Goal: Task Accomplishment & Management: Manage account settings

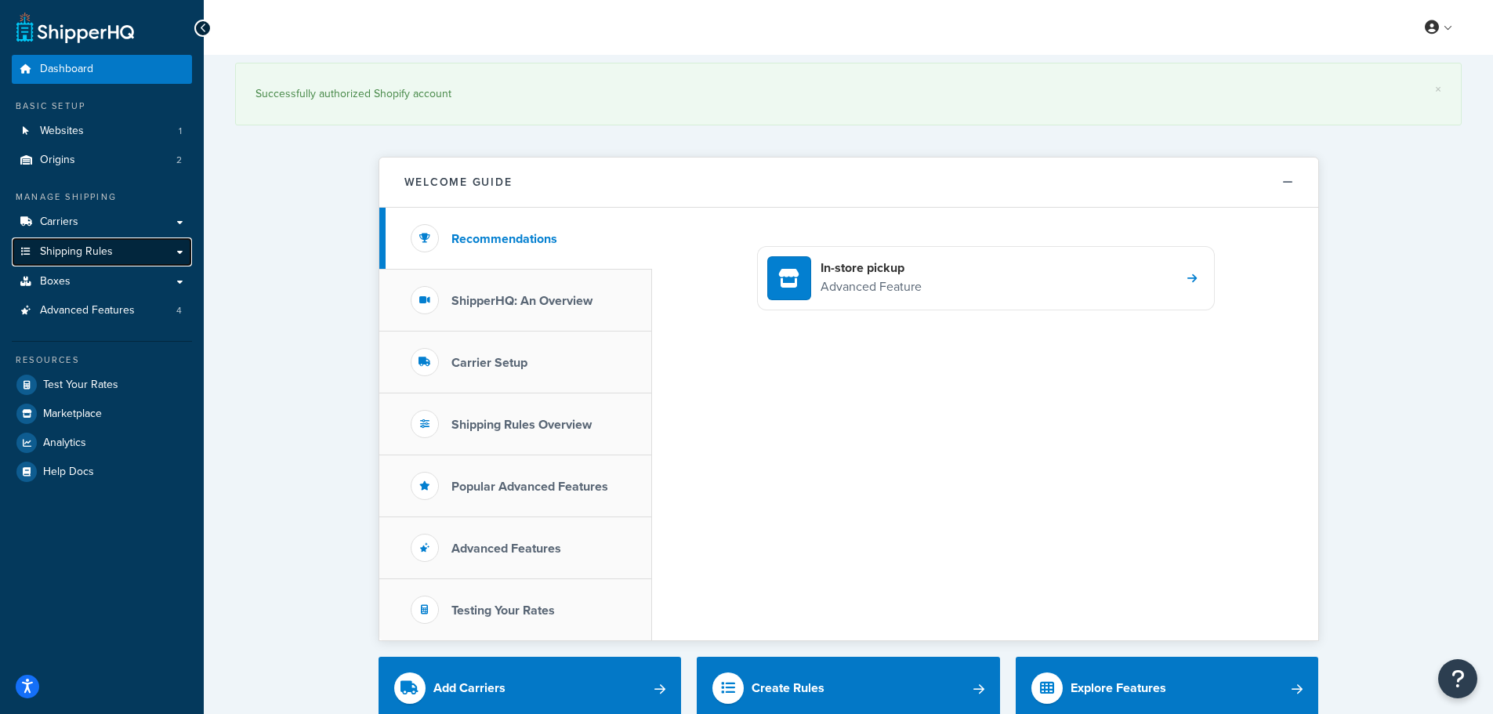
click at [93, 251] on span "Shipping Rules" at bounding box center [76, 251] width 73 height 13
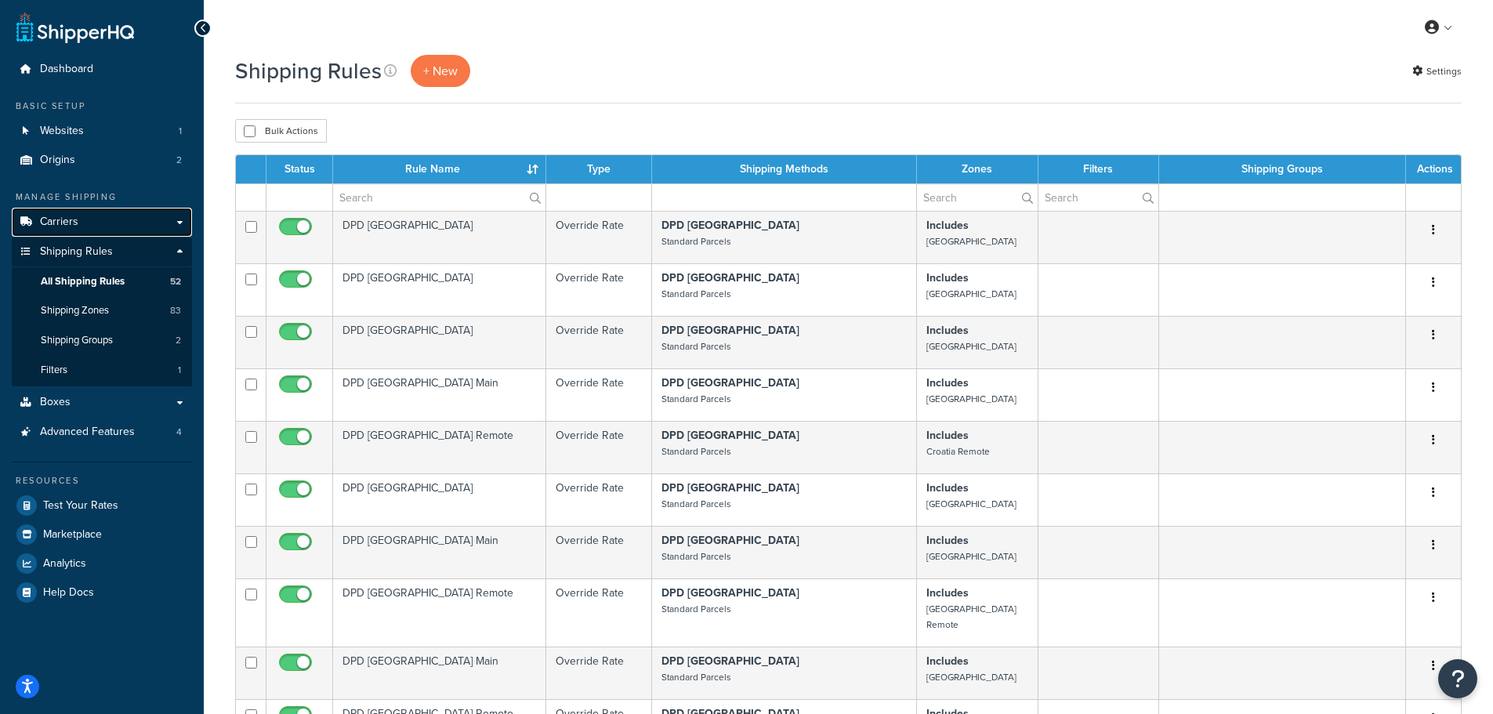
click at [65, 224] on span "Carriers" at bounding box center [59, 222] width 38 height 13
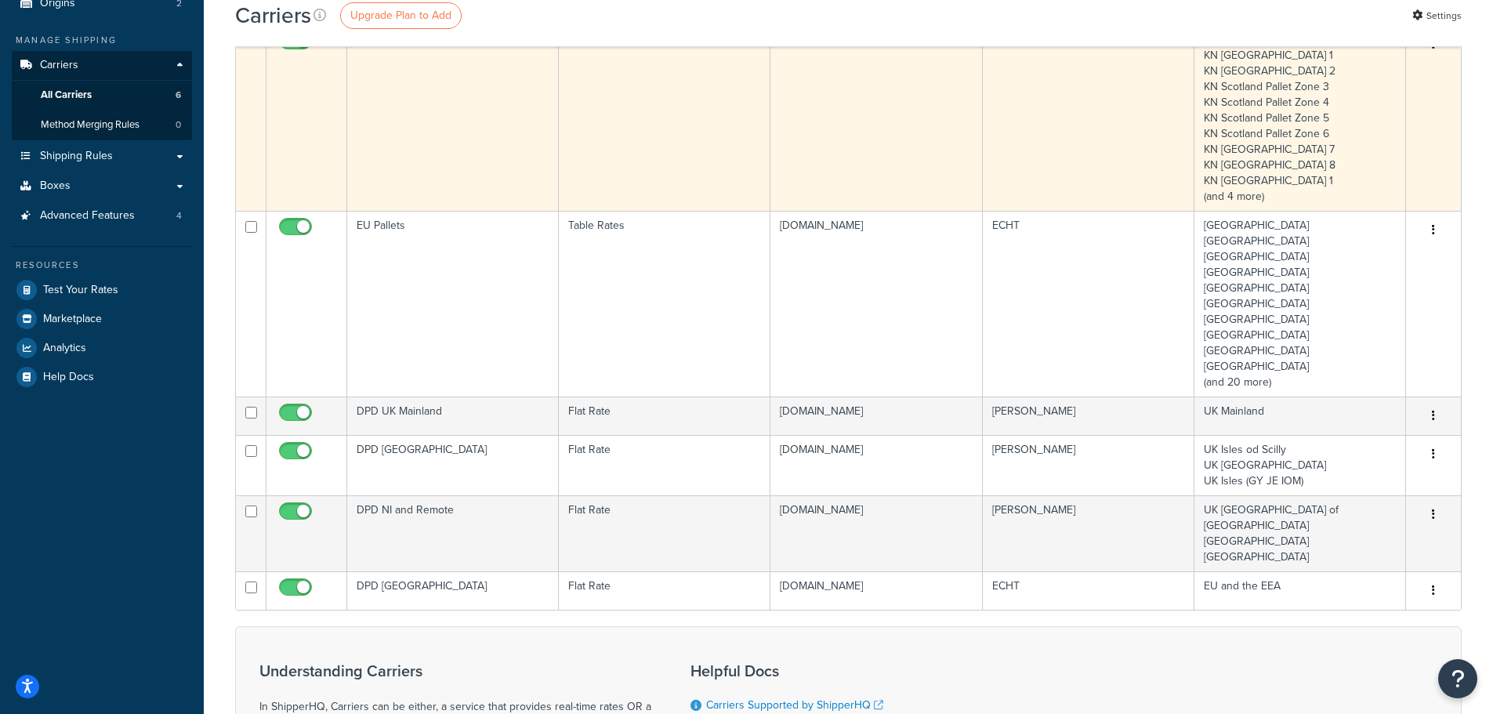
scroll to position [78, 0]
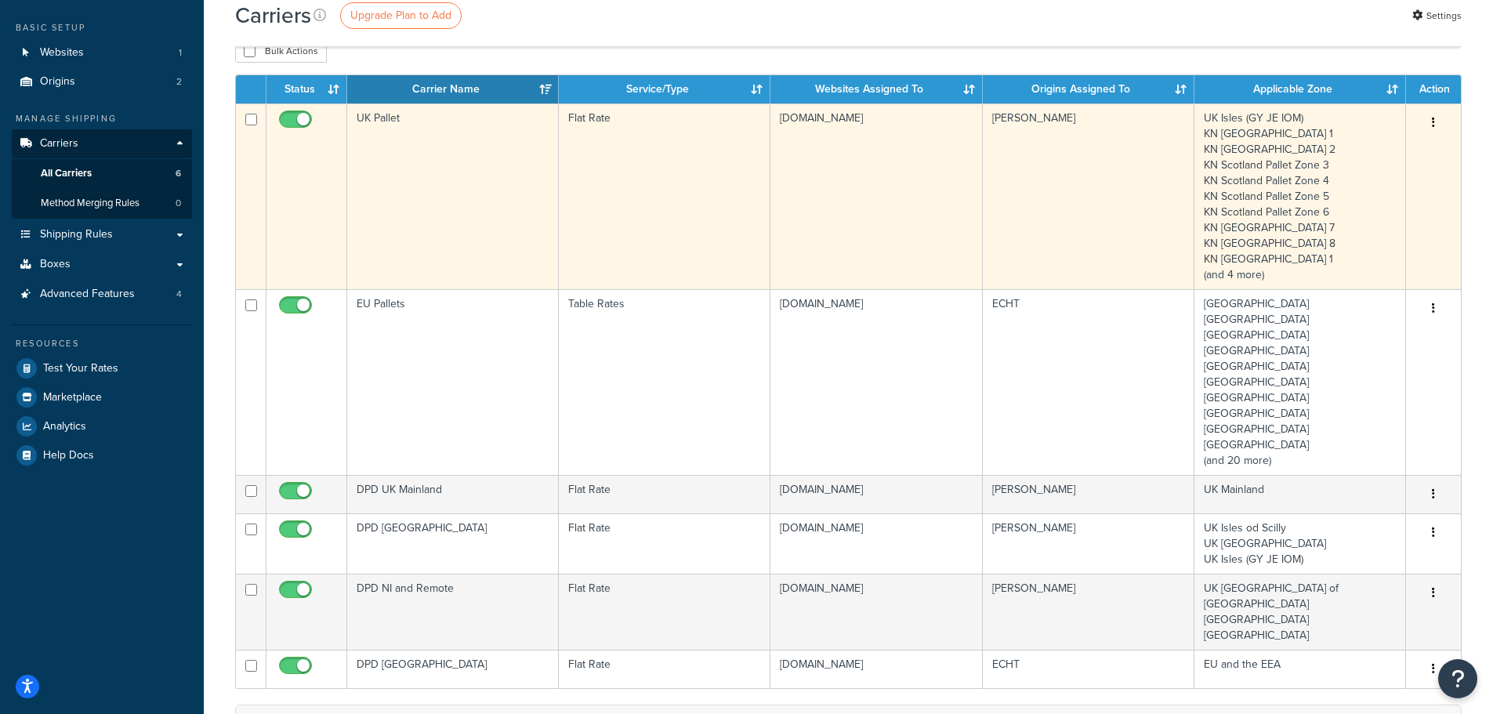
click at [415, 234] on td "UK Pallet" at bounding box center [453, 196] width 212 height 186
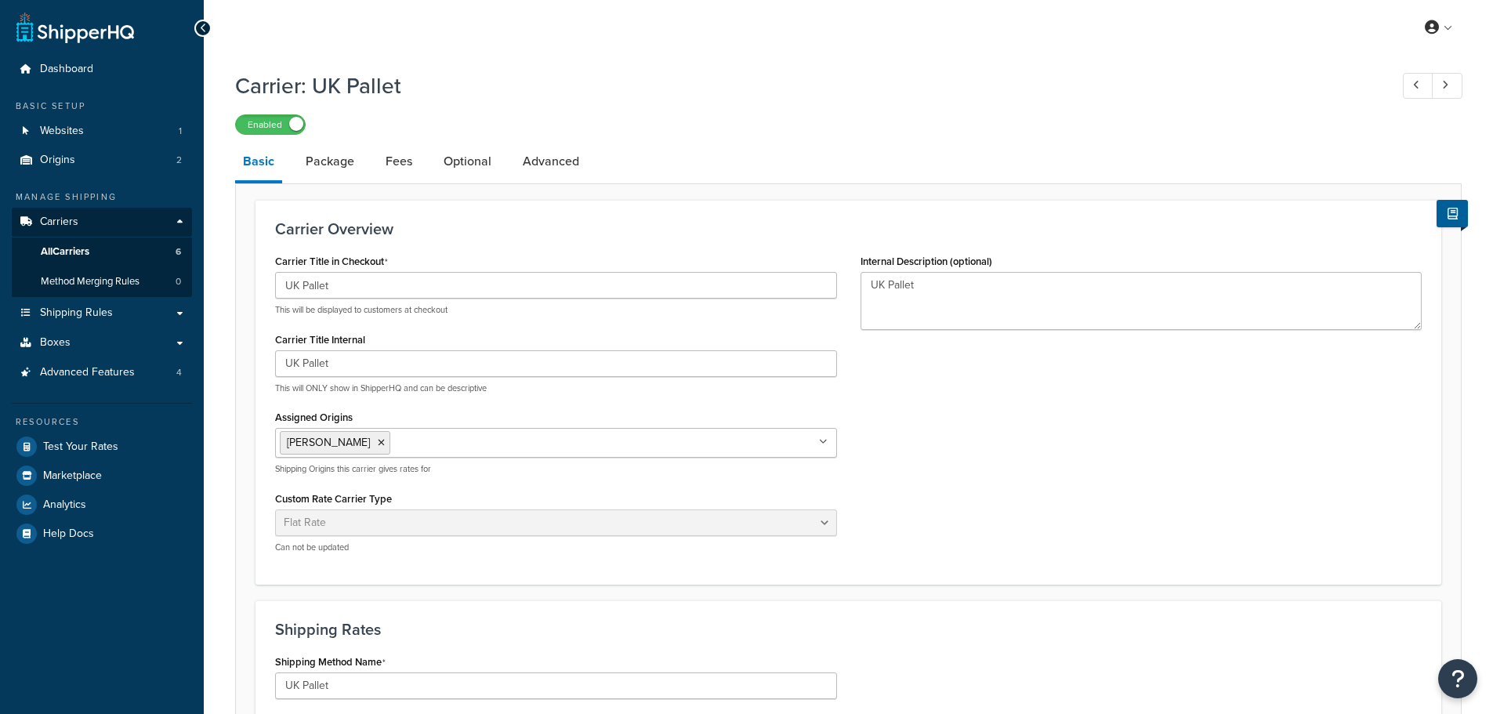
select select "flat"
select select "package"
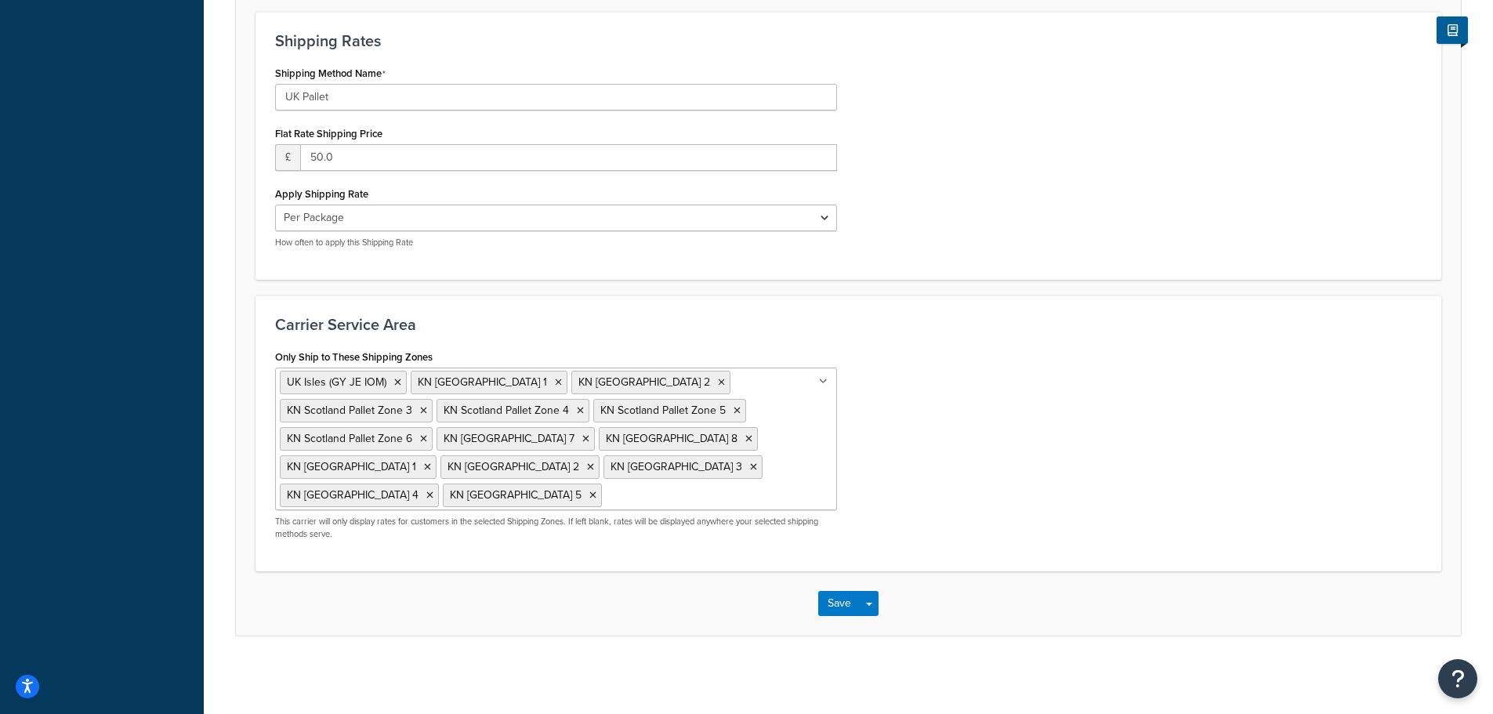
scroll to position [591, 0]
click at [895, 408] on div "Only Ship to These Shipping Zones UK Isles (GY JE IOM) KN Scotland Pallet Zone …" at bounding box center [848, 448] width 1170 height 206
click at [952, 430] on div "Only Ship to These Shipping Zones UK Isles (GY JE IOM) KN Scotland Pallet Zone …" at bounding box center [848, 448] width 1170 height 206
click at [622, 490] on input "Only Ship to These Shipping Zones" at bounding box center [675, 493] width 139 height 17
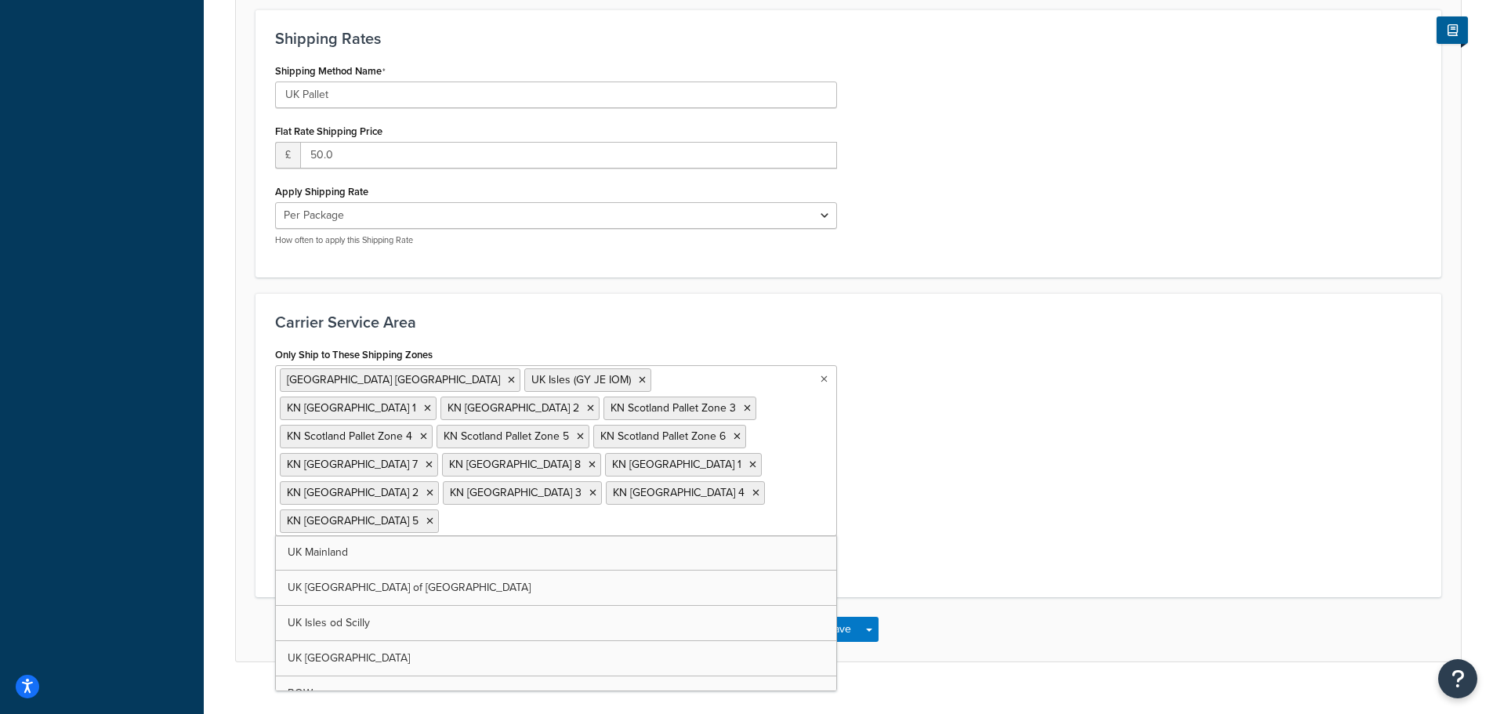
click at [927, 459] on div "Only Ship to These Shipping Zones UK Northern Ireland UK Isles (GY JE IOM) KN S…" at bounding box center [848, 460] width 1170 height 234
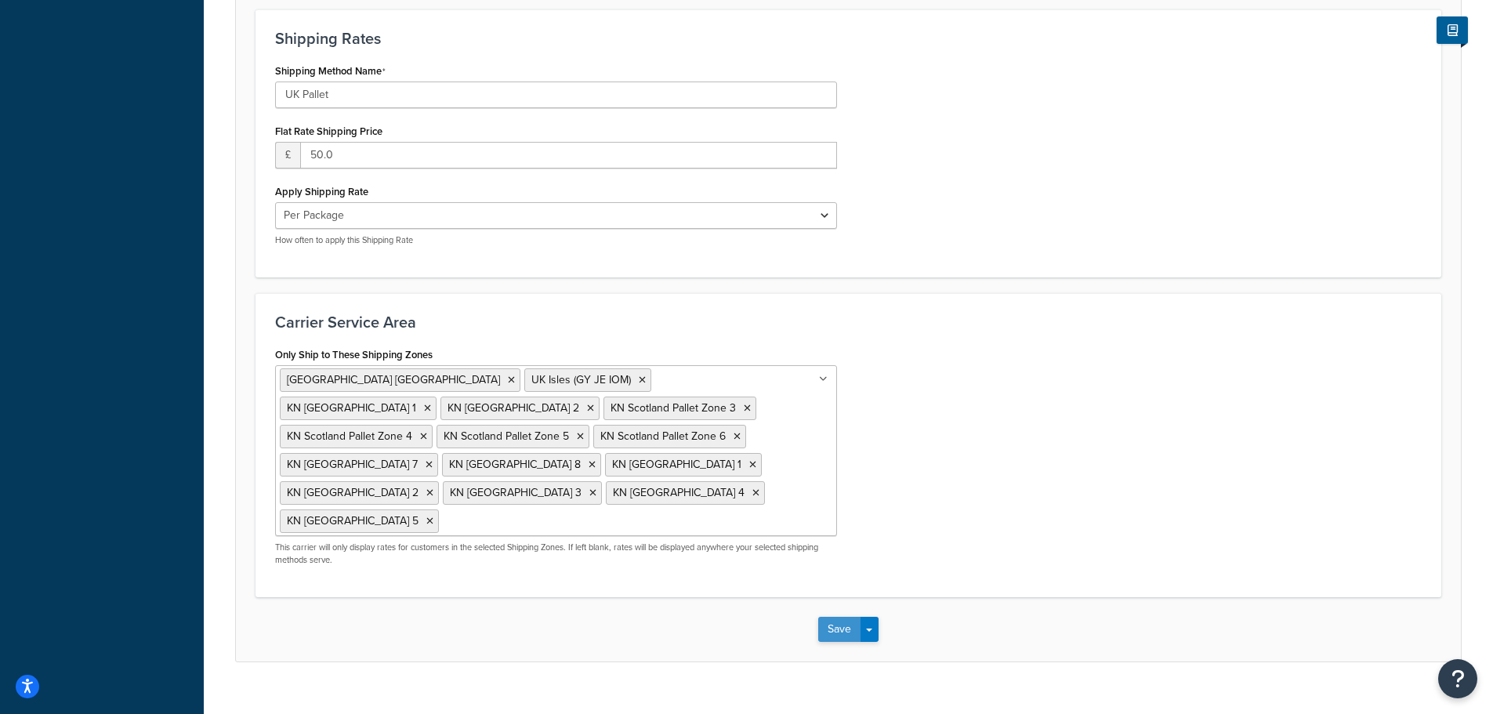
click at [833, 628] on button "Save" at bounding box center [839, 629] width 42 height 25
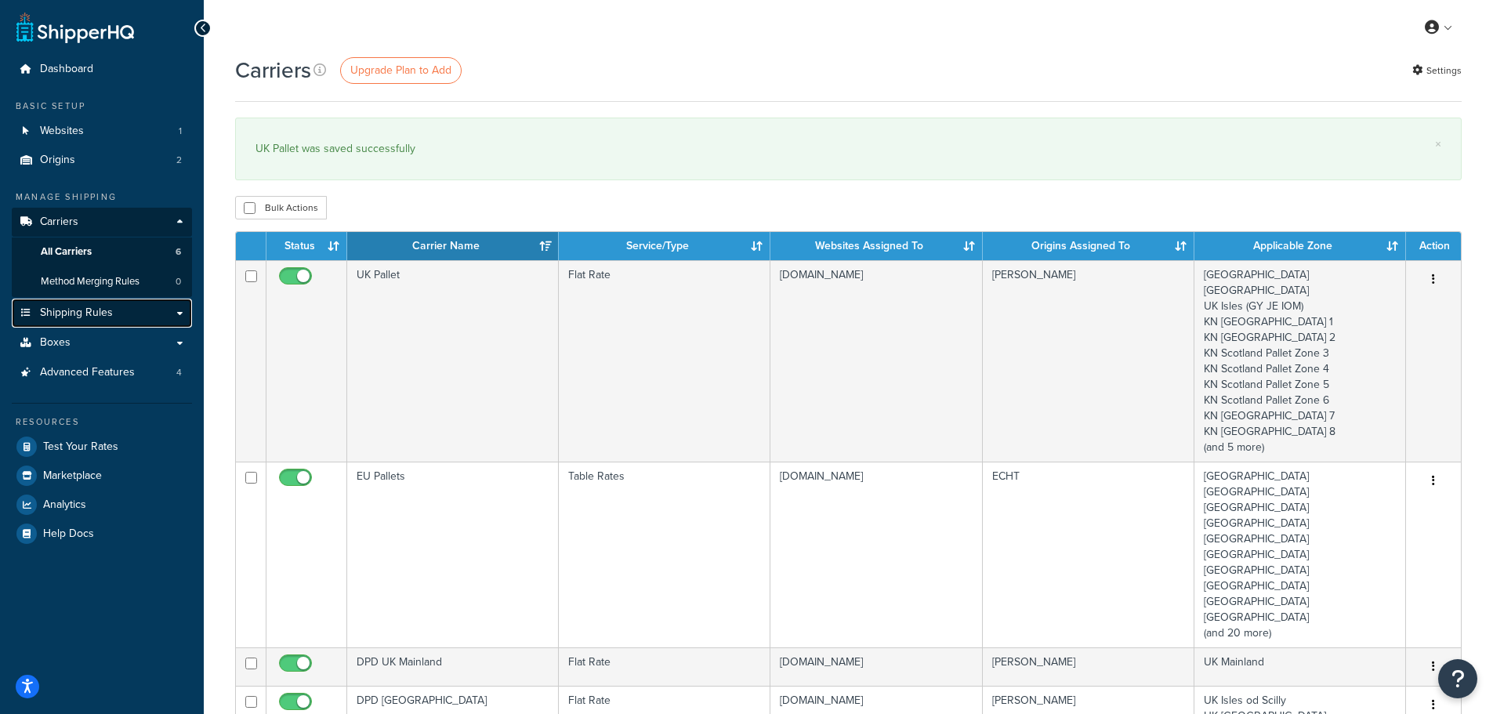
click at [67, 314] on span "Shipping Rules" at bounding box center [76, 312] width 73 height 13
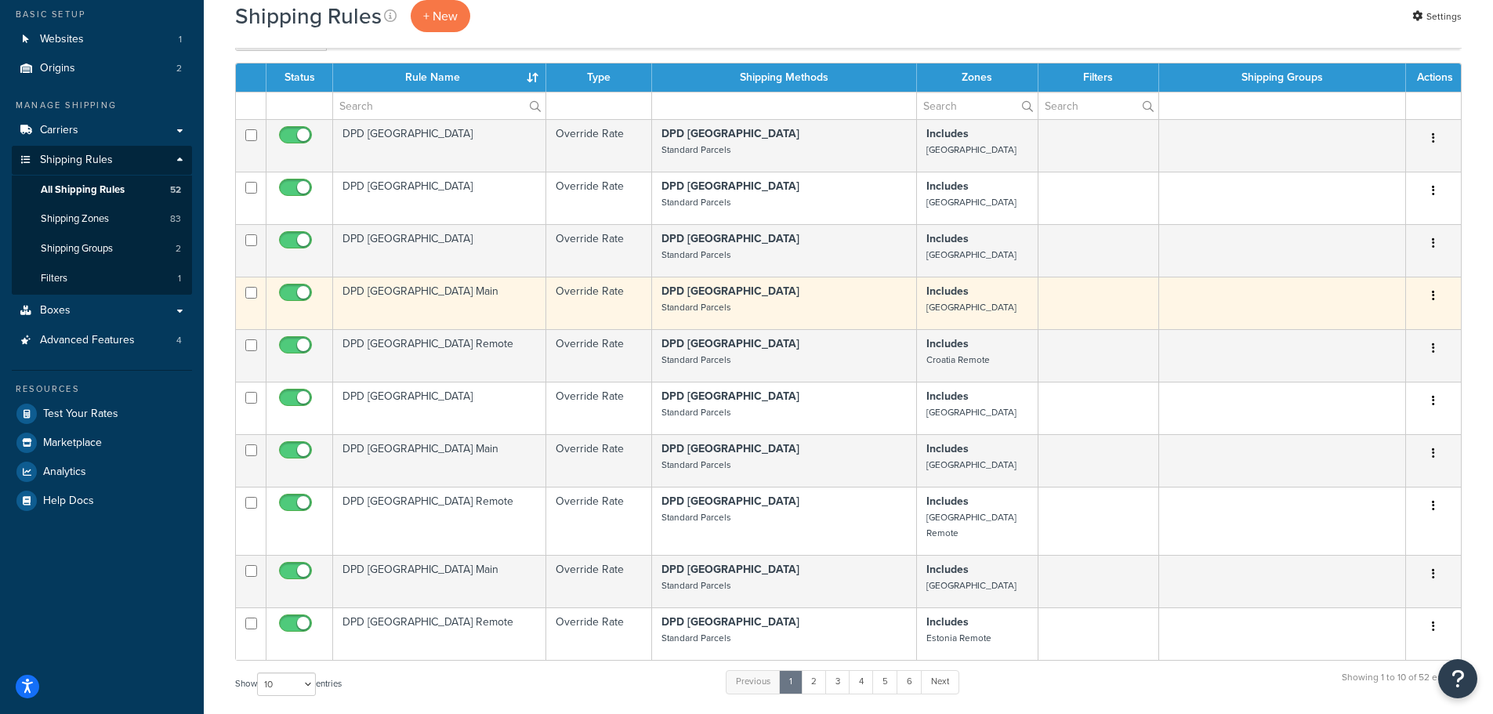
scroll to position [392, 0]
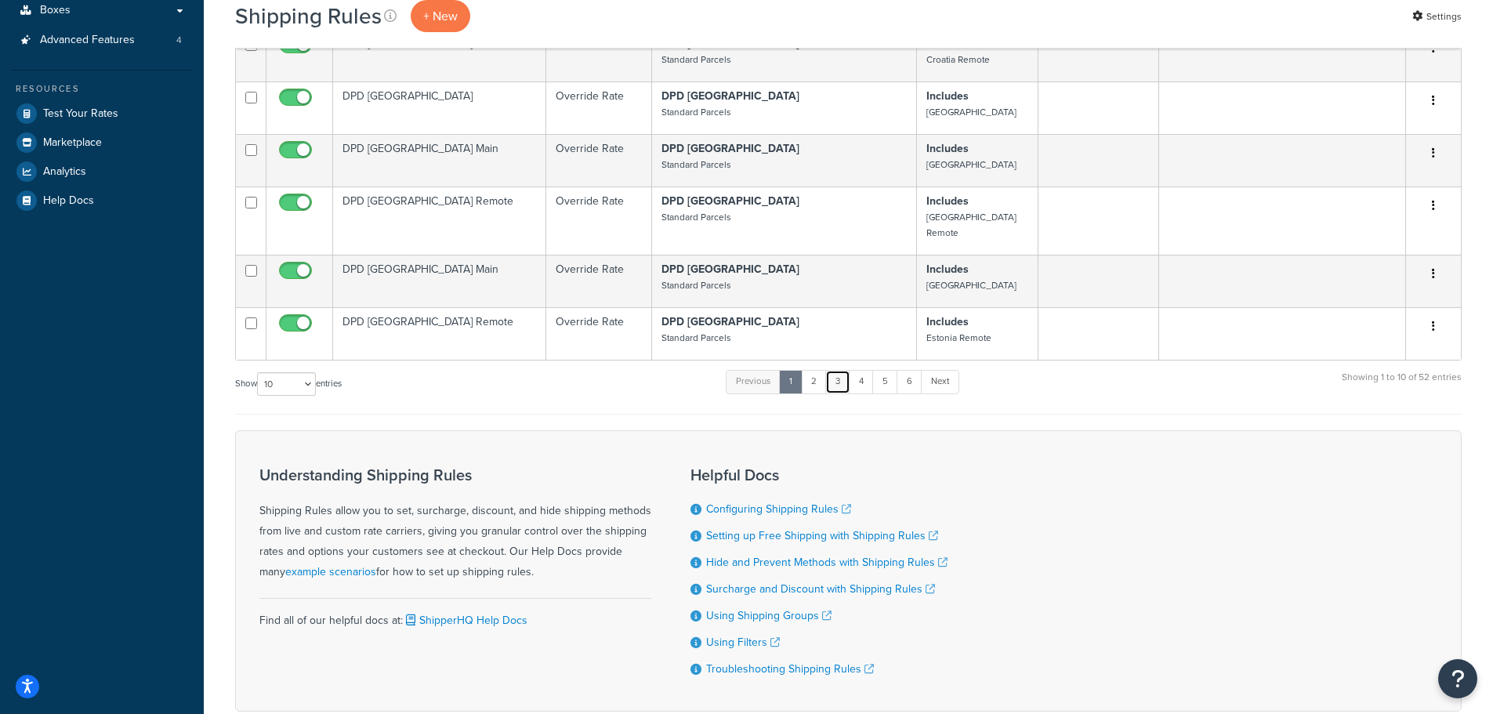
click at [840, 370] on link "3" at bounding box center [837, 382] width 25 height 24
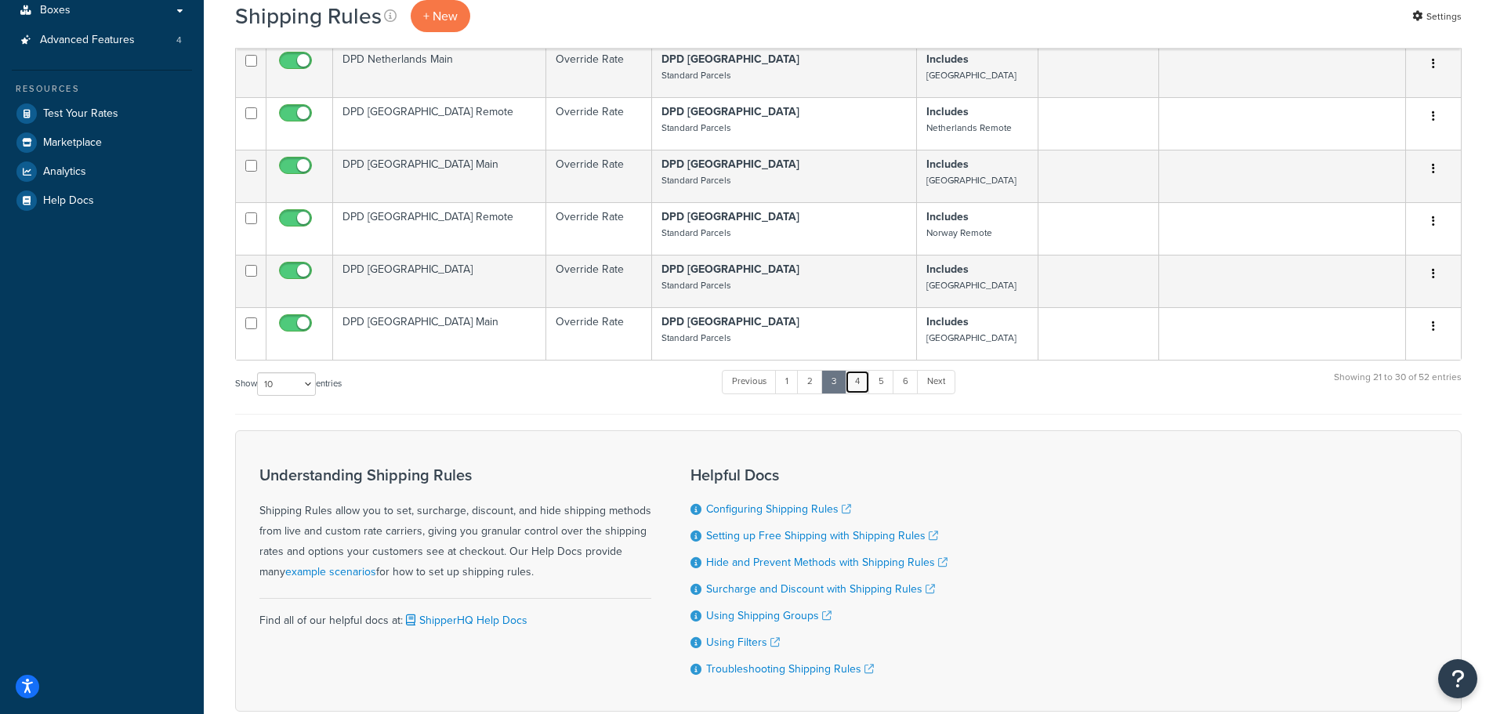
click at [858, 370] on link "4" at bounding box center [857, 382] width 25 height 24
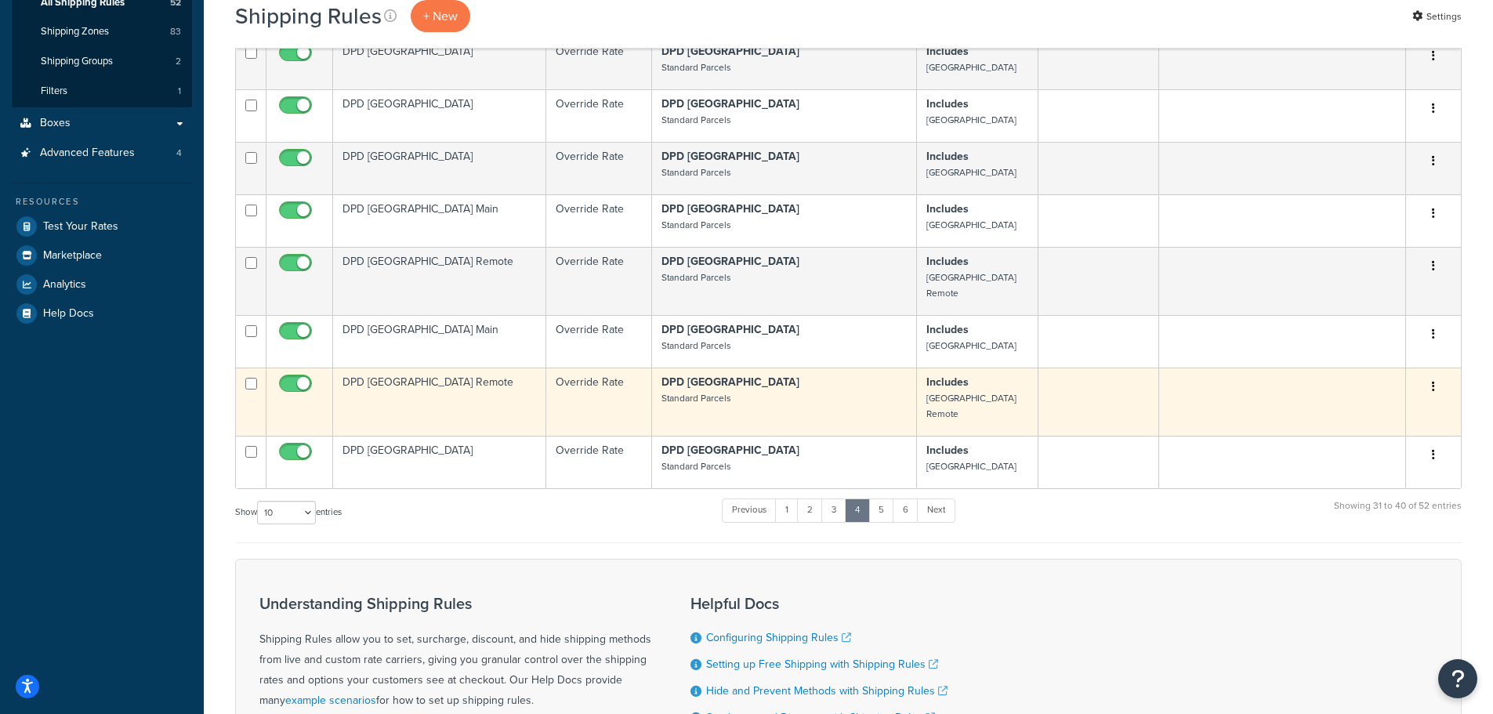
scroll to position [317, 0]
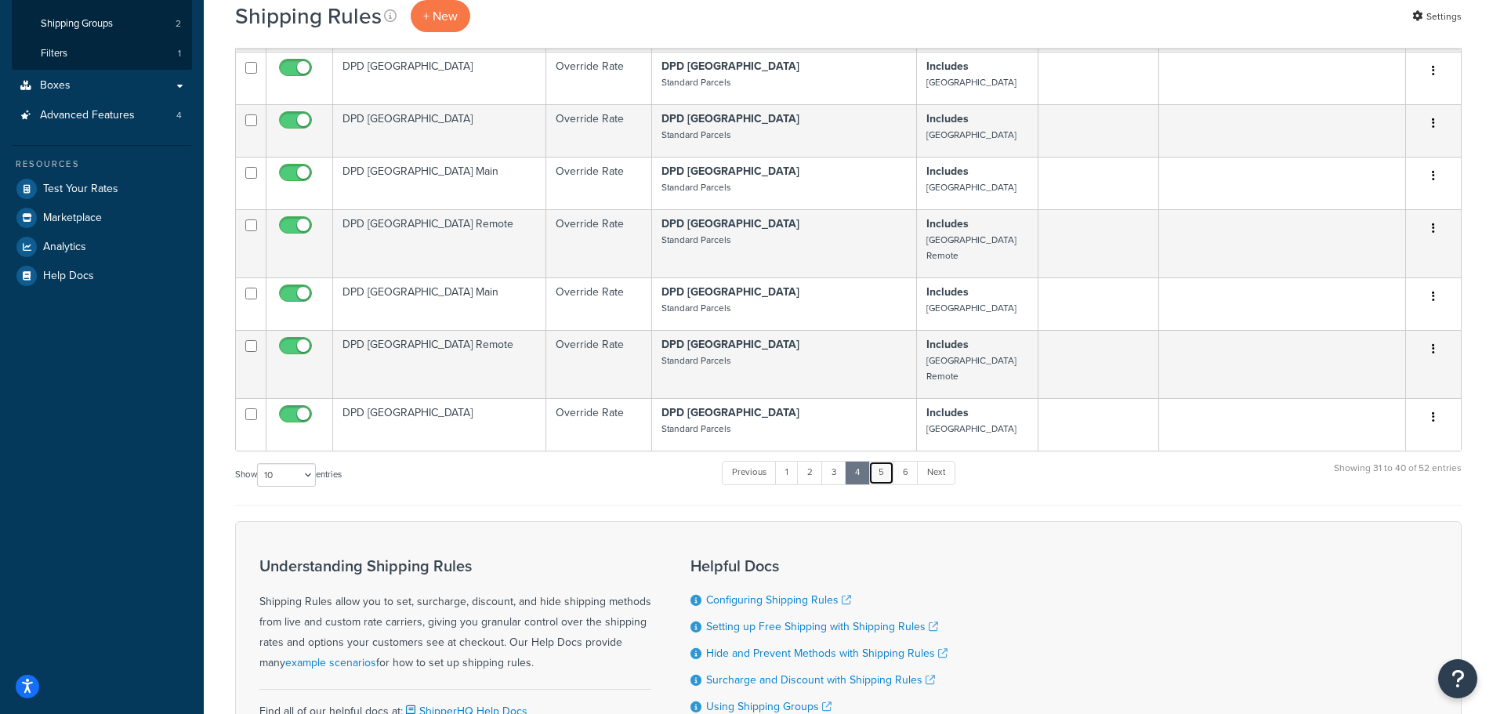
click at [879, 461] on link "5" at bounding box center [881, 473] width 26 height 24
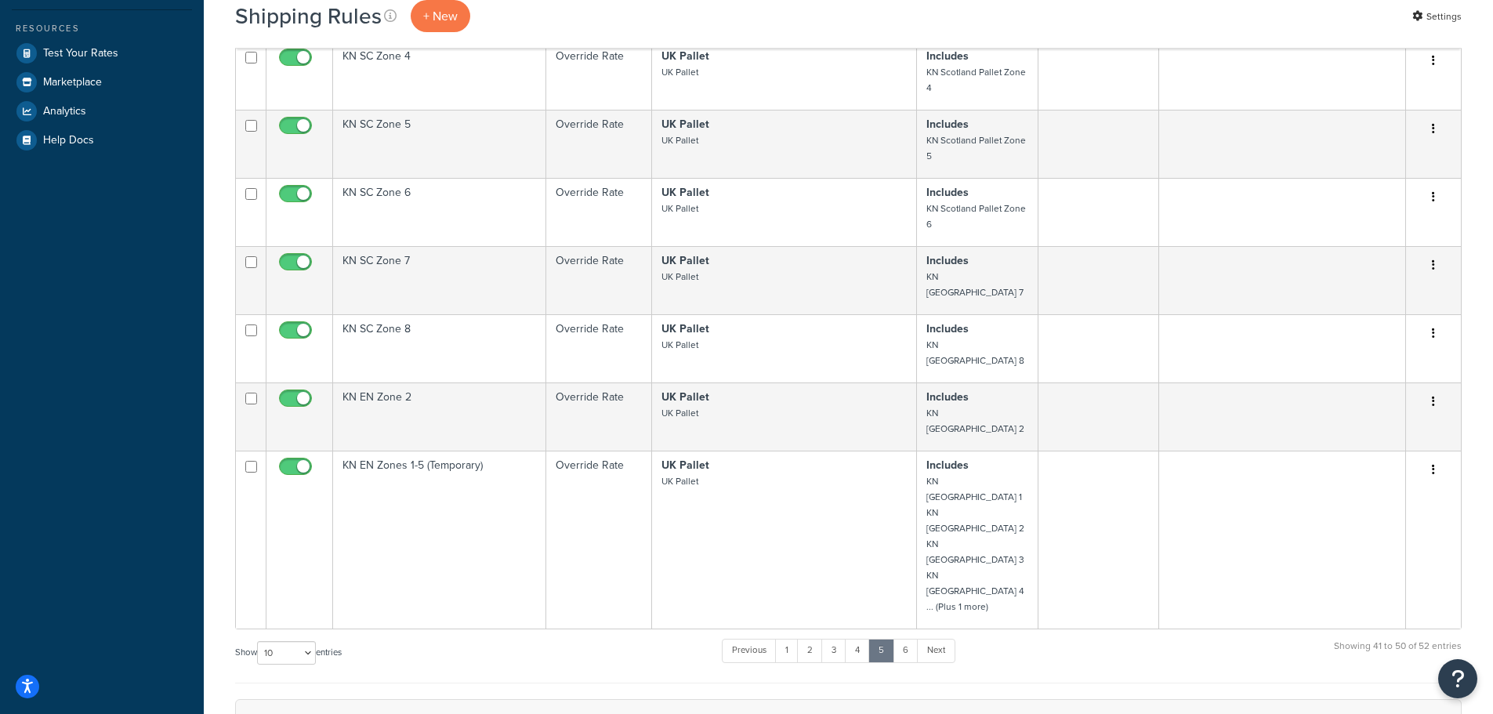
scroll to position [480, 0]
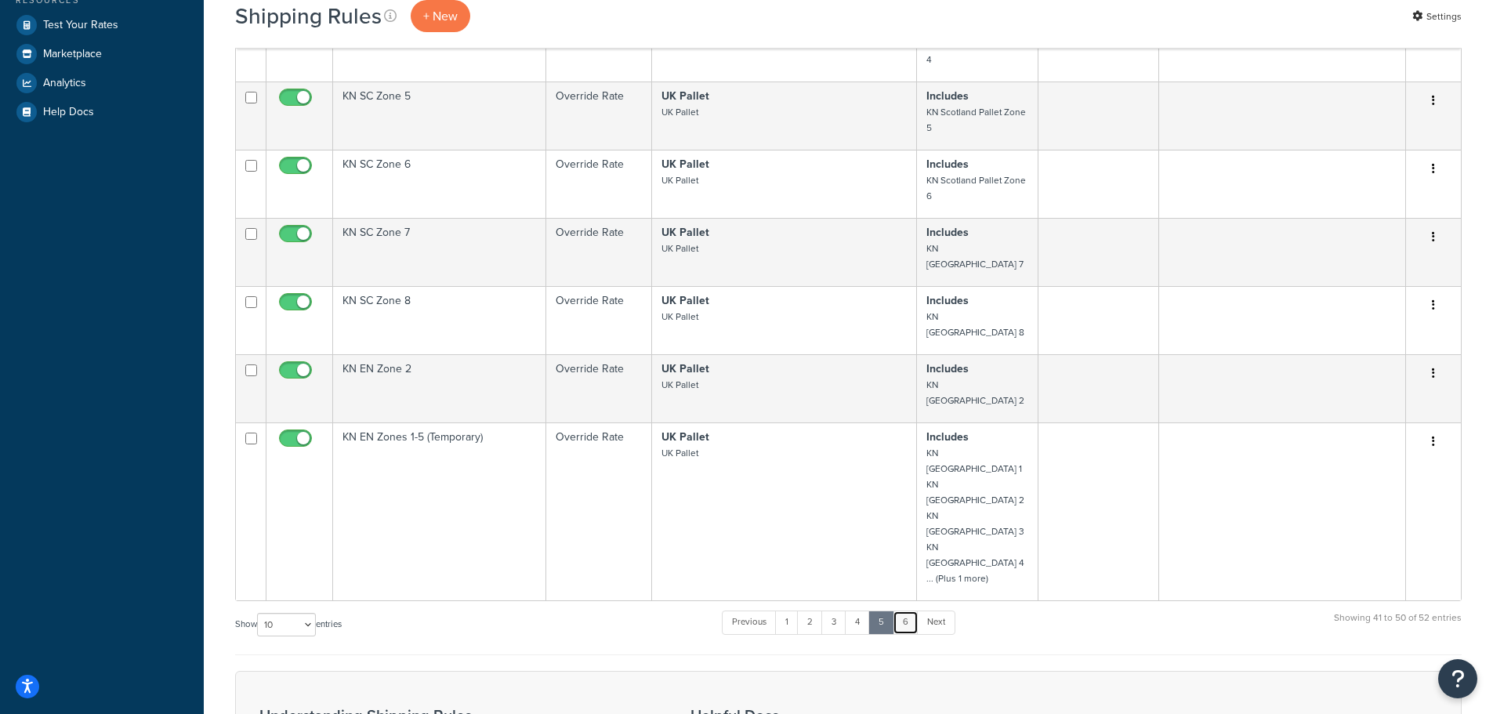
click at [908, 611] on link "6" at bounding box center [906, 623] width 26 height 24
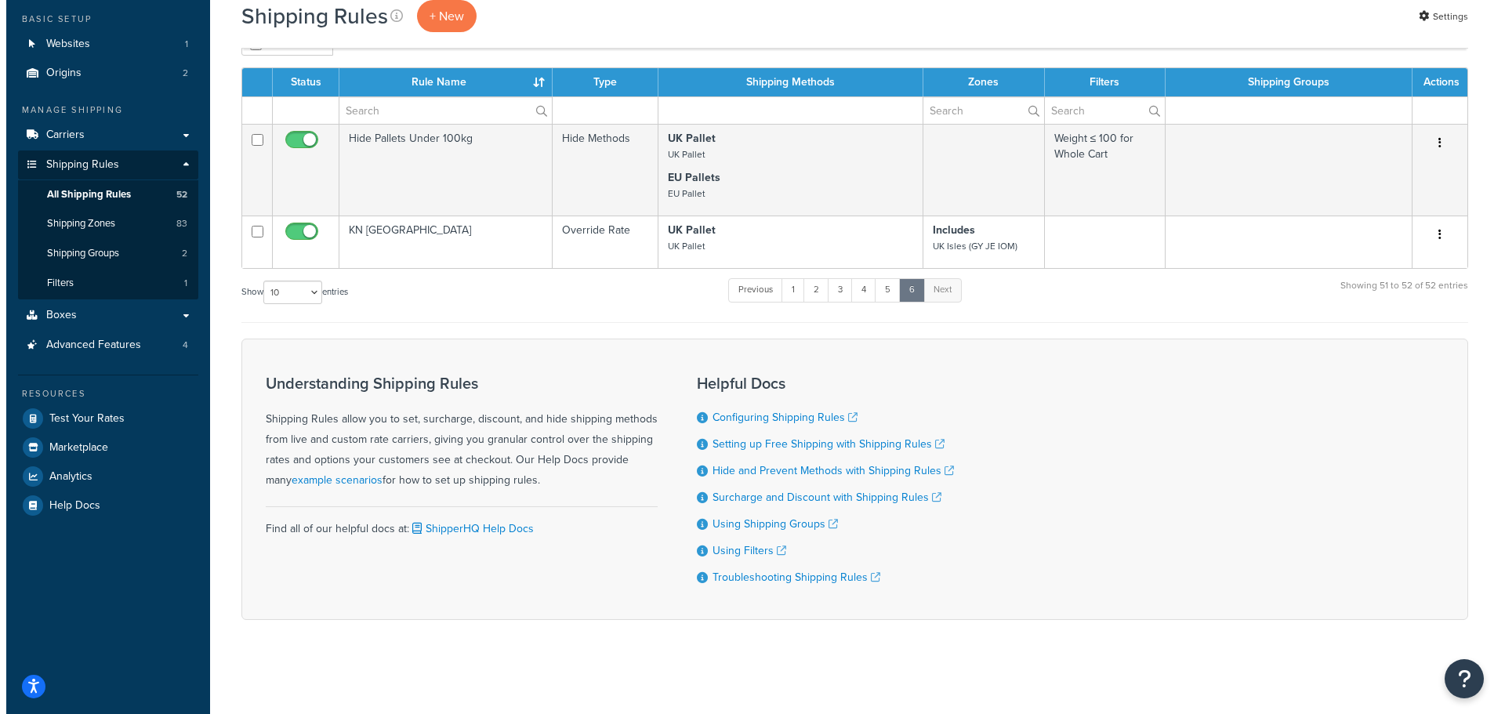
scroll to position [92, 0]
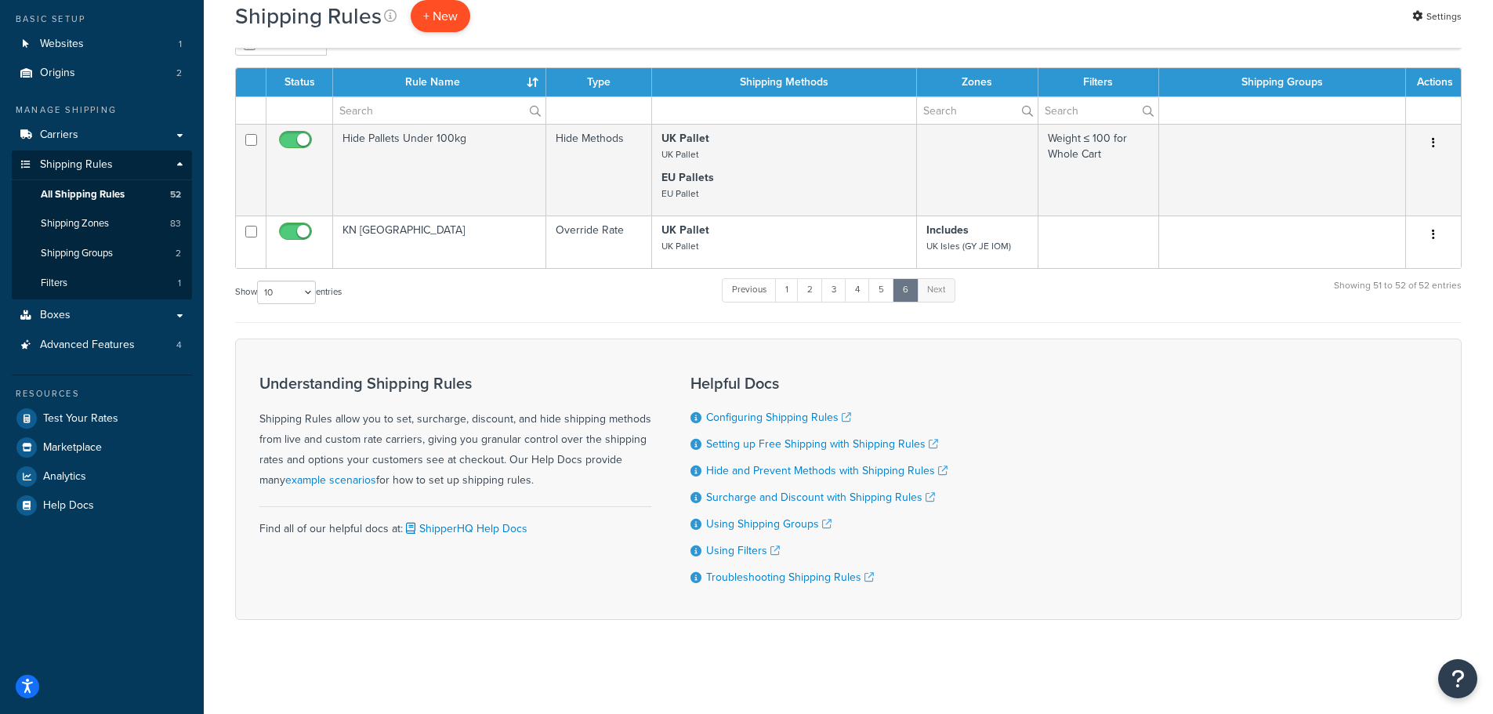
click at [440, 19] on p "+ New" at bounding box center [441, 16] width 60 height 32
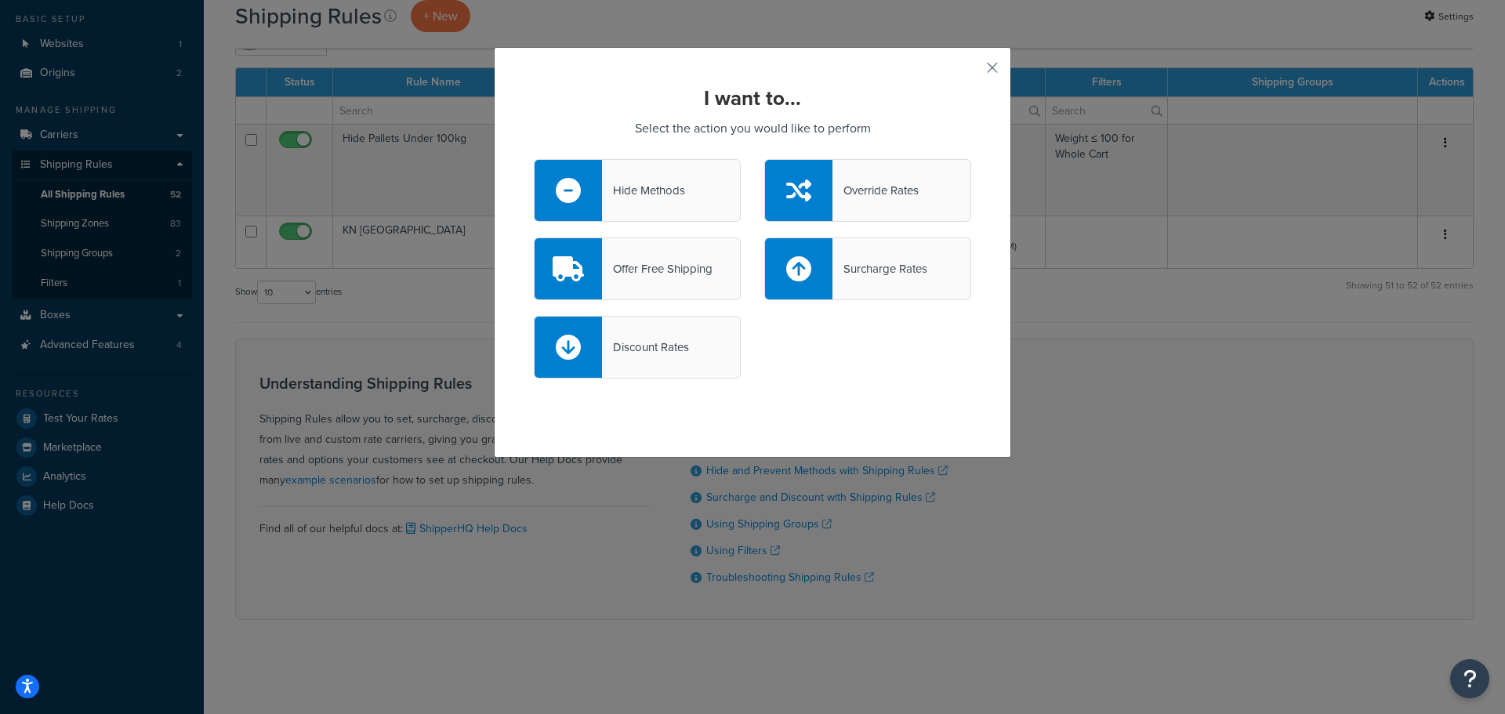
click at [850, 187] on div "Override Rates" at bounding box center [875, 190] width 86 height 22
click at [0, 0] on input "Override Rates" at bounding box center [0, 0] width 0 height 0
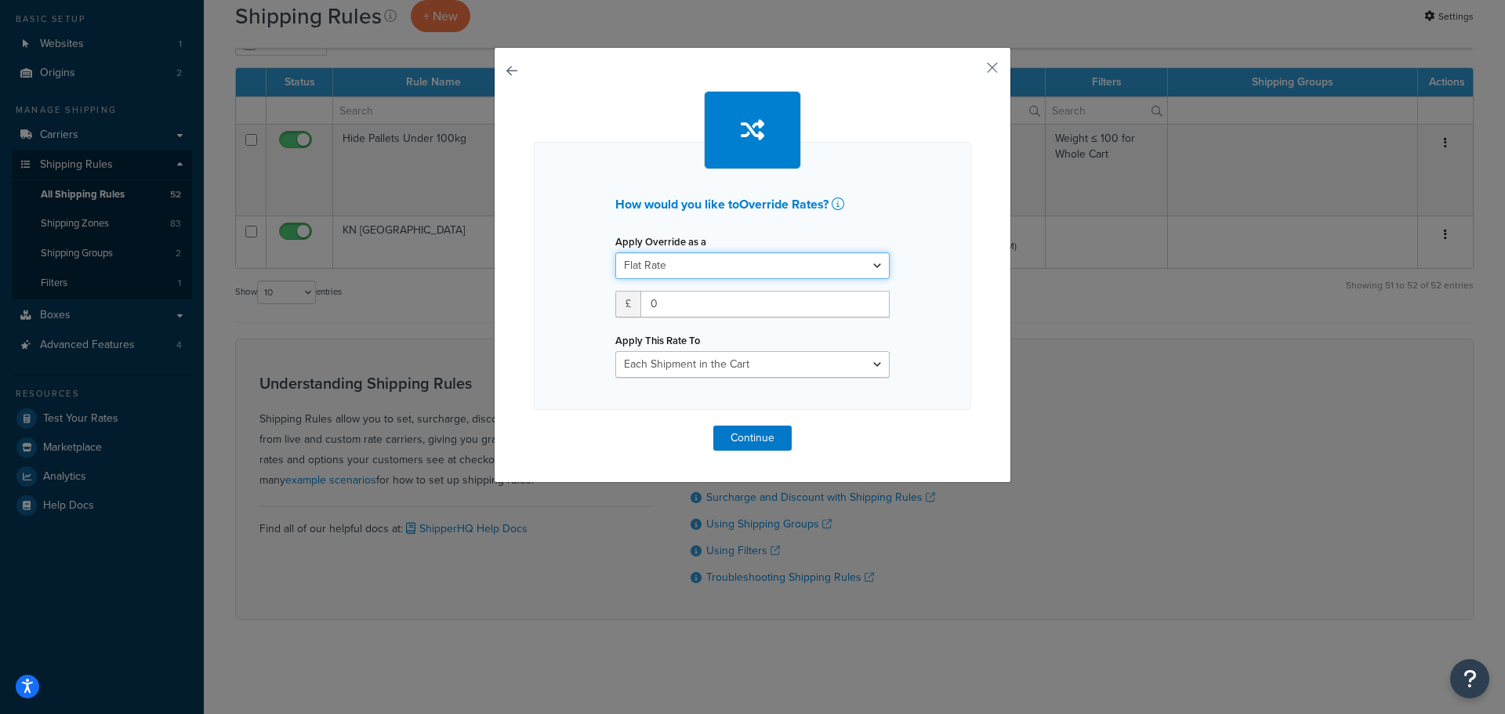
click at [671, 265] on select "Flat Rate Percentage Flat Rate & Percentage" at bounding box center [752, 265] width 274 height 27
click at [615, 252] on select "Flat Rate Percentage Flat Rate & Percentage" at bounding box center [752, 265] width 274 height 27
drag, startPoint x: 660, startPoint y: 298, endPoint x: 648, endPoint y: 299, distance: 11.8
click at [648, 299] on input "0" at bounding box center [764, 304] width 249 height 27
type input "120"
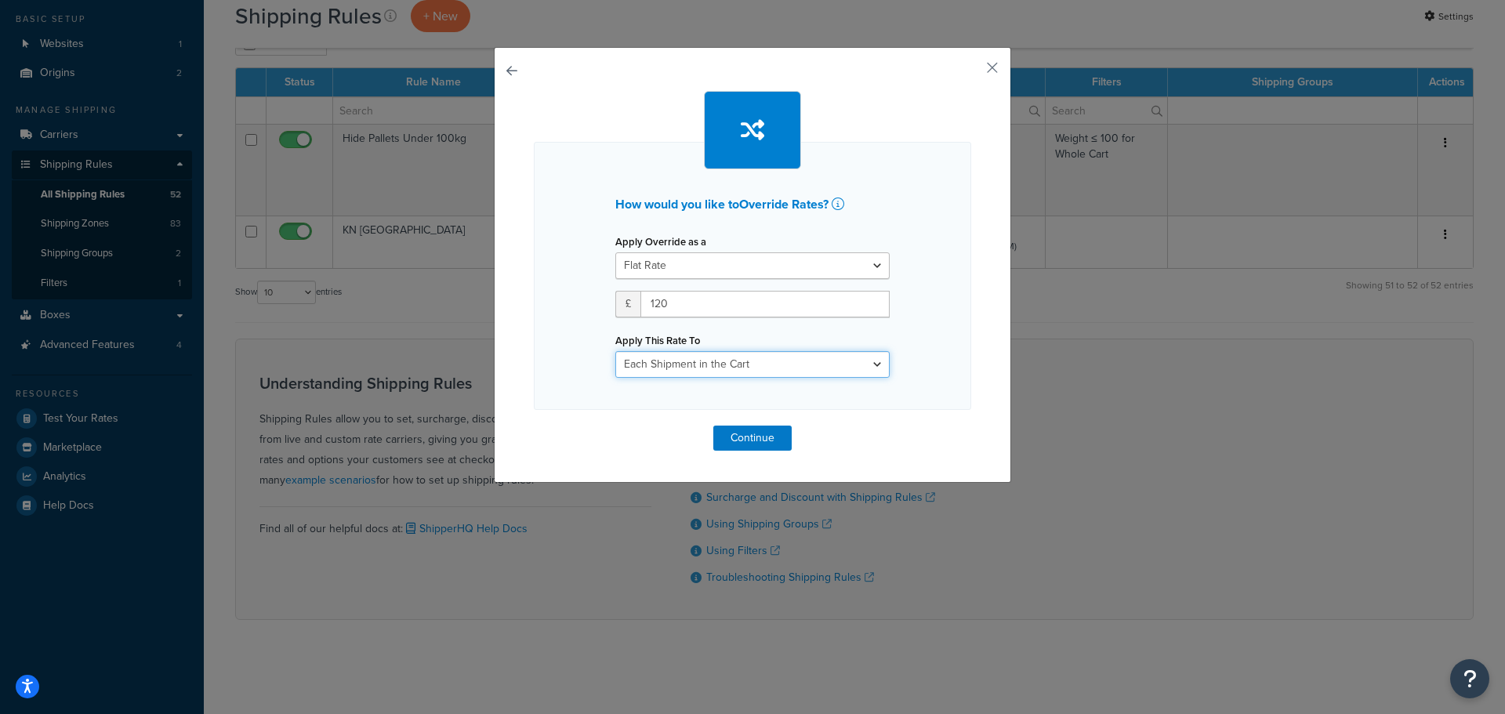
click at [657, 368] on select "Each Shipment in the Cart Each Origin in the Cart Each Shipping Group in the Ca…" at bounding box center [752, 364] width 274 height 27
select select "BOX"
click at [615, 351] on select "Each Shipment in the Cart Each Origin in the Cart Each Shipping Group in the Ca…" at bounding box center [752, 364] width 274 height 27
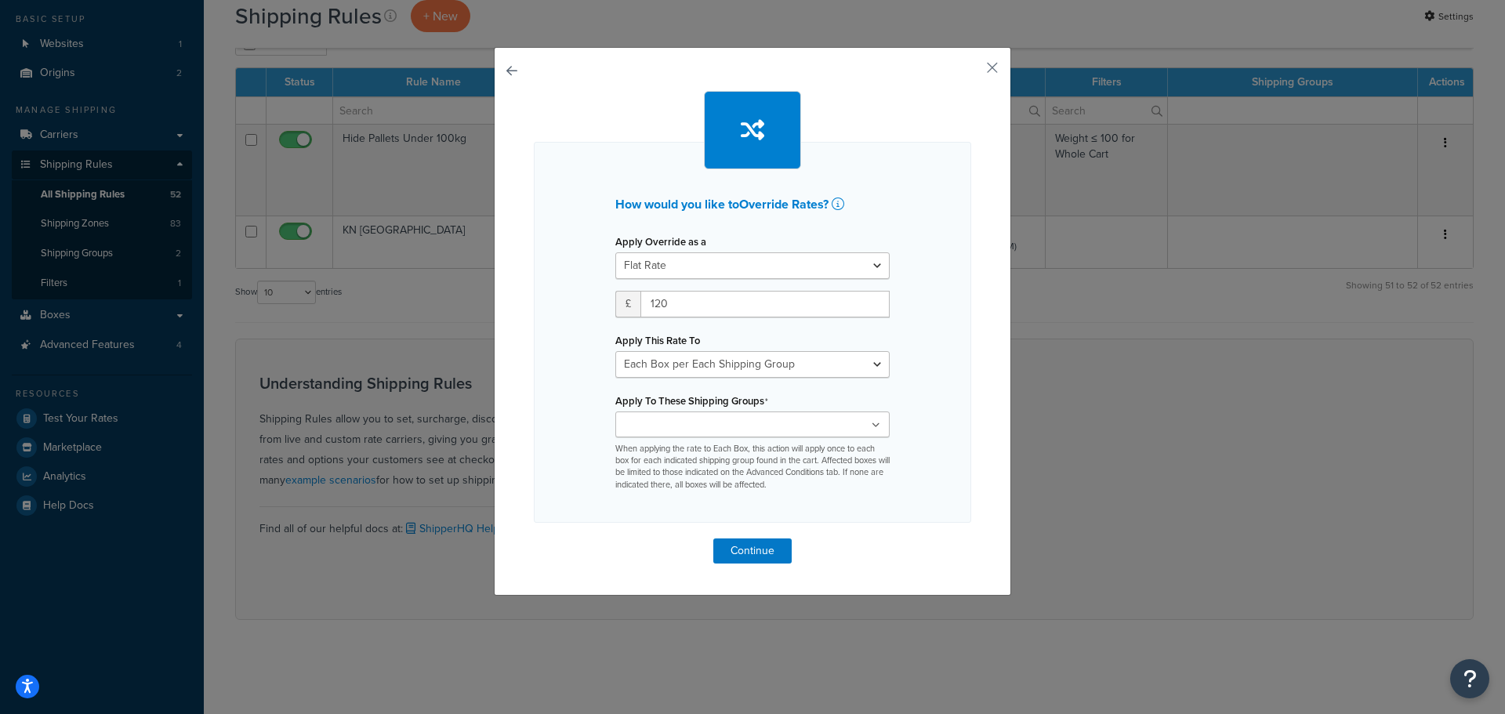
click at [567, 433] on div "How would you like to Override Rates ? Apply Override as a Flat Rate Percentage…" at bounding box center [752, 332] width 437 height 381
click at [677, 419] on input "Apply To These Shipping Groups" at bounding box center [689, 425] width 139 height 17
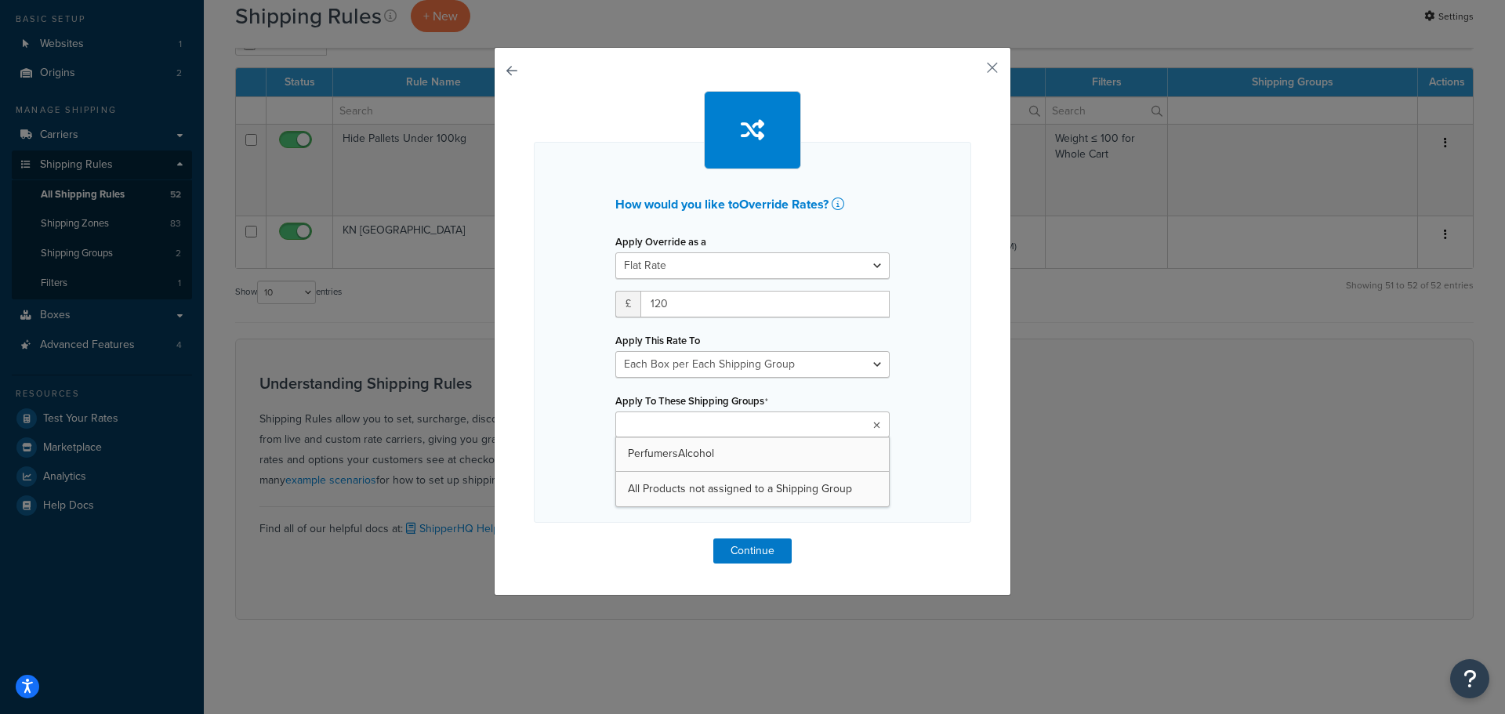
click at [540, 434] on div "How would you like to Override Rates ? Apply Override as a Flat Rate Percentage…" at bounding box center [752, 332] width 437 height 381
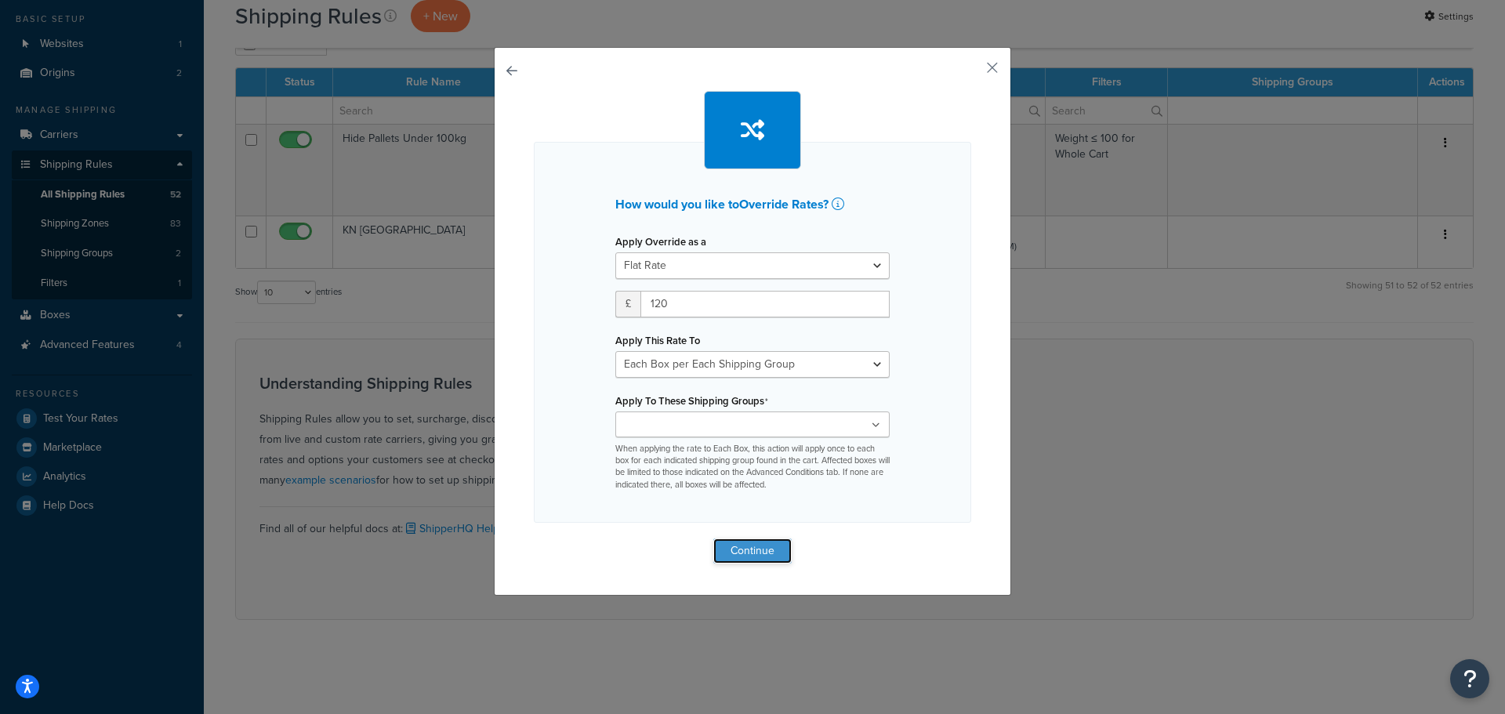
click at [745, 552] on button "Continue" at bounding box center [752, 550] width 78 height 25
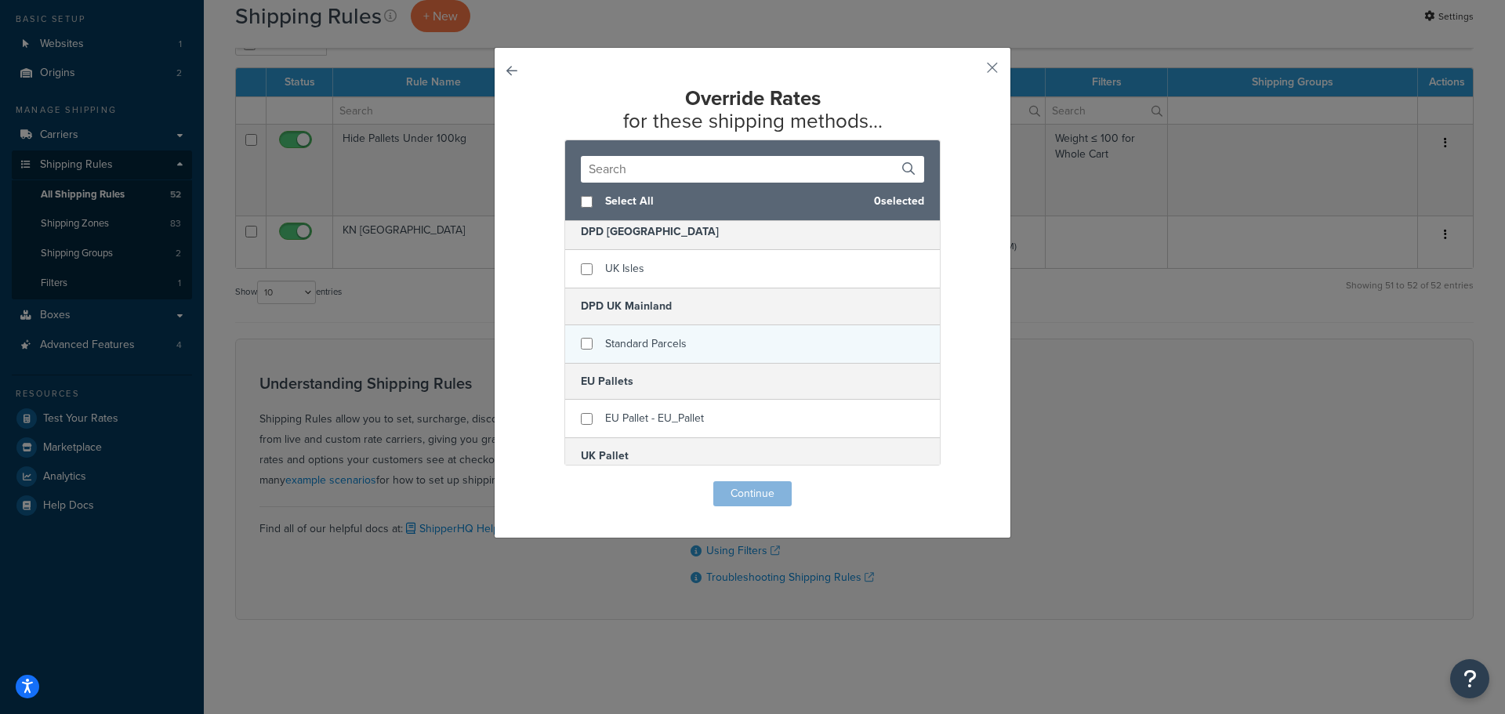
scroll to position [204, 0]
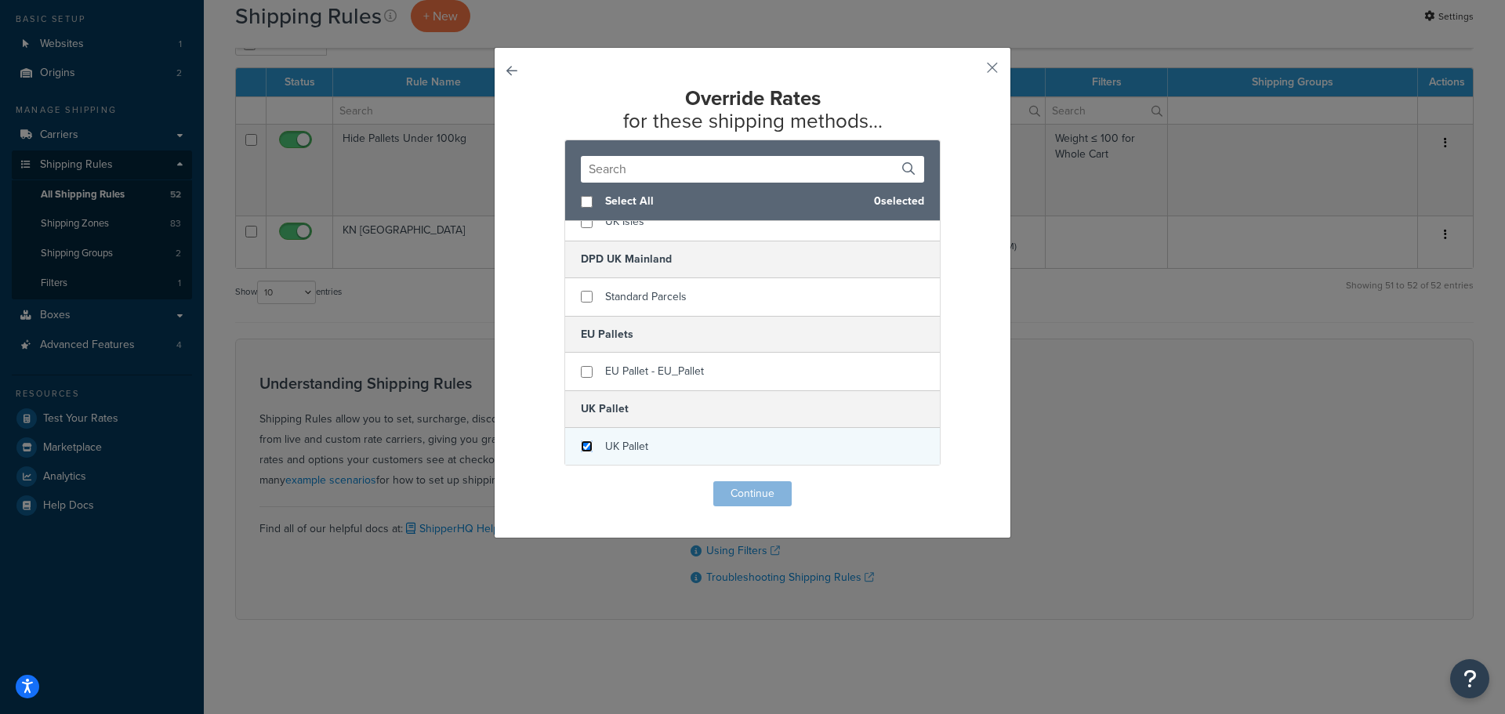
click at [581, 444] on input "checkbox" at bounding box center [587, 447] width 12 height 12
checkbox input "true"
click at [738, 491] on button "Continue" at bounding box center [752, 493] width 78 height 25
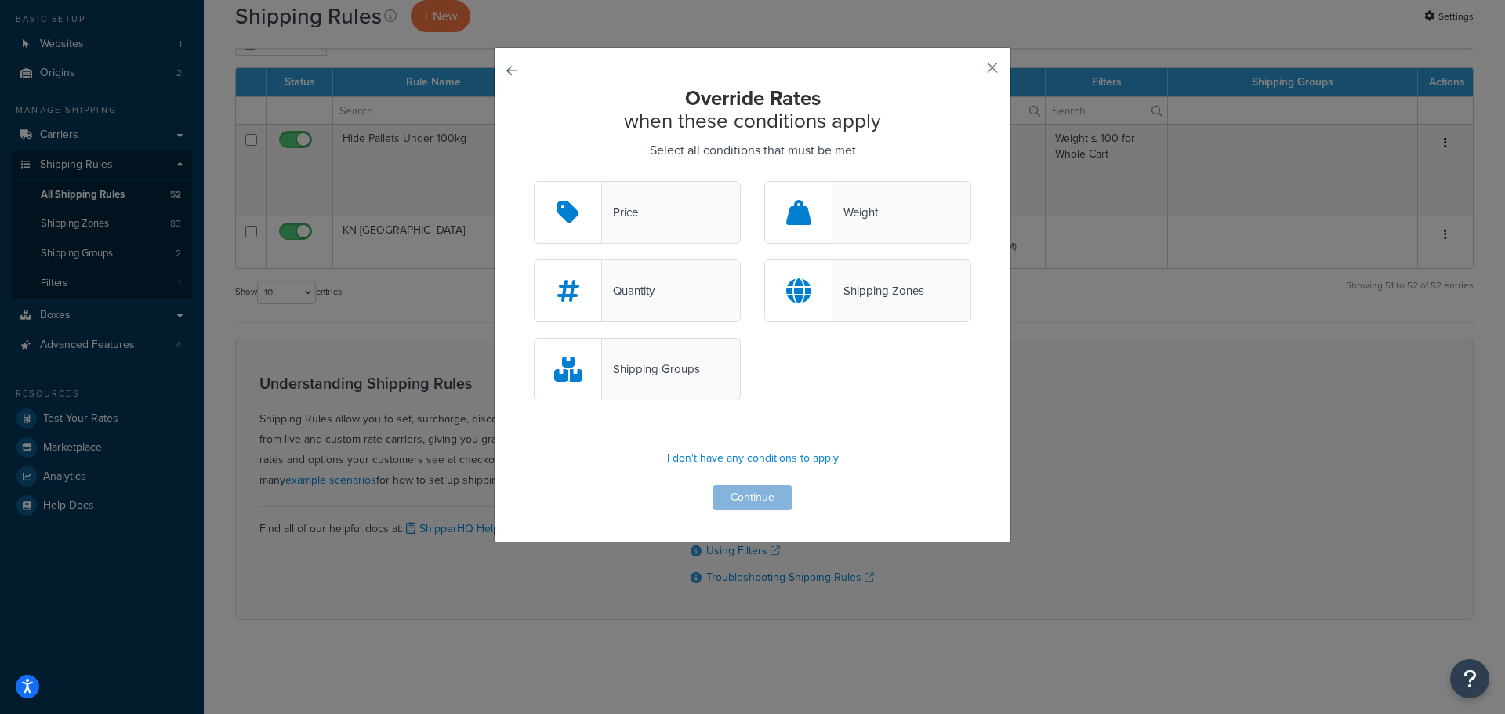
click at [862, 287] on div "Shipping Zones" at bounding box center [878, 291] width 92 height 22
click at [0, 0] on input "Shipping Zones" at bounding box center [0, 0] width 0 height 0
click at [753, 499] on button "Continue" at bounding box center [752, 497] width 78 height 25
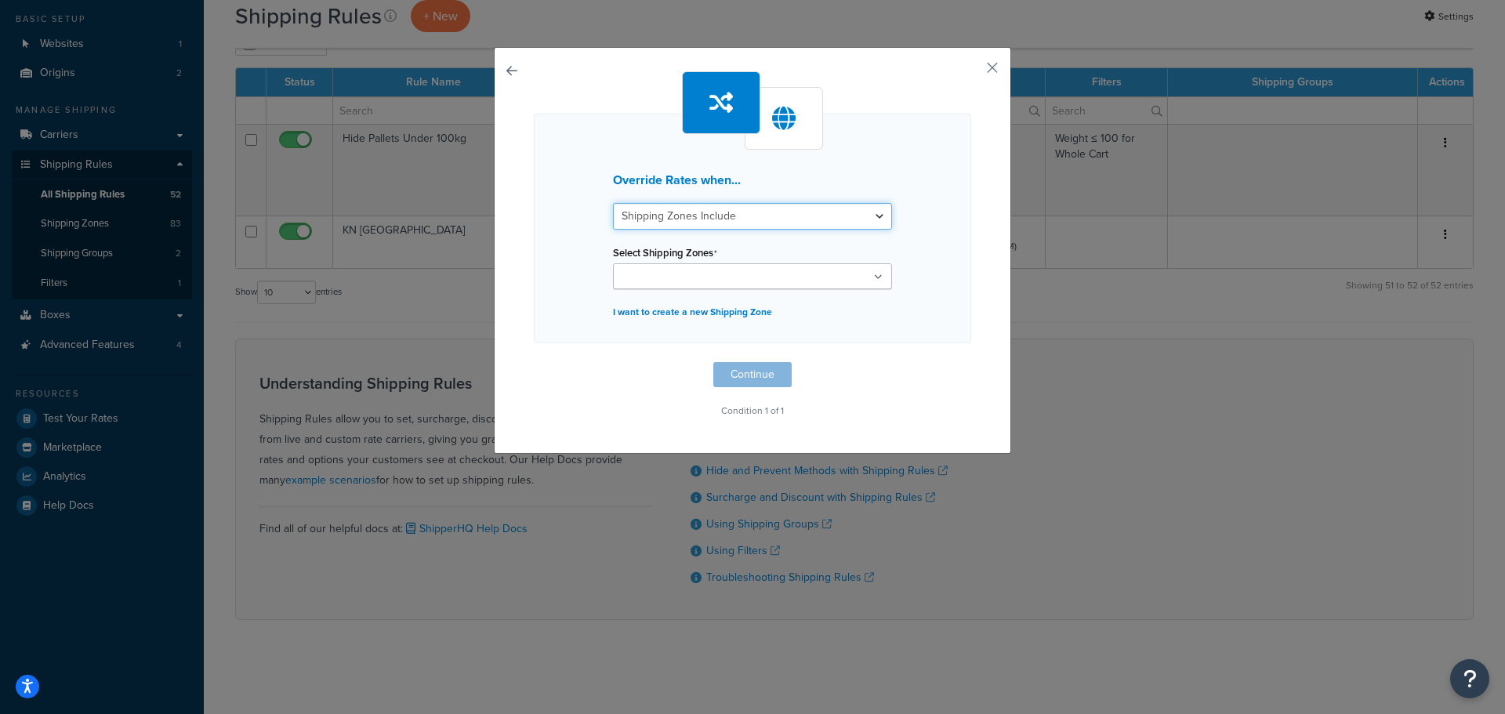
click at [720, 214] on select "Shipping Zones Include Shipping Zones Do Not Include" at bounding box center [752, 216] width 279 height 27
click at [736, 165] on div "Override Rates when... Shipping Zones Include Shipping Zones Do Not Include Sel…" at bounding box center [752, 229] width 437 height 230
click at [687, 273] on input "Select Shipping Zones" at bounding box center [687, 277] width 139 height 17
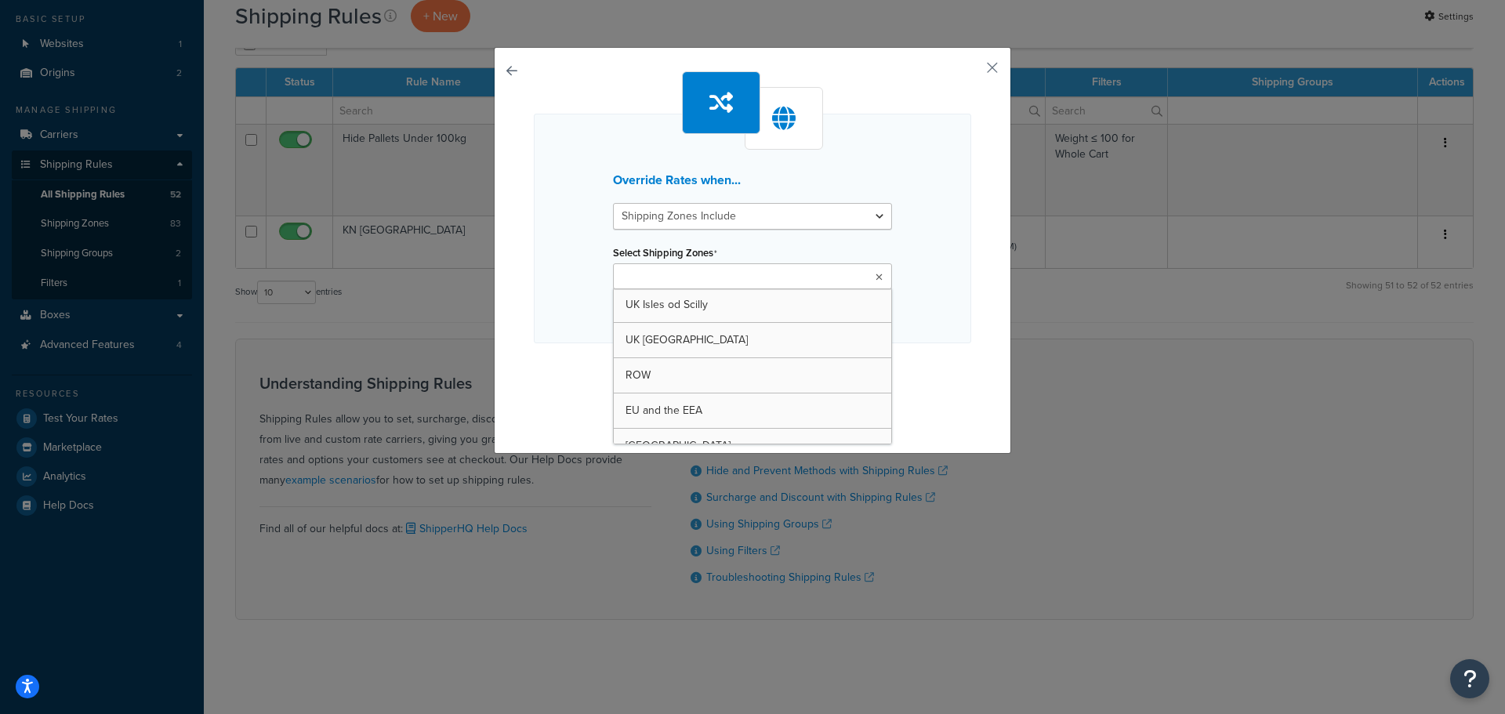
scroll to position [28, 0]
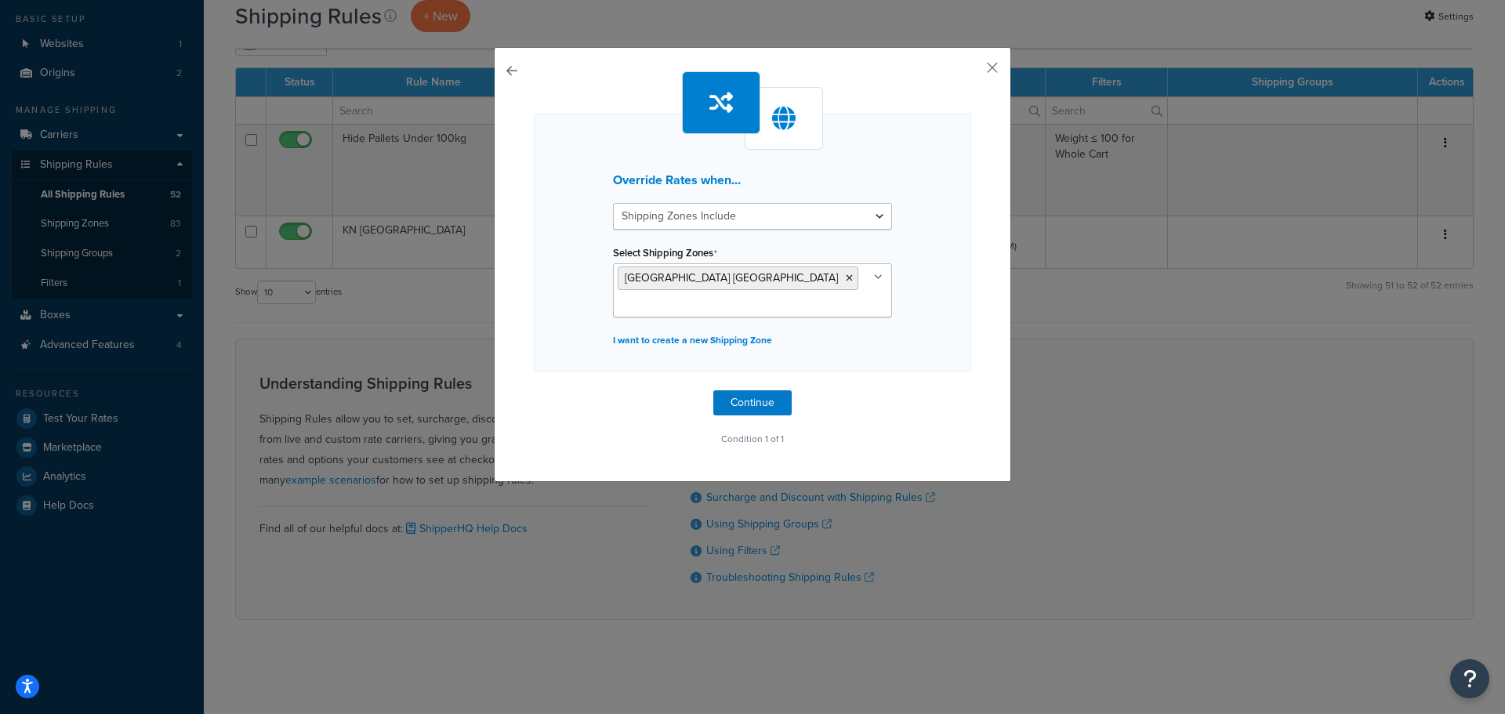
click at [550, 364] on div "Override Rates when... Shipping Zones Include Shipping Zones Do Not Include Sel…" at bounding box center [752, 243] width 437 height 258
click at [736, 398] on button "Continue" at bounding box center [752, 402] width 78 height 25
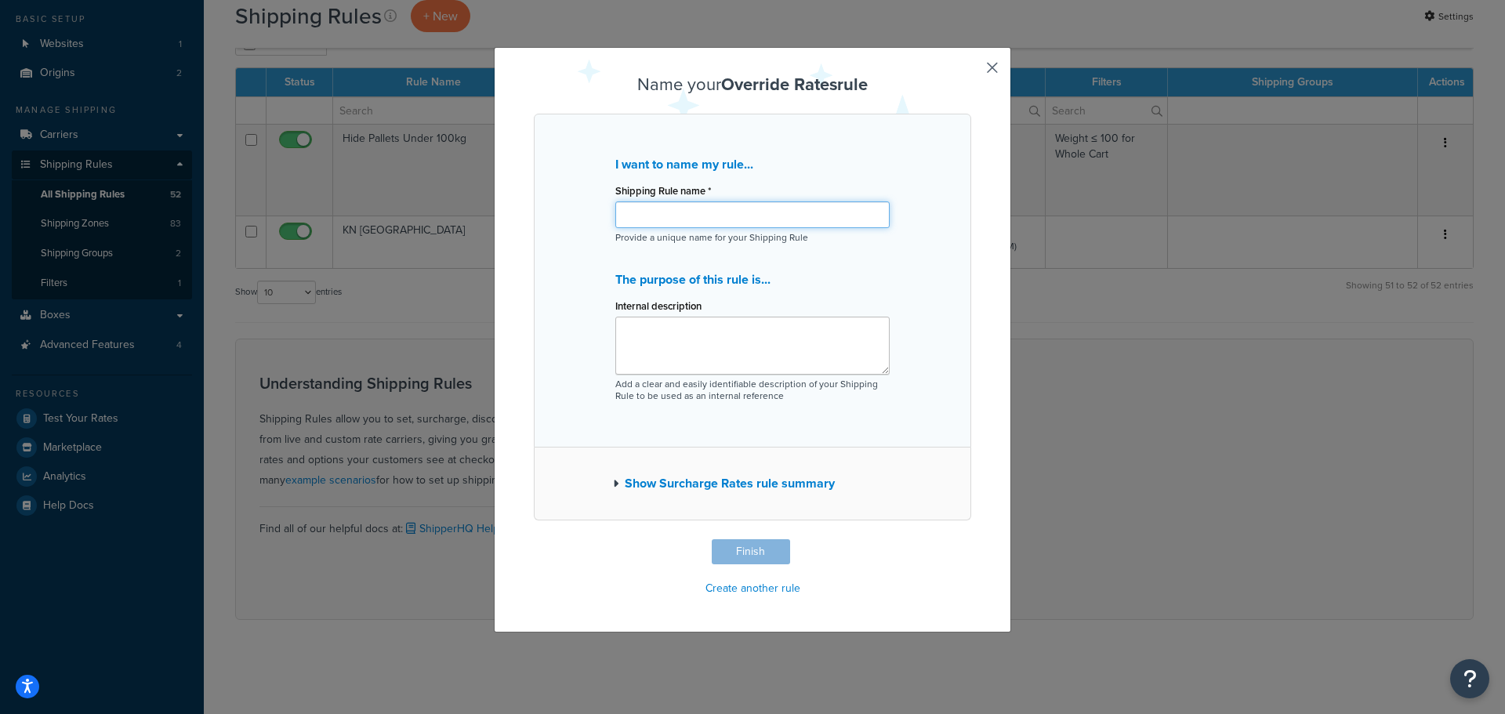
click at [665, 212] on input "Shipping Rule name *" at bounding box center [752, 214] width 274 height 27
type input "KN Pallet NI"
click at [731, 549] on button "Finish" at bounding box center [751, 551] width 78 height 25
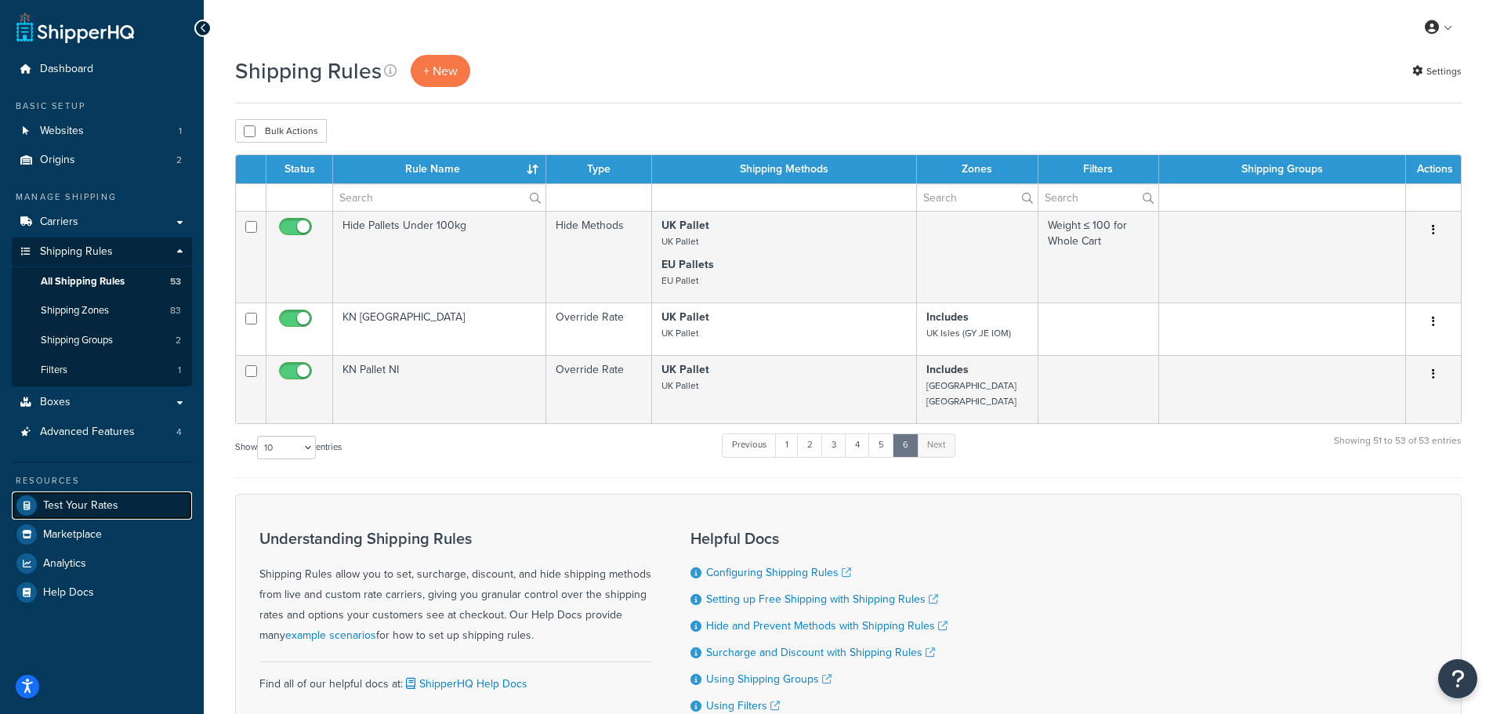
click at [78, 493] on link "Test Your Rates" at bounding box center [102, 505] width 180 height 28
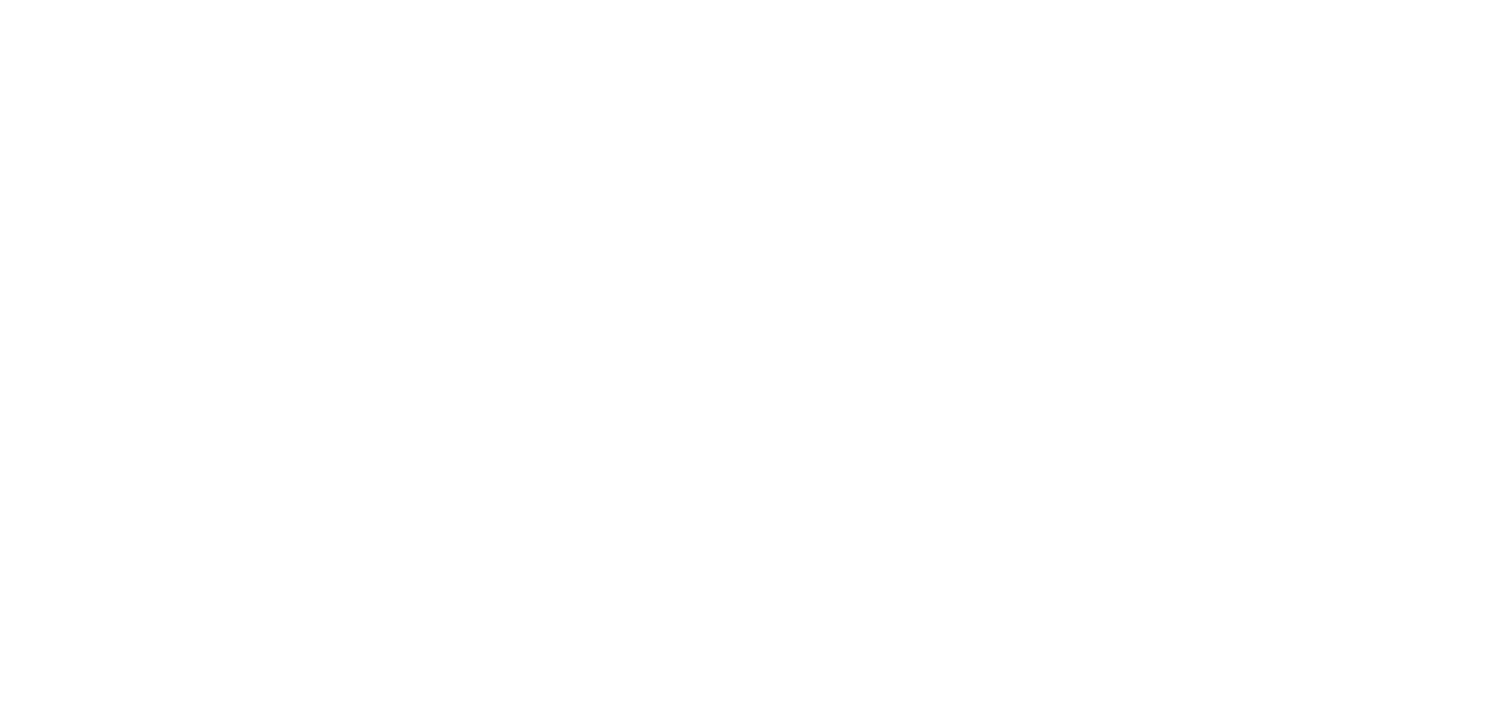
select select "[GEOGRAPHIC_DATA]"
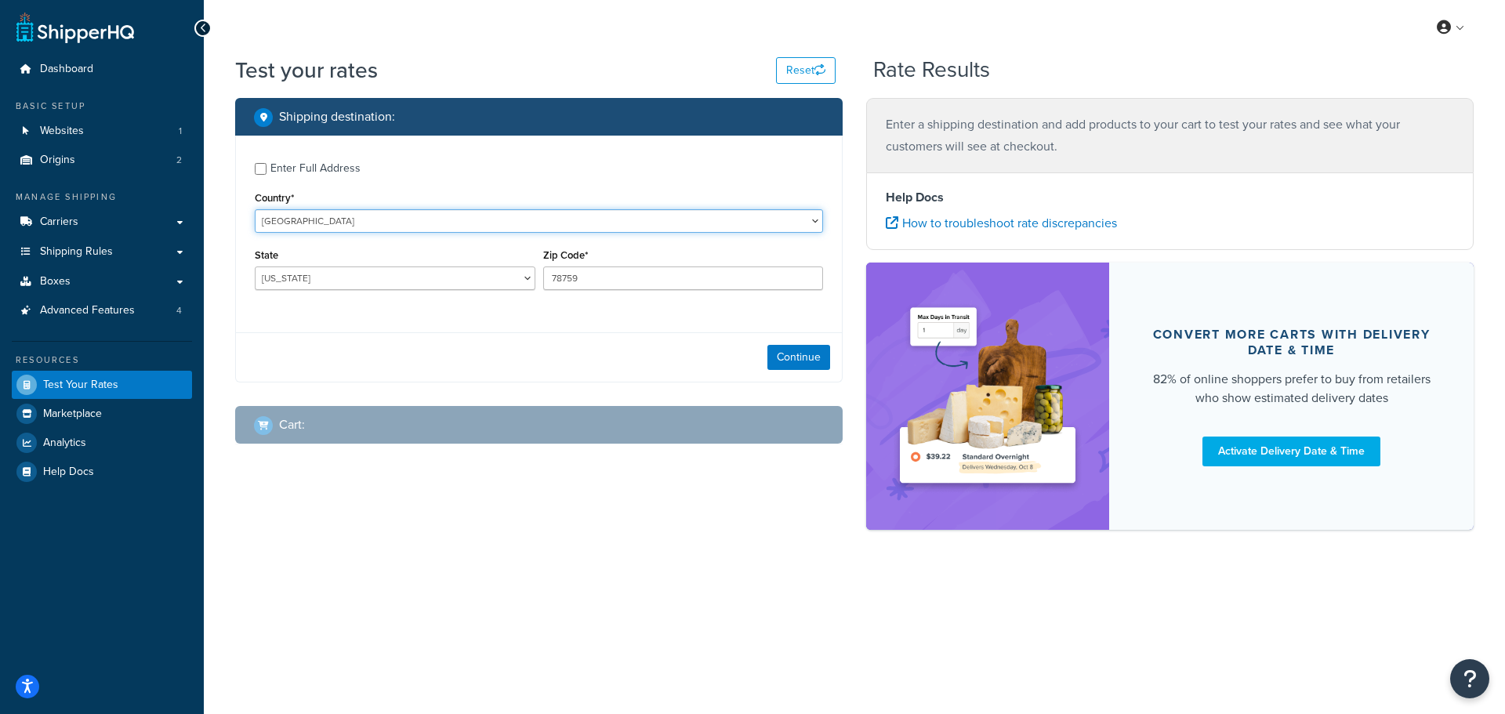
click at [356, 220] on select "United States United Kingdom Afghanistan Åland Islands Albania Algeria American…" at bounding box center [539, 221] width 568 height 24
select select "GB"
click at [255, 209] on select "United States United Kingdom Afghanistan Åland Islands Albania Algeria American…" at bounding box center [539, 221] width 568 height 24
type input "TX"
drag, startPoint x: 595, startPoint y: 277, endPoint x: 533, endPoint y: 281, distance: 62.0
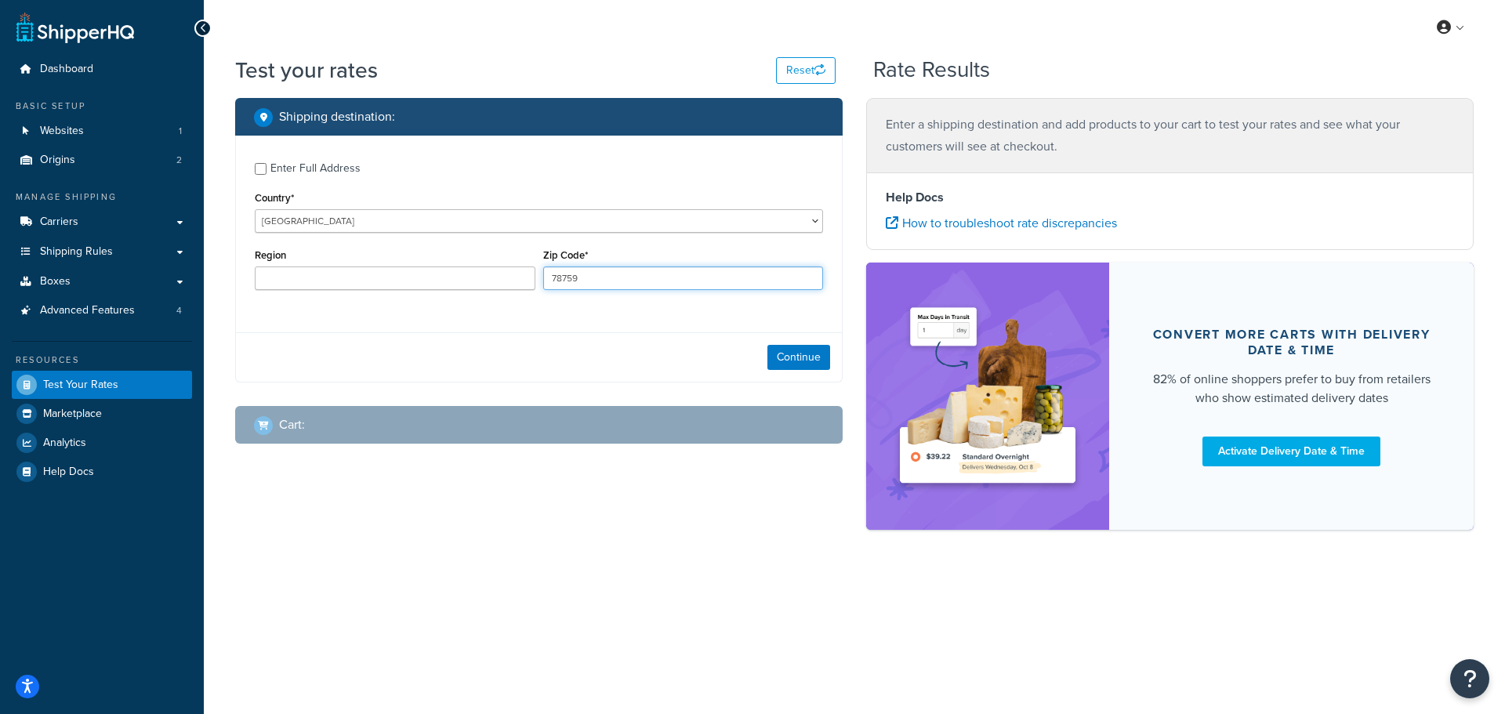
click at [533, 281] on div "Region Zip Code* 78759" at bounding box center [539, 273] width 576 height 57
paste input "BT1 5GS"
type input "BT1 5GS"
click at [528, 314] on div "Enter Full Address Country* United States United Kingdom Afghanistan Åland Isla…" at bounding box center [539, 228] width 606 height 185
click at [791, 358] on button "Continue" at bounding box center [798, 357] width 63 height 25
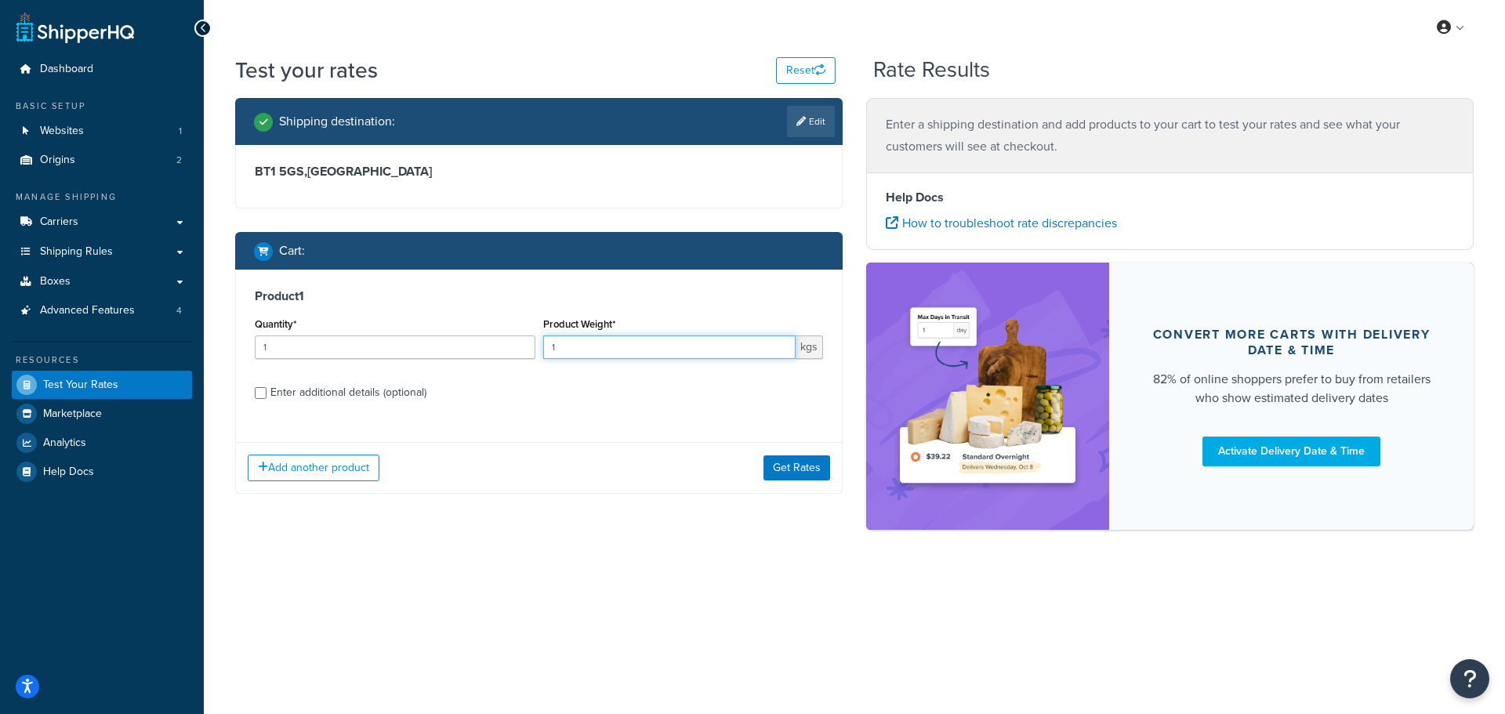
drag, startPoint x: 560, startPoint y: 352, endPoint x: 547, endPoint y: 351, distance: 13.3
click at [547, 351] on input "1" at bounding box center [669, 347] width 253 height 24
type input "800"
click at [542, 382] on label "Enter additional details (optional)" at bounding box center [546, 391] width 553 height 25
click at [267, 387] on input "Enter additional details (optional)" at bounding box center [261, 393] width 12 height 12
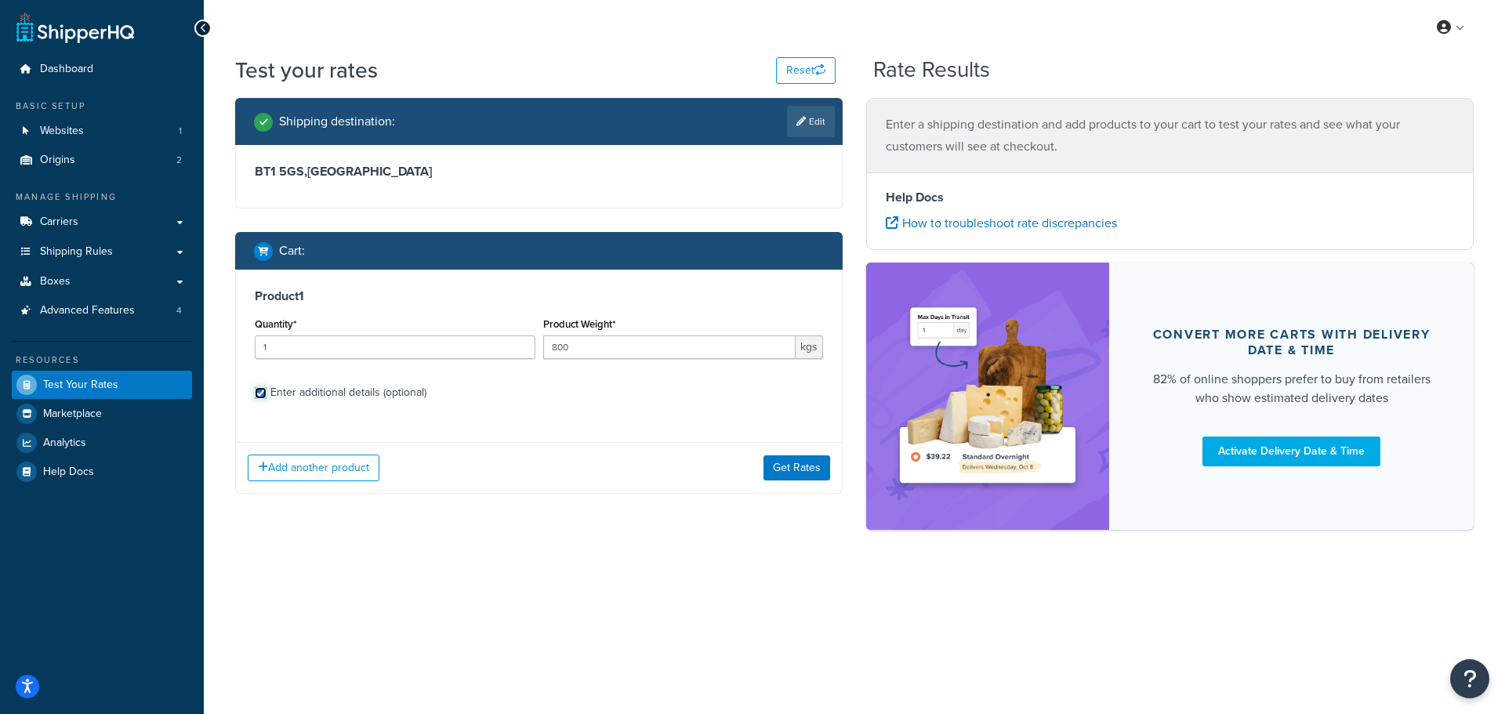
checkbox input "true"
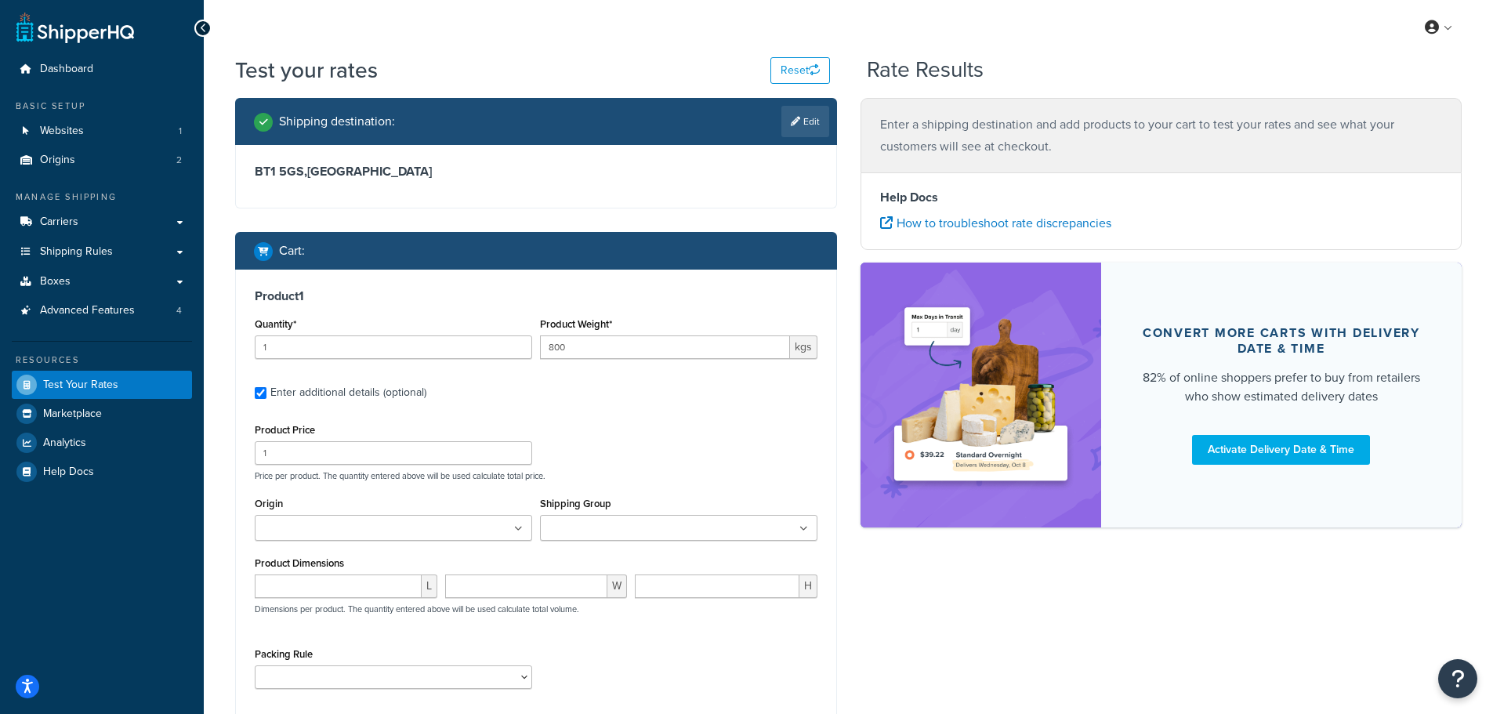
click at [305, 528] on input "Origin" at bounding box center [328, 528] width 139 height 17
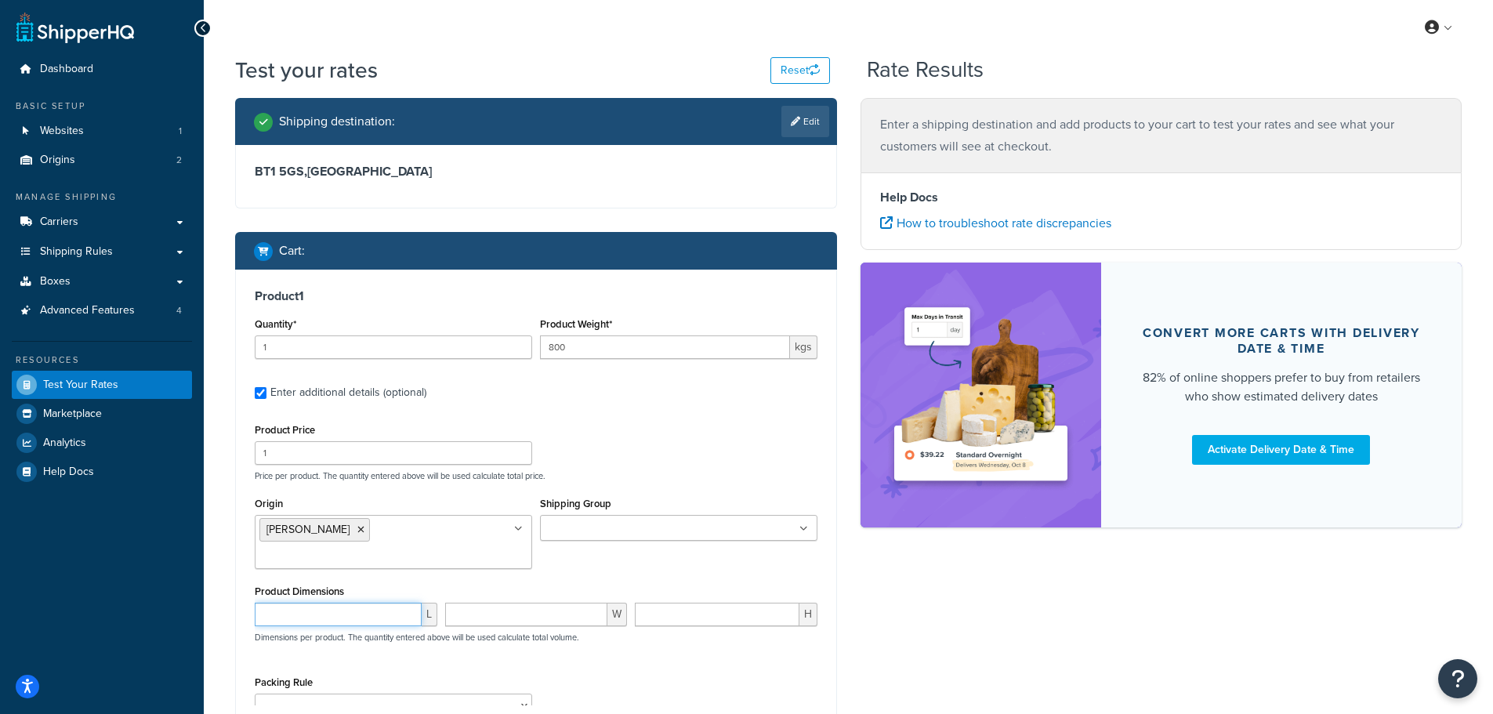
click at [296, 603] on input "number" at bounding box center [338, 615] width 167 height 24
type input "120"
click at [481, 603] on input "number" at bounding box center [526, 615] width 163 height 24
type input "100"
click at [657, 603] on input "number" at bounding box center [717, 615] width 165 height 24
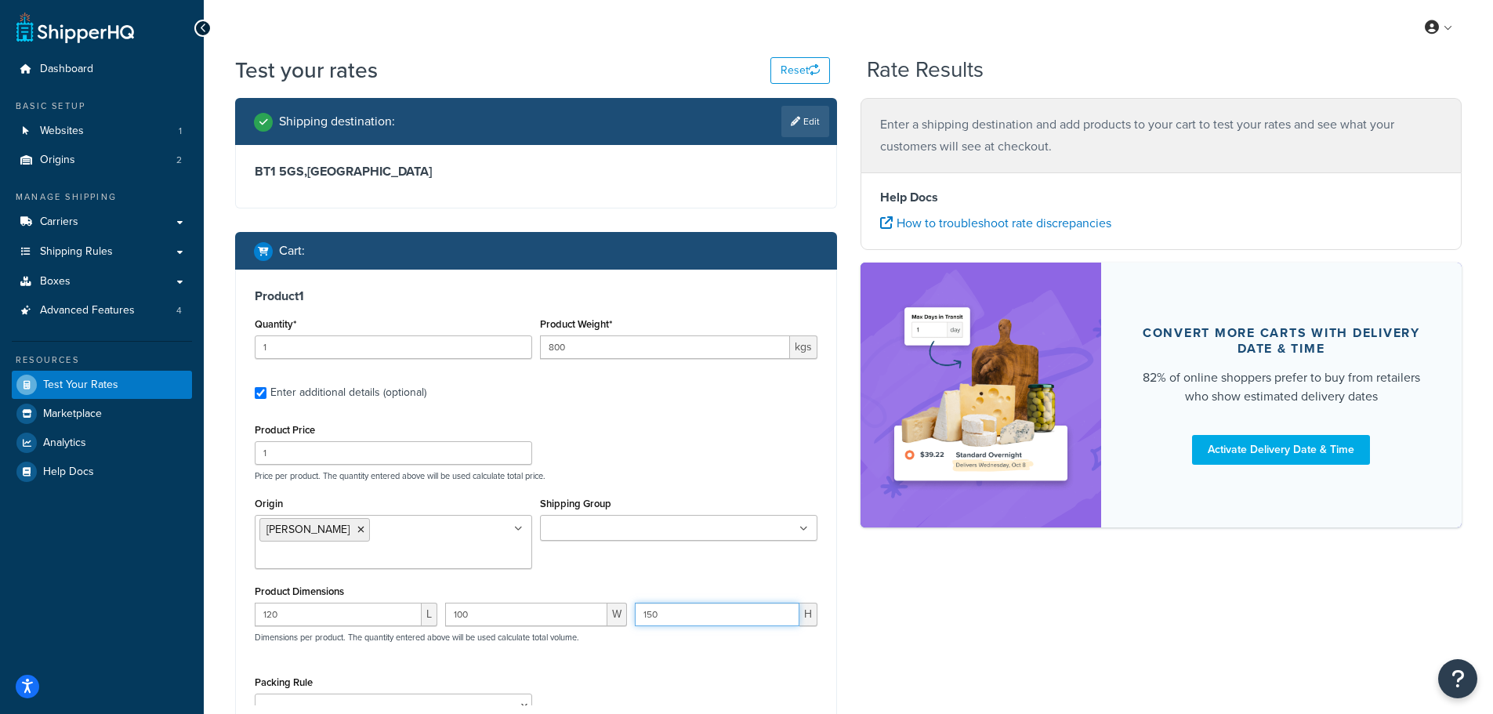
type input "150"
click at [597, 619] on div "120 L 100 W 150 H Dimensions per product. The quantity entered above will be us…" at bounding box center [536, 631] width 571 height 57
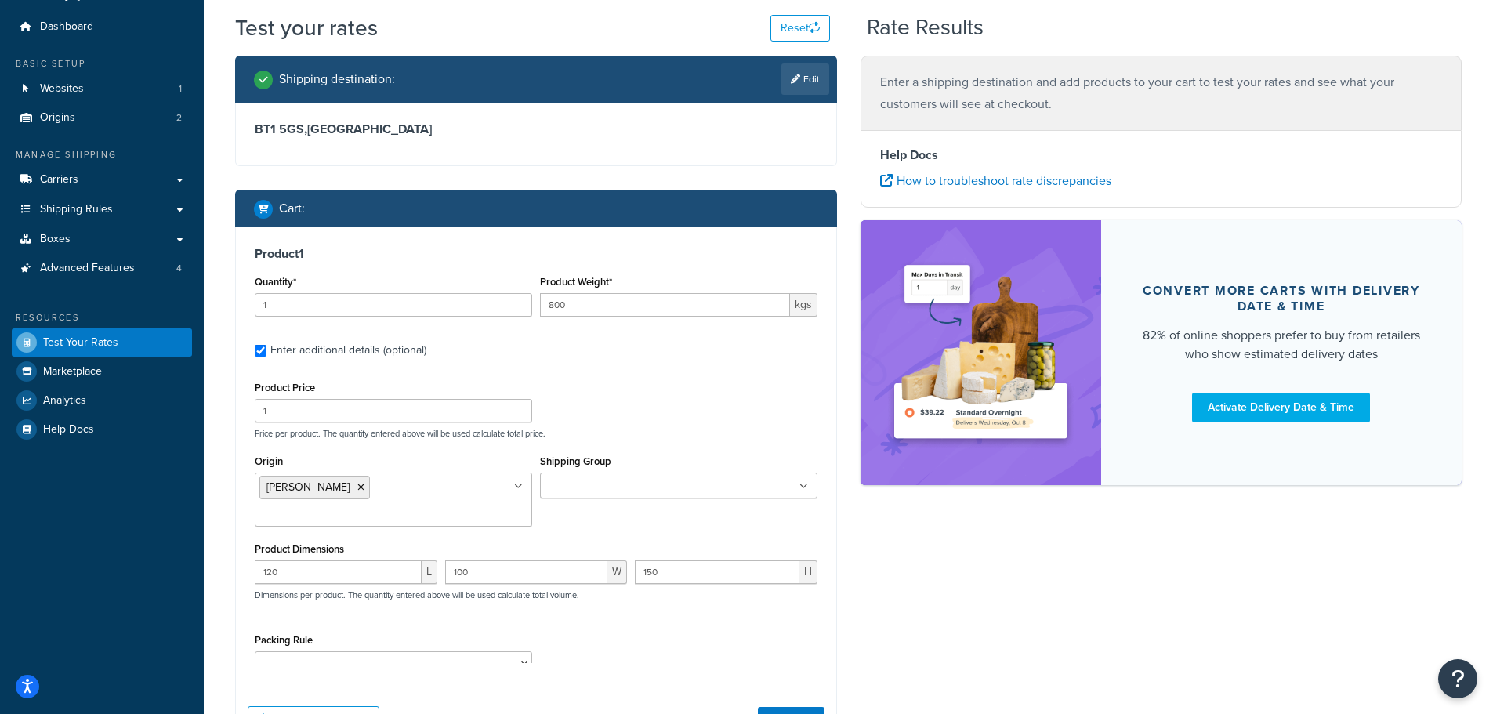
scroll to position [78, 0]
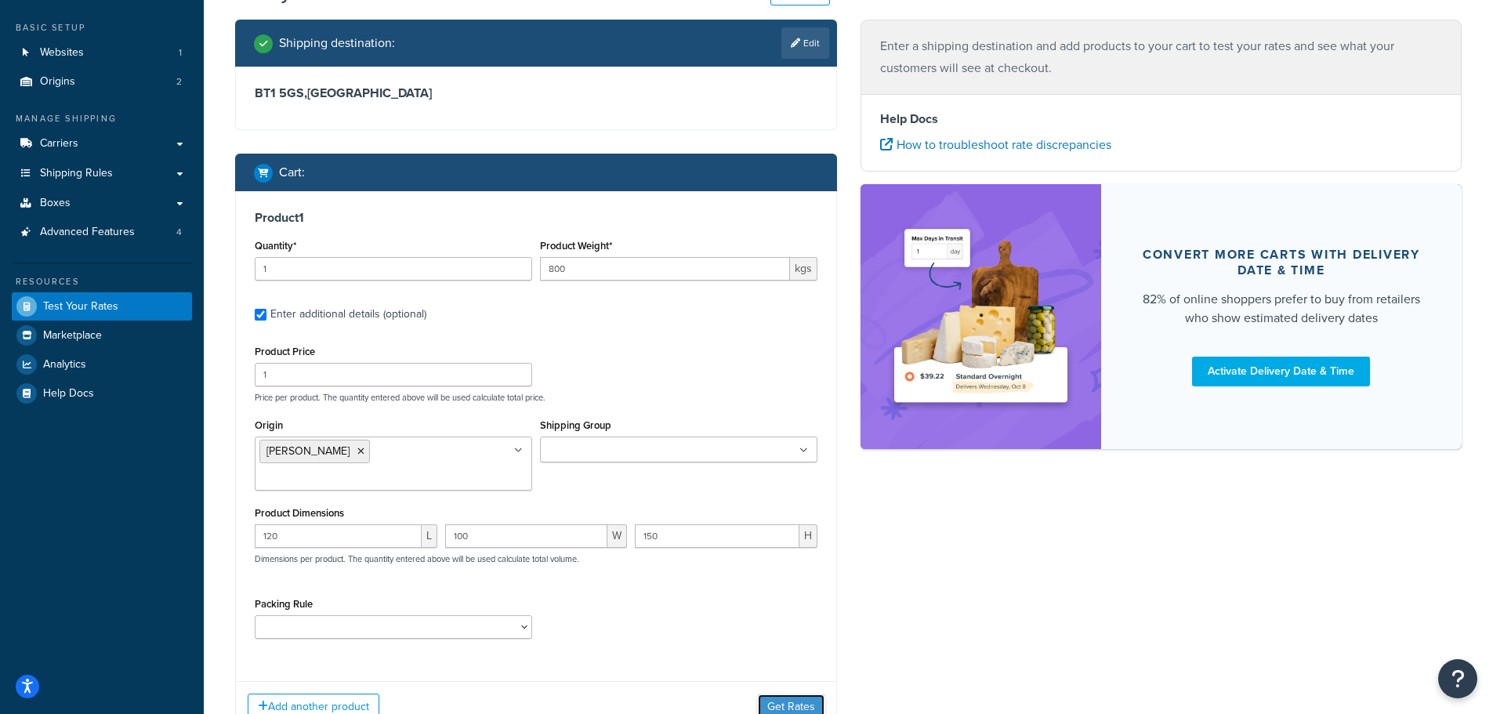
click at [792, 694] on button "Get Rates" at bounding box center [791, 706] width 67 height 25
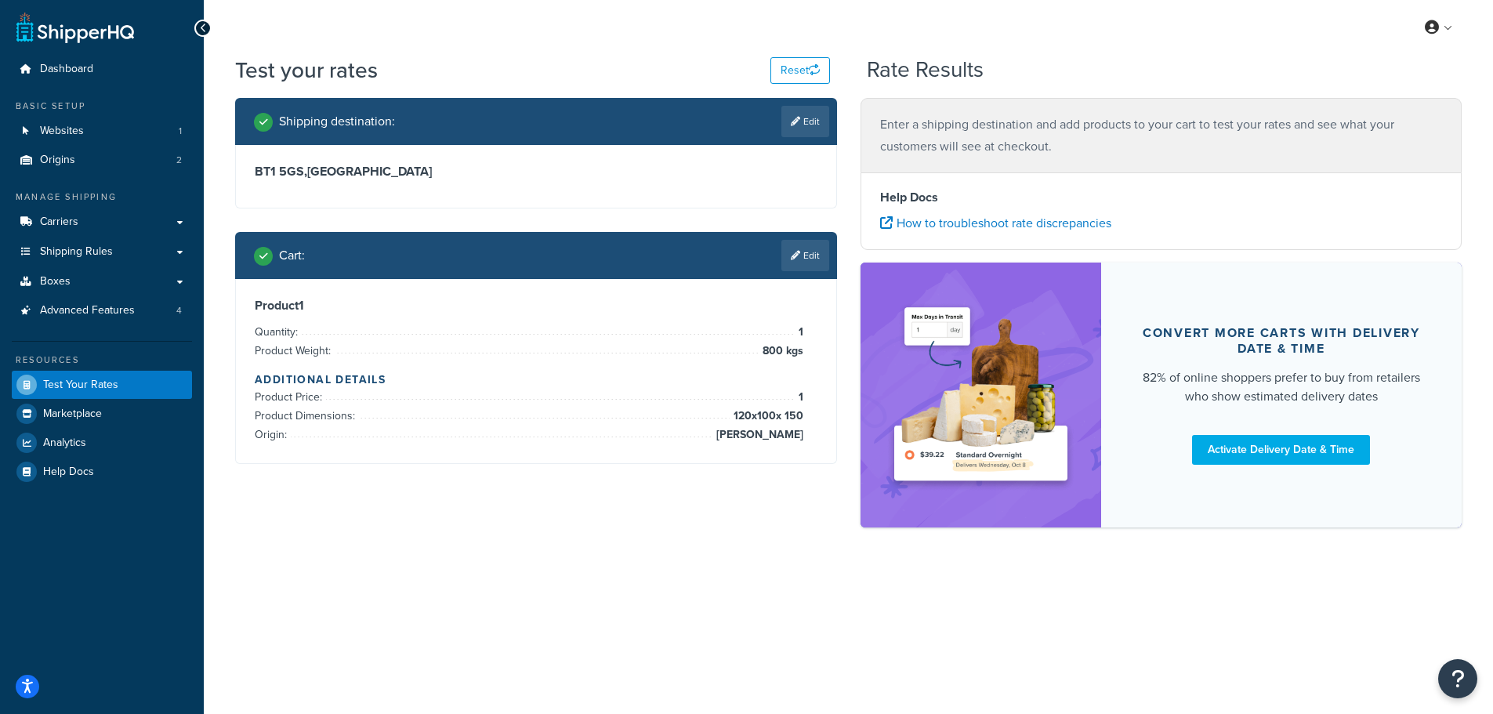
scroll to position [0, 0]
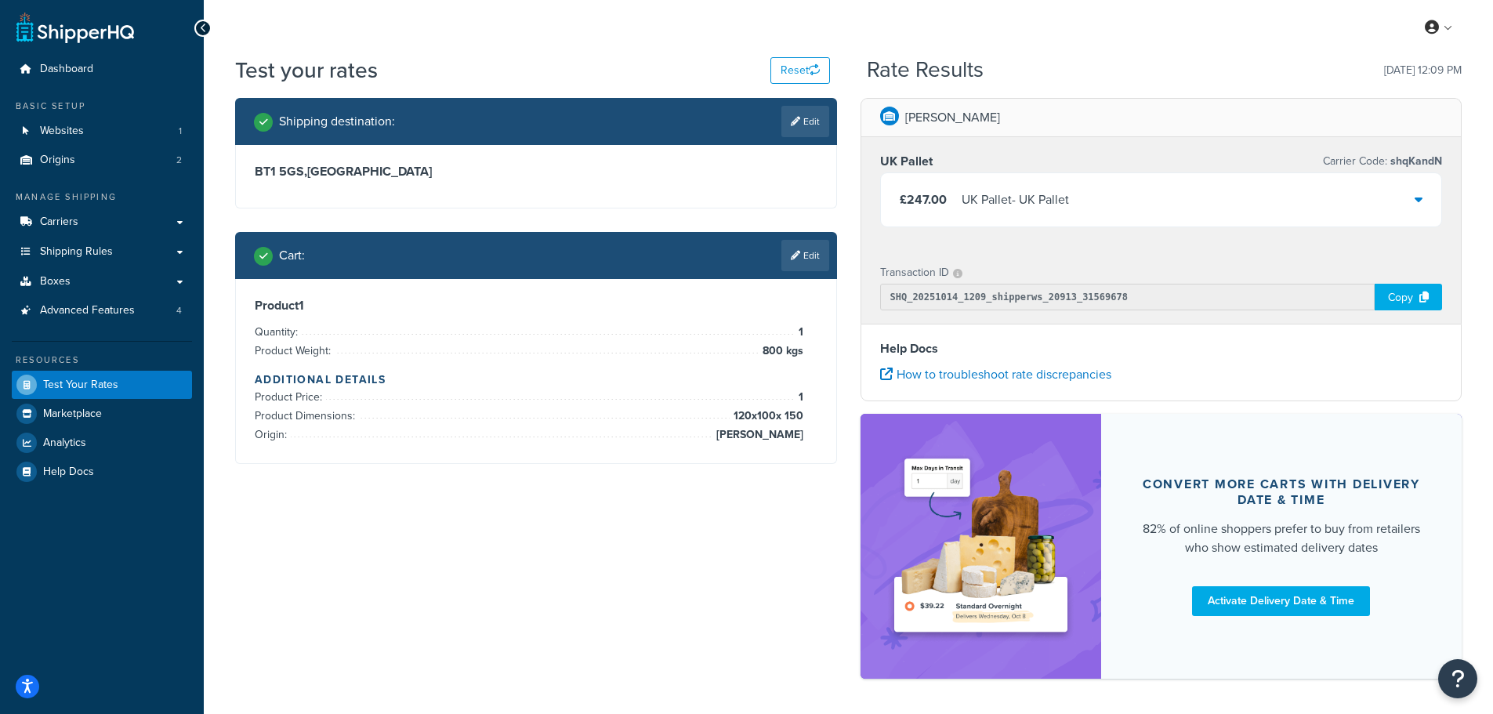
click at [1157, 201] on div "£247.00 UK Pallet - UK Pallet" at bounding box center [1161, 199] width 561 height 53
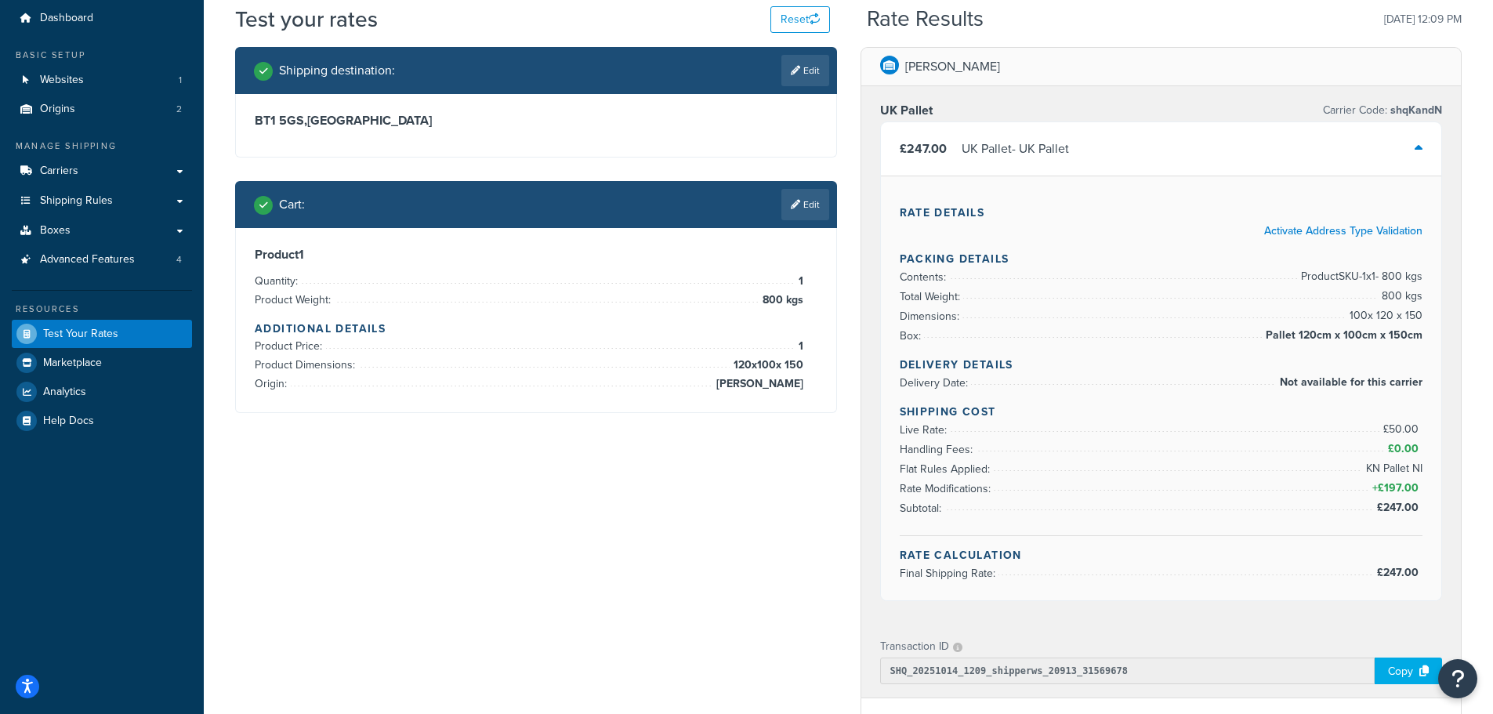
scroll to position [78, 0]
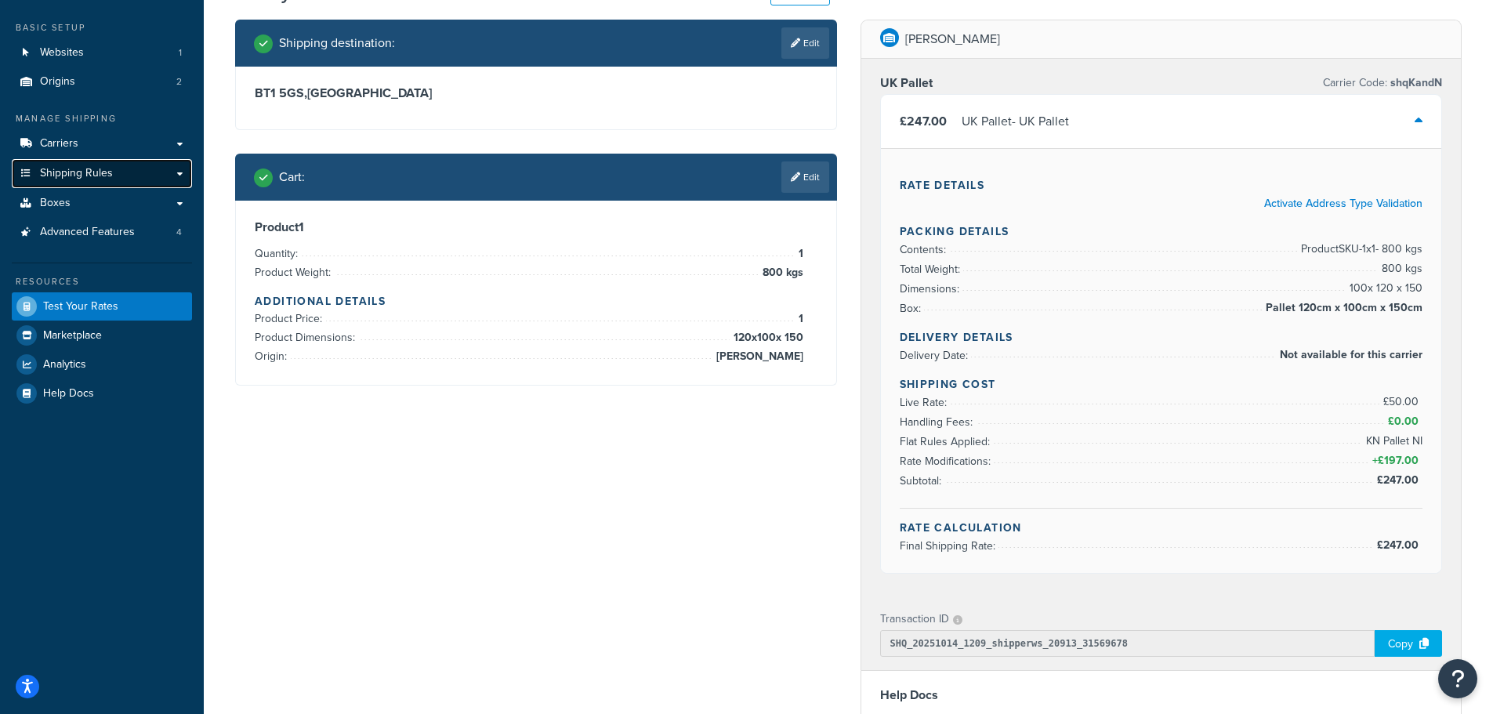
click at [61, 176] on span "Shipping Rules" at bounding box center [76, 173] width 73 height 13
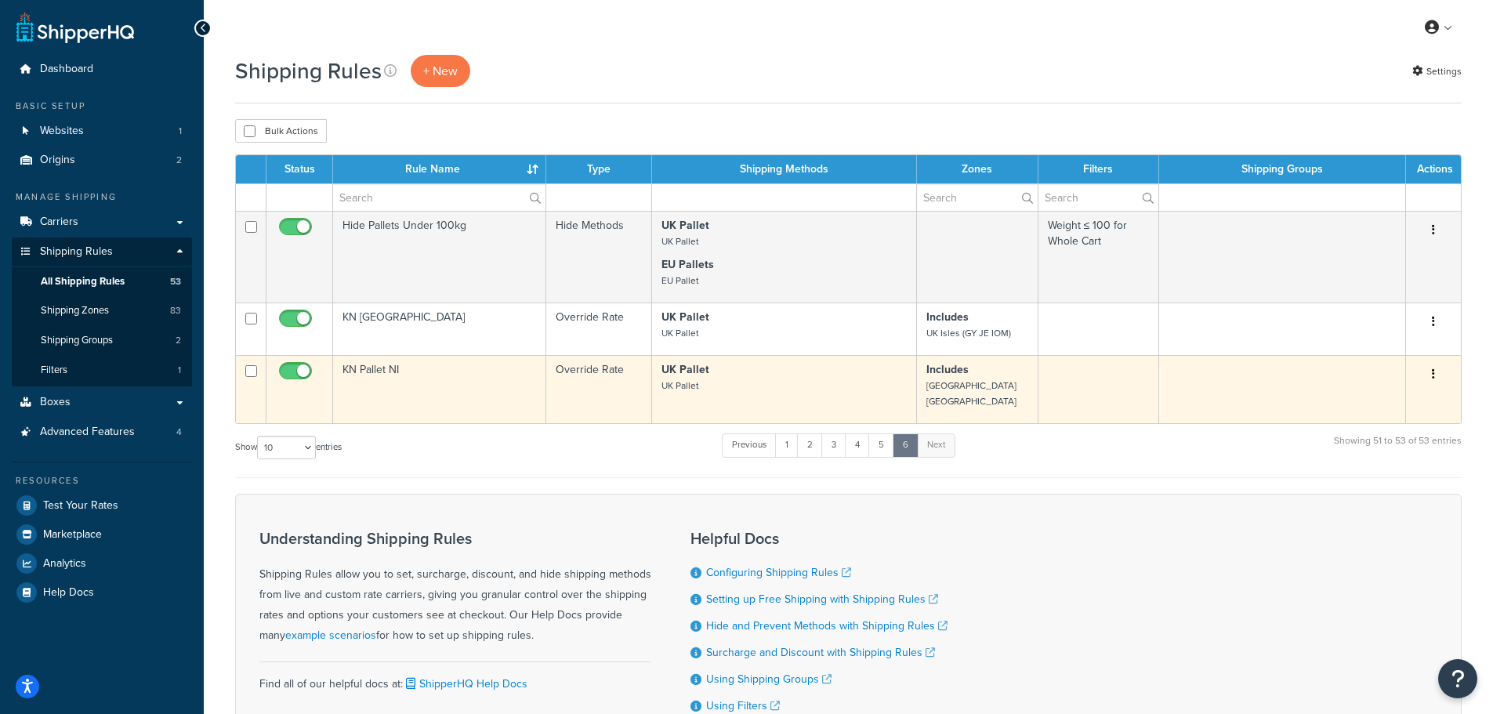
click at [384, 368] on td "KN Pallet NI" at bounding box center [439, 389] width 213 height 68
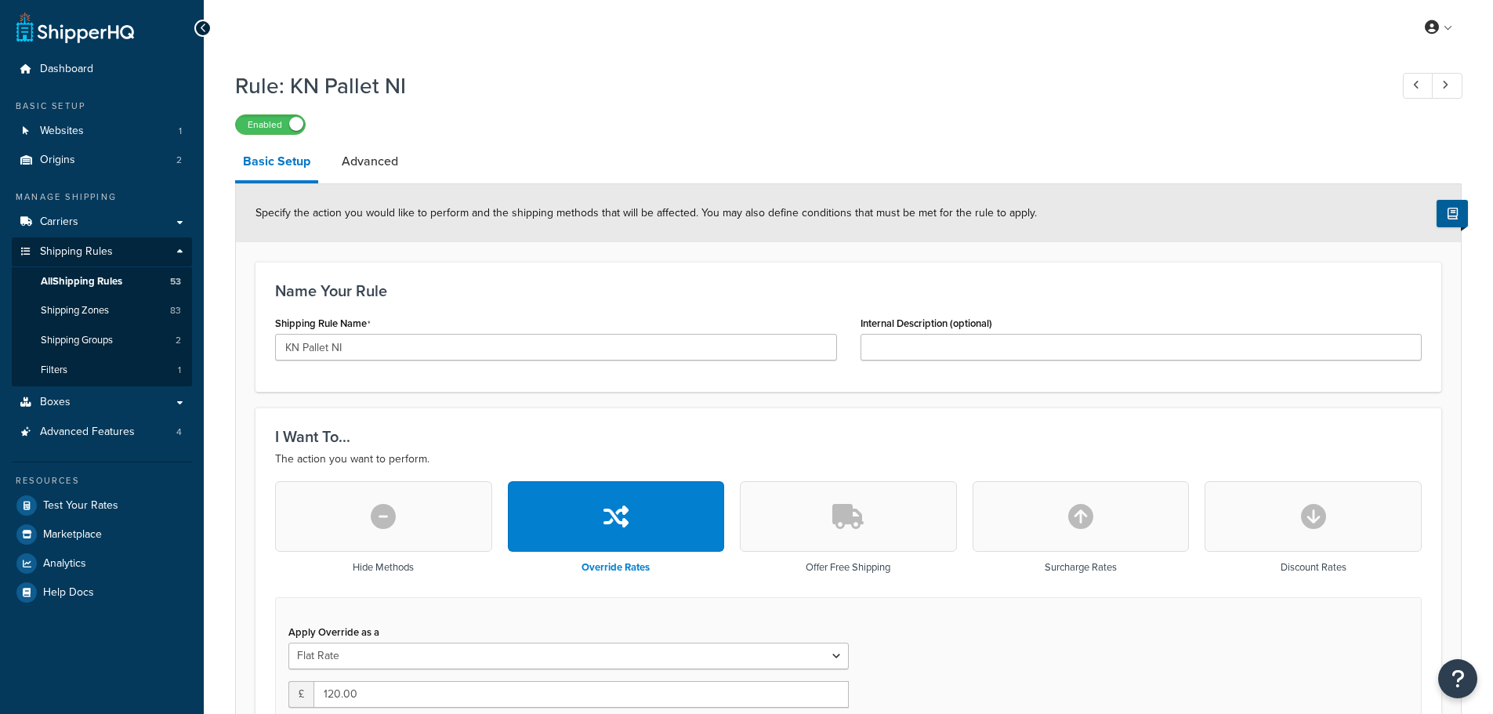
select select "BOX"
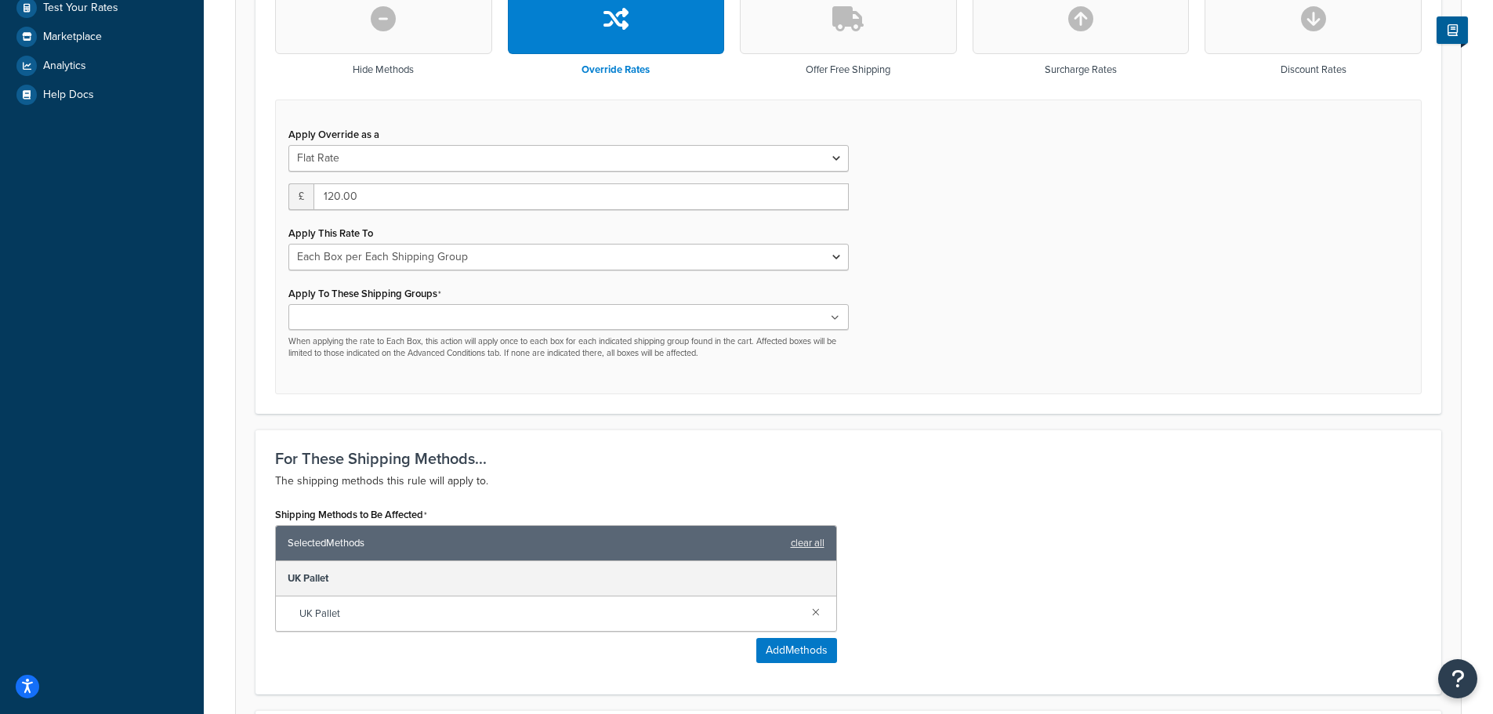
scroll to position [470, 0]
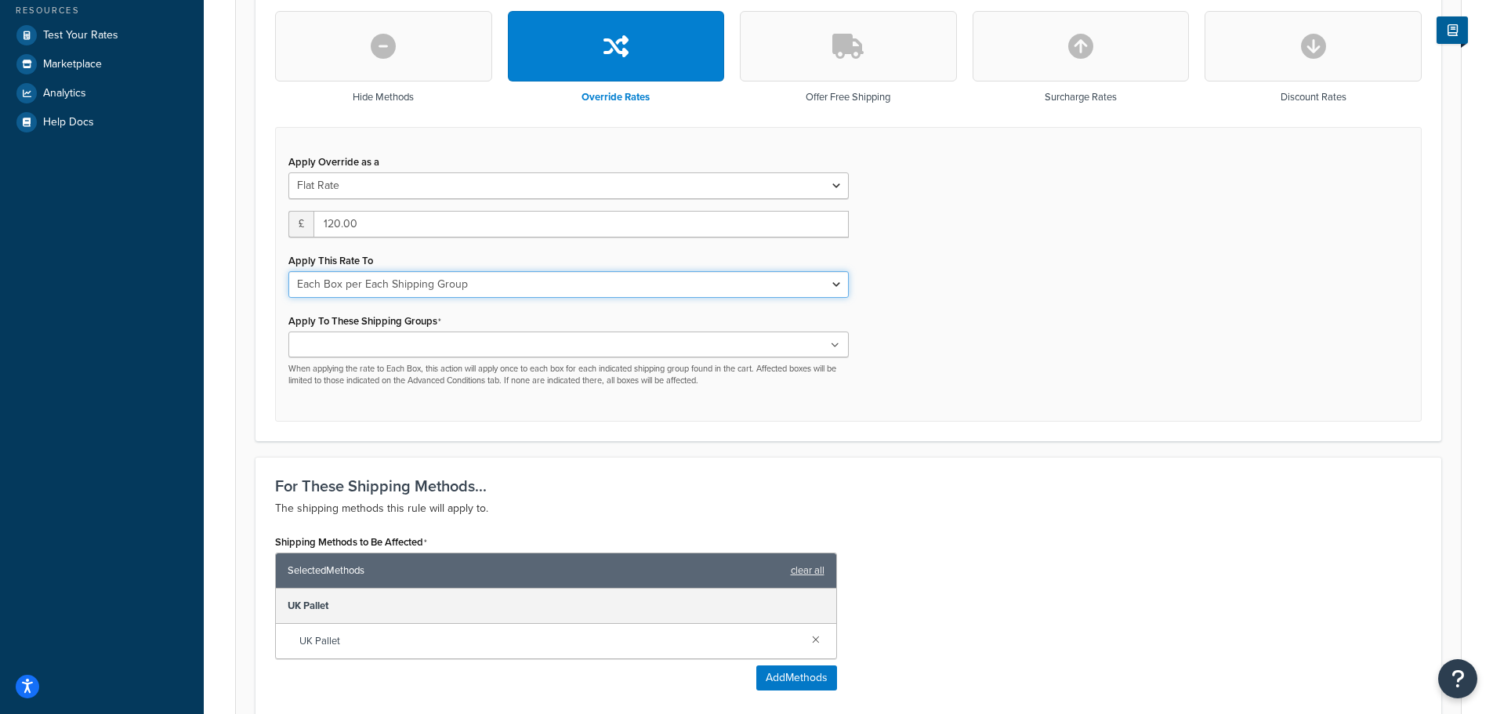
click at [477, 285] on select "Each Shipment in the Cart Each Origin in the Cart Each Shipping Group in the Ca…" at bounding box center [568, 284] width 560 height 27
click at [481, 256] on div "Apply This Rate To Each Shipment in the Cart Each Origin in the Cart Each Shipp…" at bounding box center [568, 273] width 560 height 49
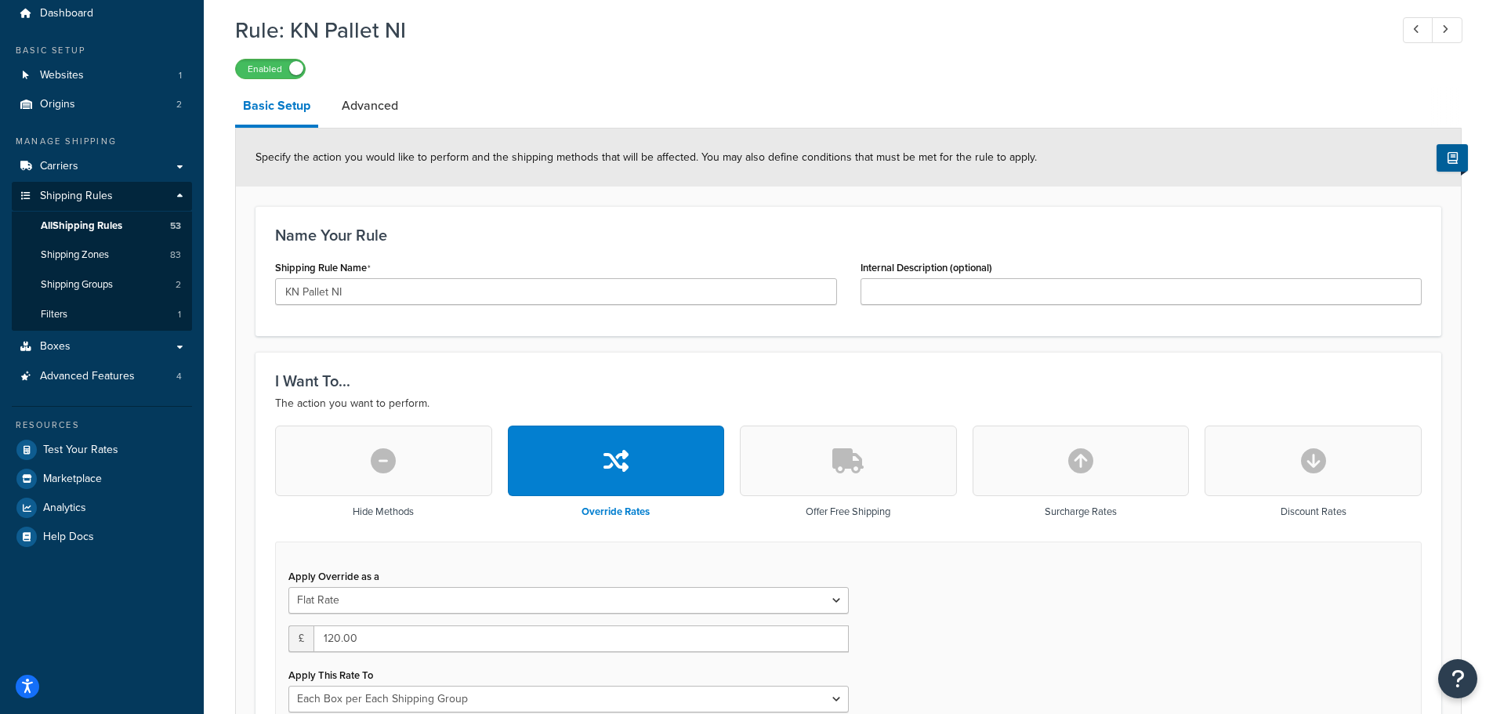
scroll to position [0, 0]
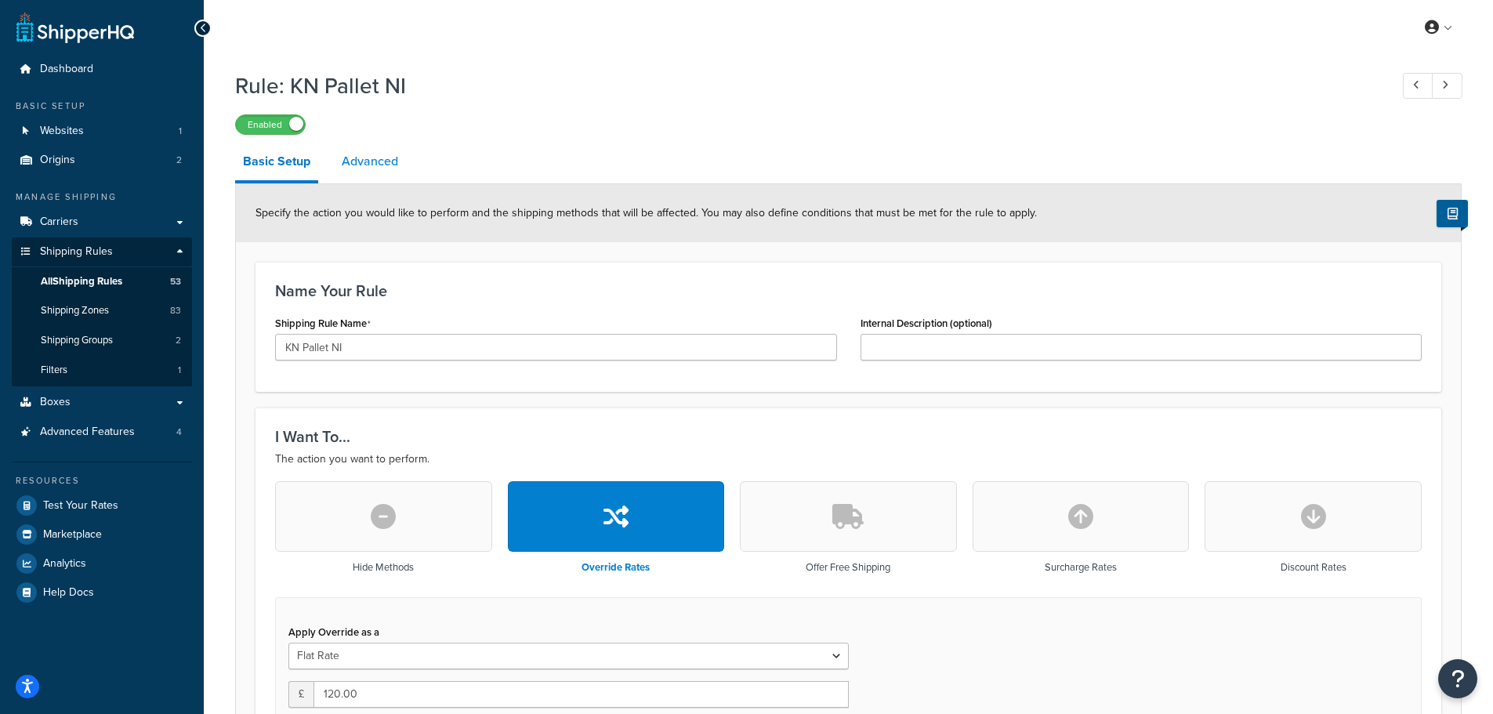
click at [379, 154] on link "Advanced" at bounding box center [370, 162] width 72 height 38
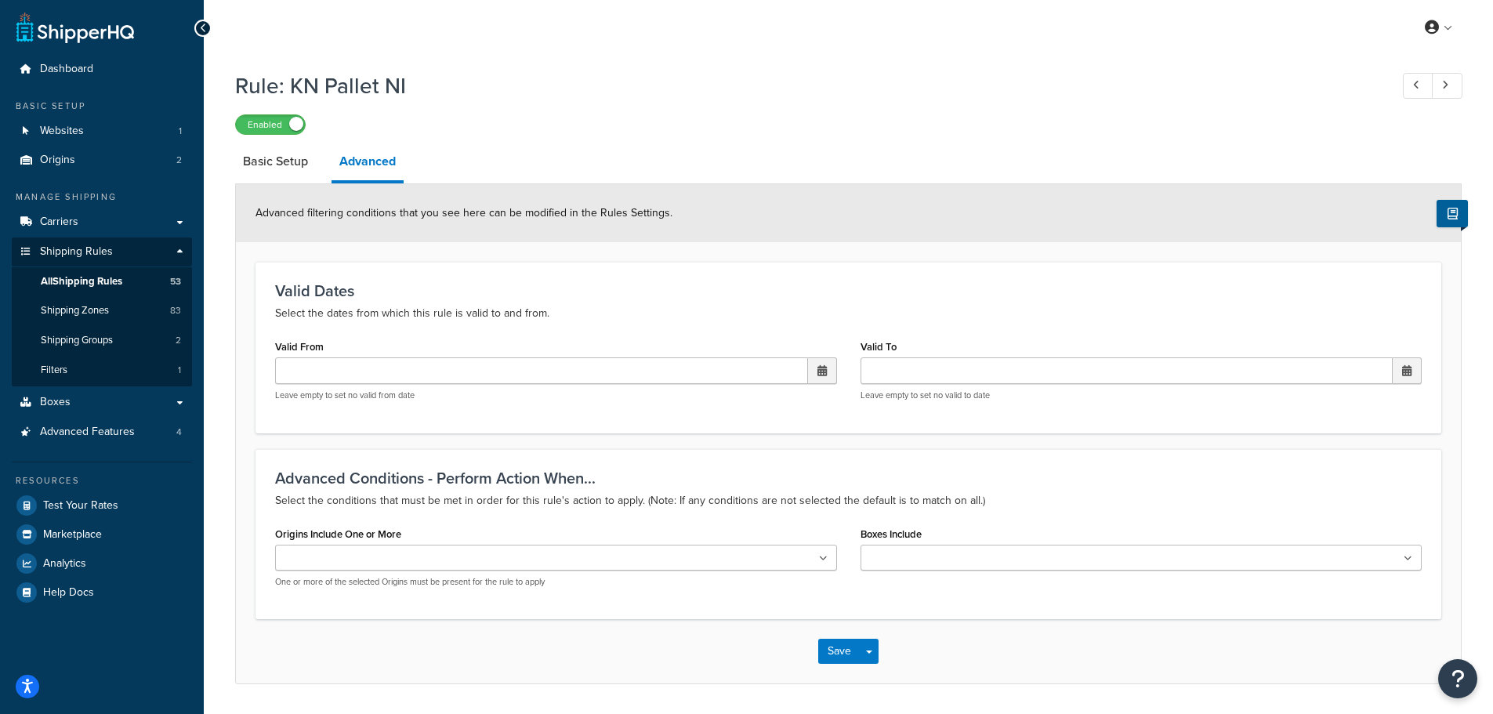
click at [499, 557] on ul at bounding box center [556, 558] width 562 height 26
click at [529, 522] on div "Advanced Conditions - Perform Action When... Select the conditions that must be…" at bounding box center [849, 536] width 1186 height 174
click at [938, 559] on input "Boxes Include" at bounding box center [934, 558] width 139 height 17
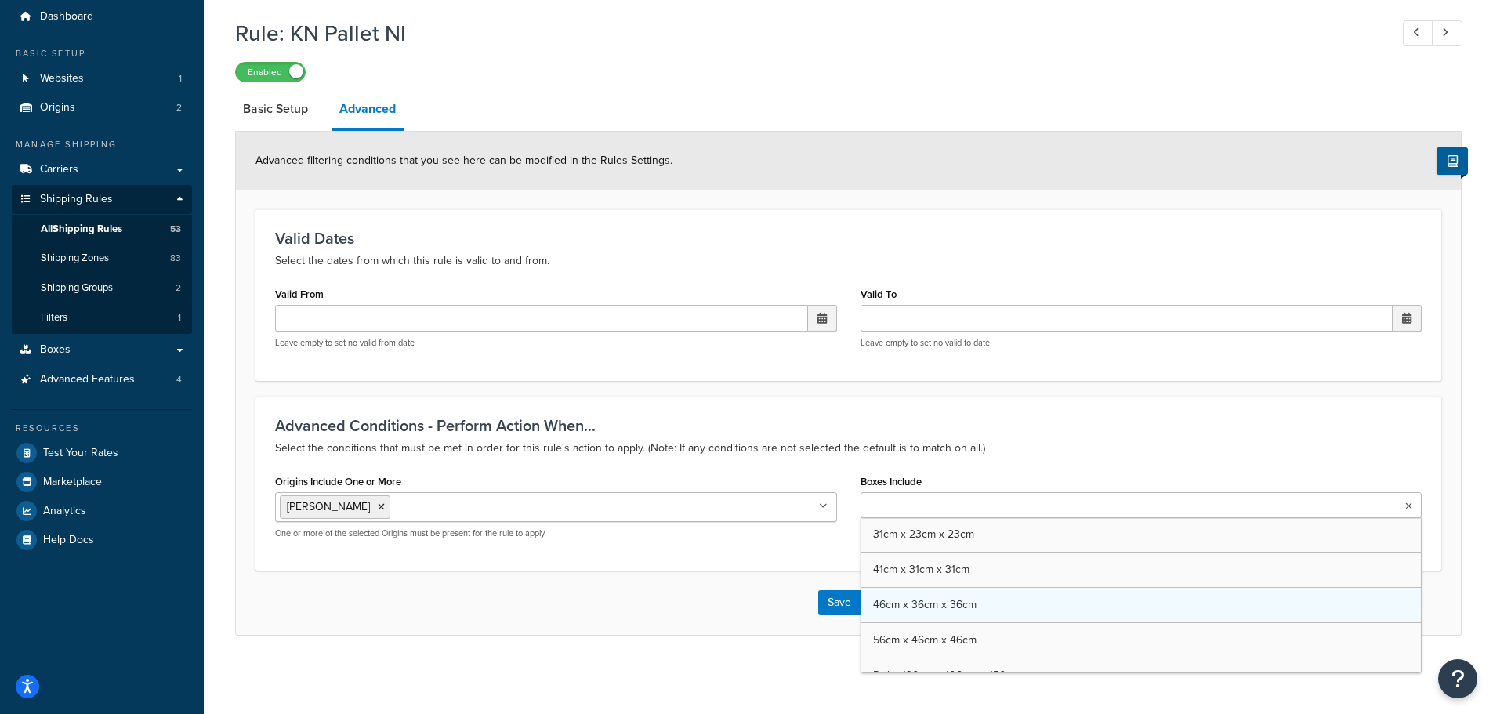
scroll to position [56, 0]
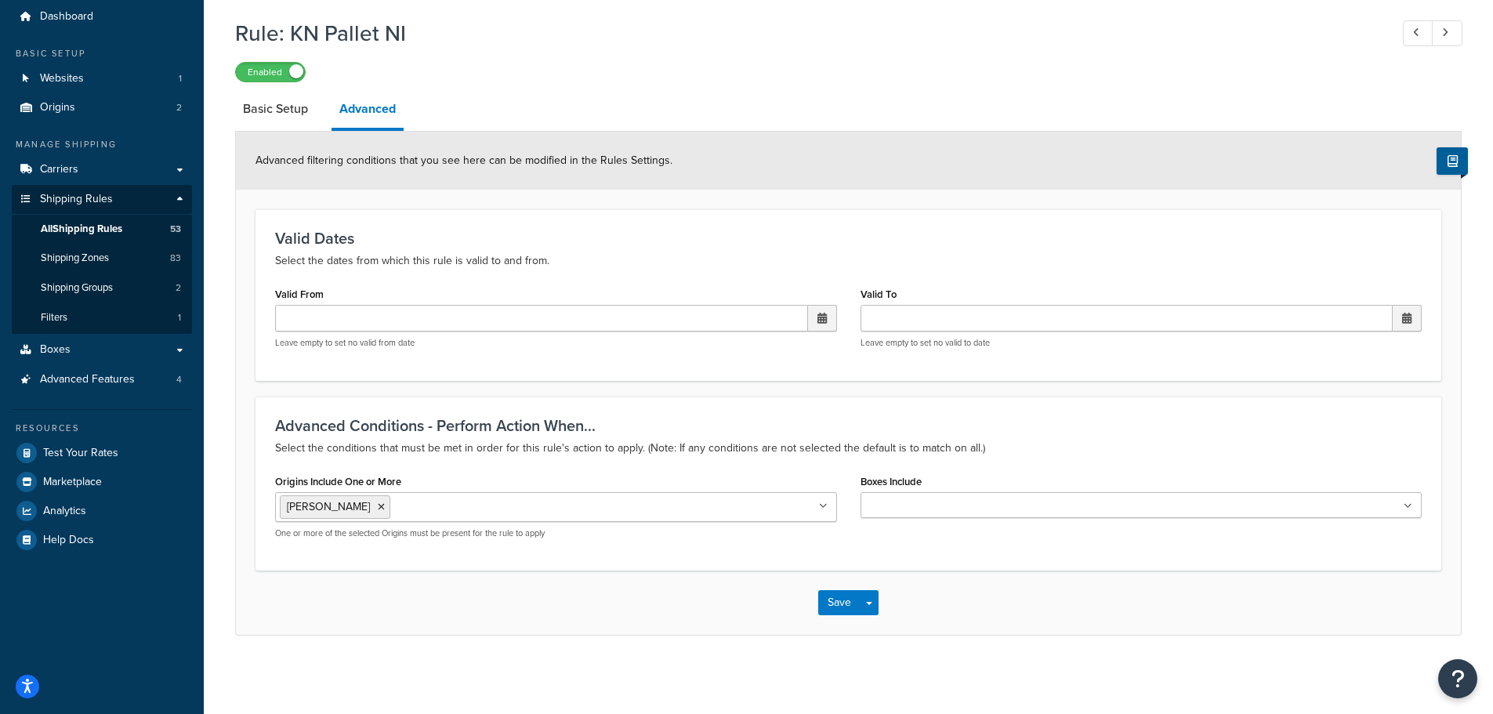
click at [761, 549] on div "Origins Include One or More CARRON ECHT One or more of the selected Origins mus…" at bounding box center [556, 510] width 586 height 81
click at [901, 507] on input "Boxes Include" at bounding box center [934, 506] width 139 height 17
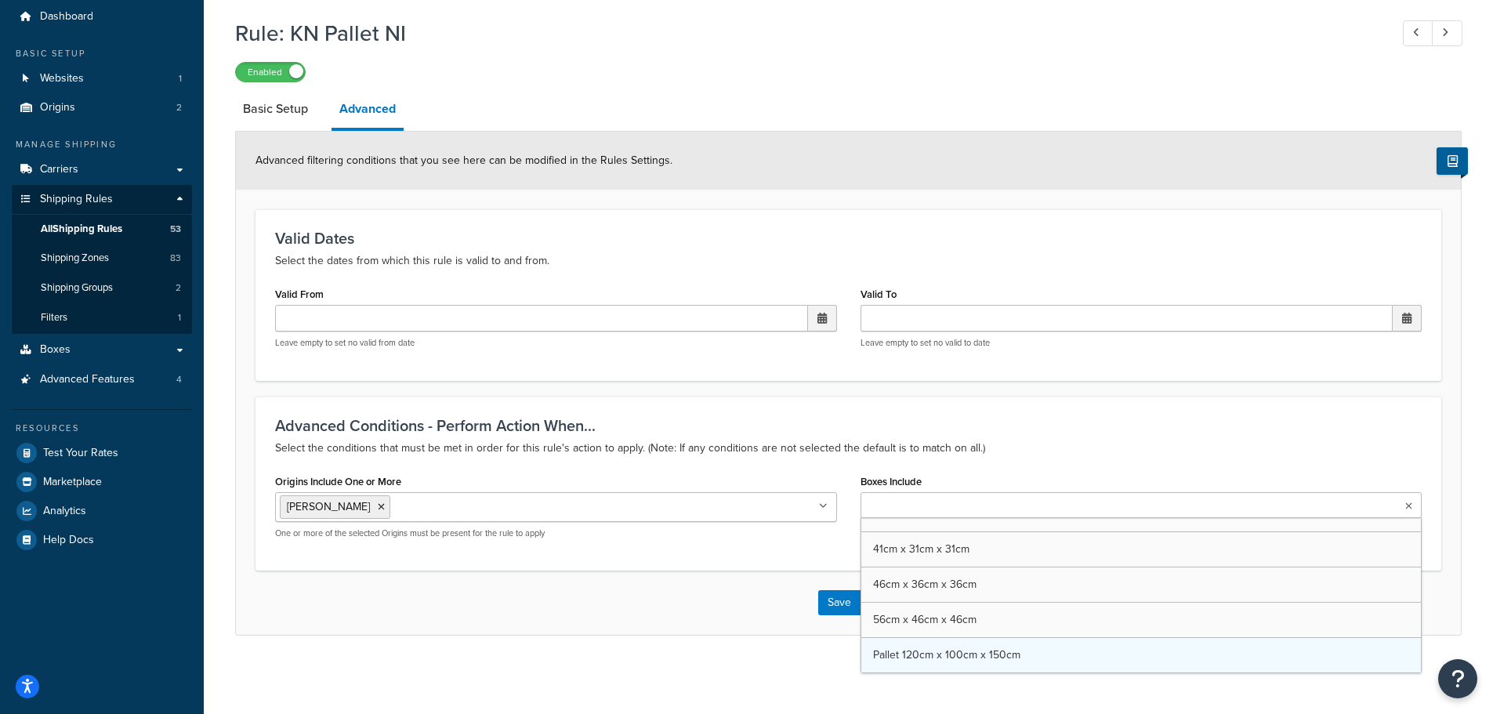
scroll to position [20, 0]
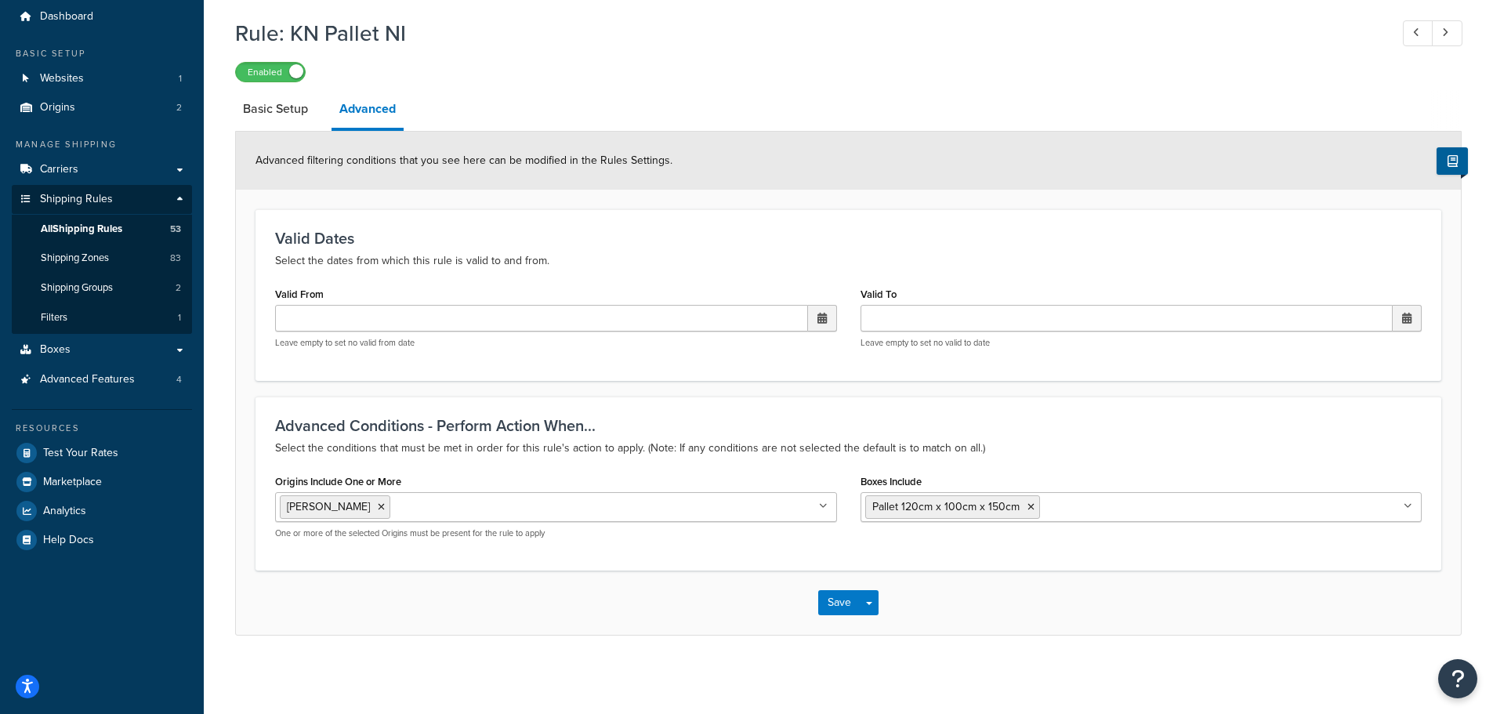
click at [755, 534] on p "One or more of the selected Origins must be present for the rule to apply" at bounding box center [556, 534] width 562 height 12
click at [841, 602] on button "Save" at bounding box center [839, 602] width 42 height 25
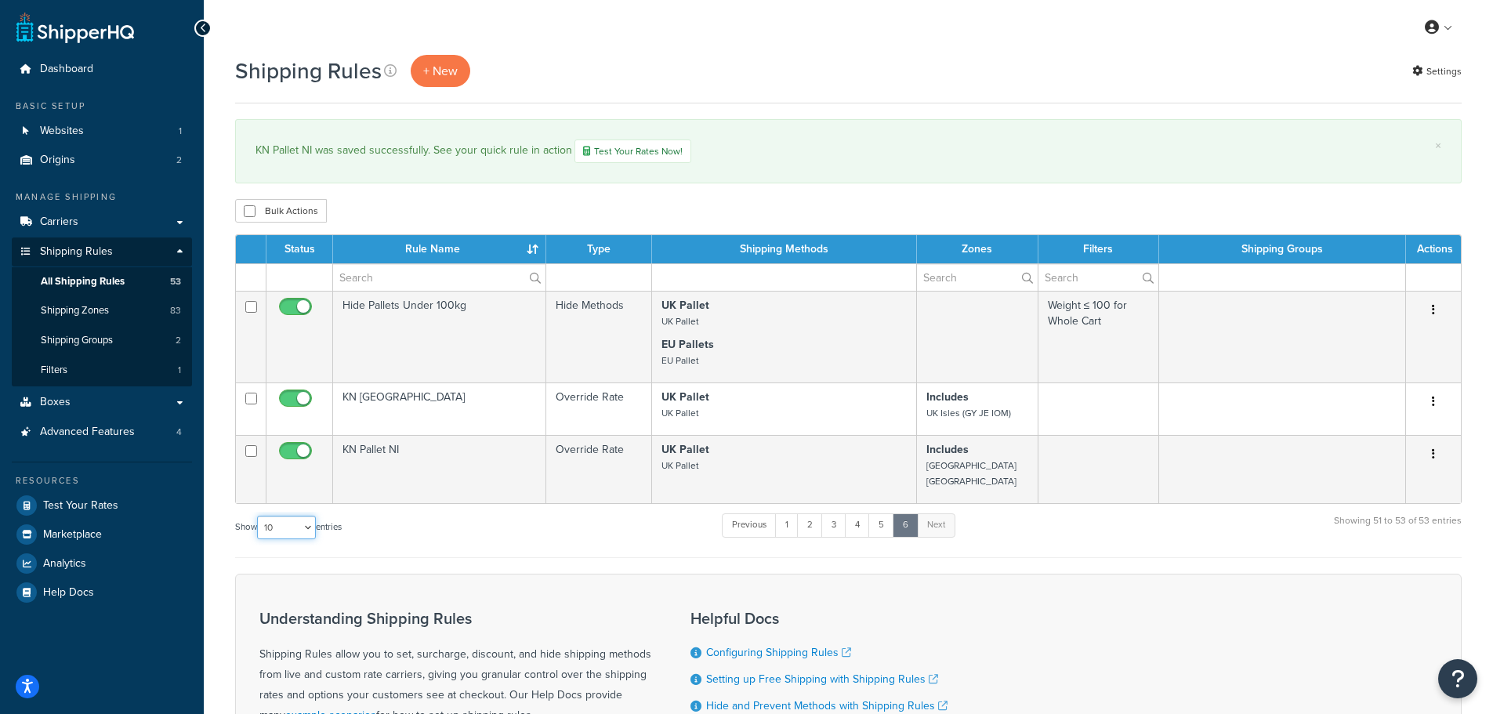
click at [309, 516] on select "10 15 25 50 100 1000" at bounding box center [286, 528] width 59 height 24
select select "100"
click at [259, 516] on select "10 15 25 50 100 1000" at bounding box center [286, 528] width 59 height 24
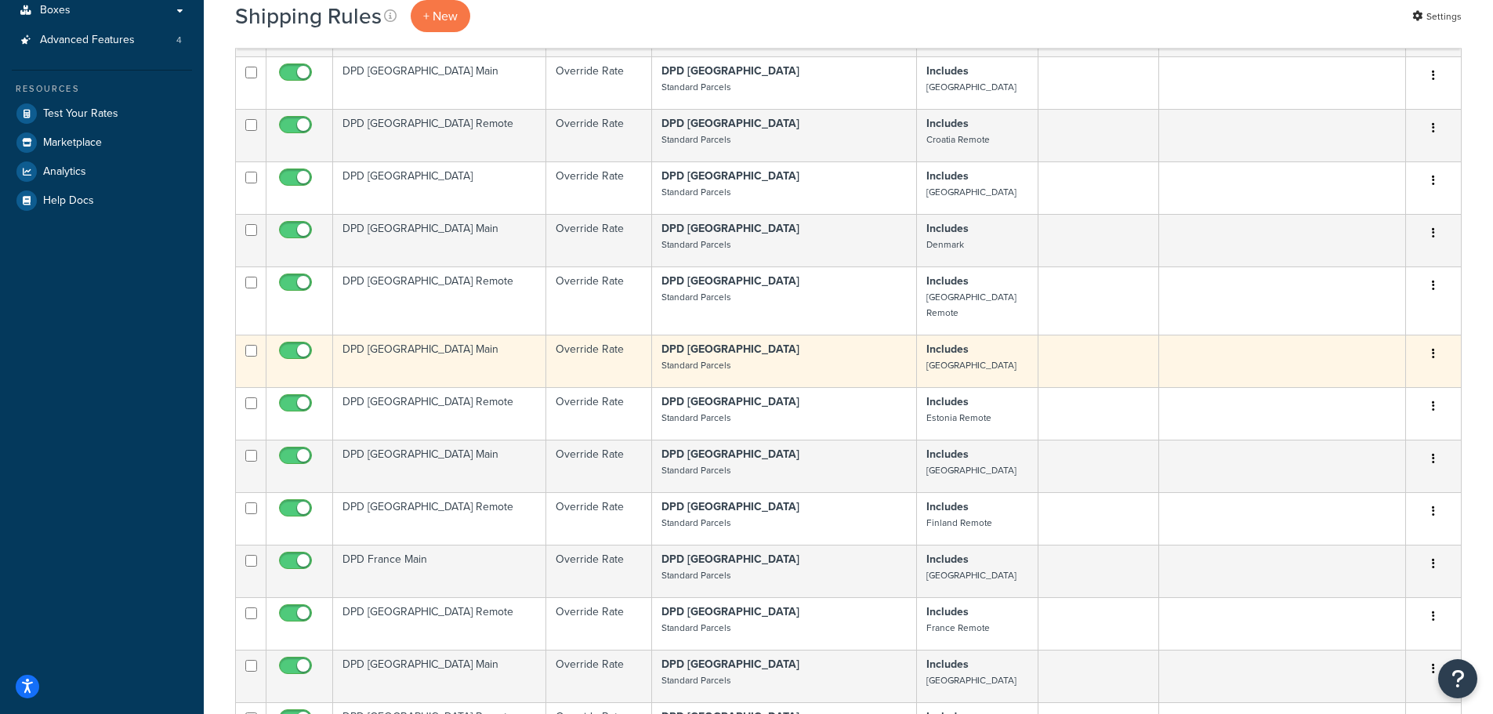
scroll to position [78, 0]
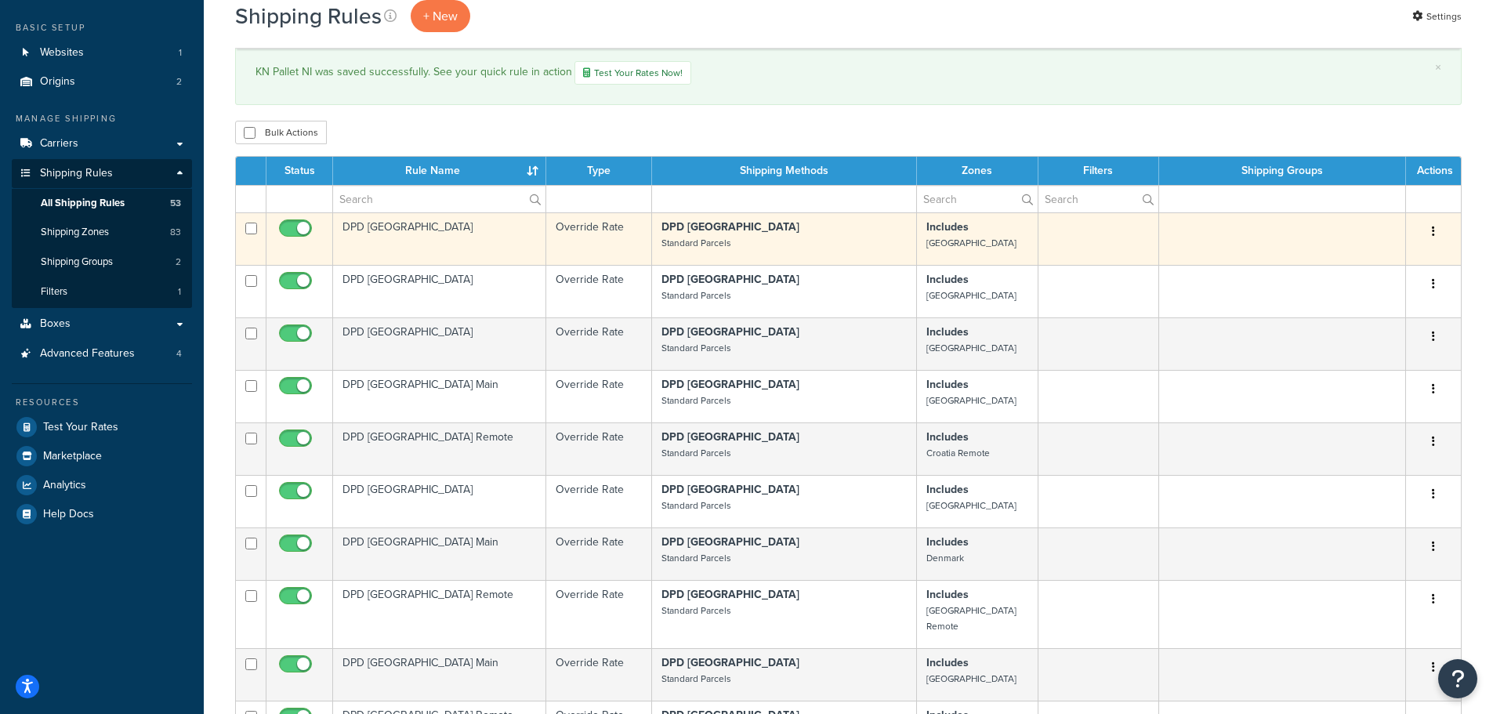
click at [449, 240] on td "DPD [GEOGRAPHIC_DATA]" at bounding box center [439, 238] width 213 height 53
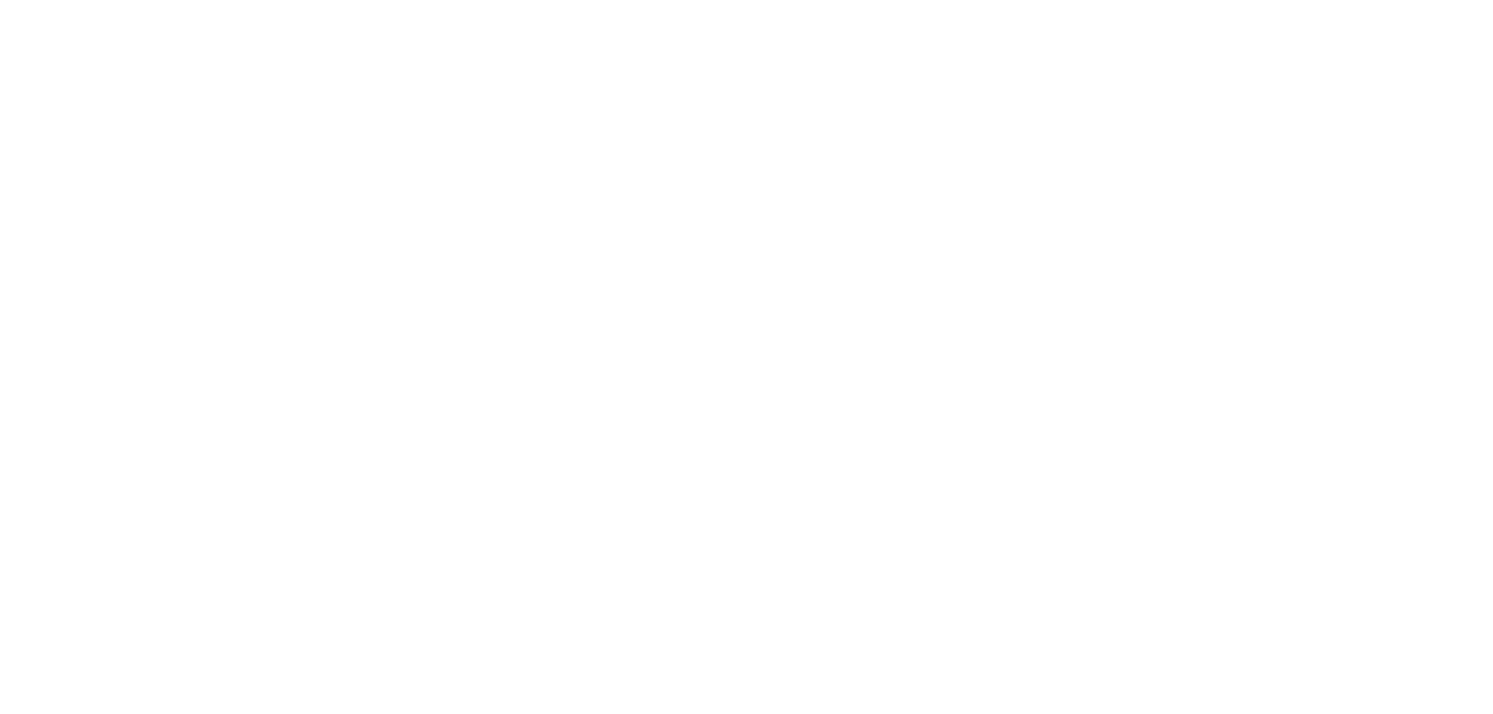
select select "BOX"
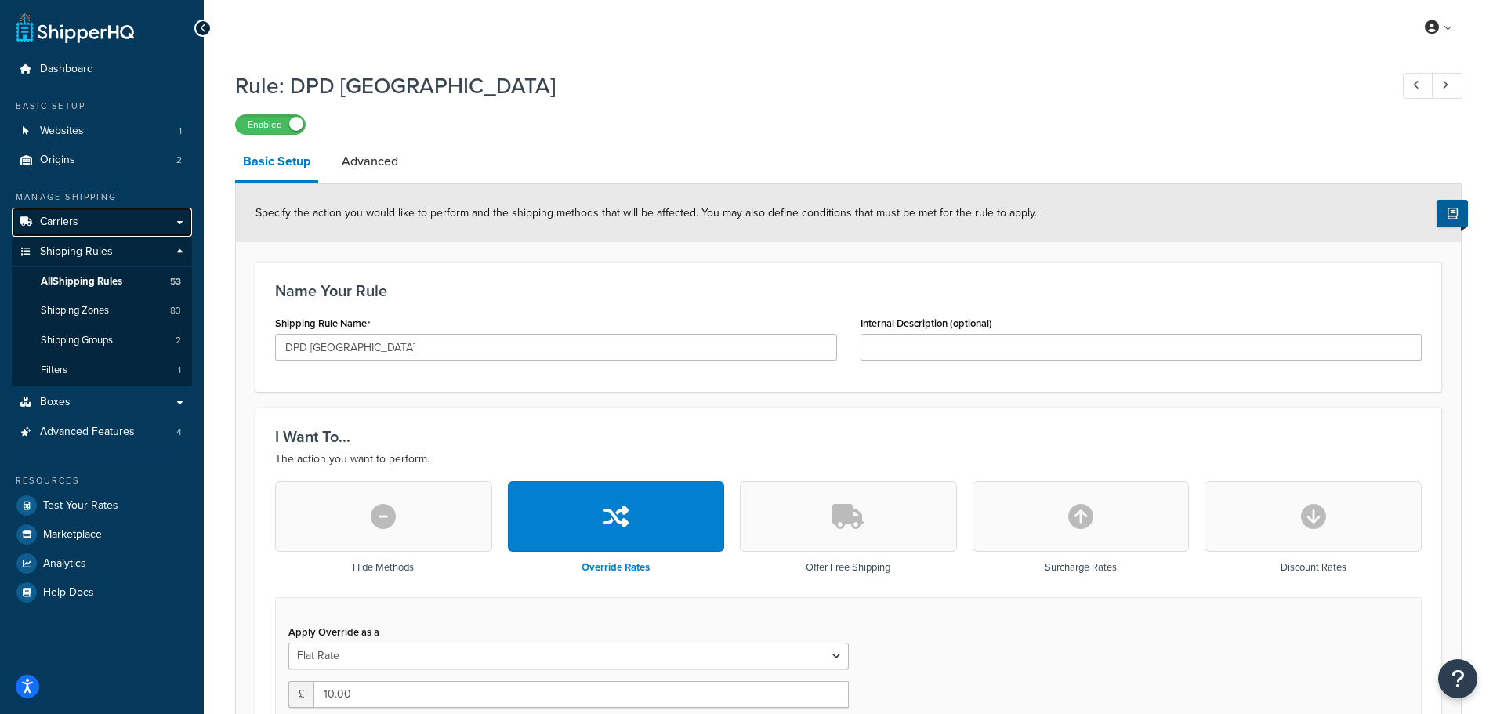
click at [59, 223] on span "Carriers" at bounding box center [59, 222] width 38 height 13
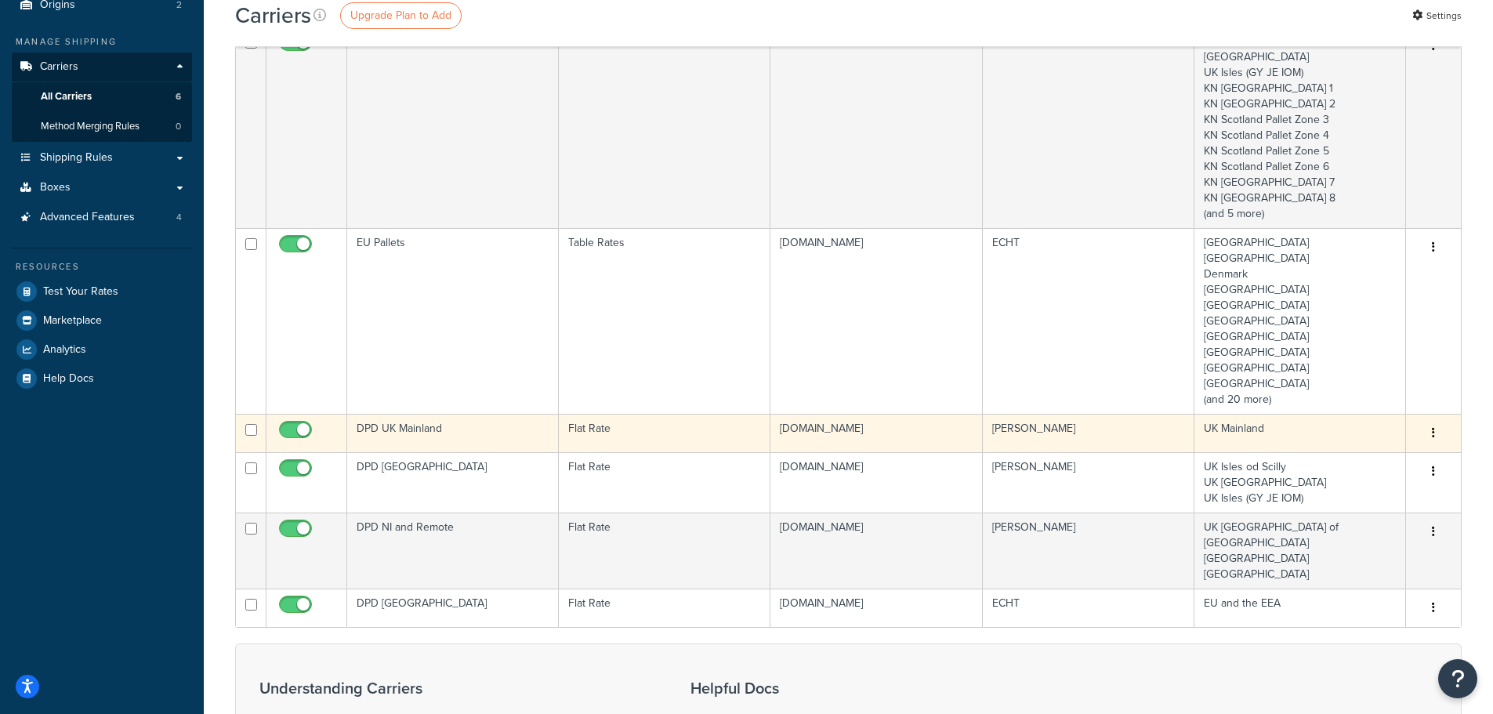
scroll to position [78, 0]
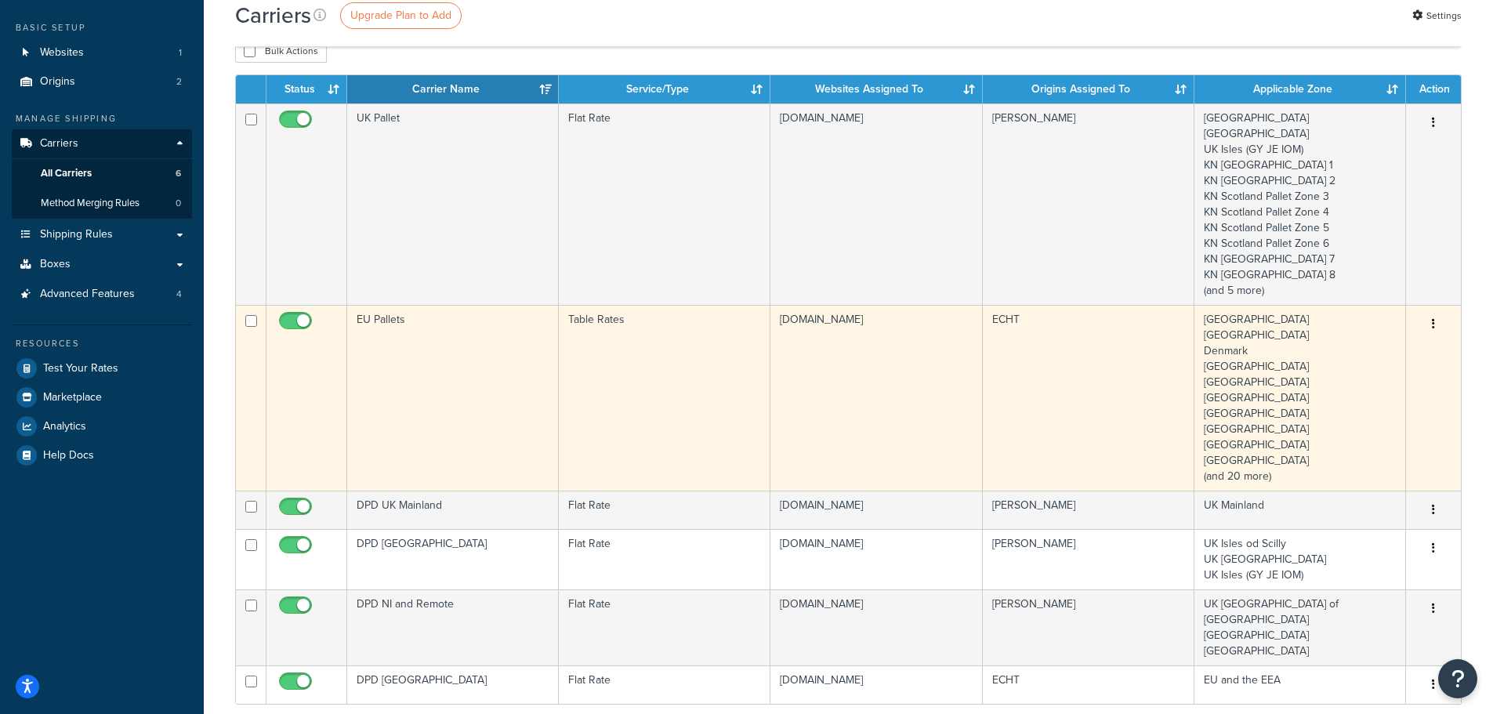
click at [461, 343] on td "EU Pallets" at bounding box center [453, 398] width 212 height 186
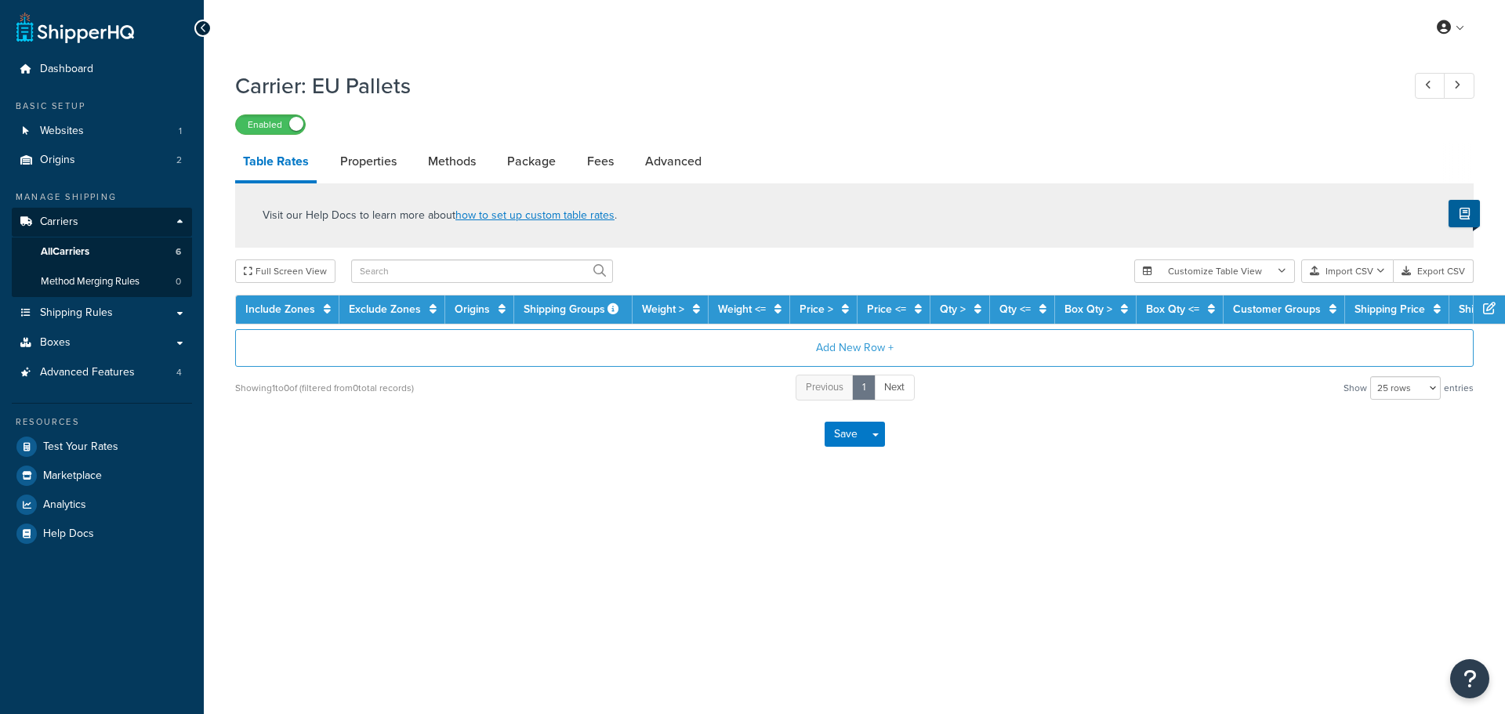
select select "25"
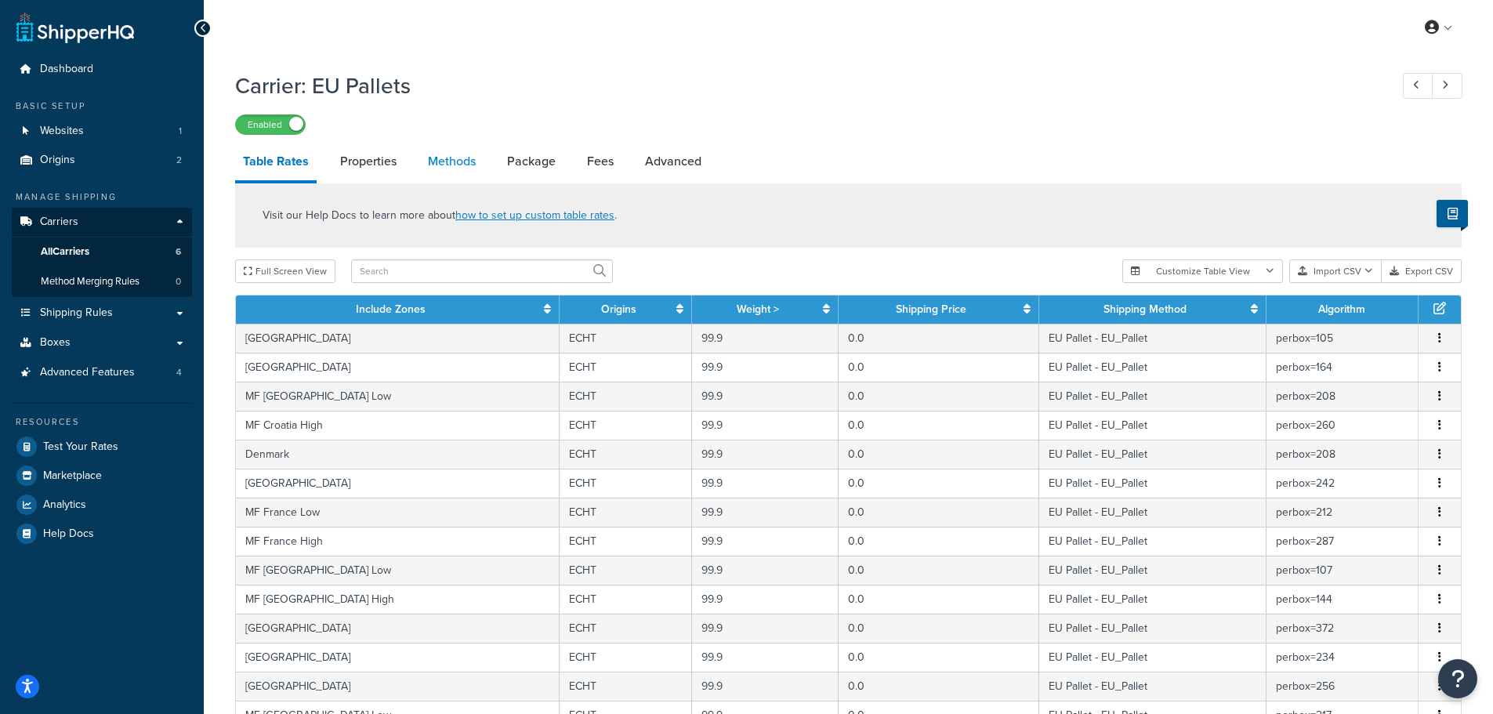
click at [438, 158] on link "Methods" at bounding box center [451, 162] width 63 height 38
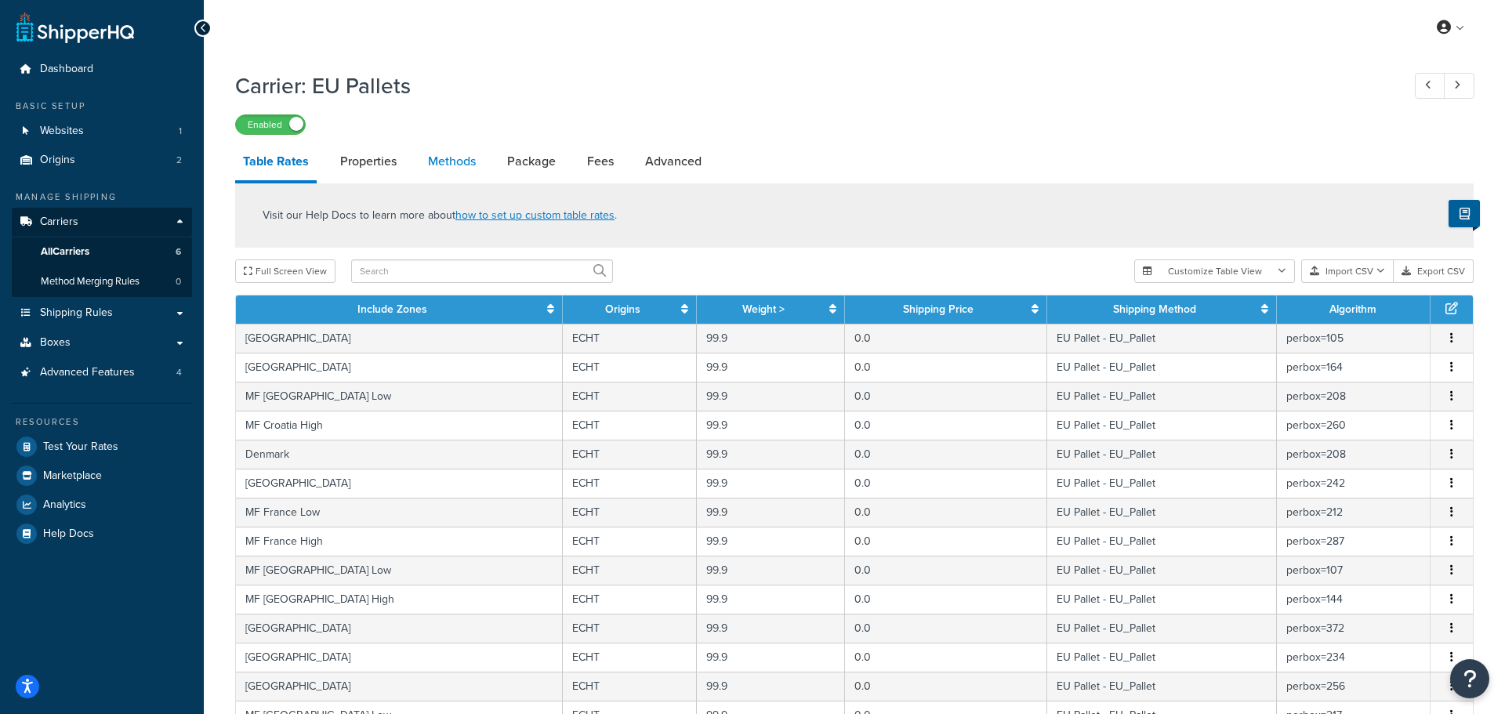
select select "25"
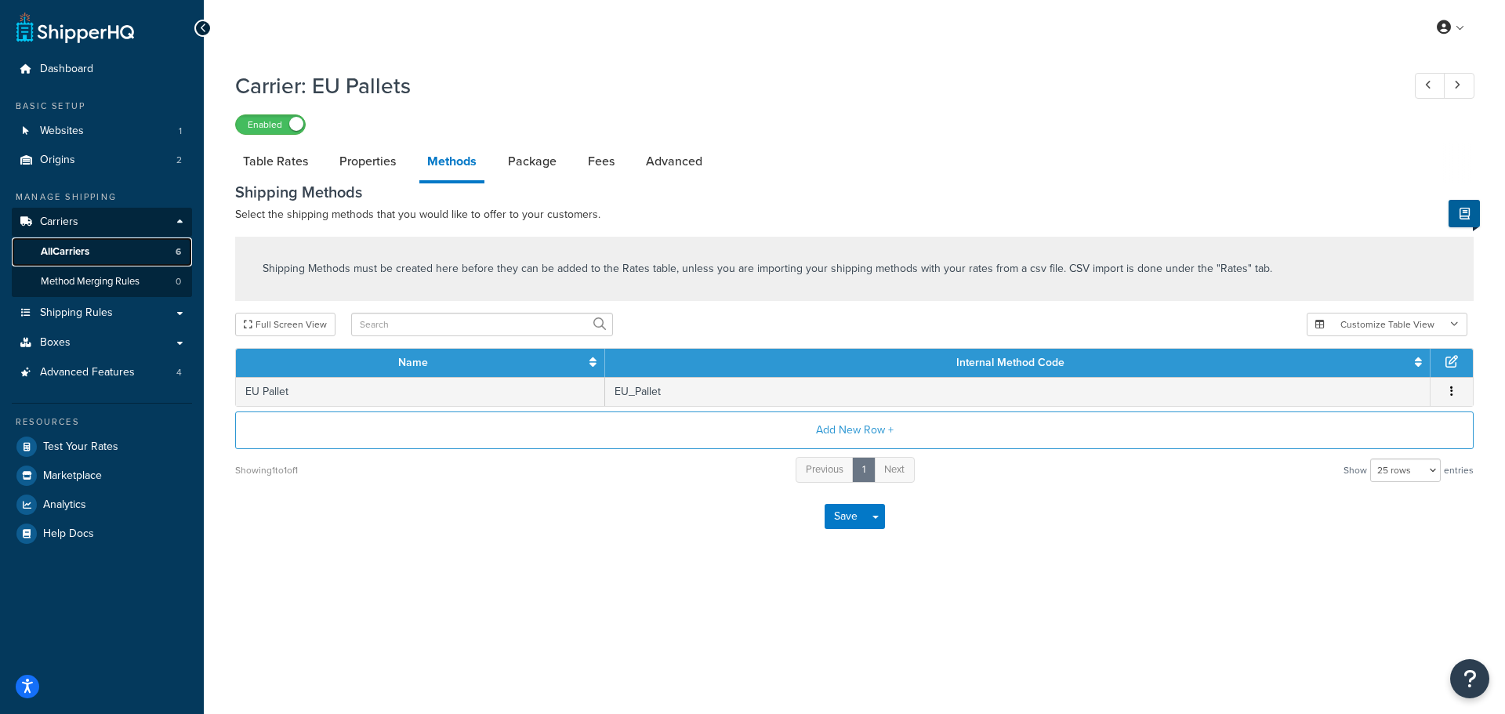
click at [59, 250] on span "All Carriers" at bounding box center [65, 251] width 49 height 13
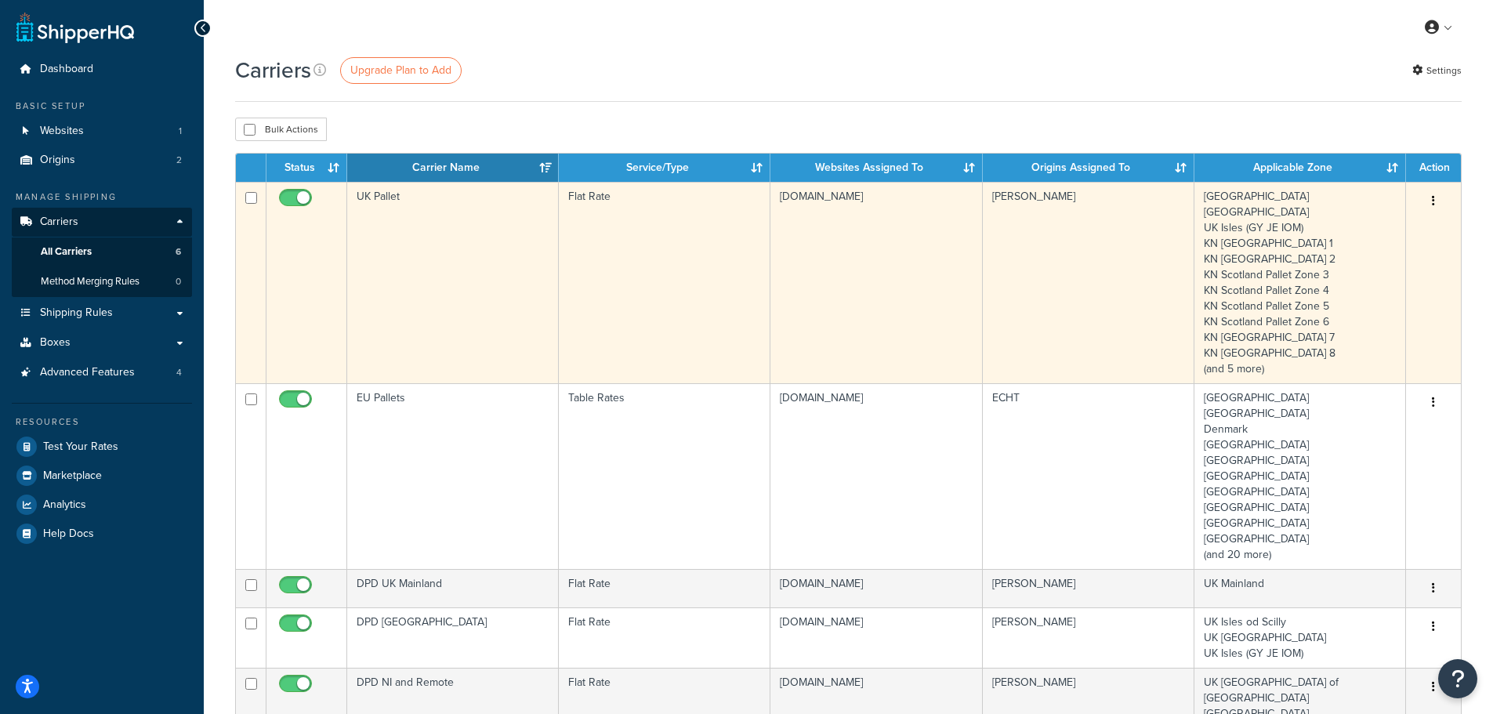
click at [444, 281] on td "UK Pallet" at bounding box center [453, 282] width 212 height 201
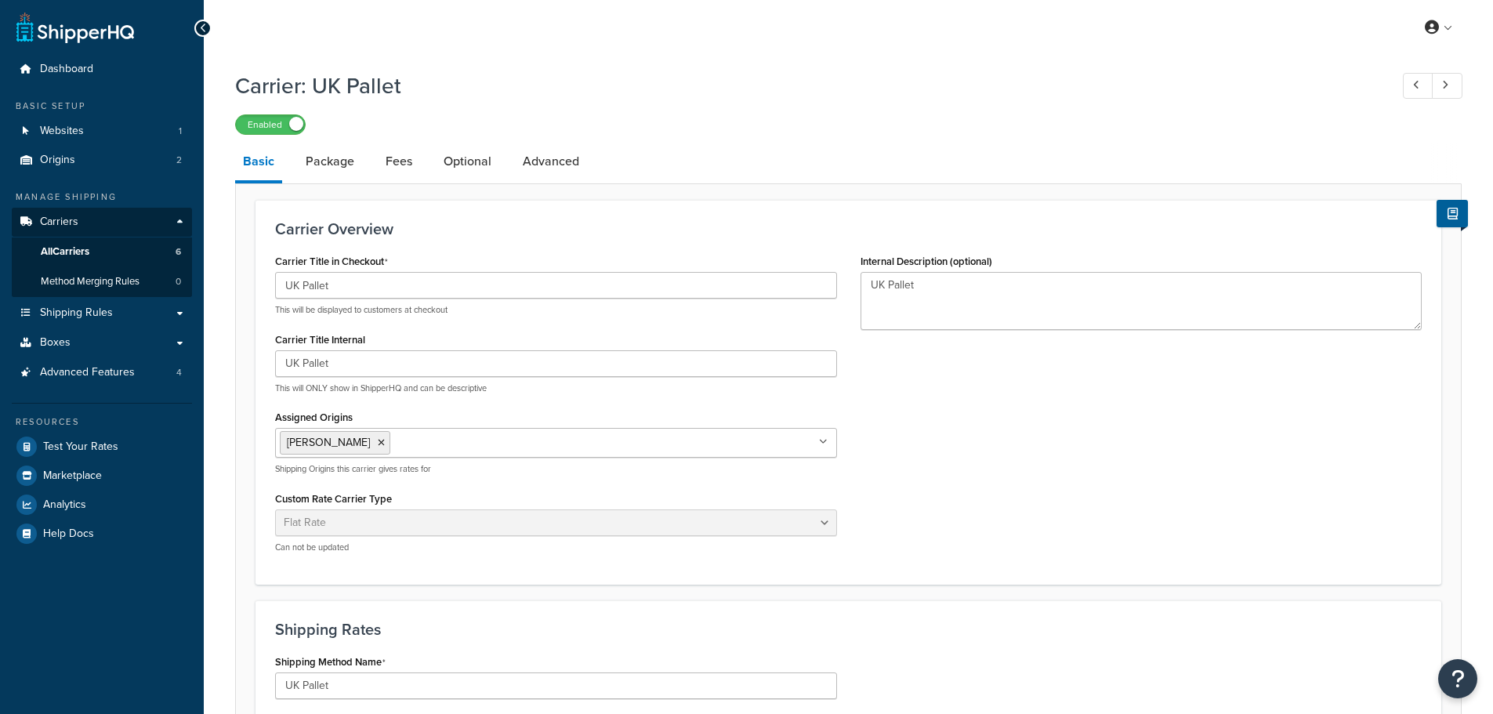
select select "flat"
select select "package"
click at [74, 227] on span "Carriers" at bounding box center [59, 222] width 38 height 13
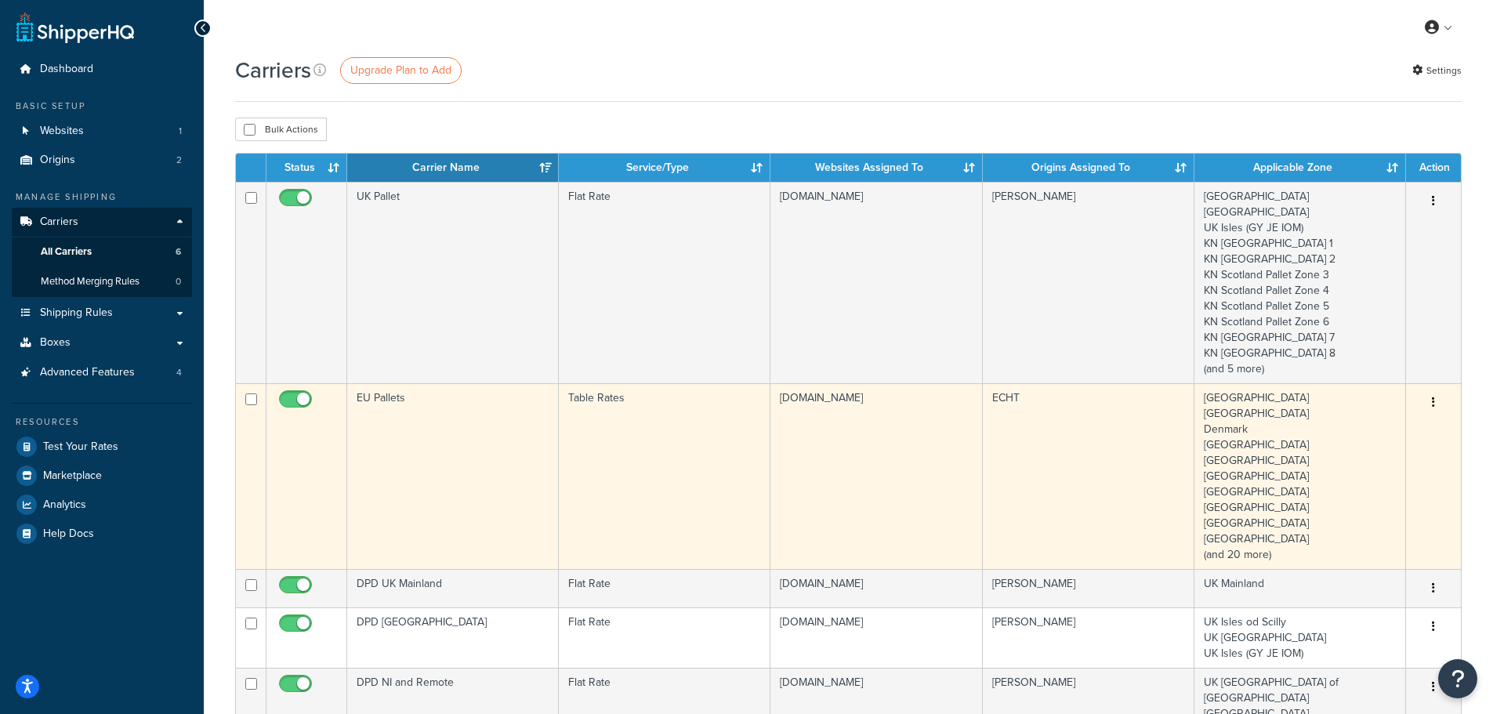
click at [448, 457] on td "EU Pallets" at bounding box center [453, 476] width 212 height 186
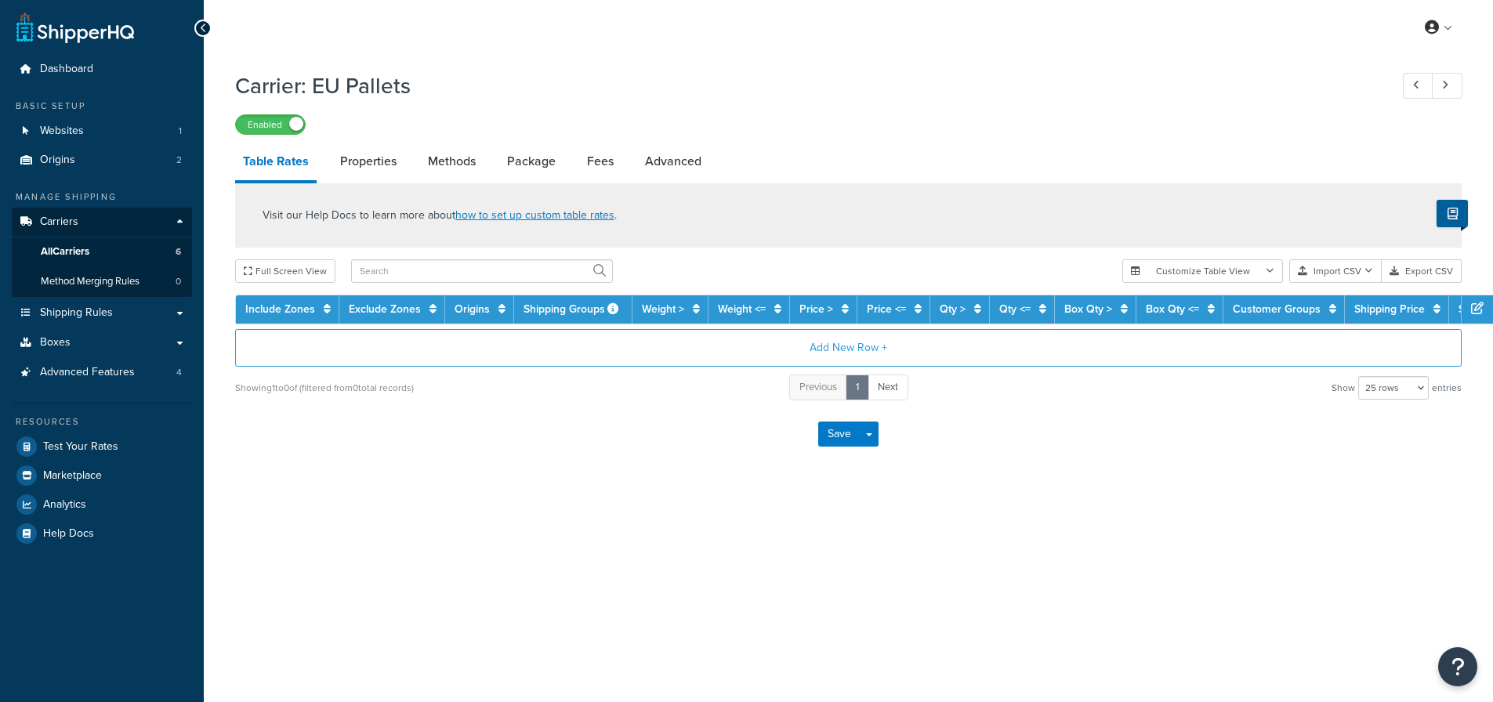
select select "25"
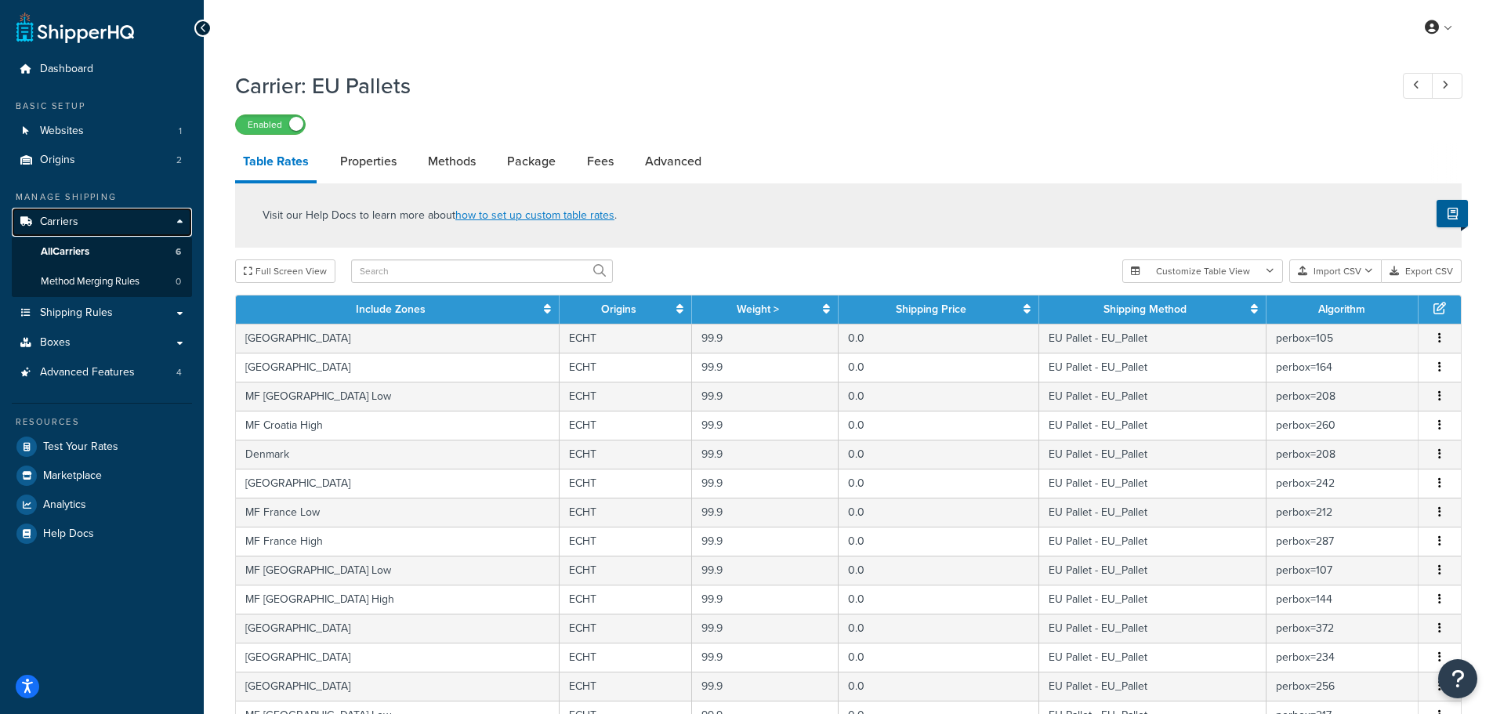
click at [63, 218] on span "Carriers" at bounding box center [59, 222] width 38 height 13
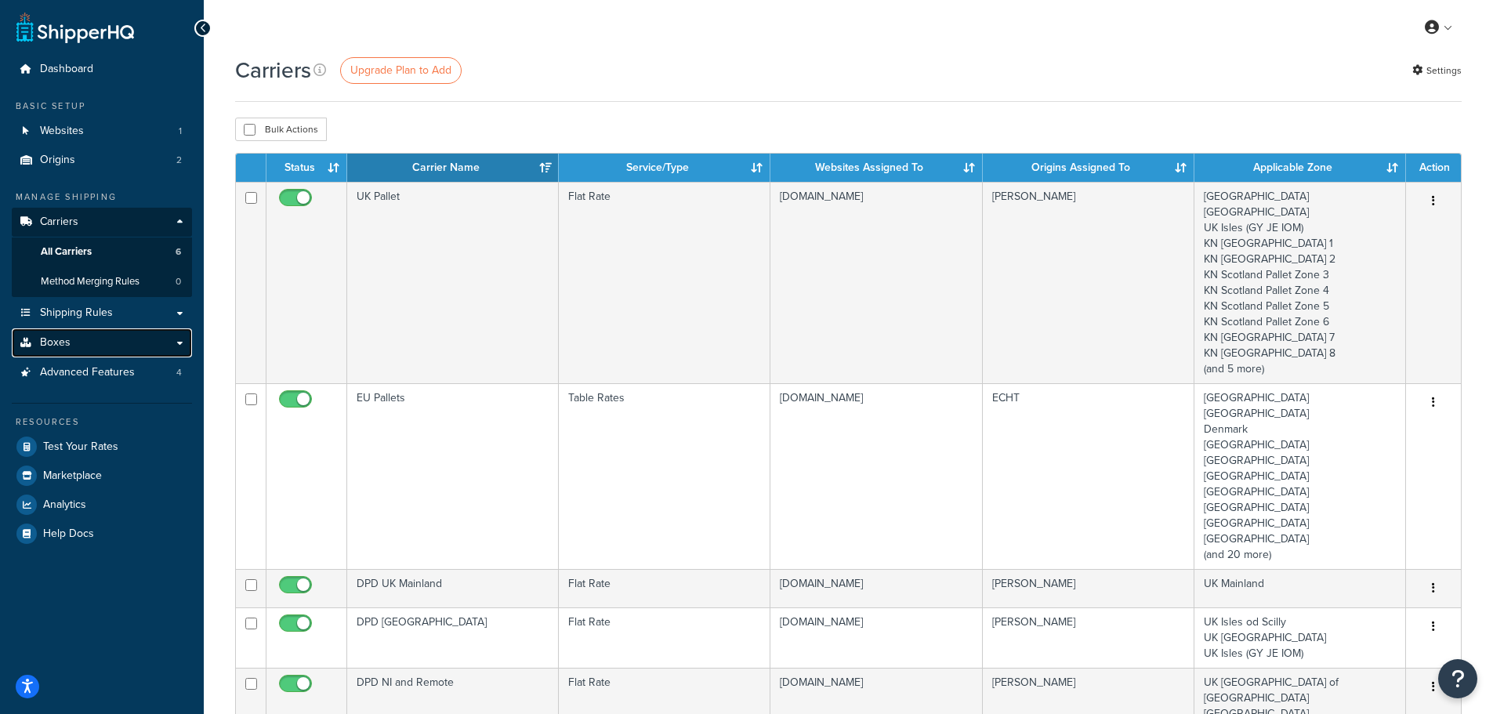
click at [60, 340] on span "Boxes" at bounding box center [55, 342] width 31 height 13
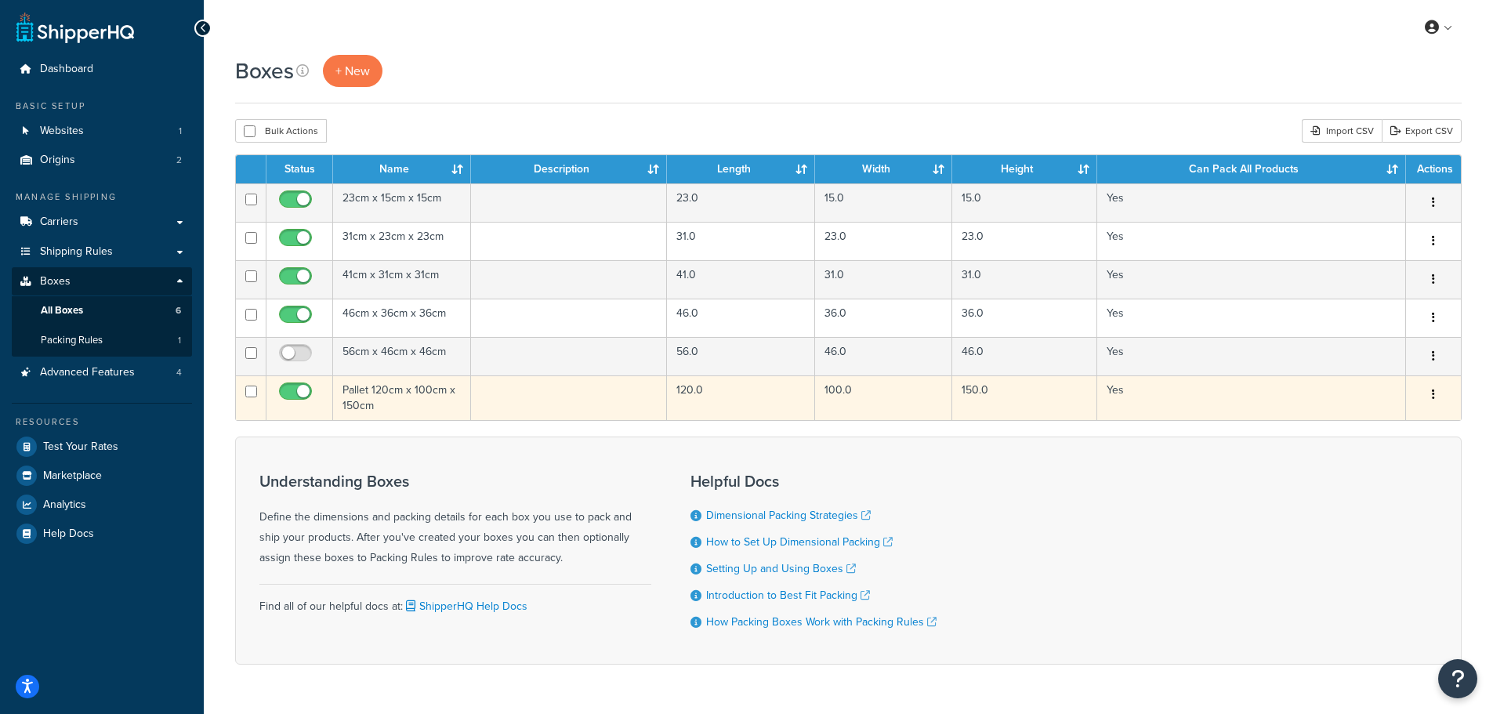
click at [361, 383] on td "Pallet 120cm x 100cm x 150cm" at bounding box center [402, 397] width 138 height 45
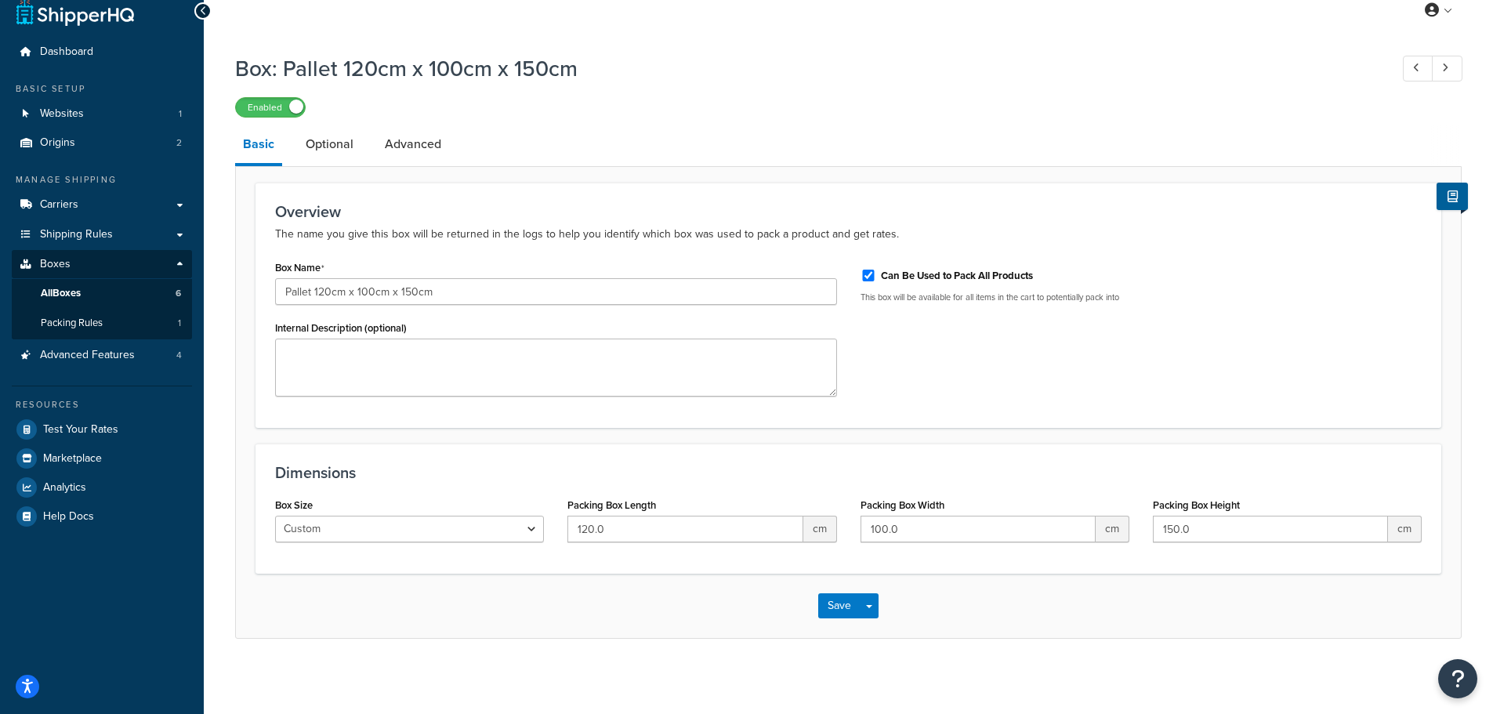
scroll to position [22, 0]
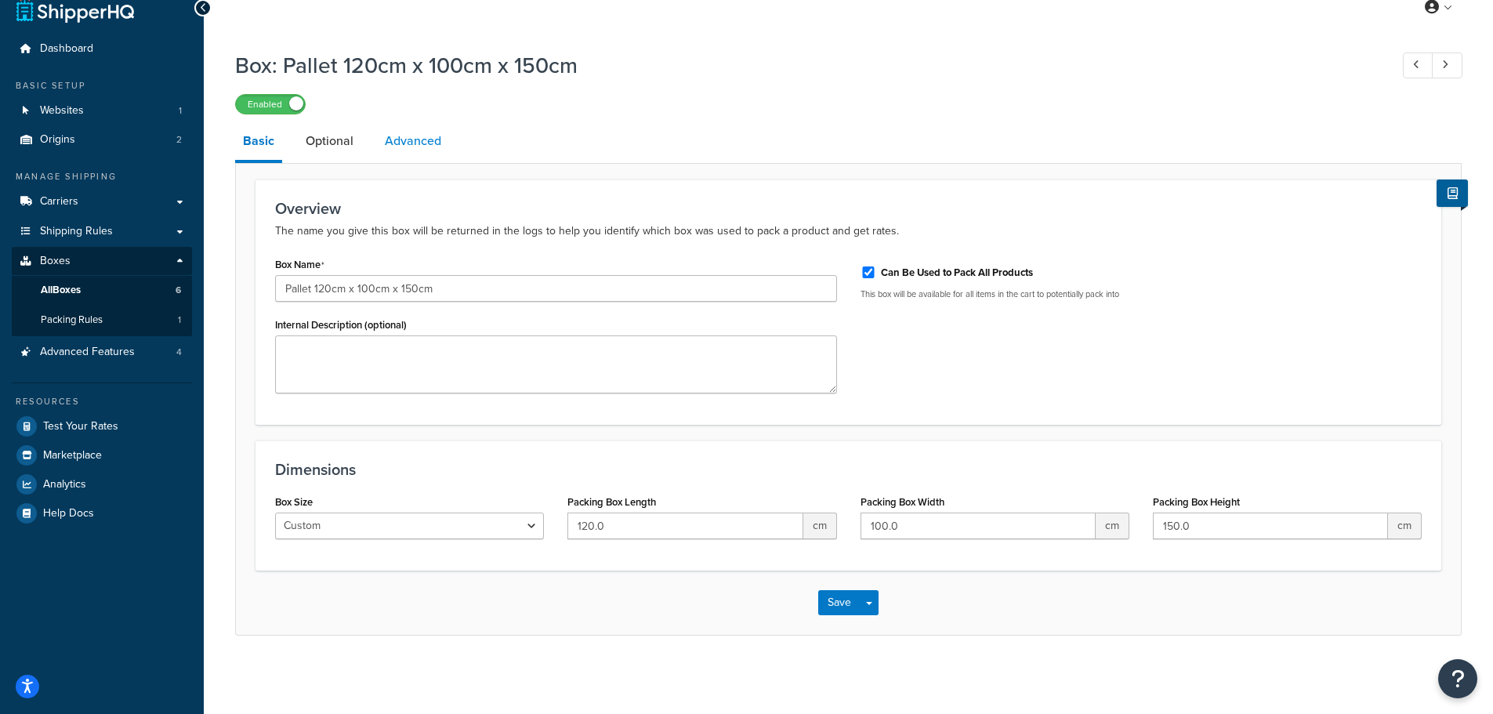
click at [415, 139] on link "Advanced" at bounding box center [413, 141] width 72 height 38
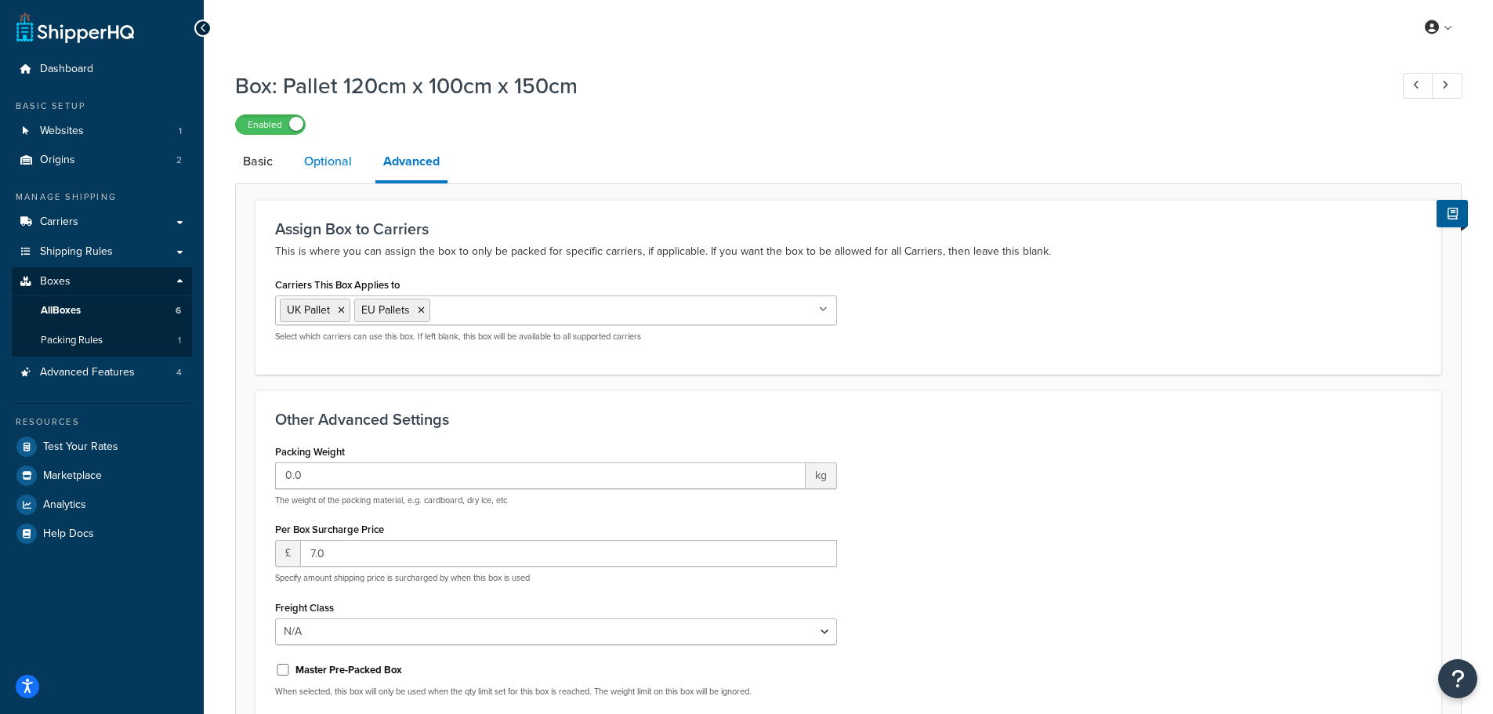
click at [314, 157] on link "Optional" at bounding box center [327, 162] width 63 height 38
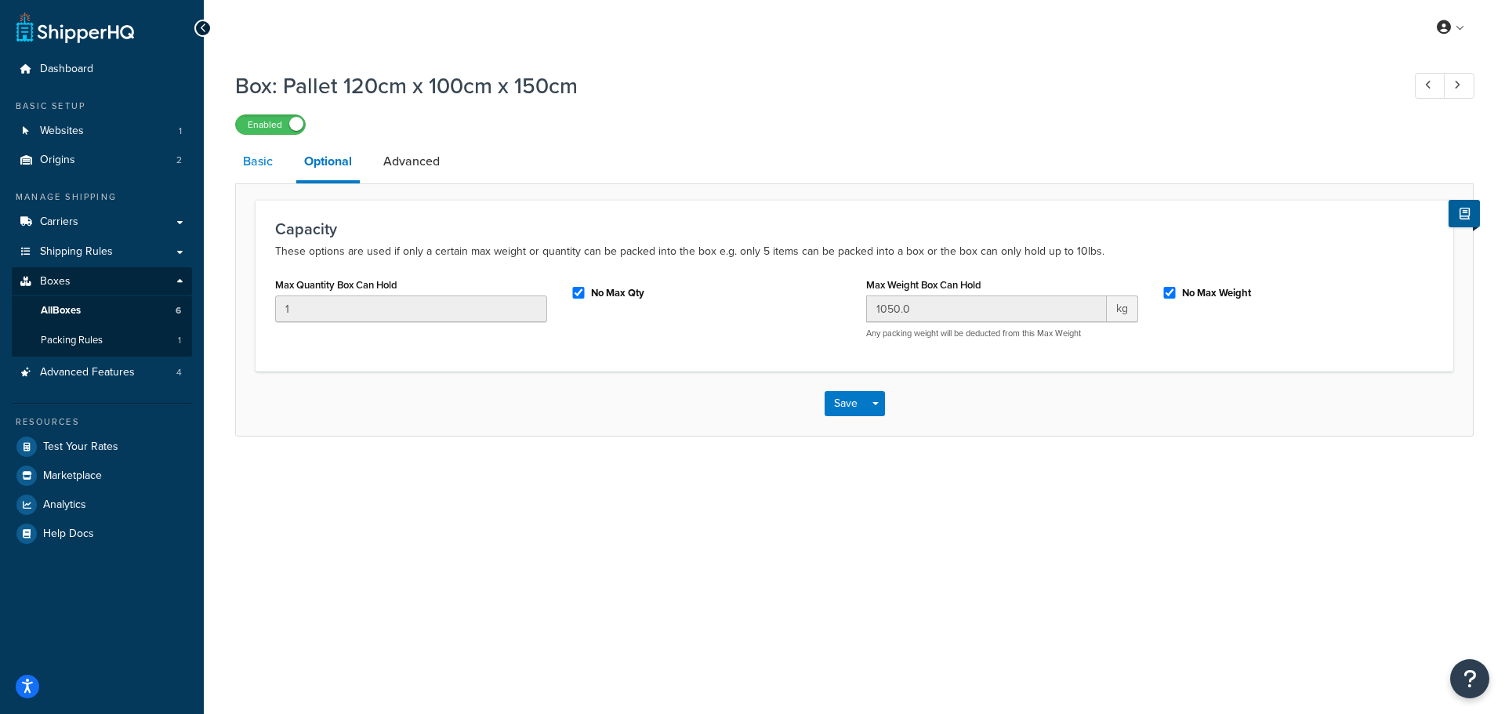
click at [256, 165] on link "Basic" at bounding box center [257, 162] width 45 height 38
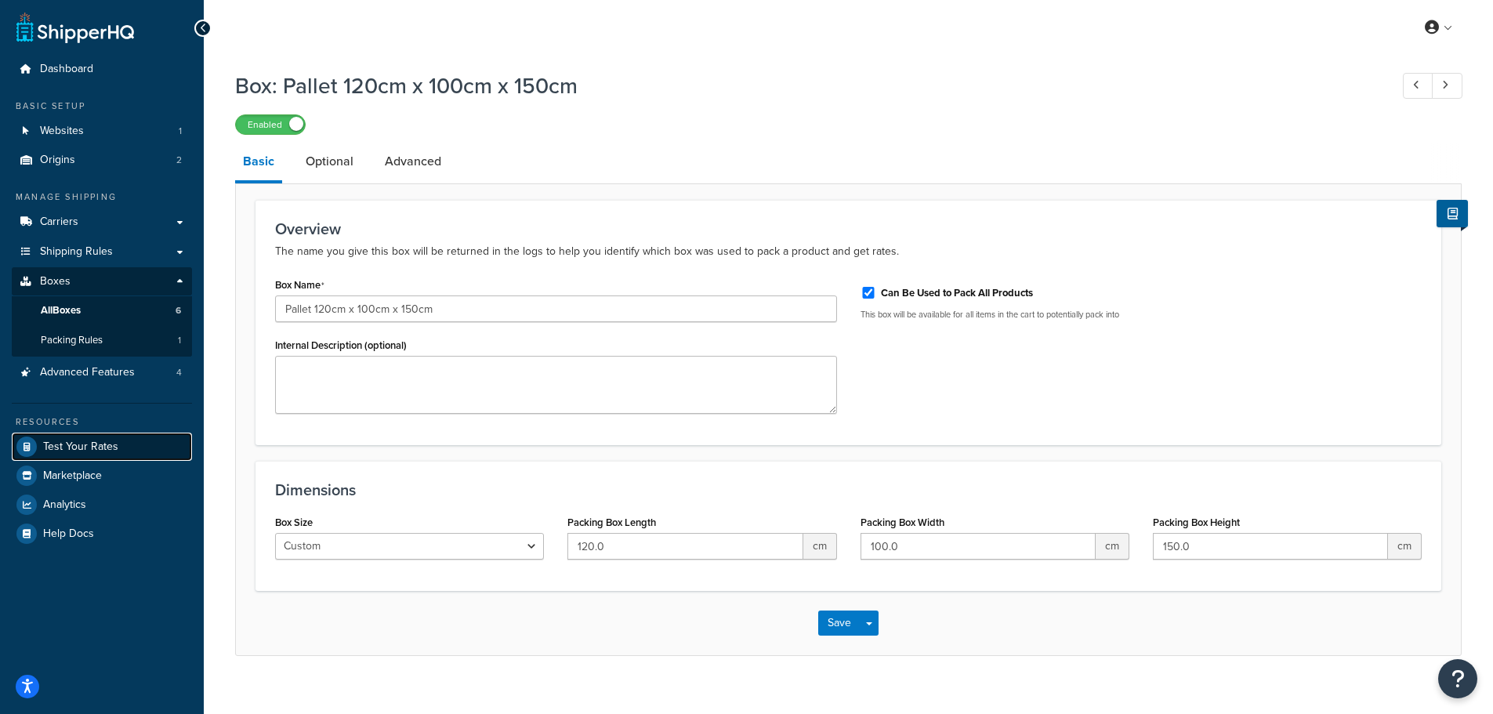
click at [88, 441] on span "Test Your Rates" at bounding box center [80, 447] width 75 height 13
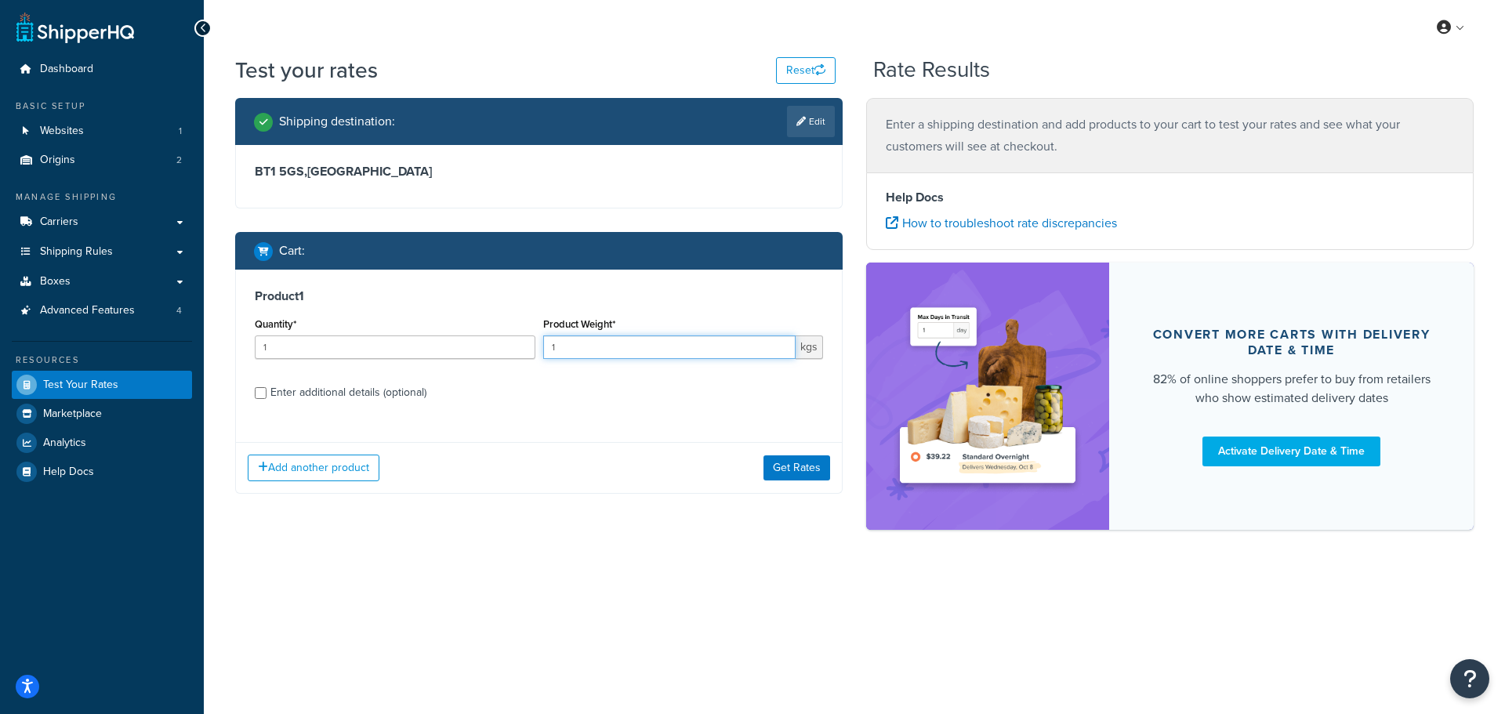
drag, startPoint x: 580, startPoint y: 350, endPoint x: 545, endPoint y: 357, distance: 36.1
click at [546, 357] on input "1" at bounding box center [669, 347] width 253 height 24
type input "500"
click at [568, 415] on div "Product 1 Quantity* 1 Product Weight* 500 kgs Enter additional details (optiona…" at bounding box center [539, 350] width 606 height 161
click at [291, 396] on div "Enter additional details (optional)" at bounding box center [348, 393] width 156 height 22
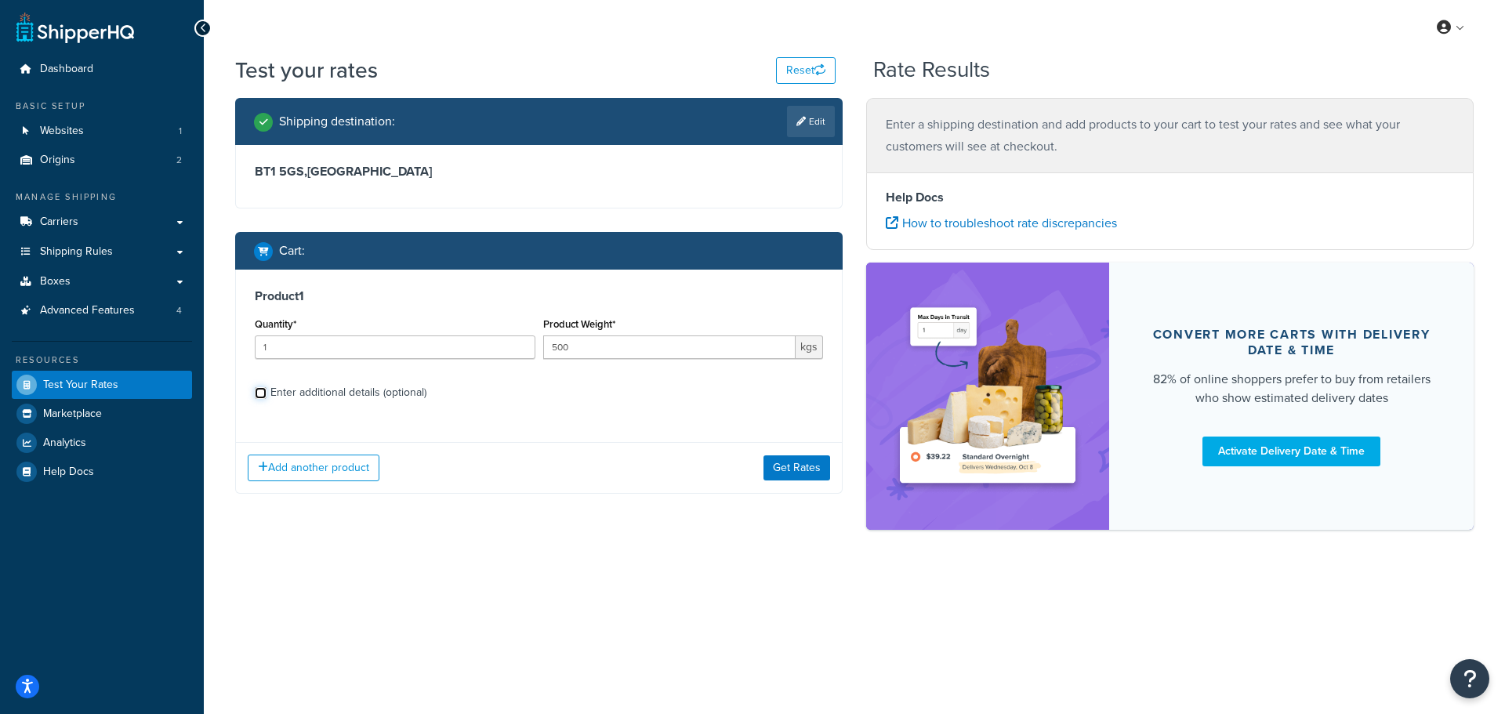
click at [267, 396] on input "Enter additional details (optional)" at bounding box center [261, 393] width 12 height 12
checkbox input "true"
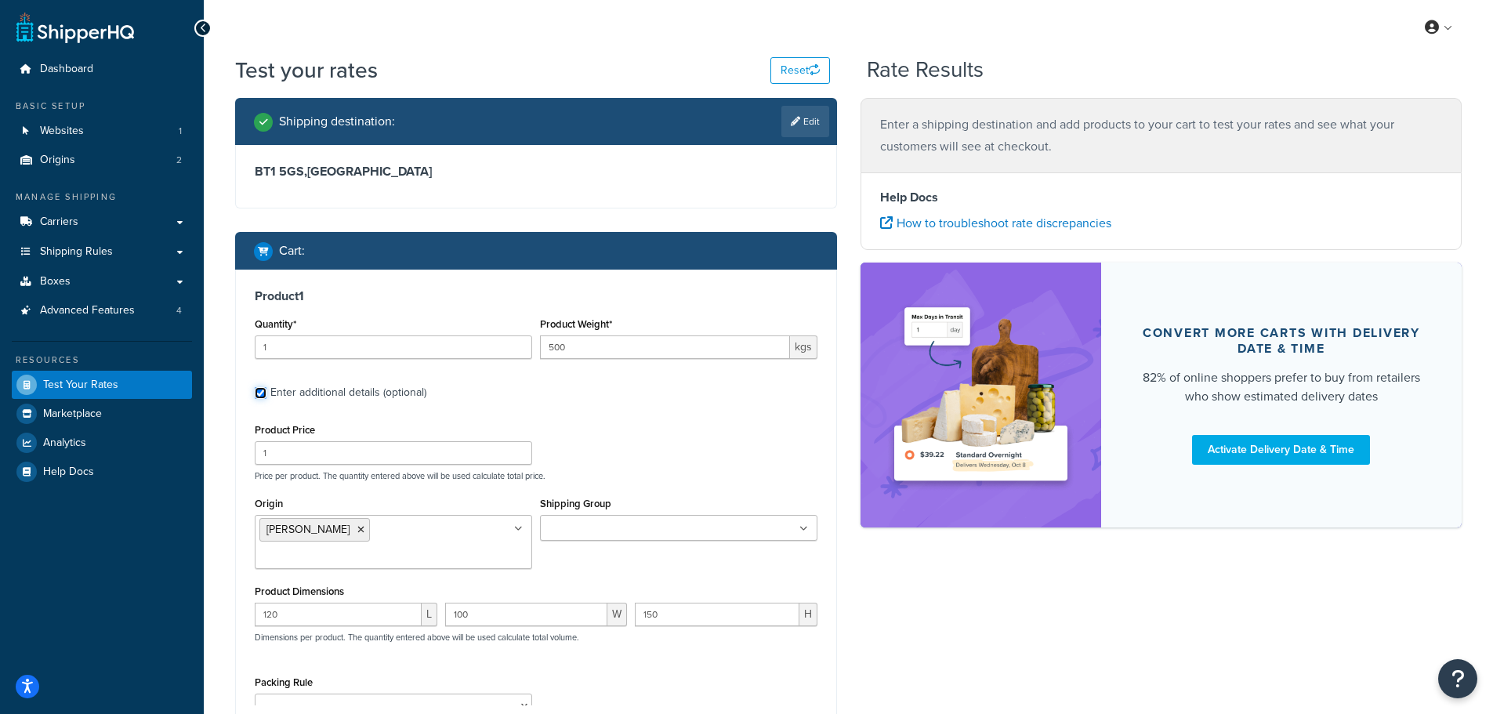
scroll to position [78, 0]
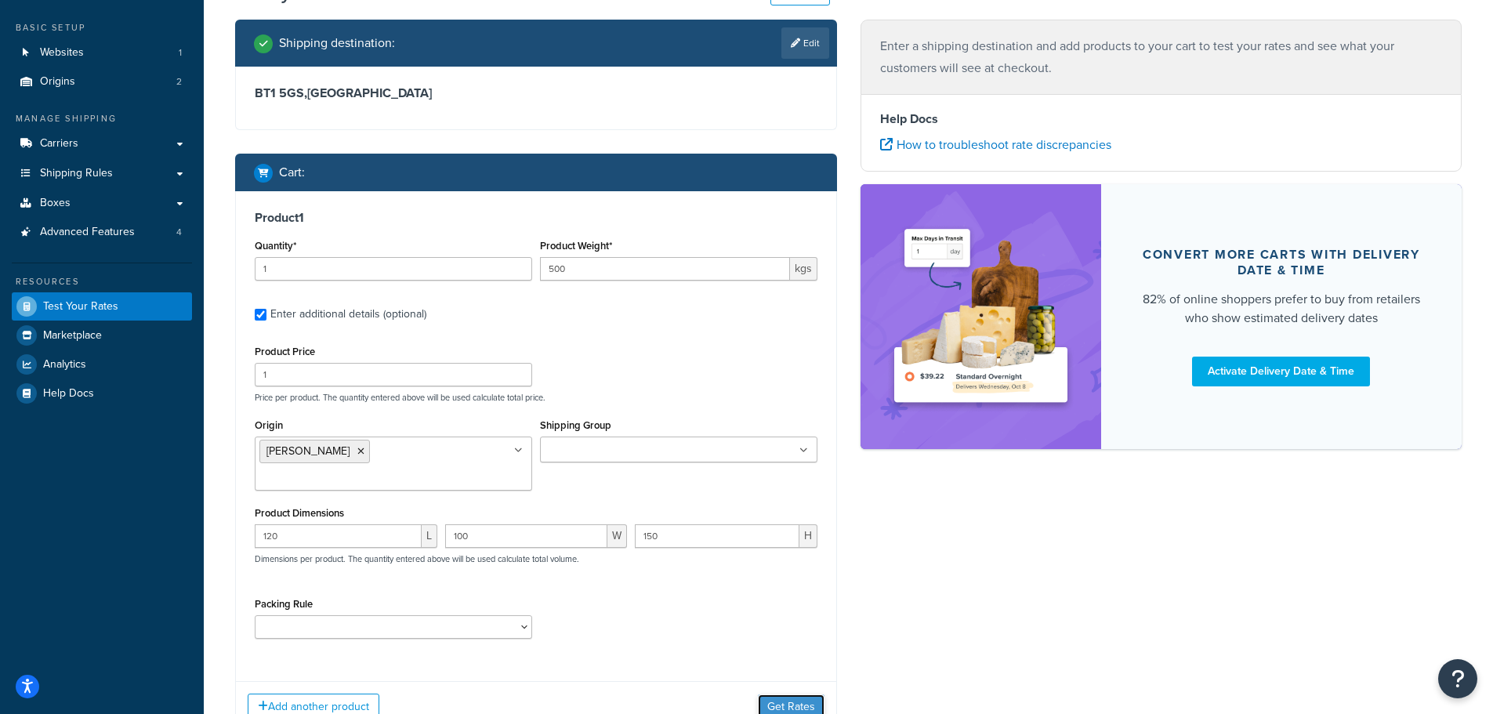
click at [786, 694] on button "Get Rates" at bounding box center [791, 706] width 67 height 25
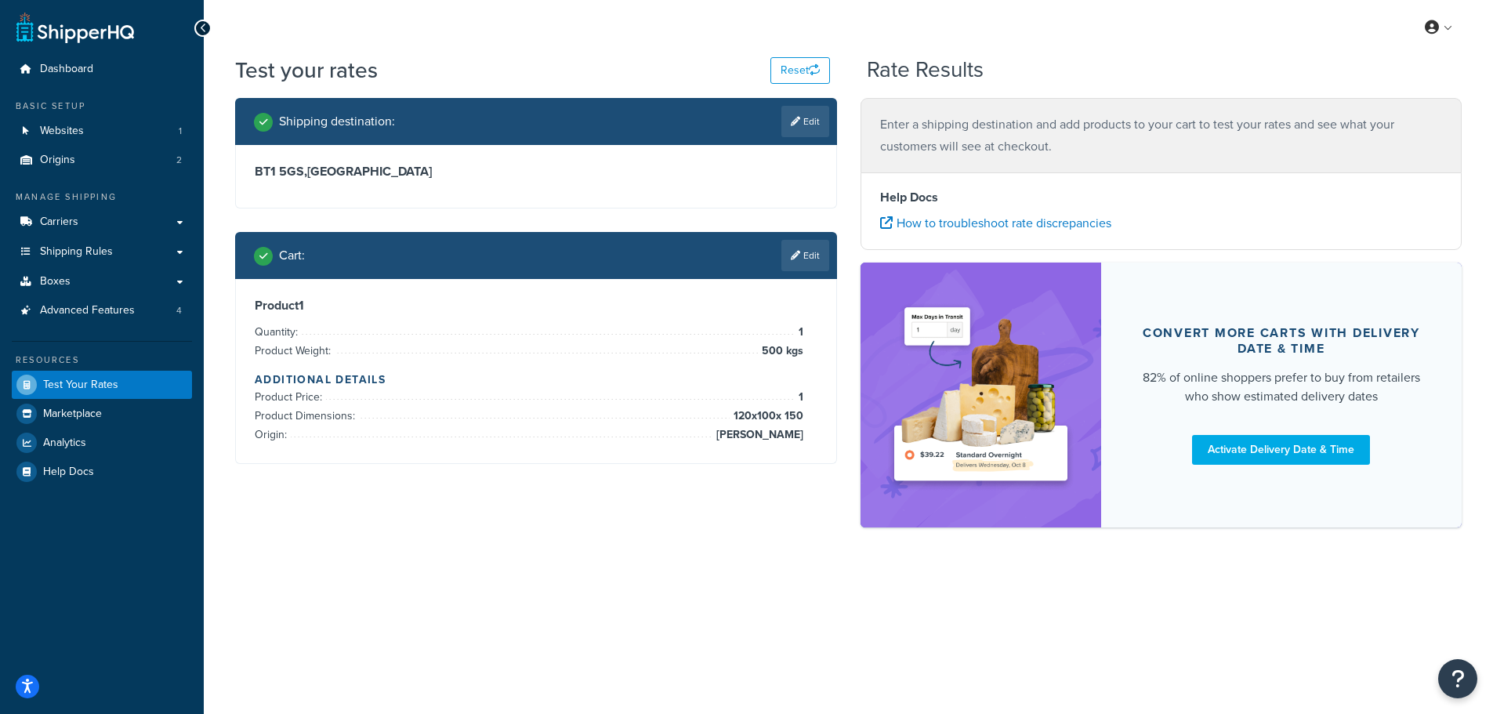
scroll to position [0, 0]
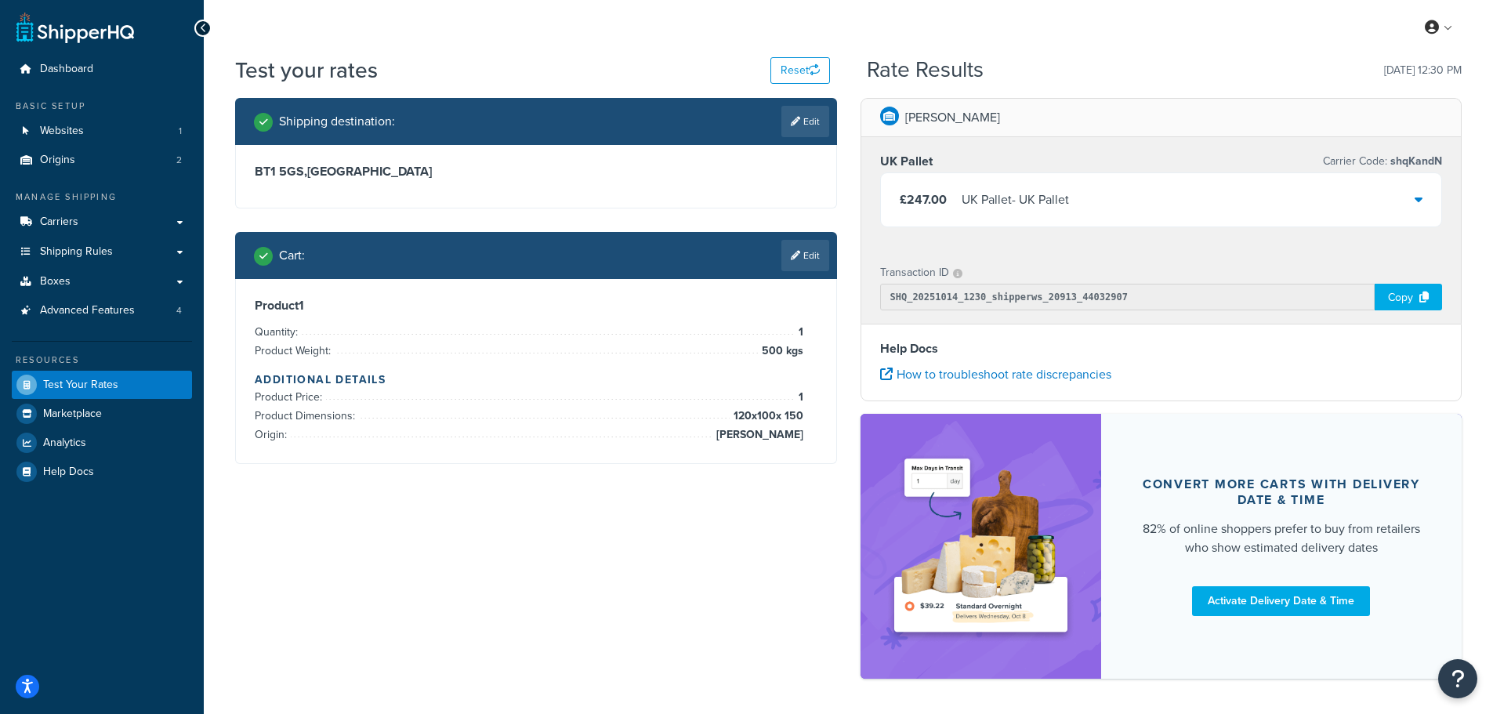
click at [1054, 192] on div "UK Pallet - UK Pallet" at bounding box center [1015, 200] width 107 height 22
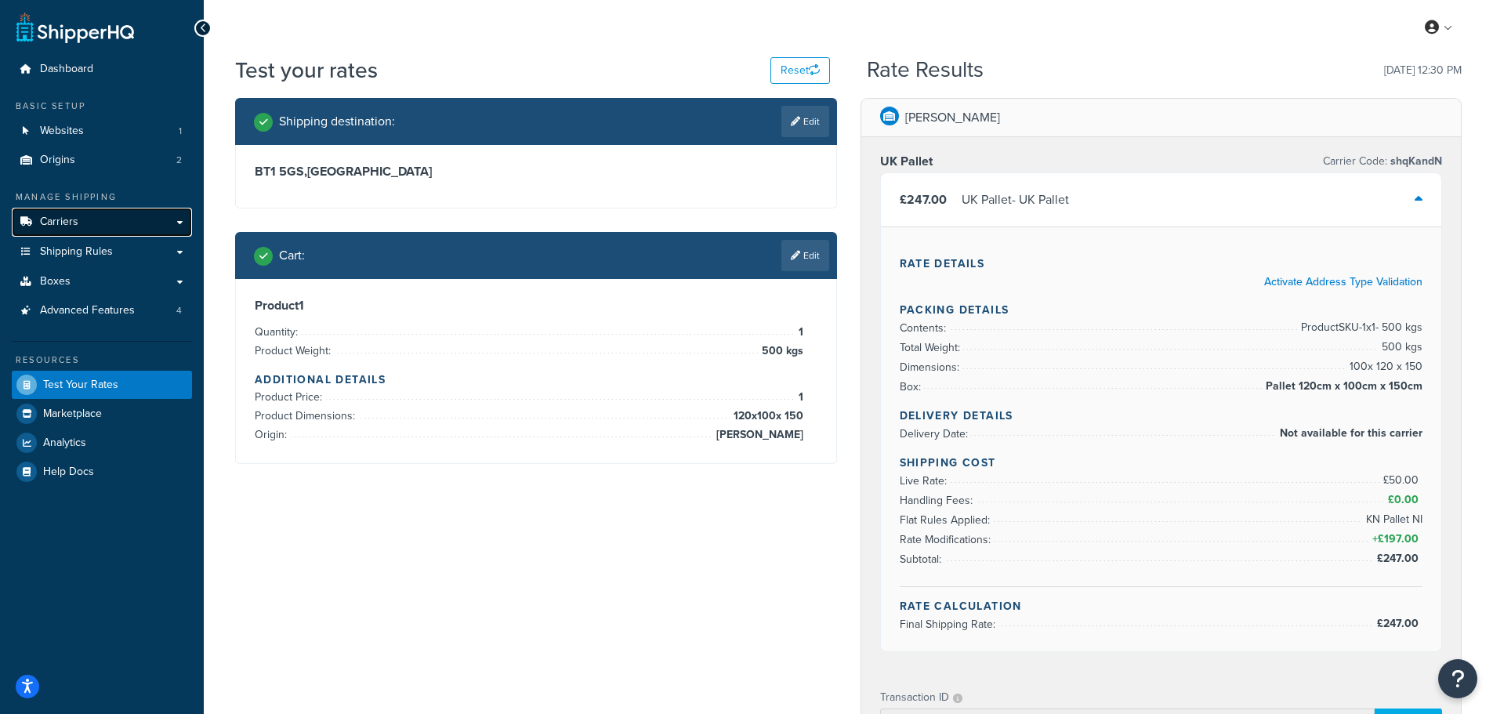
click at [59, 221] on span "Carriers" at bounding box center [59, 222] width 38 height 13
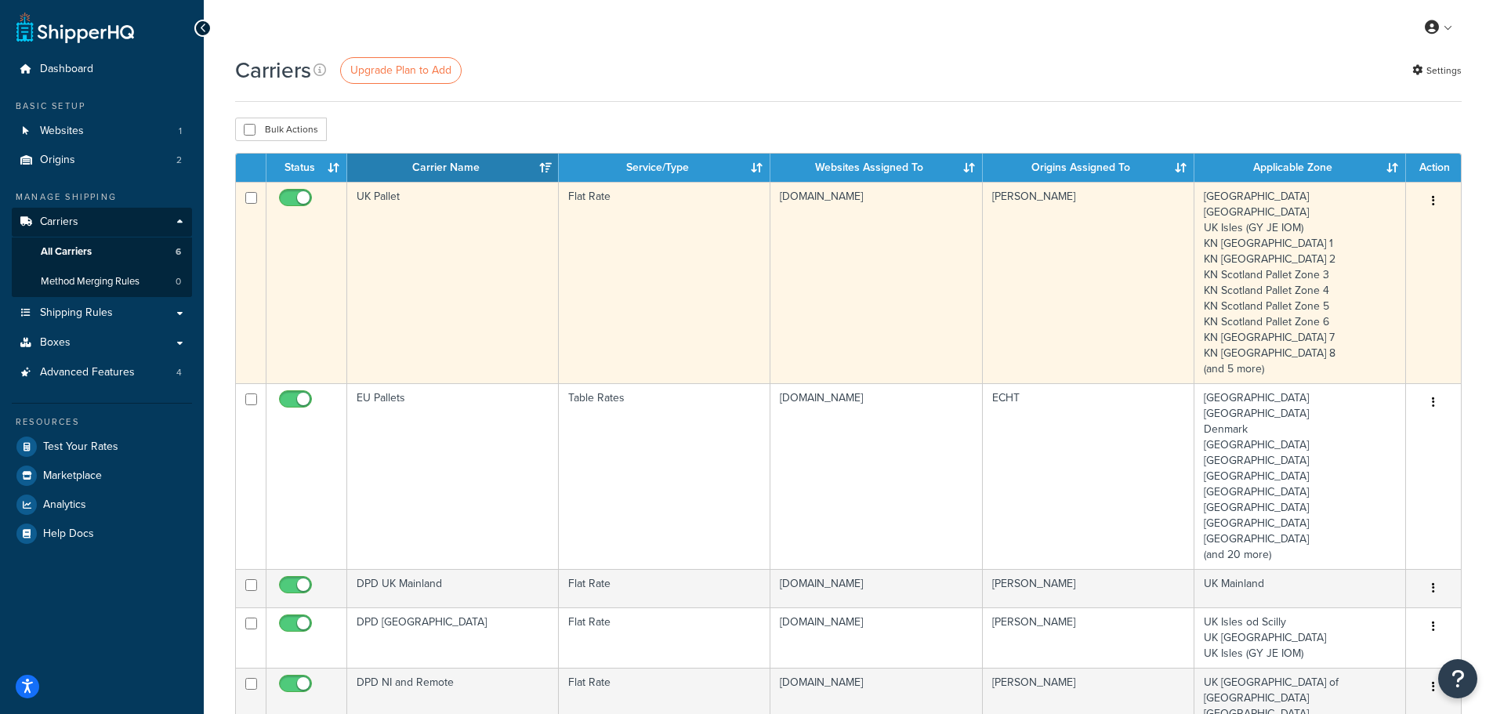
click at [437, 193] on td "UK Pallet" at bounding box center [453, 282] width 212 height 201
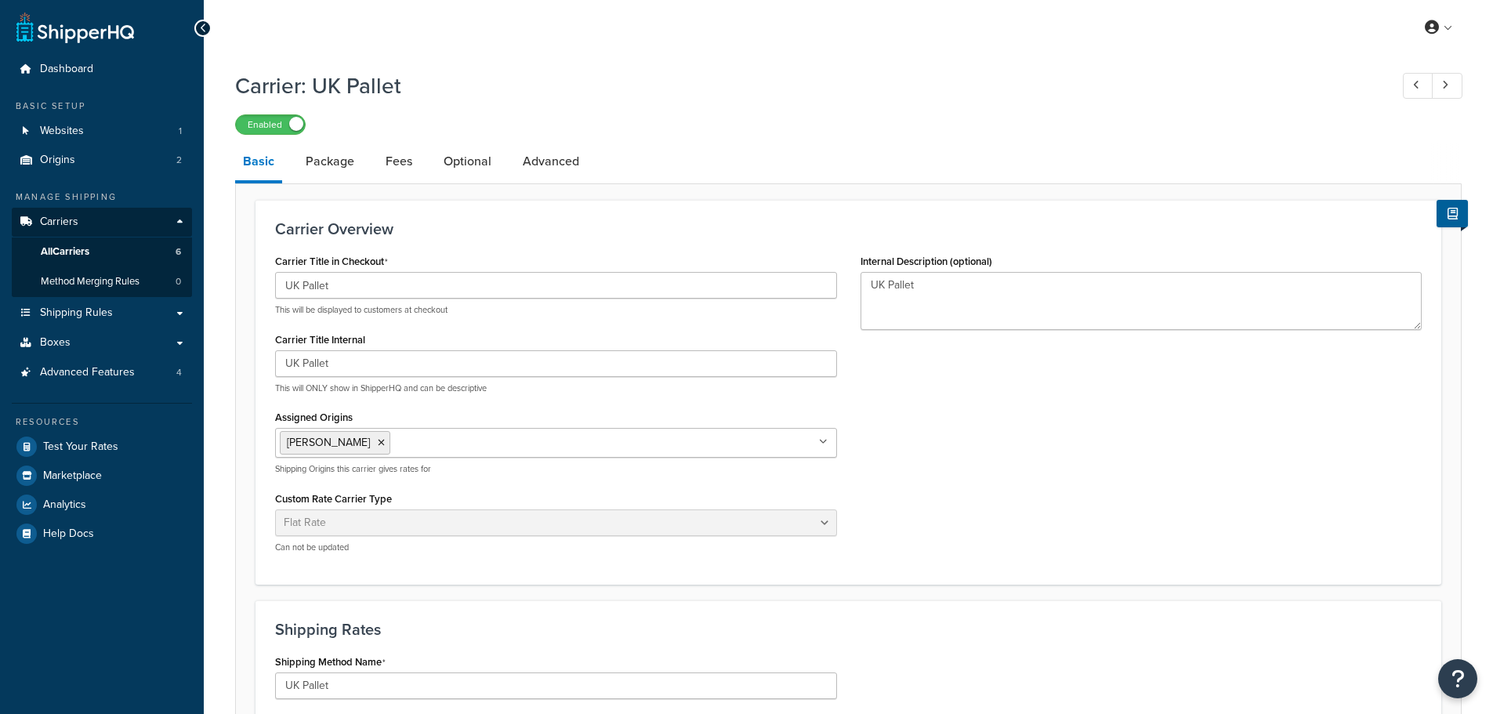
select select "flat"
select select "package"
click at [329, 168] on link "Package" at bounding box center [330, 162] width 64 height 38
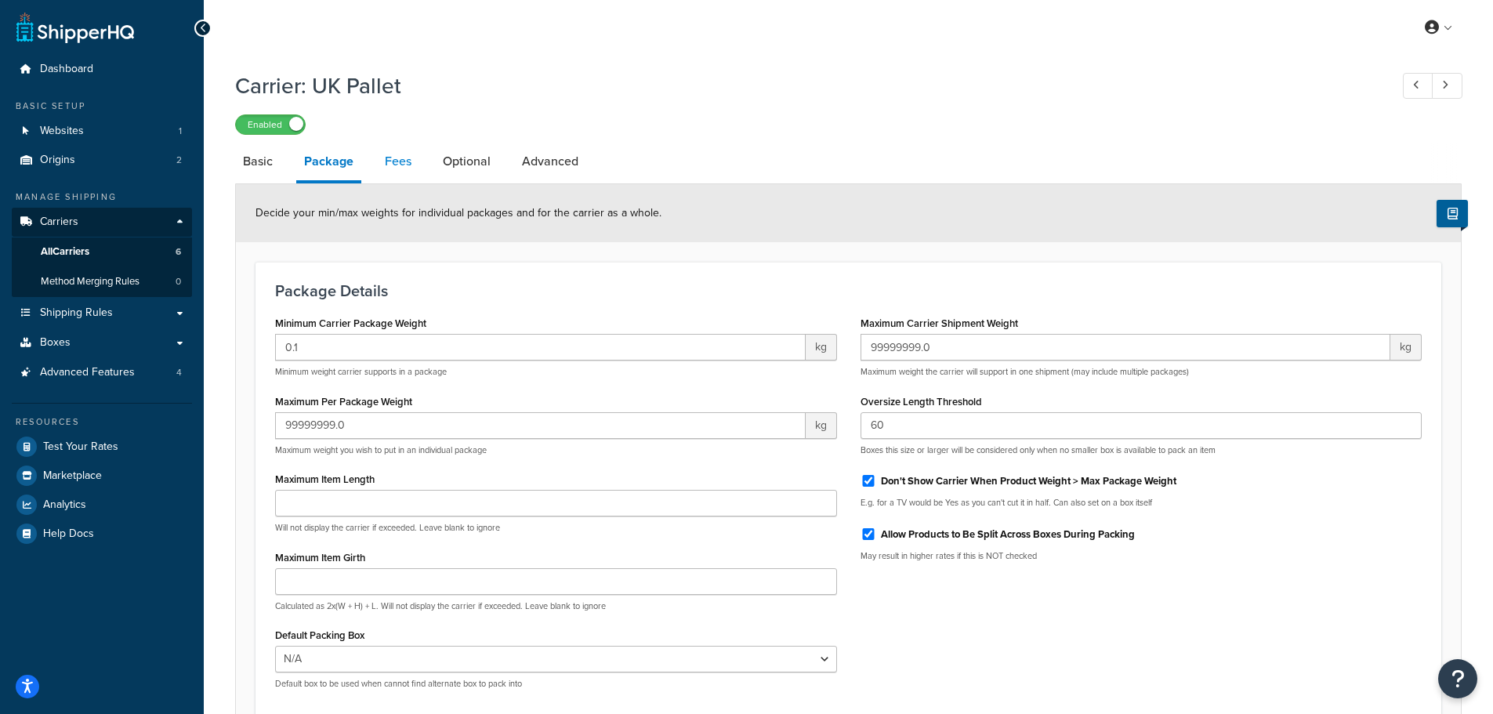
click at [397, 158] on link "Fees" at bounding box center [398, 162] width 42 height 38
select select "AFTER"
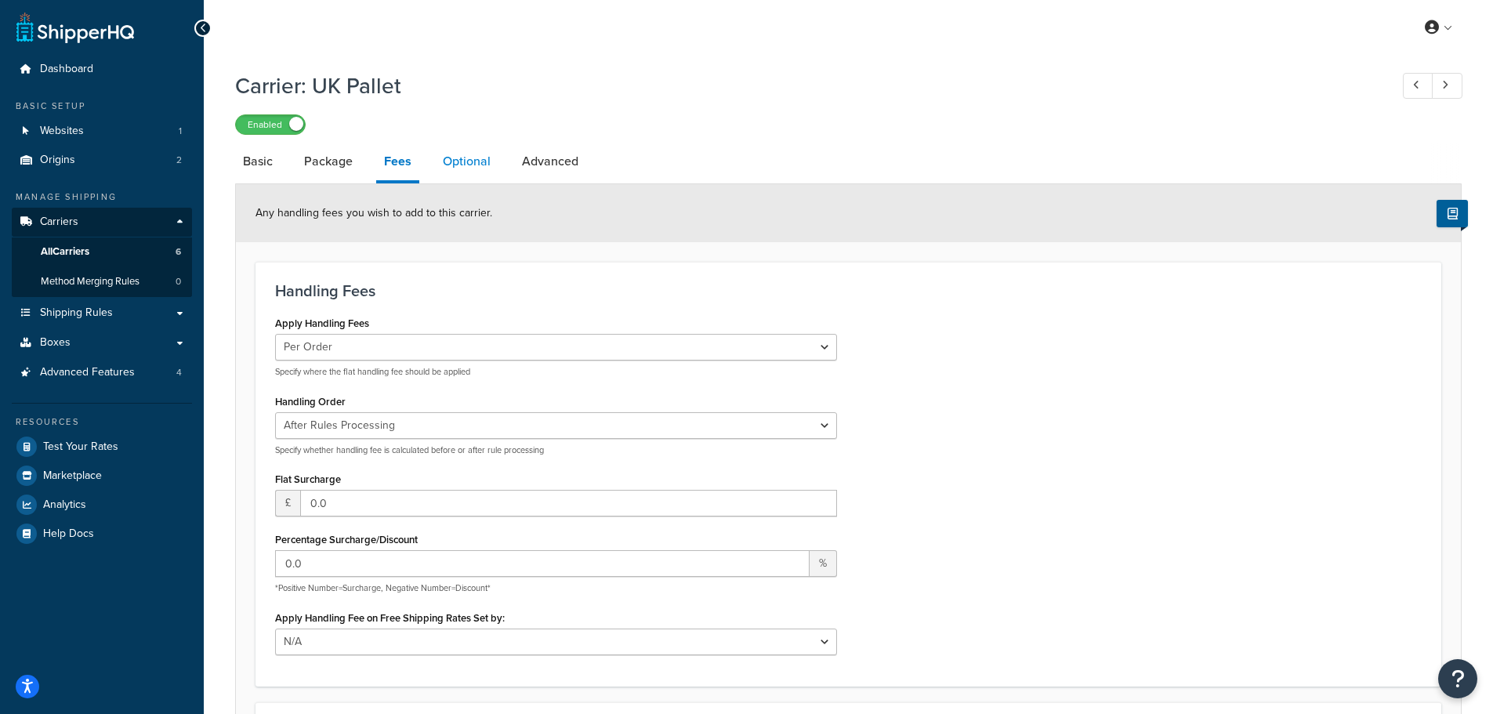
click at [464, 171] on link "Optional" at bounding box center [466, 162] width 63 height 38
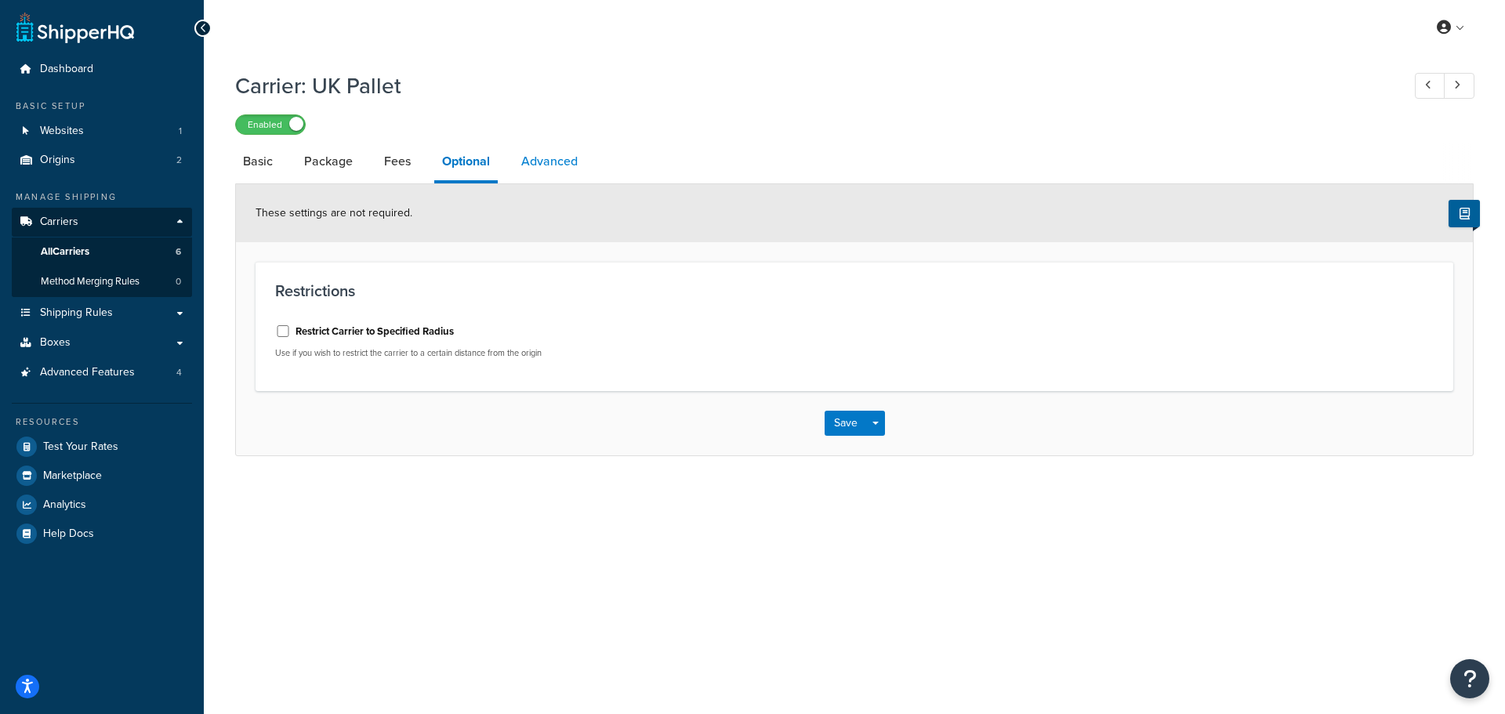
click at [566, 162] on link "Advanced" at bounding box center [549, 162] width 72 height 38
select select "false"
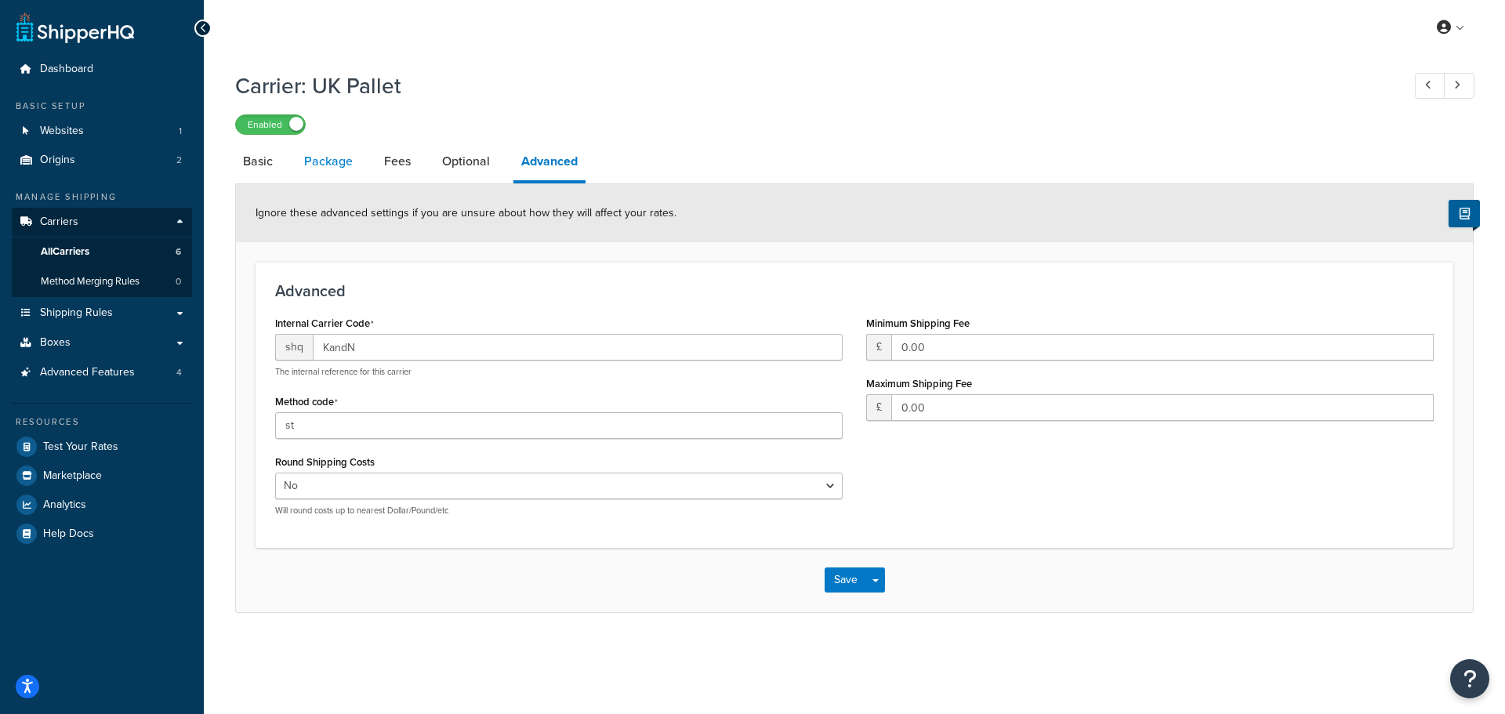
click at [324, 163] on link "Package" at bounding box center [328, 162] width 64 height 38
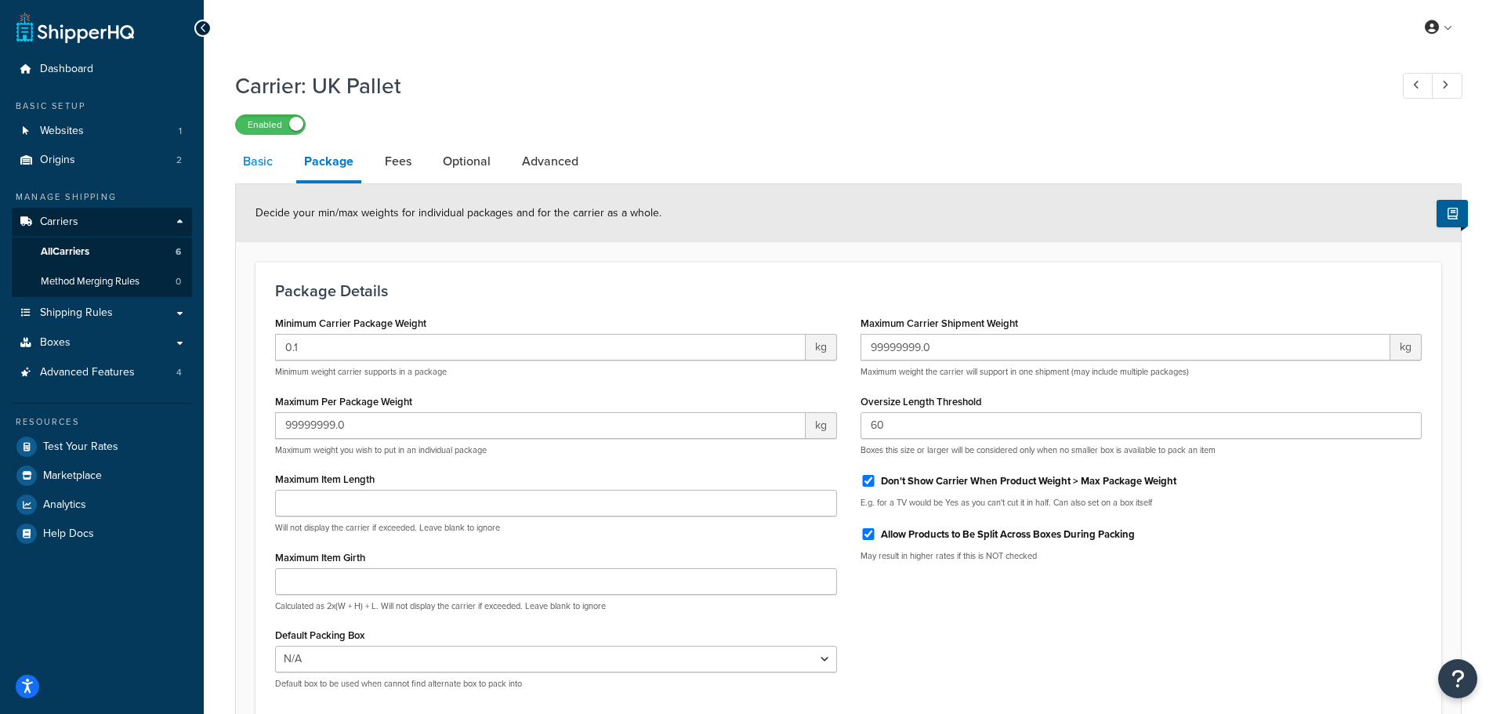
click at [251, 164] on link "Basic" at bounding box center [257, 162] width 45 height 38
select select "flat"
select select "package"
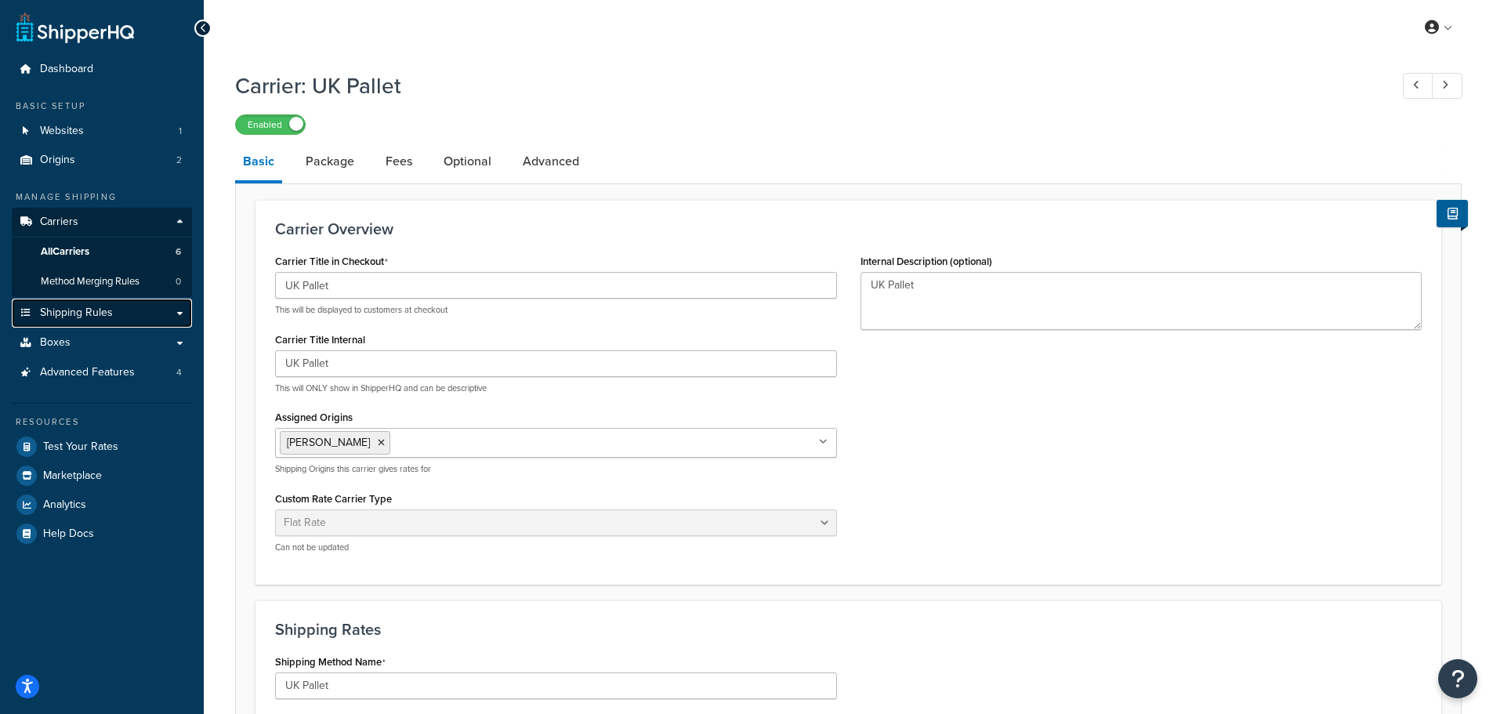
click at [71, 321] on link "Shipping Rules" at bounding box center [102, 313] width 180 height 29
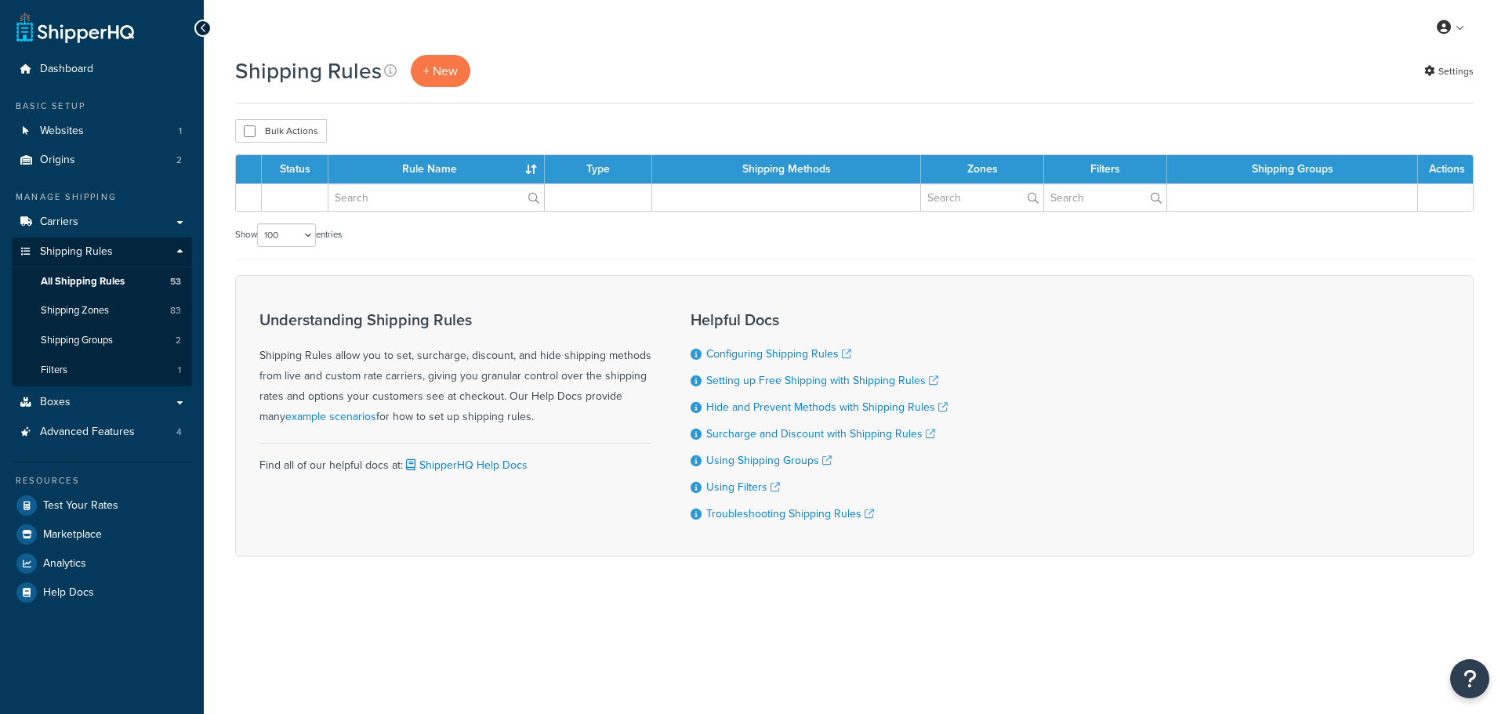
select select "100"
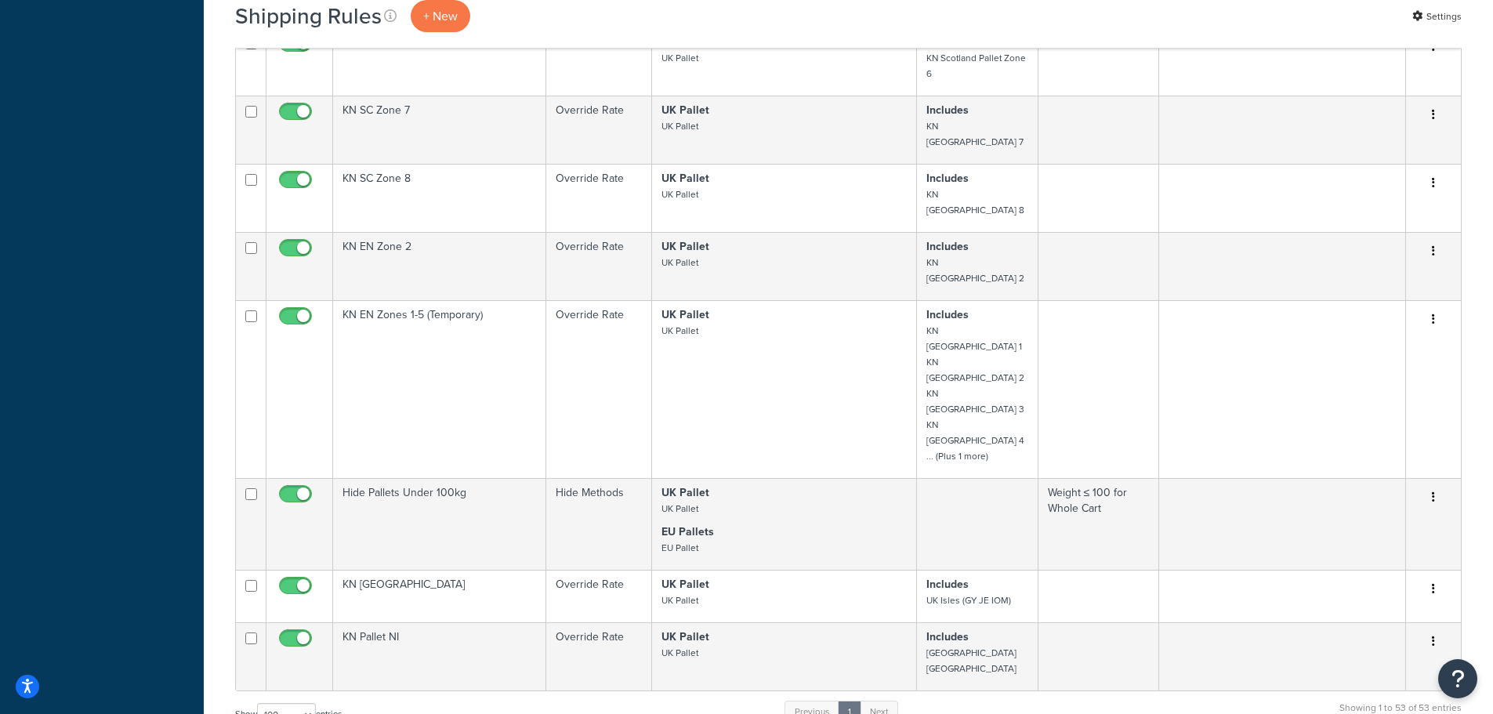
scroll to position [2822, 0]
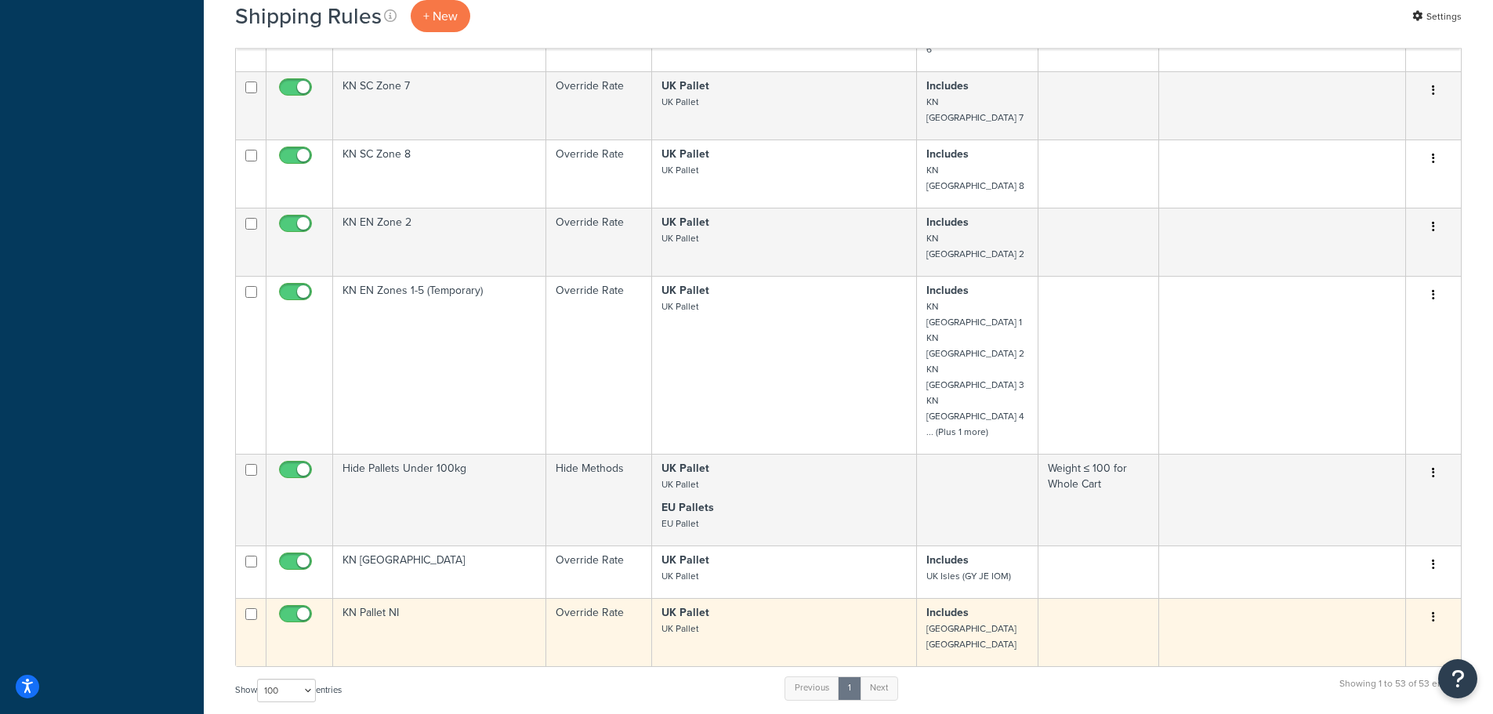
click at [427, 598] on td "KN Pallet NI" at bounding box center [439, 632] width 213 height 68
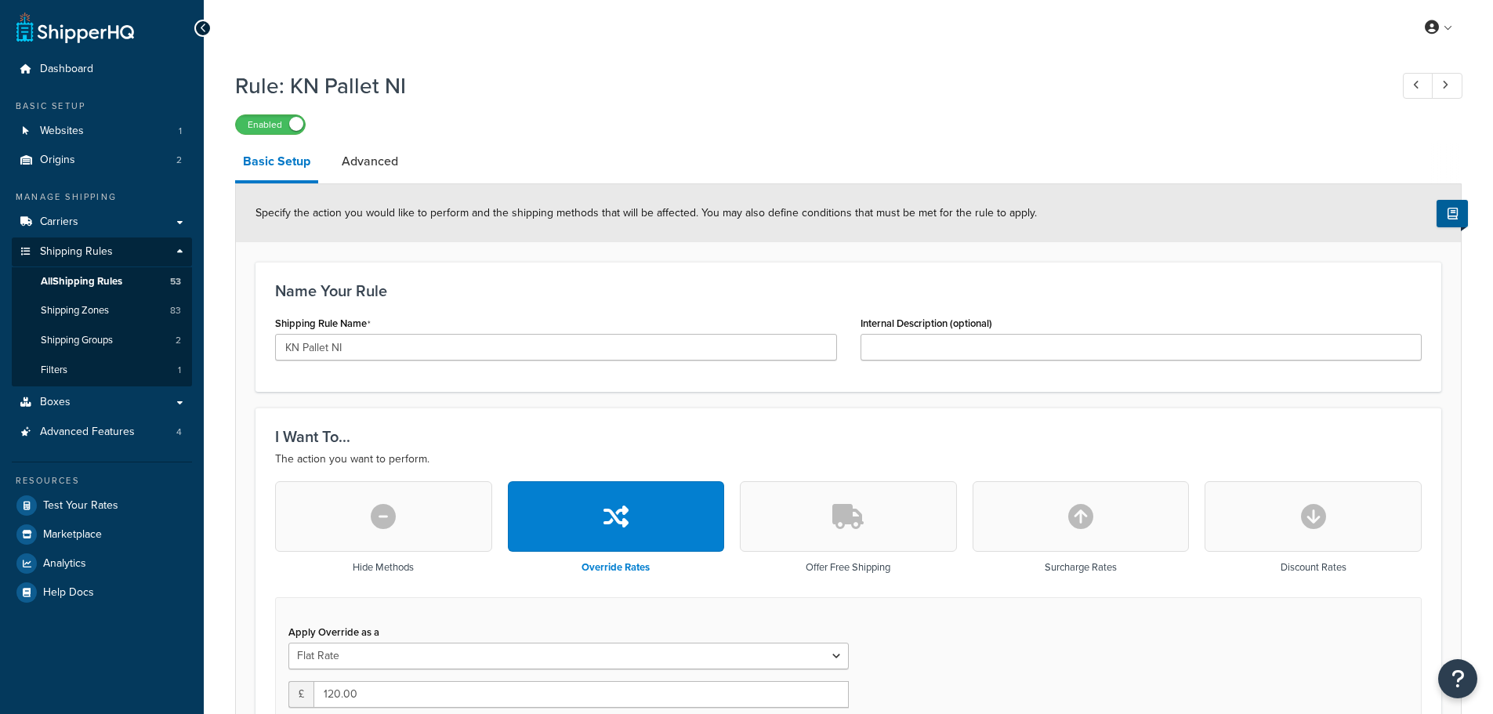
select select "BOX"
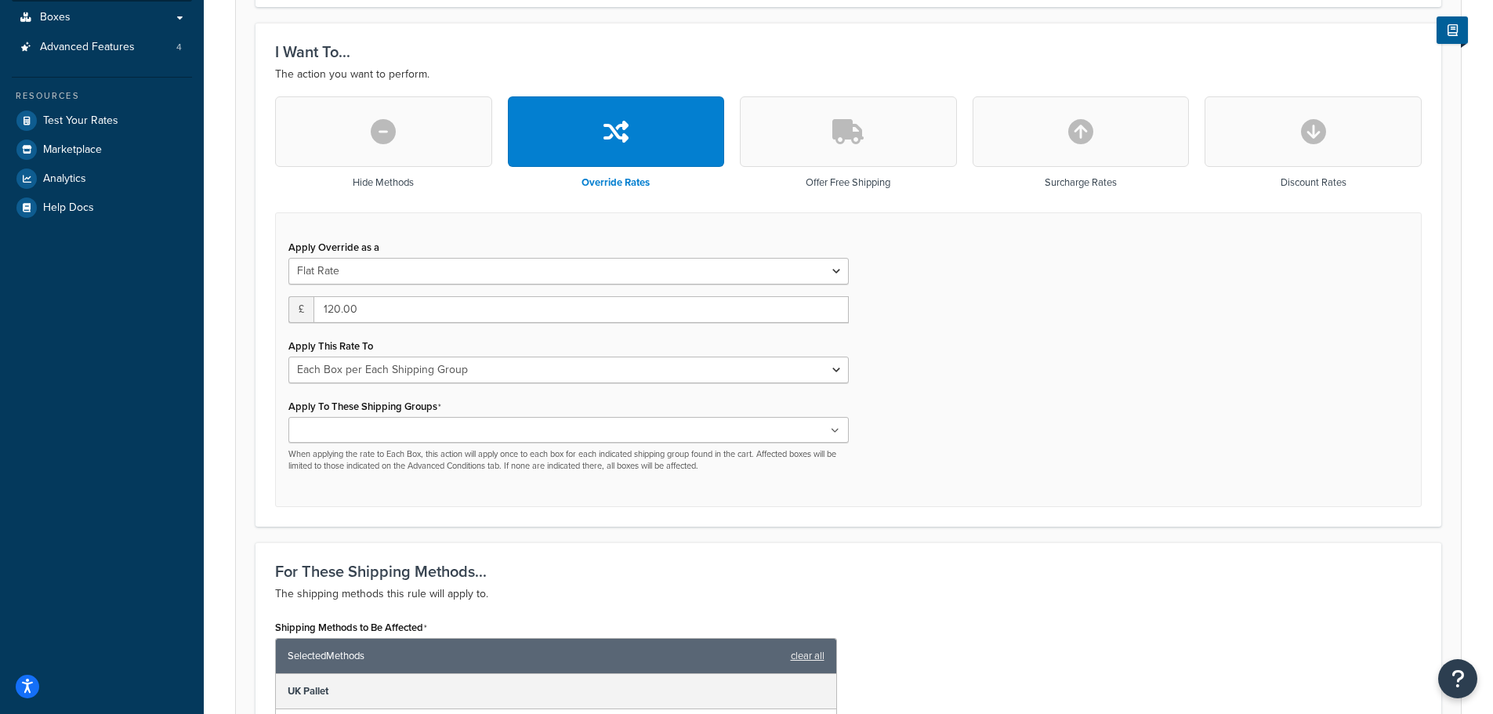
scroll to position [392, 0]
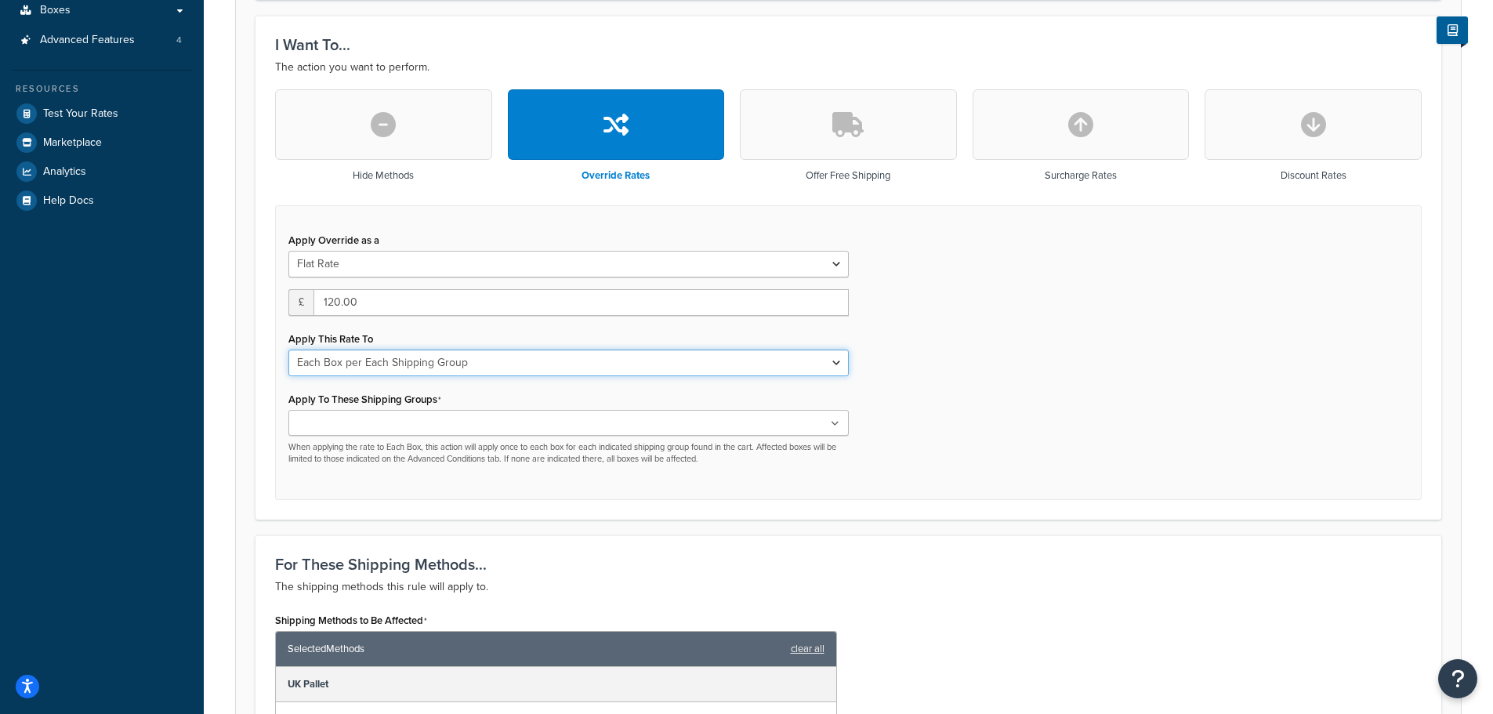
click at [495, 368] on select "Each Shipment in the Cart Each Origin in the Cart Each Shipping Group in the Ca…" at bounding box center [568, 363] width 560 height 27
click at [506, 328] on div "Apply Override as a Flat Rate Percentage Flat Rate & Percentage £ 120.00 Apply …" at bounding box center [569, 347] width 584 height 237
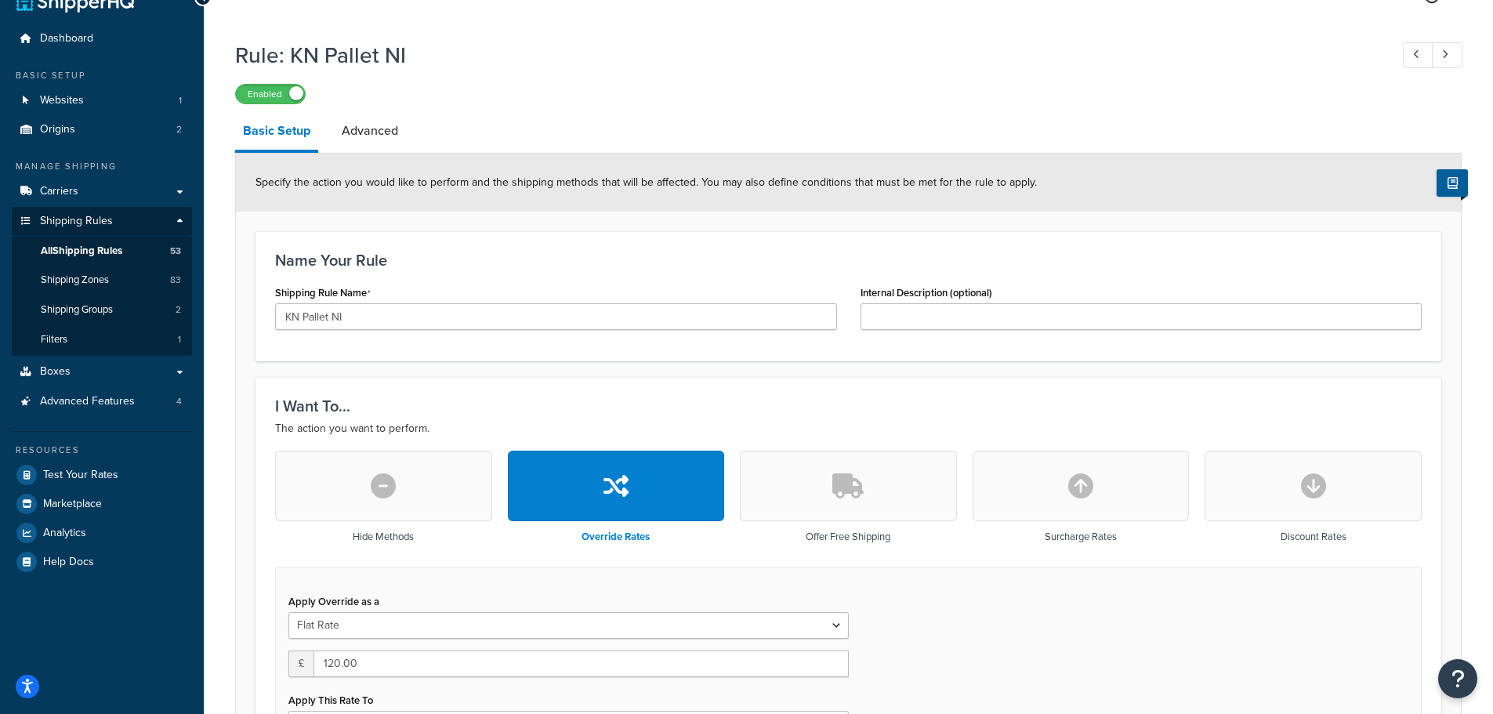
scroll to position [0, 0]
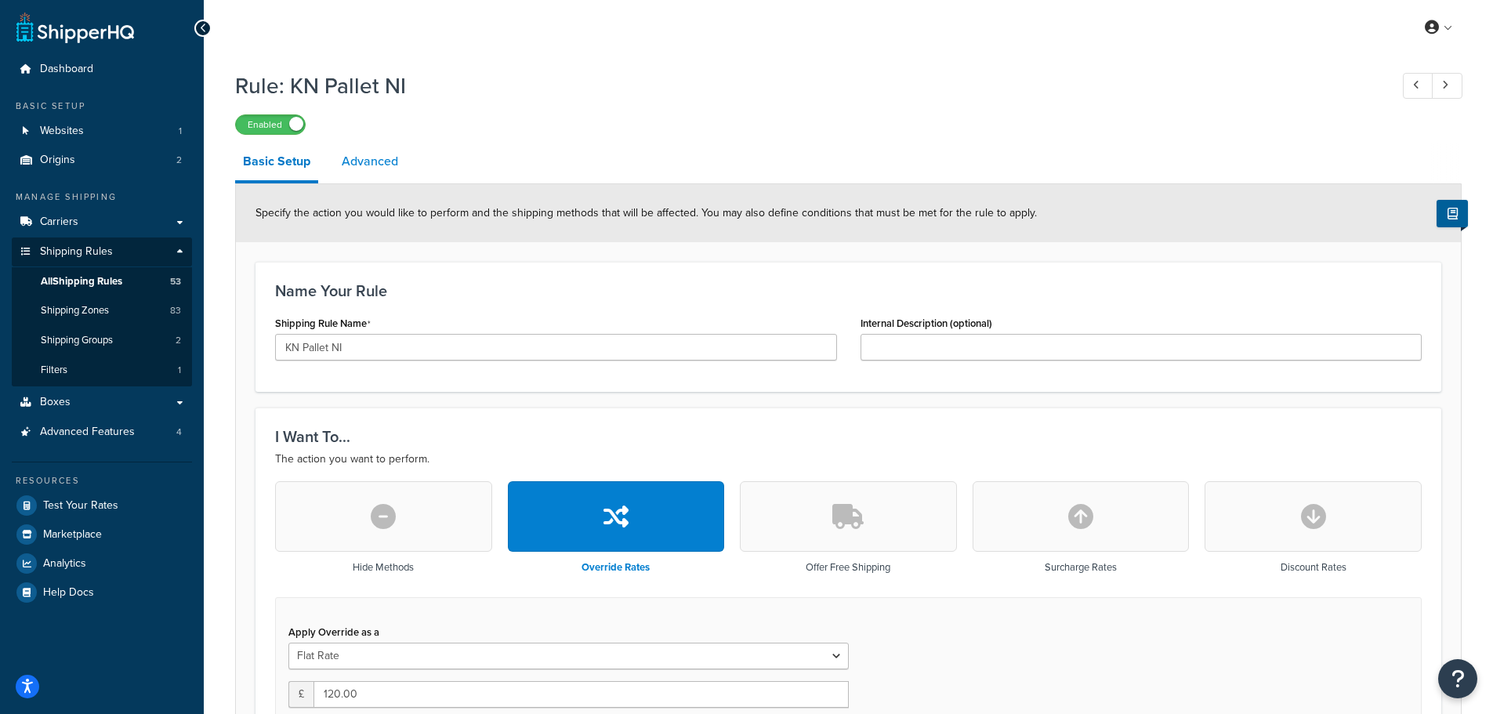
click at [379, 169] on link "Advanced" at bounding box center [370, 162] width 72 height 38
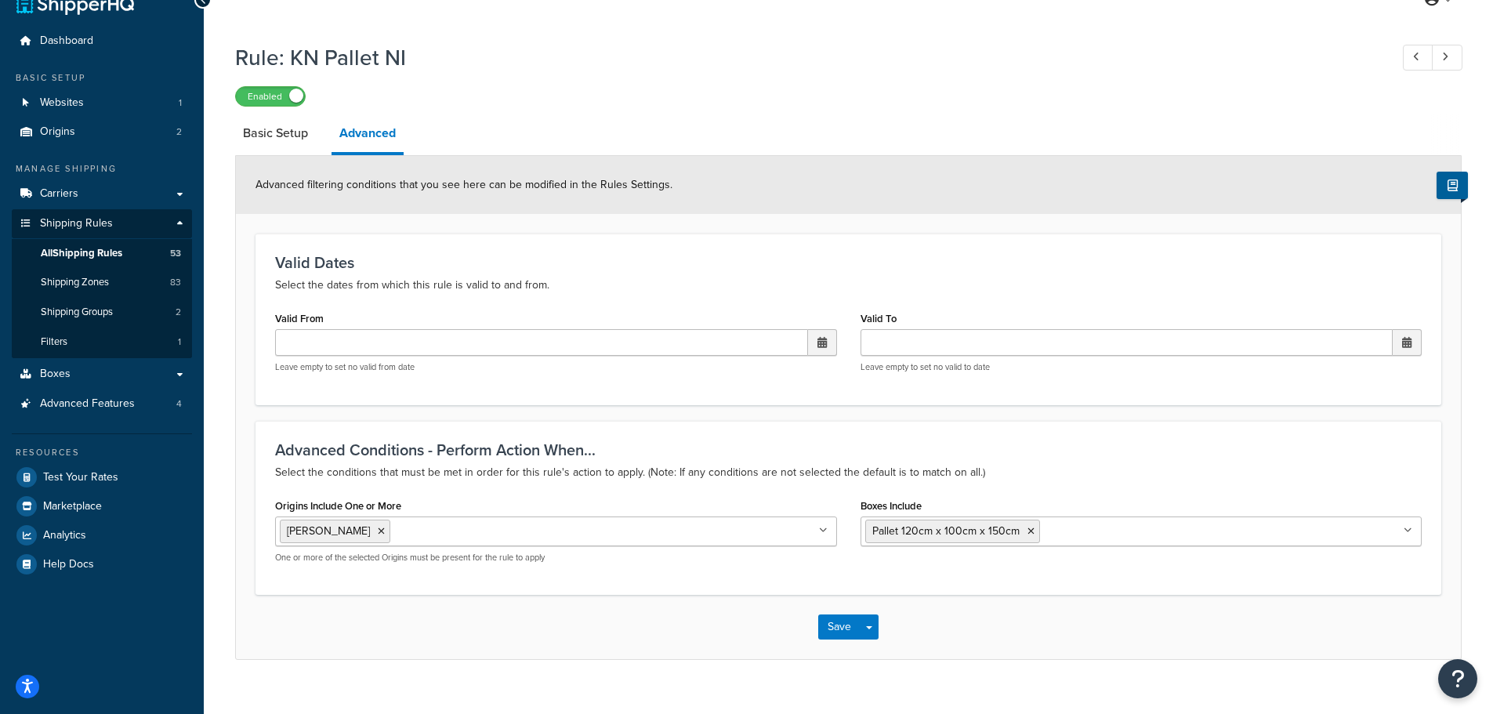
scroll to position [54, 0]
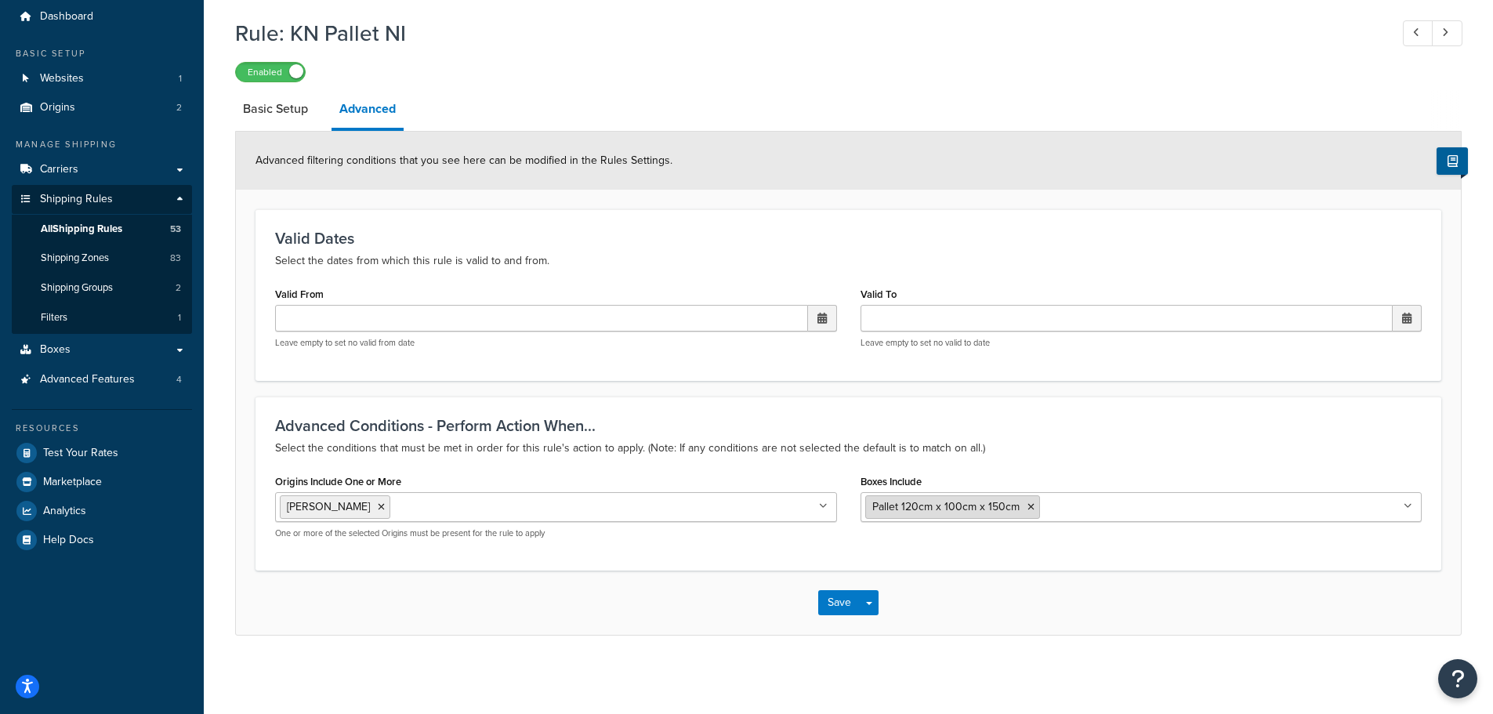
click at [1028, 506] on icon at bounding box center [1031, 506] width 7 height 9
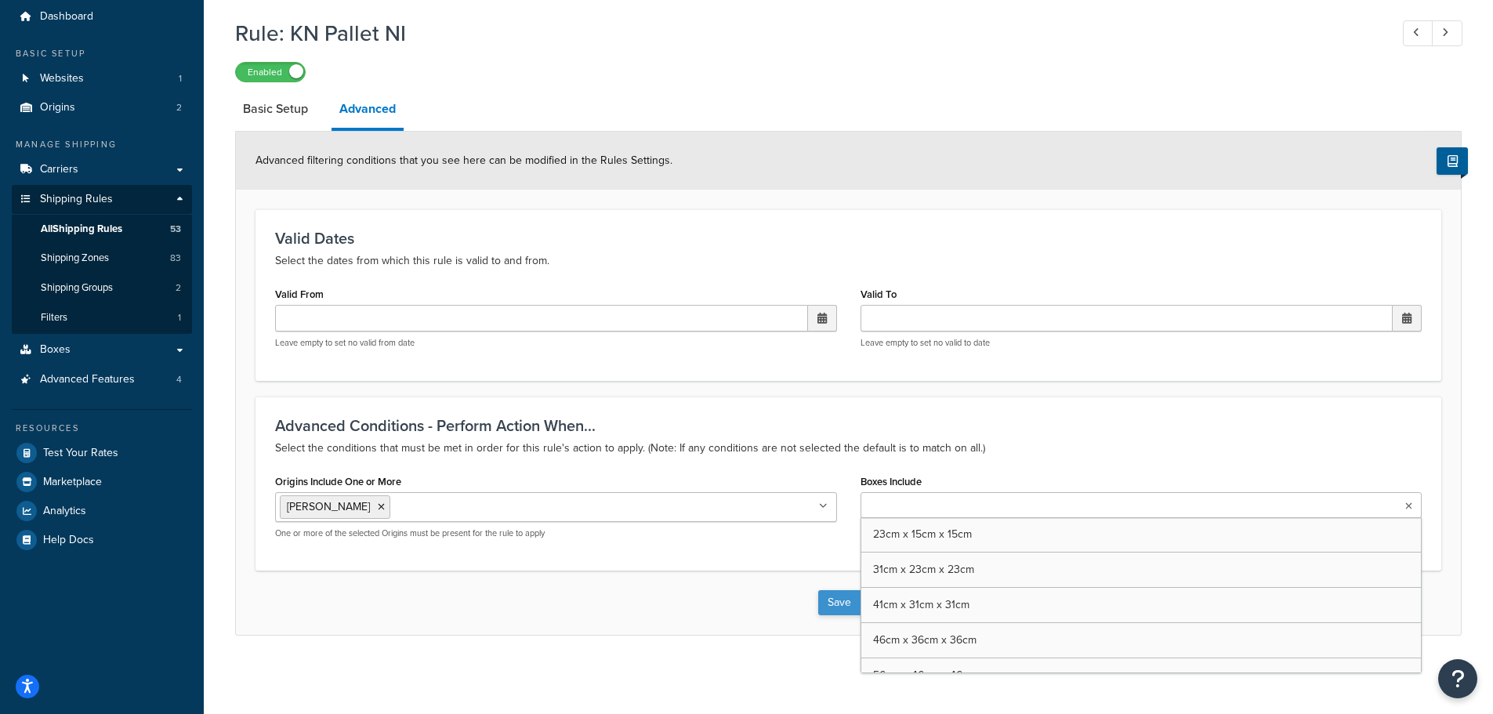
click at [833, 601] on button "Save" at bounding box center [839, 602] width 42 height 25
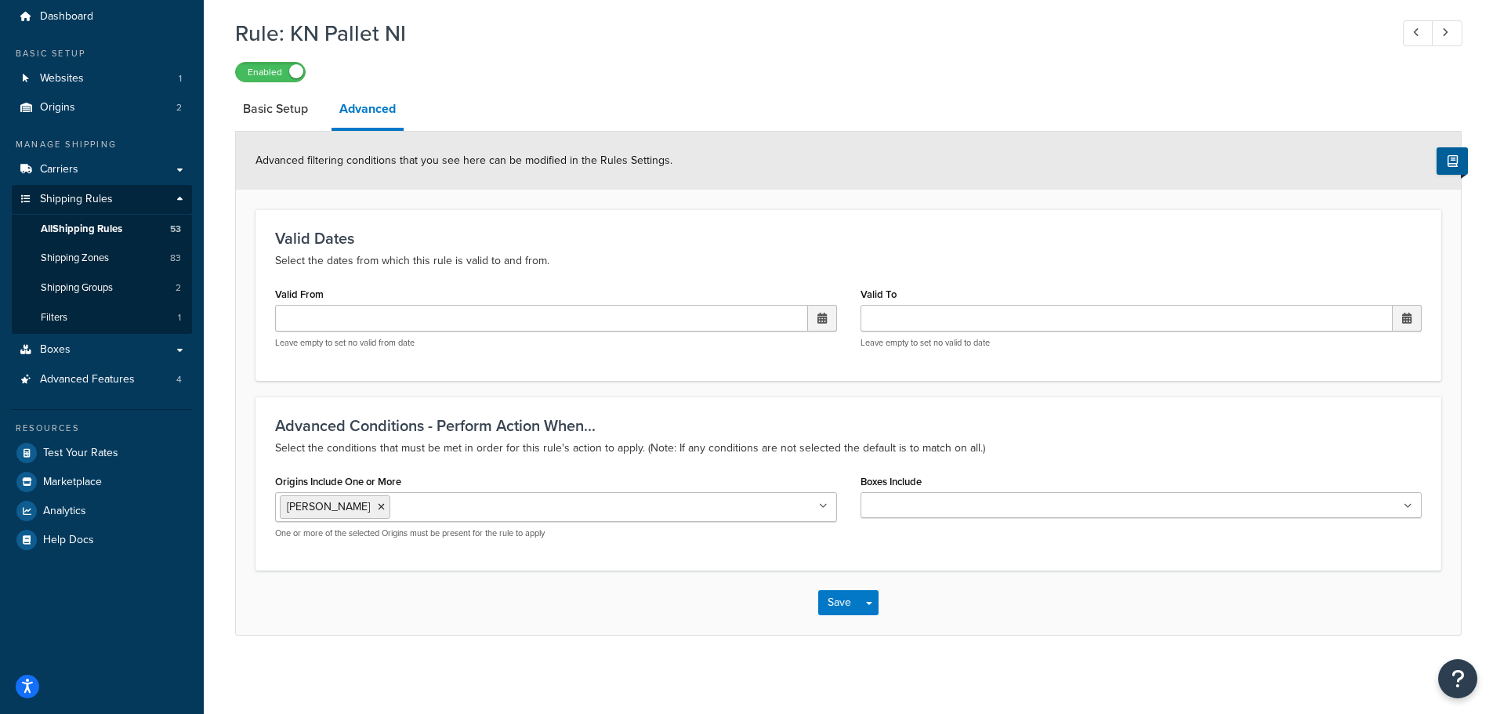
scroll to position [0, 0]
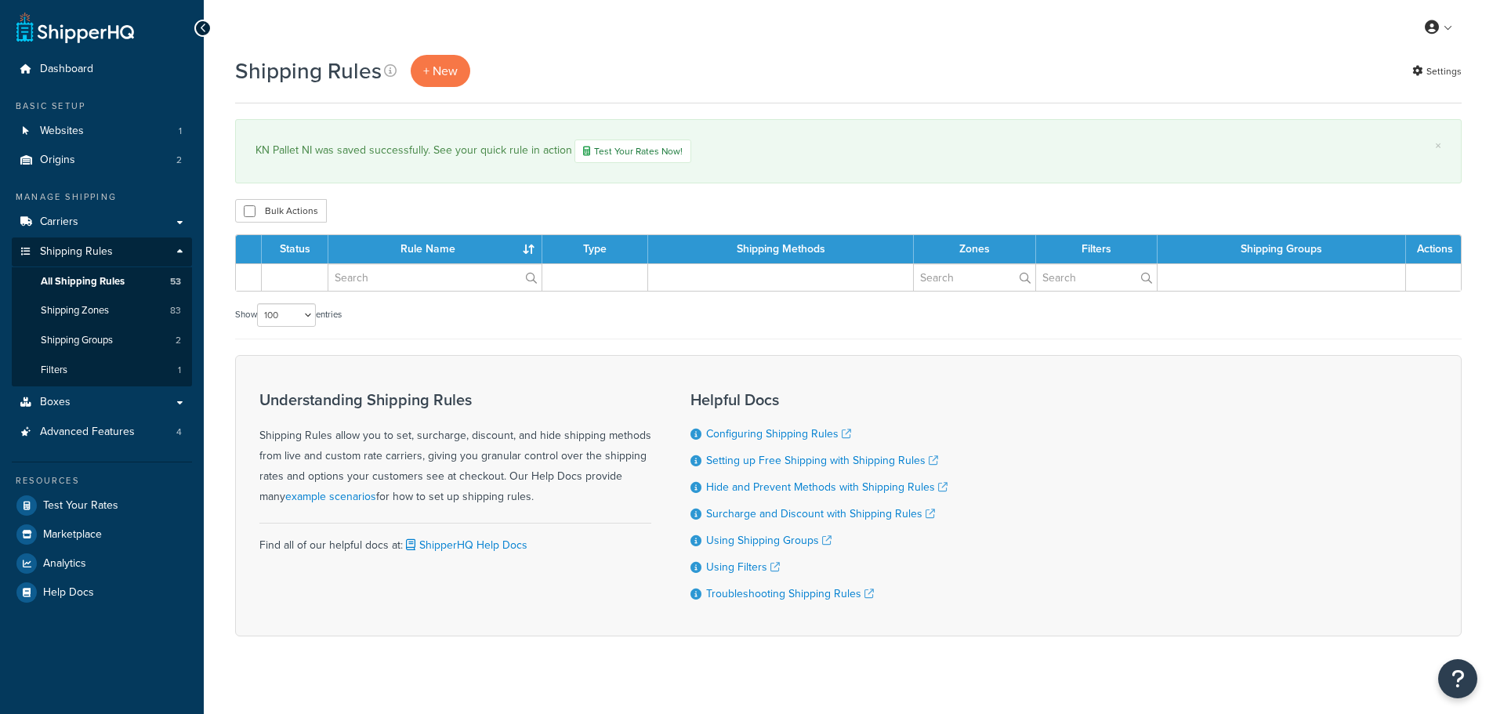
select select "100"
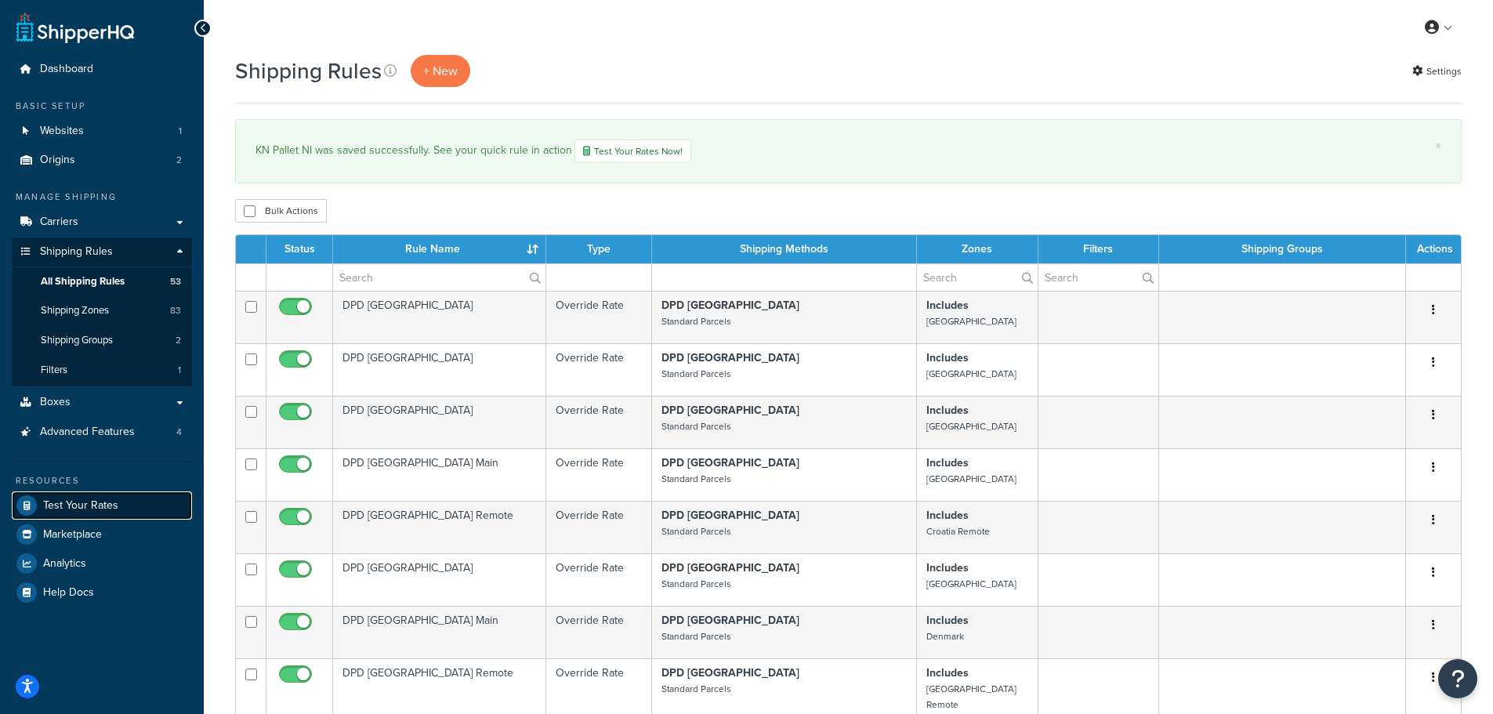
click at [58, 506] on span "Test Your Rates" at bounding box center [80, 505] width 75 height 13
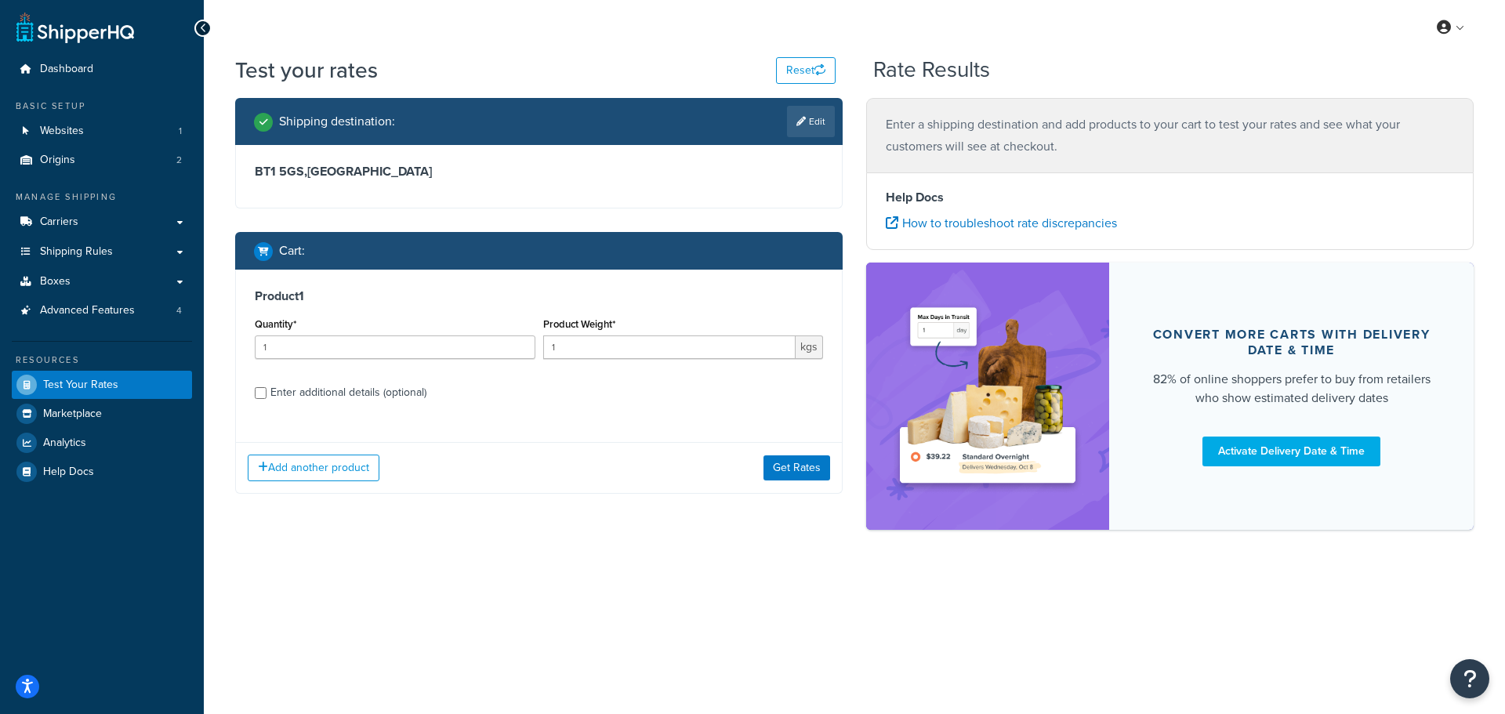
click at [343, 393] on div "Enter additional details (optional)" at bounding box center [348, 393] width 156 height 22
click at [267, 393] on input "Enter additional details (optional)" at bounding box center [261, 393] width 12 height 12
checkbox input "true"
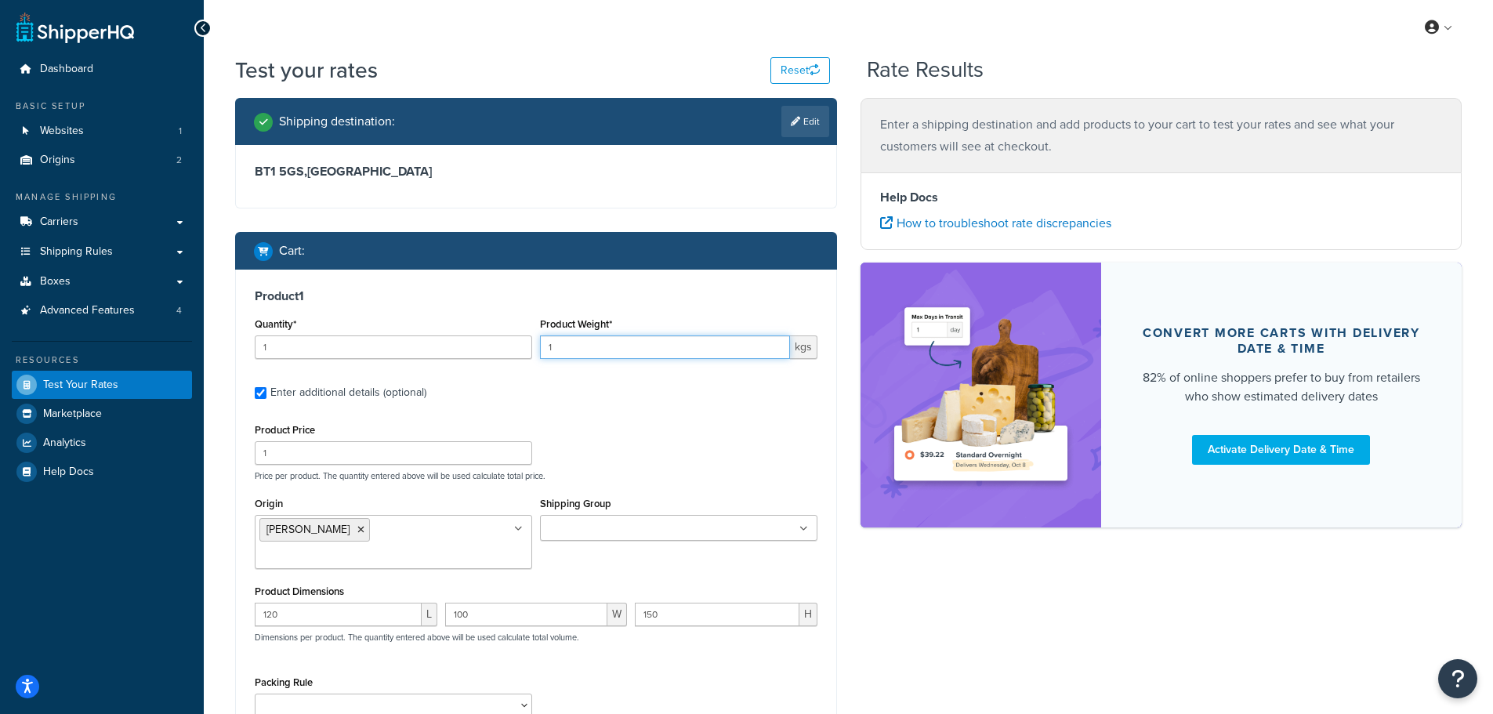
drag, startPoint x: 559, startPoint y: 344, endPoint x: 538, endPoint y: 356, distance: 23.5
click at [538, 356] on div "Product Weight* 1 kgs" at bounding box center [678, 342] width 285 height 57
type input "800"
click at [619, 424] on div "Product Price 1 Price per product. The quantity entered above will be used calc…" at bounding box center [536, 450] width 571 height 62
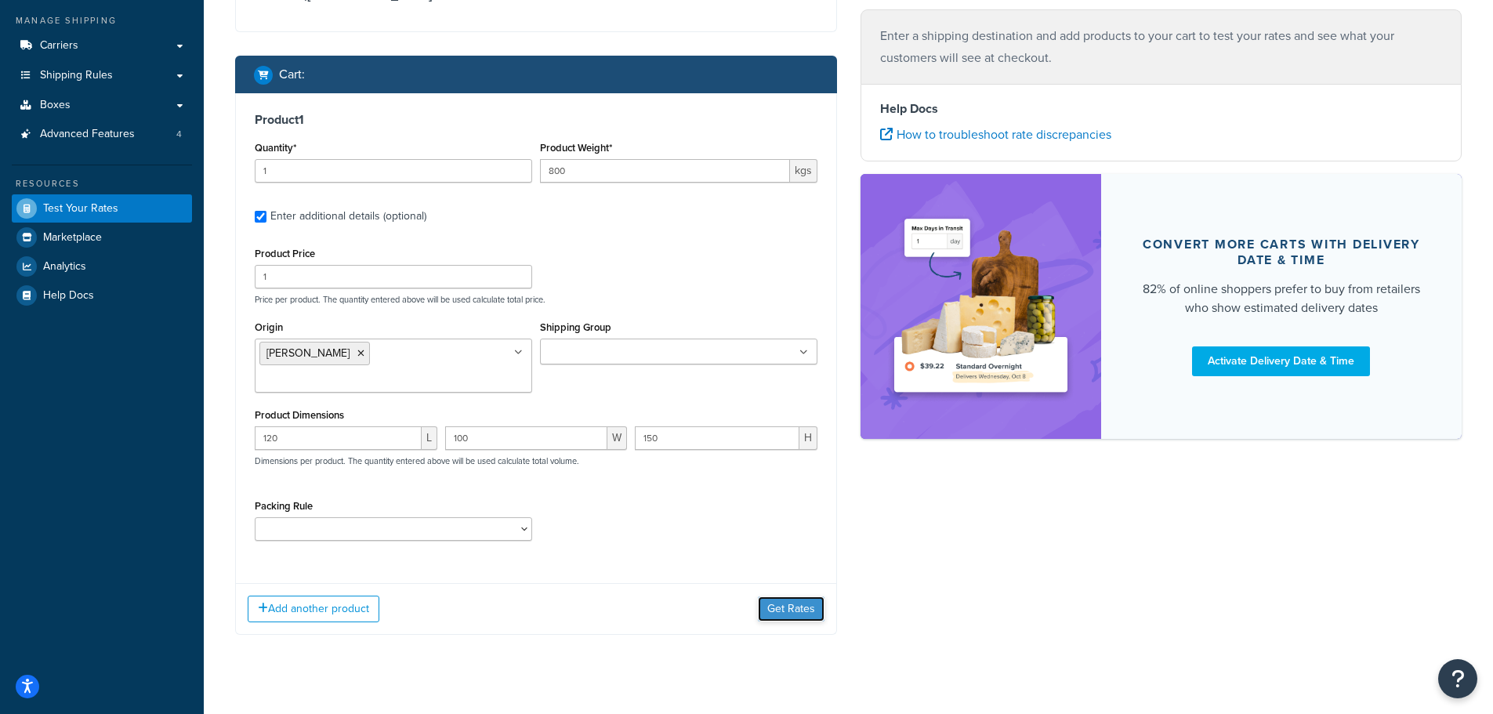
click at [779, 596] on button "Get Rates" at bounding box center [791, 608] width 67 height 25
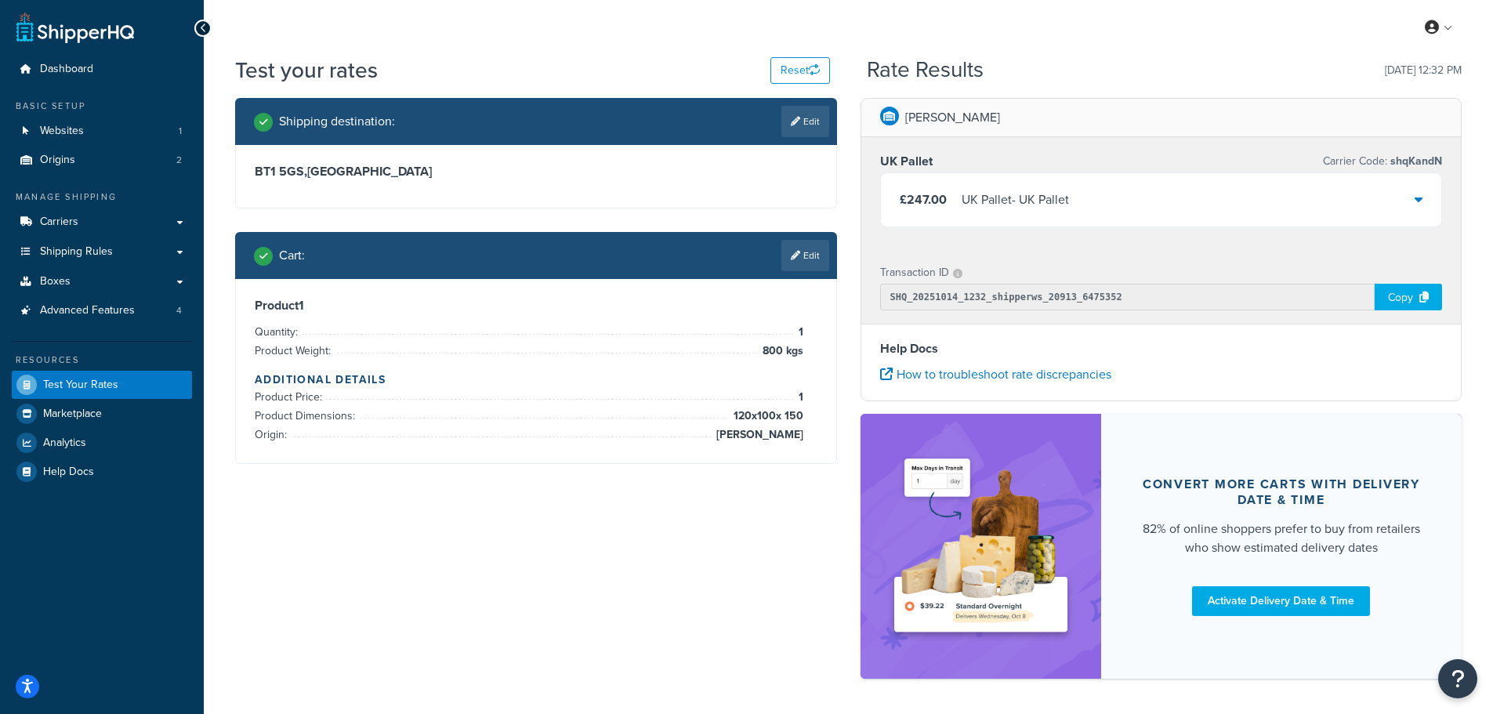
click at [1129, 204] on div "£247.00 UK Pallet - UK Pallet" at bounding box center [1161, 199] width 561 height 53
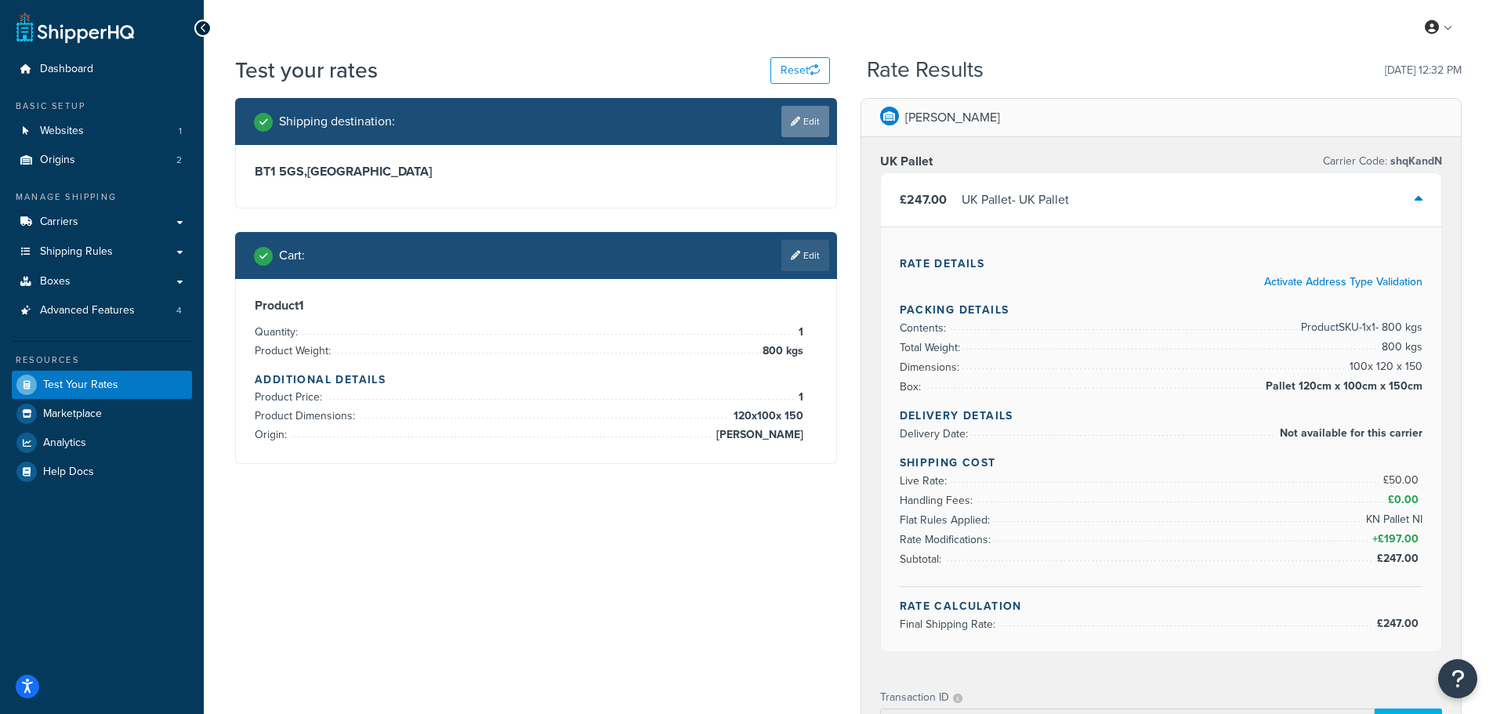
click at [812, 118] on link "Edit" at bounding box center [805, 121] width 48 height 31
select select "GB"
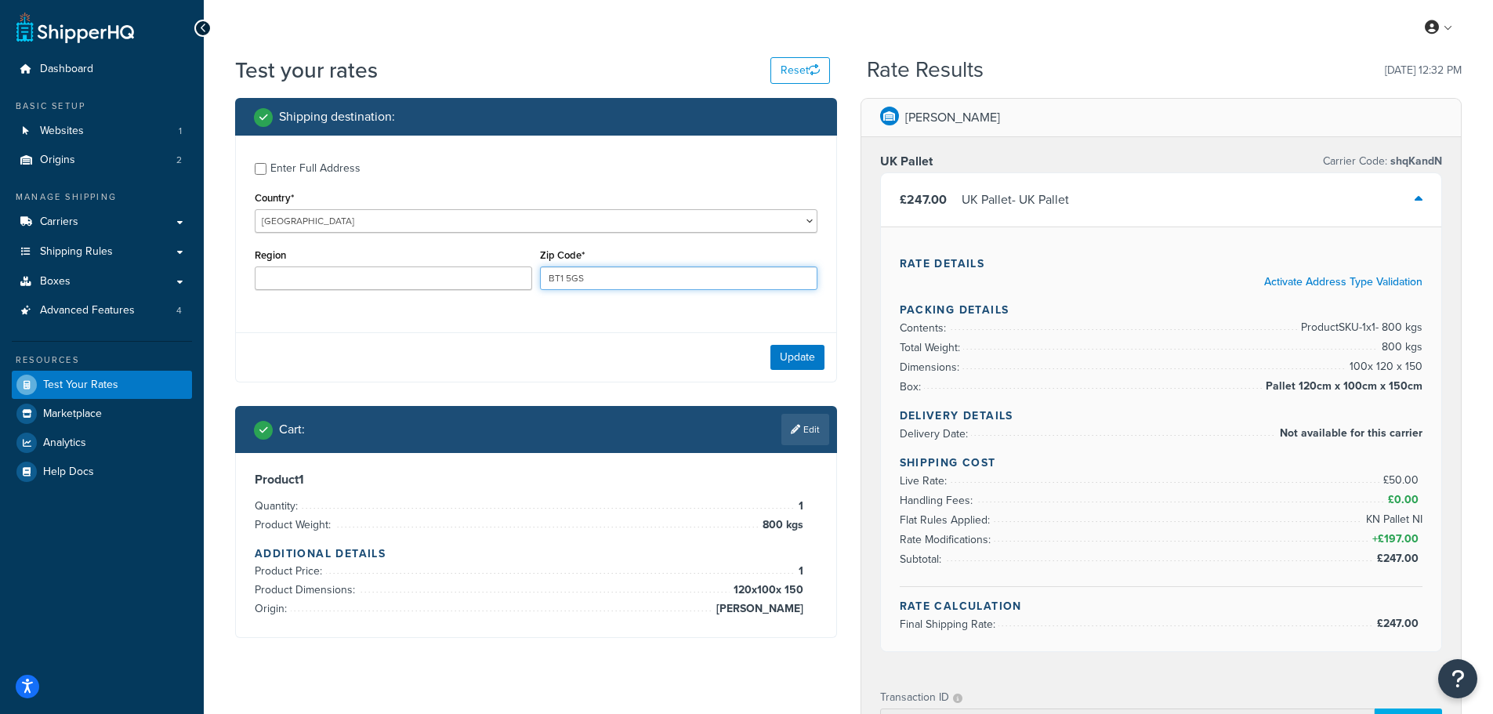
drag, startPoint x: 544, startPoint y: 285, endPoint x: 532, endPoint y: 287, distance: 12.0
click at [533, 286] on div "Region Zip Code* BT1 5GS" at bounding box center [536, 273] width 571 height 57
type input "FK2 8DR"
type input "Stirling"
type input "FK2 8DR"
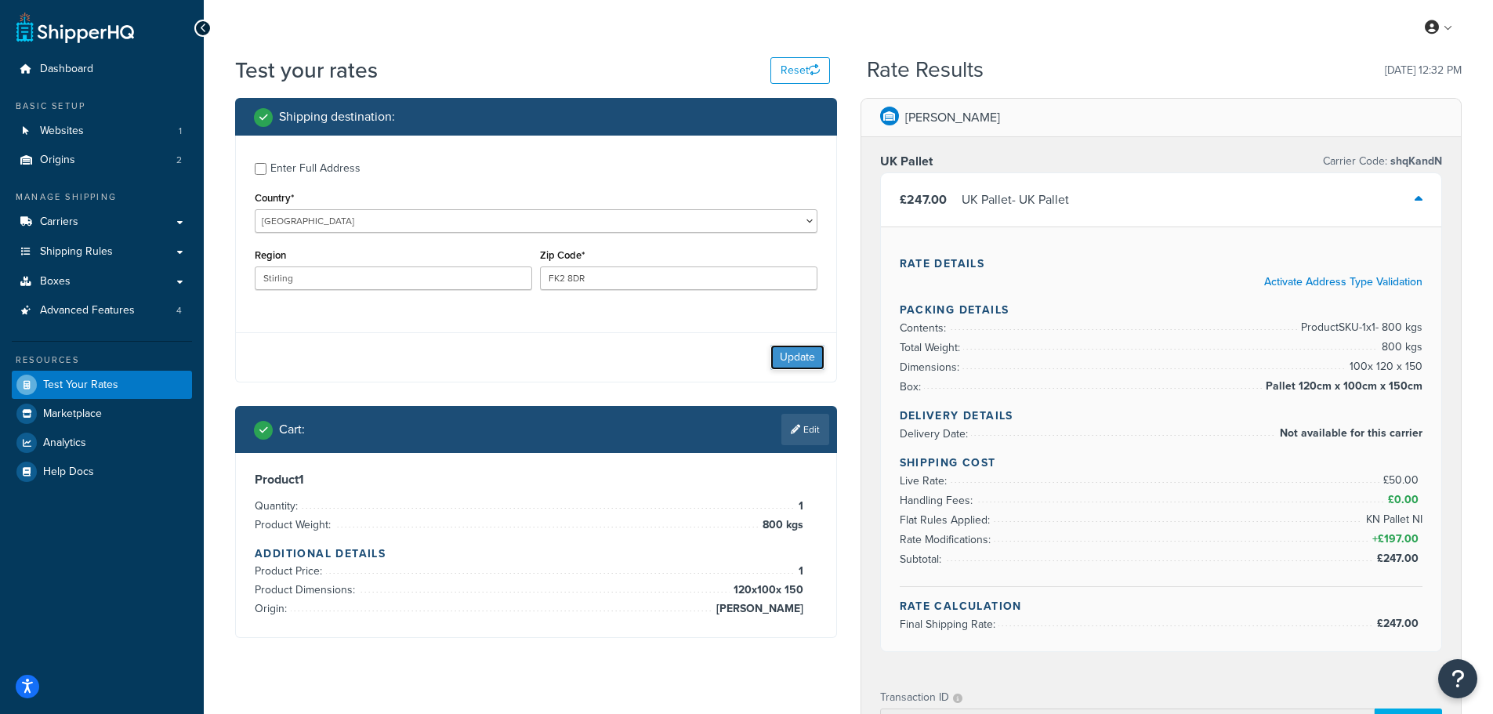
click at [785, 353] on button "Update" at bounding box center [798, 357] width 54 height 25
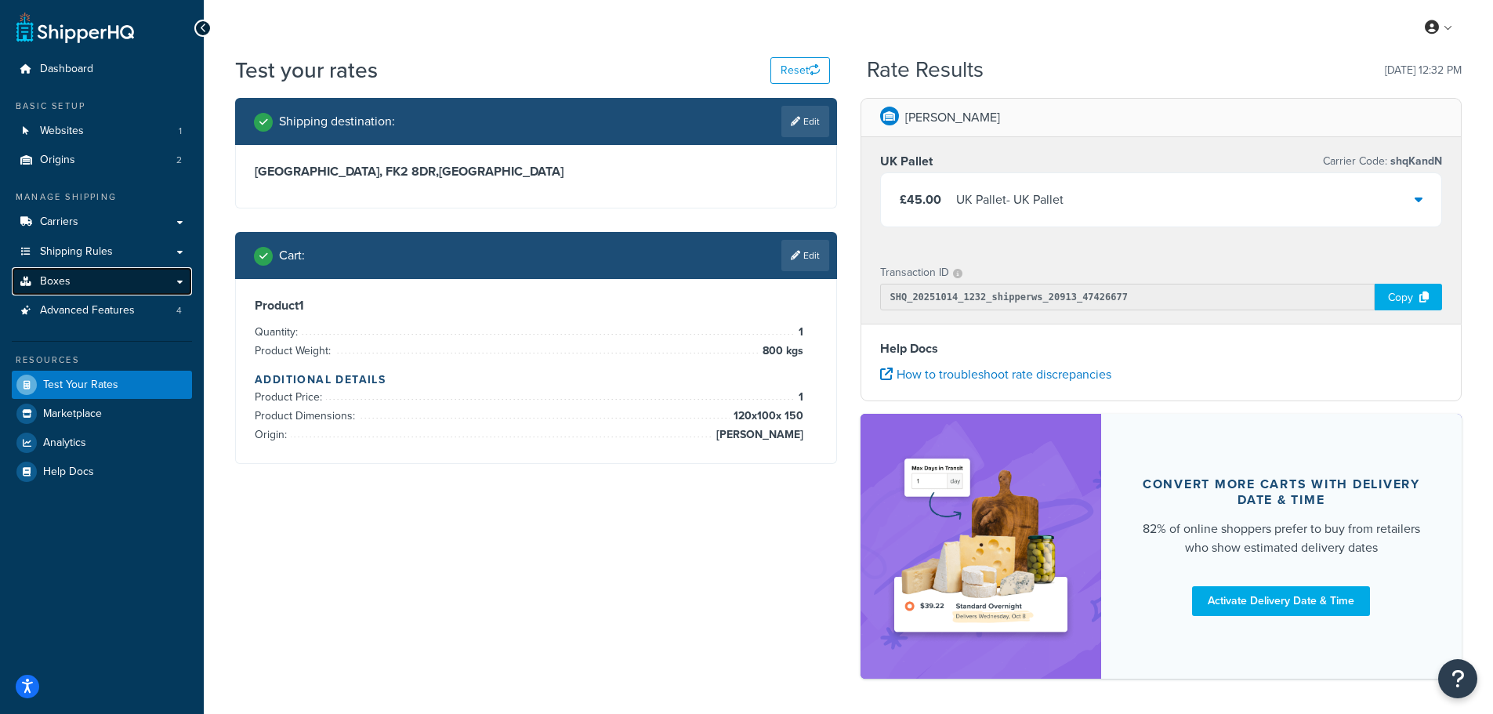
click at [56, 282] on span "Boxes" at bounding box center [55, 281] width 31 height 13
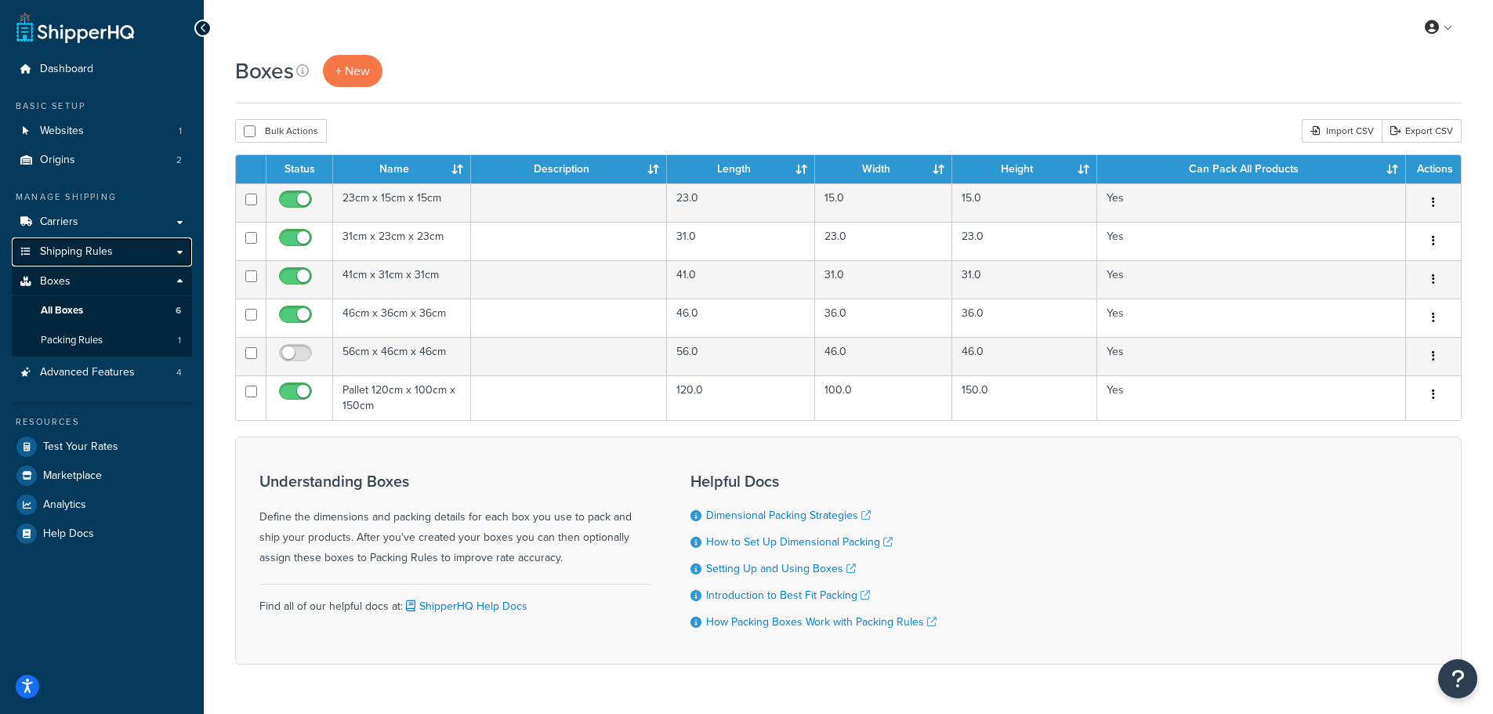
click at [82, 247] on span "Shipping Rules" at bounding box center [76, 251] width 73 height 13
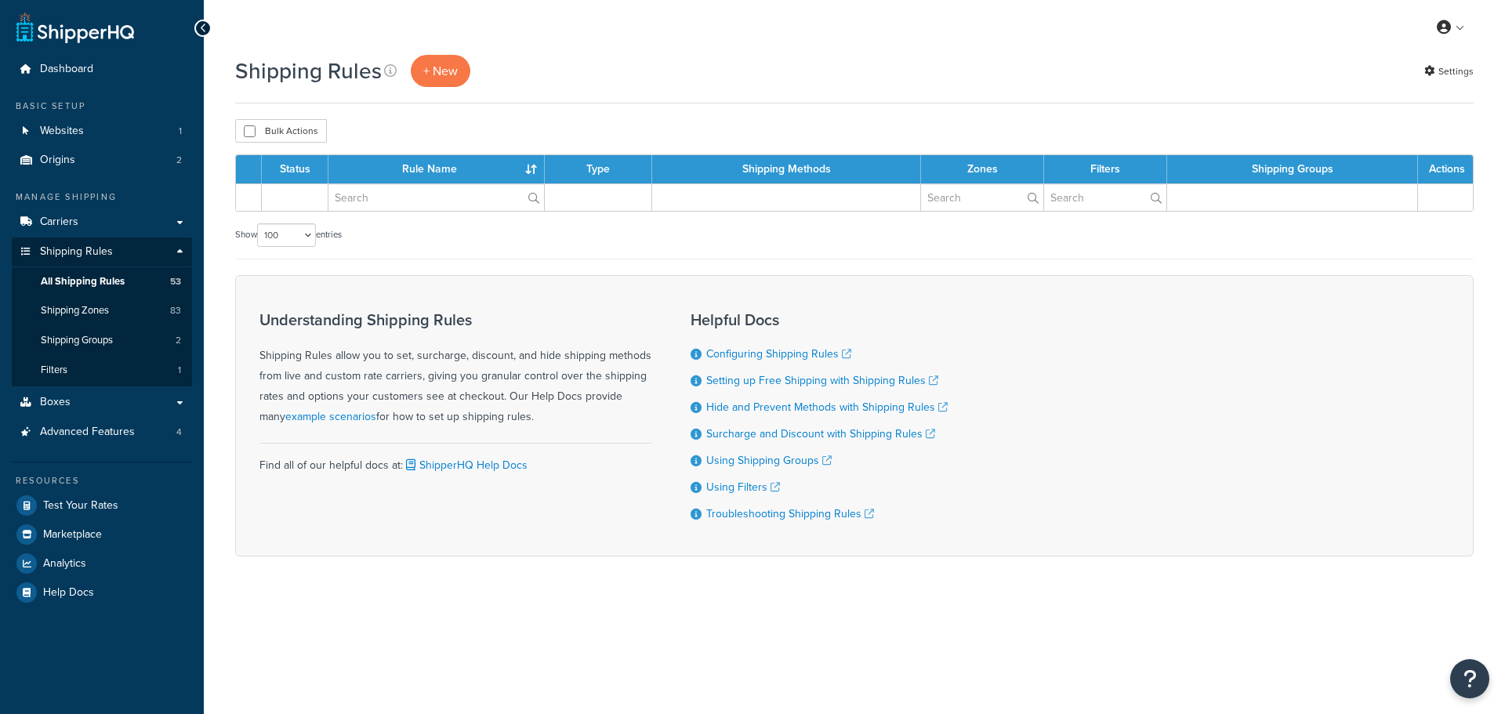
select select "100"
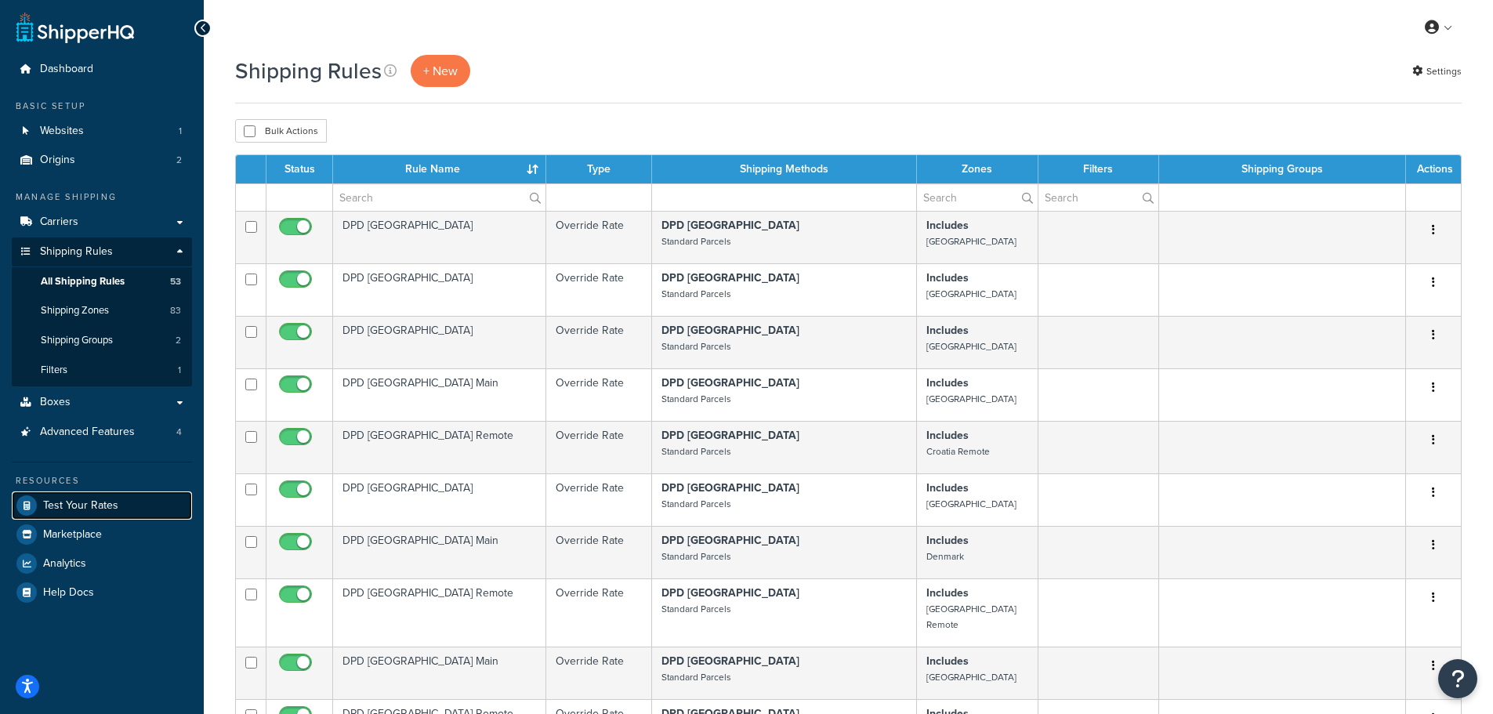
click at [74, 506] on span "Test Your Rates" at bounding box center [80, 505] width 75 height 13
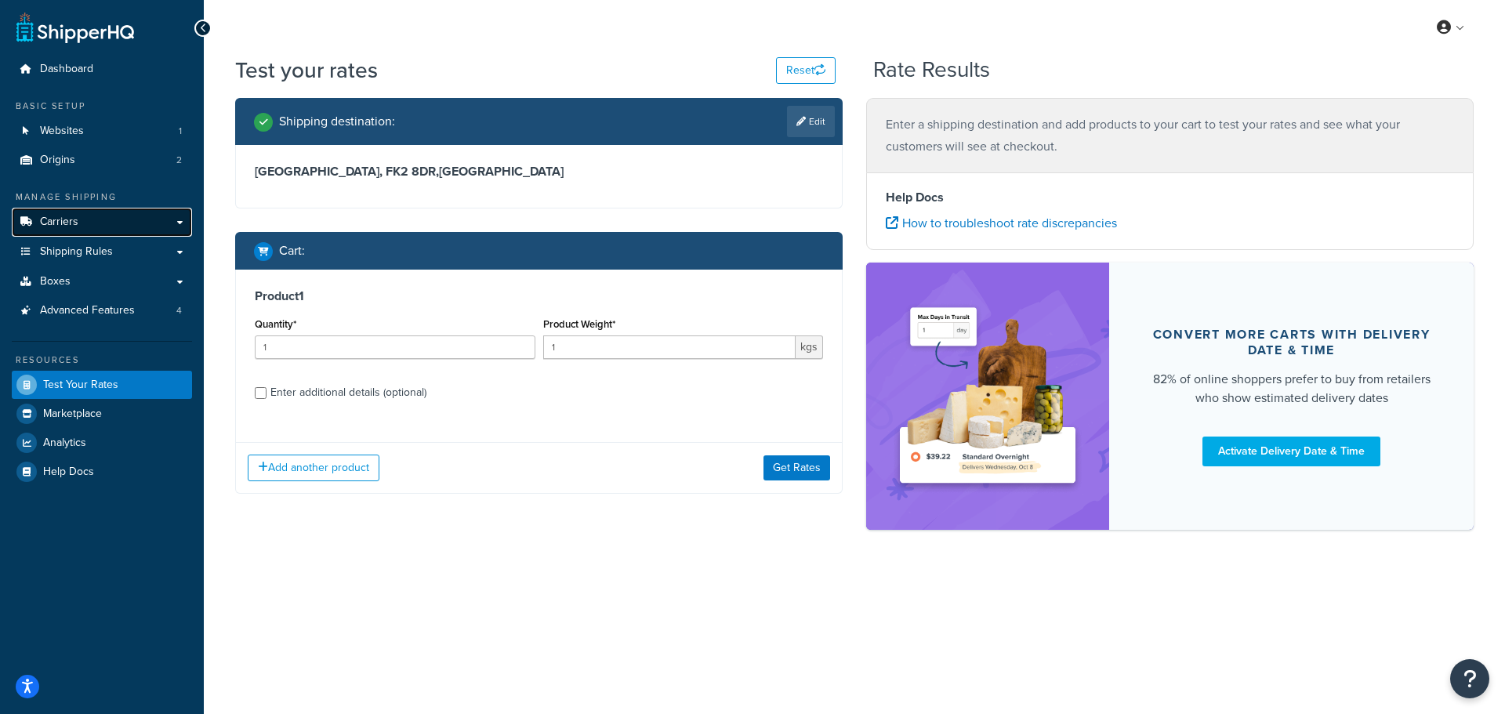
click at [86, 221] on link "Carriers" at bounding box center [102, 222] width 180 height 29
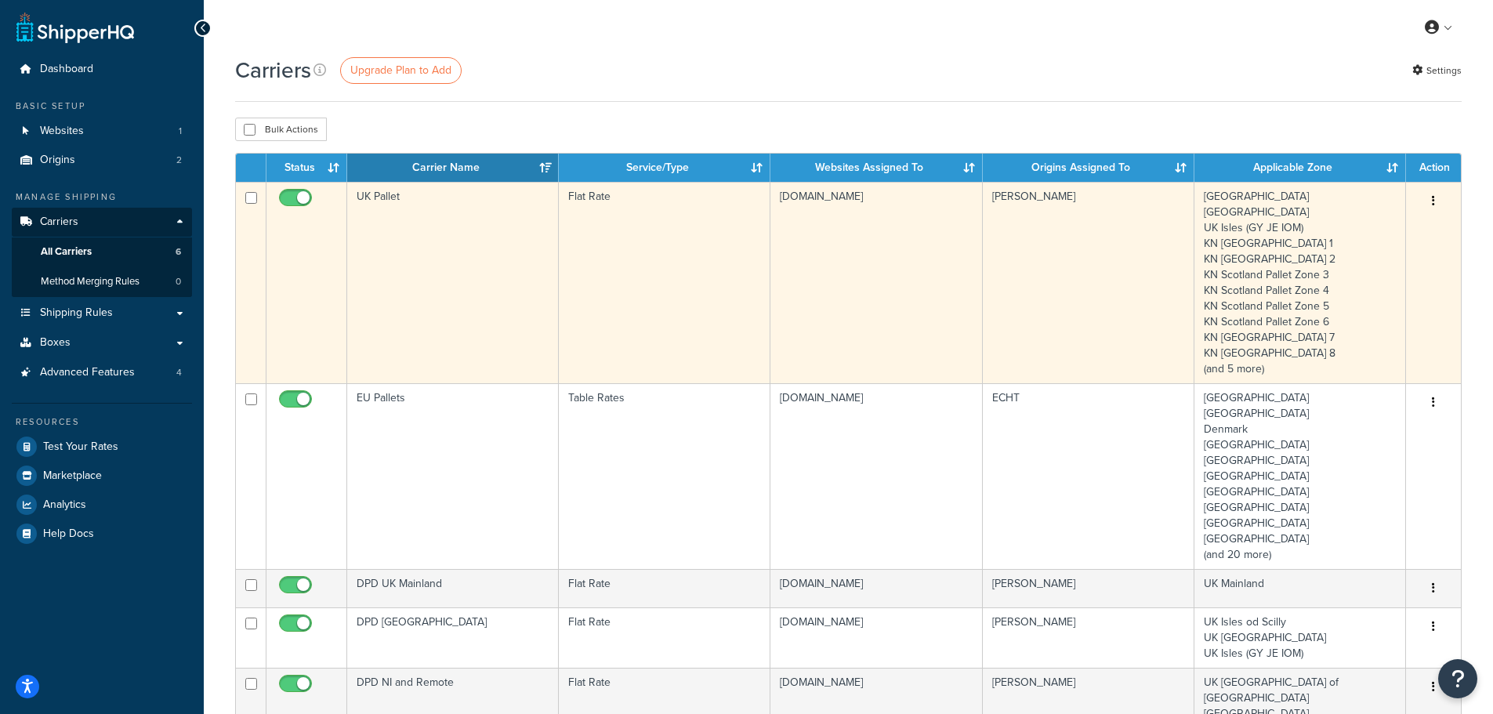
click at [1263, 284] on td "UK Northern Ireland UK Isles (GY JE IOM) KN Scotland Pallet Zone 1 KN Scotland …" at bounding box center [1301, 282] width 212 height 201
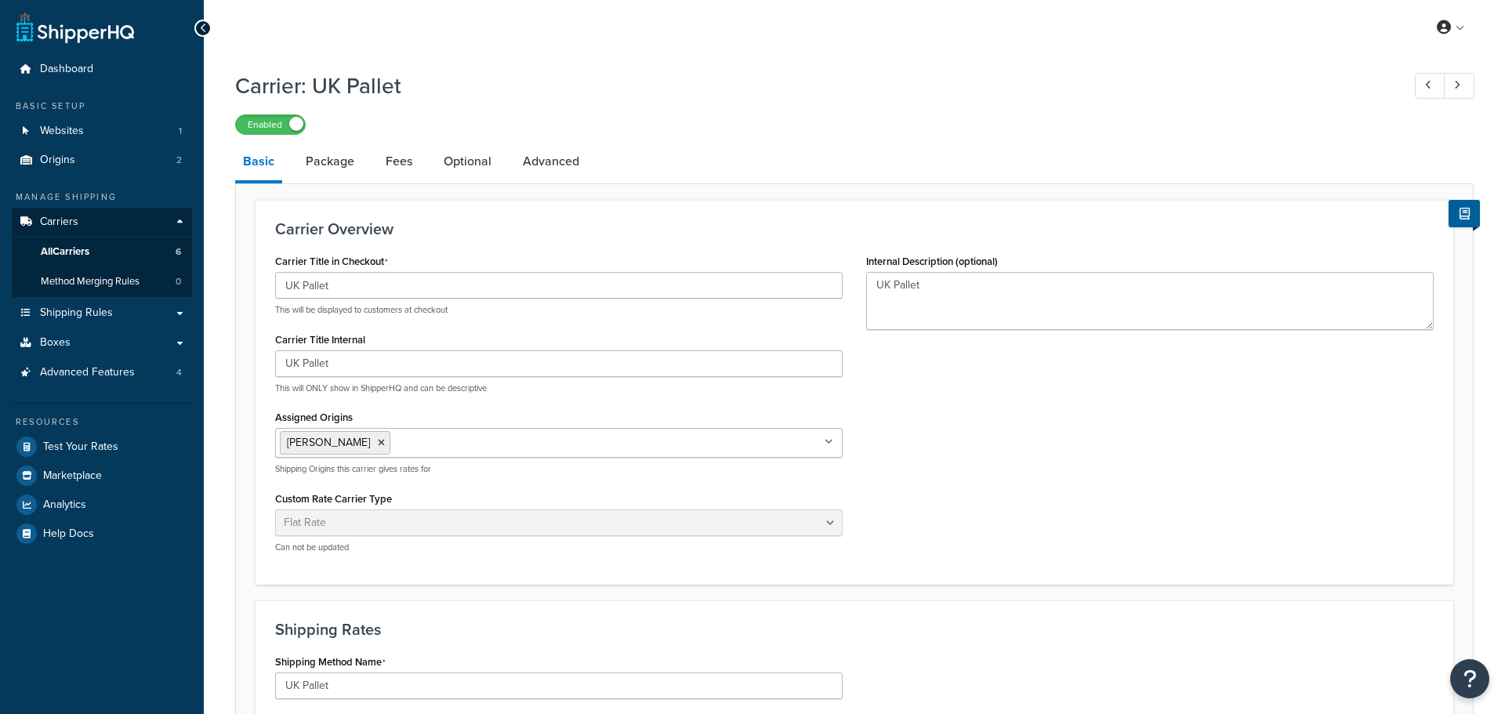
select select "flat"
select select "package"
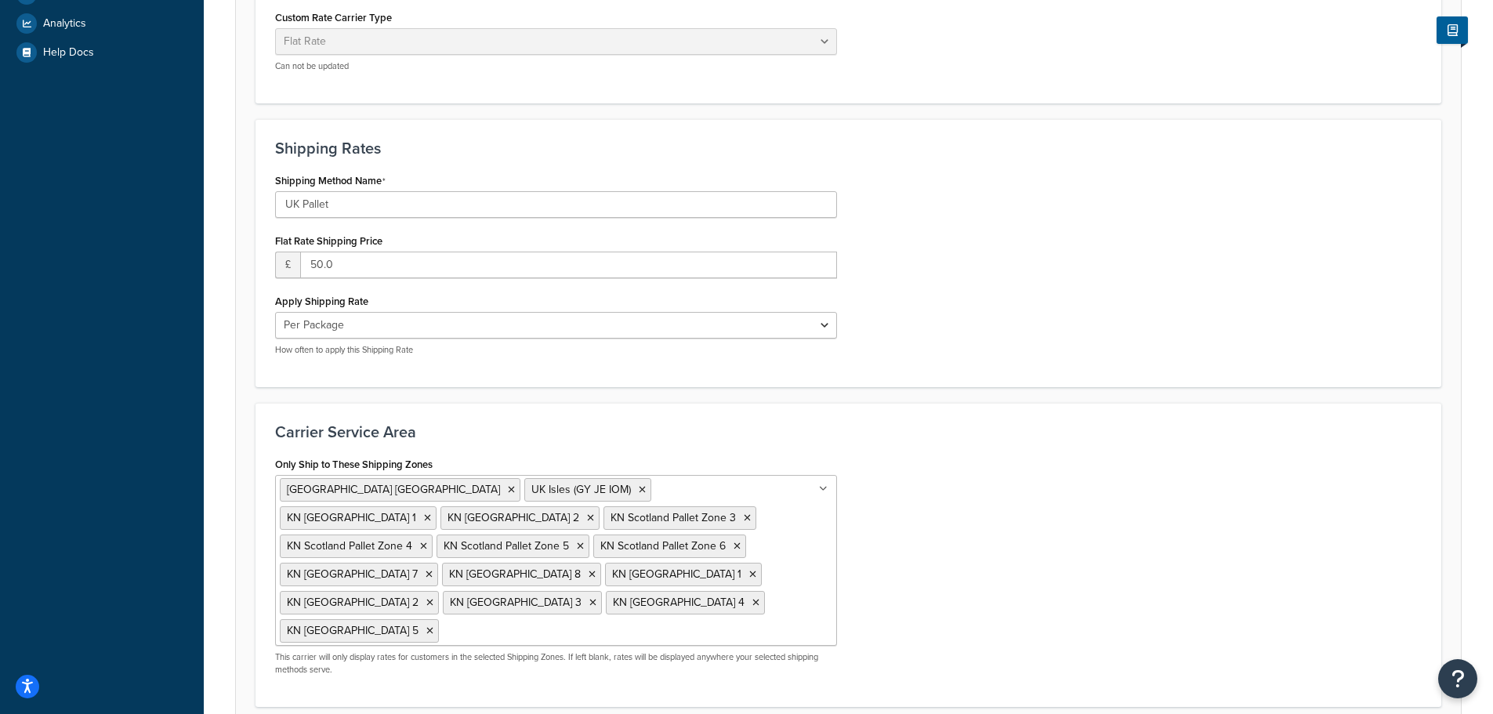
scroll to position [380, 0]
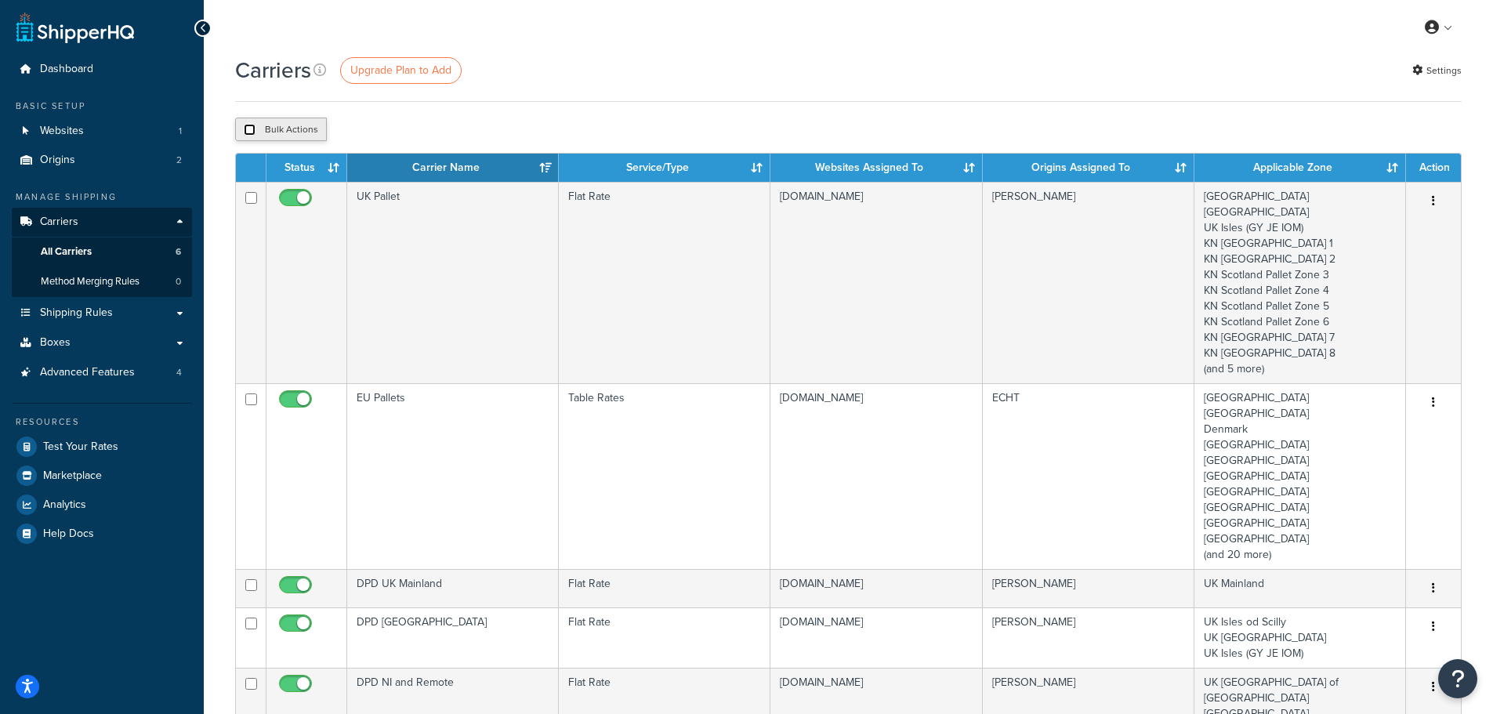
click at [246, 128] on input "checkbox" at bounding box center [250, 130] width 12 height 12
checkbox input "true"
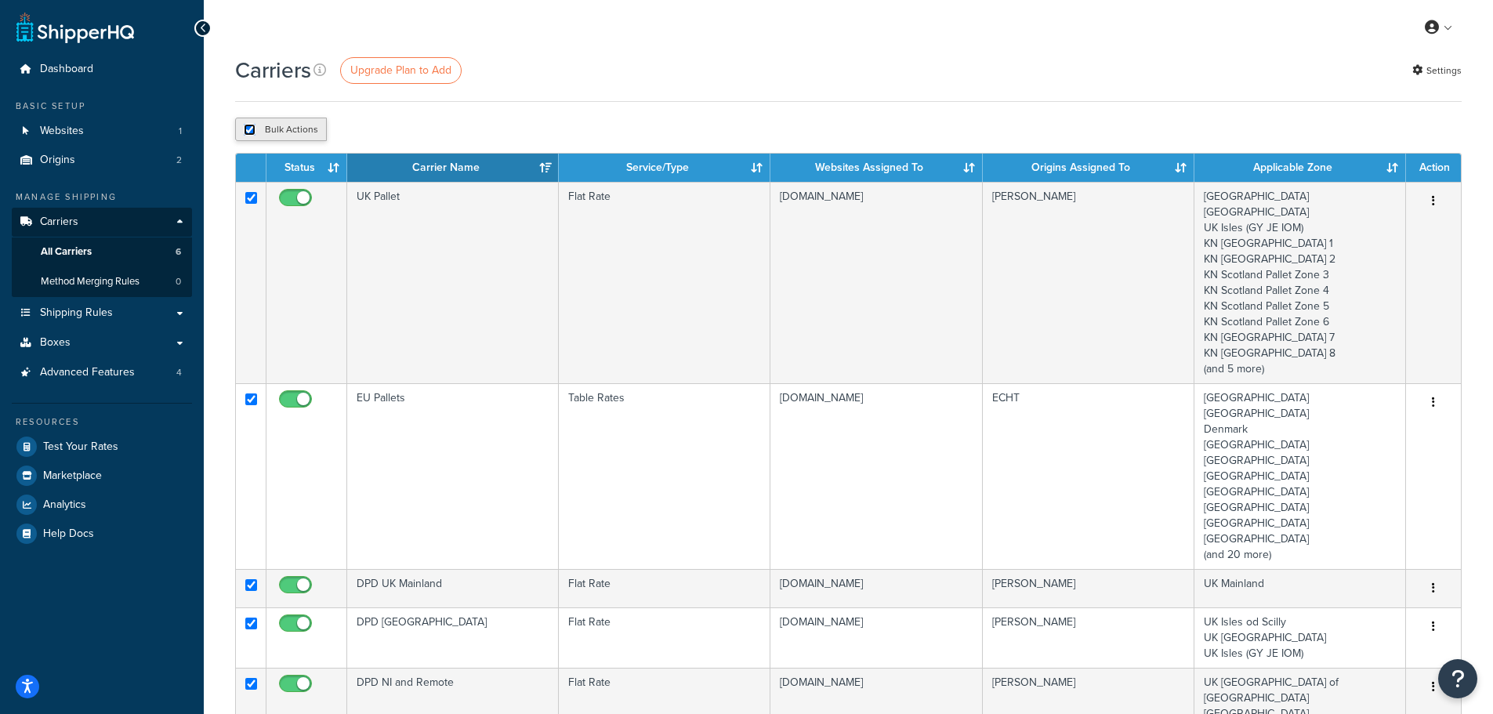
checkbox input "true"
click at [246, 128] on input "checkbox" at bounding box center [250, 130] width 12 height 12
checkbox input "false"
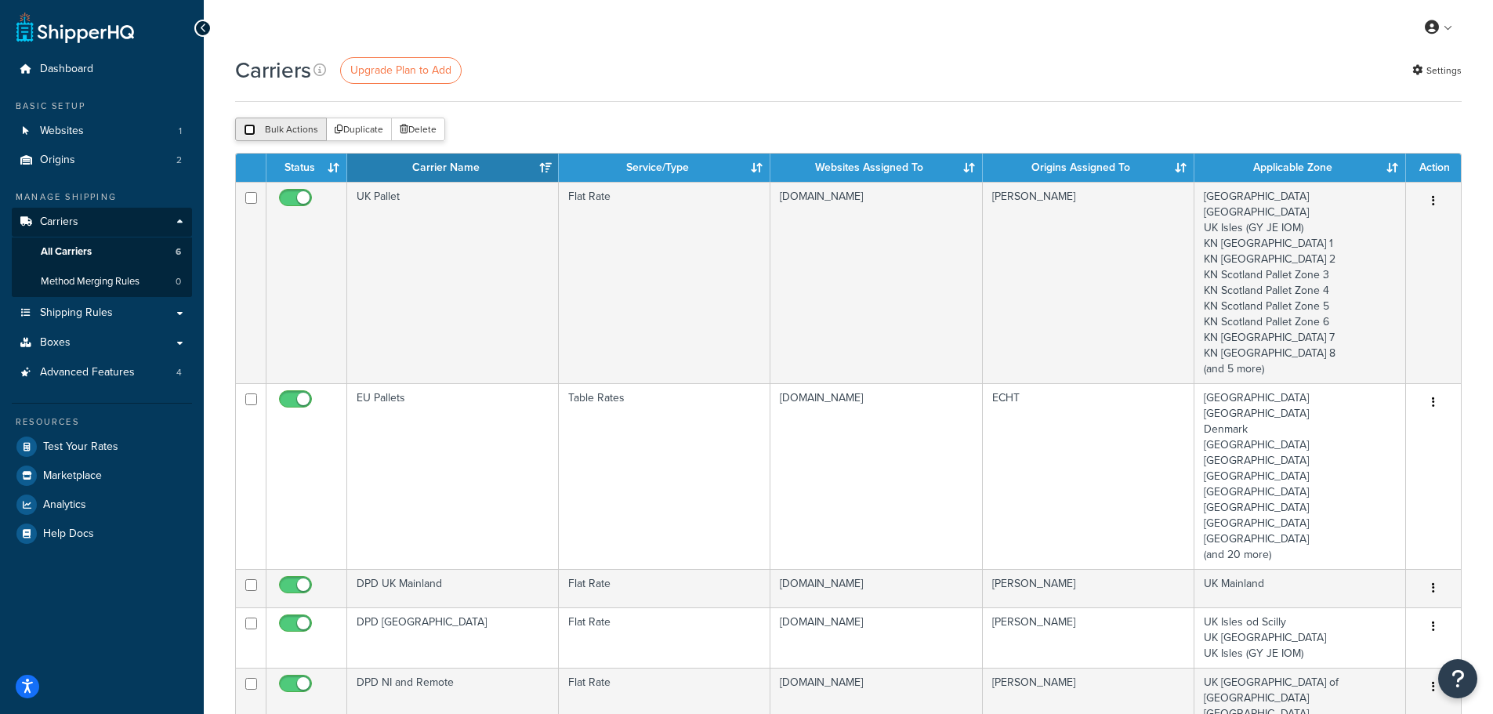
checkbox input "false"
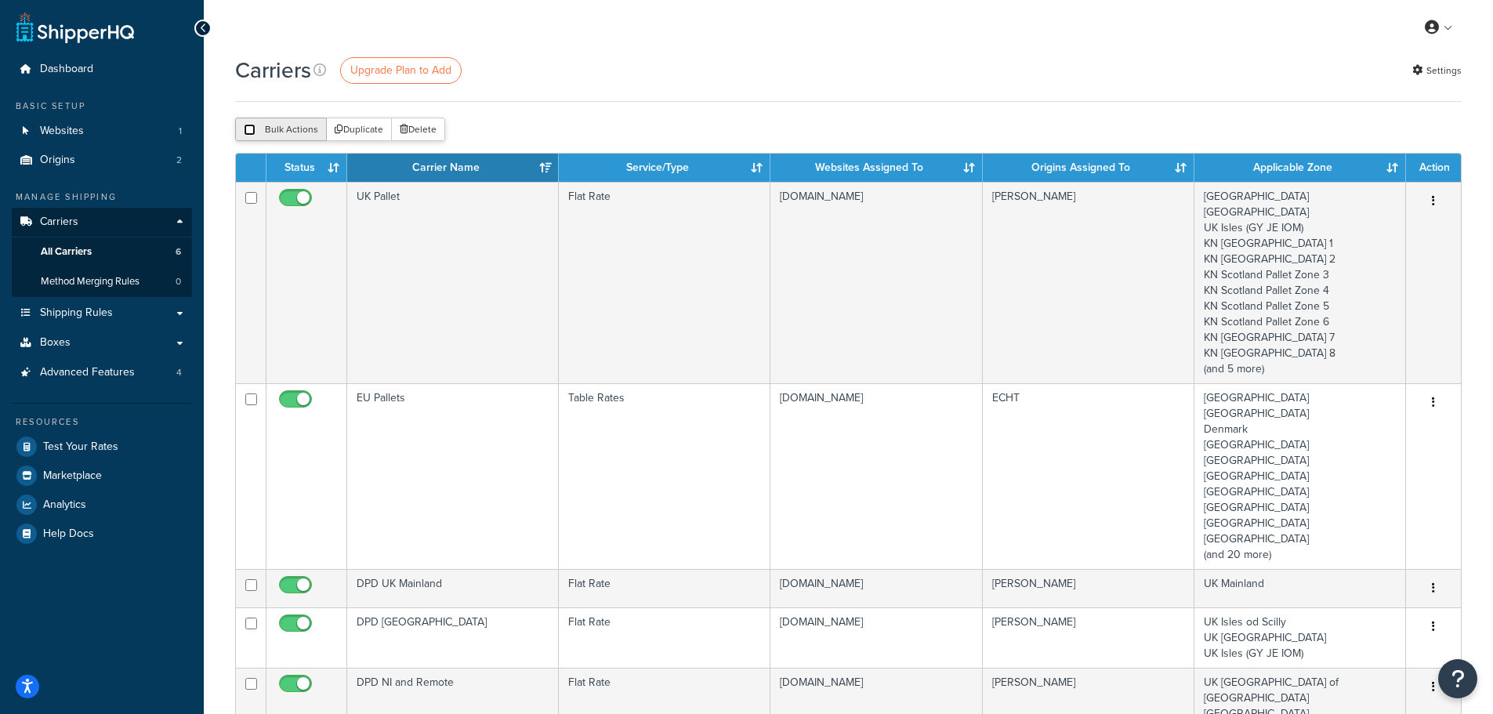
checkbox input "false"
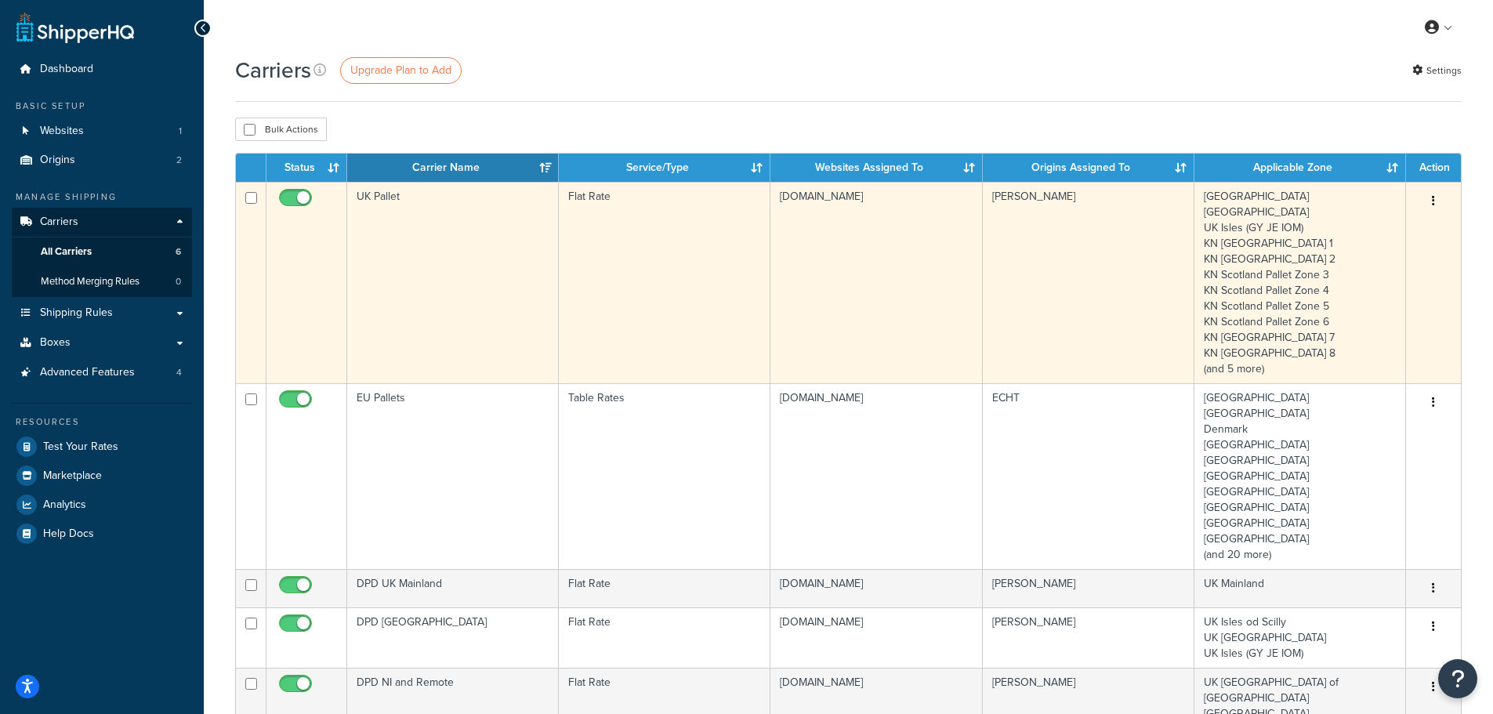
click at [383, 245] on td "UK Pallet" at bounding box center [453, 282] width 212 height 201
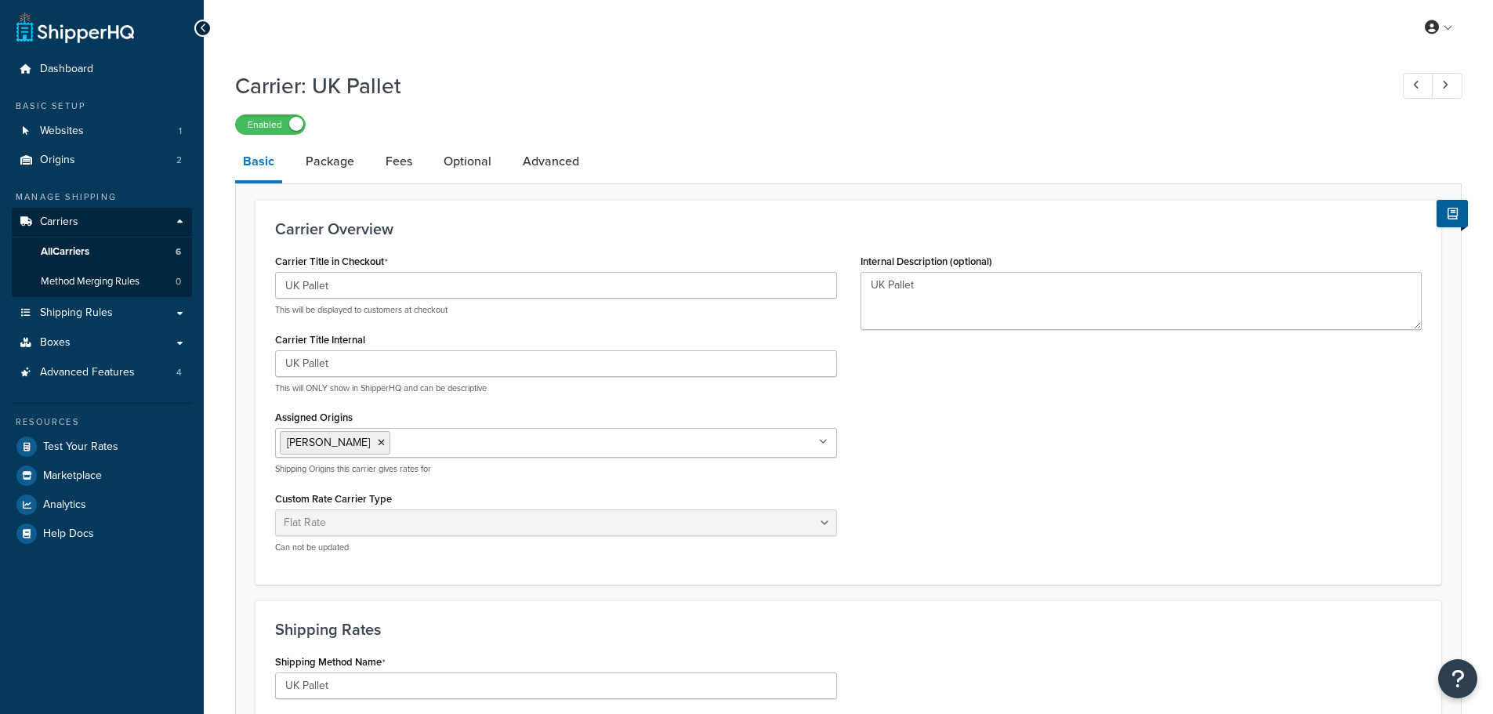
select select "flat"
select select "package"
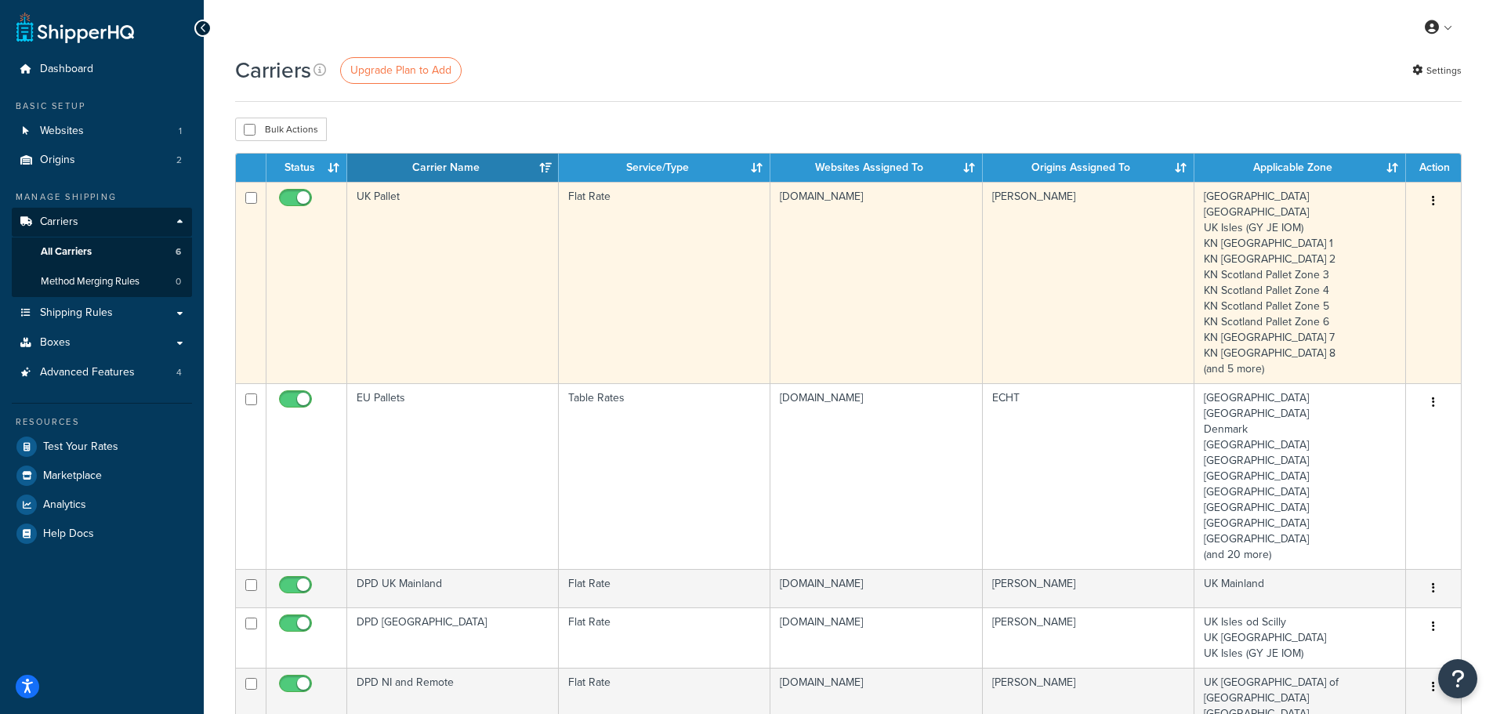
click at [1365, 285] on td "UK Northern Ireland UK Isles (GY JE IOM) KN Scotland Pallet Zone 1 KN Scotland …" at bounding box center [1301, 282] width 212 height 201
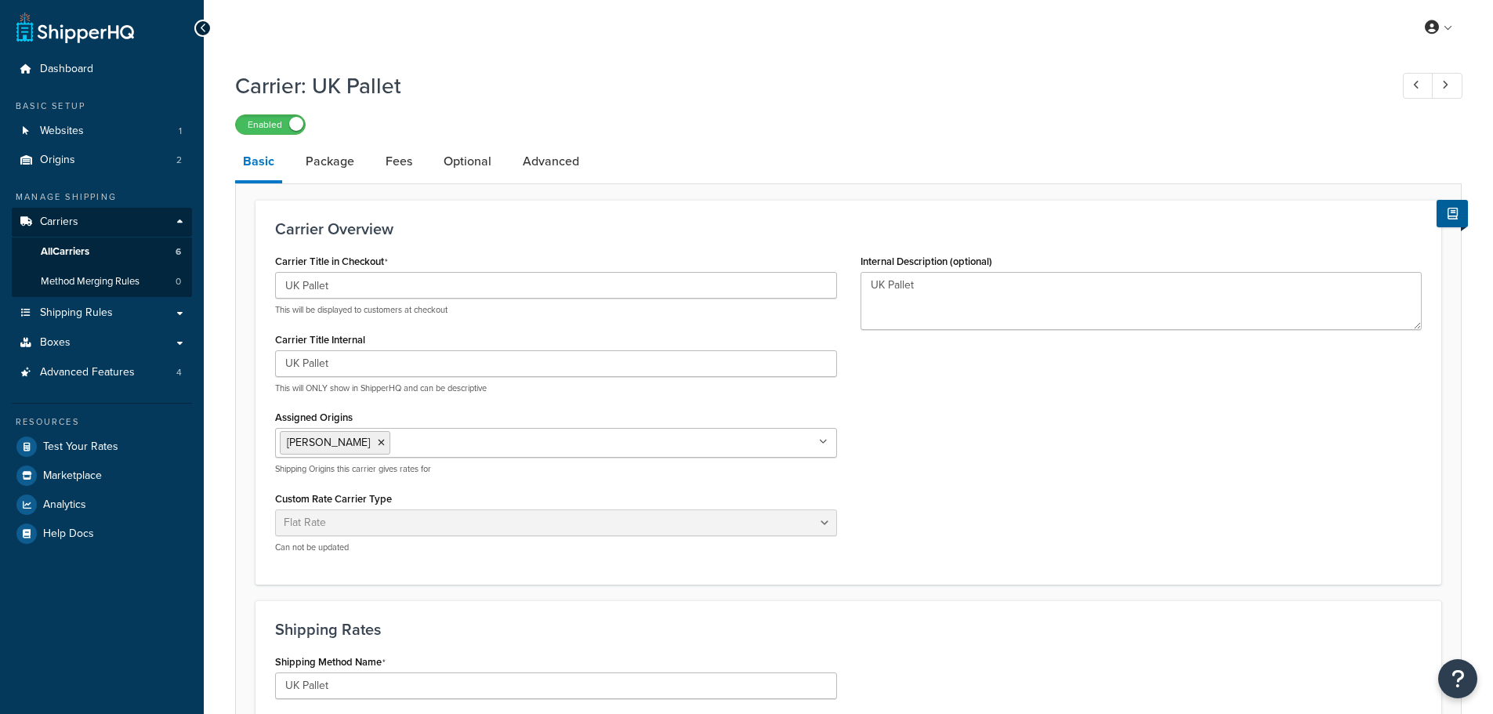
select select "flat"
select select "package"
click at [71, 306] on span "Shipping Rules" at bounding box center [76, 312] width 73 height 13
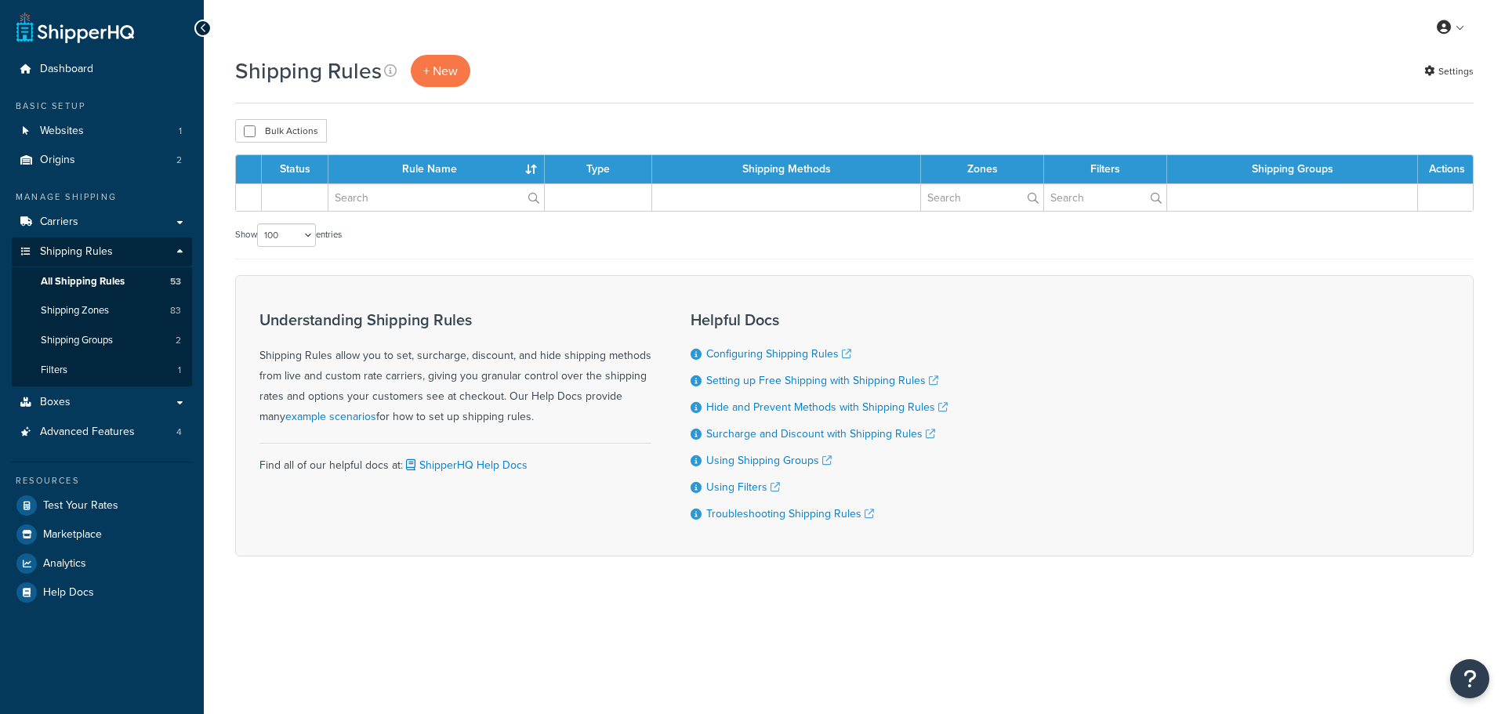
select select "100"
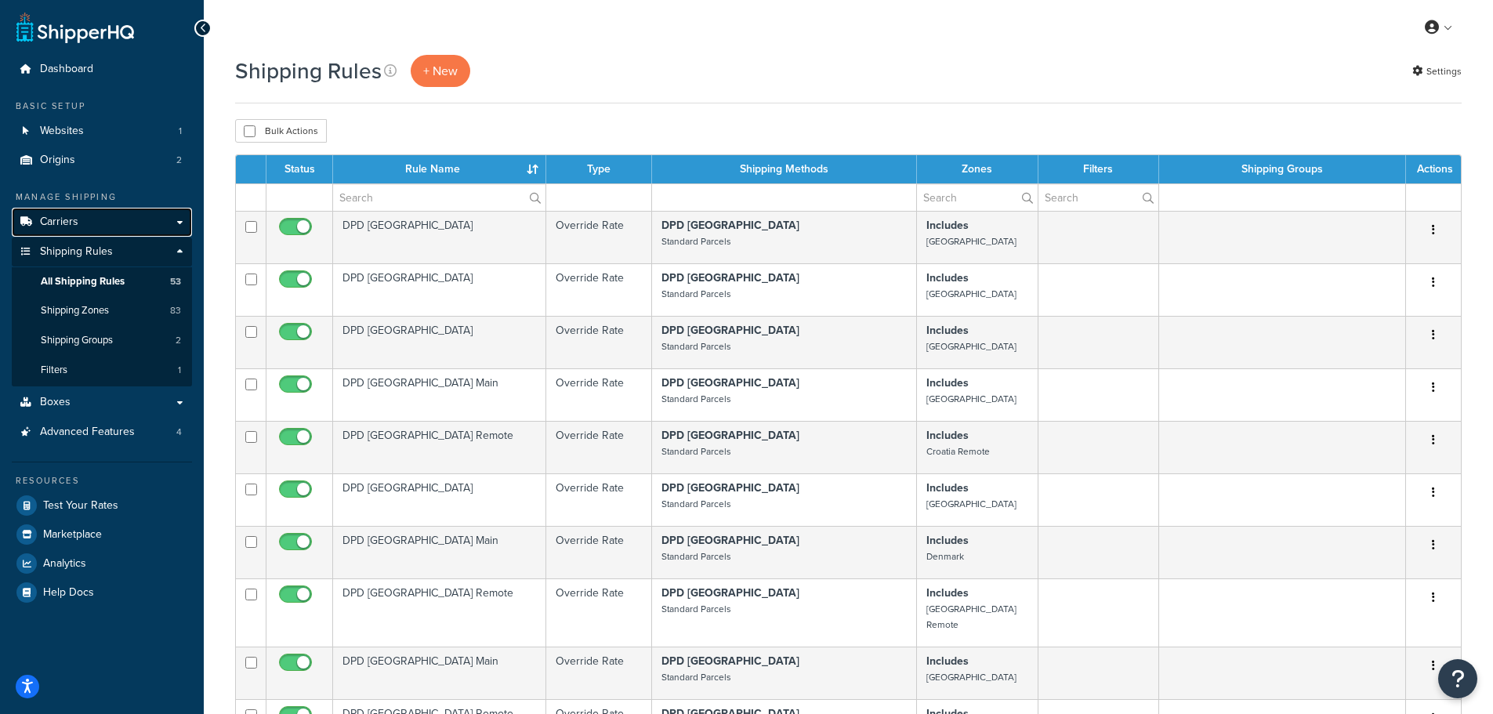
click at [63, 221] on span "Carriers" at bounding box center [59, 222] width 38 height 13
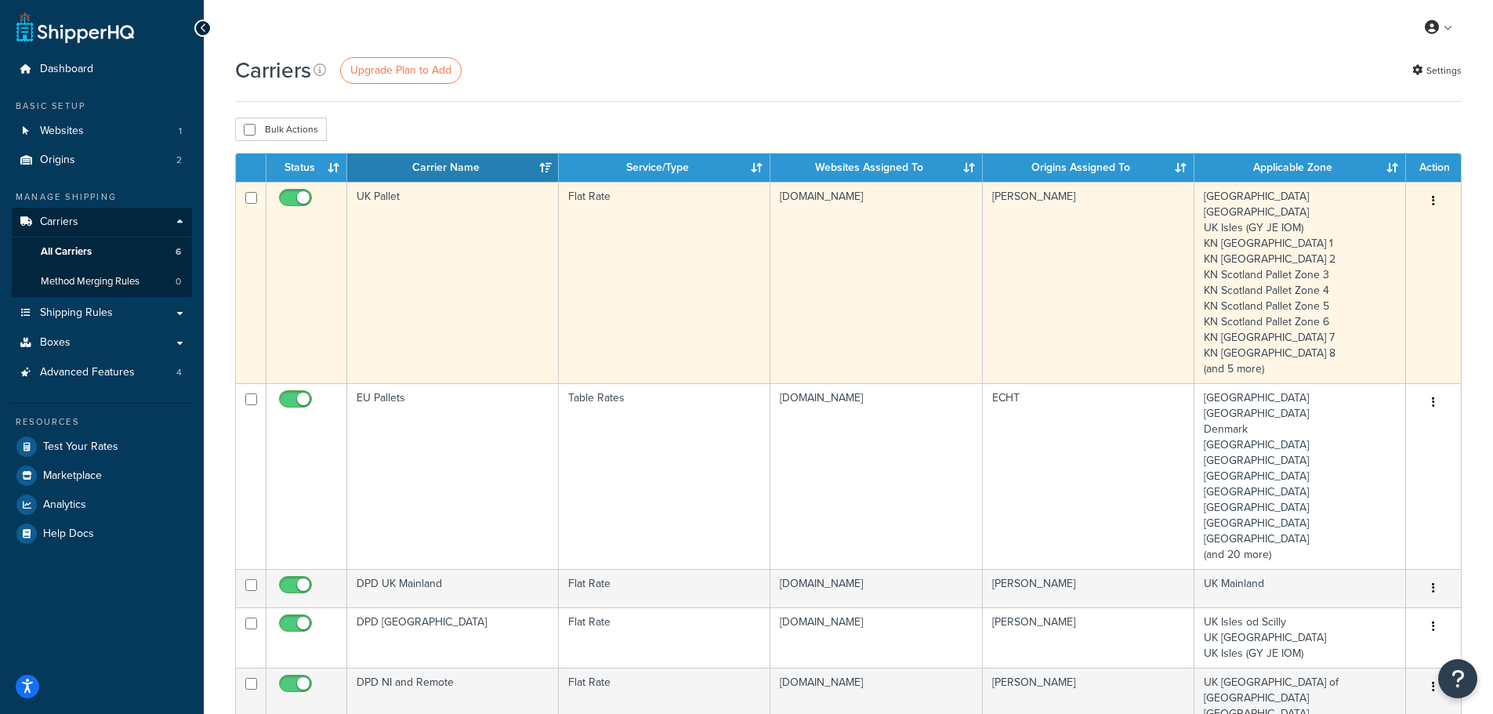
click at [419, 248] on td "UK Pallet" at bounding box center [453, 282] width 212 height 201
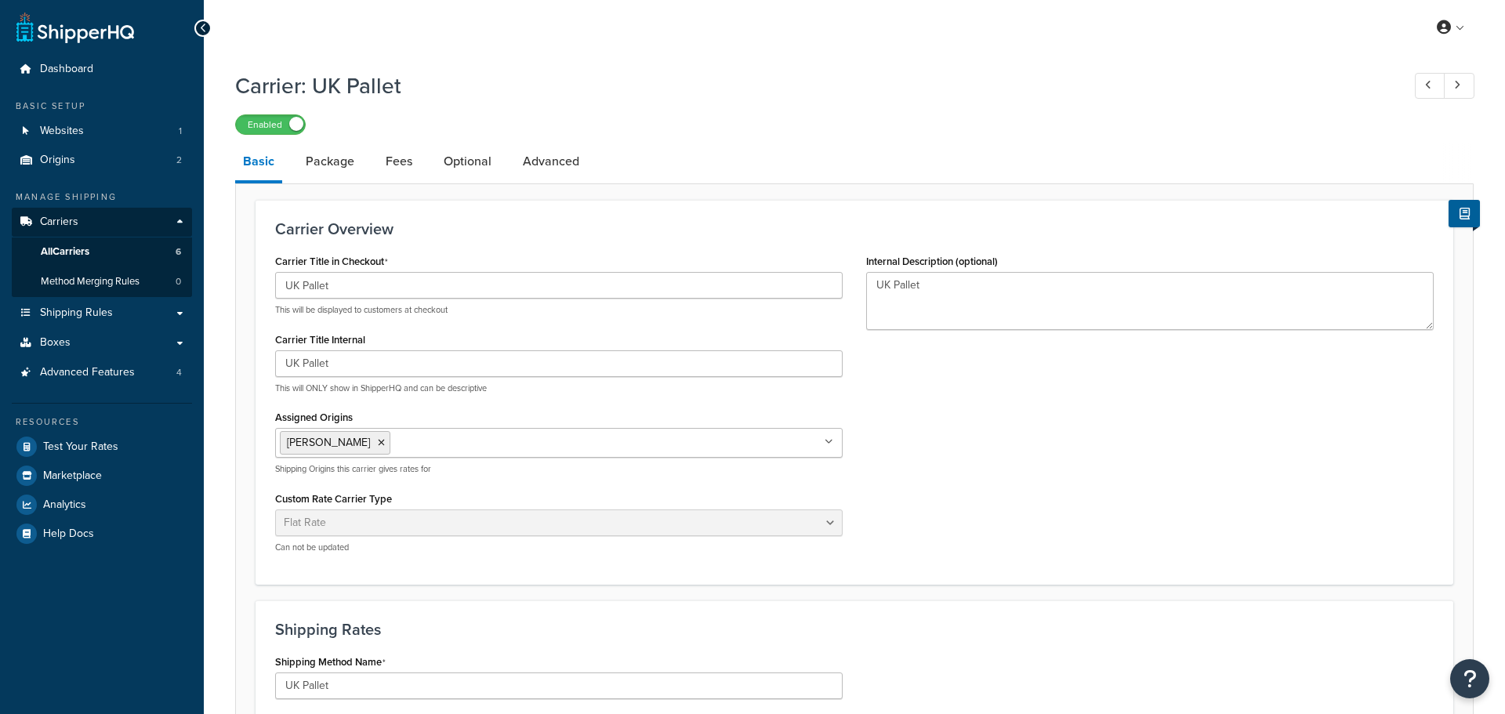
select select "flat"
select select "package"
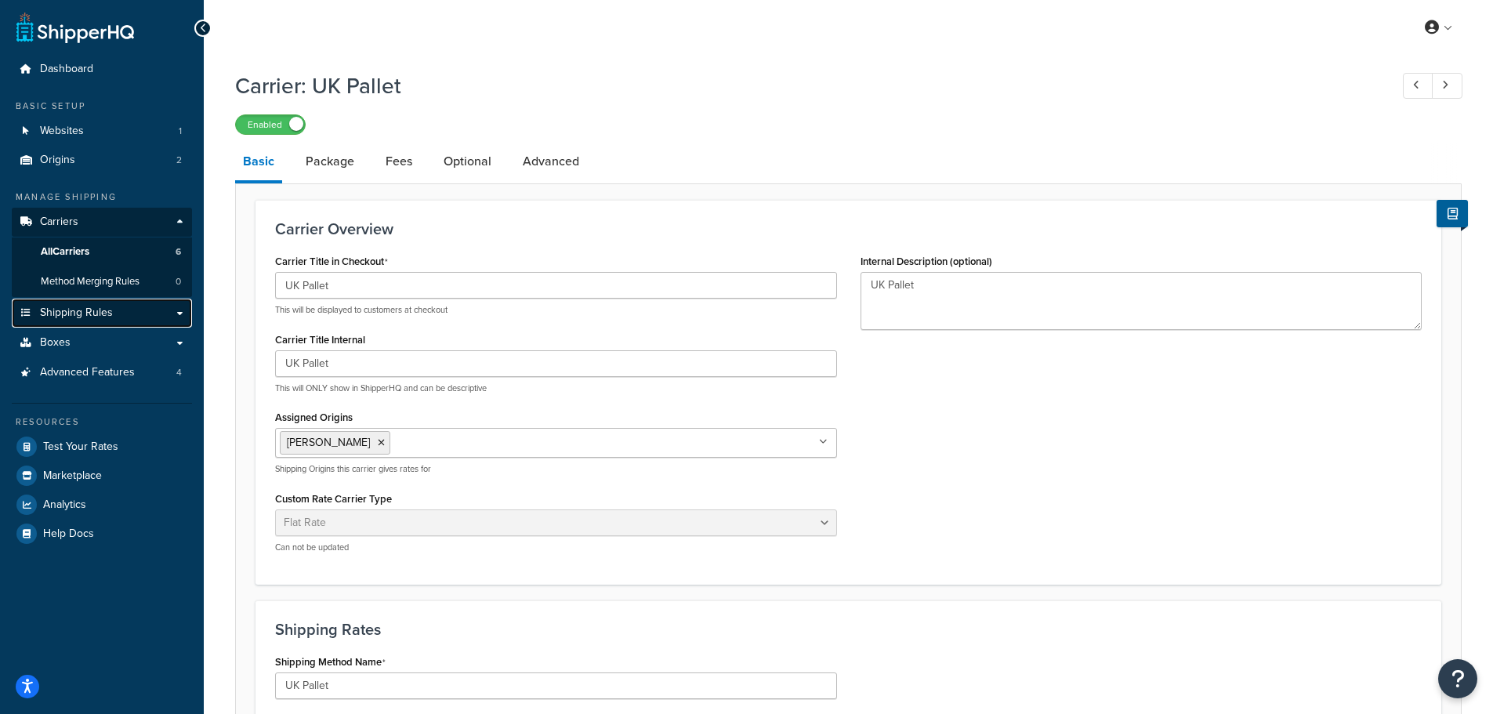
click at [90, 316] on span "Shipping Rules" at bounding box center [76, 312] width 73 height 13
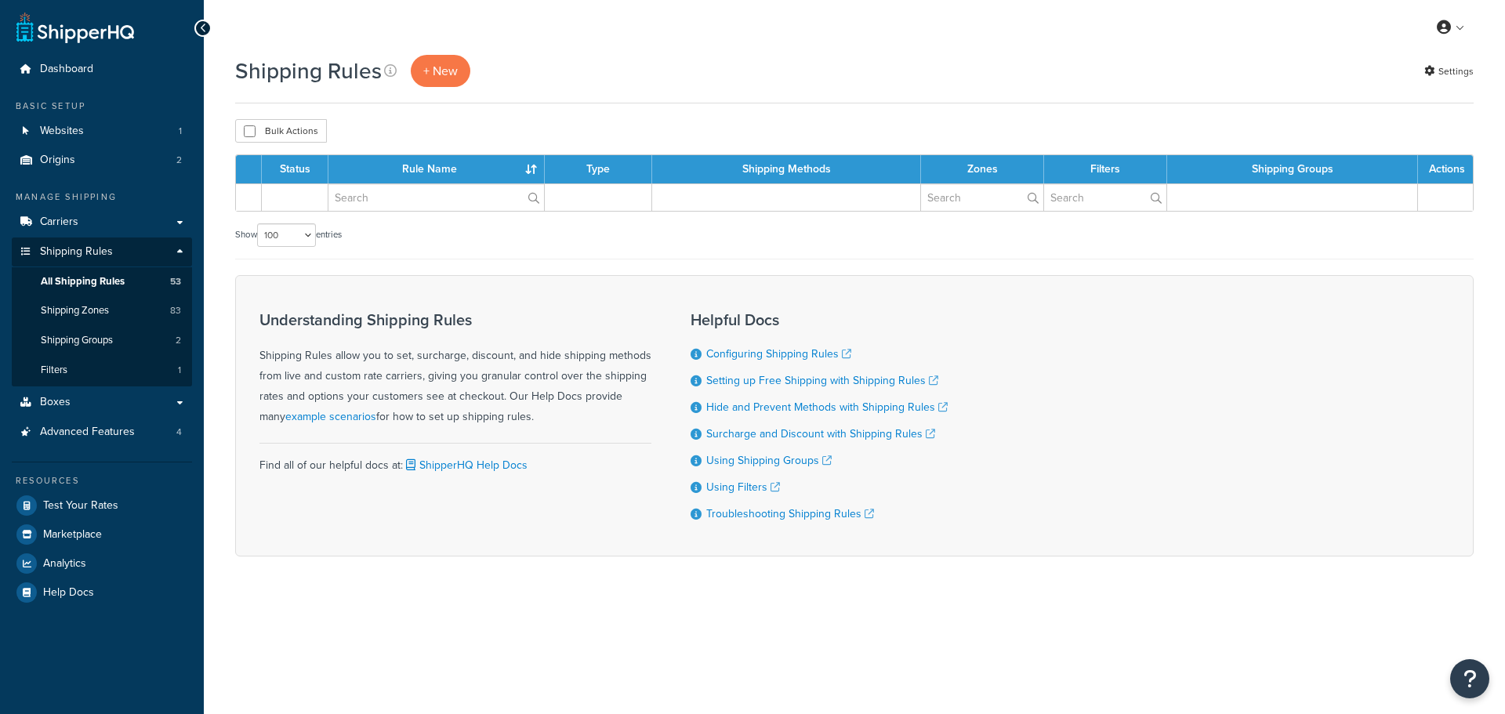
select select "100"
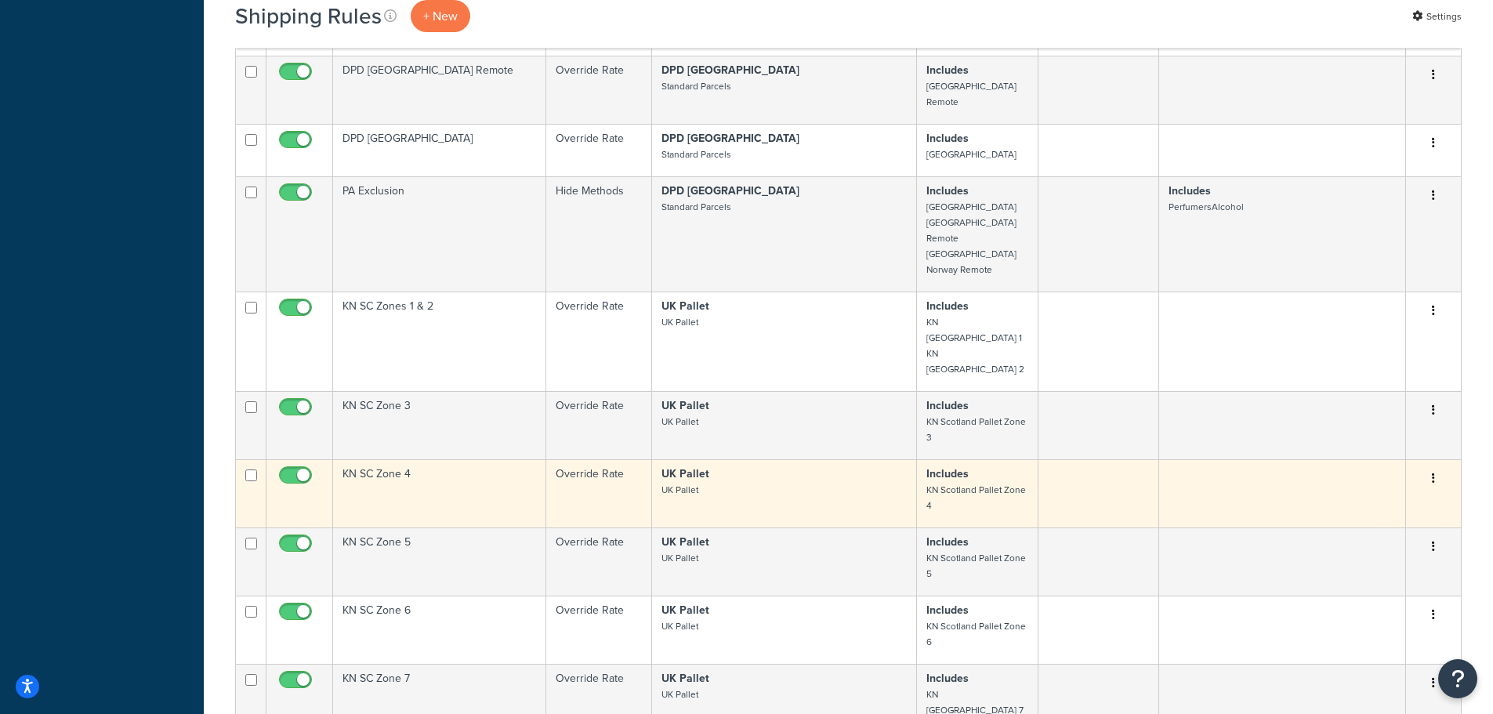
scroll to position [2195, 0]
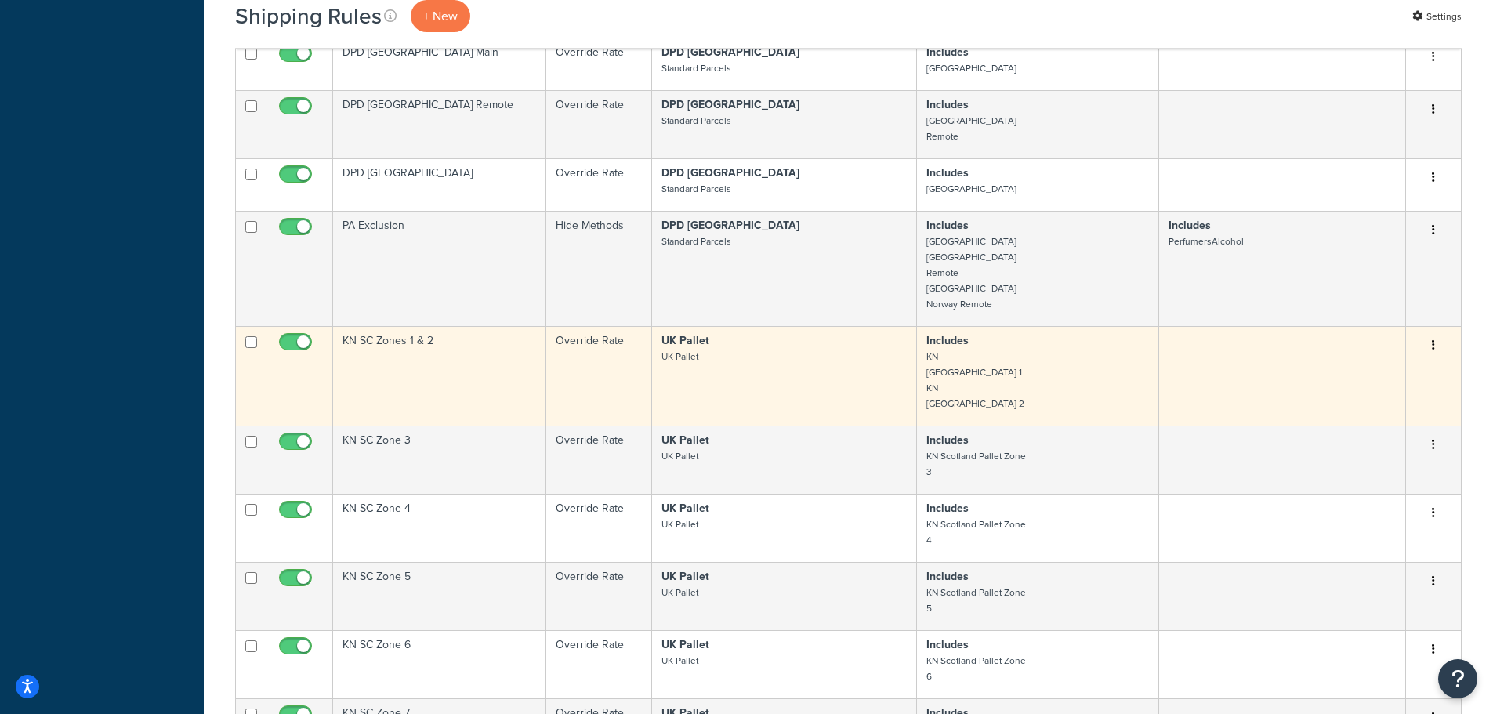
click at [418, 326] on td "KN SC Zones 1 & 2" at bounding box center [439, 376] width 213 height 100
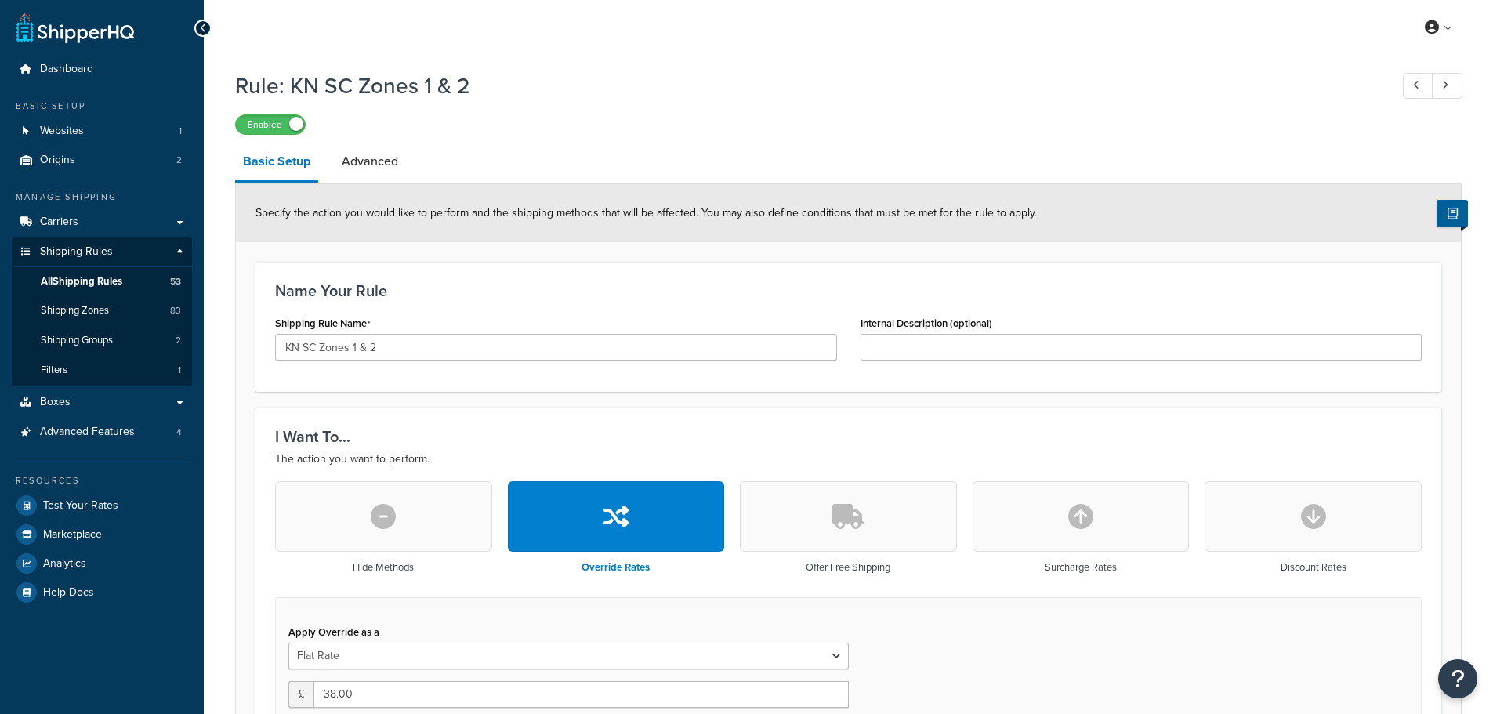
select select "BOX"
click at [1449, 90] on link at bounding box center [1447, 86] width 31 height 26
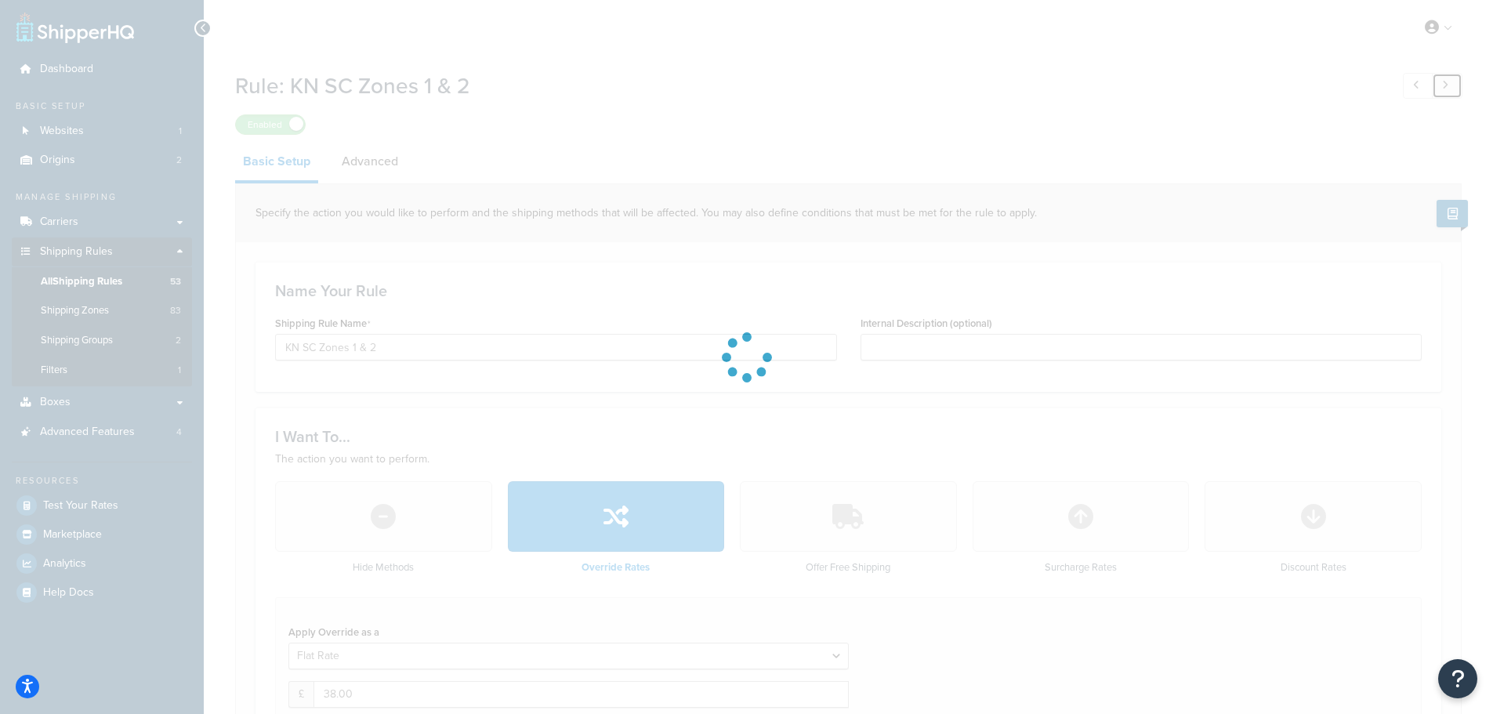
type input "KN SC Zone 3"
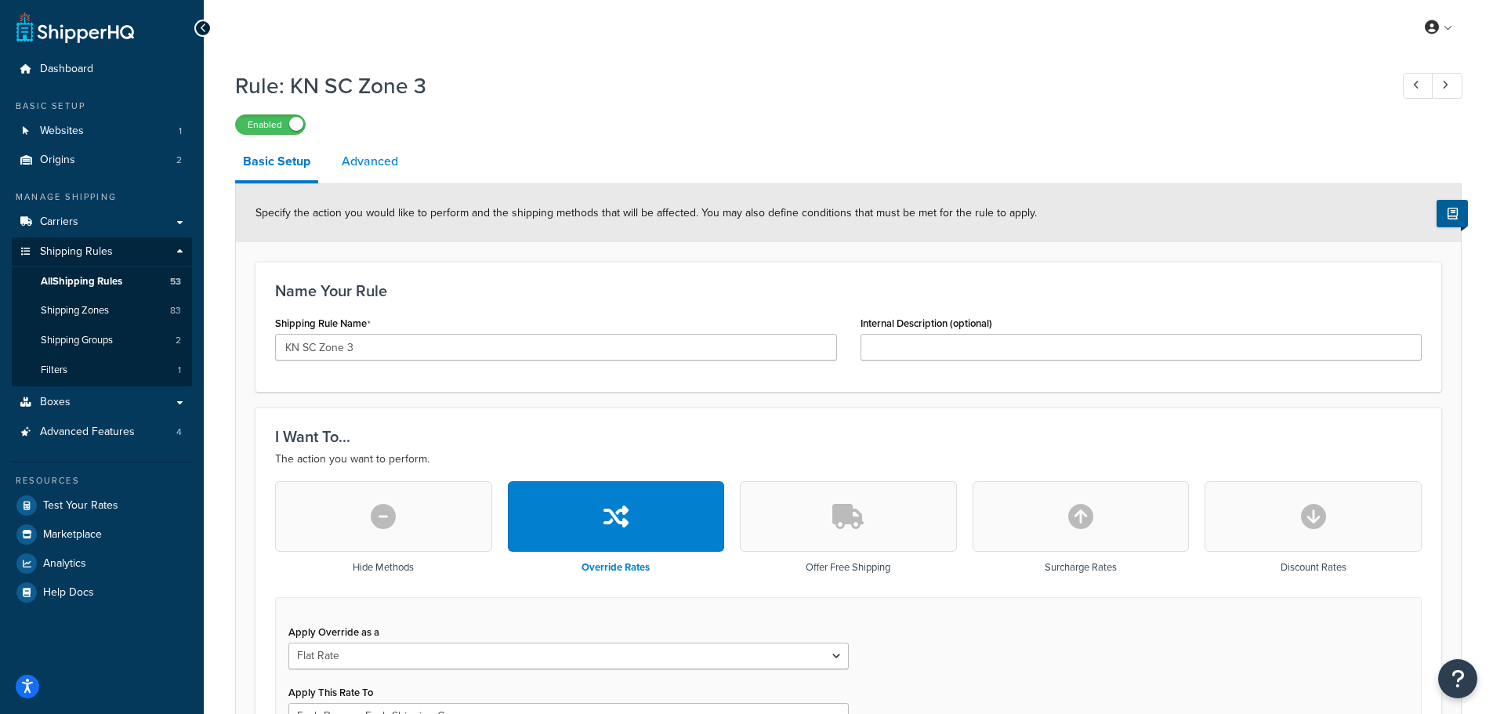
click at [383, 167] on link "Advanced" at bounding box center [370, 162] width 72 height 38
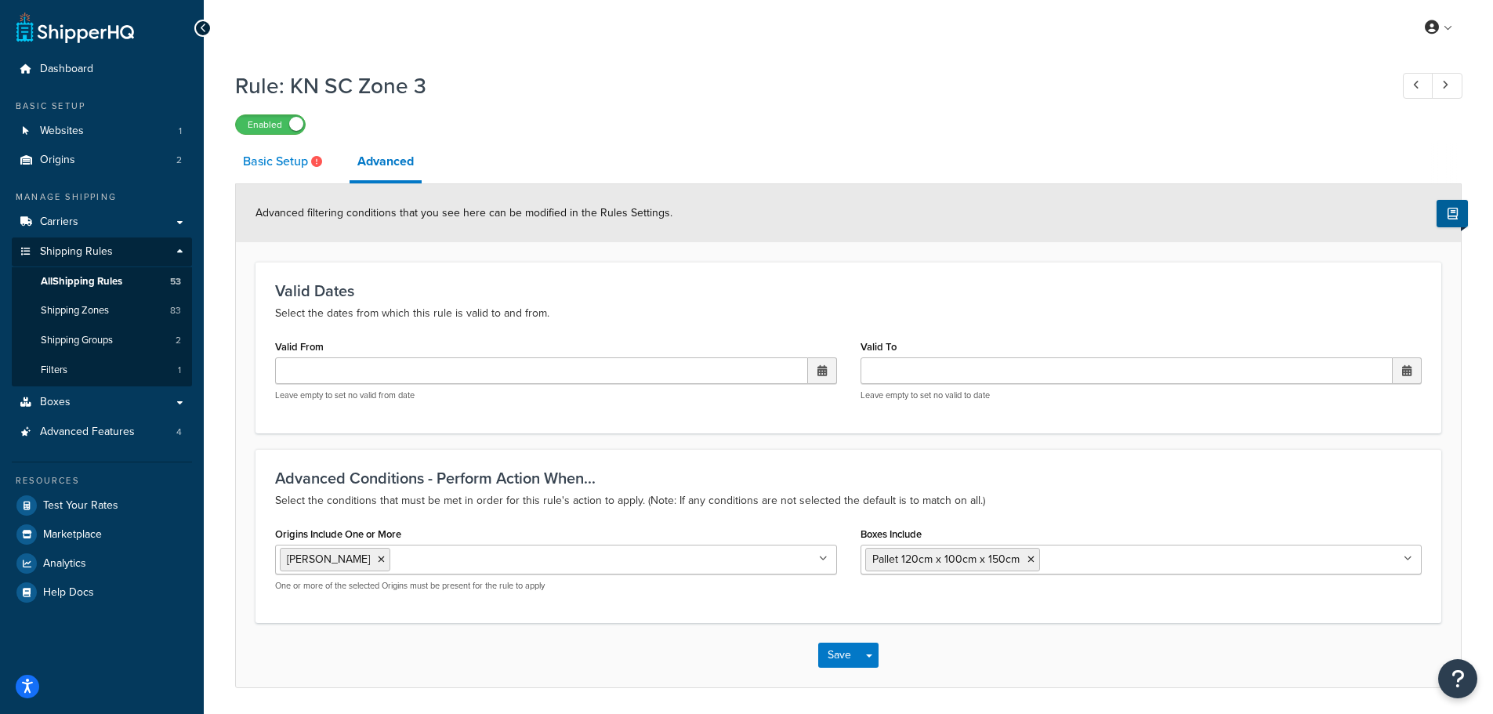
click at [281, 162] on link "Basic Setup" at bounding box center [284, 162] width 99 height 38
select select "BOX"
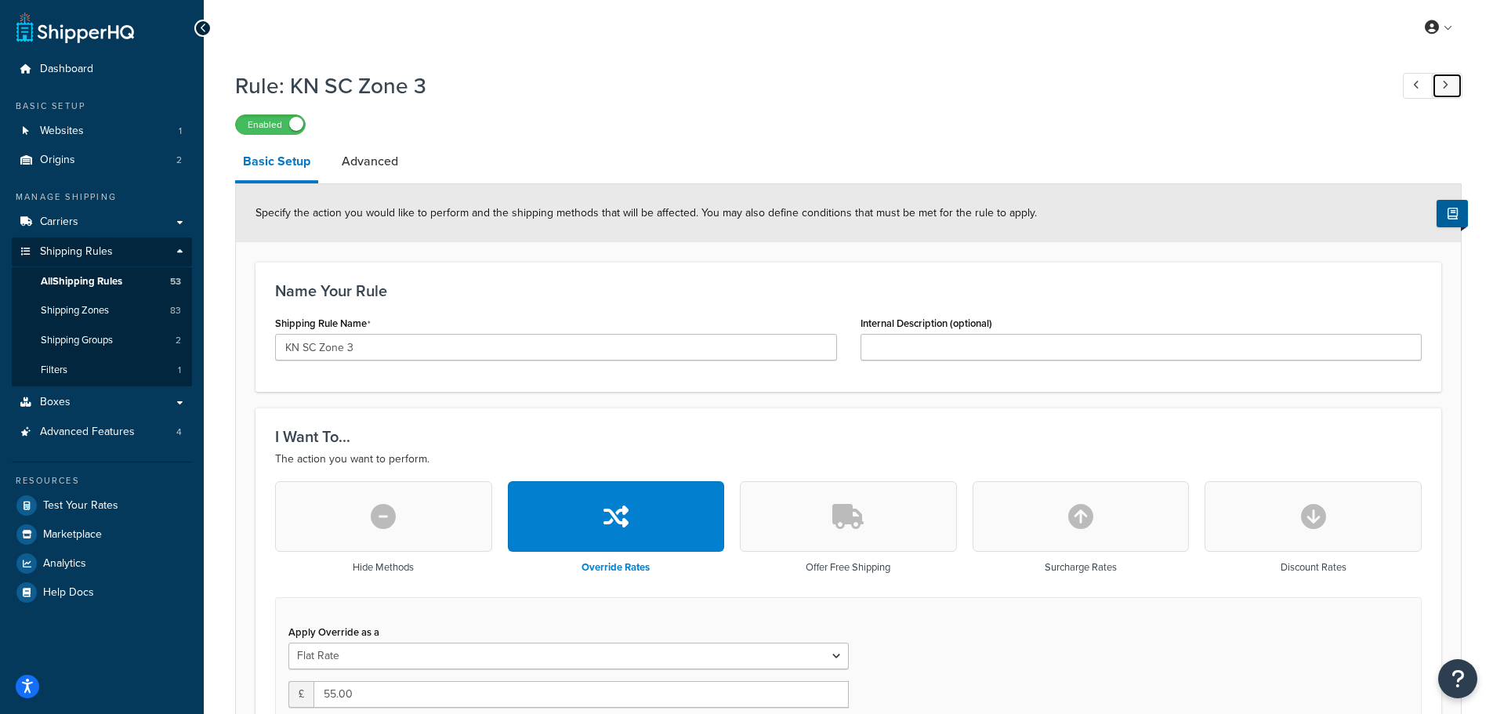
click at [1442, 84] on icon at bounding box center [1445, 85] width 6 height 10
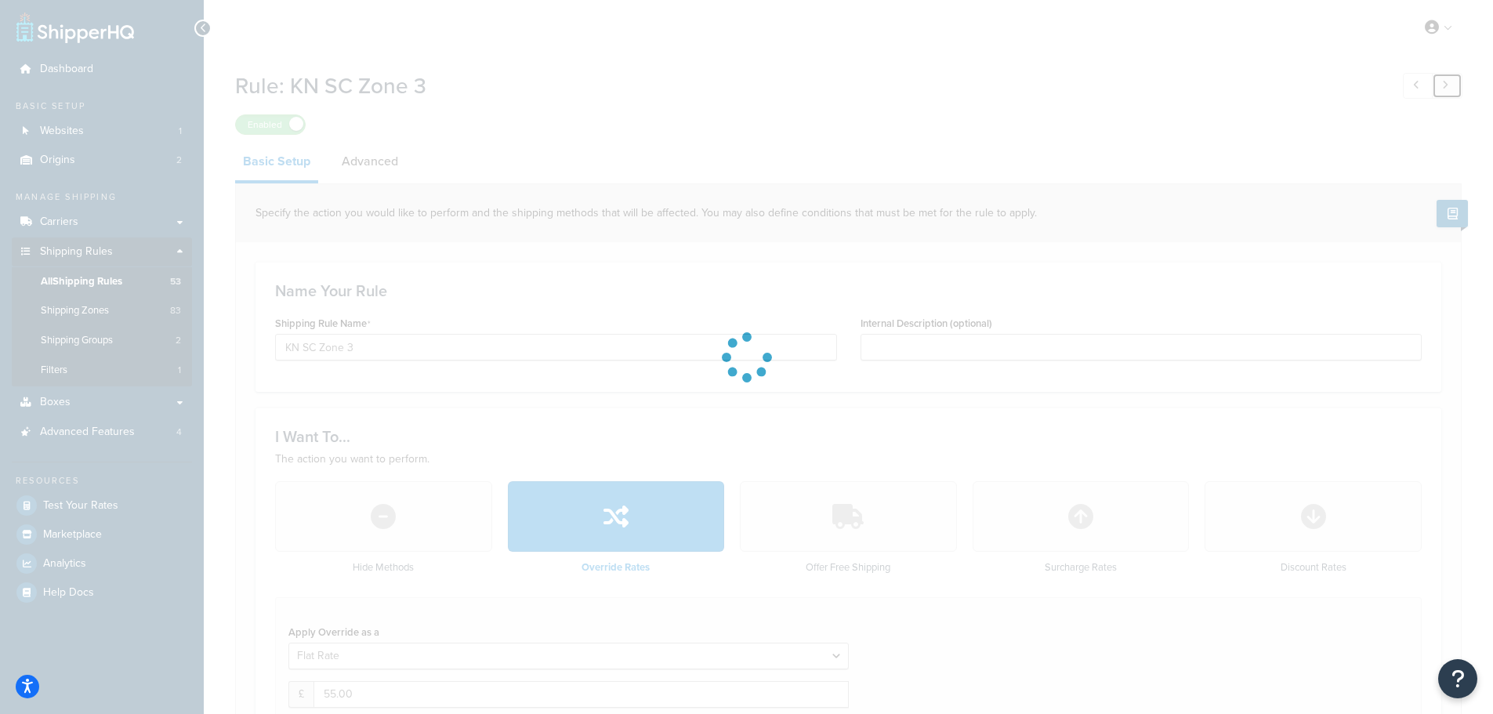
type input "KN SC Zone 4"
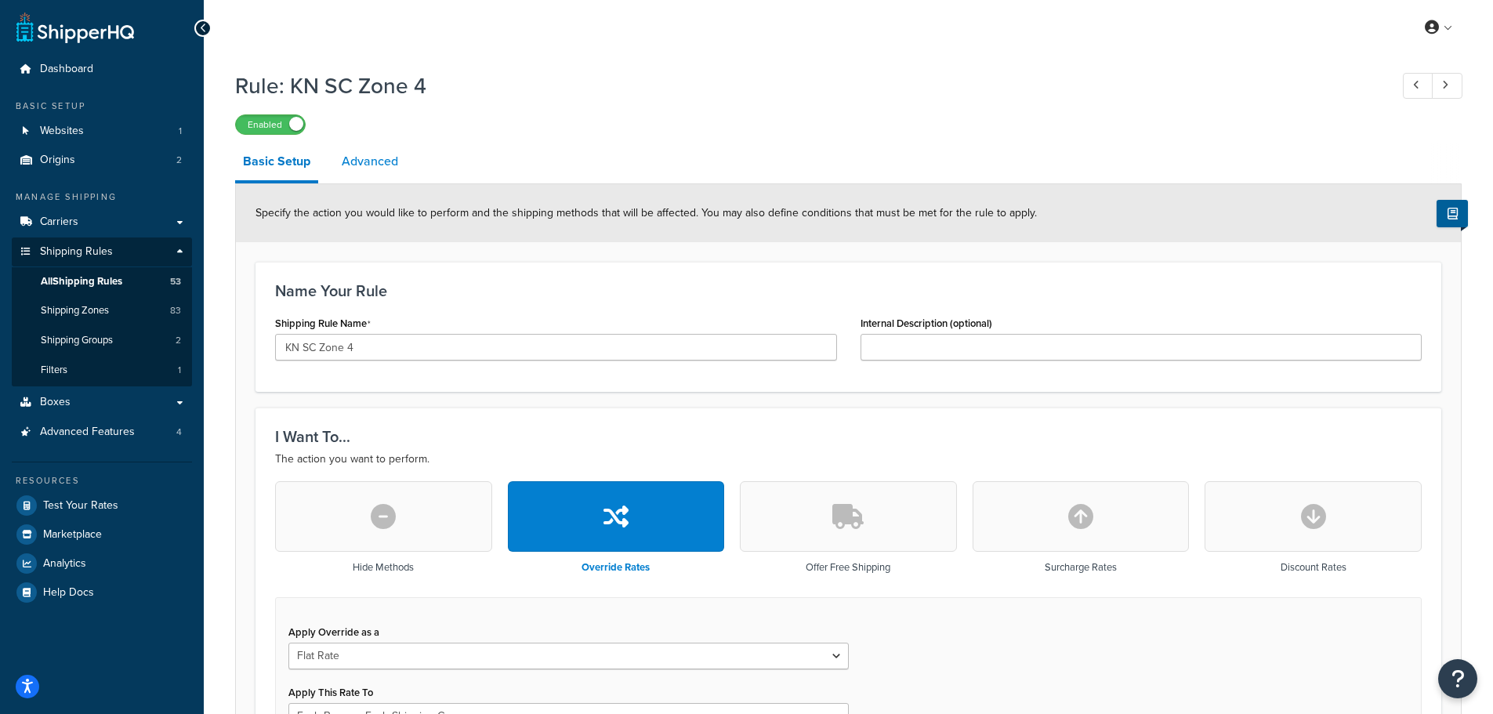
click at [389, 161] on link "Advanced" at bounding box center [370, 162] width 72 height 38
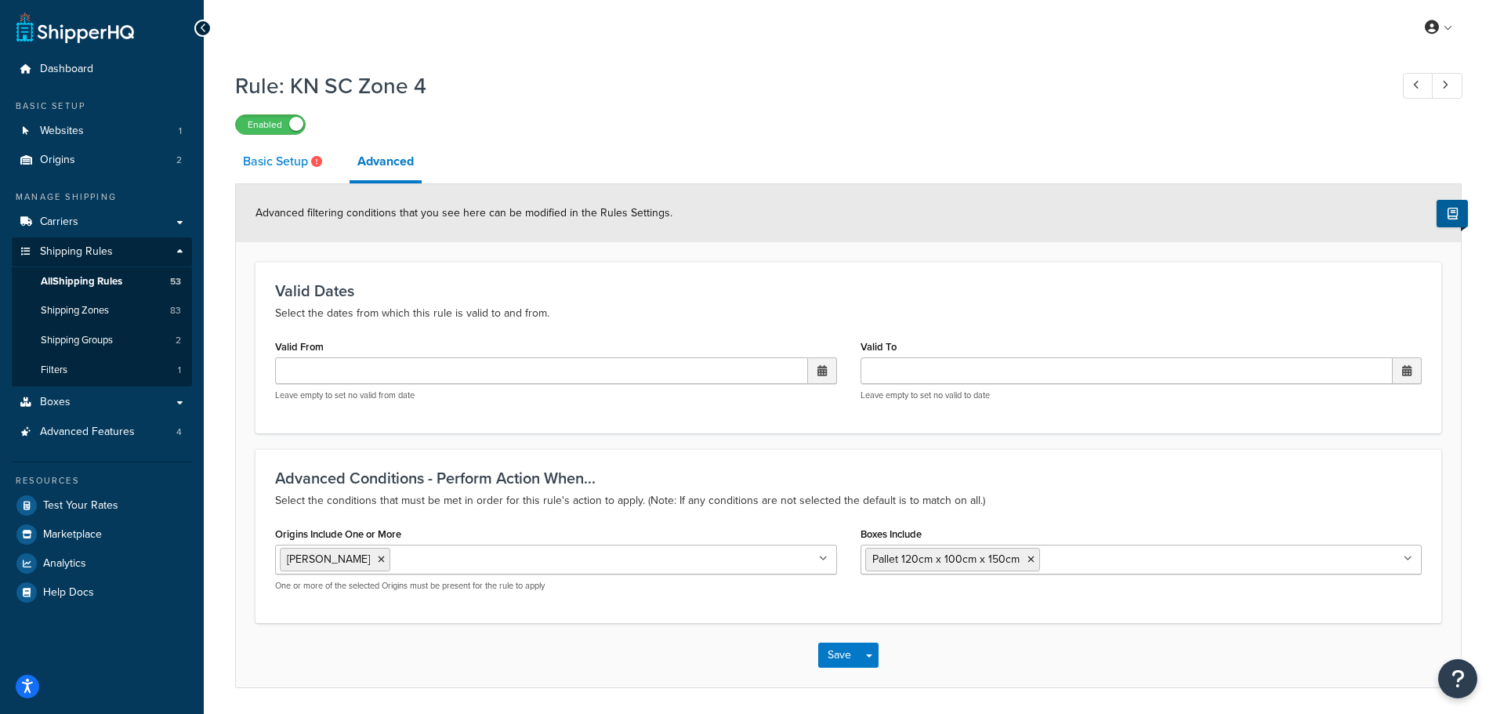
click at [264, 164] on link "Basic Setup" at bounding box center [284, 162] width 99 height 38
select select "BOX"
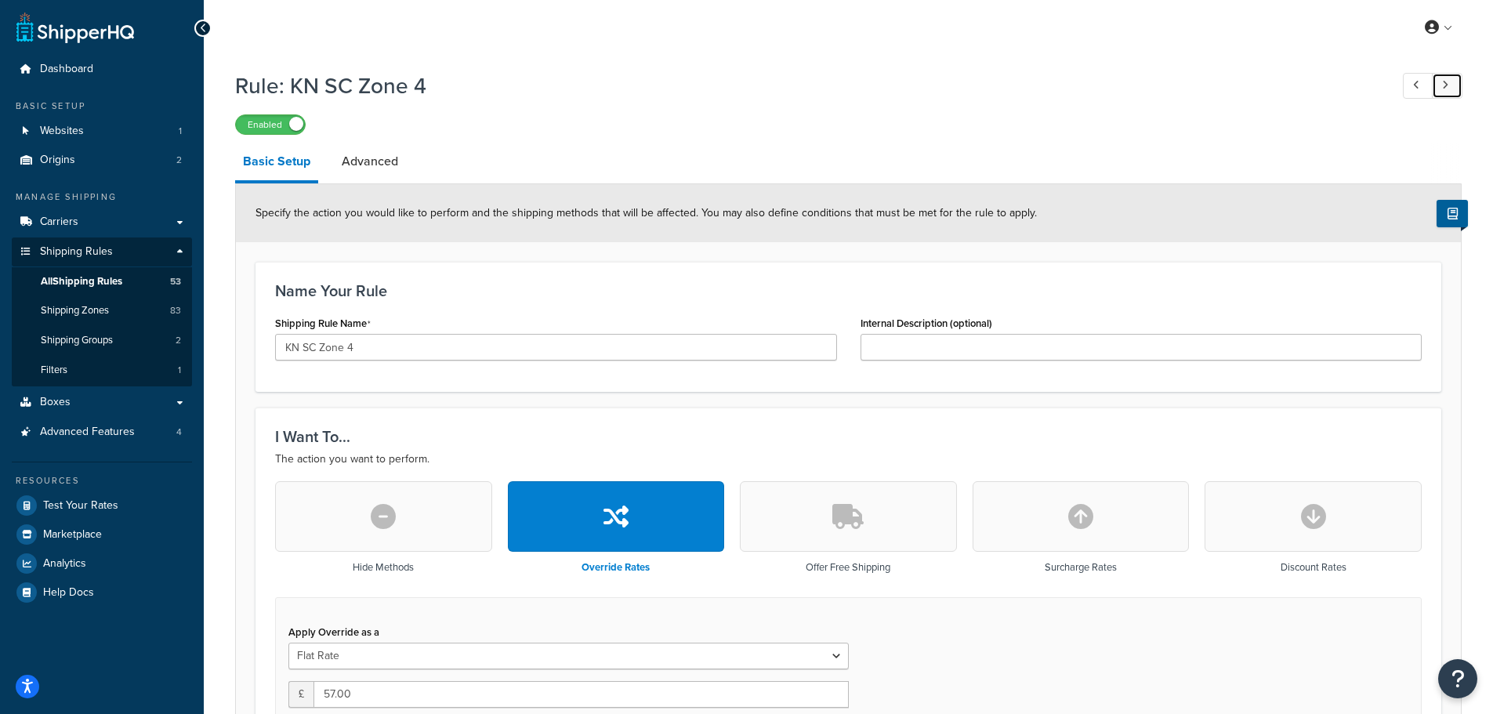
click at [1450, 89] on link at bounding box center [1447, 86] width 31 height 26
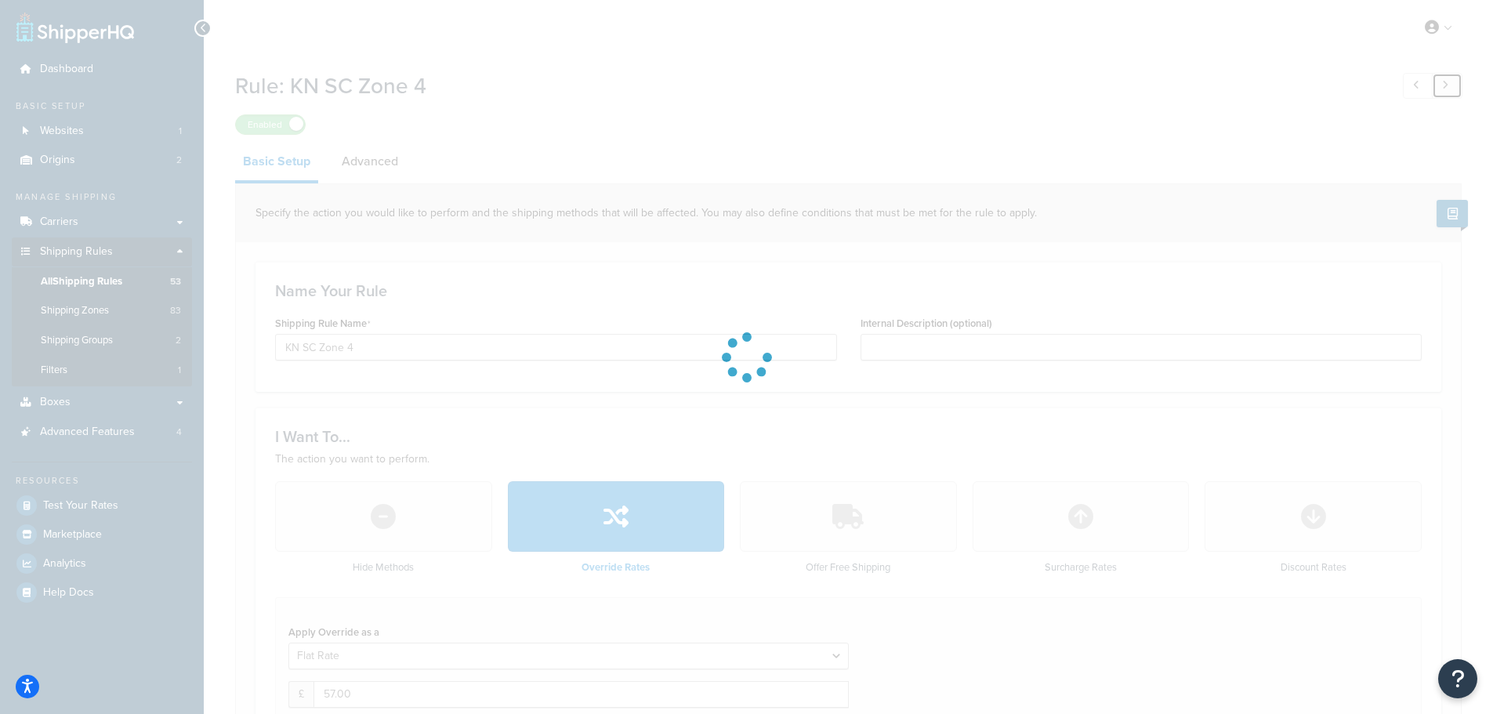
type input "KN SC Zone 5"
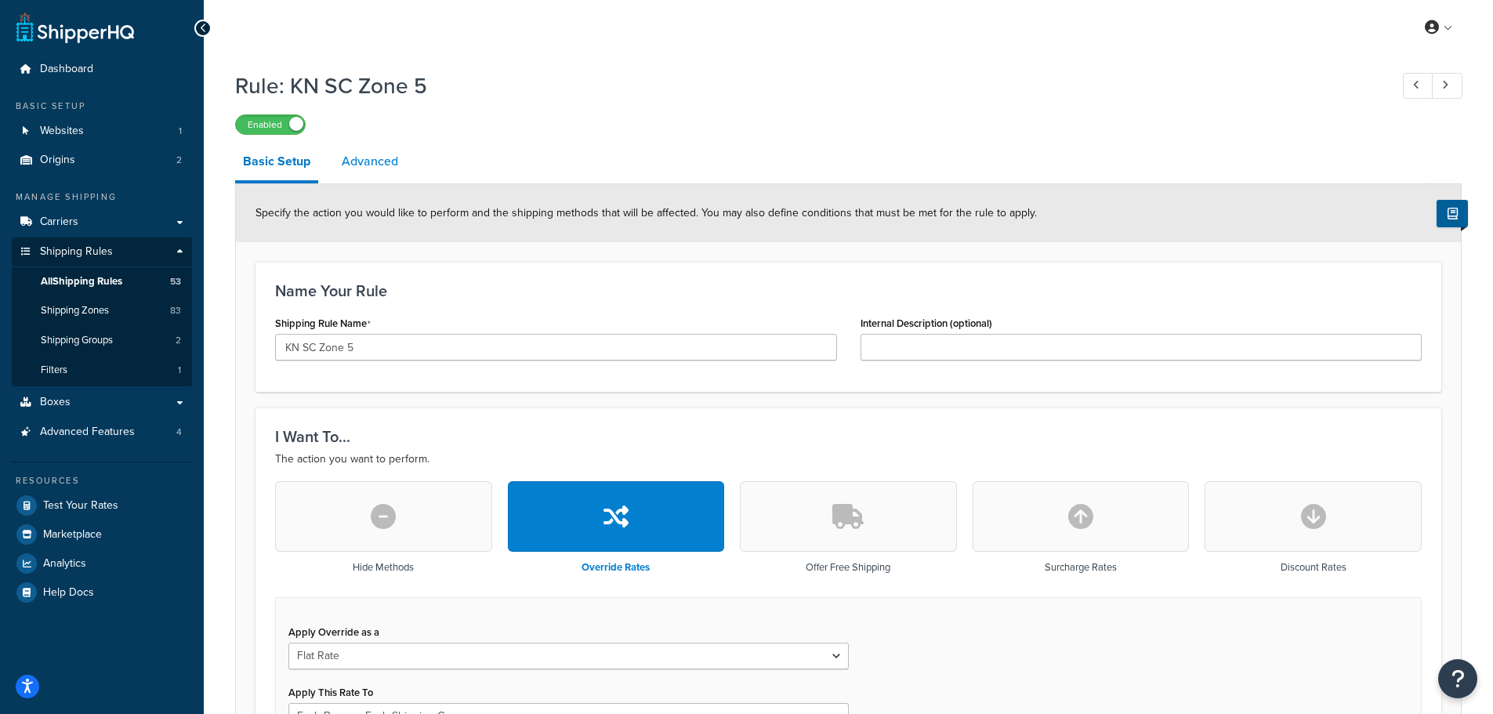
click at [394, 153] on link "Advanced" at bounding box center [370, 162] width 72 height 38
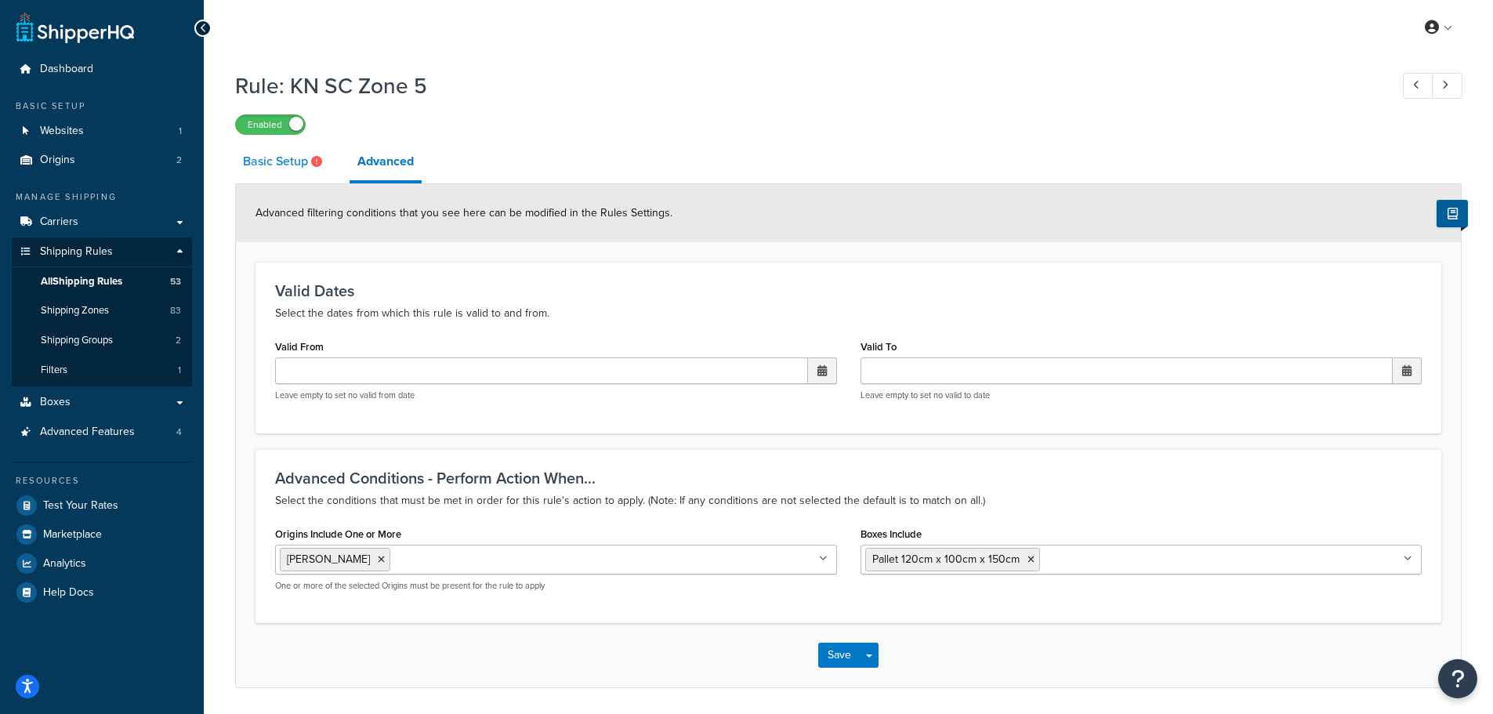
click at [286, 168] on link "Basic Setup" at bounding box center [284, 162] width 99 height 38
select select "BOX"
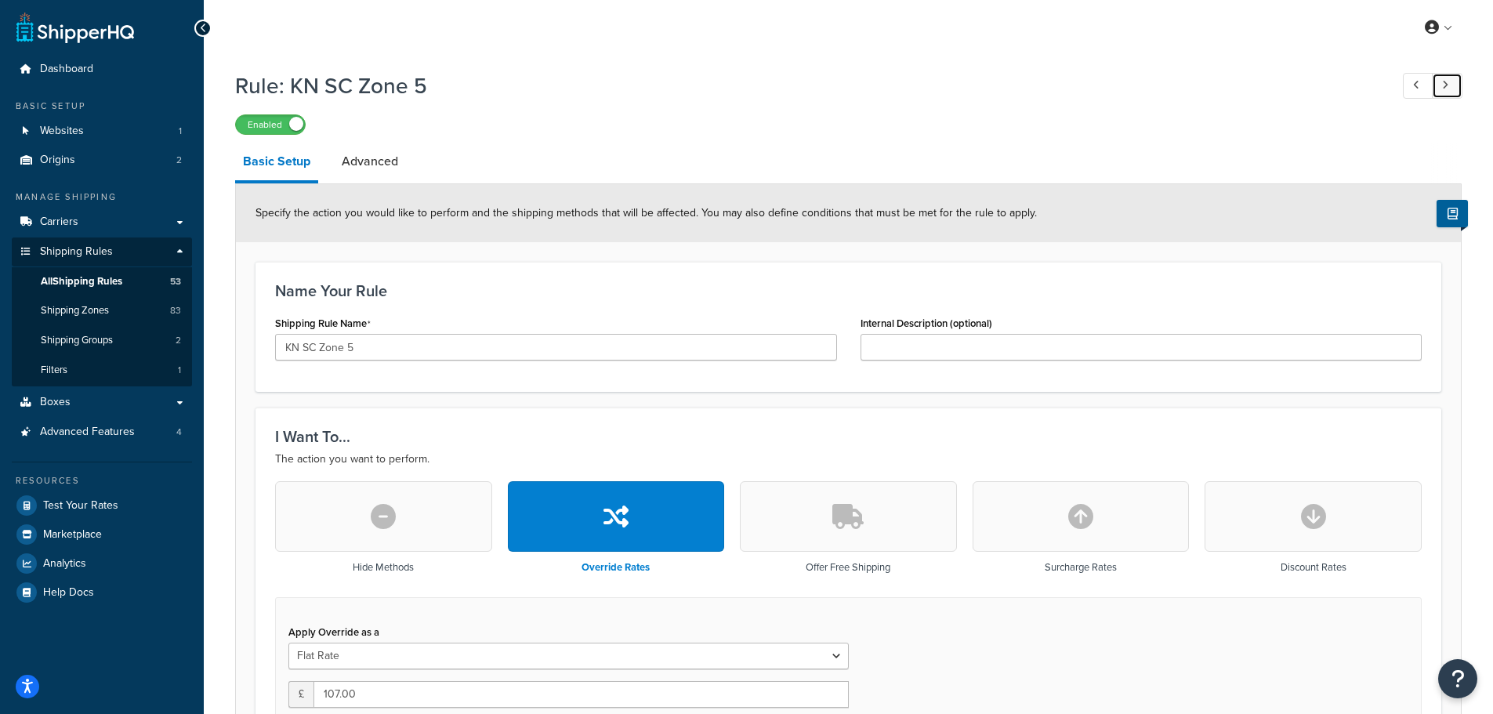
click at [1451, 80] on link at bounding box center [1447, 86] width 31 height 26
click at [1416, 89] on icon at bounding box center [1416, 85] width 6 height 10
click at [1449, 85] on link at bounding box center [1447, 86] width 31 height 26
type input "KN SC Zone 6"
click at [370, 161] on link "Advanced" at bounding box center [370, 162] width 72 height 38
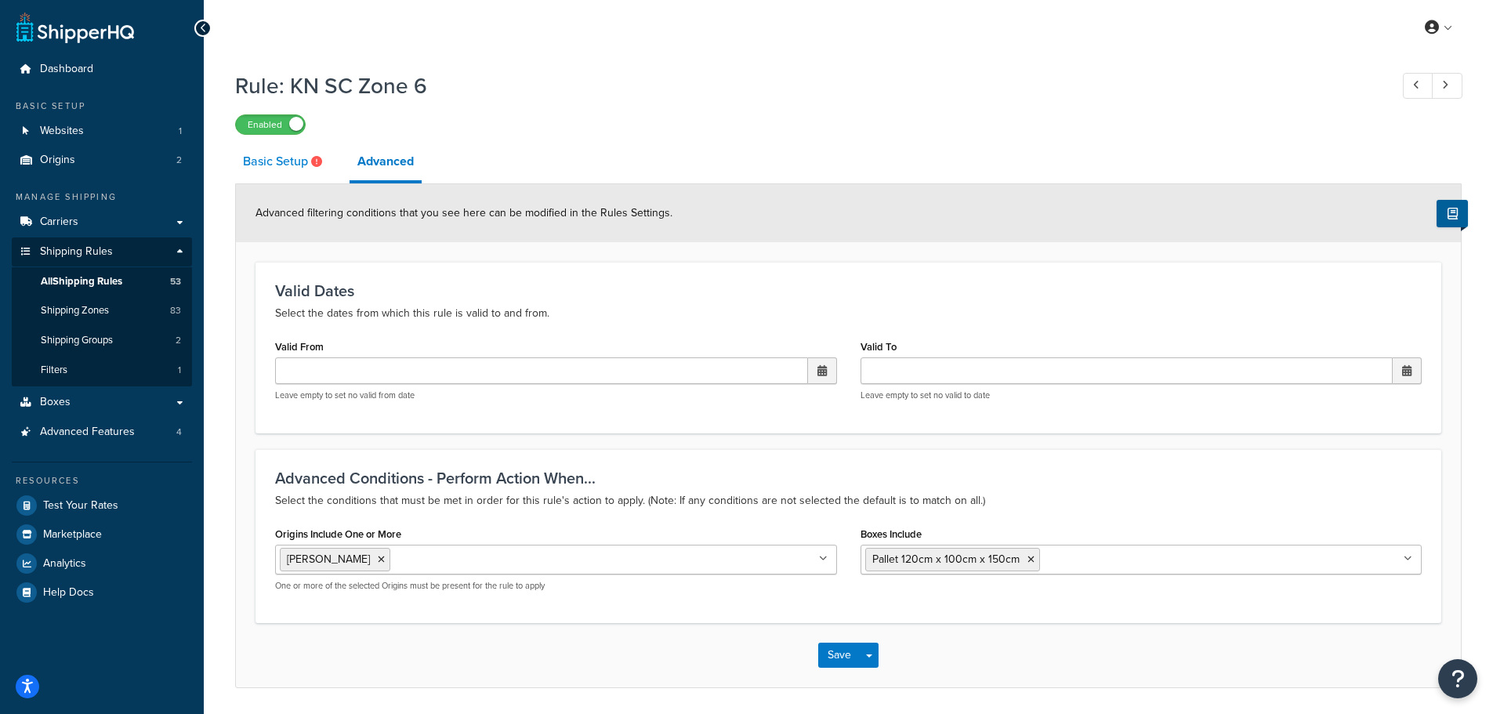
click at [269, 176] on link "Basic Setup" at bounding box center [284, 162] width 99 height 38
select select "BOX"
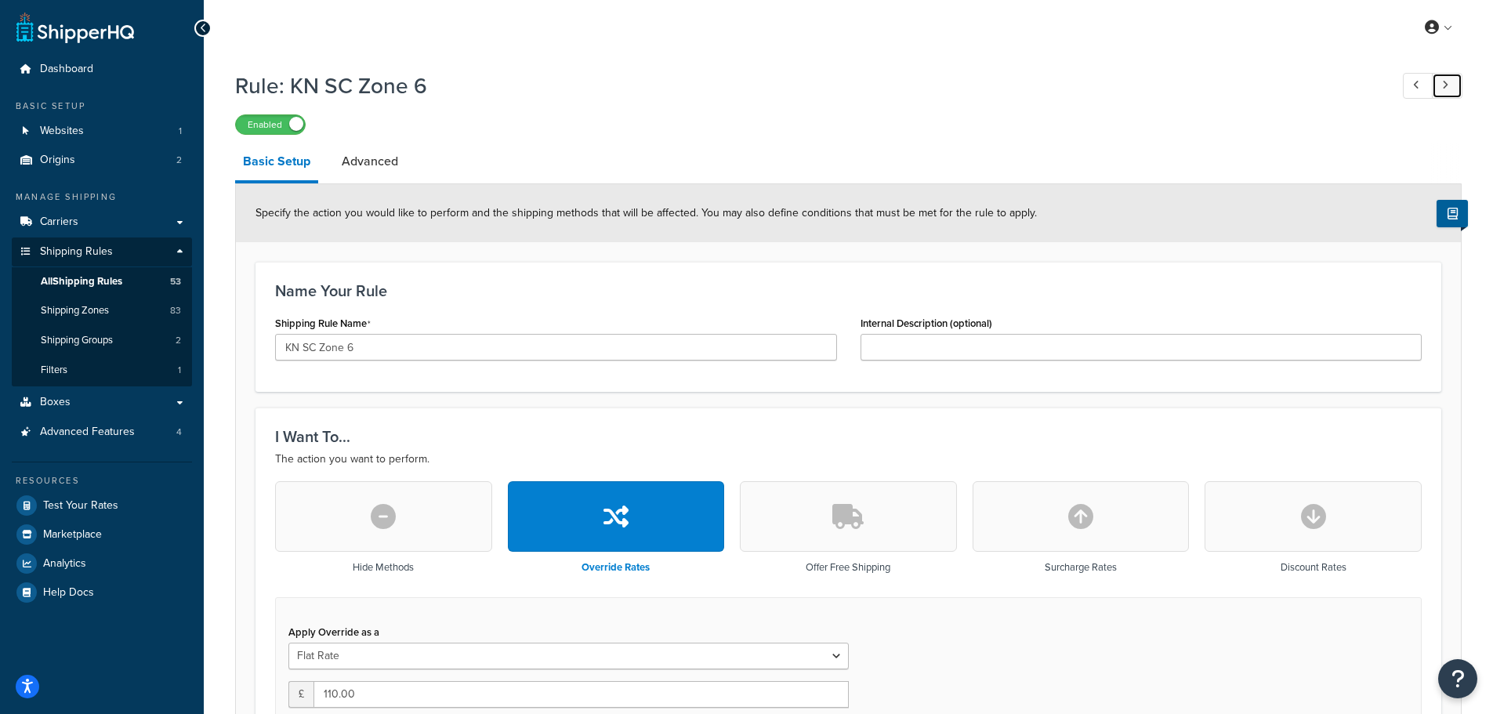
click at [1451, 86] on link at bounding box center [1447, 86] width 31 height 26
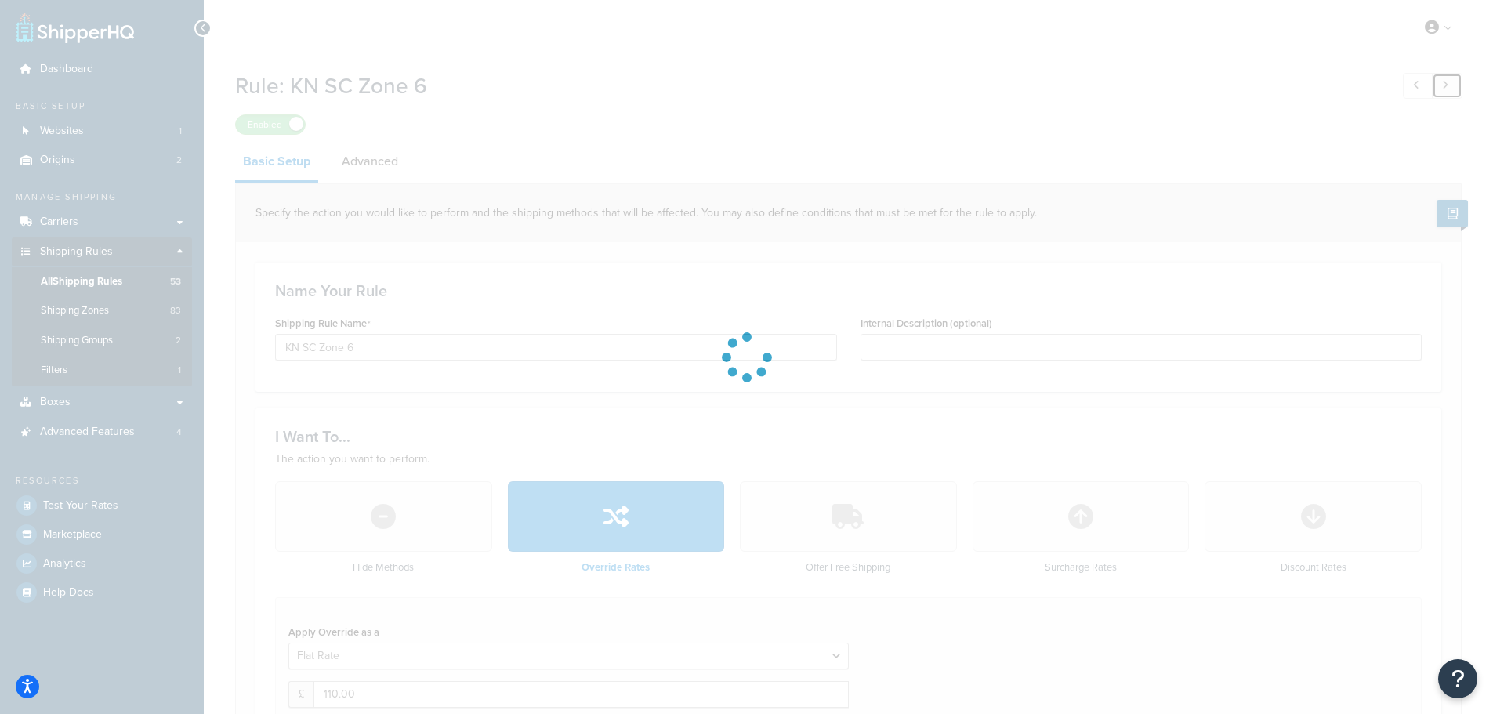
type input "KN SC Zone 7"
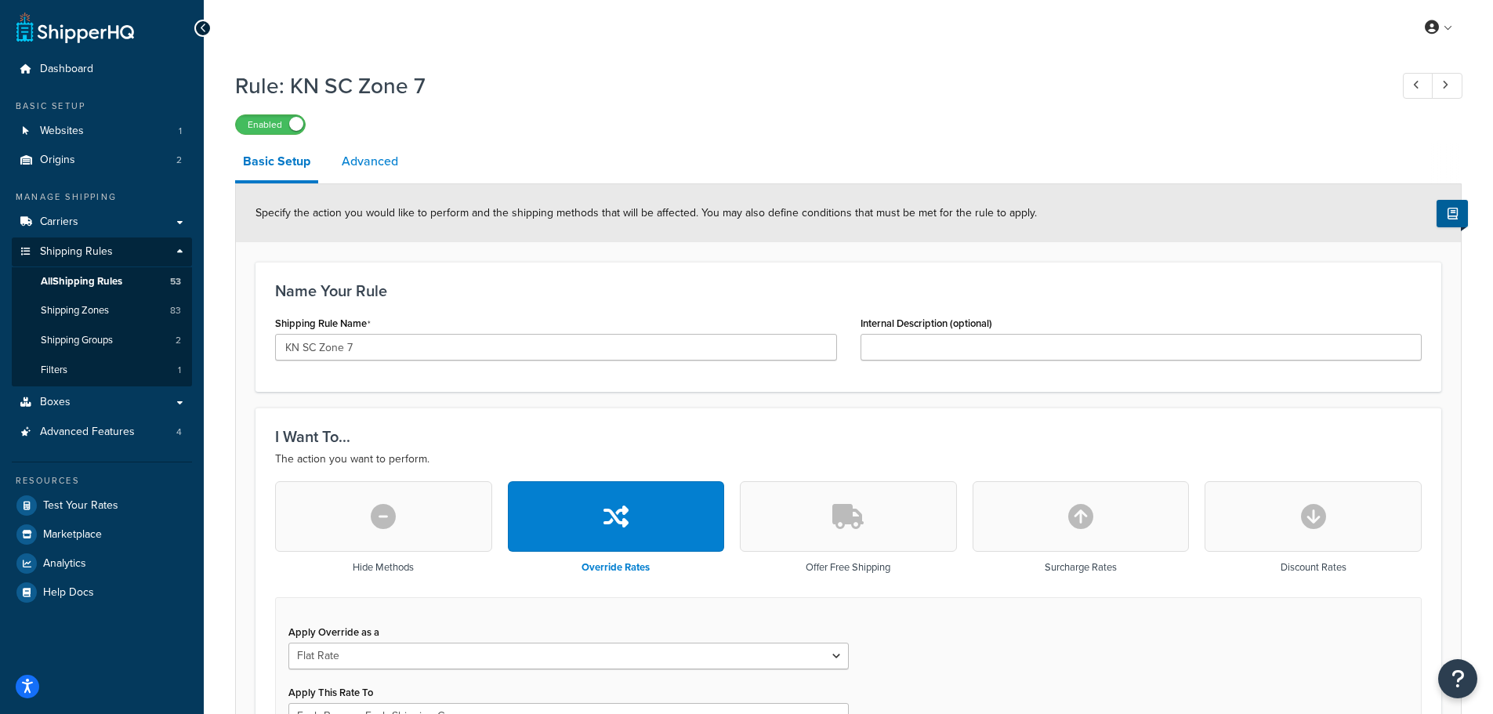
click at [390, 155] on link "Advanced" at bounding box center [370, 162] width 72 height 38
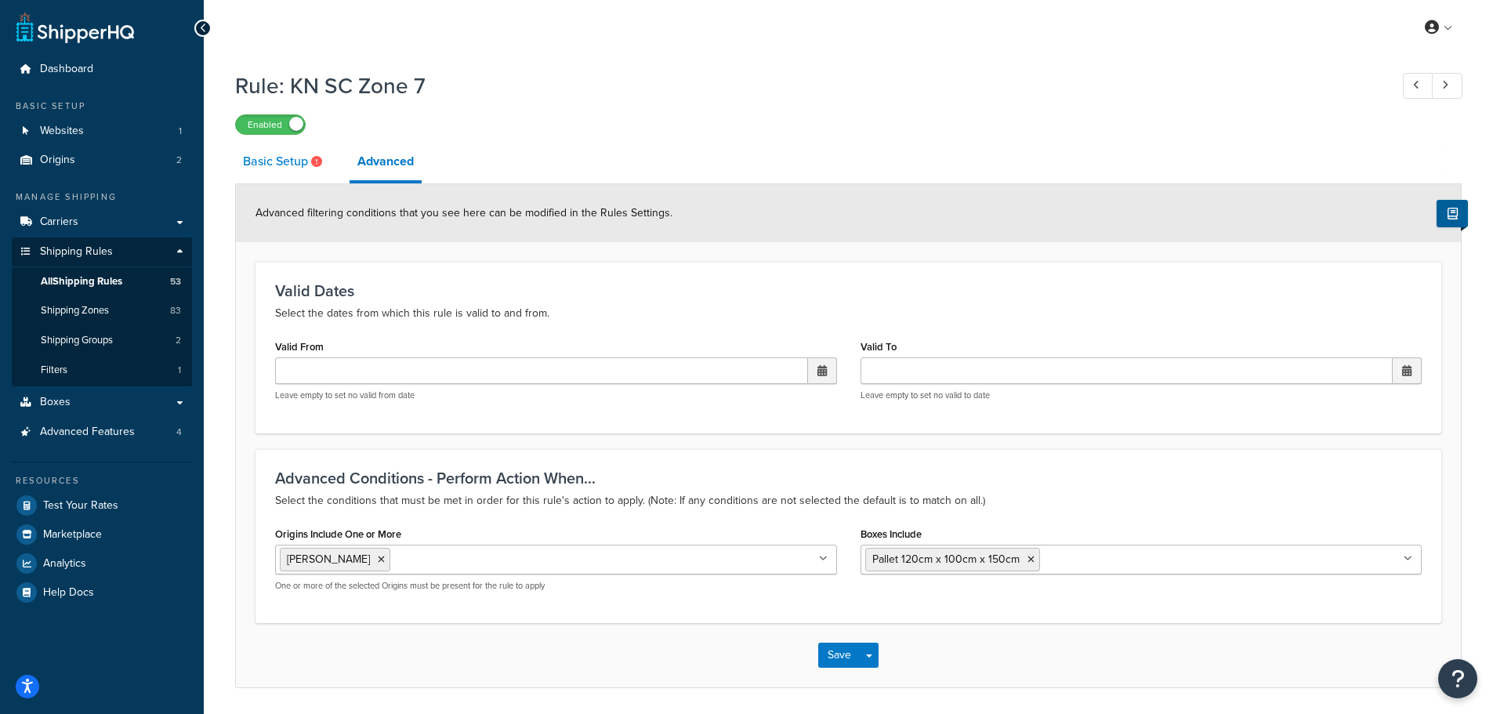
click at [273, 168] on link "Basic Setup" at bounding box center [284, 162] width 99 height 38
select select "BOX"
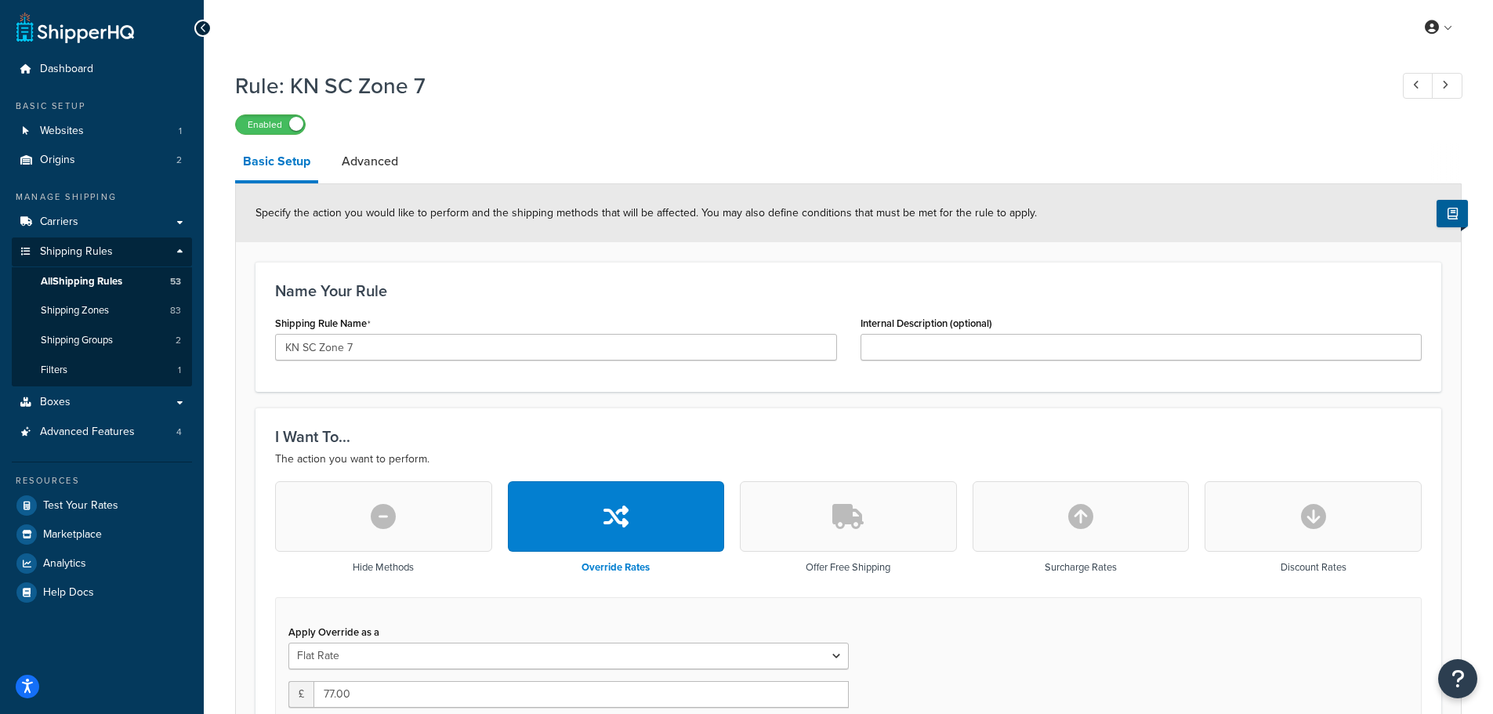
click at [1449, 85] on link at bounding box center [1447, 86] width 31 height 26
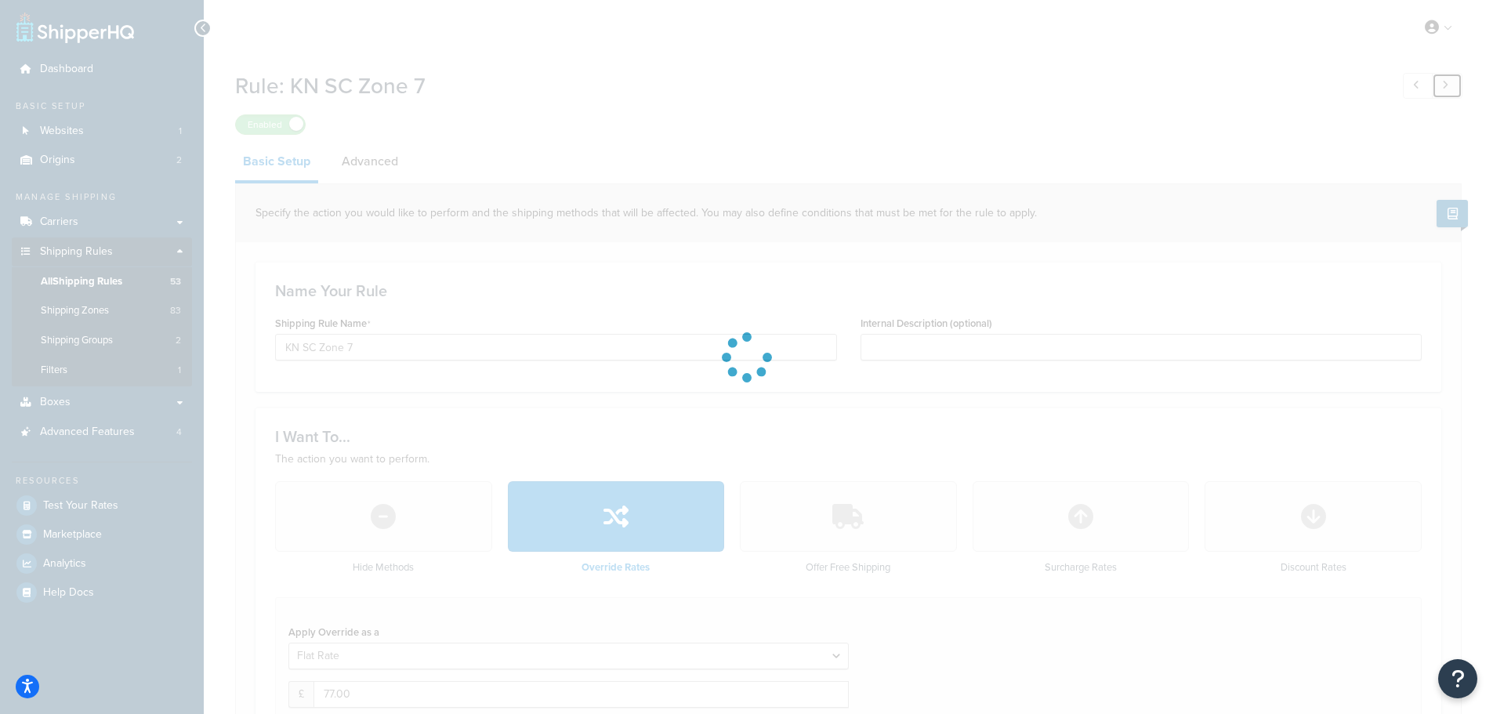
type input "KN SC Zone 8"
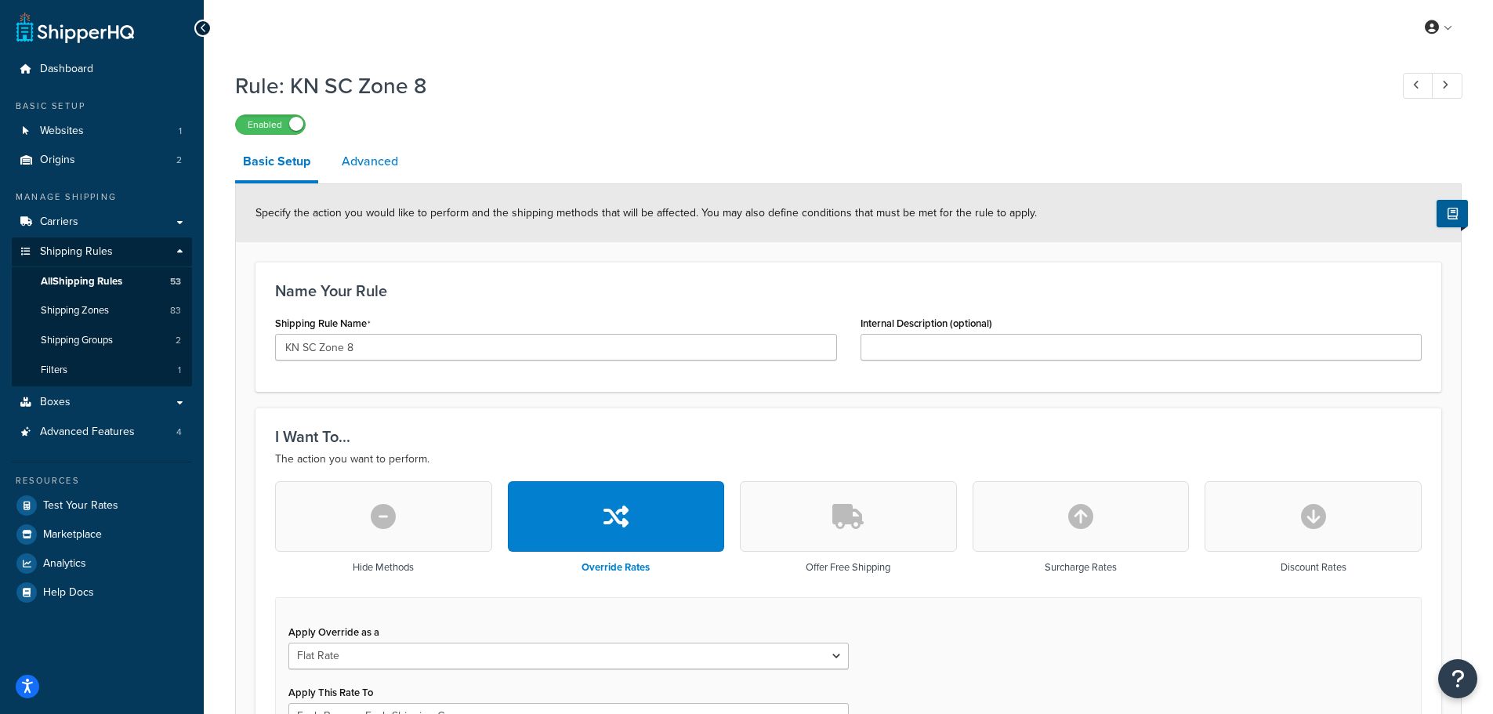
click at [364, 172] on link "Advanced" at bounding box center [370, 162] width 72 height 38
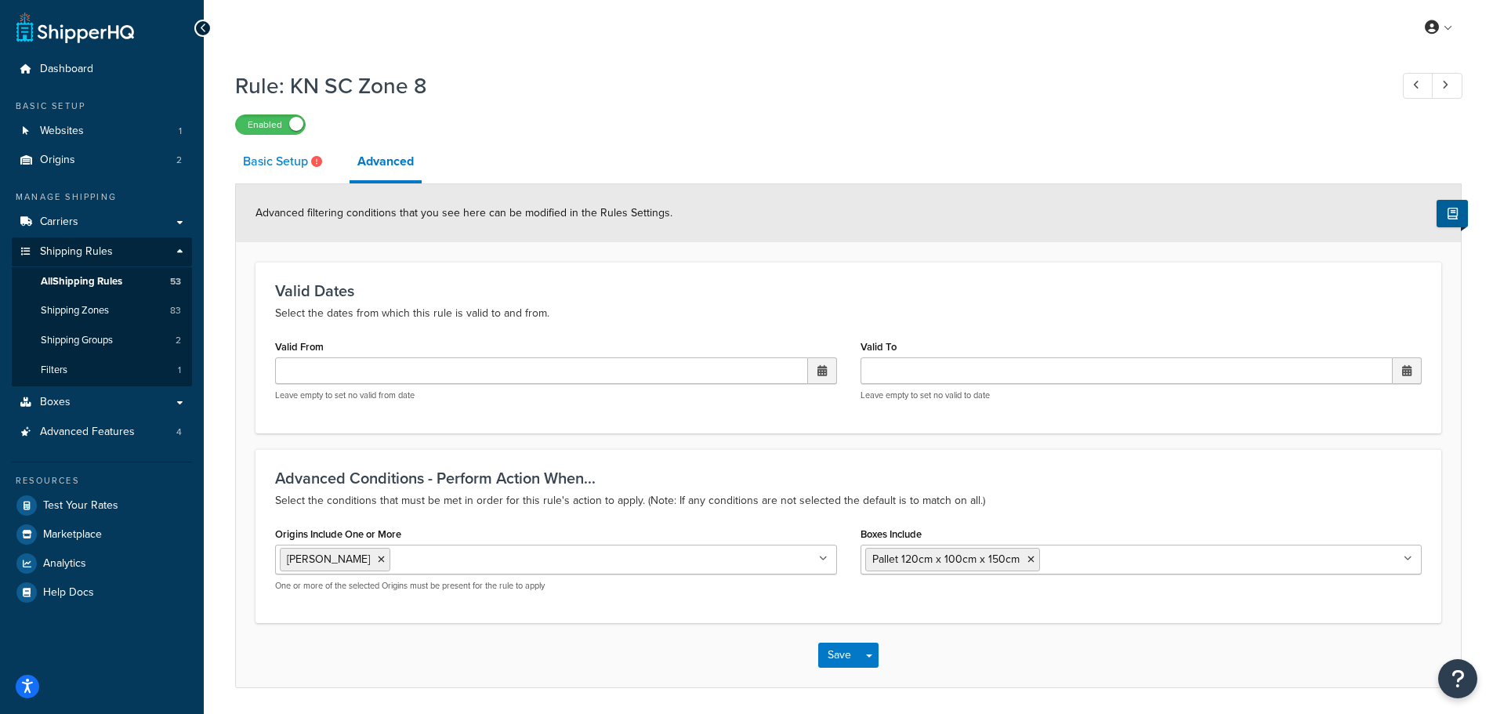
click at [277, 162] on link "Basic Setup" at bounding box center [284, 162] width 99 height 38
select select "BOX"
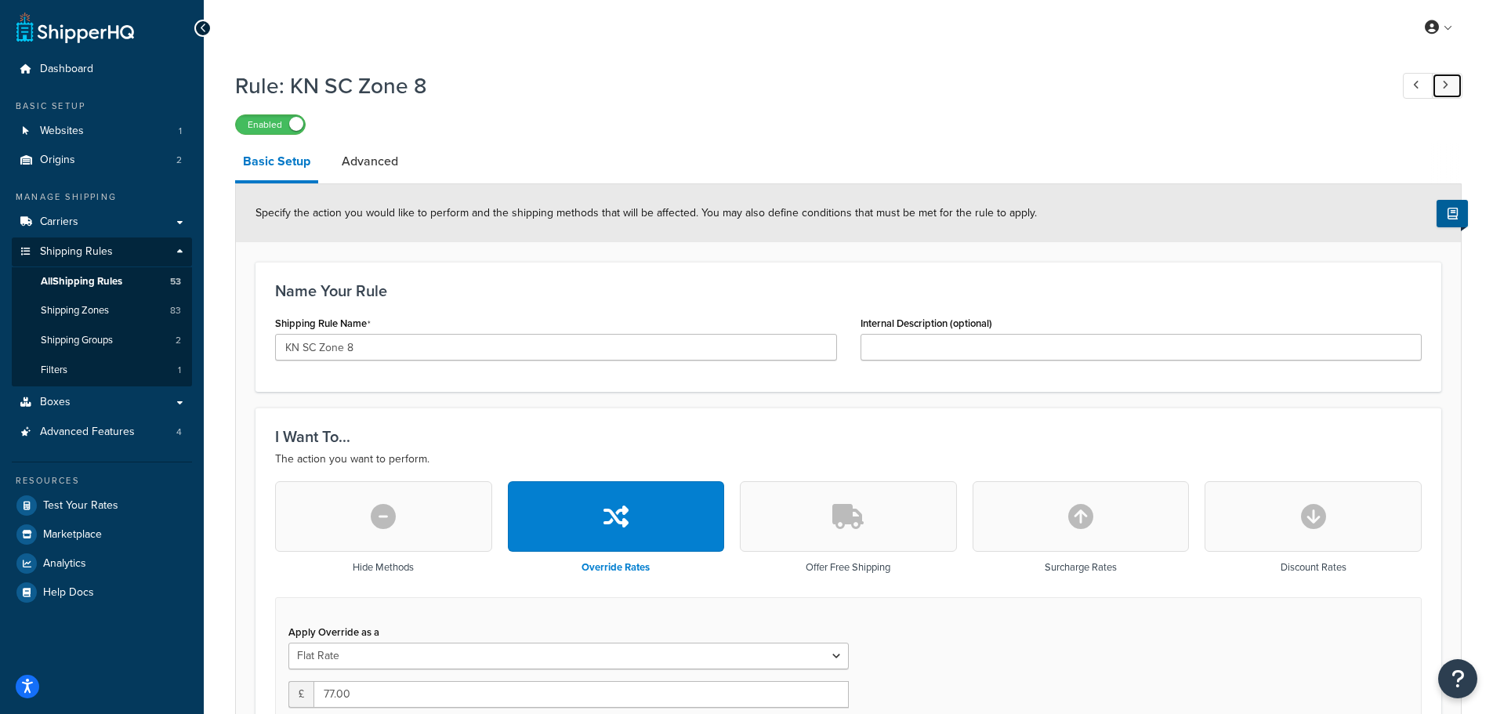
click at [1452, 89] on link at bounding box center [1447, 86] width 31 height 26
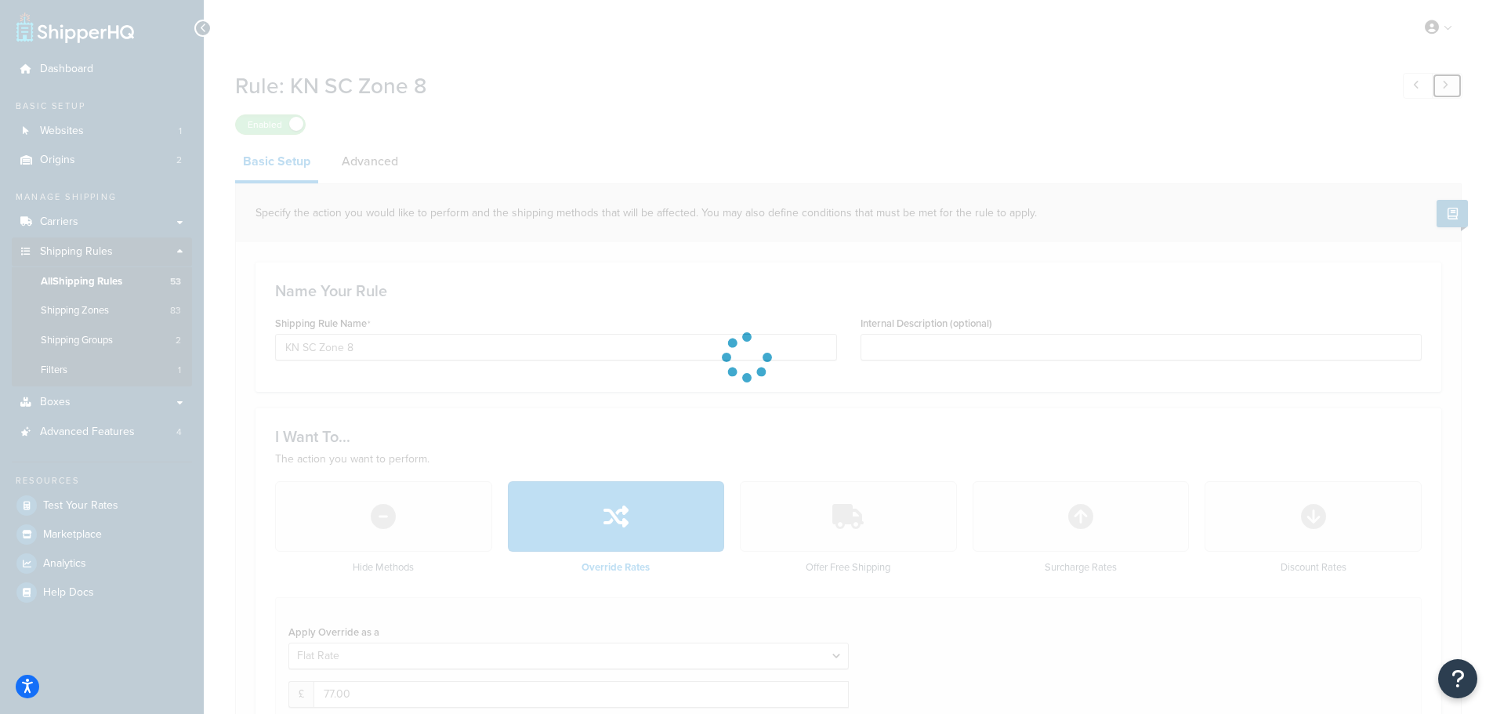
type input "KN EN Zone 2"
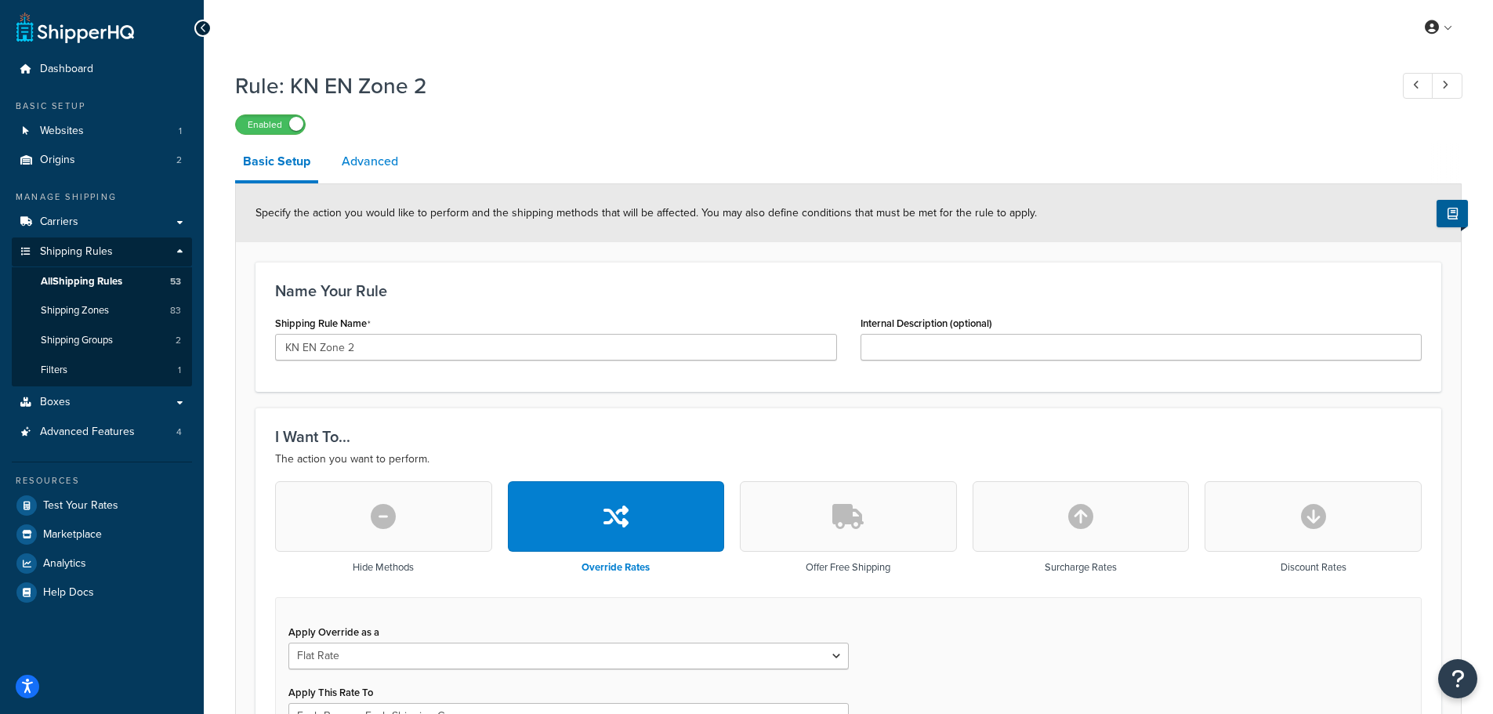
click at [372, 158] on link "Advanced" at bounding box center [370, 162] width 72 height 38
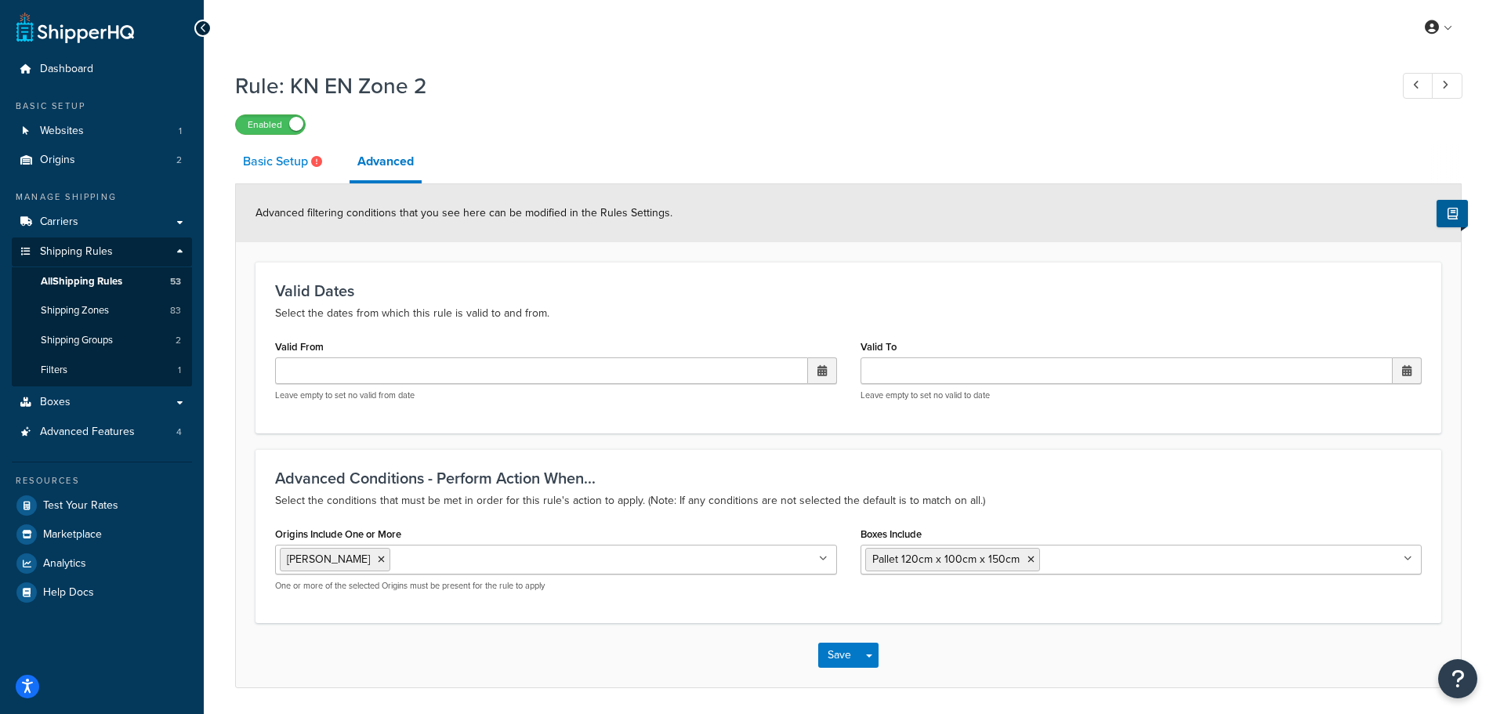
click at [259, 164] on link "Basic Setup" at bounding box center [284, 162] width 99 height 38
select select "BOX"
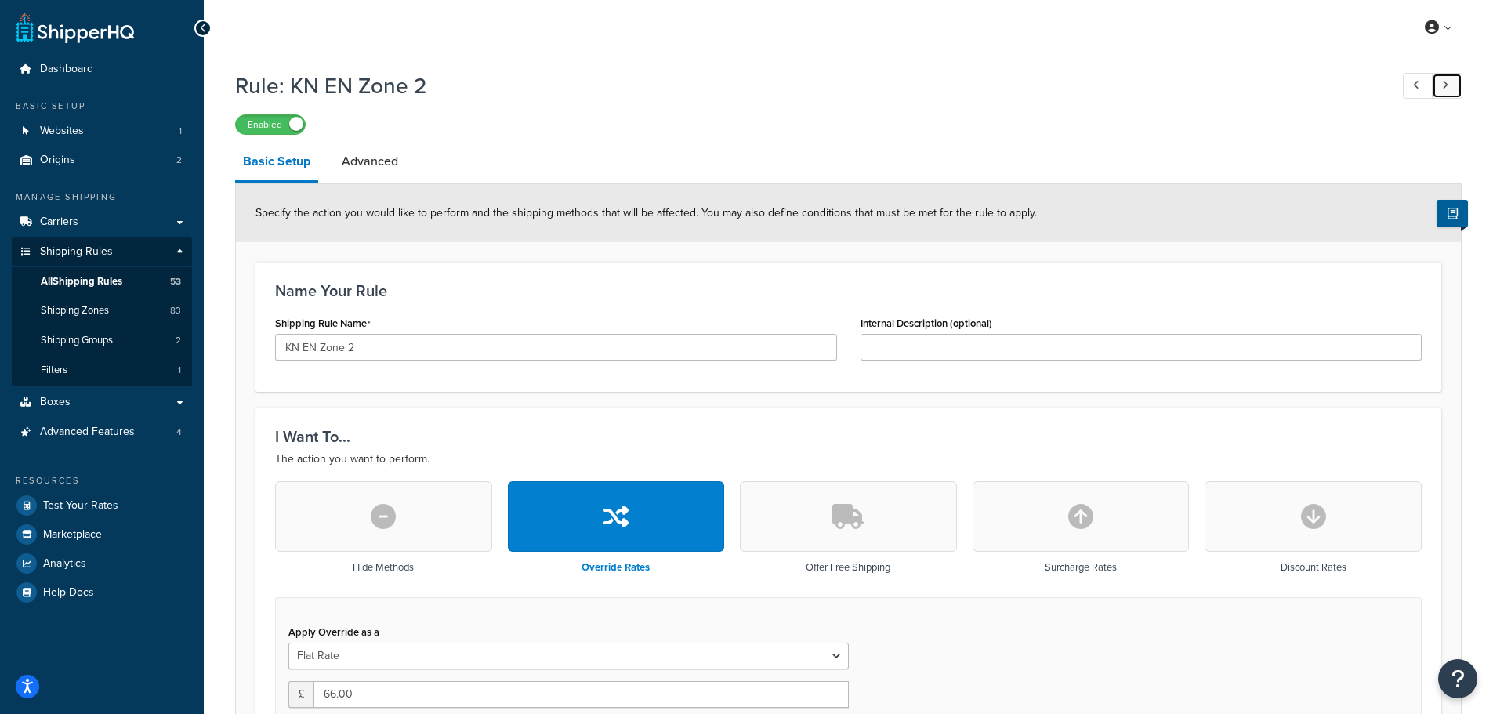
click at [1453, 86] on link at bounding box center [1447, 86] width 31 height 26
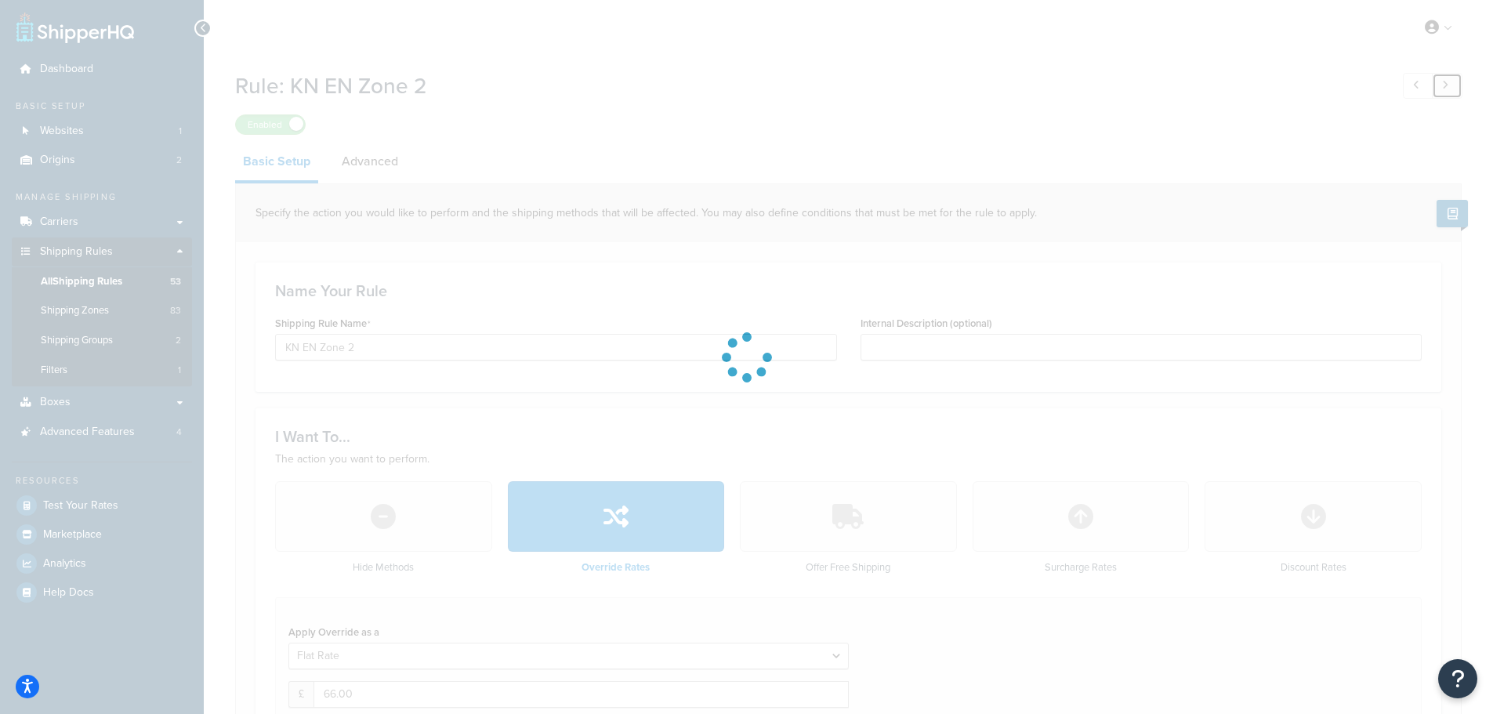
type input "KN EN Zones 1-5 (Temporary)"
type input "Temporary"
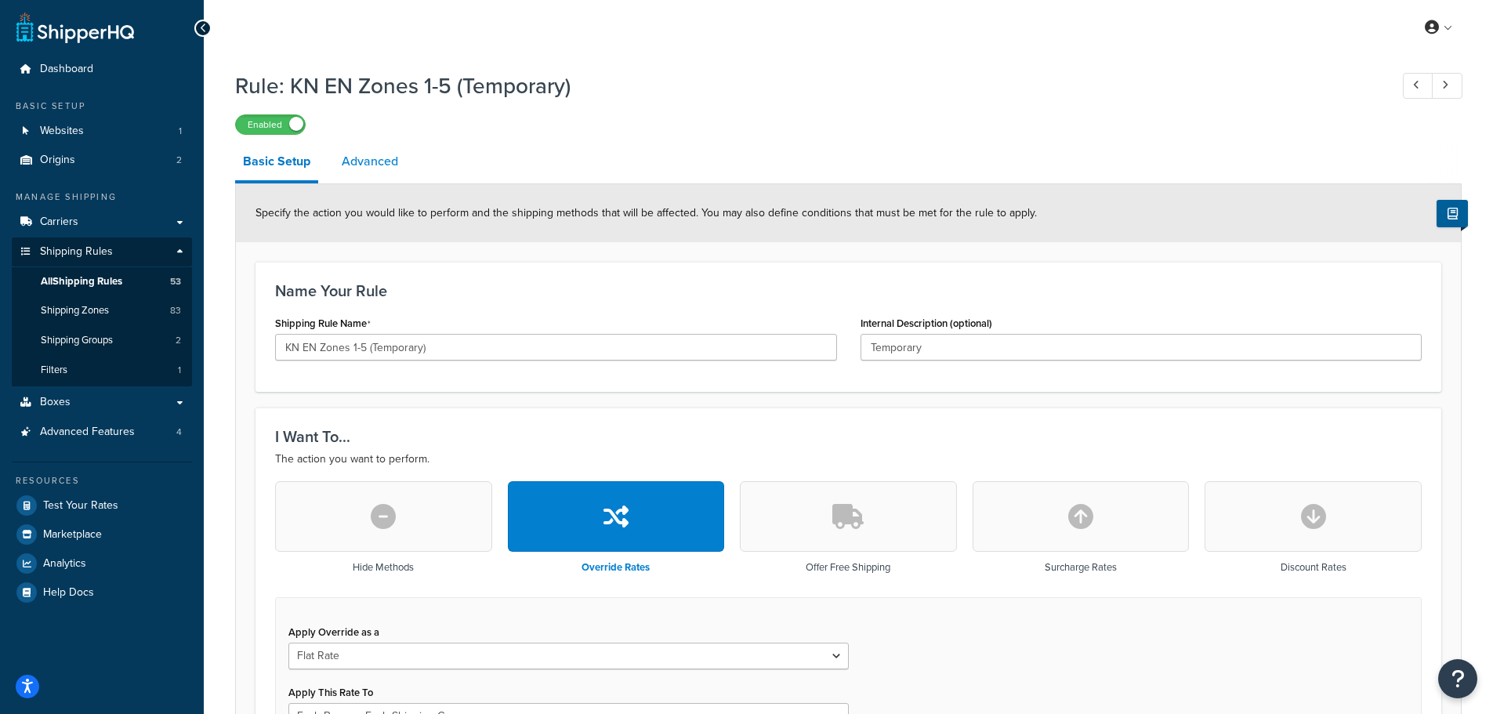
click at [372, 160] on link "Advanced" at bounding box center [370, 162] width 72 height 38
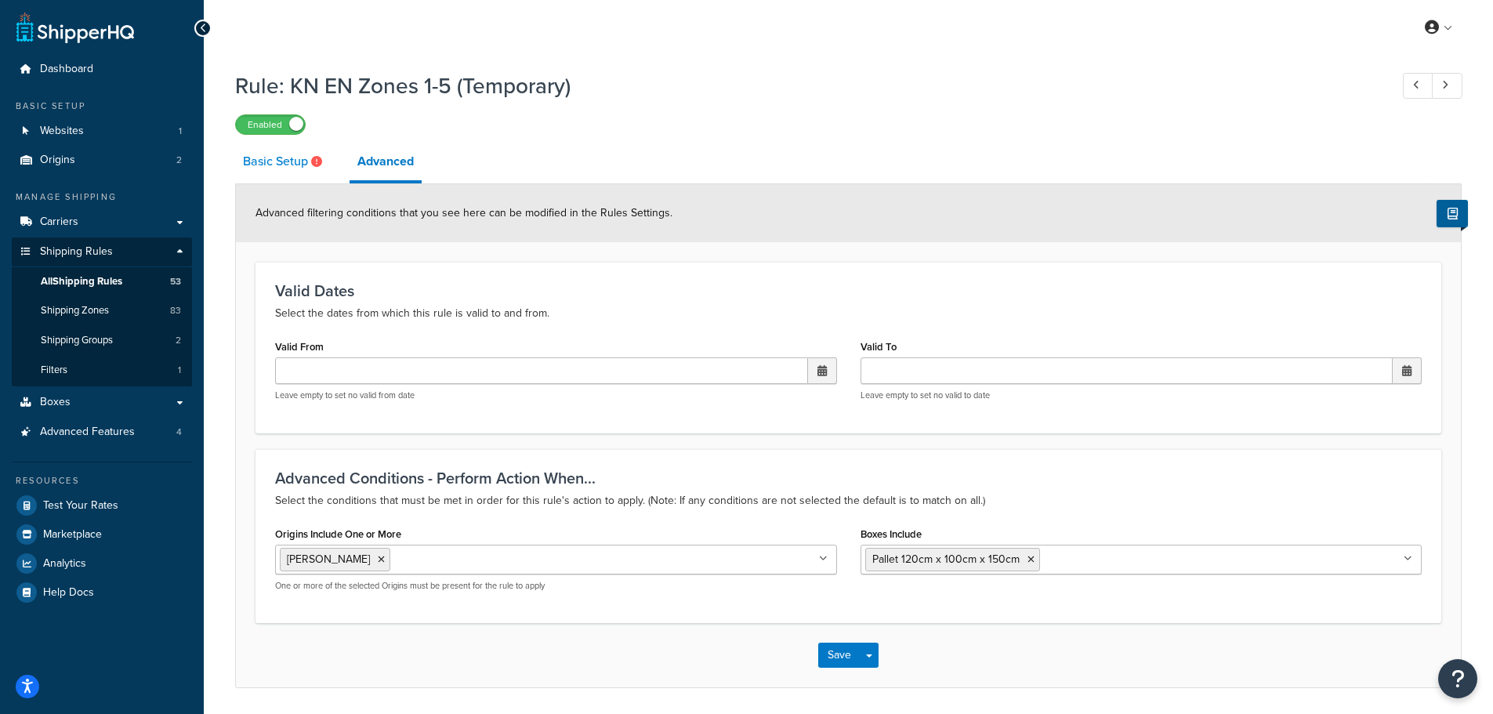
click at [265, 169] on link "Basic Setup" at bounding box center [284, 162] width 99 height 38
select select "BOX"
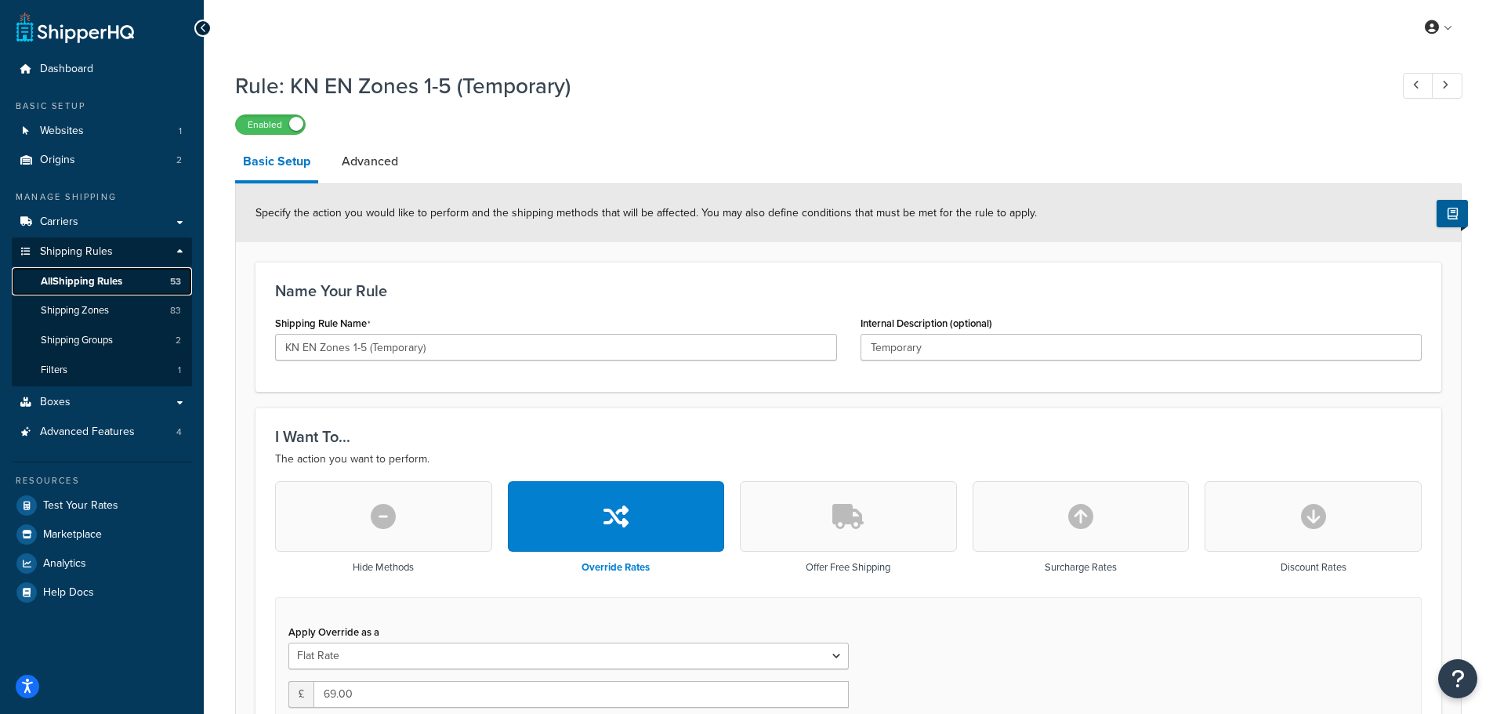
click at [71, 277] on span "All Shipping Rules" at bounding box center [82, 281] width 82 height 13
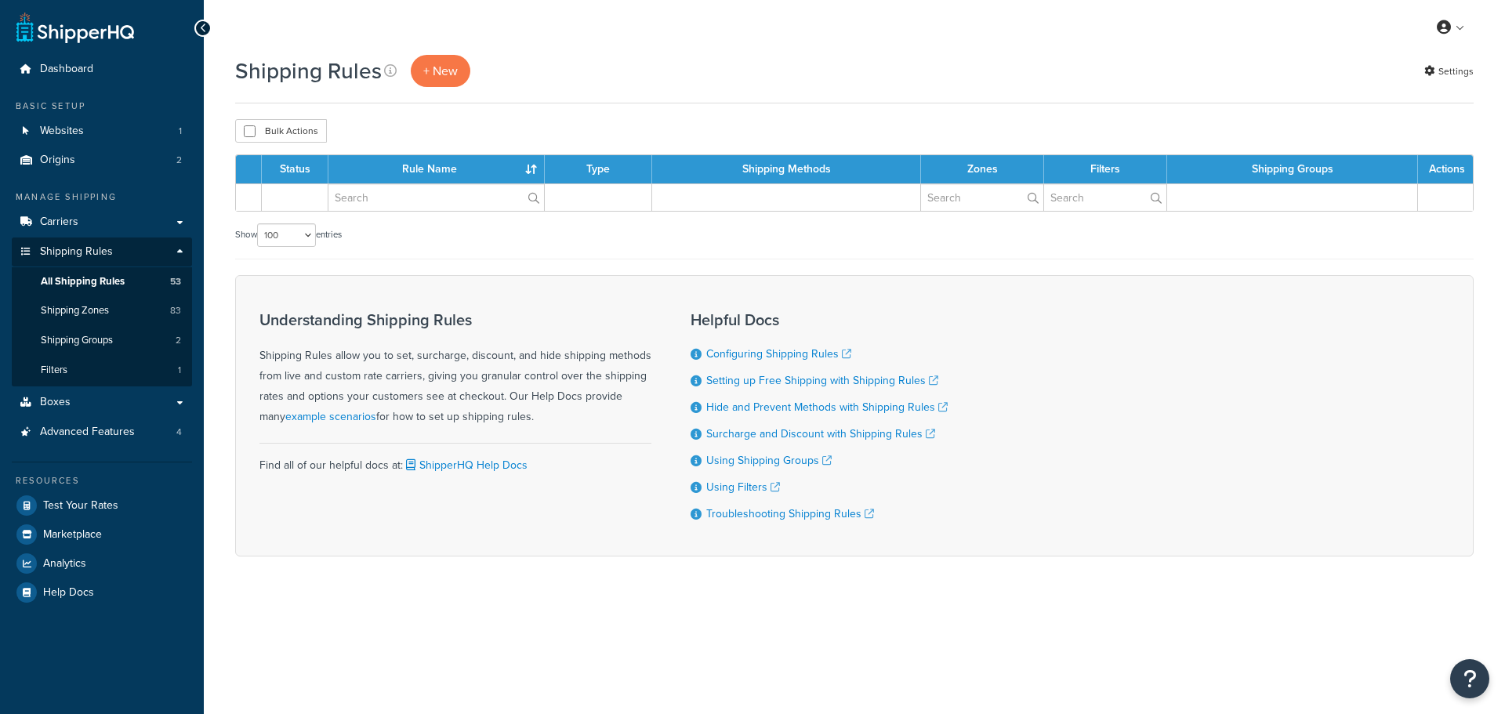
select select "100"
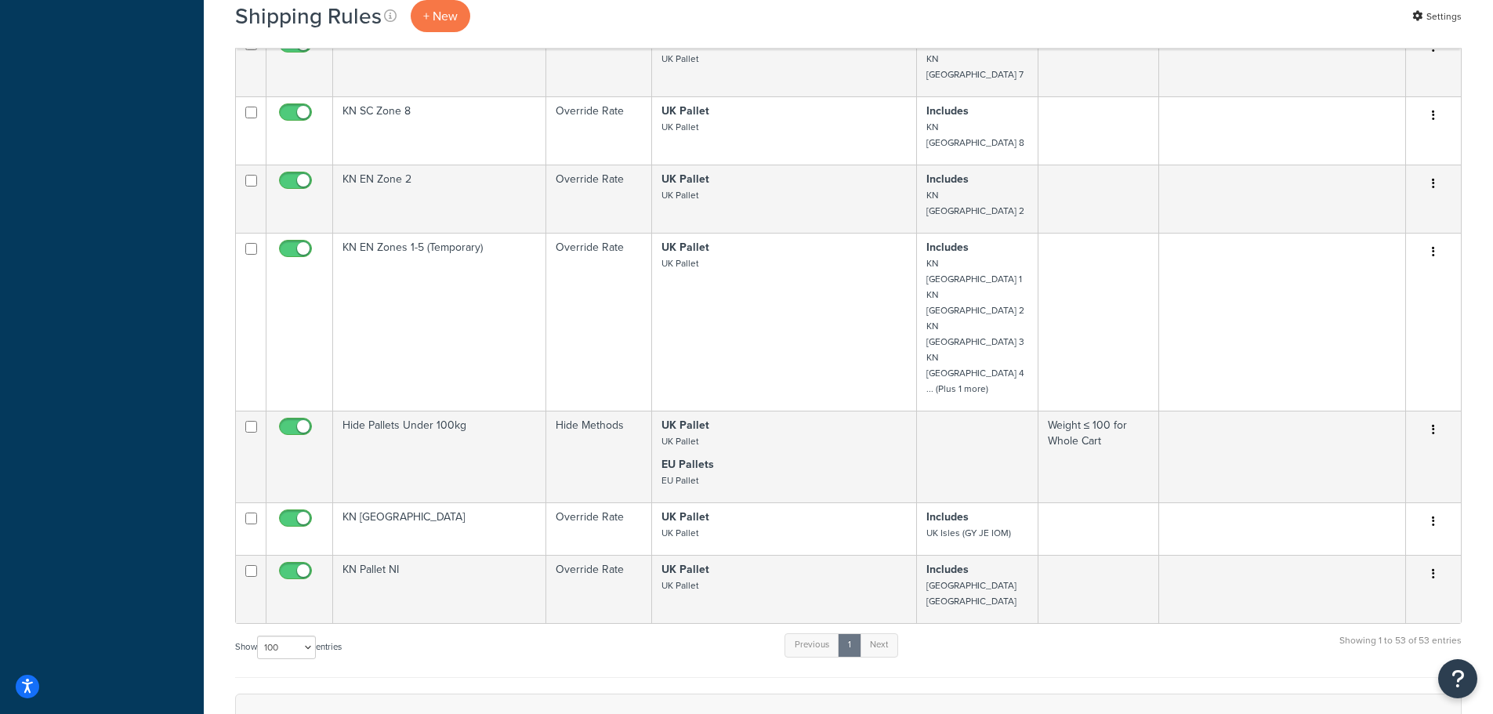
scroll to position [2900, 0]
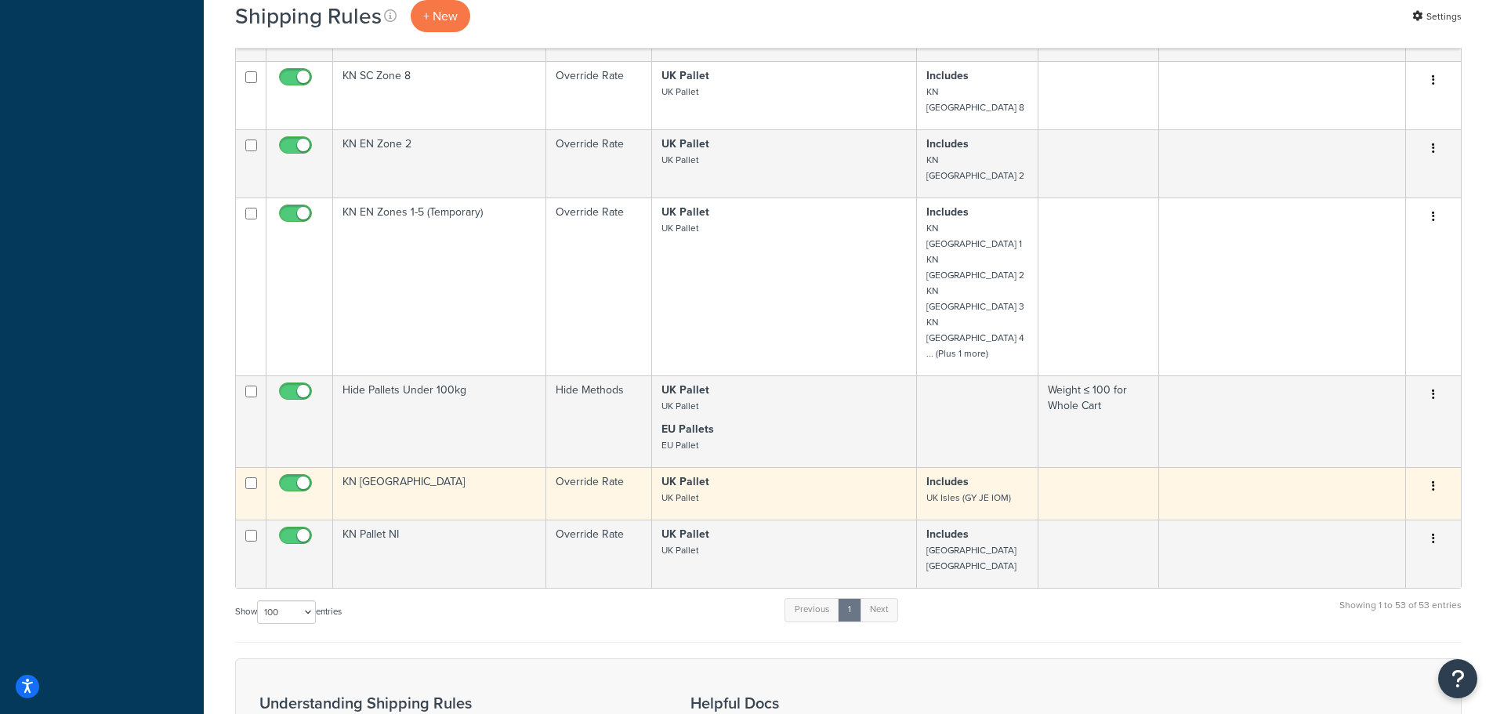
click at [428, 467] on td "KN [GEOGRAPHIC_DATA]" at bounding box center [439, 493] width 213 height 53
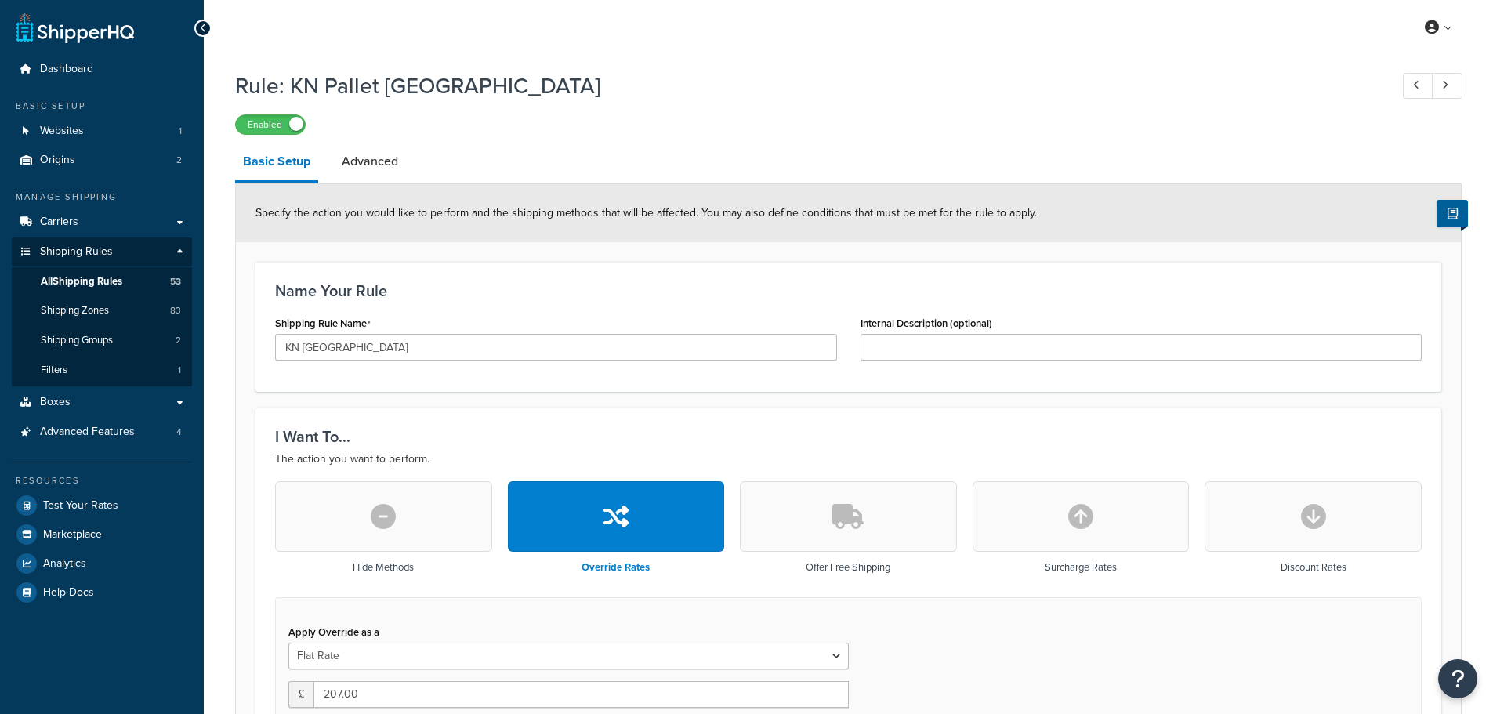
select select "BOX"
click at [100, 251] on span "Shipping Rules" at bounding box center [76, 251] width 73 height 13
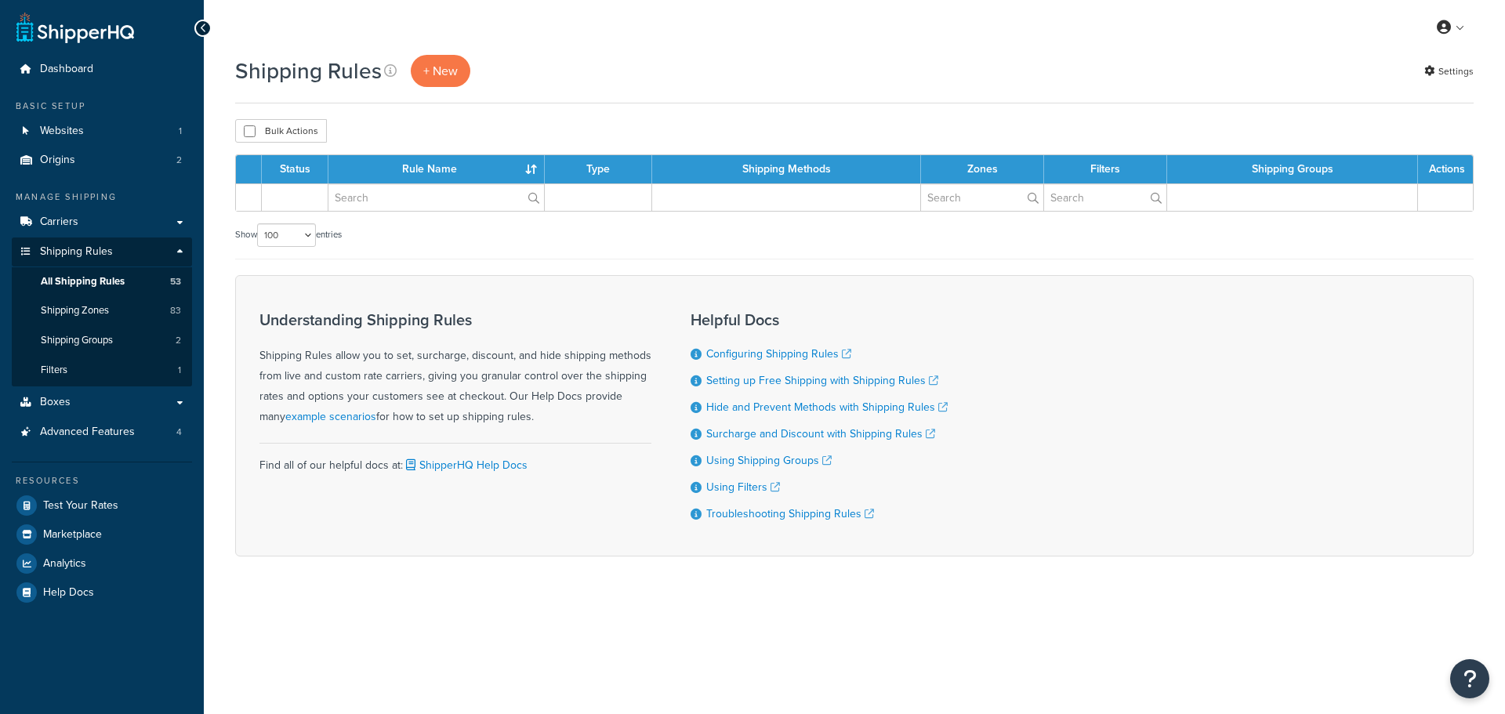
select select "100"
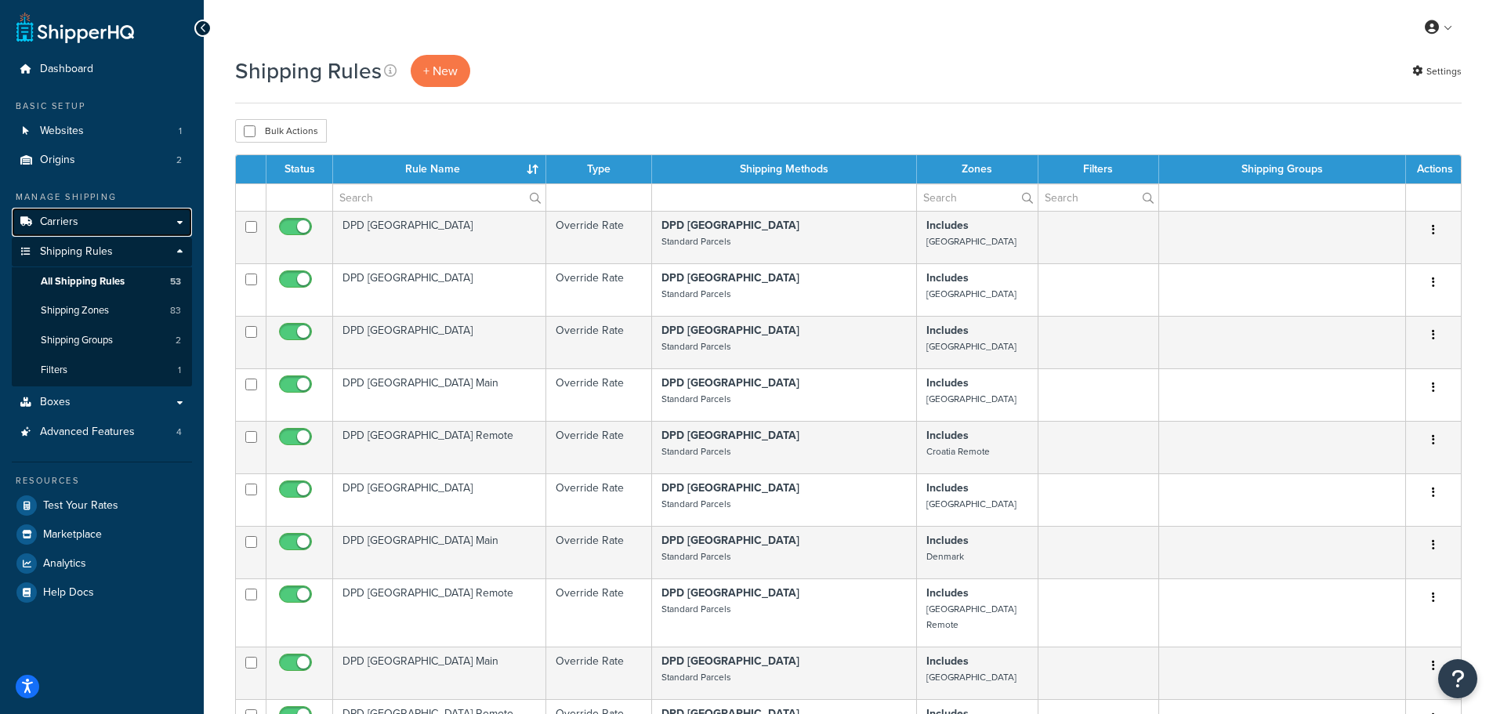
click at [62, 219] on span "Carriers" at bounding box center [59, 222] width 38 height 13
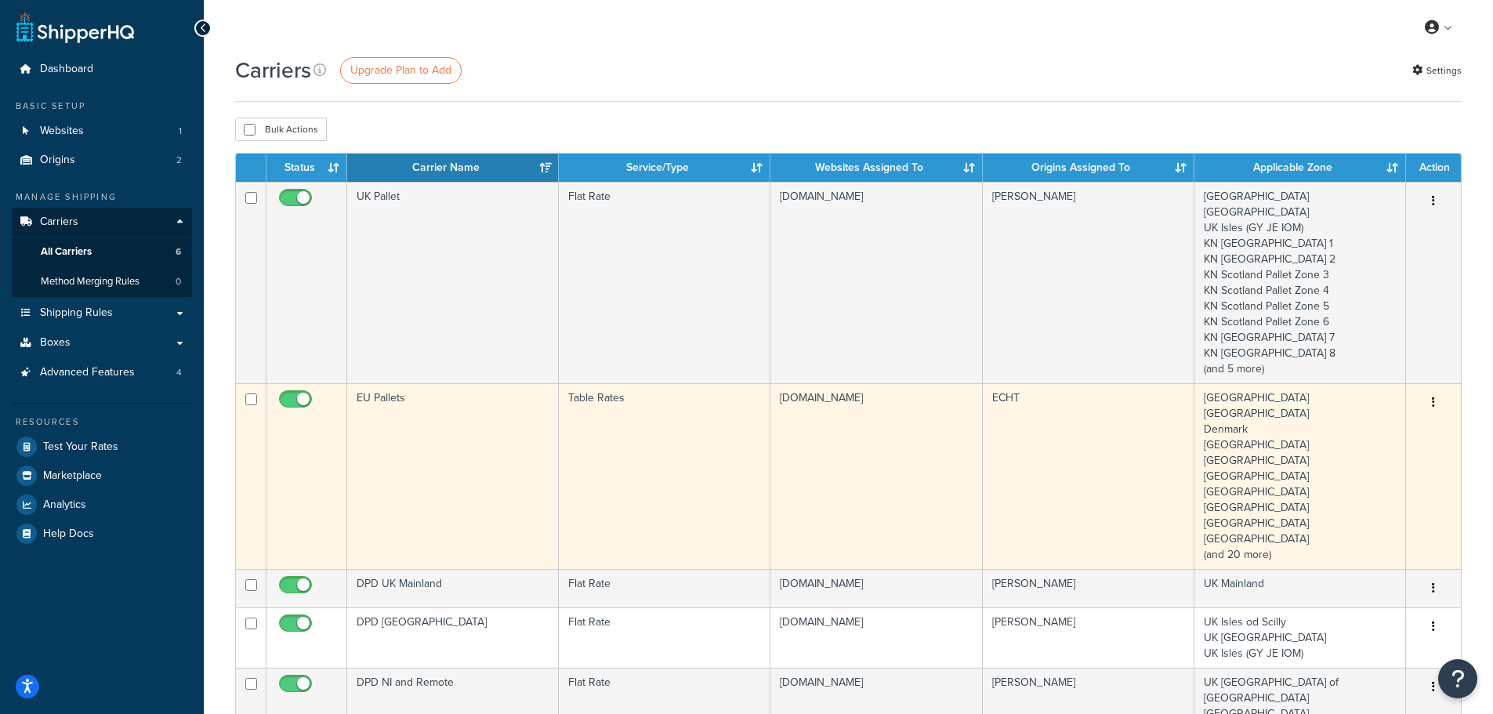
click at [439, 394] on td "EU Pallets" at bounding box center [453, 476] width 212 height 186
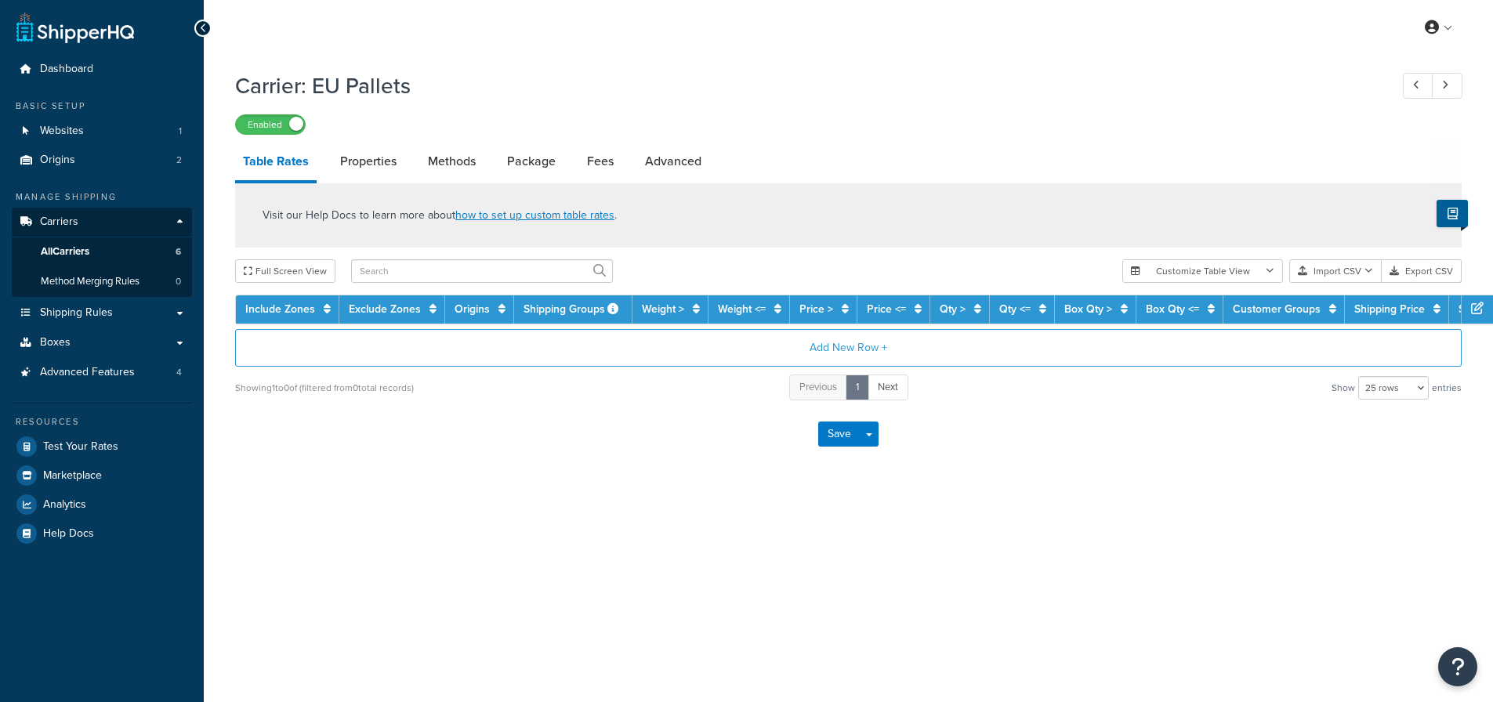
select select "25"
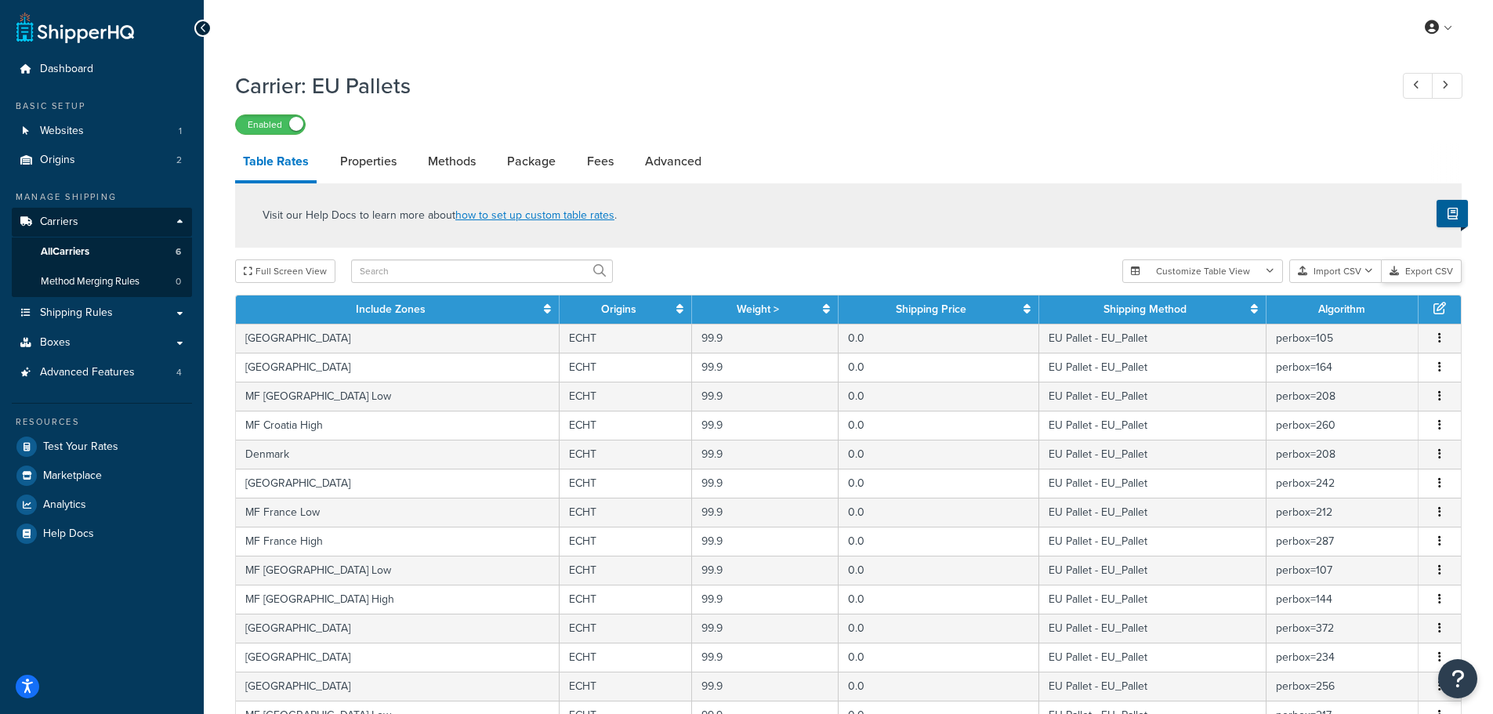
click at [1417, 279] on button "Export CSV" at bounding box center [1422, 271] width 80 height 24
click at [63, 219] on span "Carriers" at bounding box center [59, 222] width 38 height 13
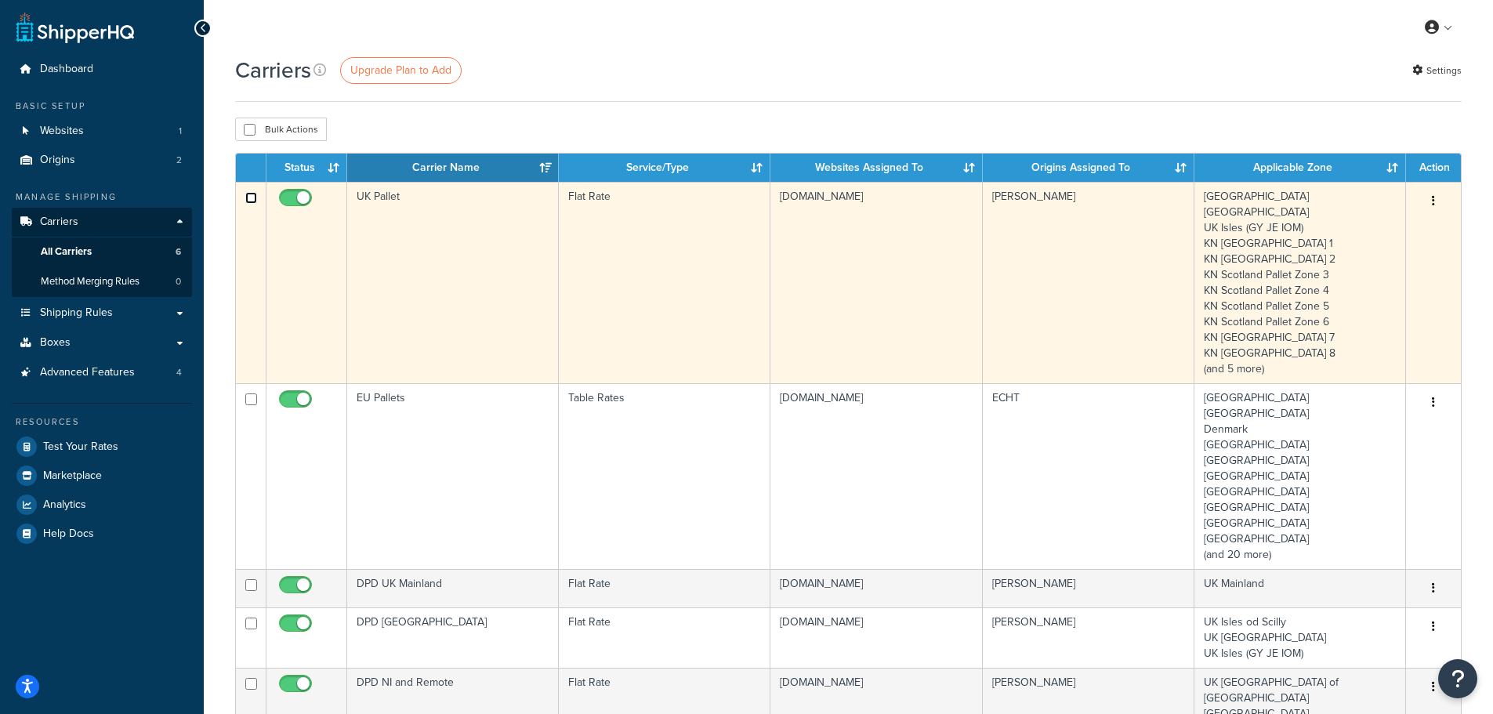
click at [253, 197] on input "checkbox" at bounding box center [251, 198] width 12 height 12
checkbox input "true"
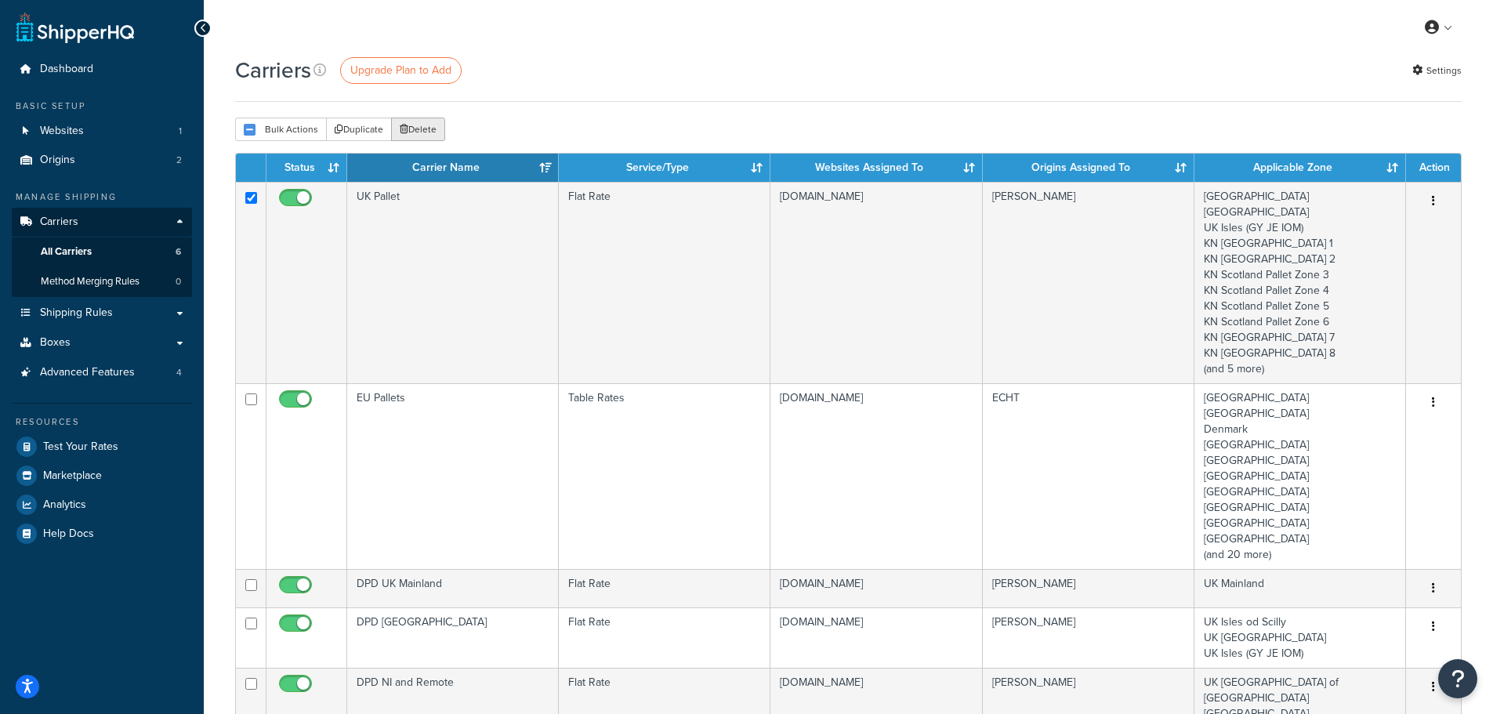
drag, startPoint x: 424, startPoint y: 133, endPoint x: 834, endPoint y: 54, distance: 417.5
click at [424, 132] on button "Delete" at bounding box center [418, 130] width 54 height 24
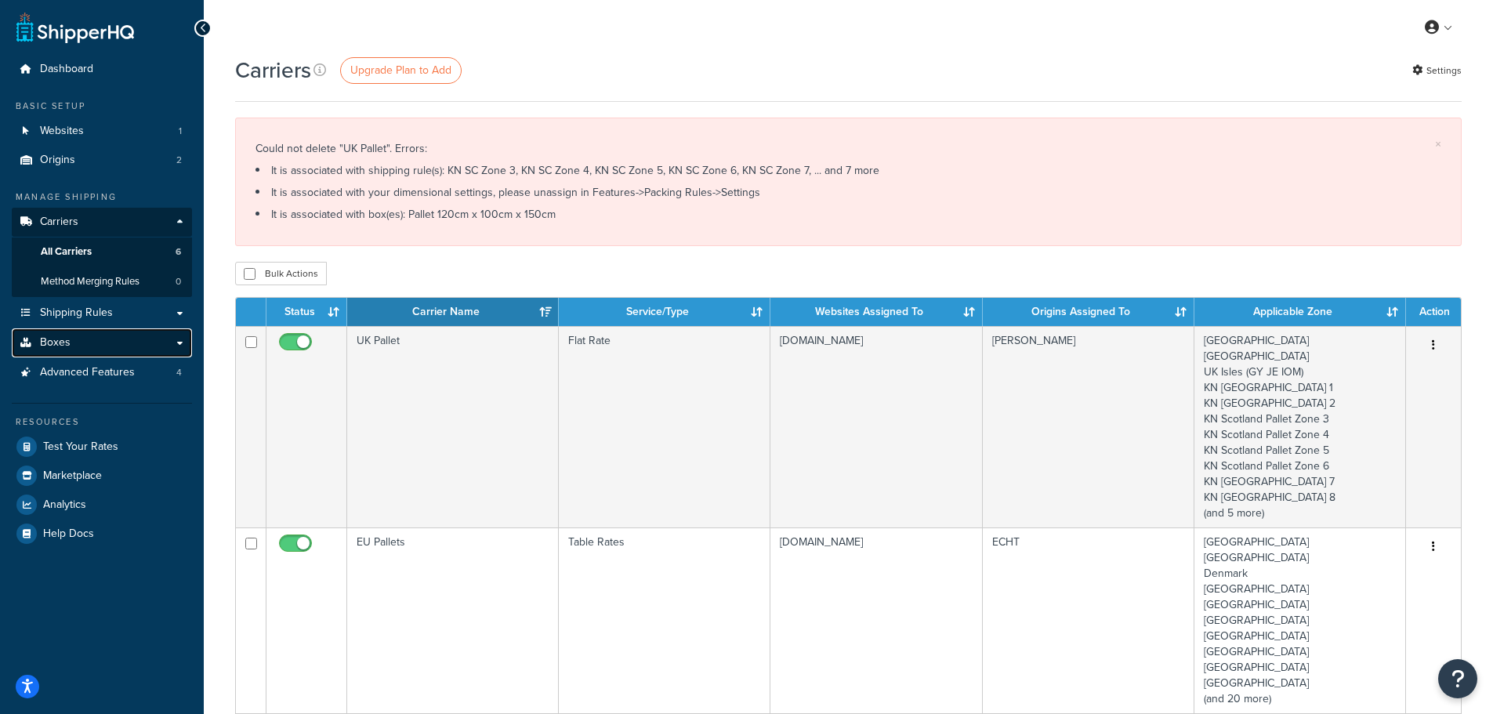
click at [61, 336] on span "Boxes" at bounding box center [55, 342] width 31 height 13
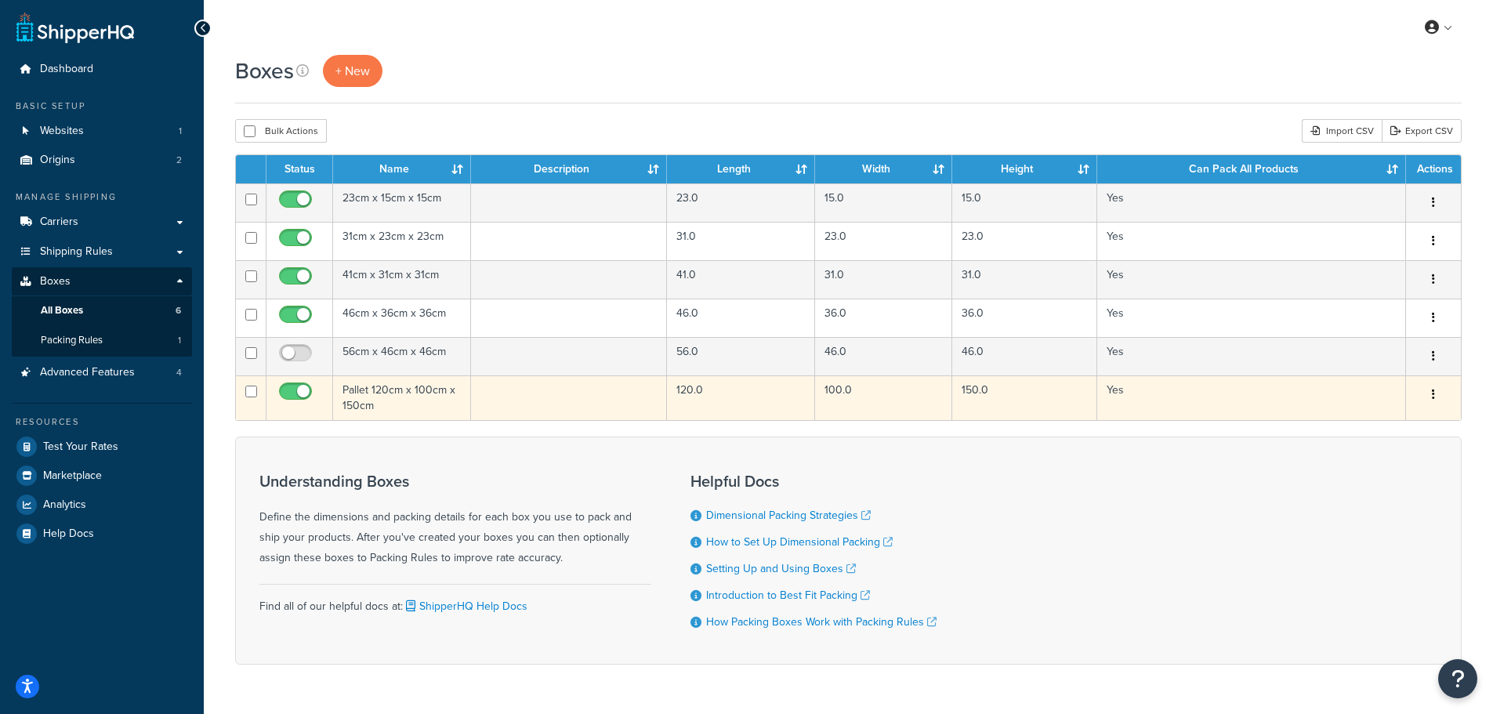
click at [386, 404] on td "Pallet 120cm x 100cm x 150cm" at bounding box center [402, 397] width 138 height 45
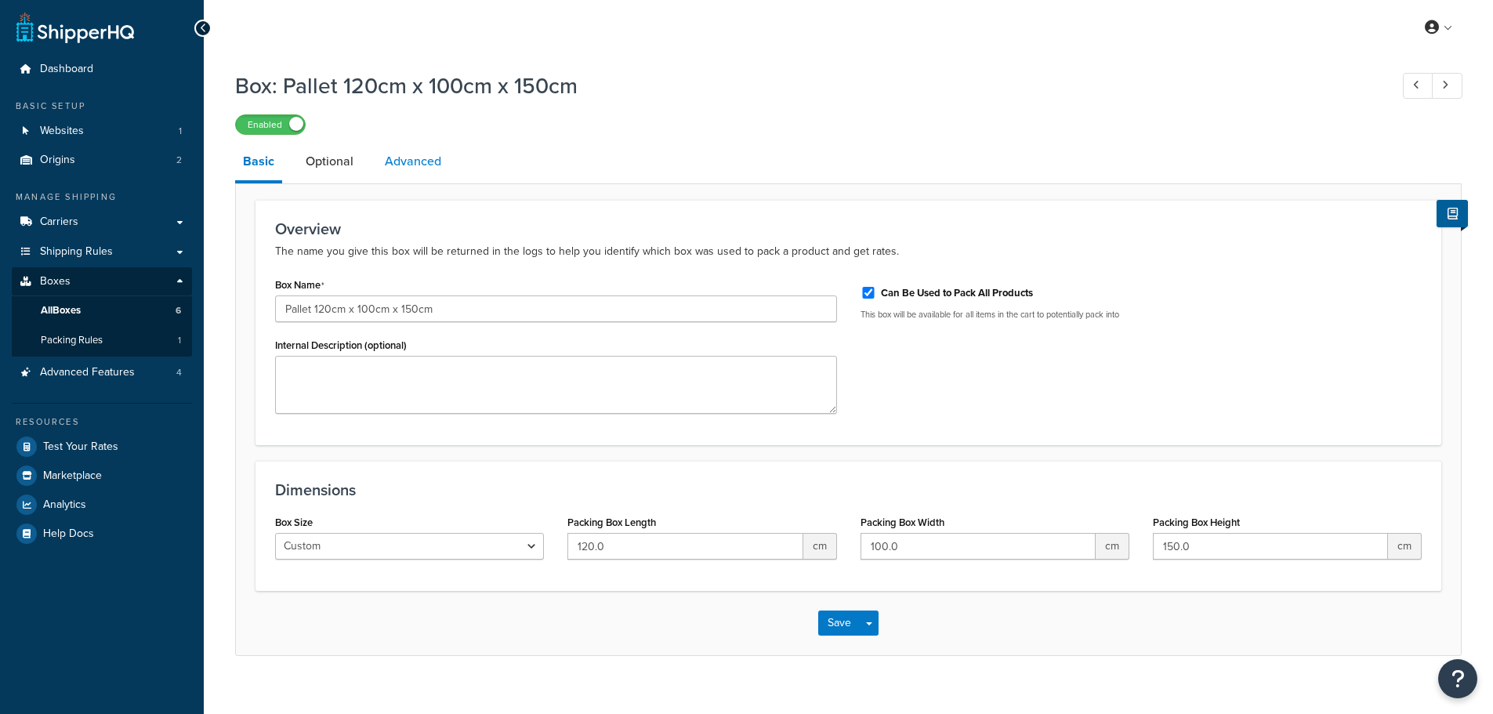
click at [407, 163] on link "Advanced" at bounding box center [413, 162] width 72 height 38
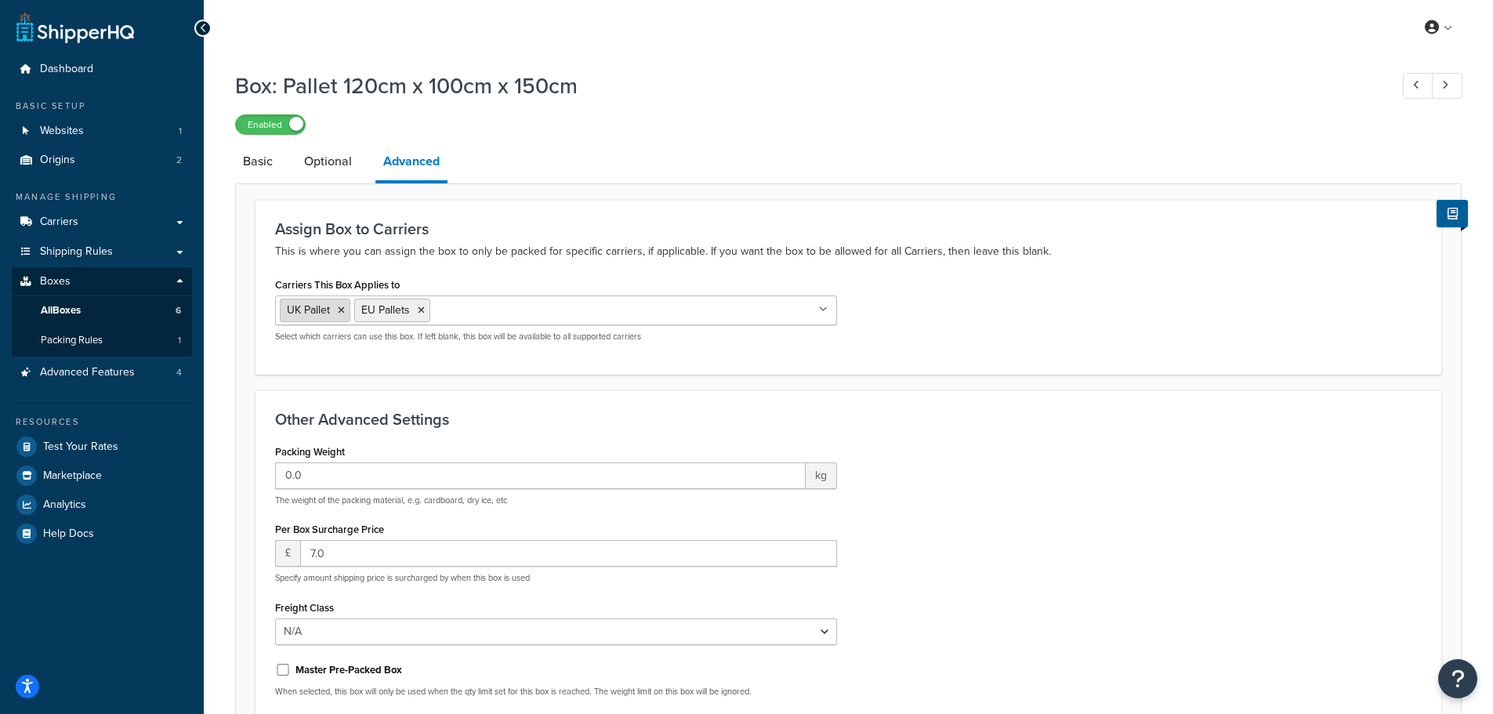
click at [338, 312] on icon at bounding box center [341, 310] width 7 height 9
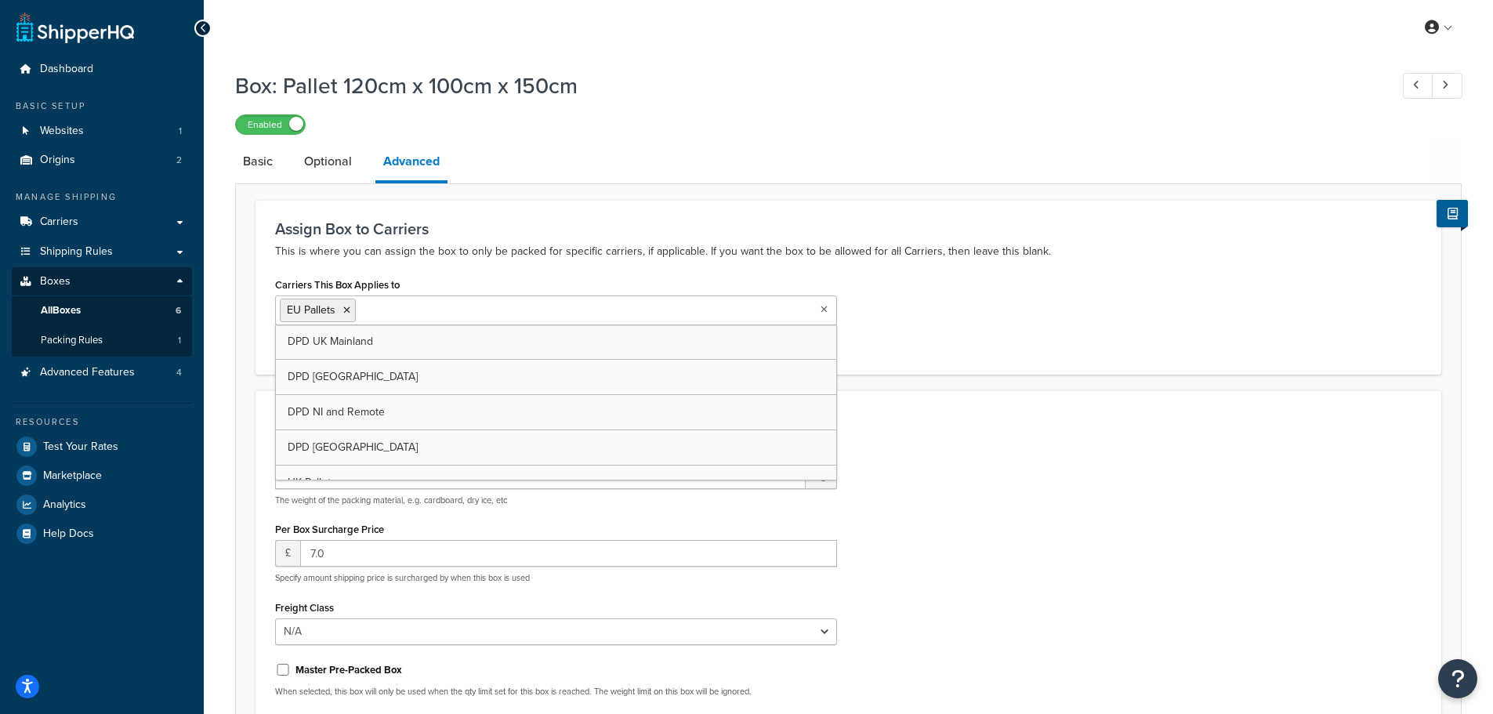
click at [1009, 305] on div "Carriers This Box Applies to EU Pallets DPD UK Mainland DPD Europe DPD NI and R…" at bounding box center [848, 314] width 1170 height 81
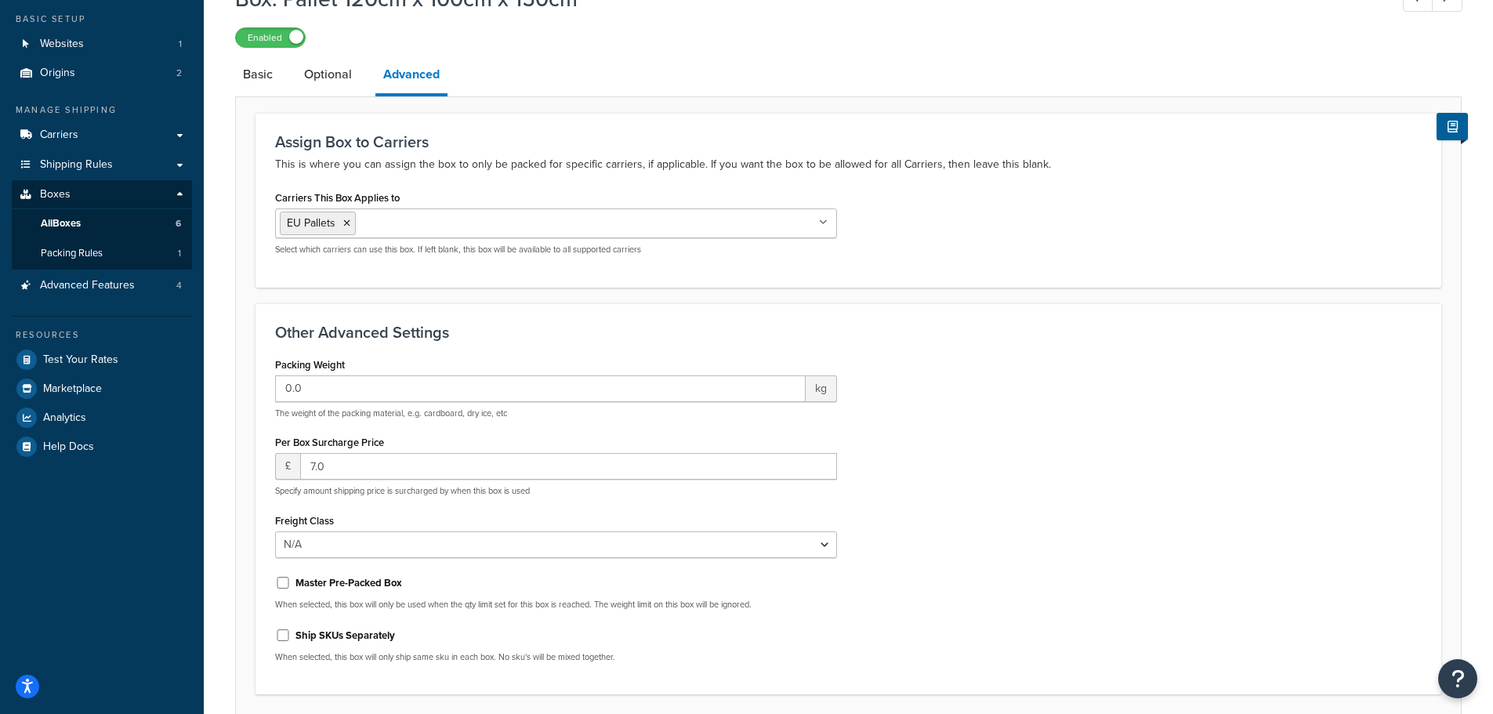
scroll to position [213, 0]
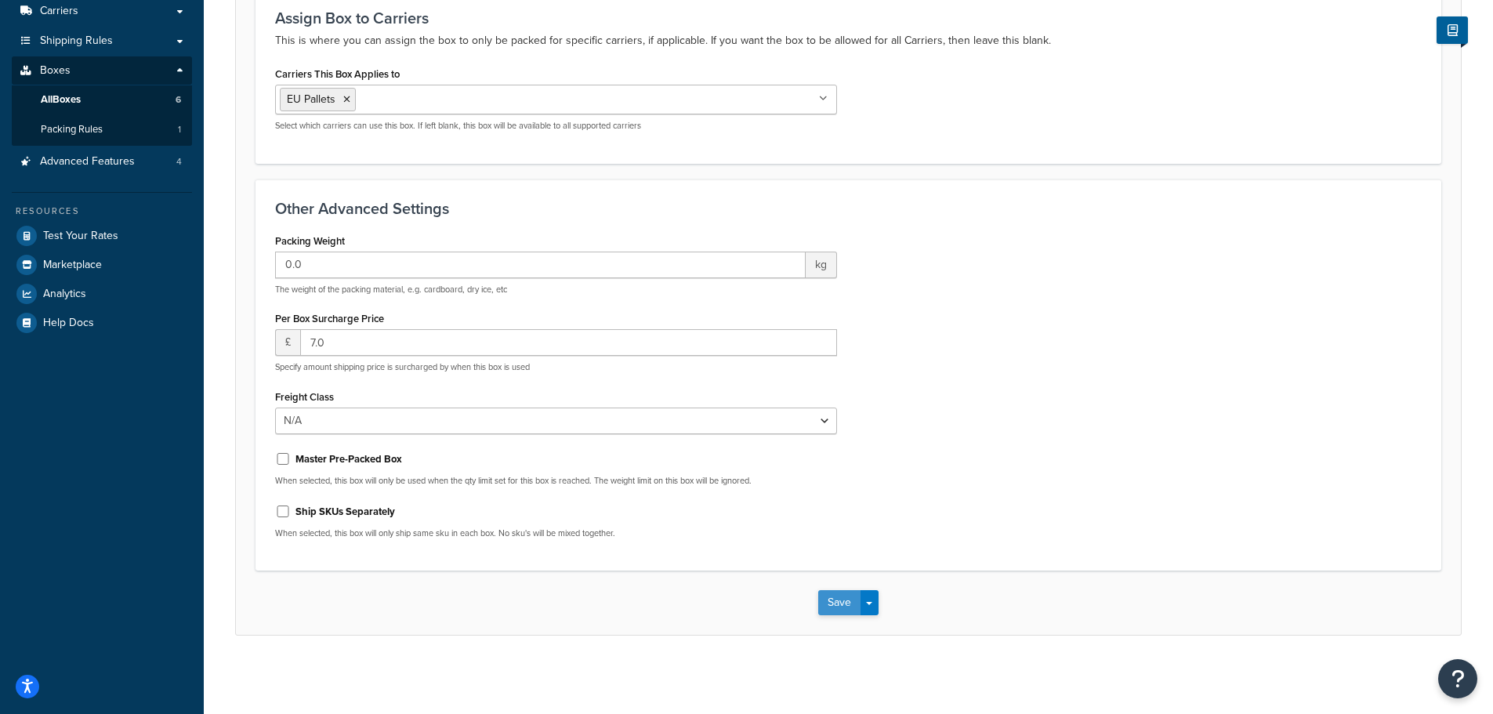
click at [839, 600] on button "Save" at bounding box center [839, 602] width 42 height 25
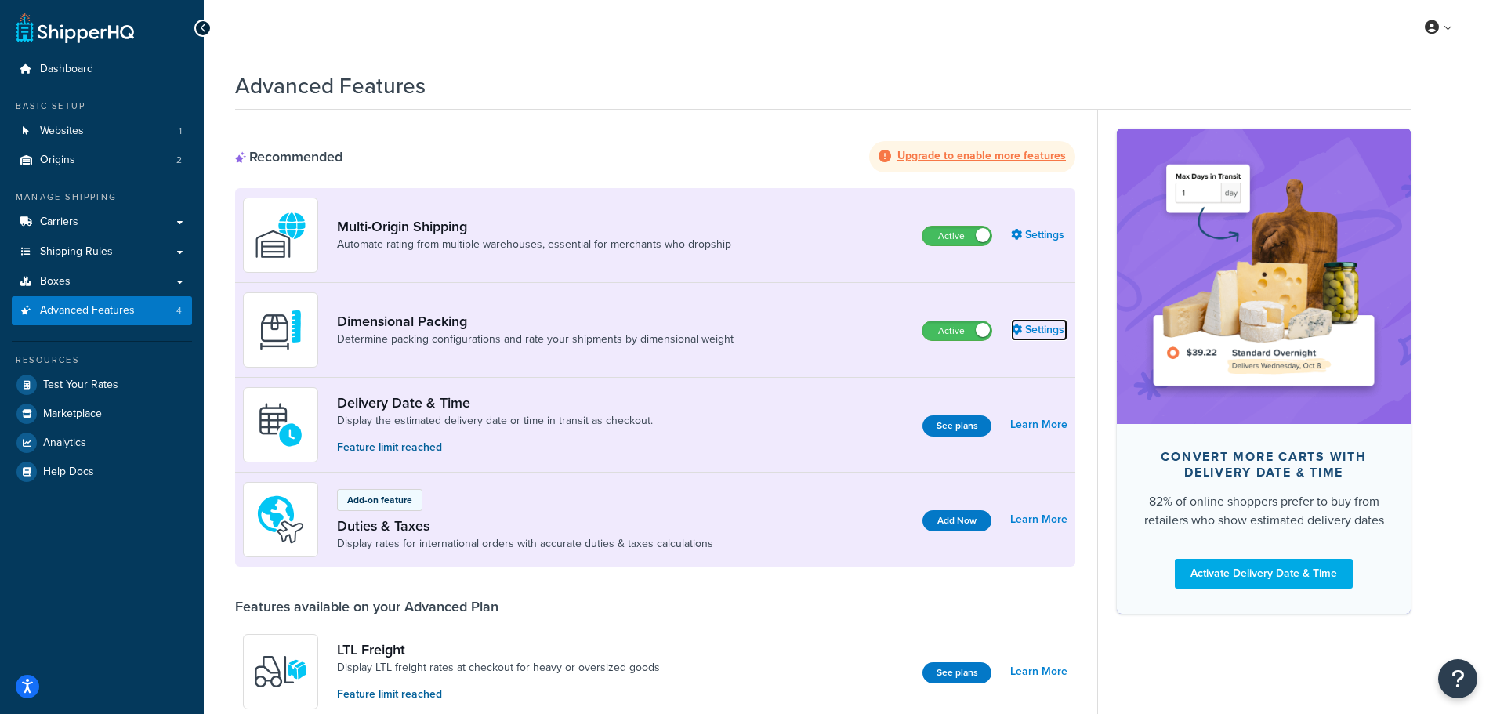
click at [1047, 327] on link "Settings" at bounding box center [1039, 330] width 56 height 22
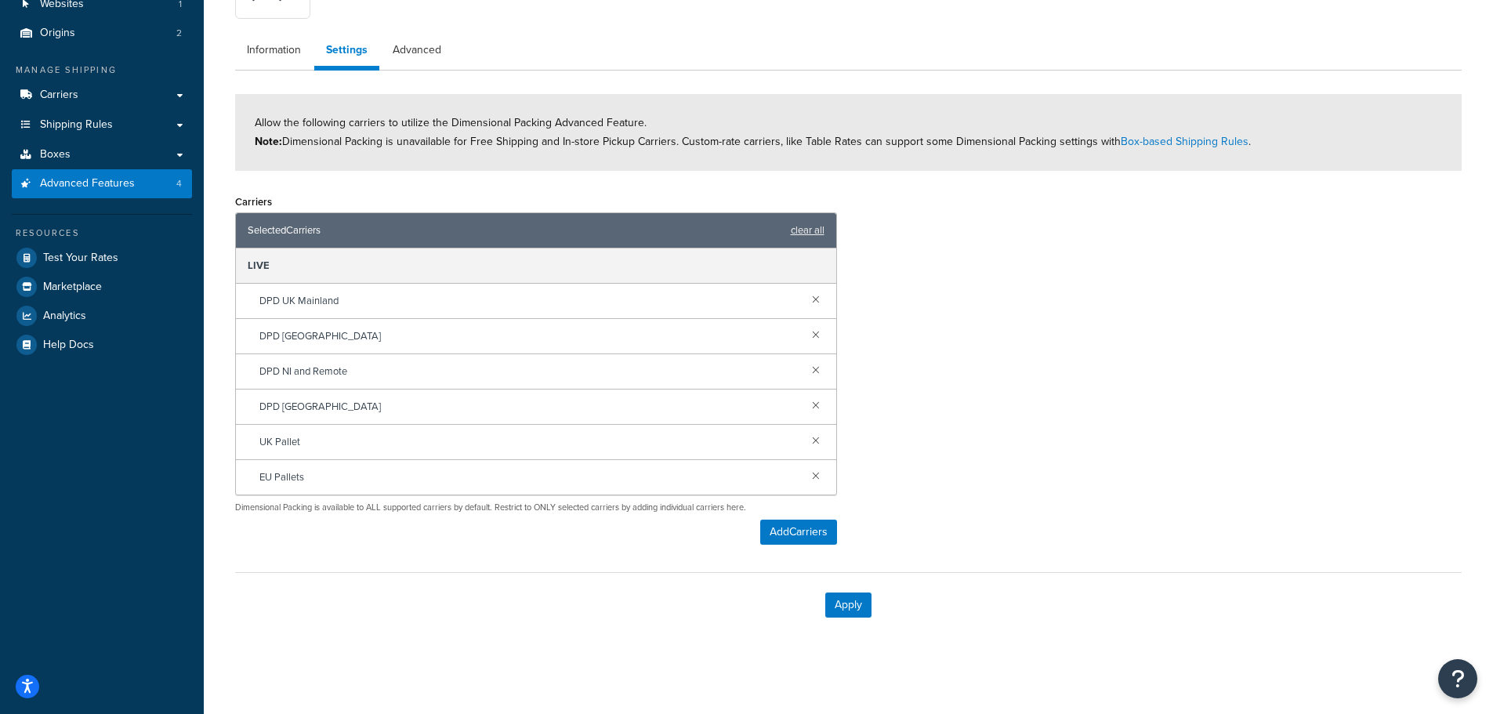
scroll to position [129, 0]
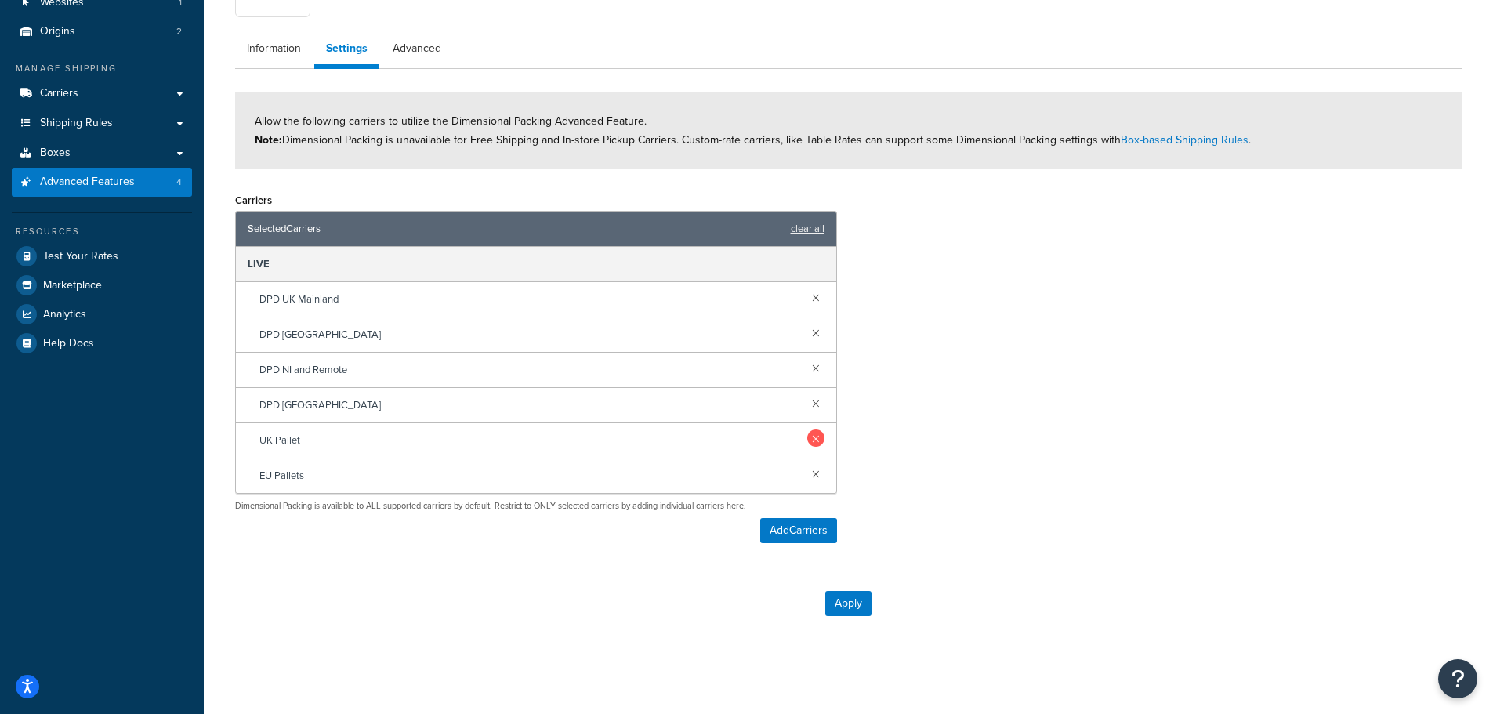
click at [818, 443] on link at bounding box center [815, 438] width 17 height 17
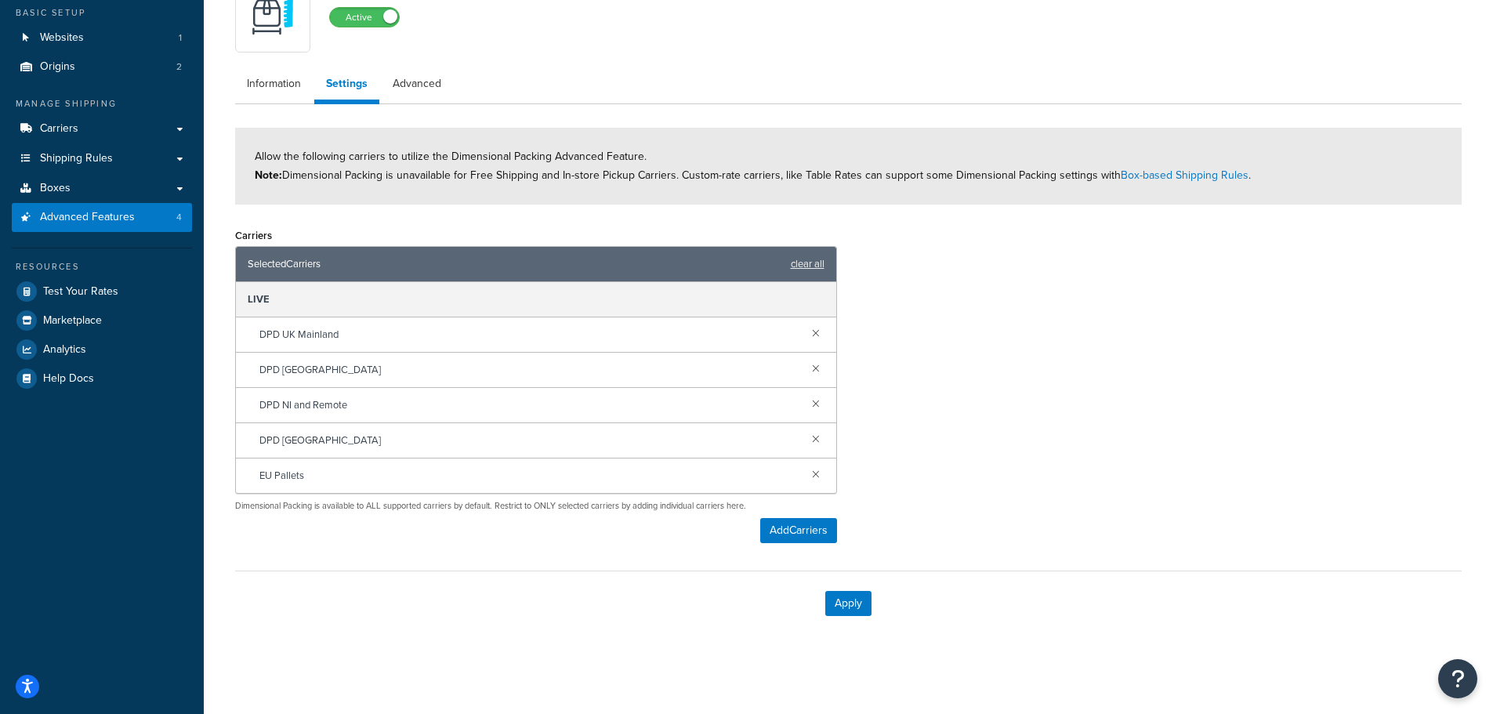
scroll to position [94, 0]
click at [849, 609] on button "Apply" at bounding box center [848, 603] width 46 height 25
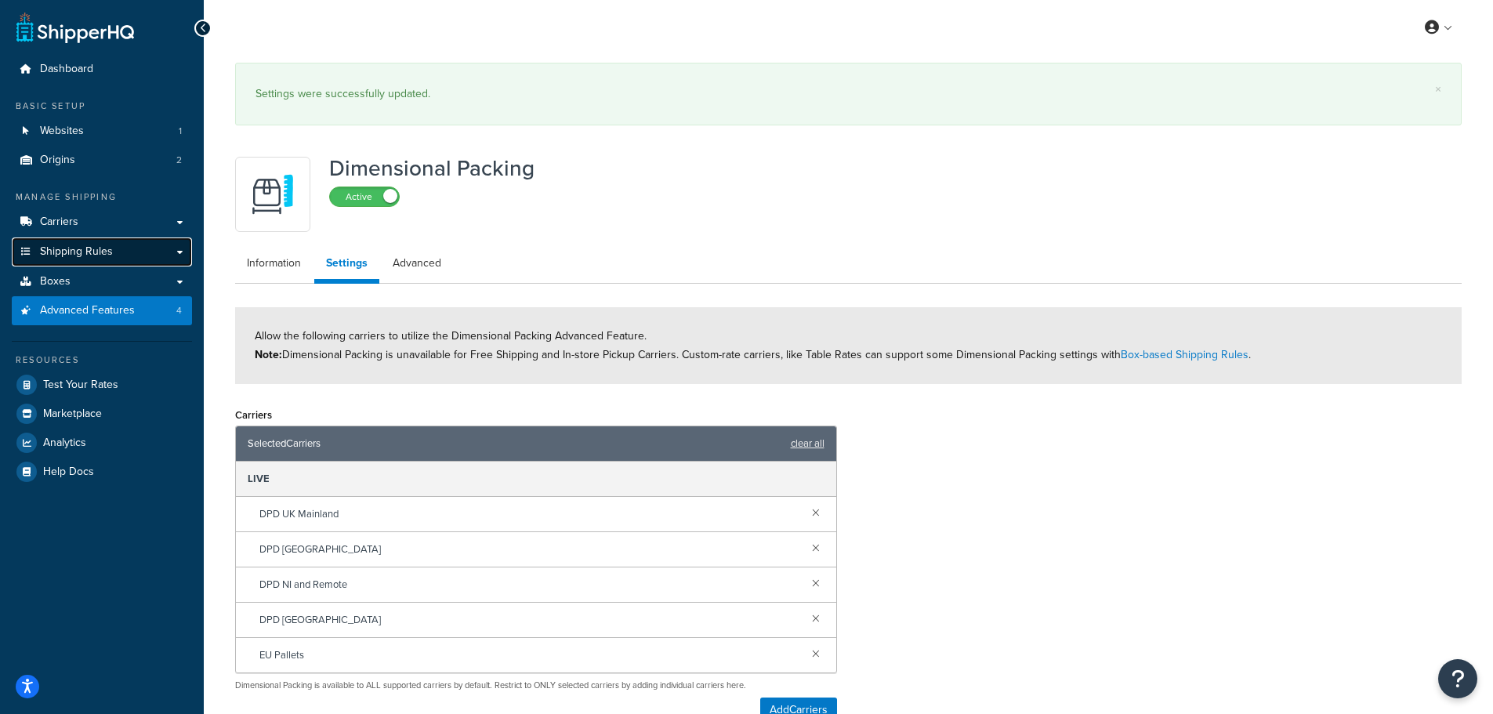
click at [64, 246] on span "Shipping Rules" at bounding box center [76, 251] width 73 height 13
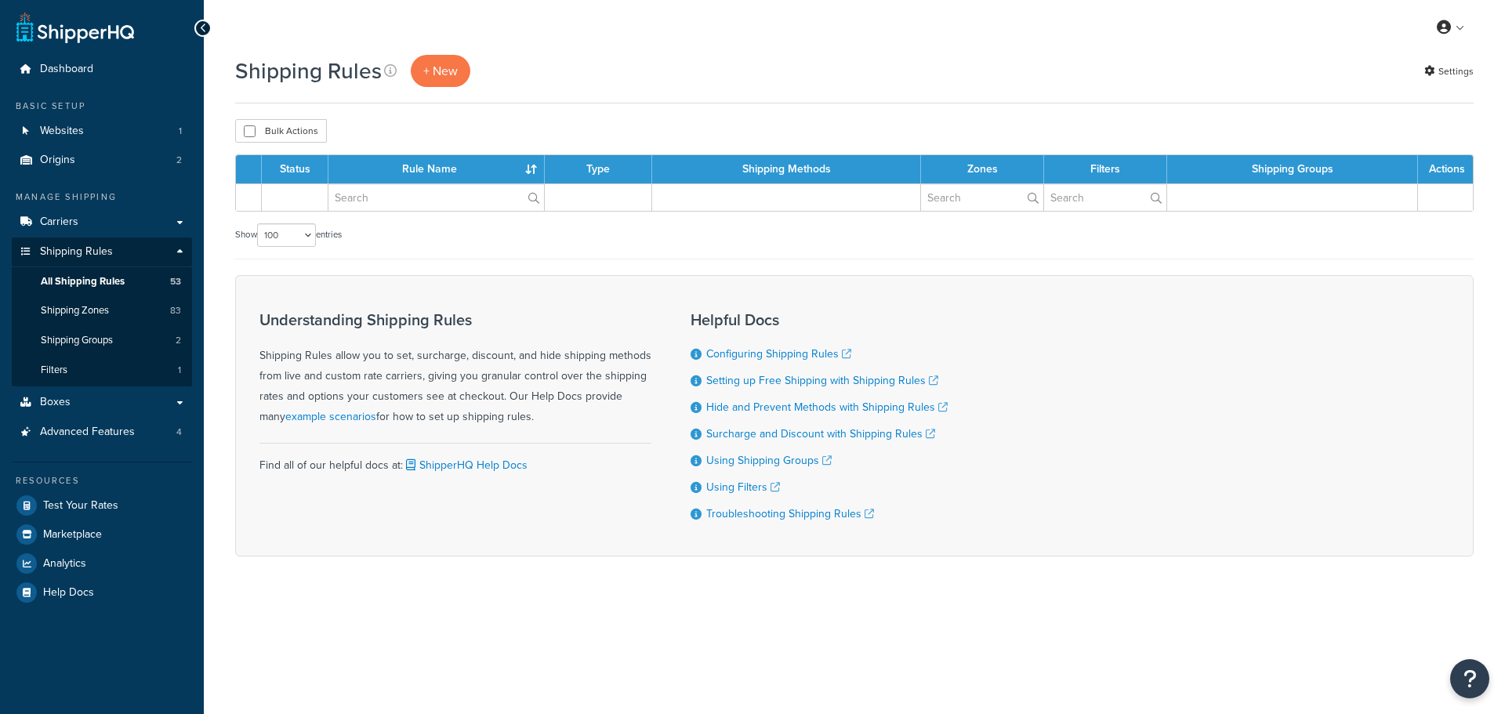
select select "100"
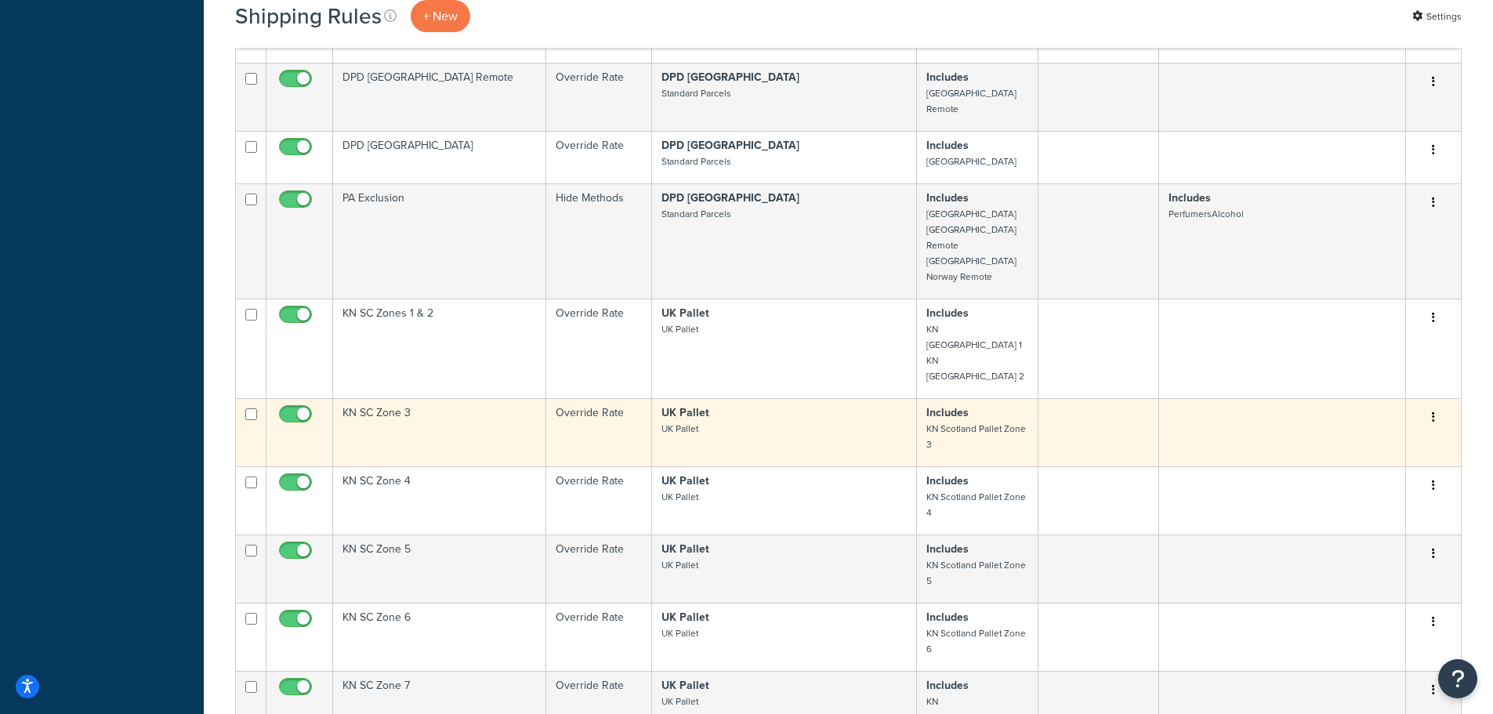
scroll to position [2195, 0]
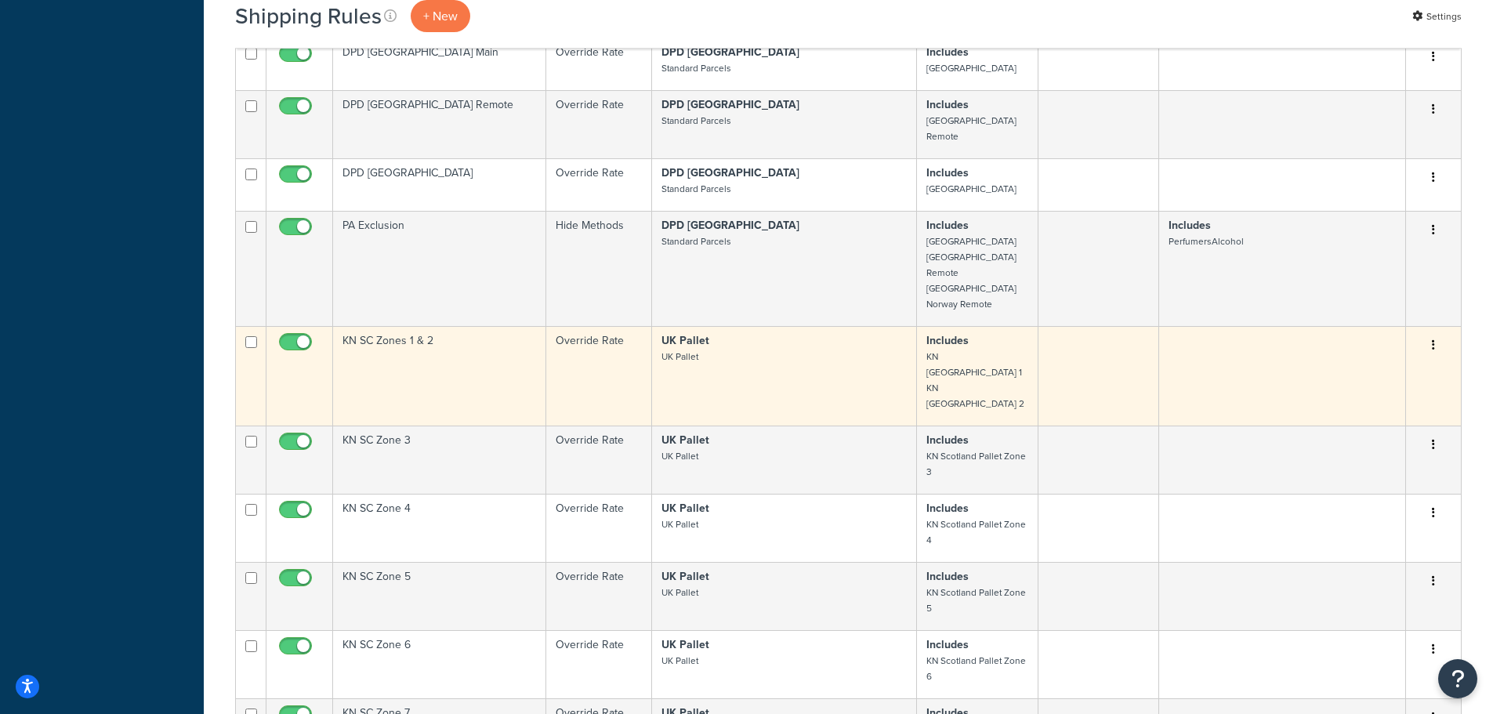
click at [252, 336] on input "checkbox" at bounding box center [251, 342] width 12 height 12
checkbox input "true"
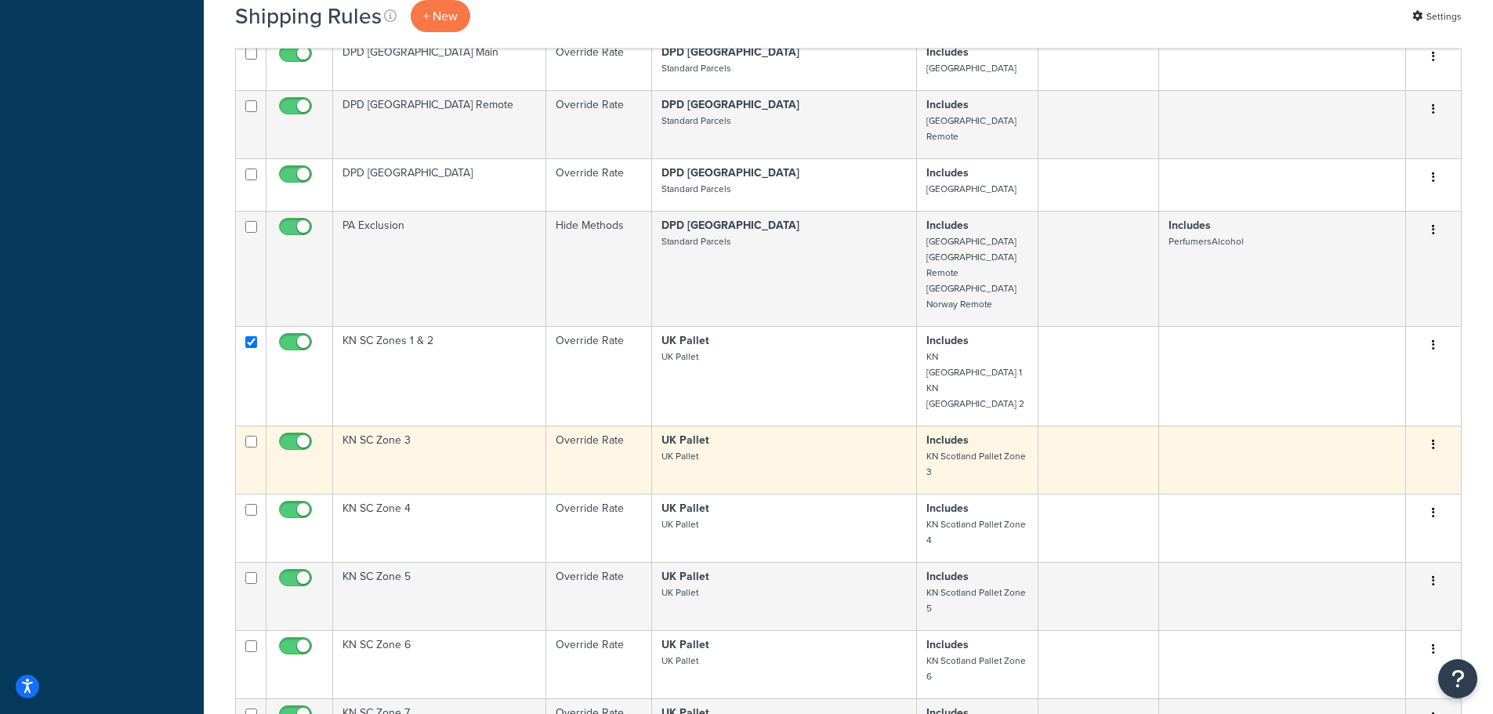
click at [248, 436] on input "checkbox" at bounding box center [251, 442] width 12 height 12
checkbox input "true"
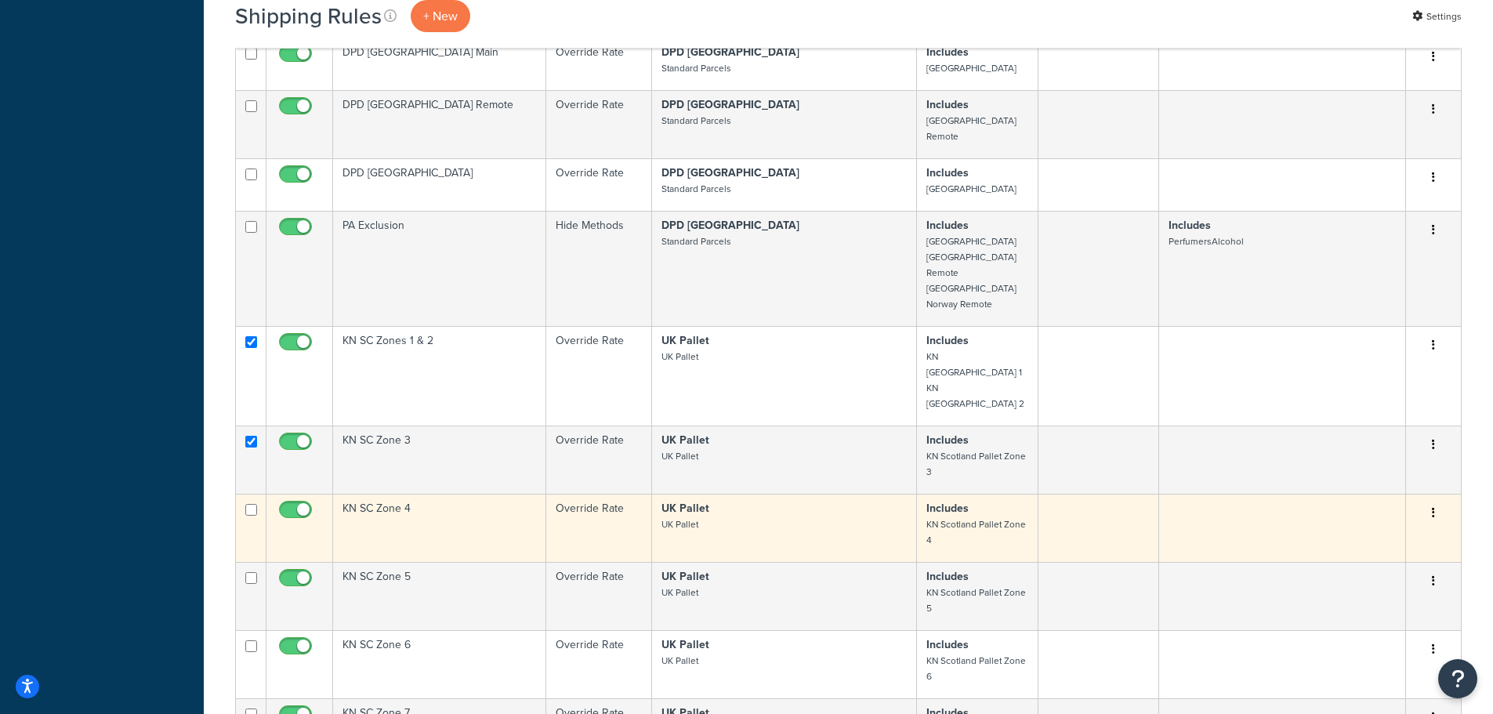
click at [255, 494] on td at bounding box center [251, 528] width 31 height 68
checkbox input "true"
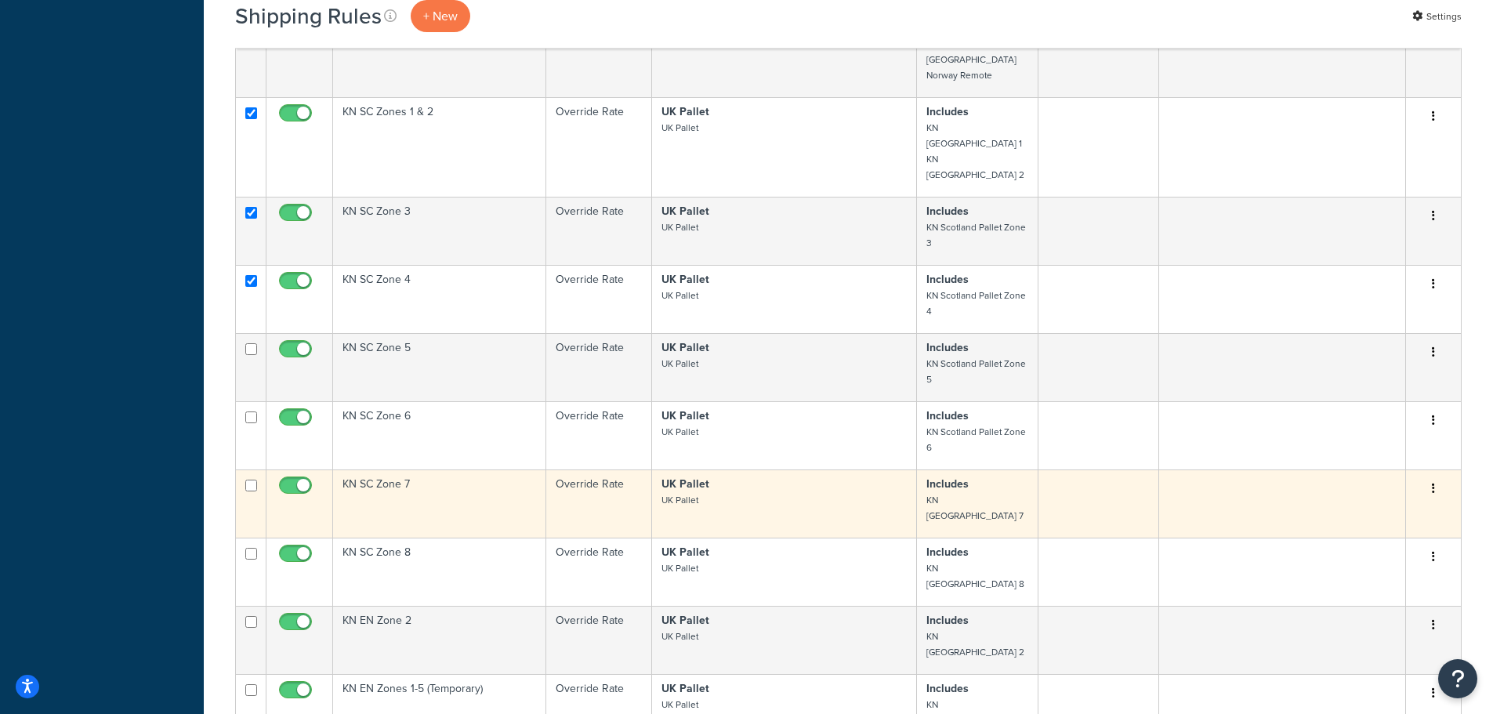
scroll to position [2430, 0]
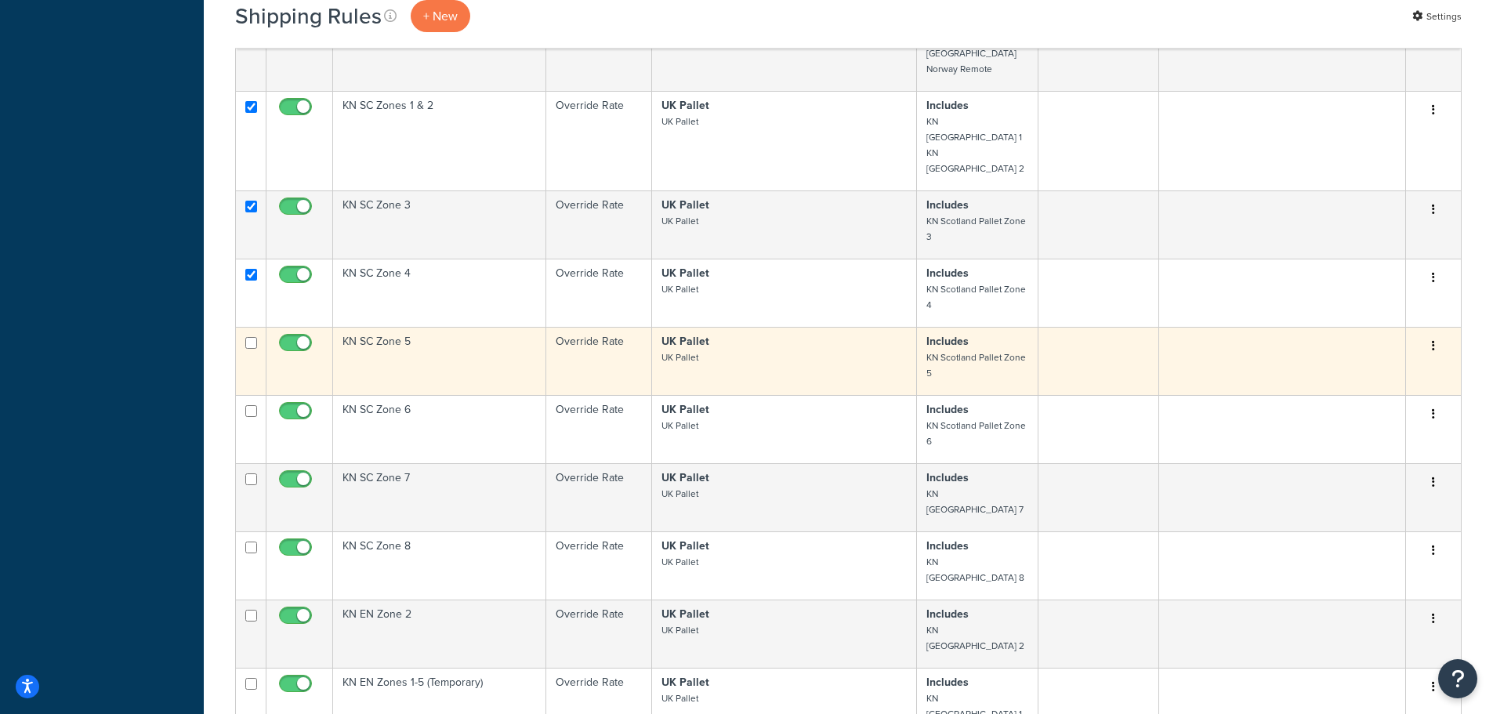
click at [250, 337] on input "checkbox" at bounding box center [251, 343] width 12 height 12
checkbox input "true"
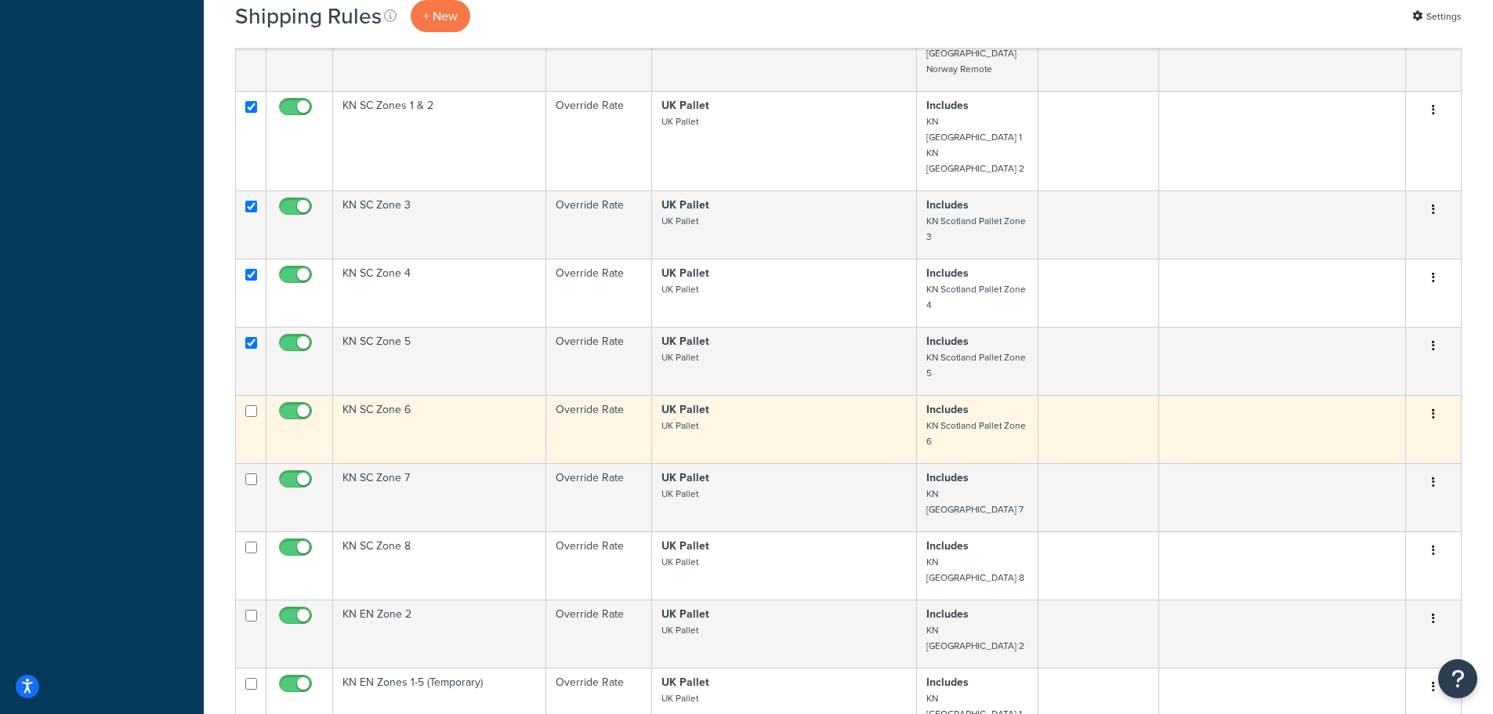
click at [250, 395] on td at bounding box center [251, 429] width 31 height 68
checkbox input "true"
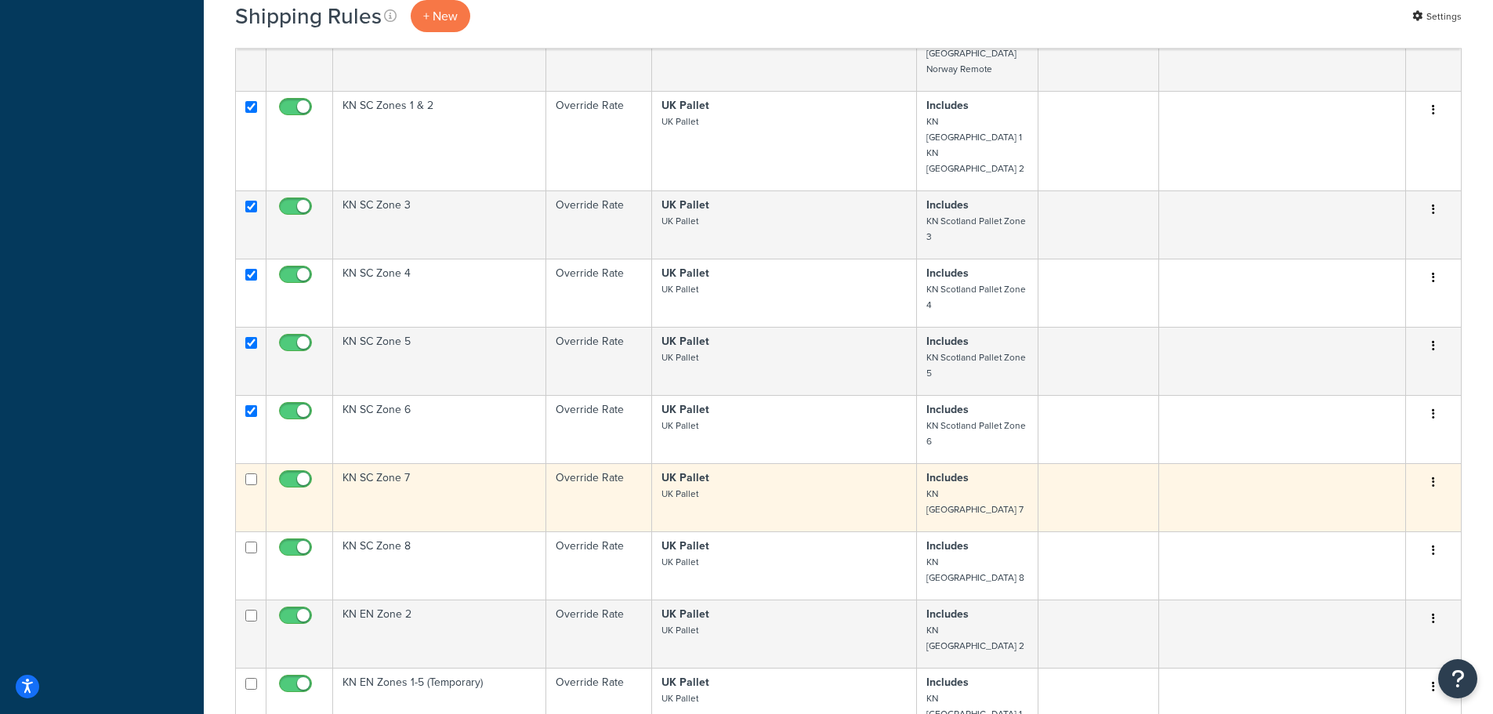
drag, startPoint x: 245, startPoint y: 364, endPoint x: 245, endPoint y: 380, distance: 16.5
click at [246, 463] on td at bounding box center [251, 497] width 31 height 68
checkbox input "true"
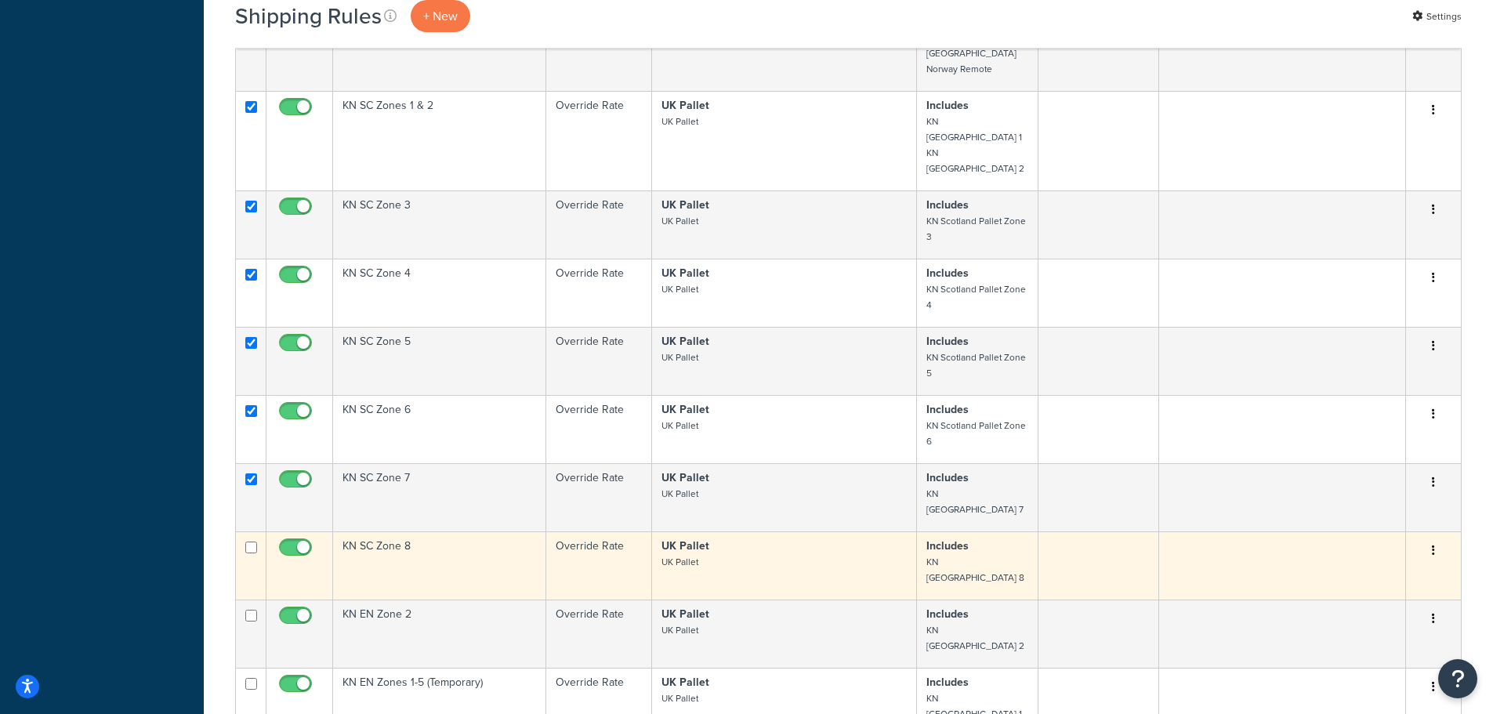
click at [254, 542] on input "checkbox" at bounding box center [251, 548] width 12 height 12
checkbox input "true"
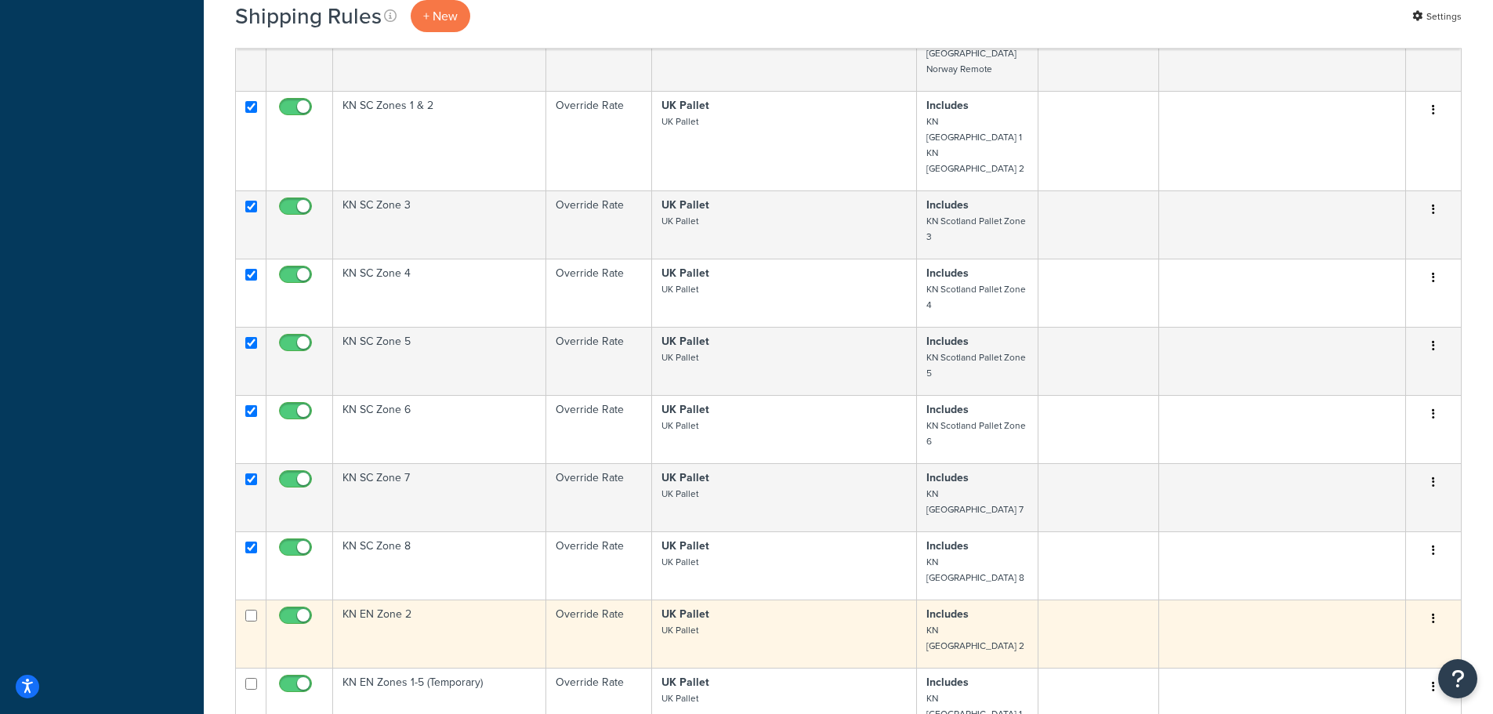
click at [249, 610] on input "checkbox" at bounding box center [251, 616] width 12 height 12
checkbox input "true"
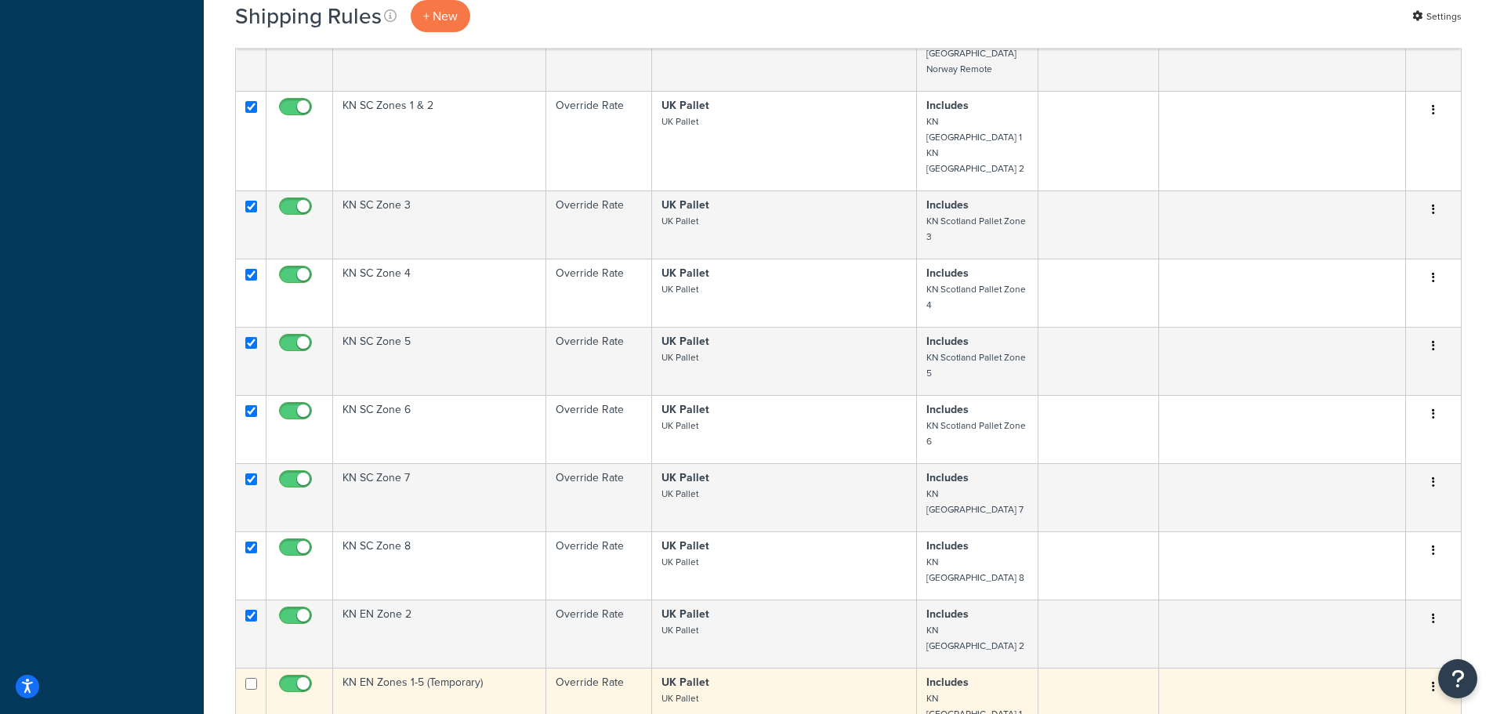
checkbox input "true"
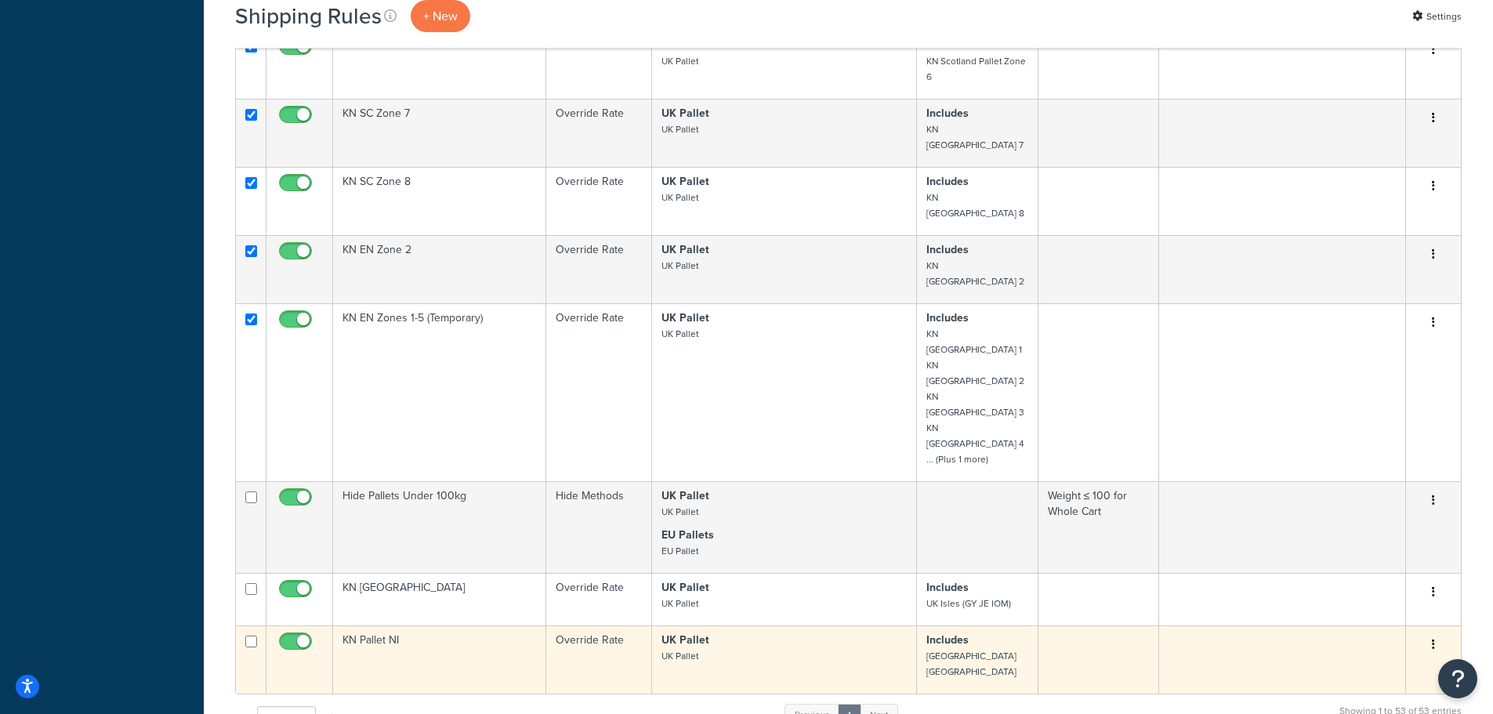
scroll to position [2900, 0]
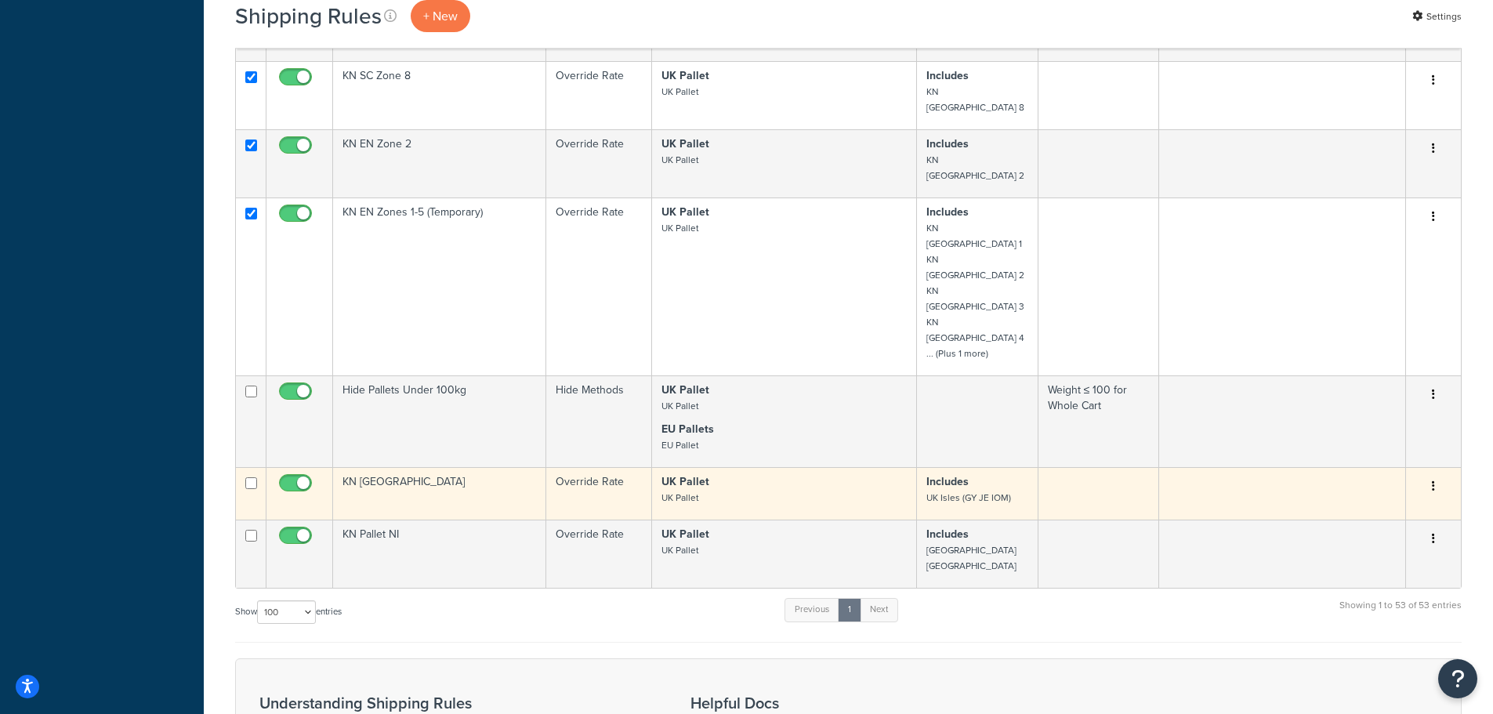
click at [248, 477] on input "checkbox" at bounding box center [251, 483] width 12 height 12
checkbox input "true"
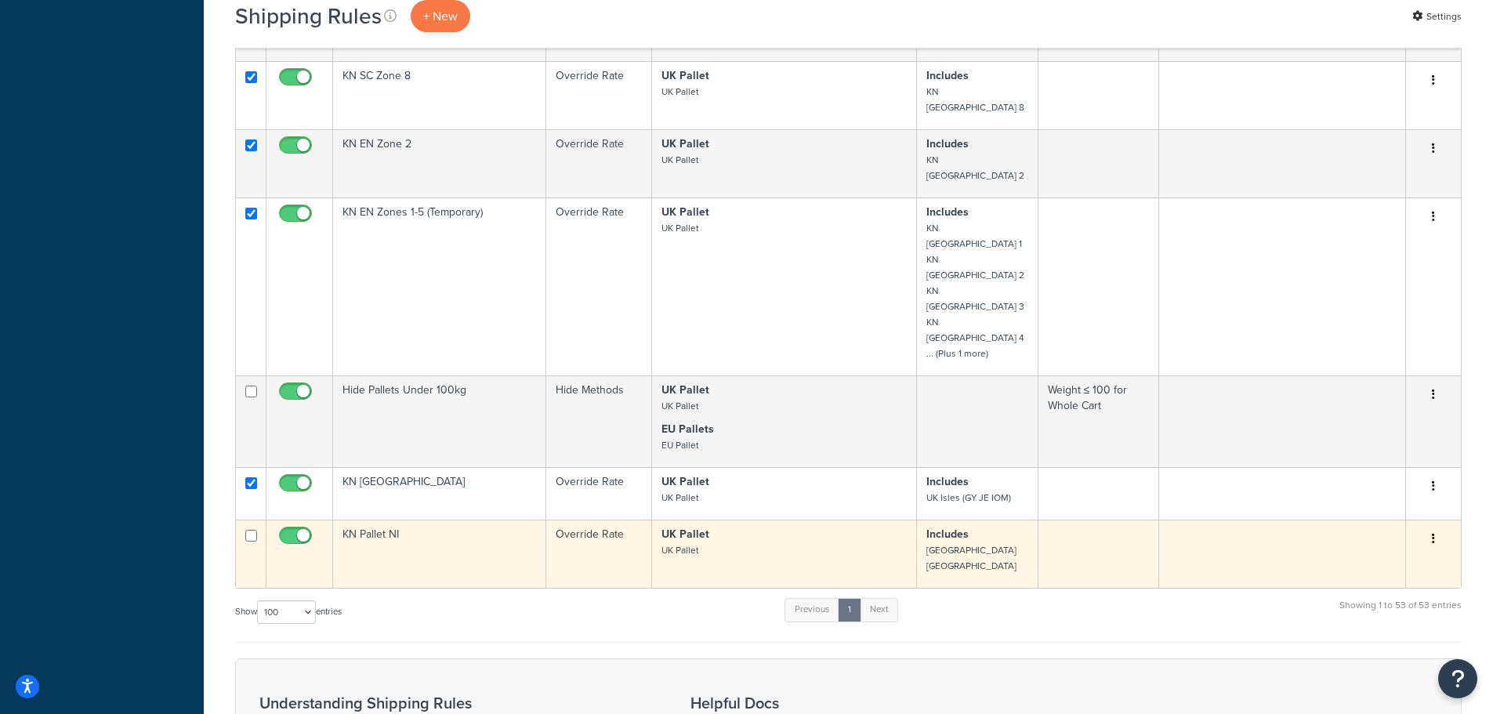
click at [248, 530] on input "checkbox" at bounding box center [251, 536] width 12 height 12
checkbox input "true"
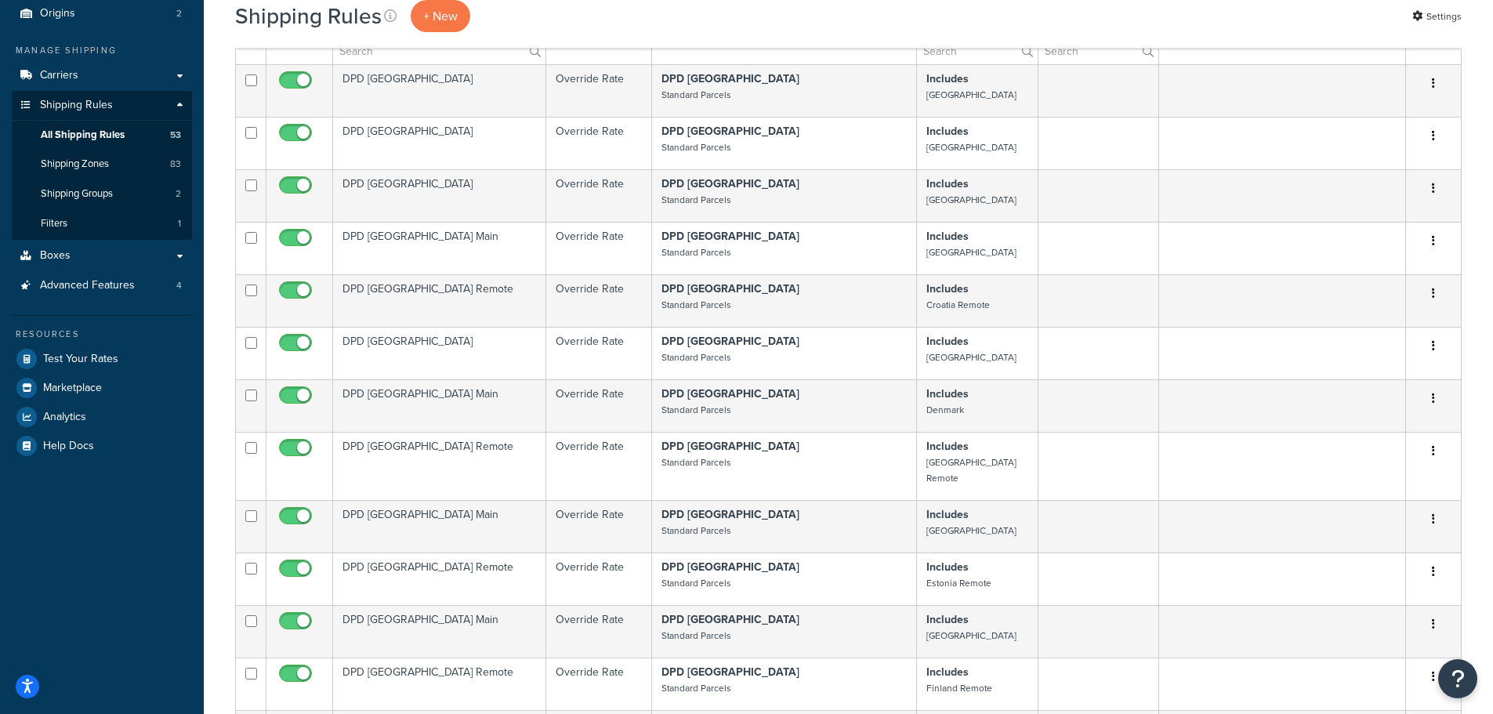
scroll to position [0, 0]
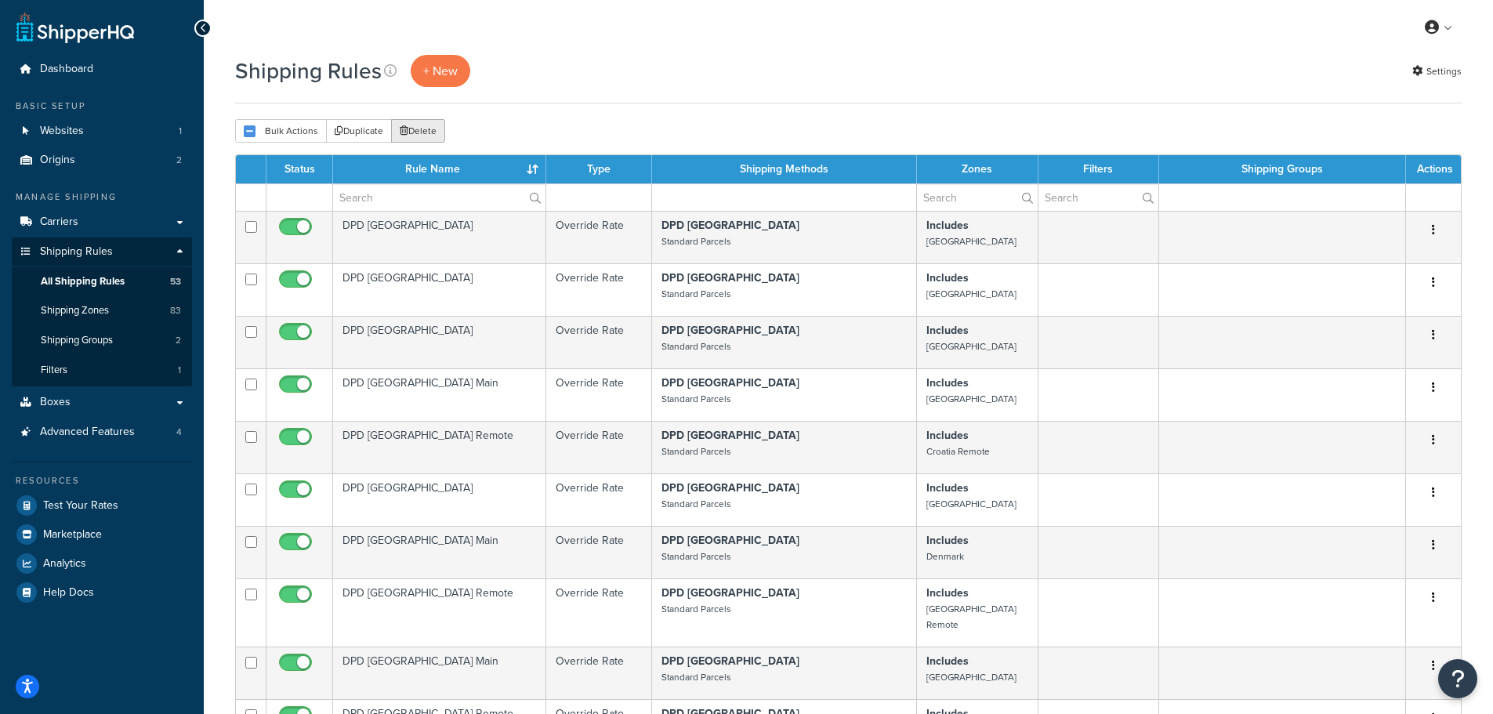
click at [412, 126] on button "Delete" at bounding box center [418, 131] width 54 height 24
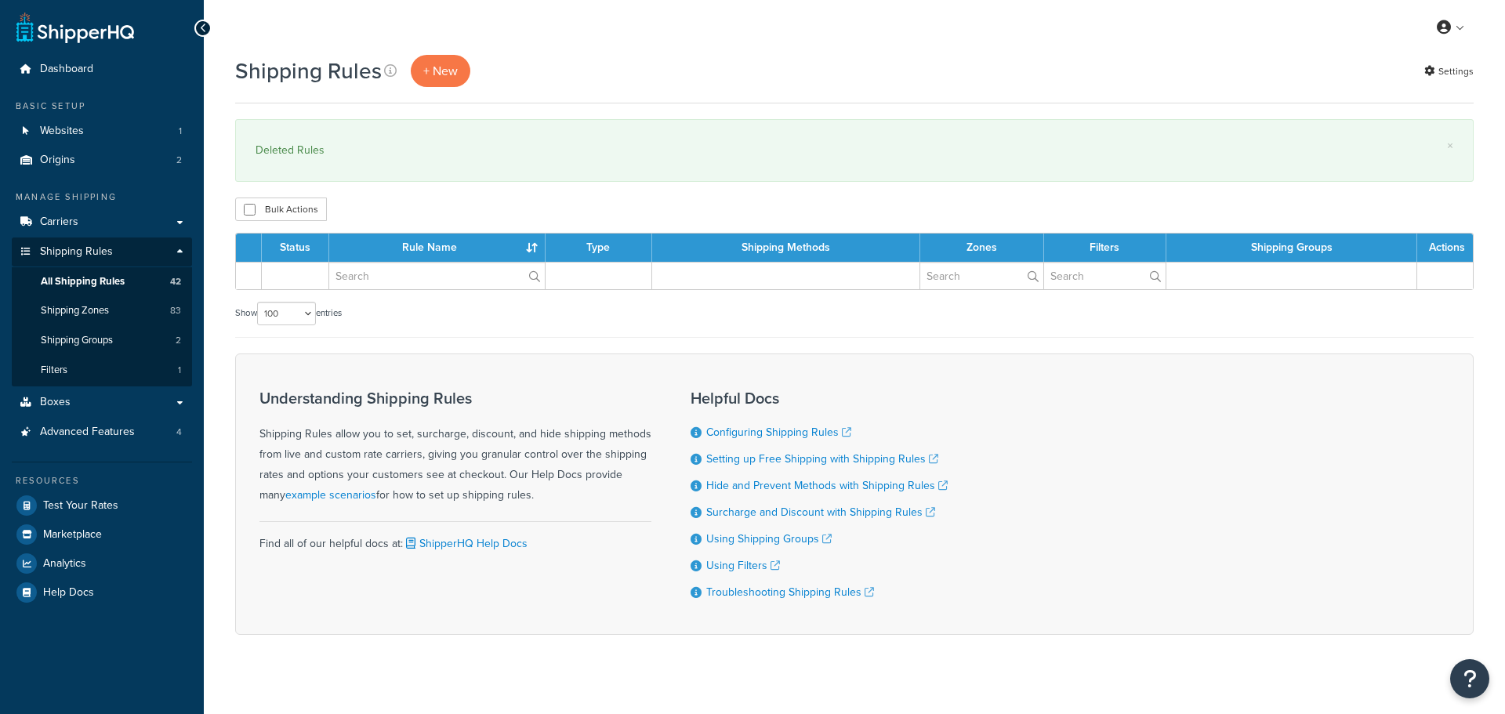
select select "100"
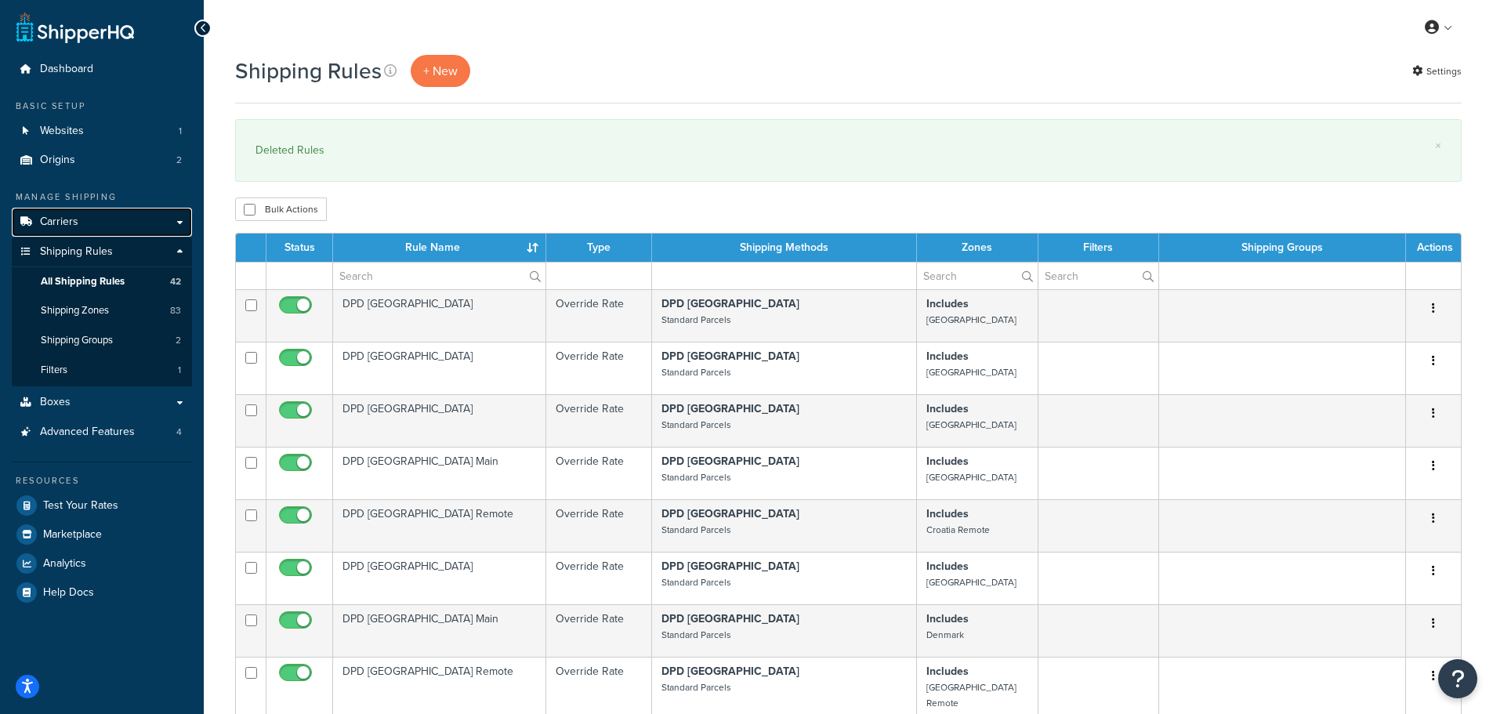
click at [64, 223] on span "Carriers" at bounding box center [59, 222] width 38 height 13
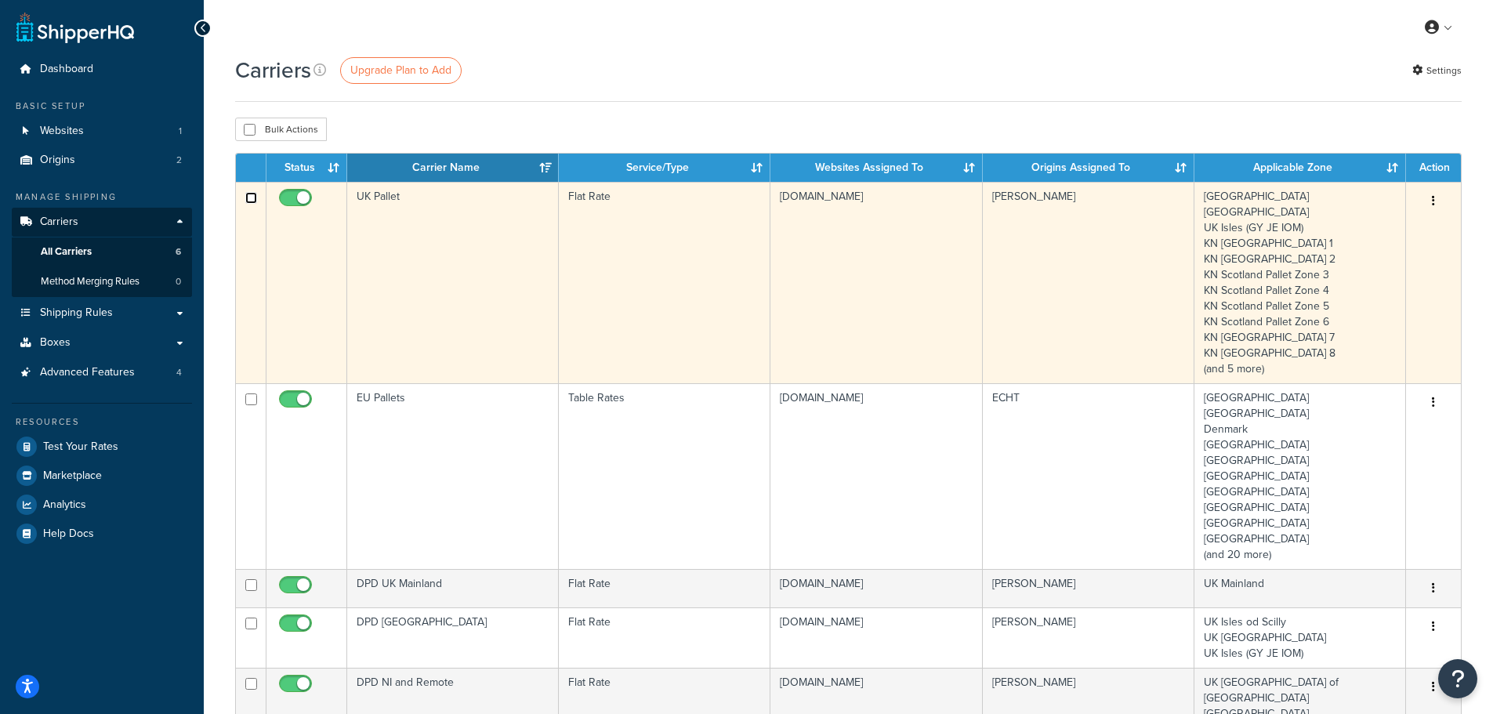
click at [252, 201] on input "checkbox" at bounding box center [251, 198] width 12 height 12
checkbox input "true"
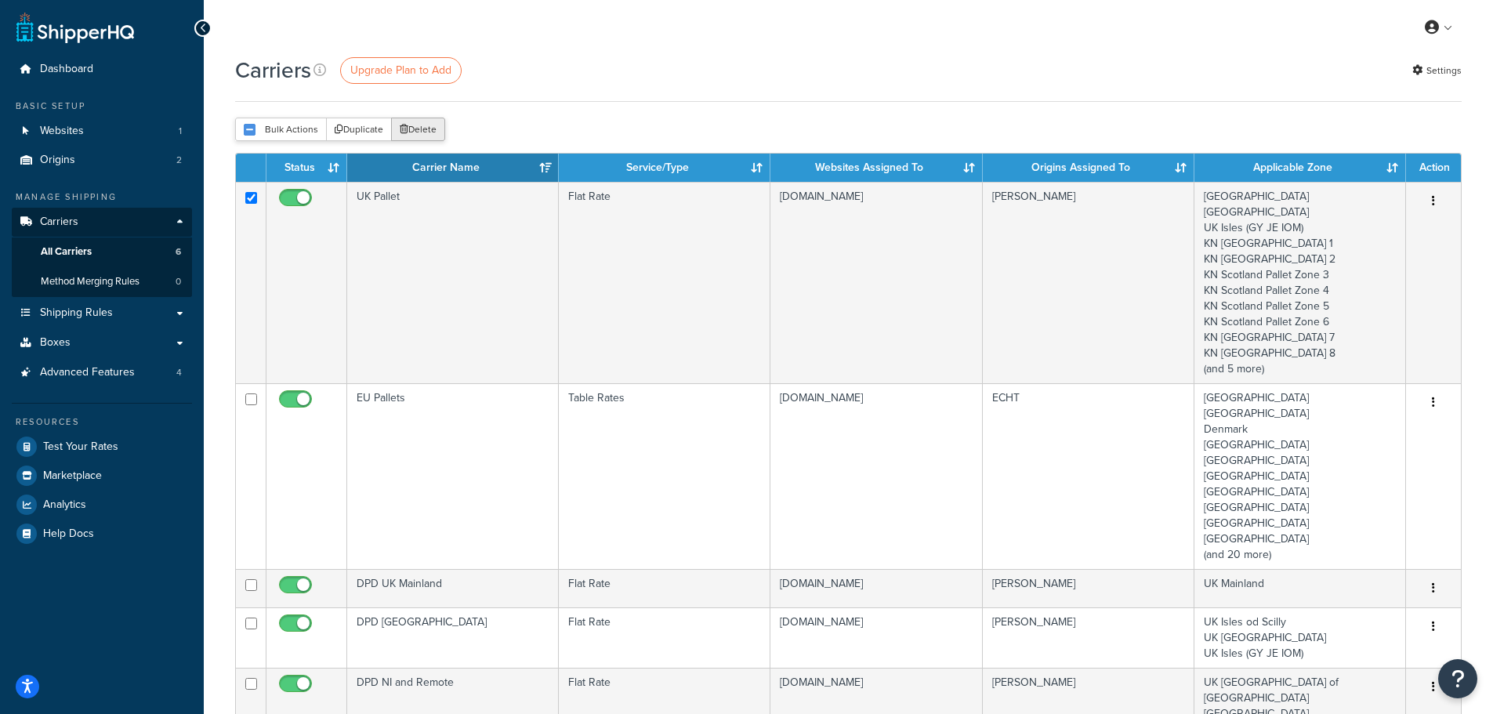
click at [422, 121] on button "Delete" at bounding box center [418, 130] width 54 height 24
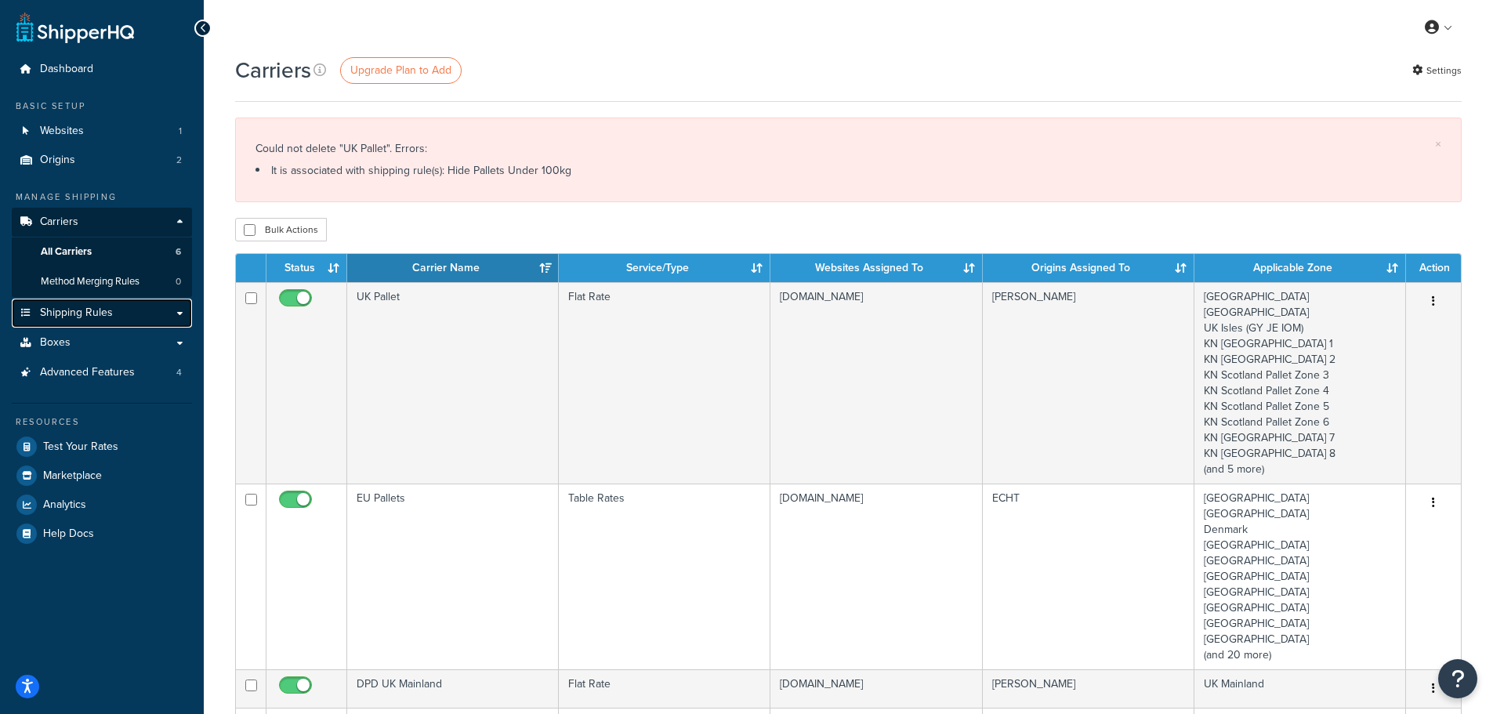
click at [67, 318] on span "Shipping Rules" at bounding box center [76, 312] width 73 height 13
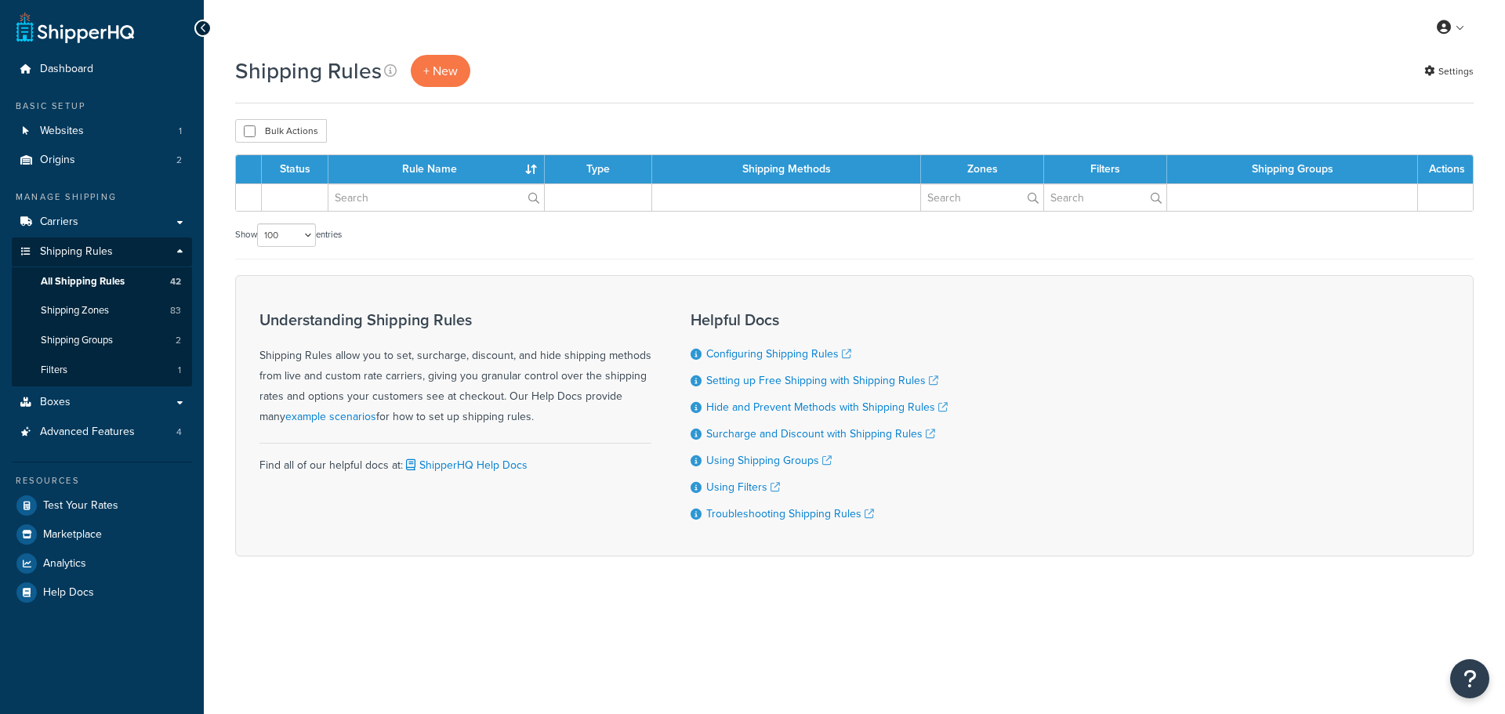
select select "100"
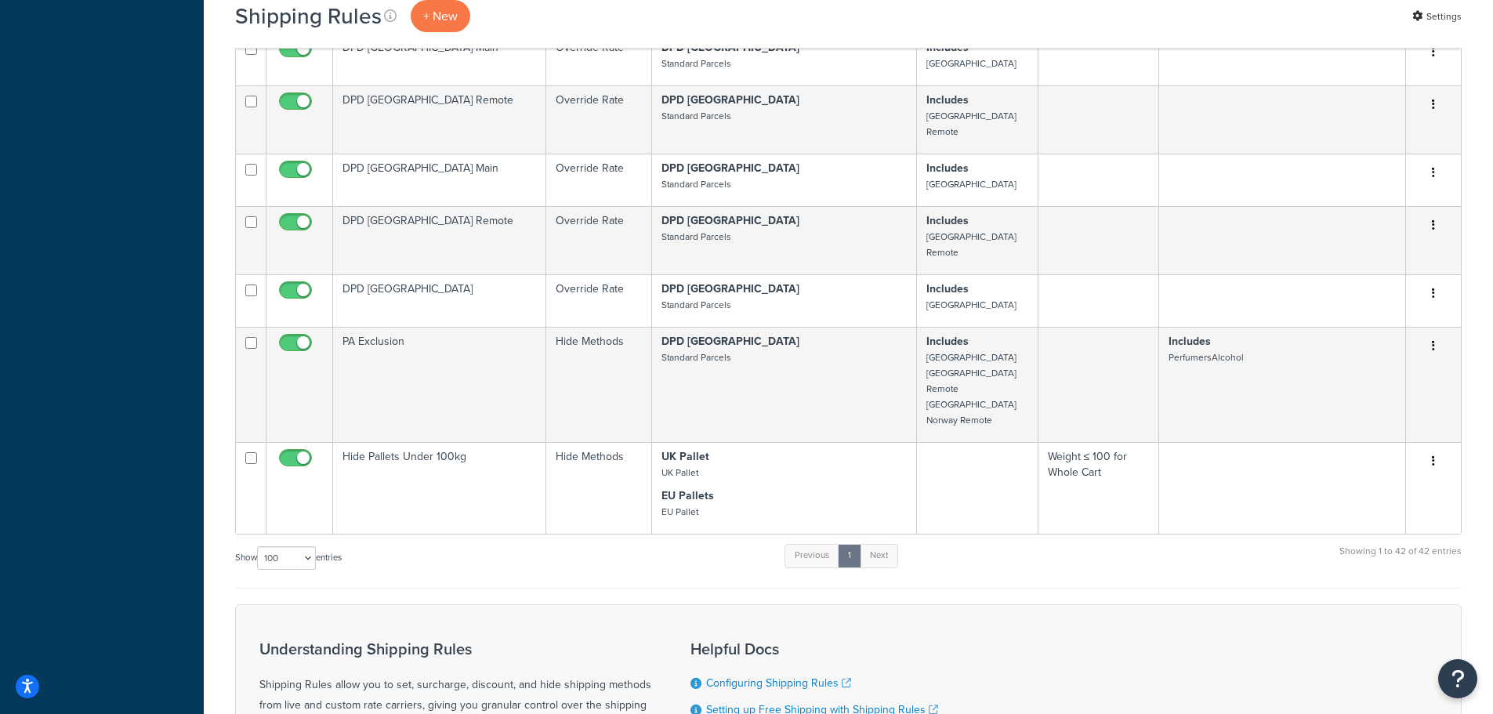
scroll to position [2240, 0]
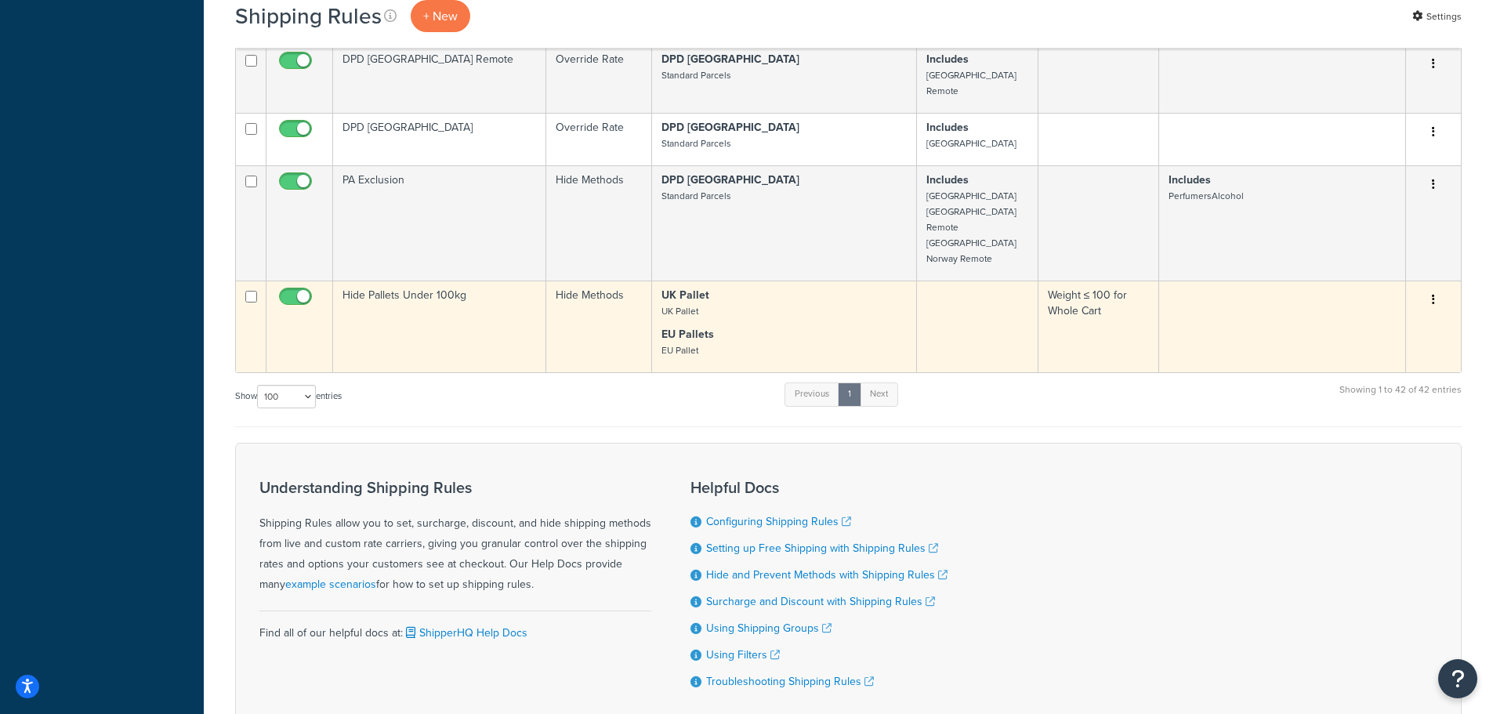
click at [395, 281] on td "Hide Pallets Under 100kg" at bounding box center [439, 327] width 213 height 92
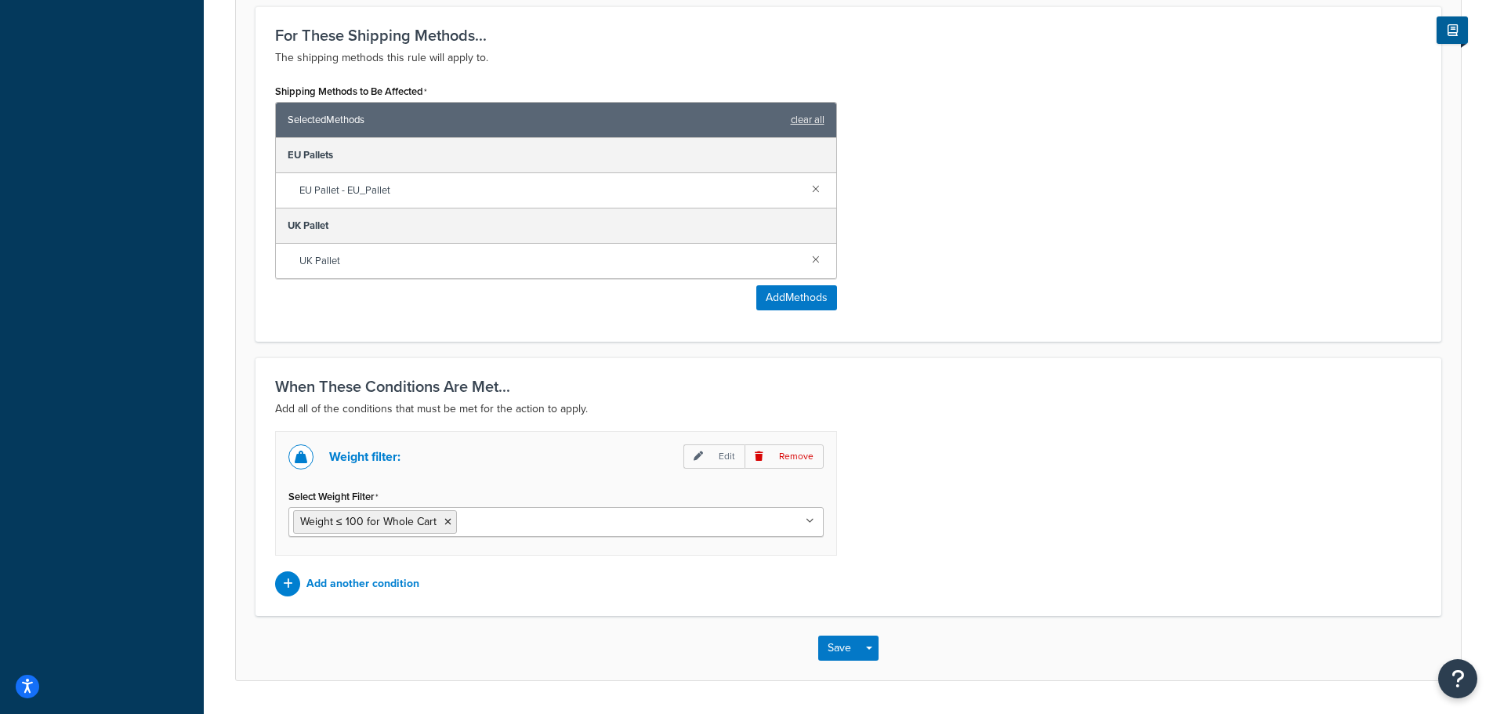
scroll to position [627, 0]
click at [820, 261] on link at bounding box center [815, 257] width 17 height 17
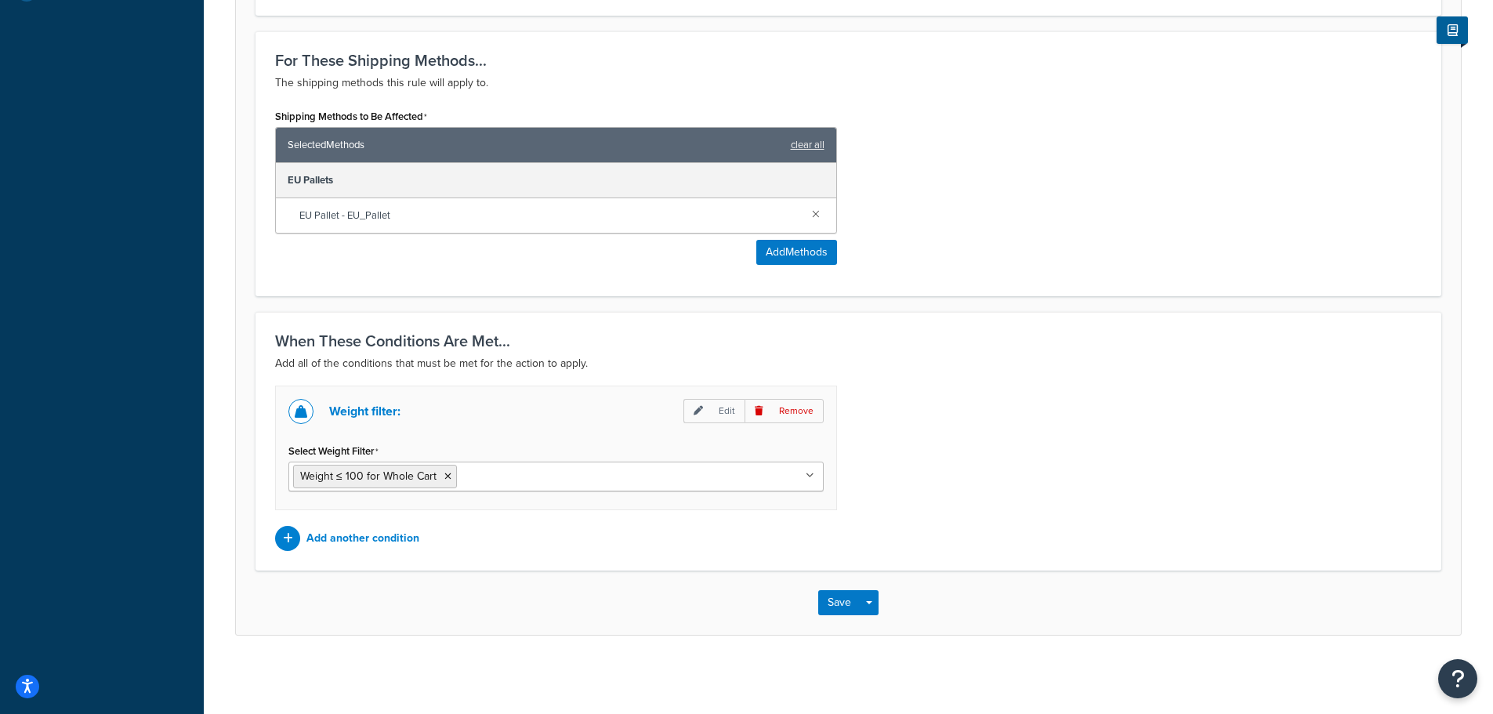
scroll to position [603, 0]
click at [934, 271] on div "Shipping Methods to Be Affected Selected Methods clear all EU Pallets EU Pallet…" at bounding box center [848, 191] width 1170 height 172
click at [837, 602] on button "Save" at bounding box center [839, 602] width 42 height 25
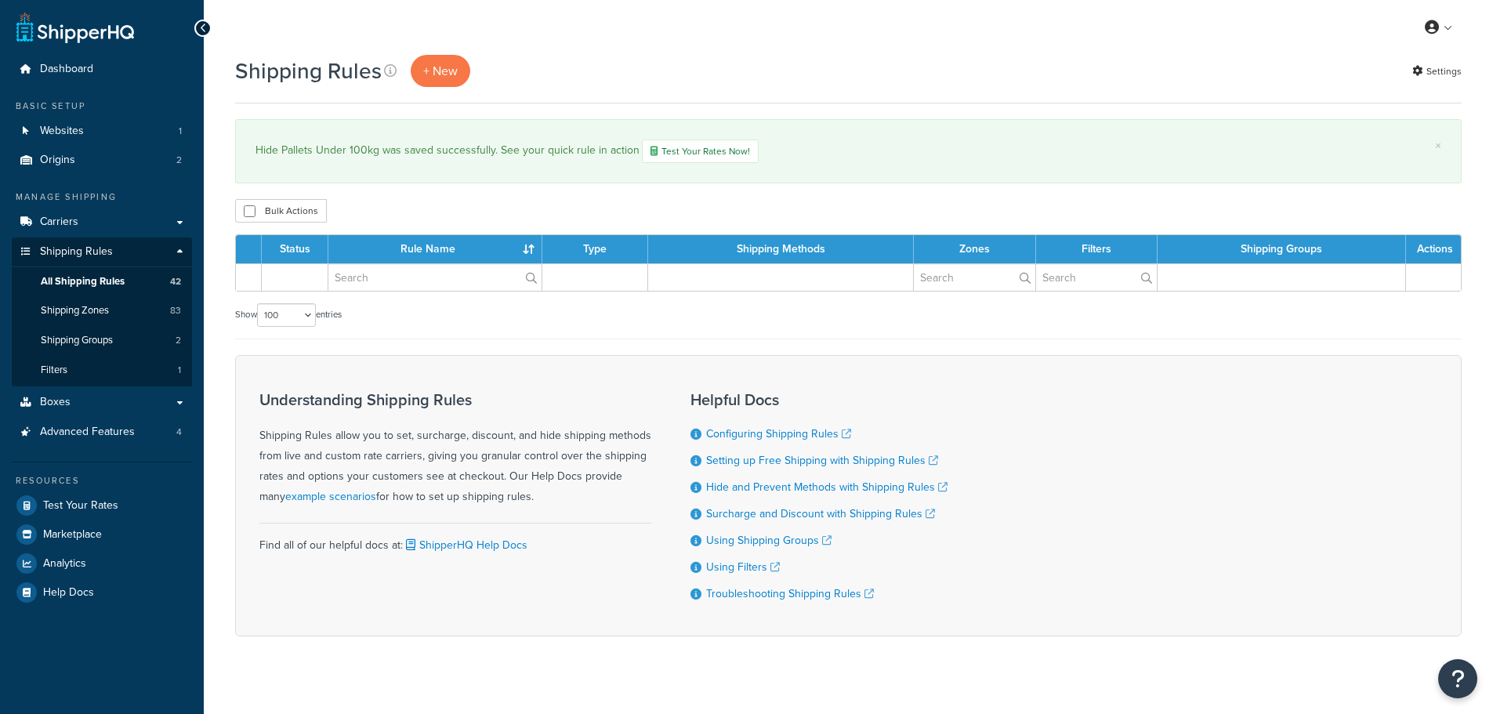
select select "100"
click at [64, 221] on span "Carriers" at bounding box center [59, 222] width 38 height 13
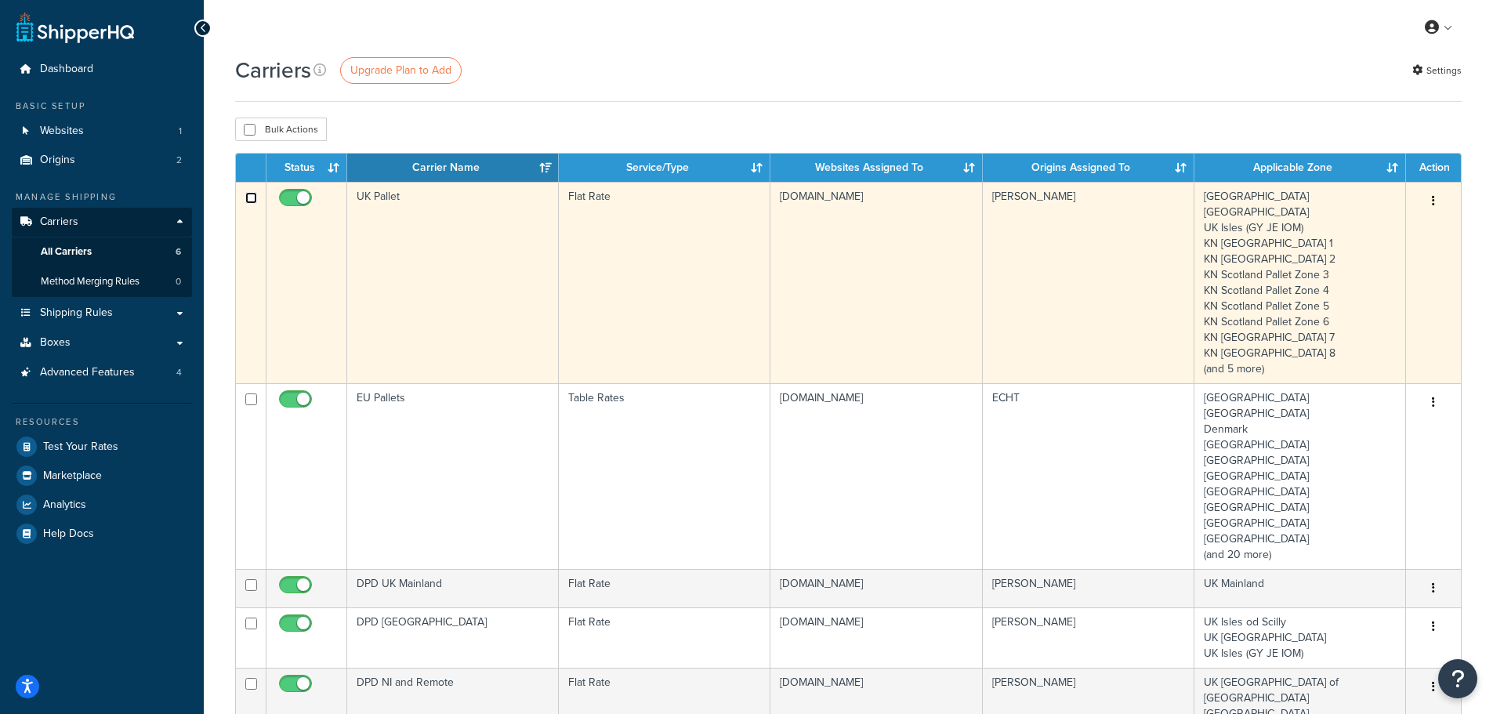
click at [248, 196] on input "checkbox" at bounding box center [251, 198] width 12 height 12
checkbox input "true"
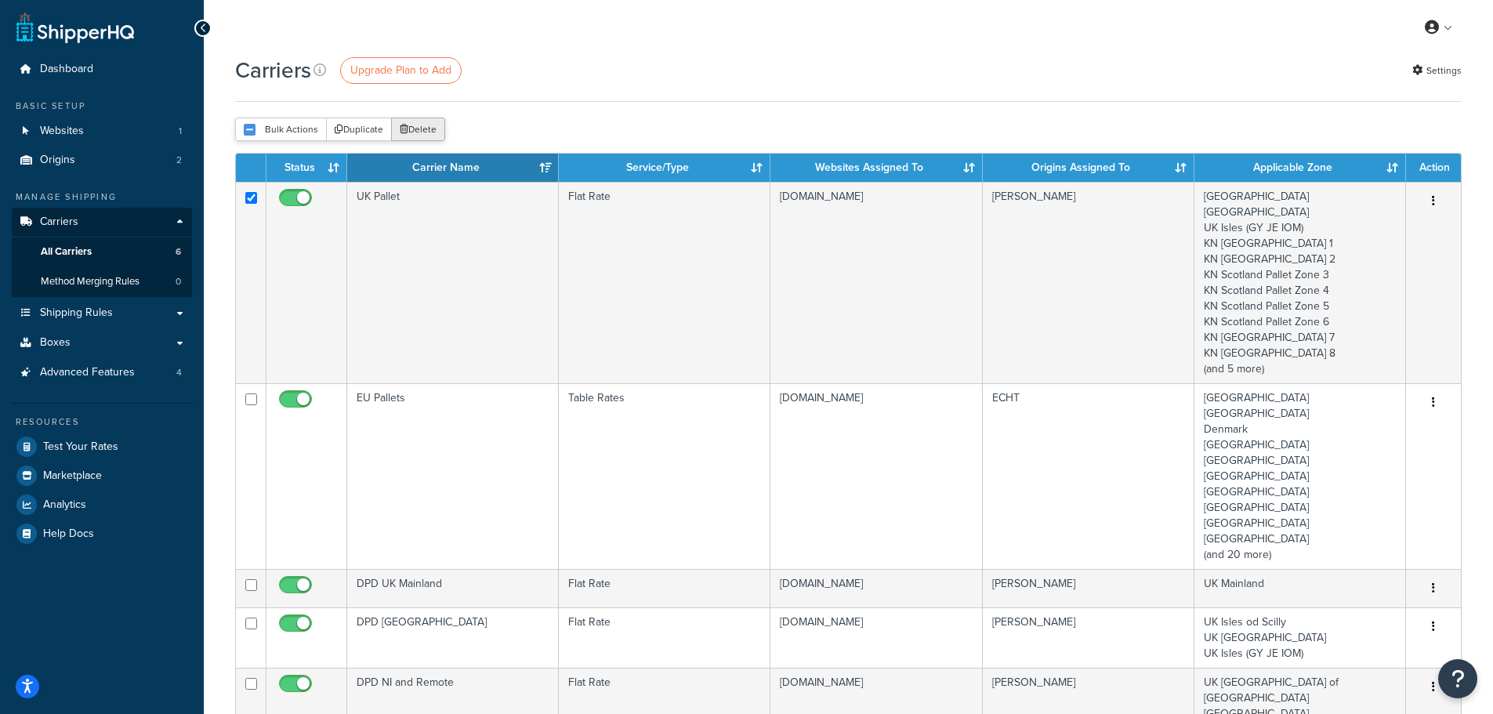
click at [420, 122] on button "Delete" at bounding box center [418, 130] width 54 height 24
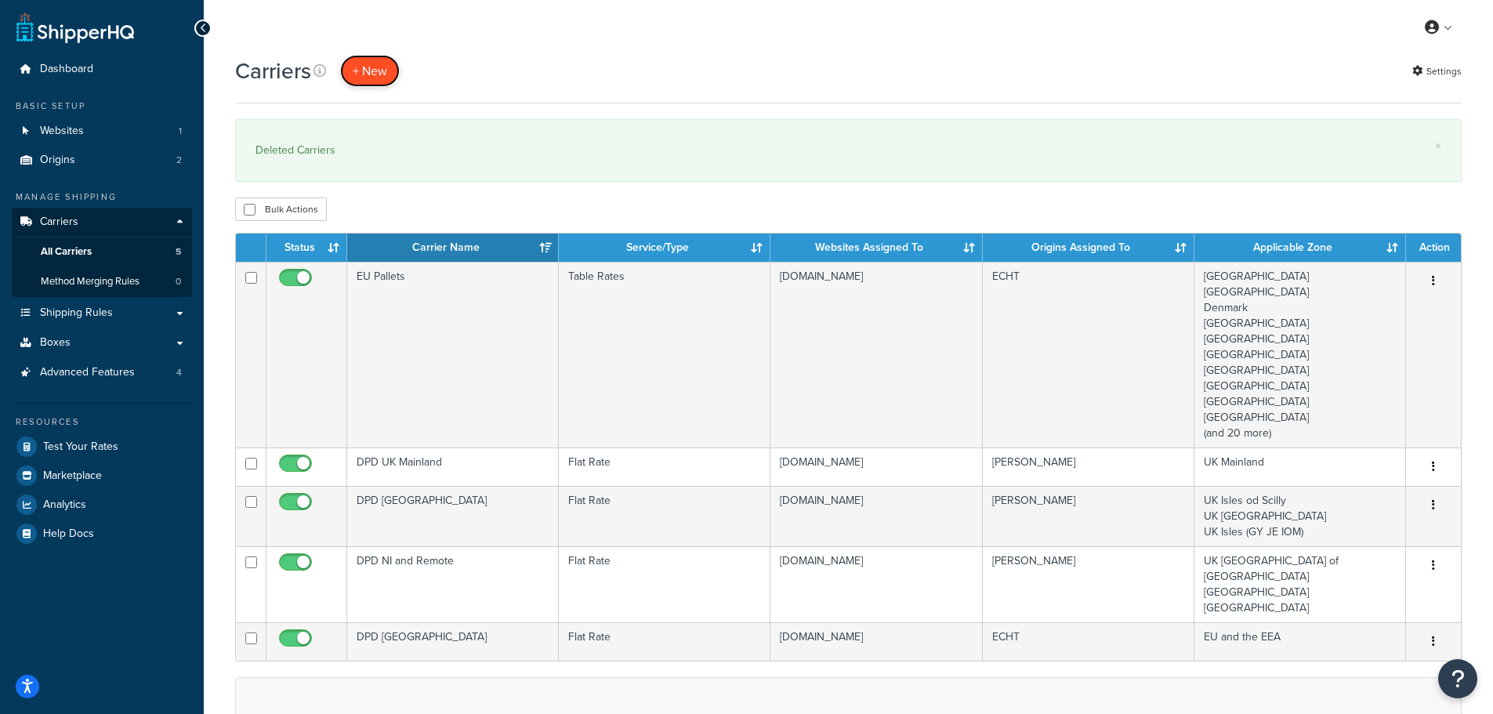
click at [363, 67] on button "+ New" at bounding box center [370, 71] width 60 height 32
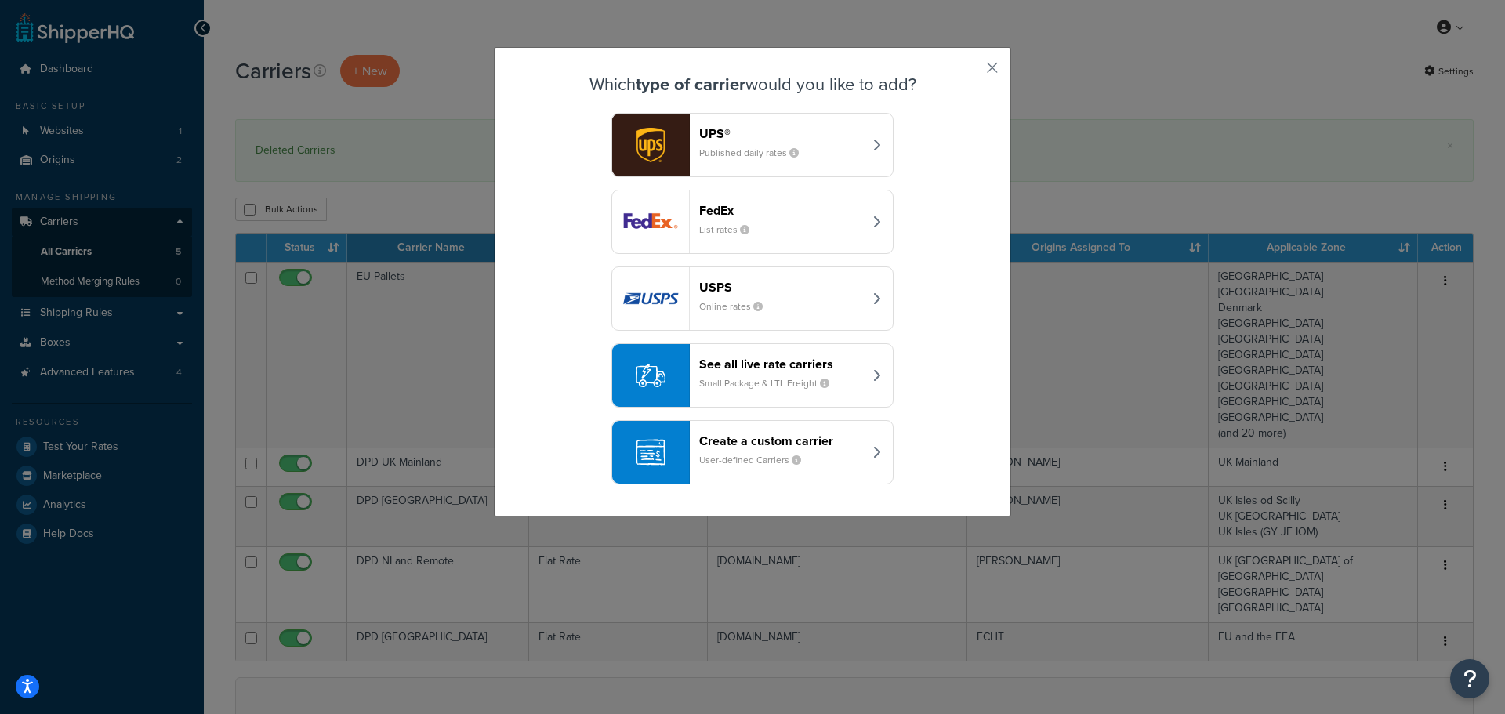
click at [737, 450] on div "Create a custom carrier User-defined Carriers" at bounding box center [781, 452] width 164 height 38
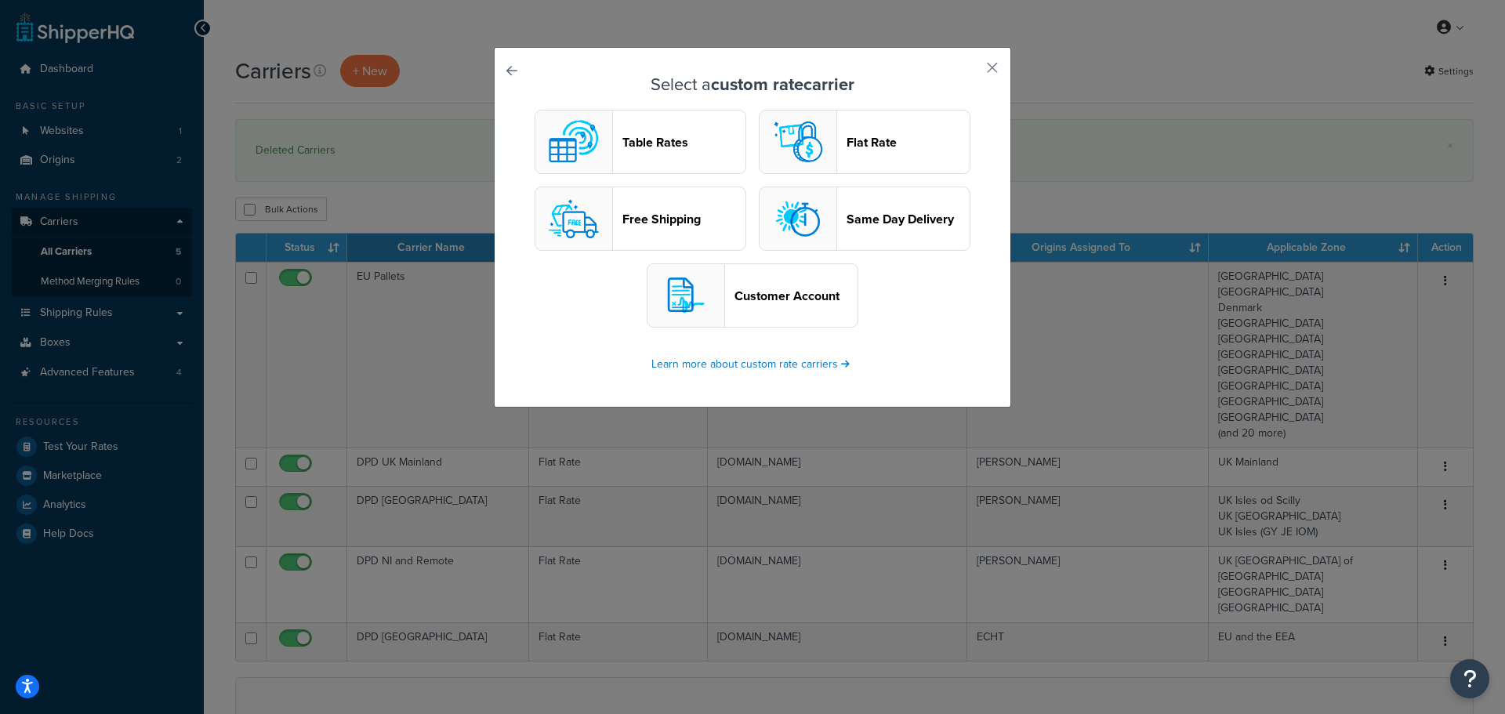
click at [649, 151] on button "Table Rates" at bounding box center [641, 142] width 212 height 64
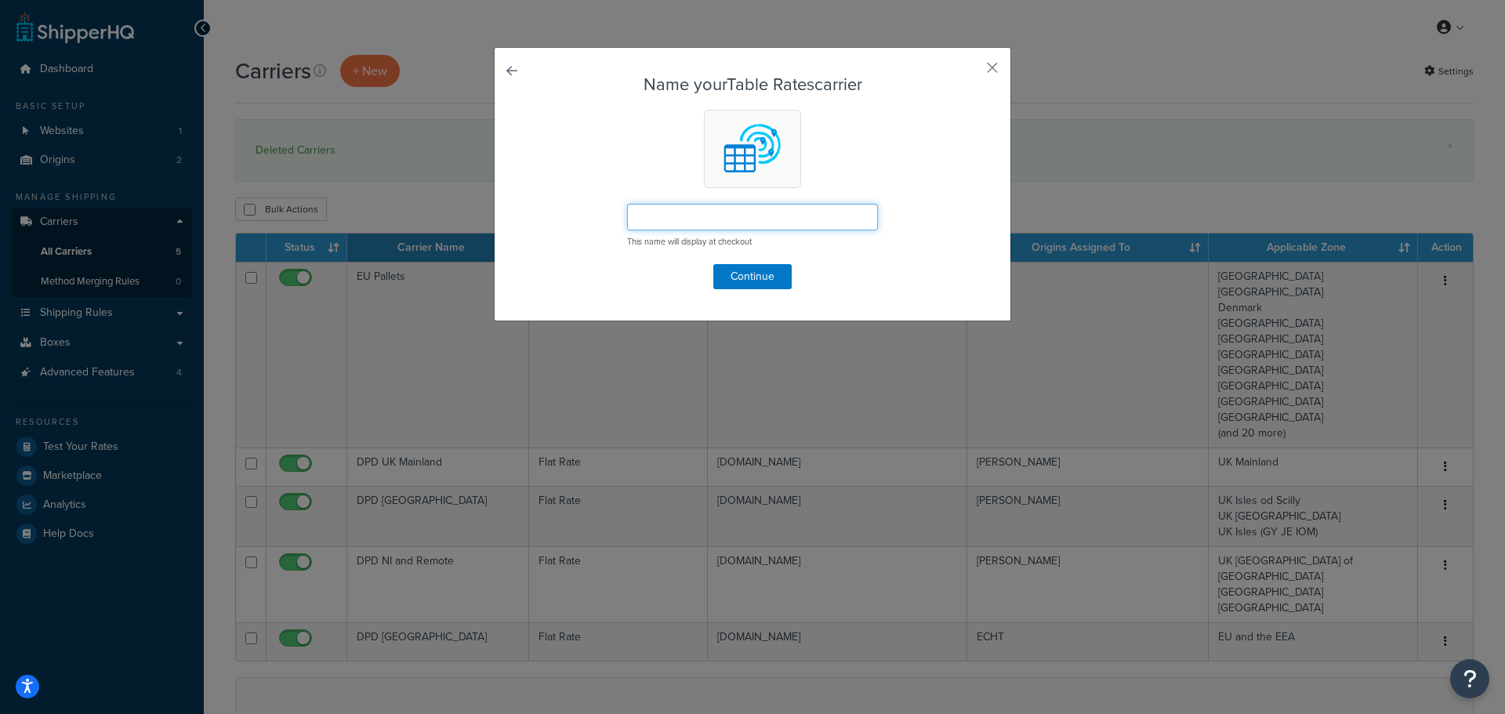
click at [659, 223] on input "text" at bounding box center [752, 217] width 251 height 27
type input "UK Pallet"
click at [737, 278] on button "Continue" at bounding box center [752, 276] width 78 height 25
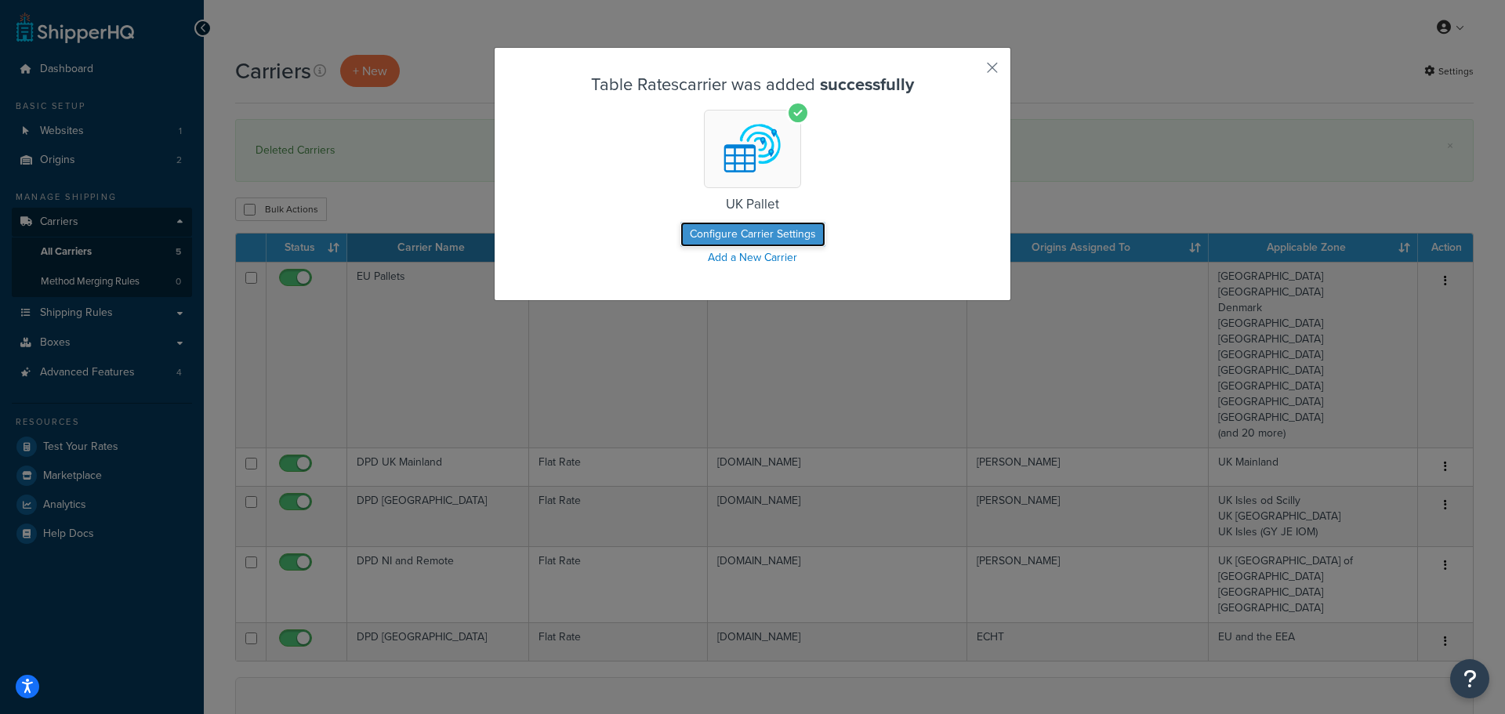
click at [736, 235] on button "Configure Carrier Settings" at bounding box center [752, 234] width 145 height 25
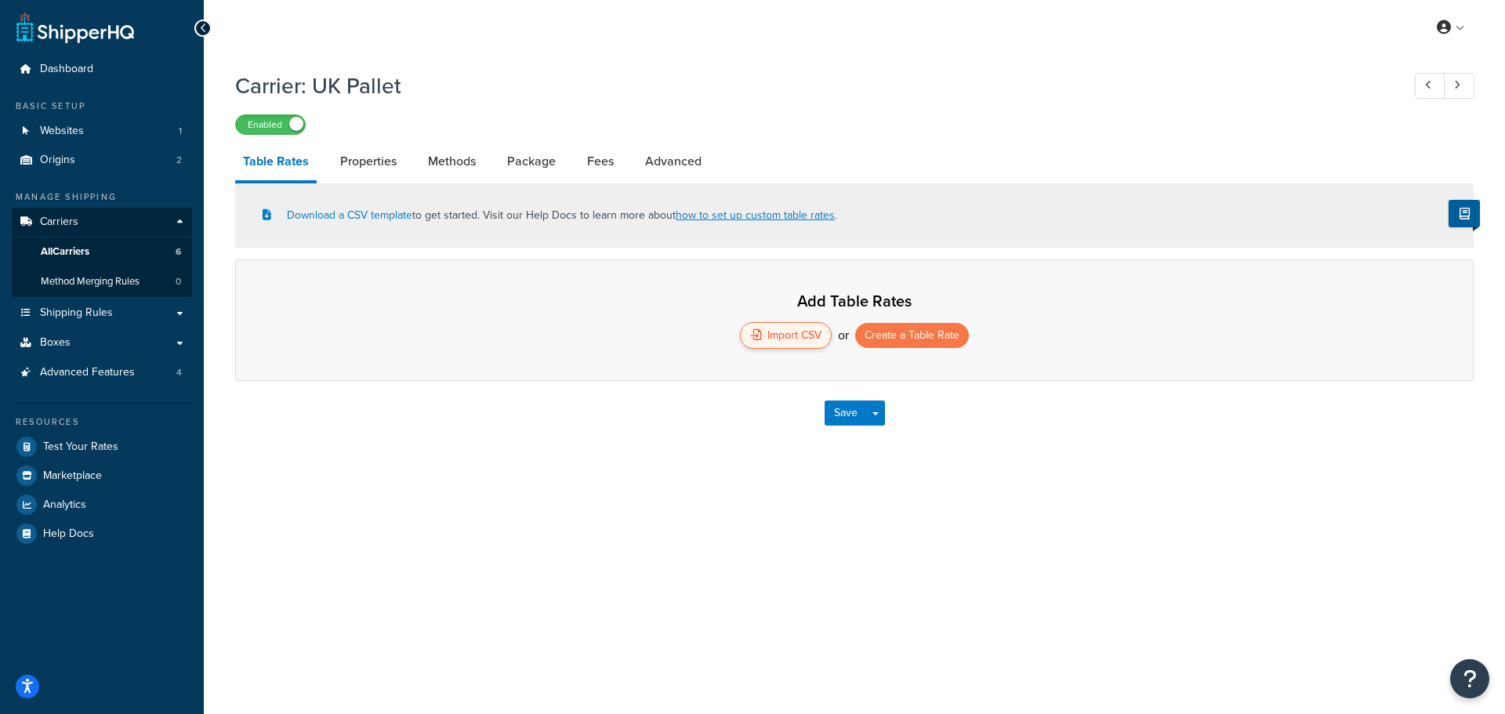
click at [778, 339] on div "Import CSV" at bounding box center [786, 335] width 92 height 27
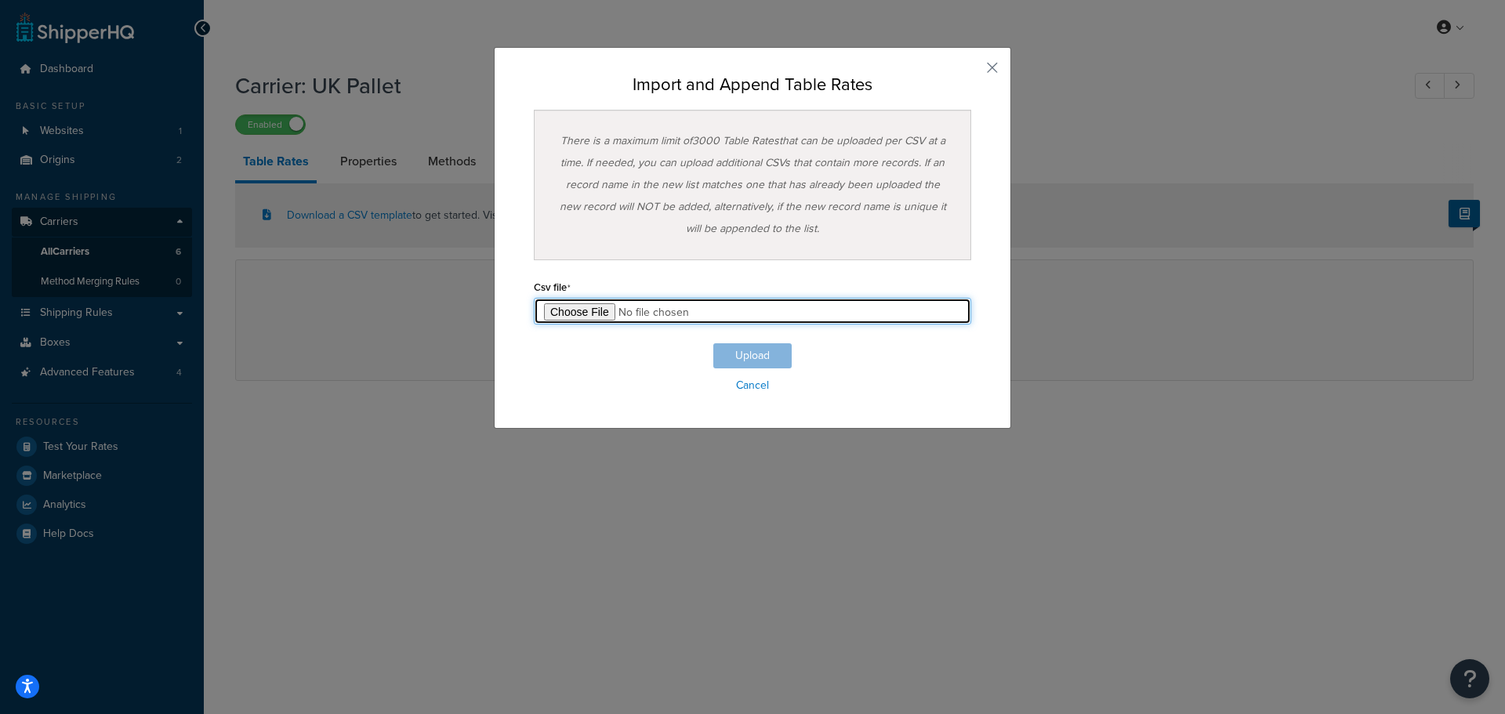
click at [574, 314] on input "file" at bounding box center [752, 311] width 437 height 27
type input "C:\fakepath\UK Pallet Rate Card.csv"
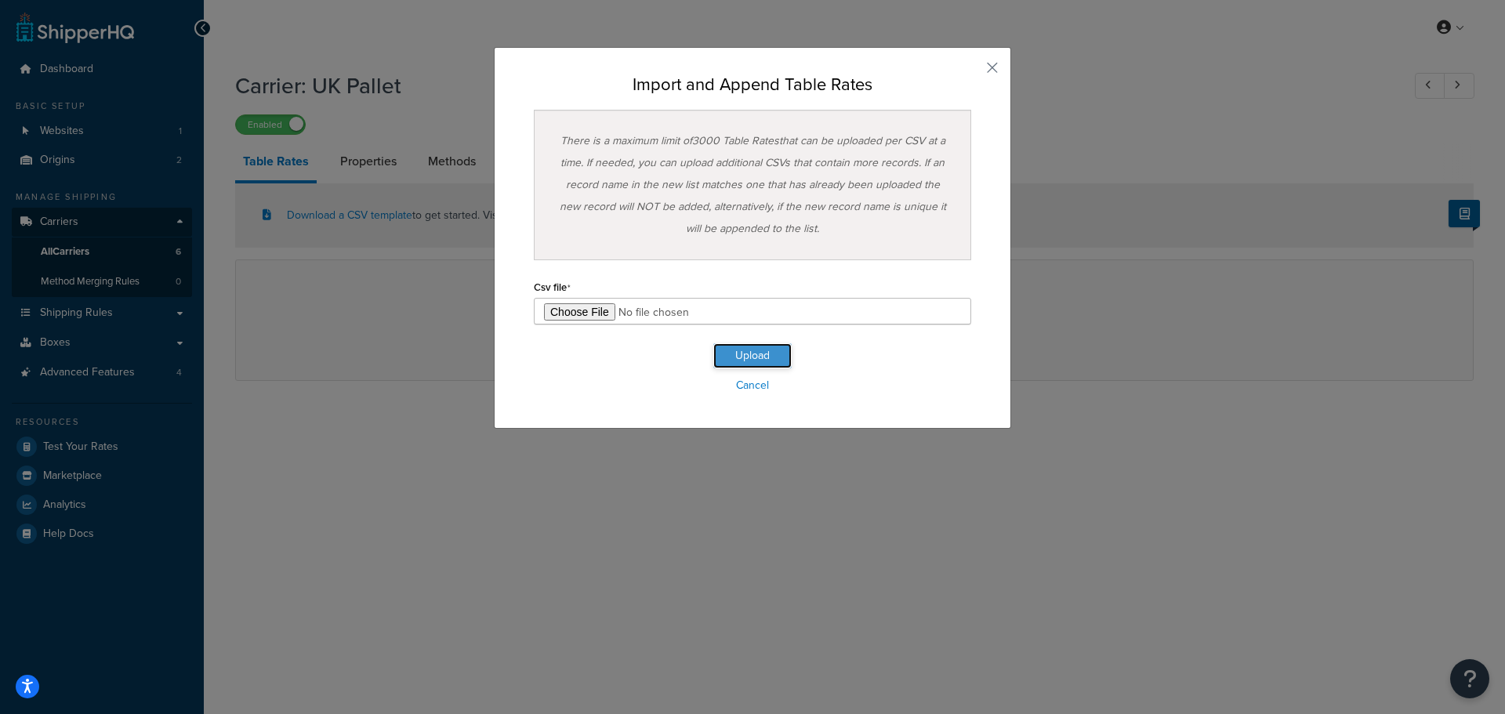
click at [752, 360] on button "Upload" at bounding box center [752, 355] width 78 height 25
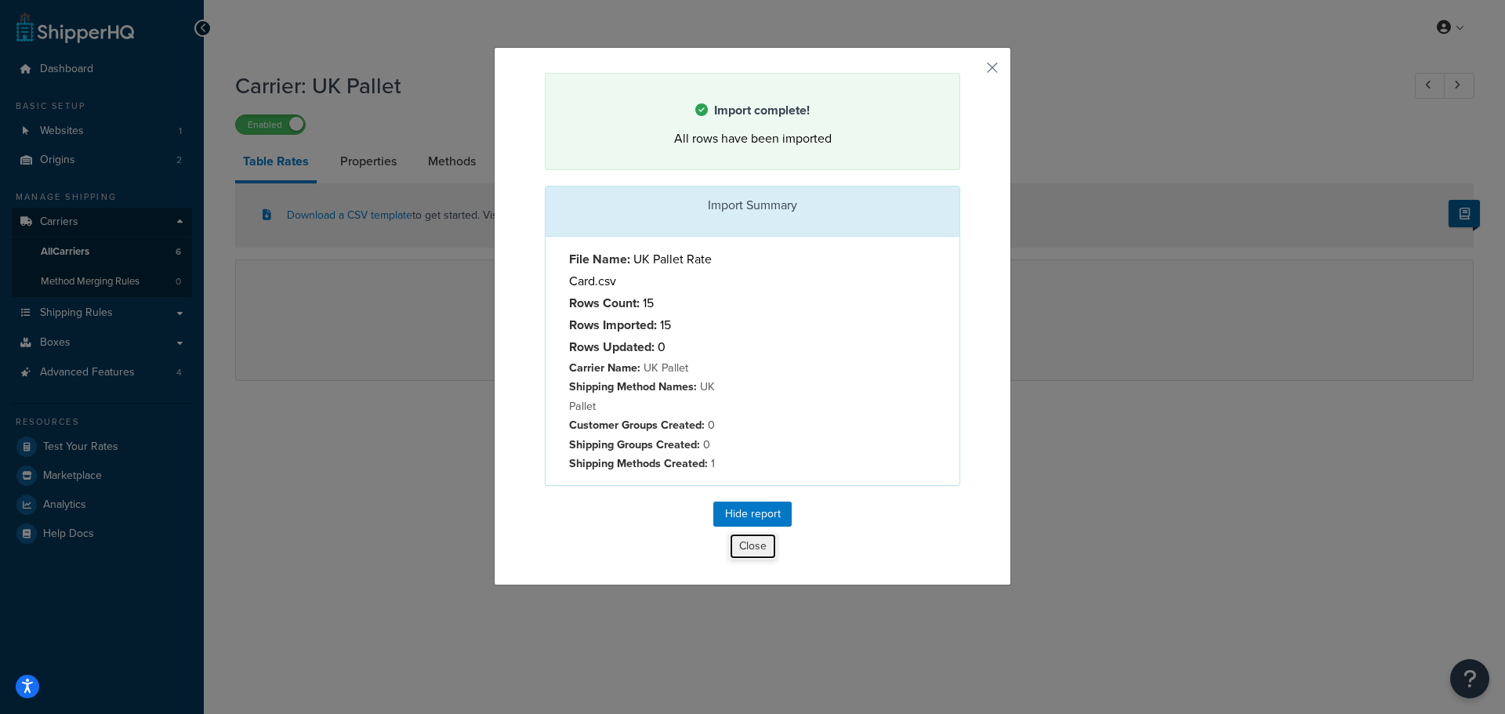
click at [750, 547] on button "Close" at bounding box center [753, 546] width 48 height 27
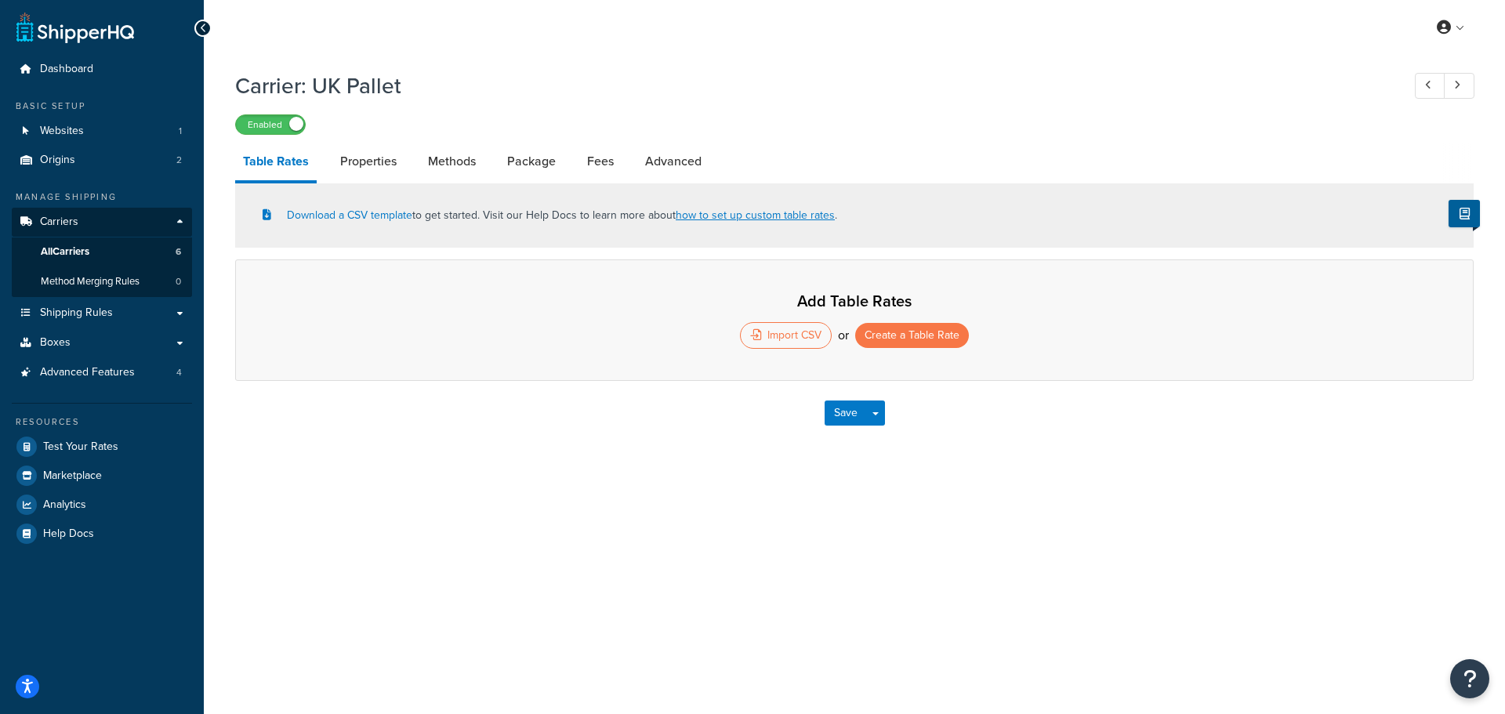
select select "25"
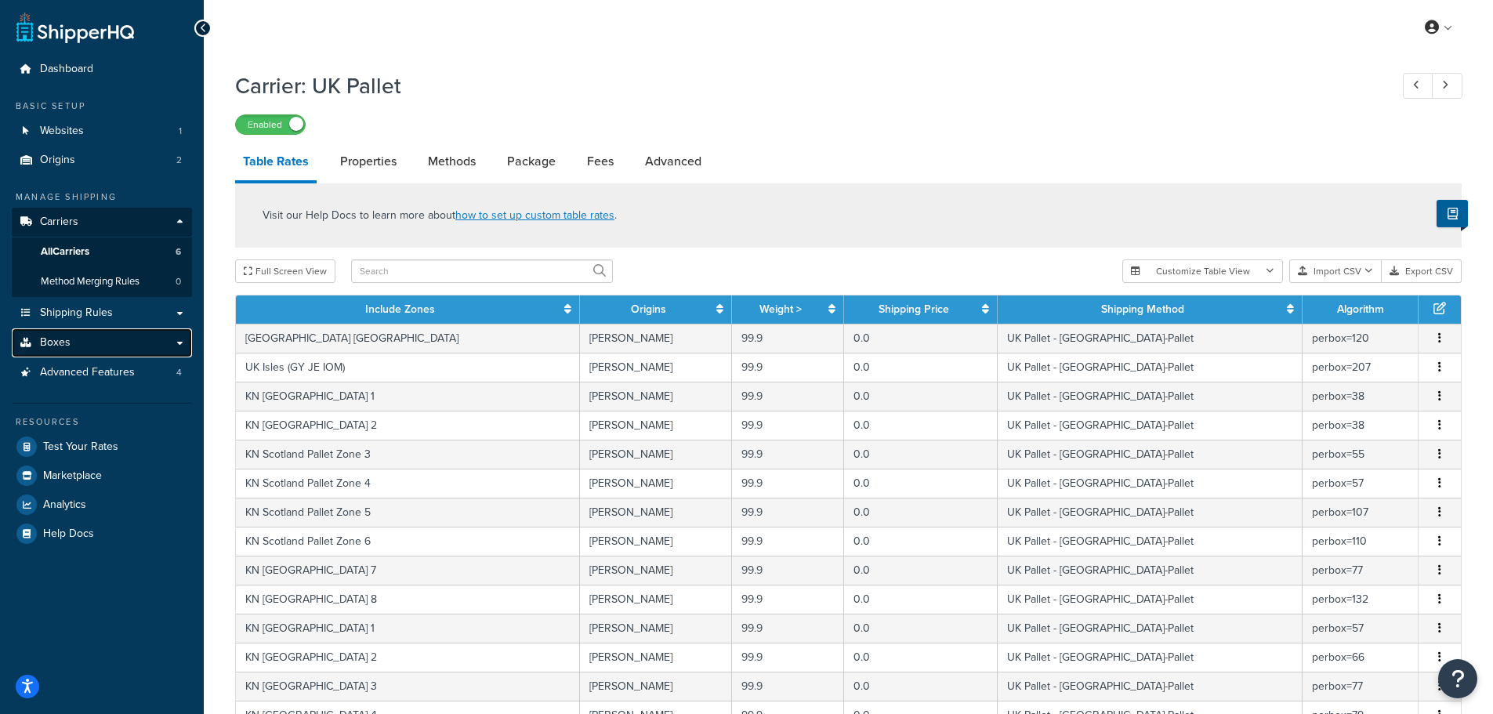
click at [55, 336] on span "Boxes" at bounding box center [55, 342] width 31 height 13
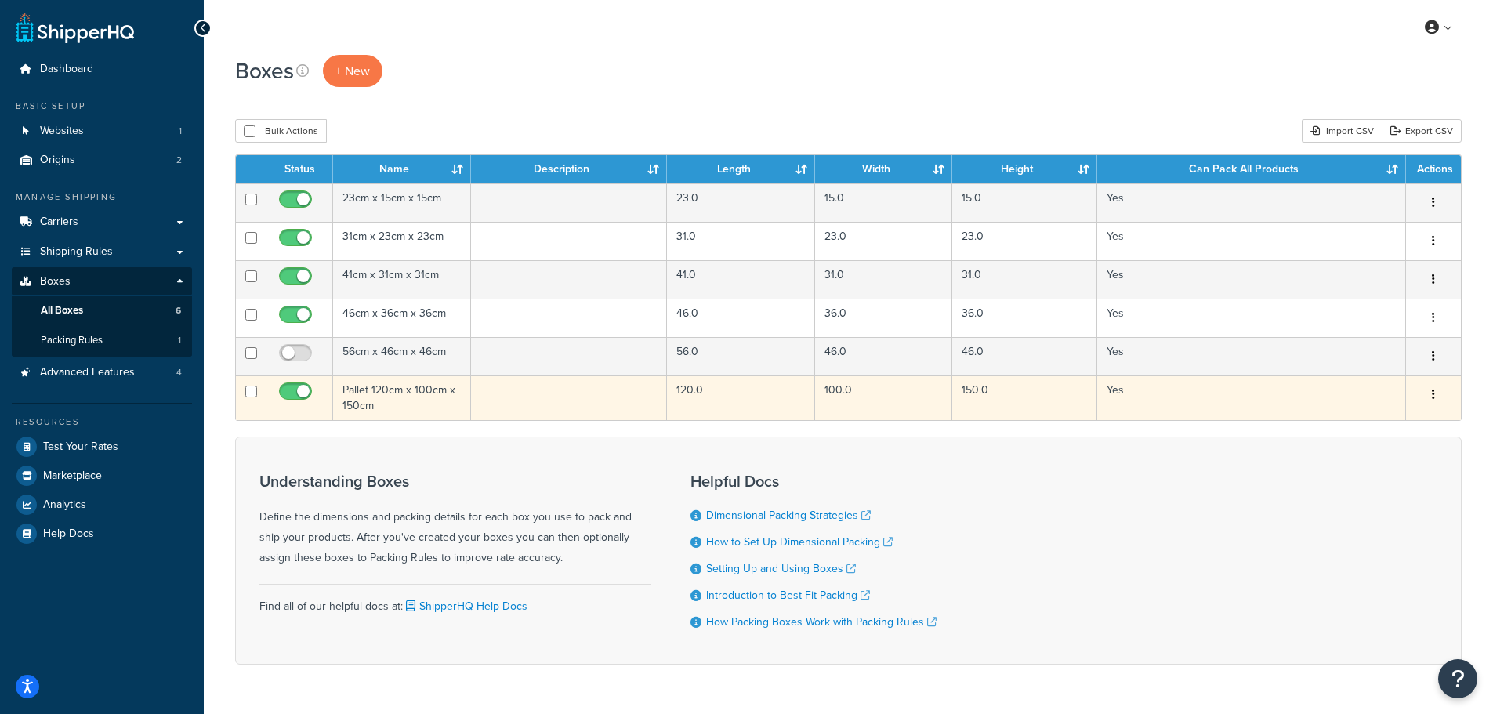
click at [354, 385] on td "Pallet 120cm x 100cm x 150cm" at bounding box center [402, 397] width 138 height 45
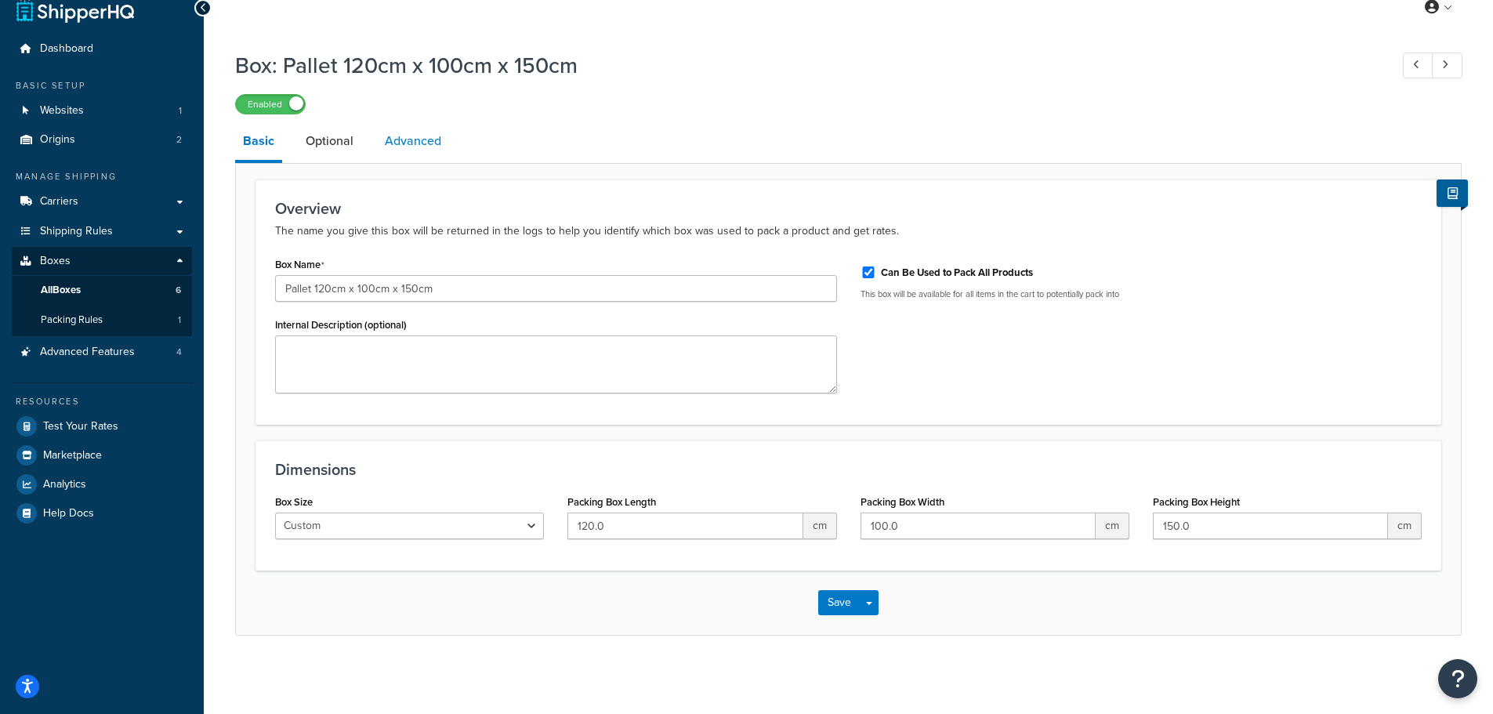
click at [404, 137] on link "Advanced" at bounding box center [413, 141] width 72 height 38
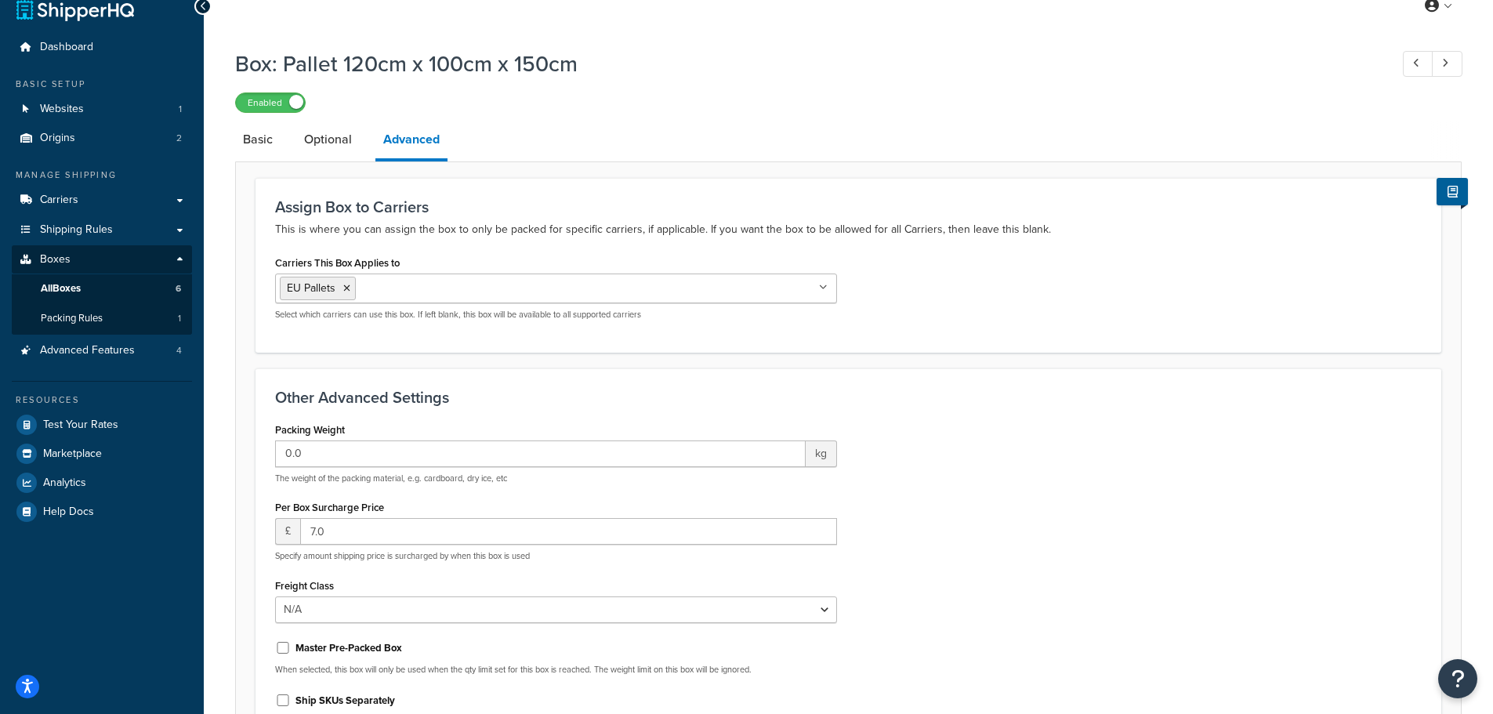
click at [411, 291] on input "Carriers This Box Applies to" at bounding box center [429, 287] width 139 height 17
click at [918, 422] on div "Packing Weight 0.0 kg The weight of the packing material, e.g. cardboard, dry i…" at bounding box center [848, 580] width 1170 height 322
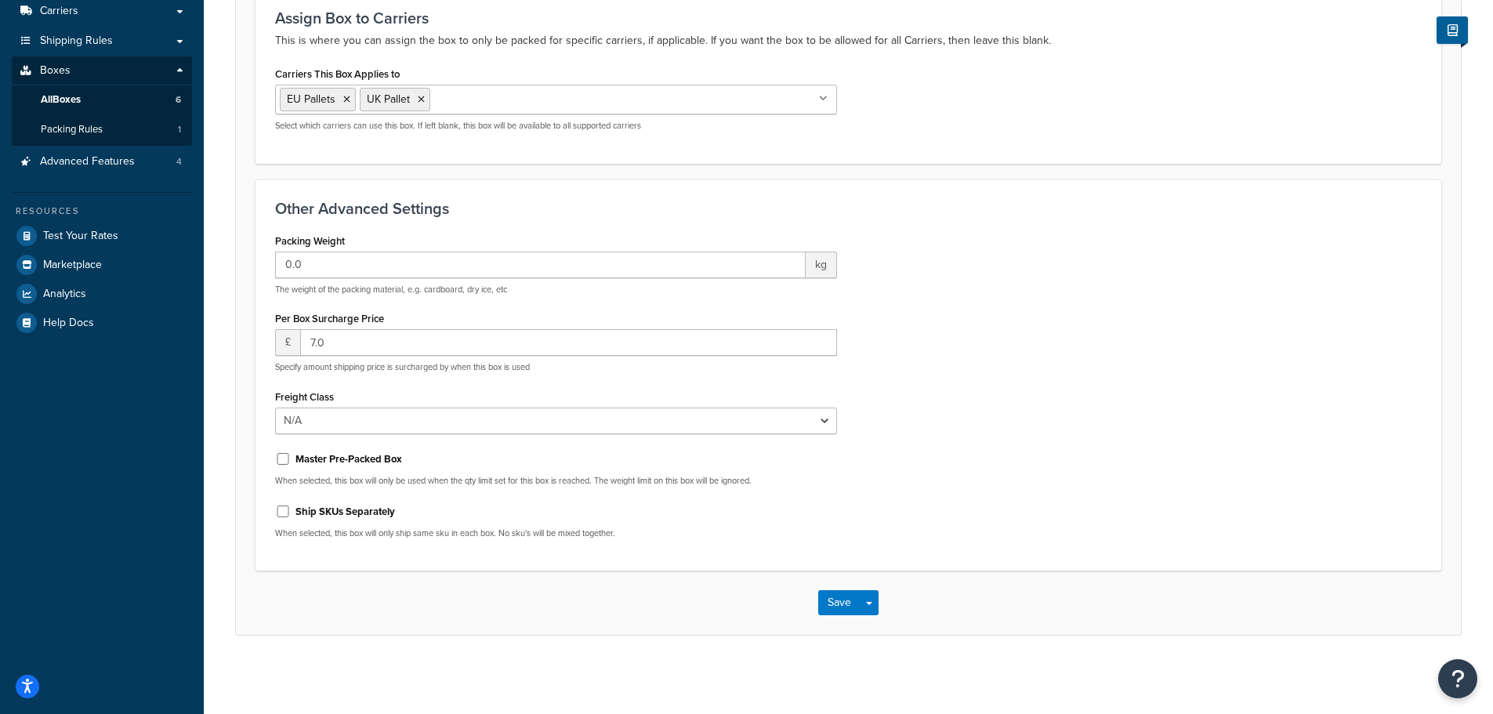
scroll to position [213, 0]
click at [836, 596] on button "Save" at bounding box center [839, 602] width 42 height 25
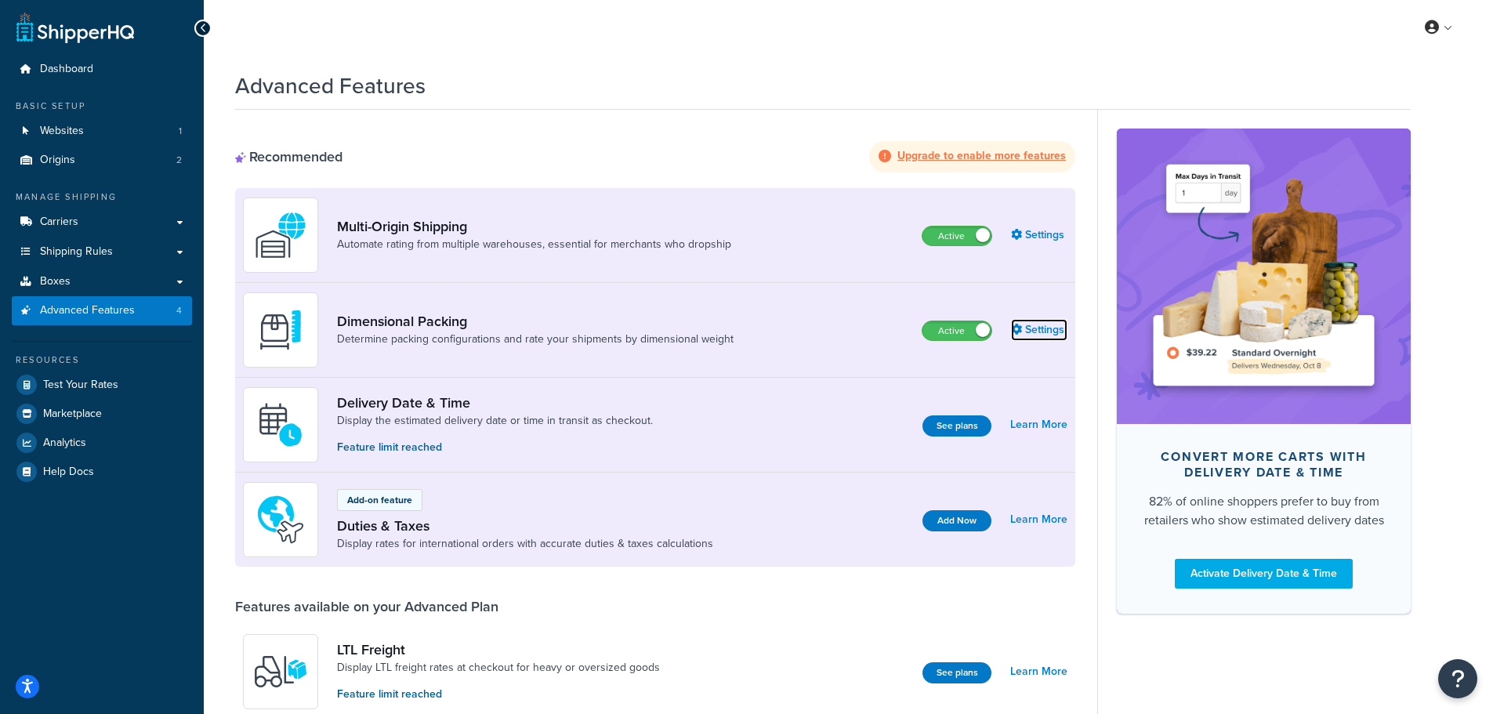
click at [1026, 325] on link "Settings" at bounding box center [1039, 330] width 56 height 22
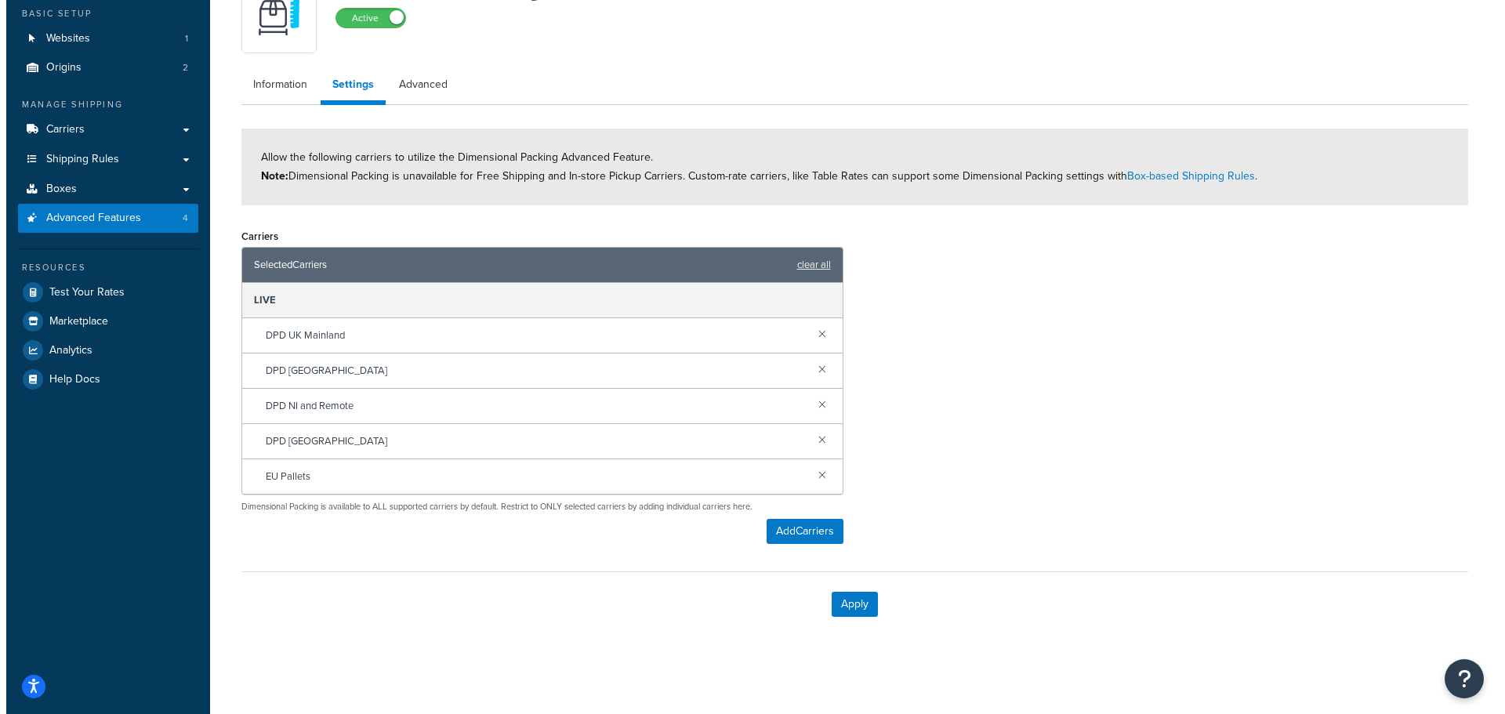
scroll to position [94, 0]
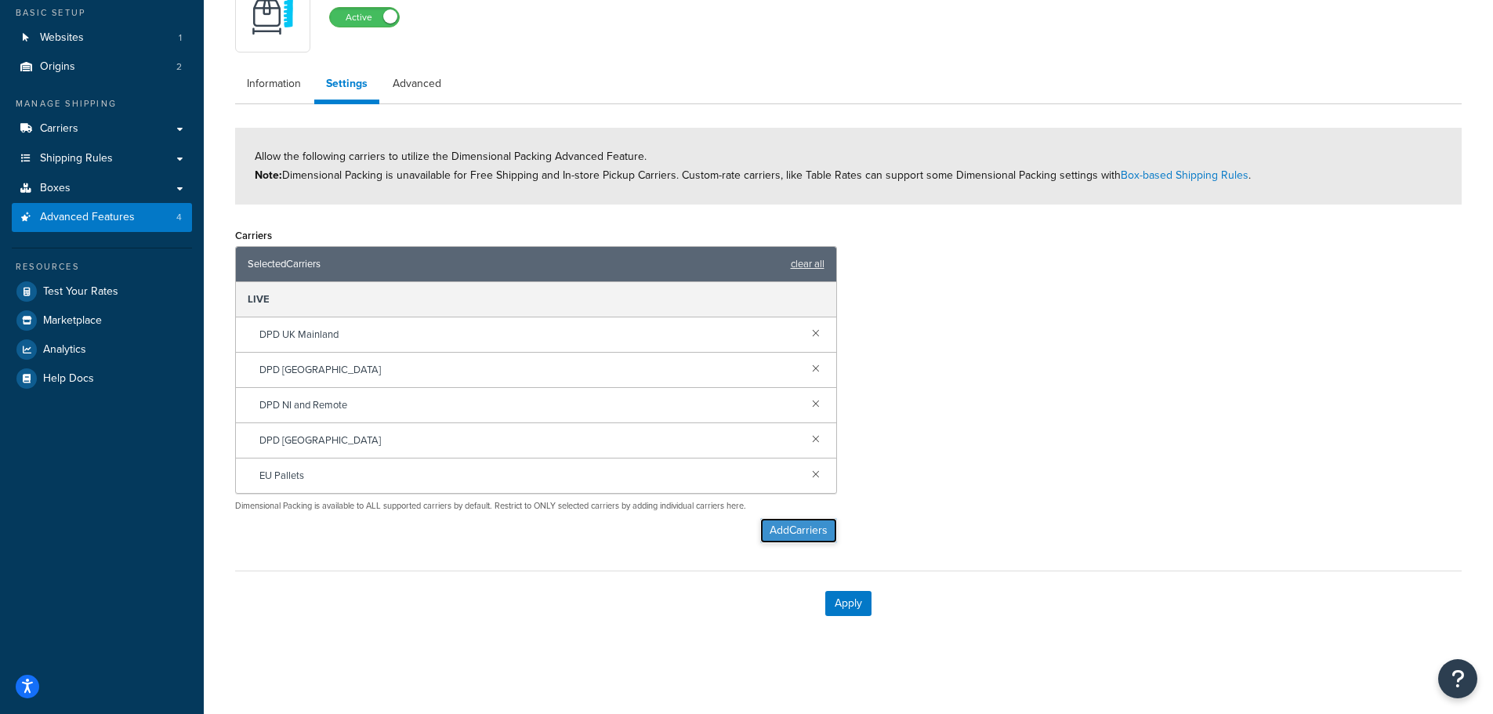
click at [781, 531] on button "Add Carriers" at bounding box center [798, 530] width 77 height 25
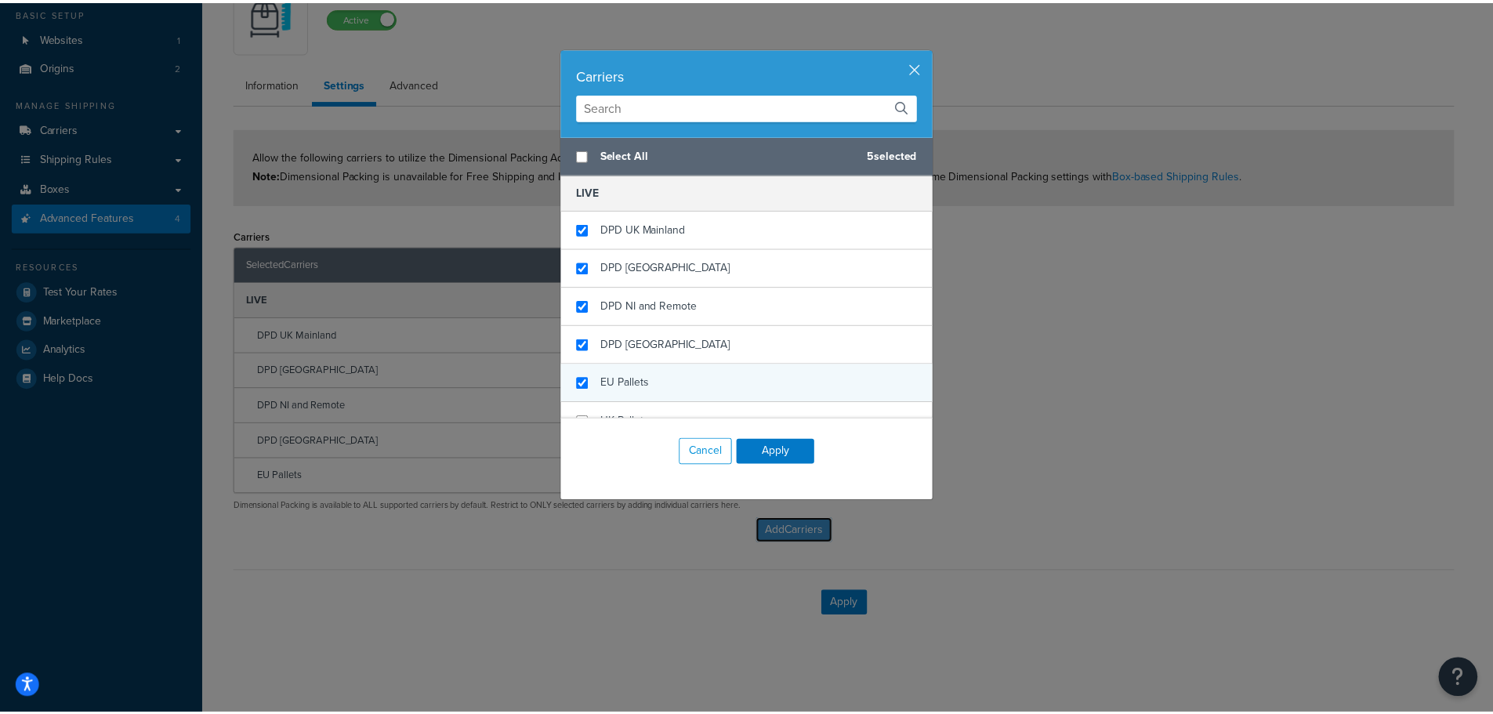
scroll to position [22, 0]
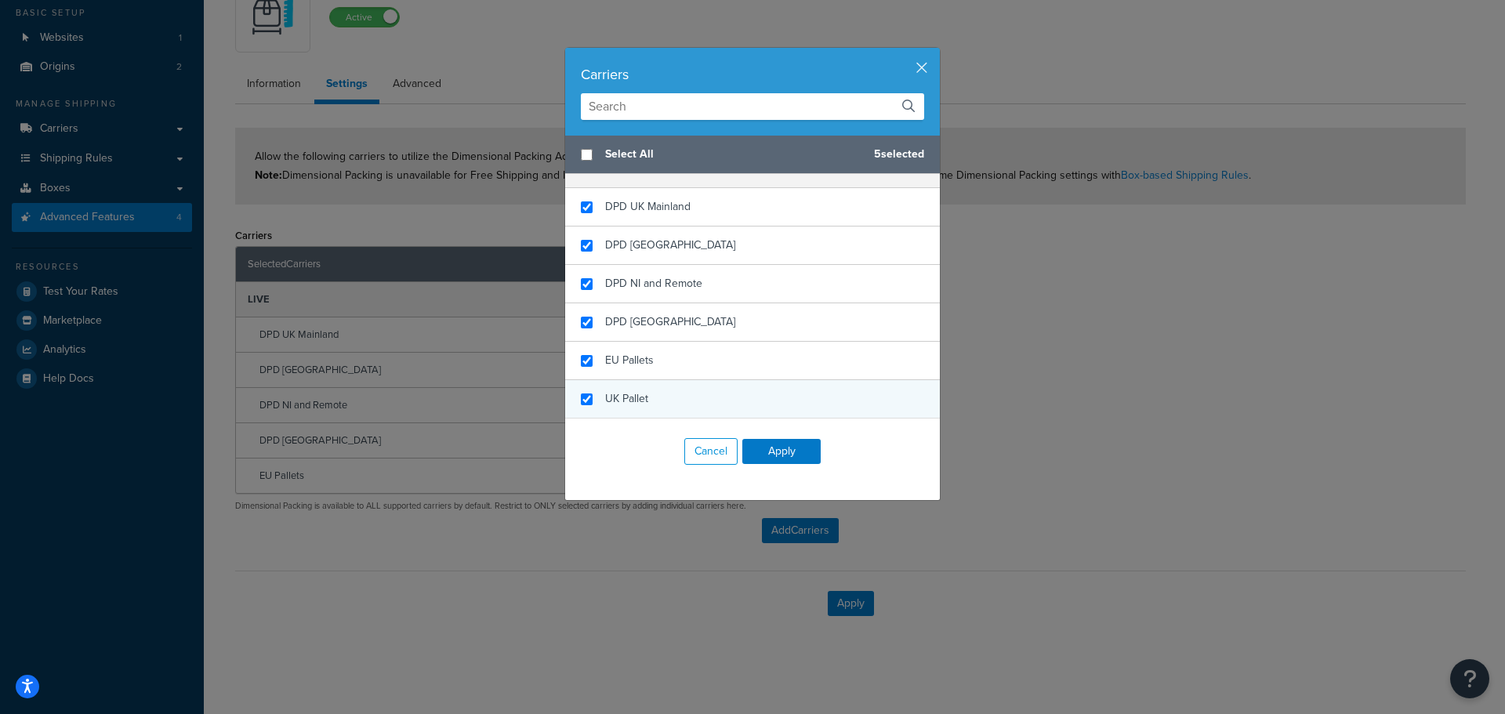
checkbox input "true"
click at [597, 395] on div "UK Pallet" at bounding box center [752, 399] width 375 height 38
click at [769, 447] on button "Apply" at bounding box center [781, 451] width 78 height 25
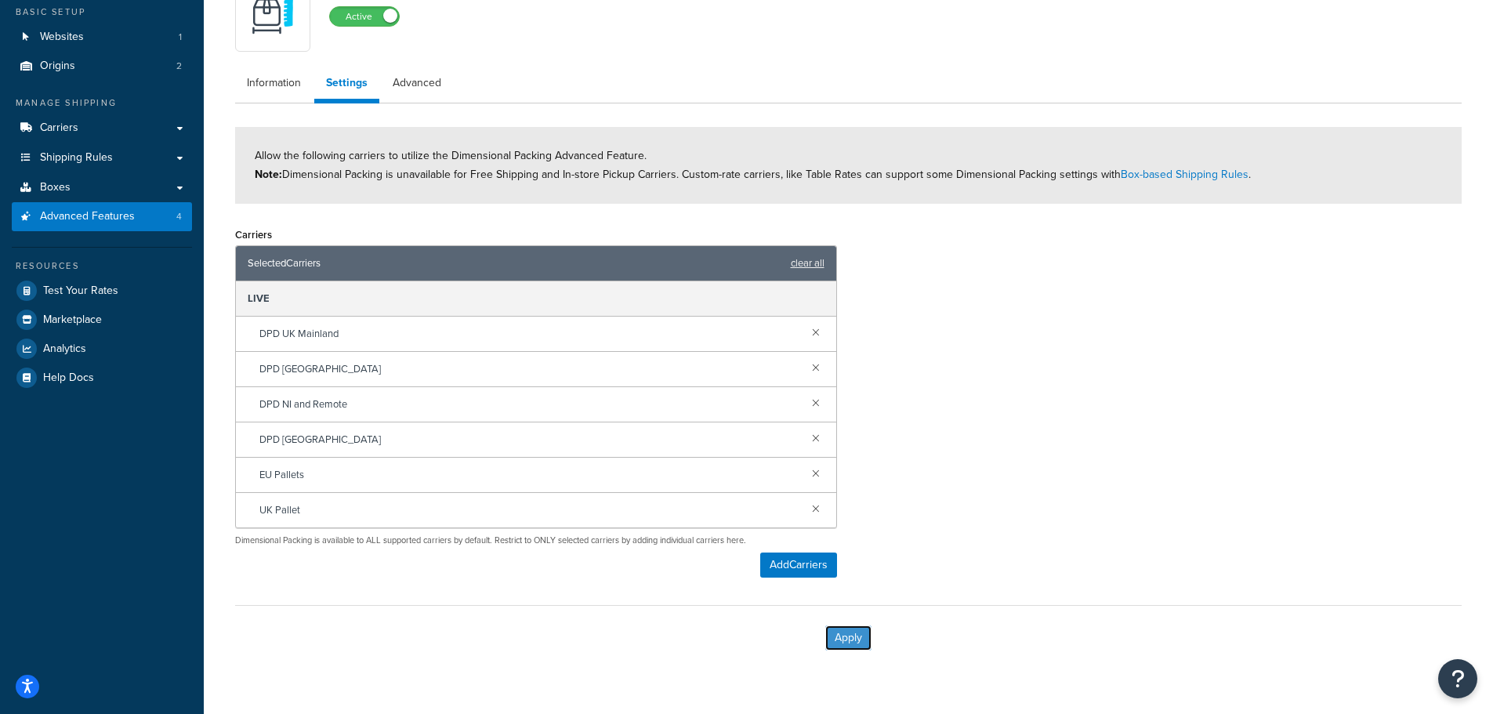
click at [853, 636] on button "Apply" at bounding box center [848, 637] width 46 height 25
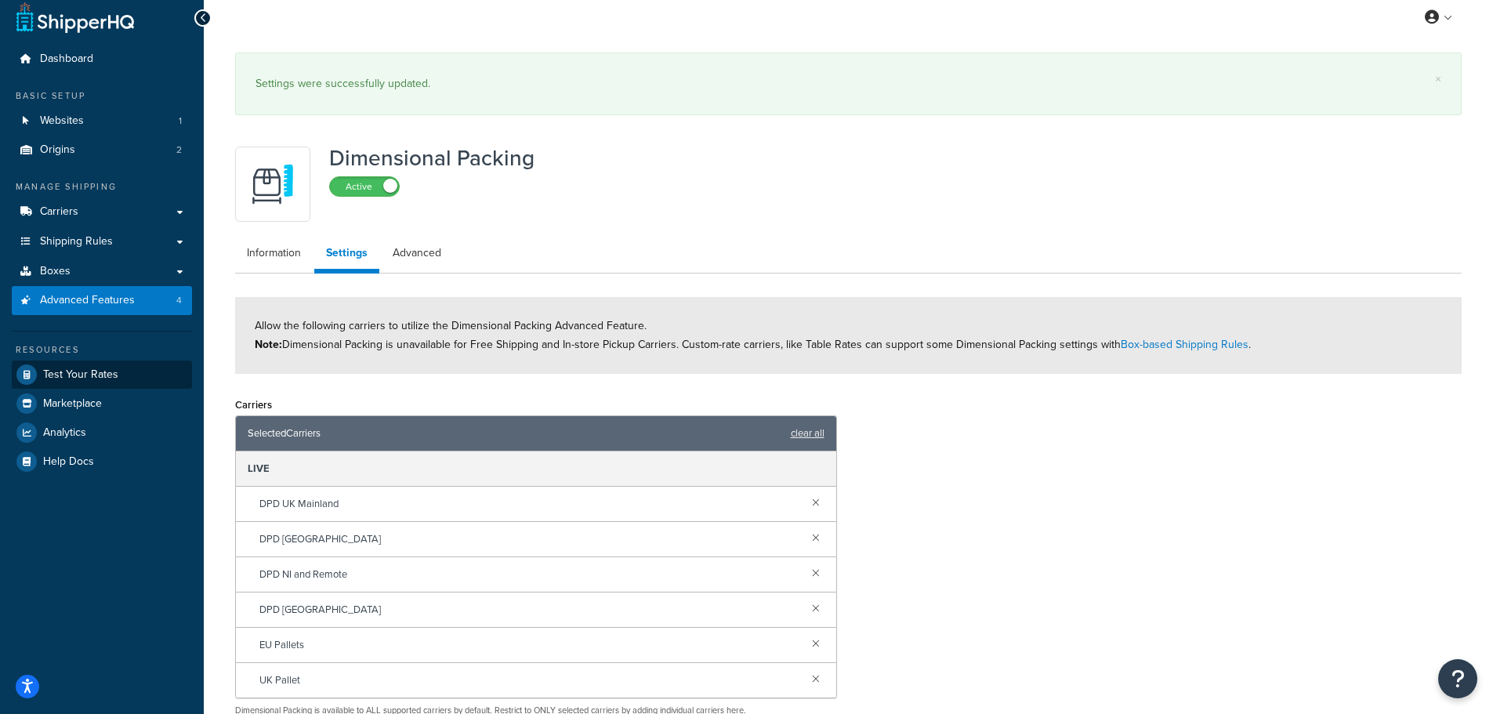
scroll to position [0, 0]
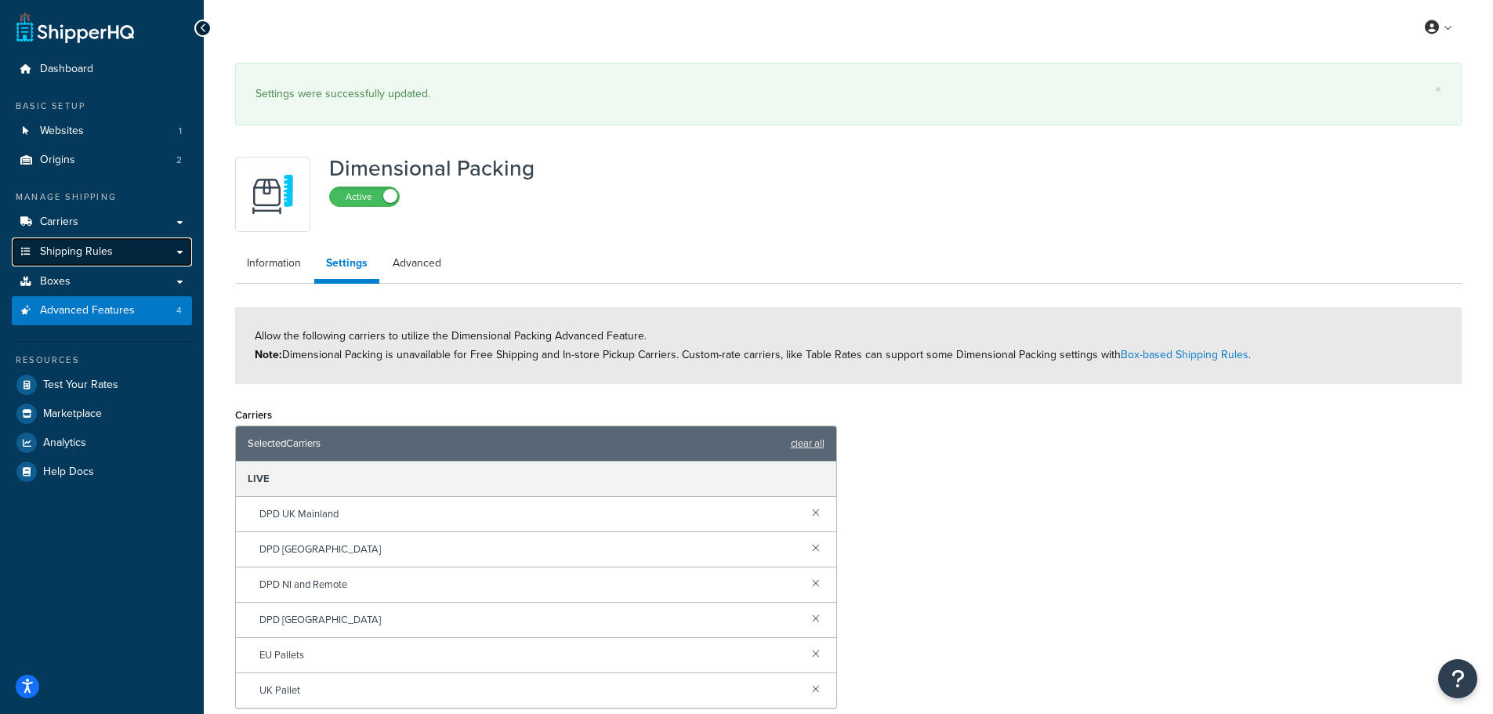
click at [85, 248] on span "Shipping Rules" at bounding box center [76, 251] width 73 height 13
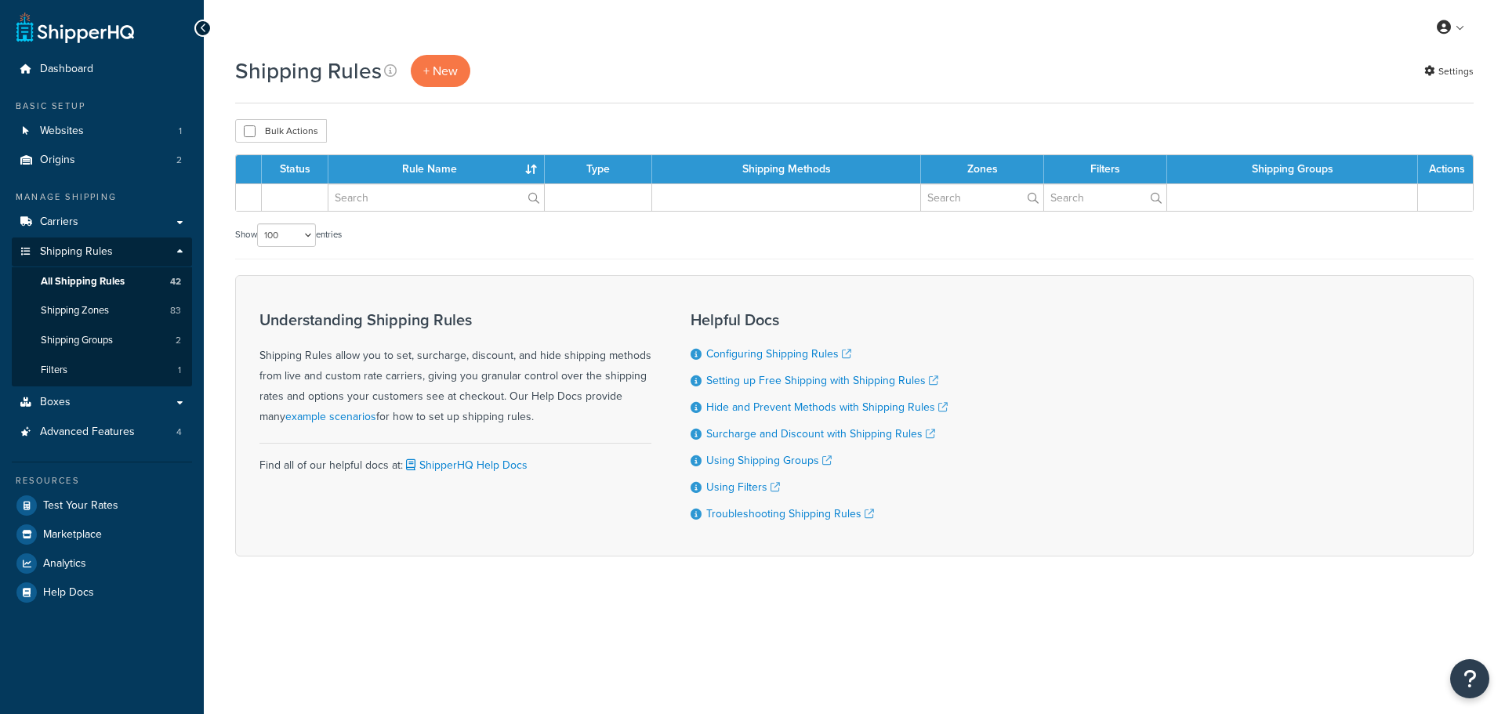
select select "100"
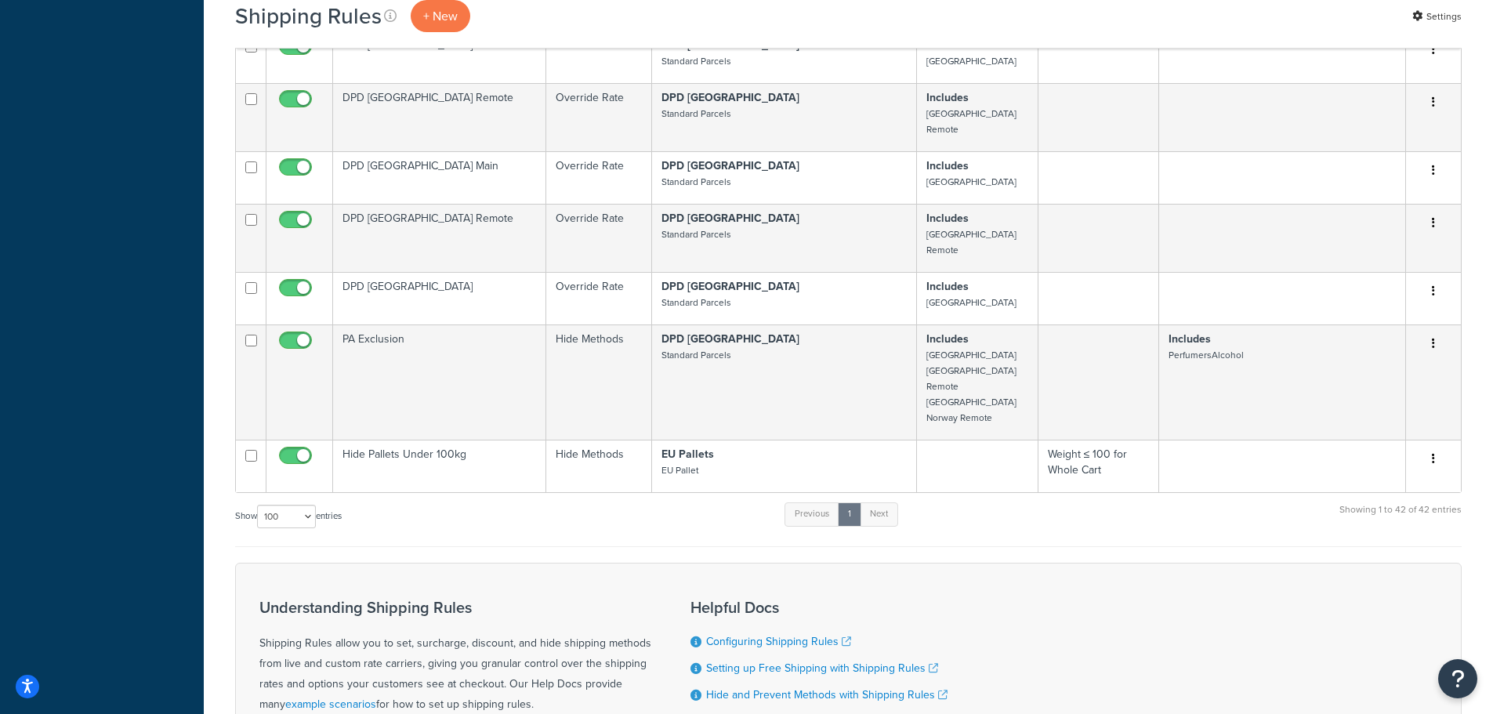
scroll to position [2201, 0]
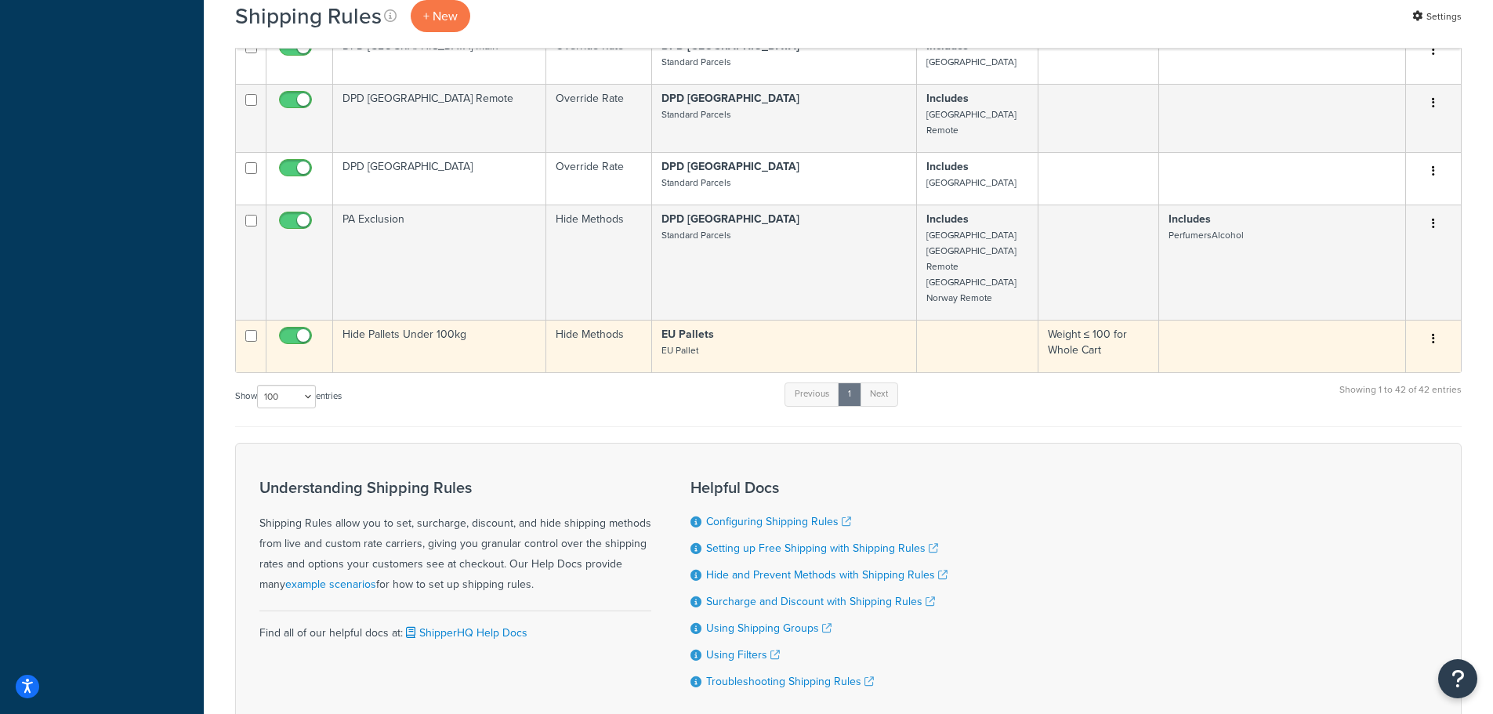
click at [448, 320] on td "Hide Pallets Under 100kg" at bounding box center [439, 346] width 213 height 53
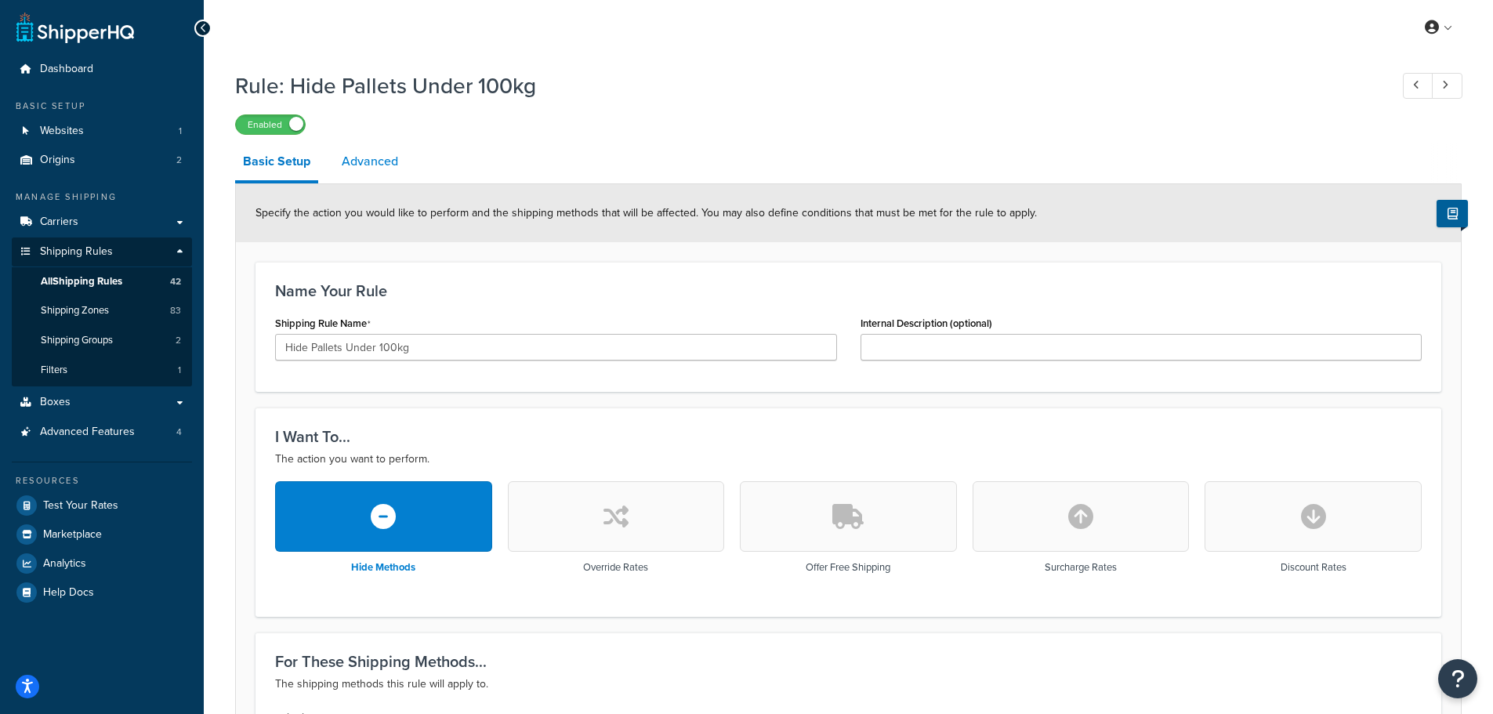
click at [383, 163] on link "Advanced" at bounding box center [370, 162] width 72 height 38
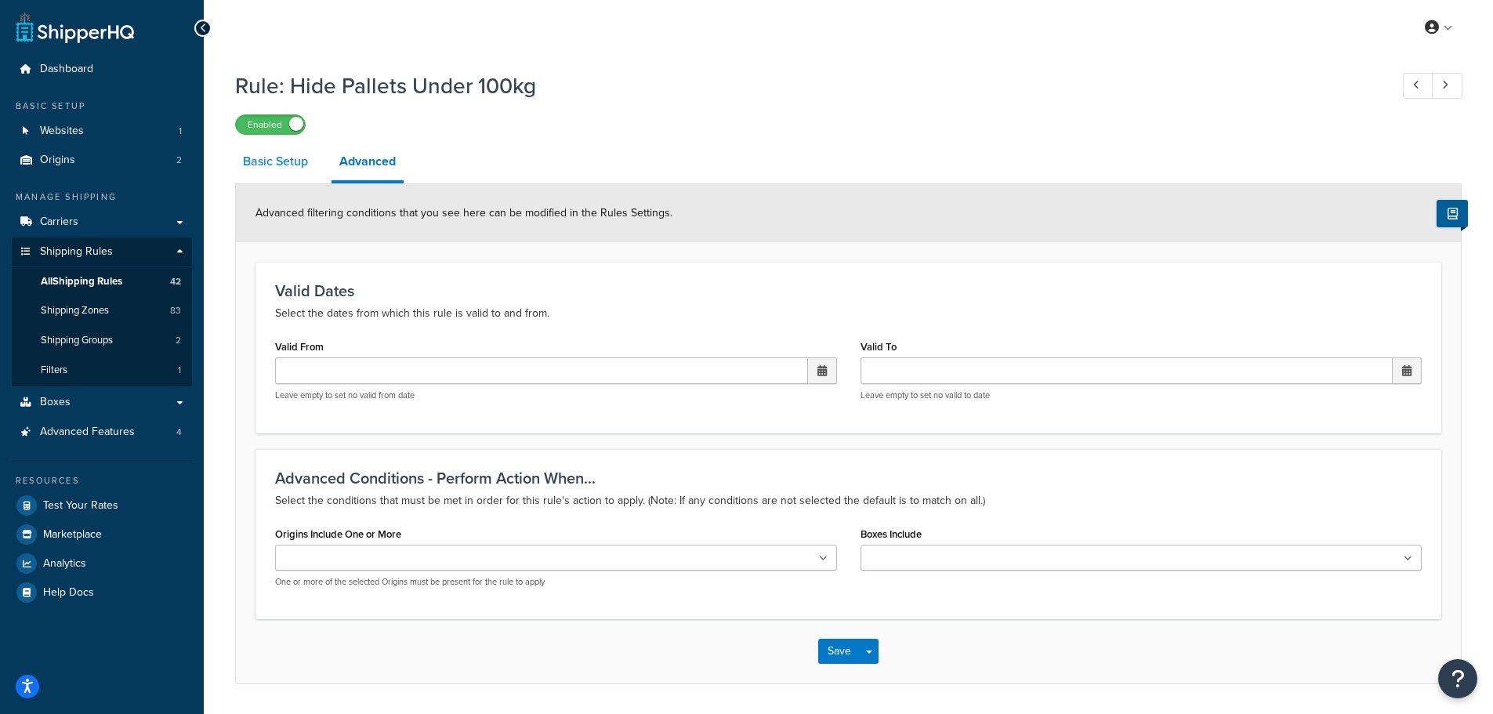
click at [288, 168] on link "Basic Setup" at bounding box center [275, 162] width 81 height 38
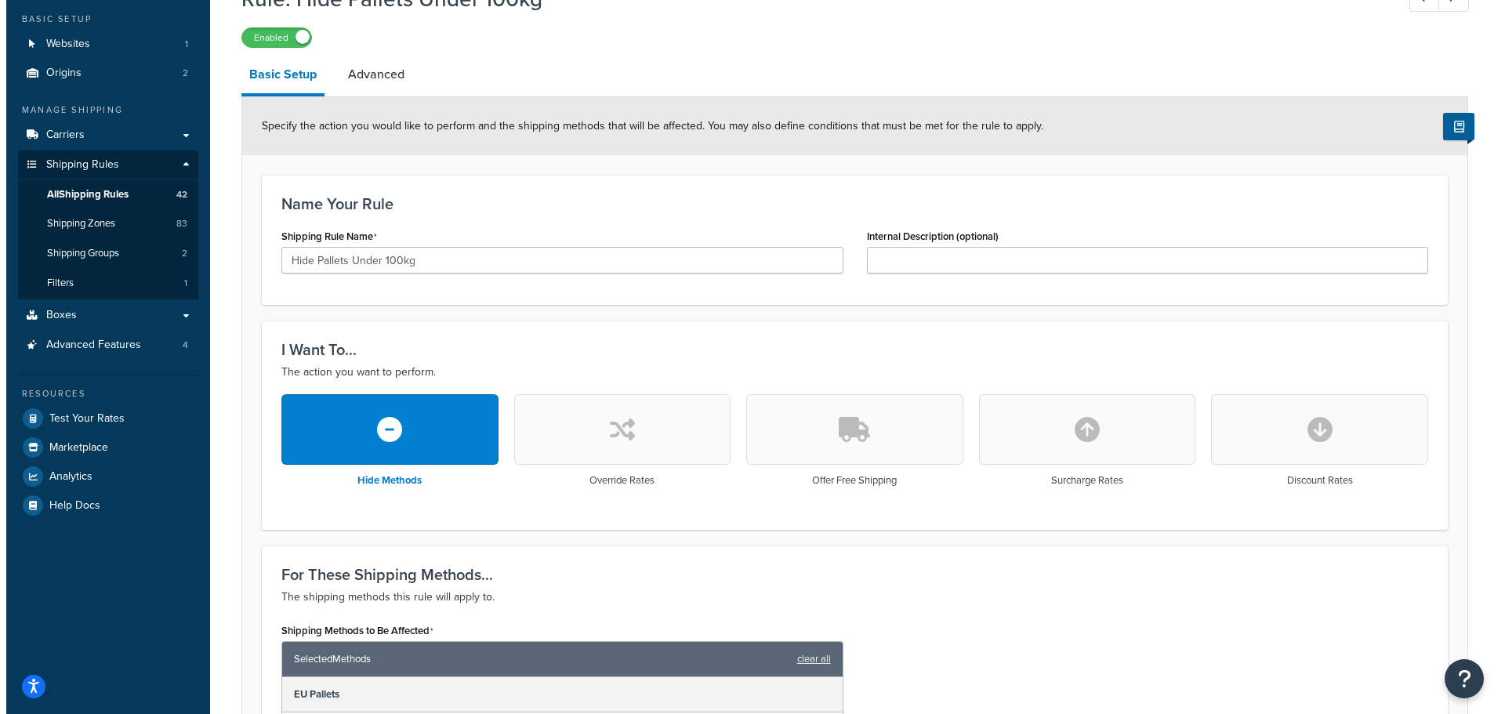
scroll to position [392, 0]
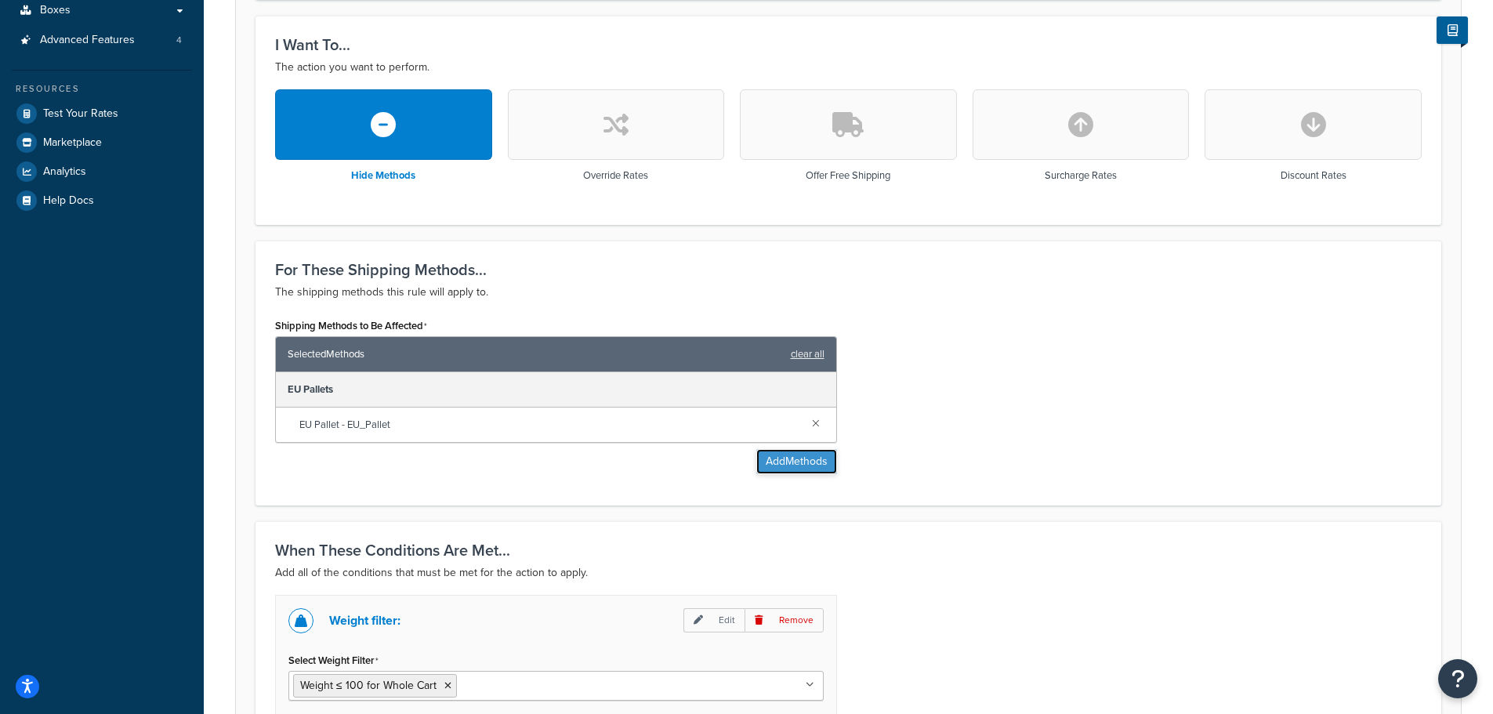
click at [763, 466] on button "Add Methods" at bounding box center [796, 461] width 81 height 25
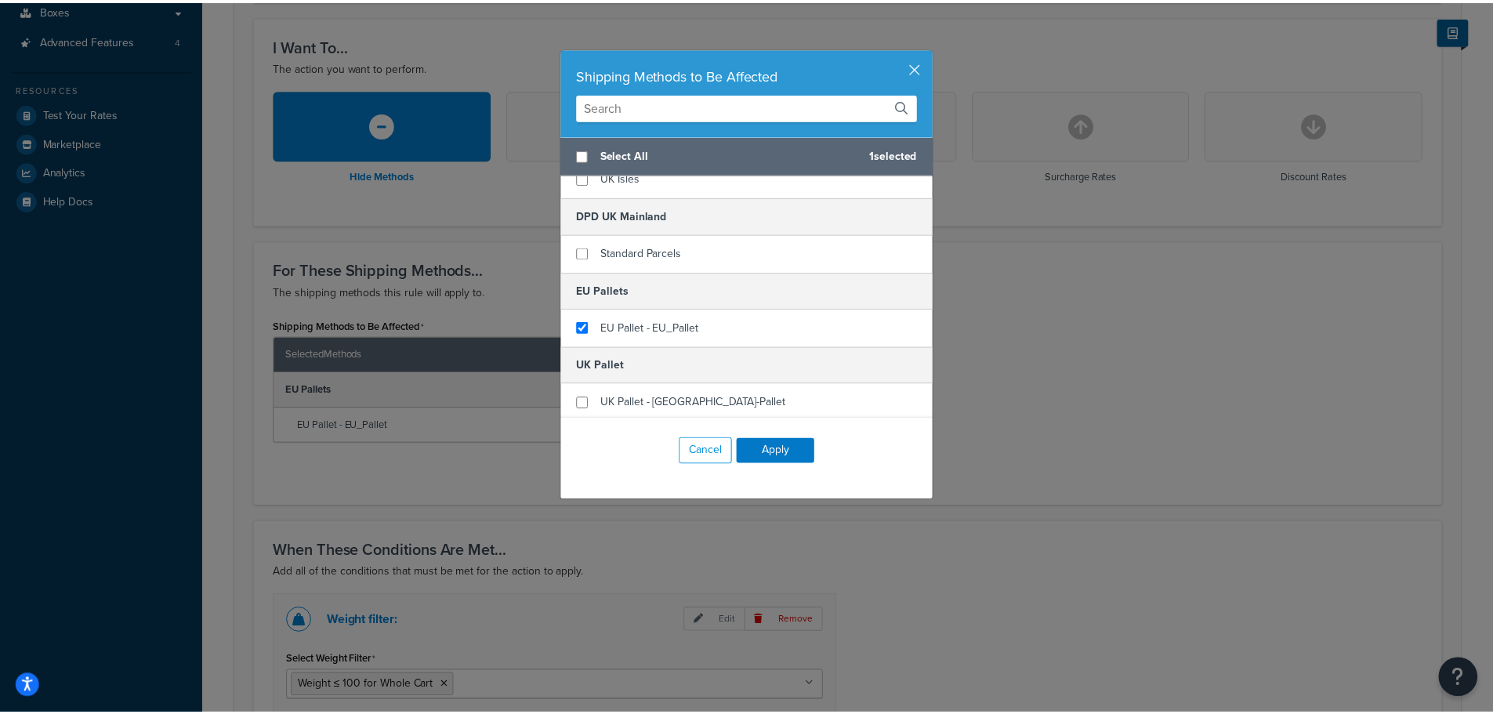
scroll to position [204, 0]
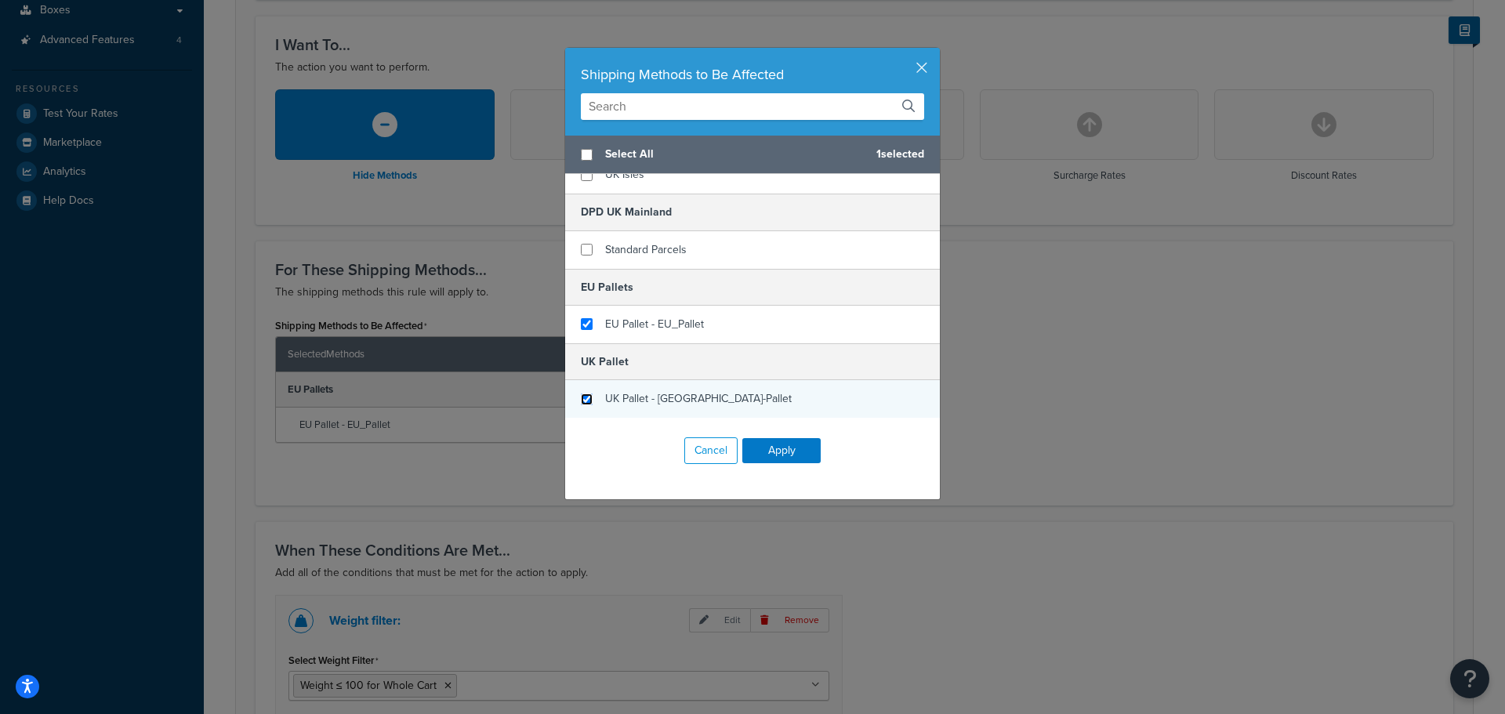
click at [581, 396] on input "checkbox" at bounding box center [587, 399] width 12 height 12
checkbox input "true"
click at [776, 458] on button "Apply" at bounding box center [781, 450] width 78 height 25
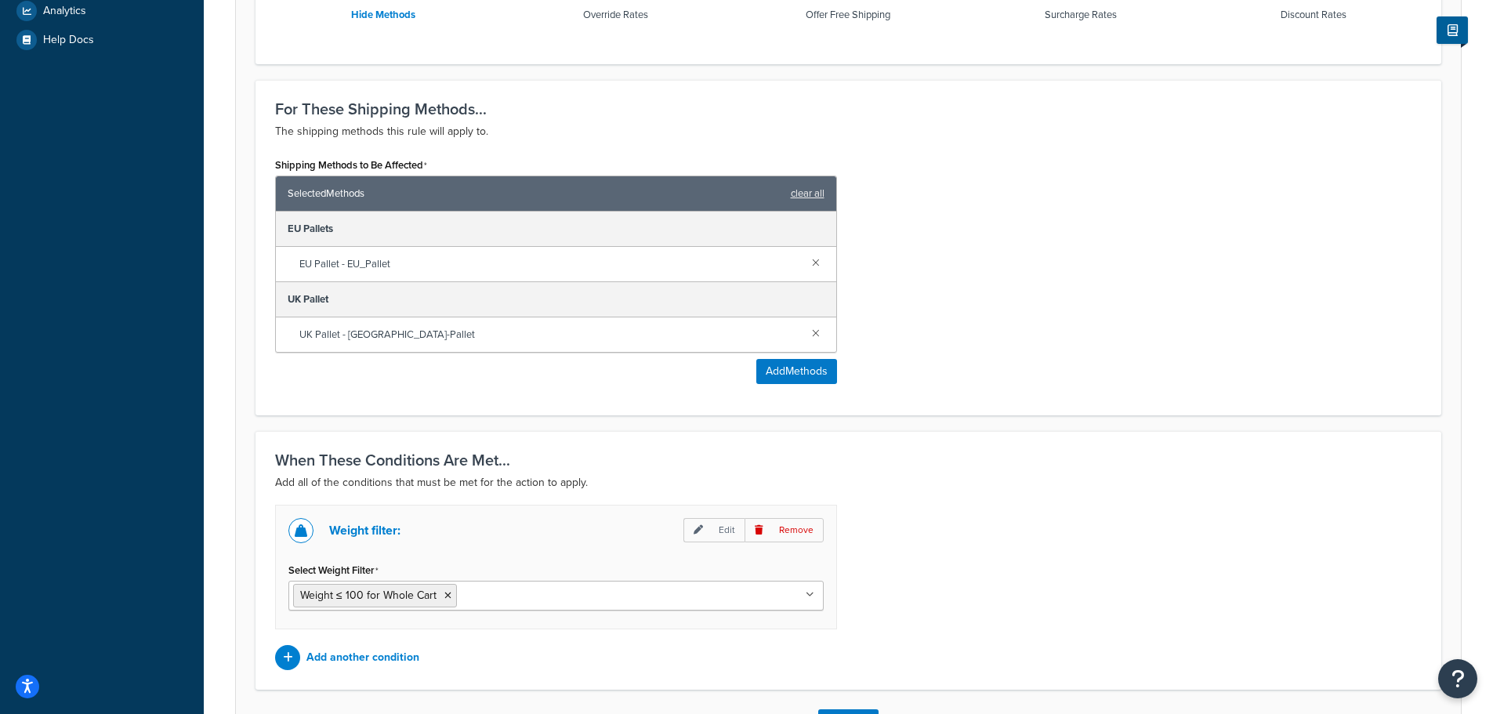
scroll to position [673, 0]
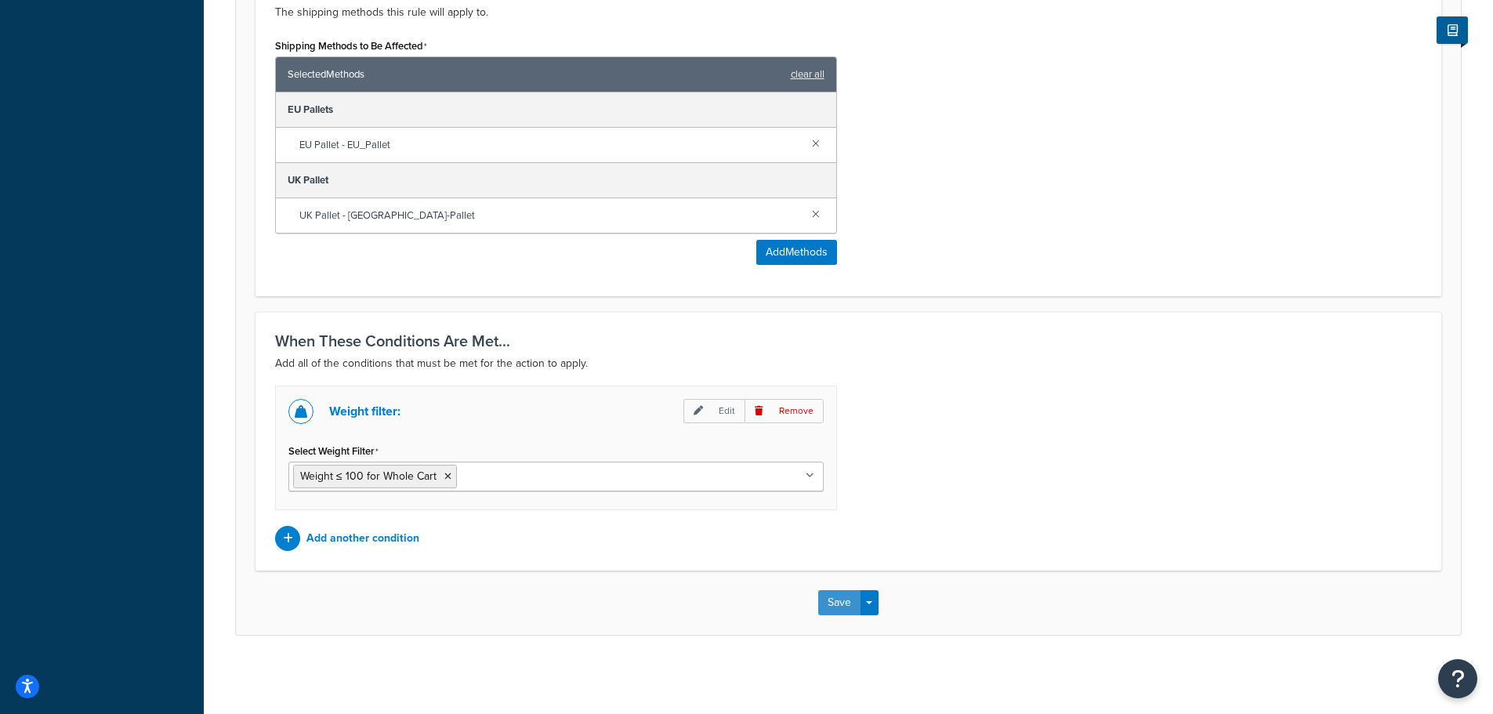
click at [841, 608] on button "Save" at bounding box center [839, 602] width 42 height 25
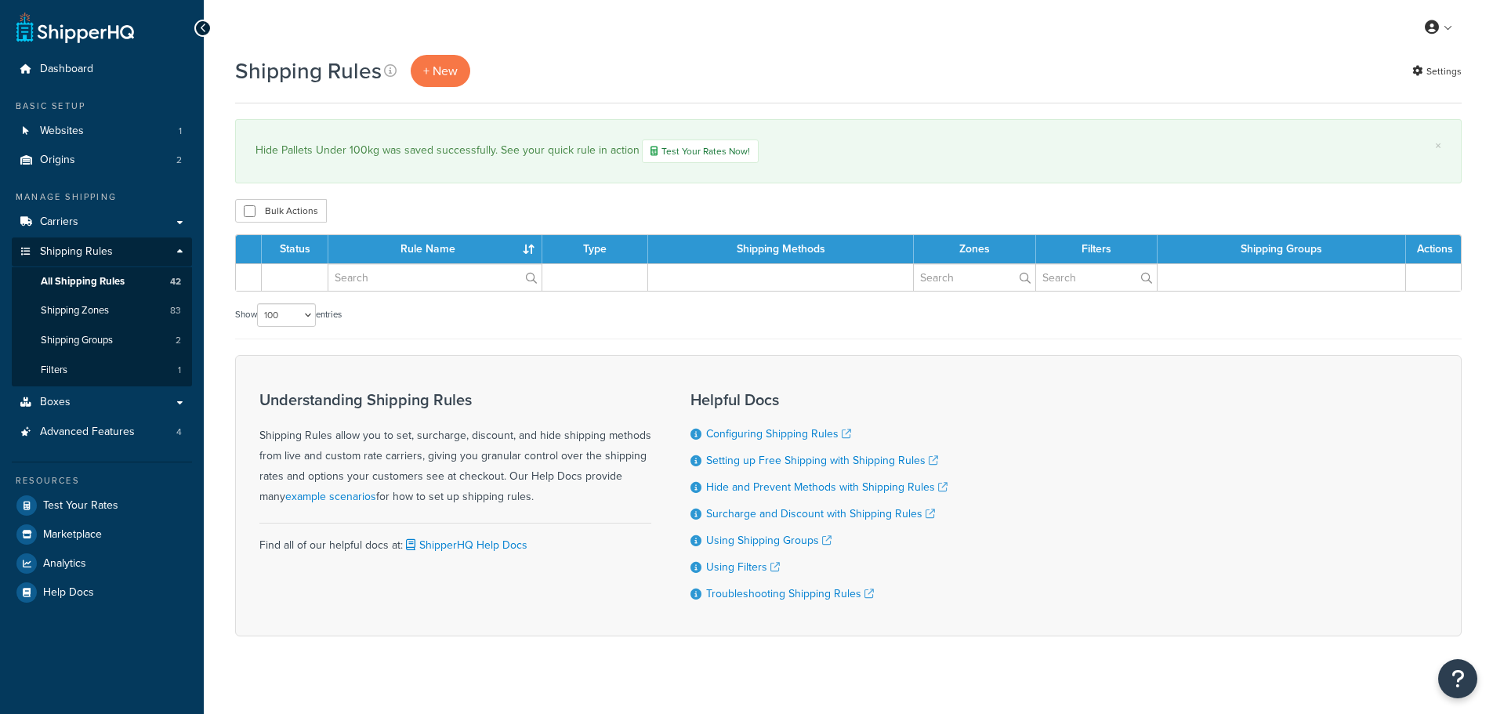
select select "100"
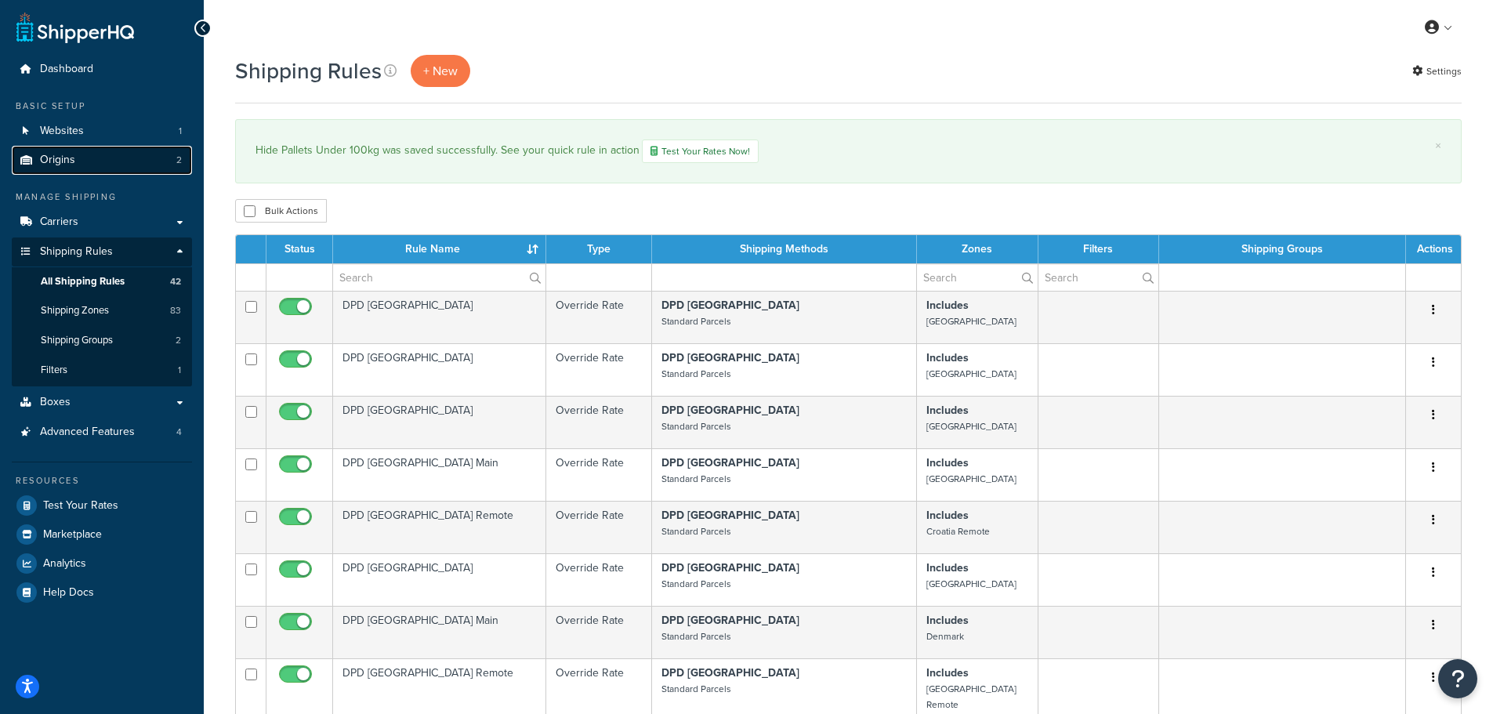
click at [68, 158] on span "Origins" at bounding box center [57, 160] width 35 height 13
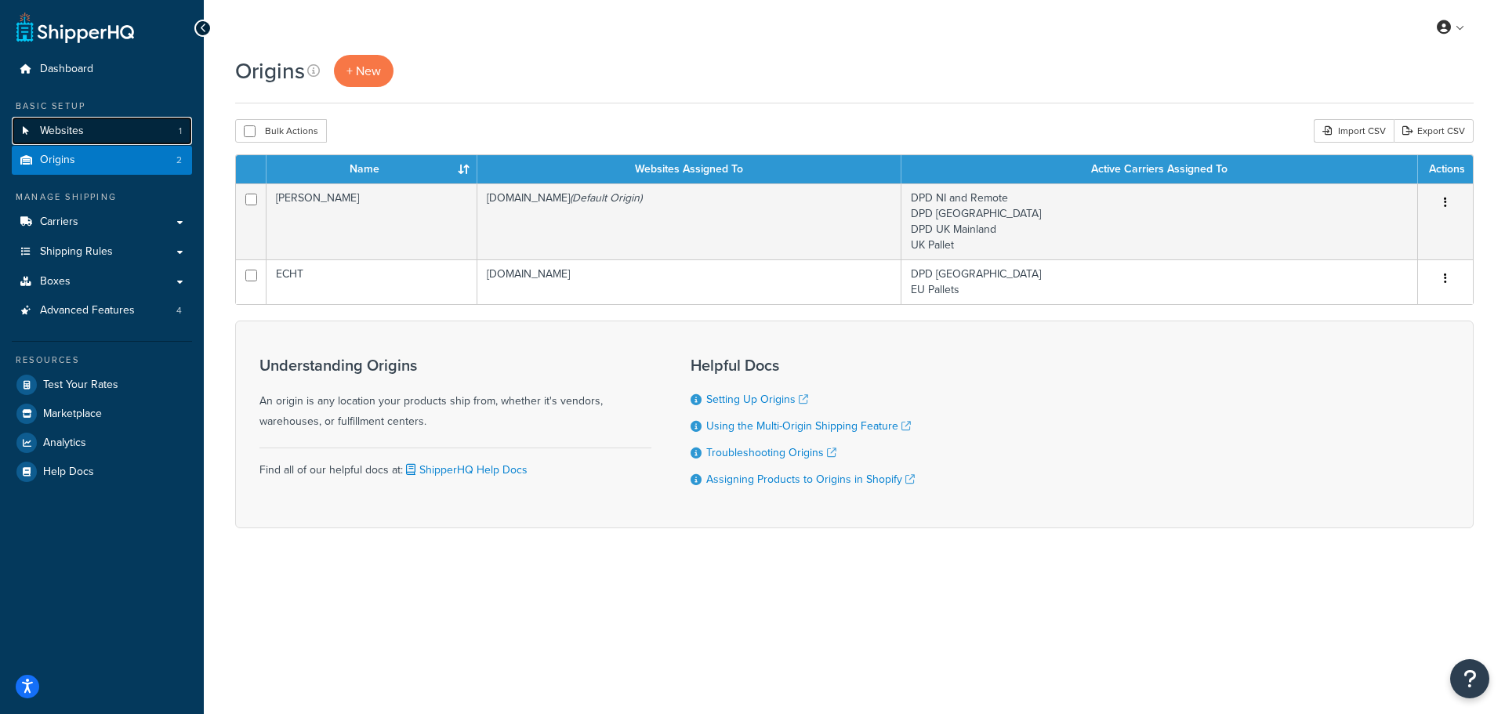
click at [63, 128] on span "Websites" at bounding box center [62, 131] width 44 height 13
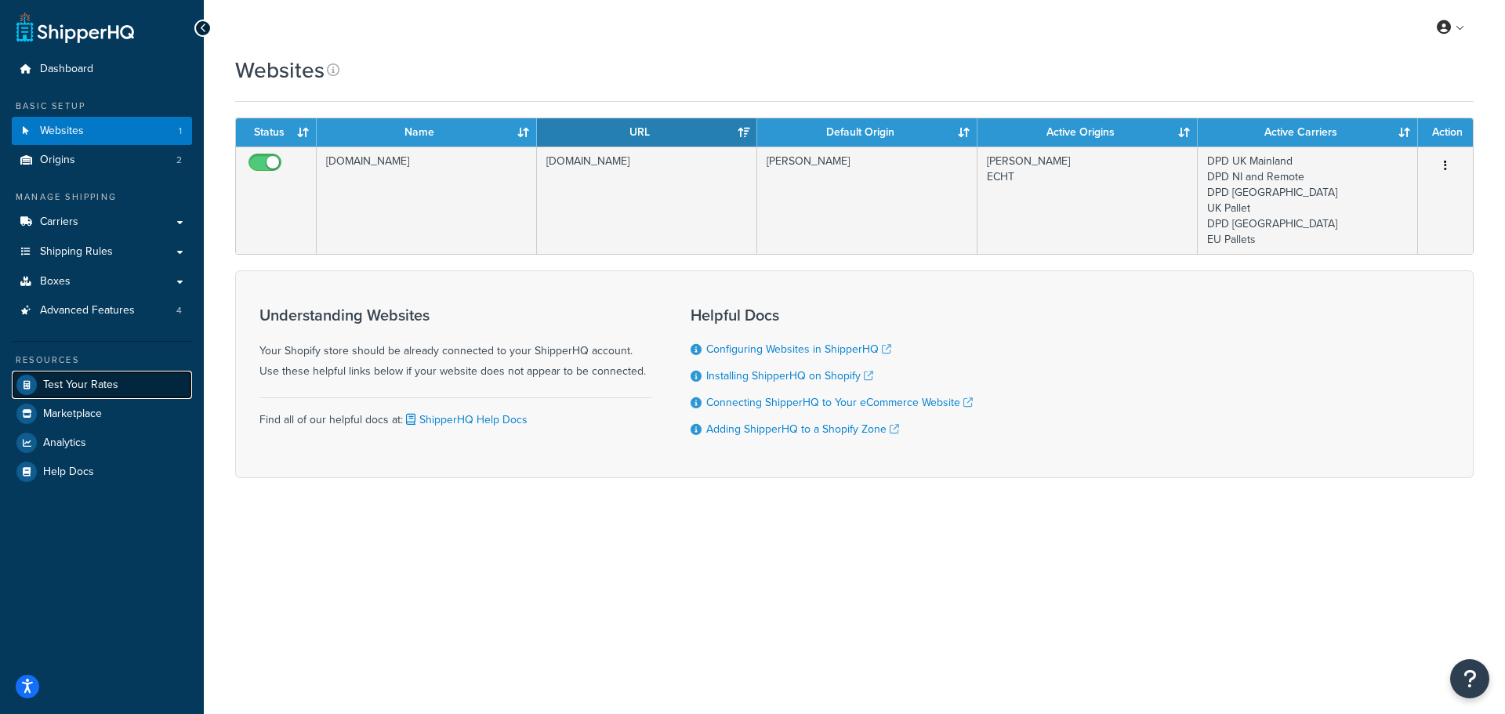
click at [75, 386] on span "Test Your Rates" at bounding box center [80, 385] width 75 height 13
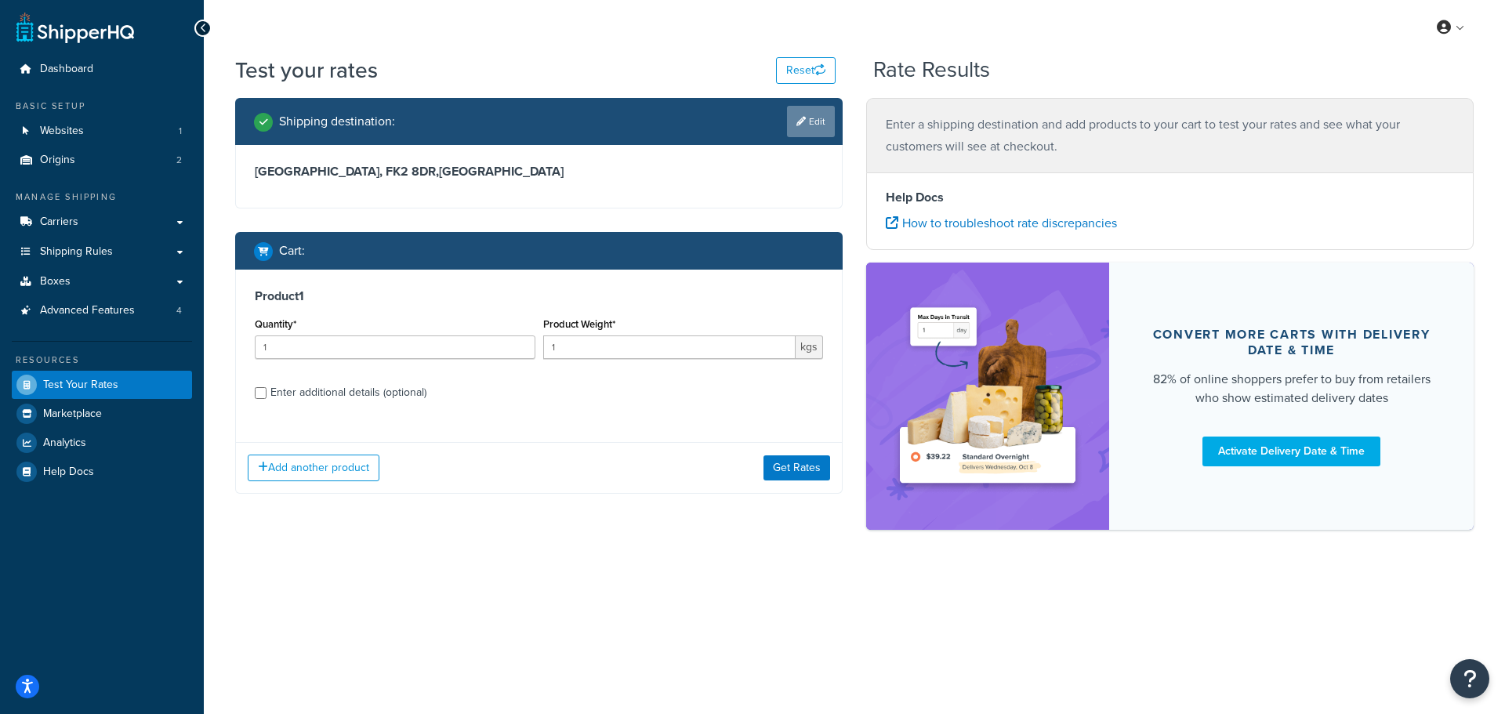
click at [808, 119] on link "Edit" at bounding box center [811, 121] width 48 height 31
select select "GB"
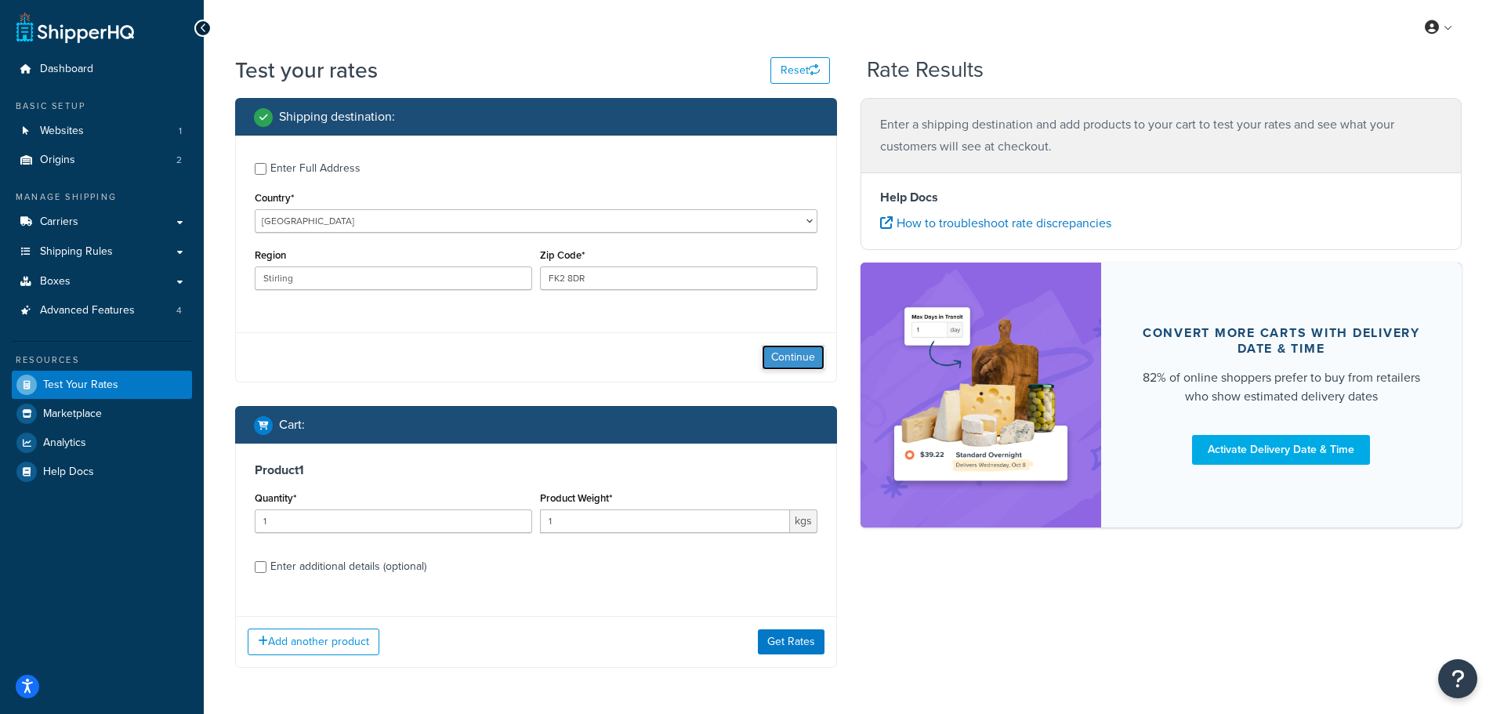
click at [807, 357] on button "Continue" at bounding box center [793, 357] width 63 height 25
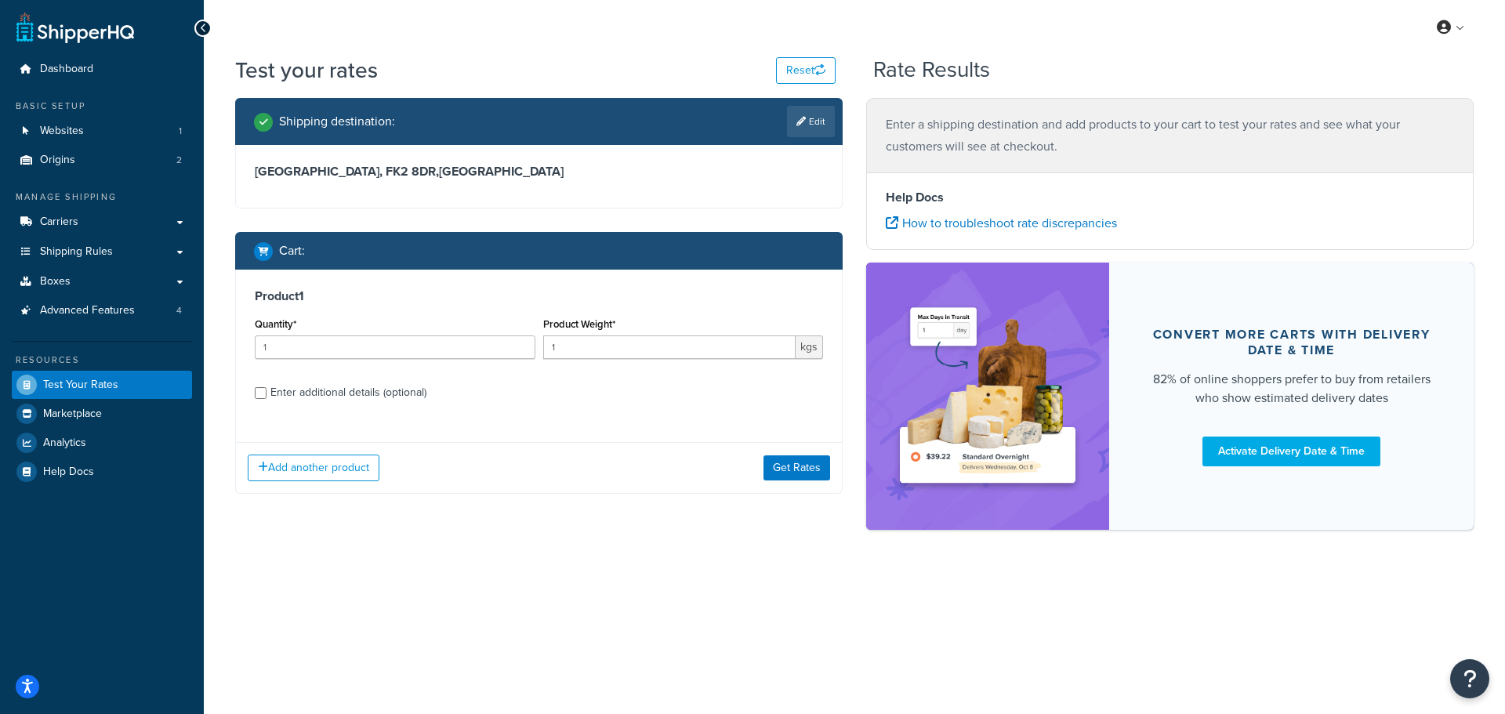
click at [357, 390] on div "Enter additional details (optional)" at bounding box center [348, 393] width 156 height 22
click at [267, 390] on input "Enter additional details (optional)" at bounding box center [261, 393] width 12 height 12
checkbox input "true"
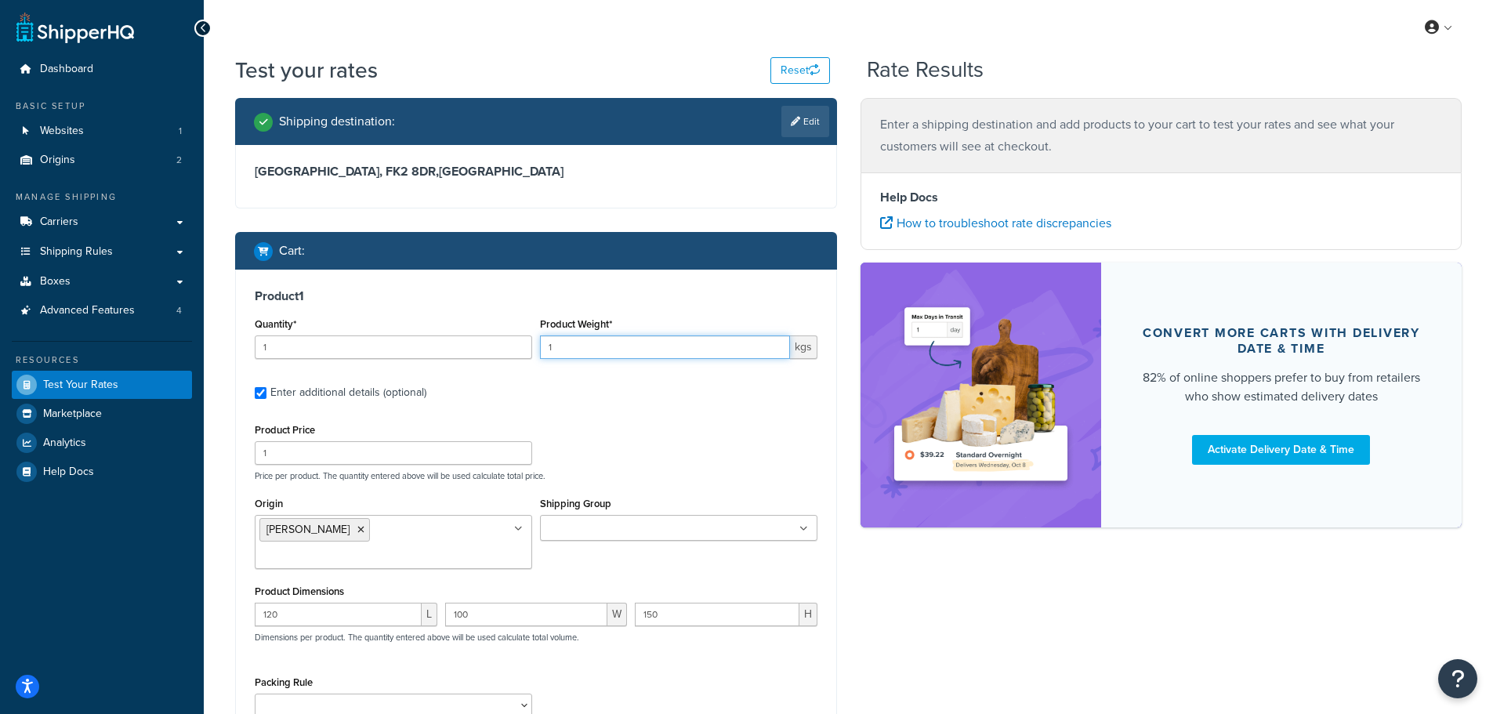
click at [571, 349] on input "1" at bounding box center [665, 347] width 250 height 24
type input "250"
click at [658, 433] on div "Product Price 1 Price per product. The quantity entered above will be used calc…" at bounding box center [536, 450] width 571 height 62
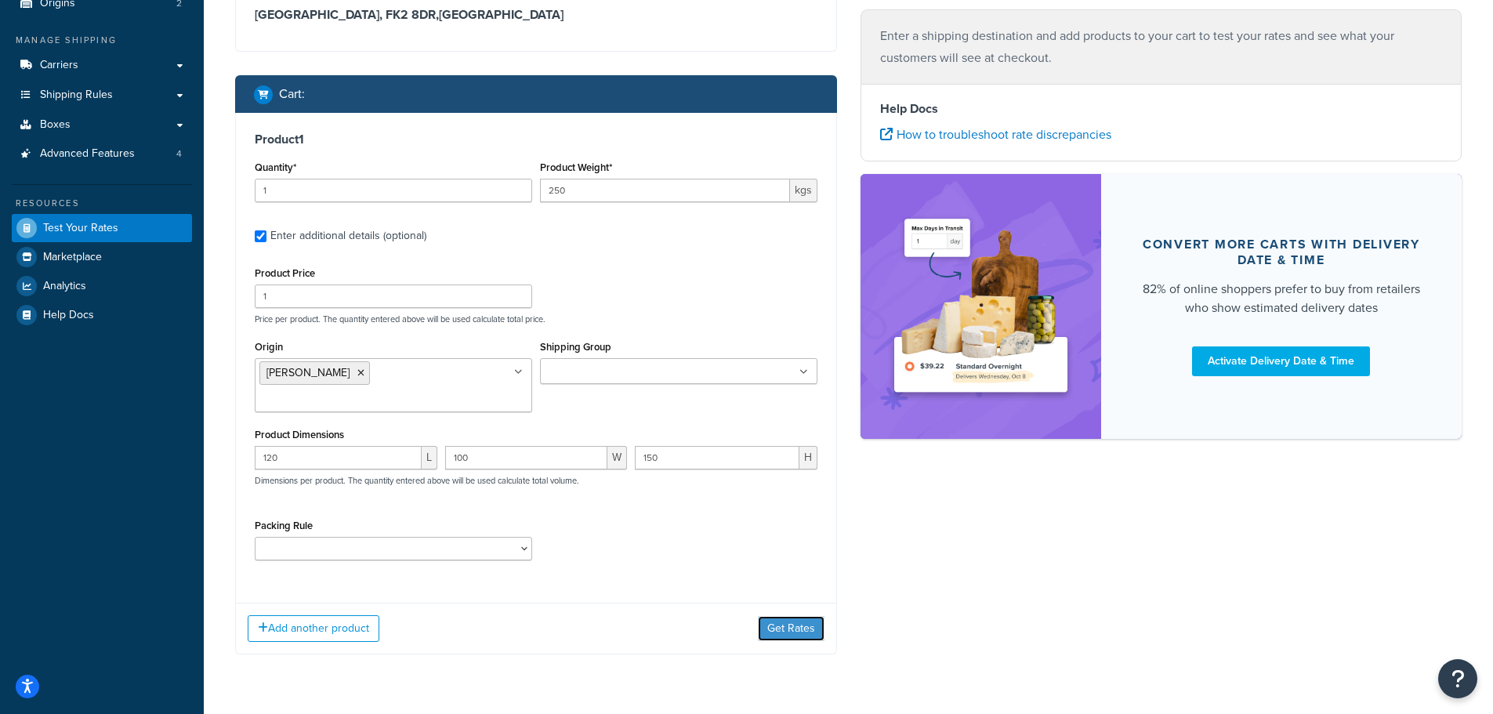
click at [781, 616] on button "Get Rates" at bounding box center [791, 628] width 67 height 25
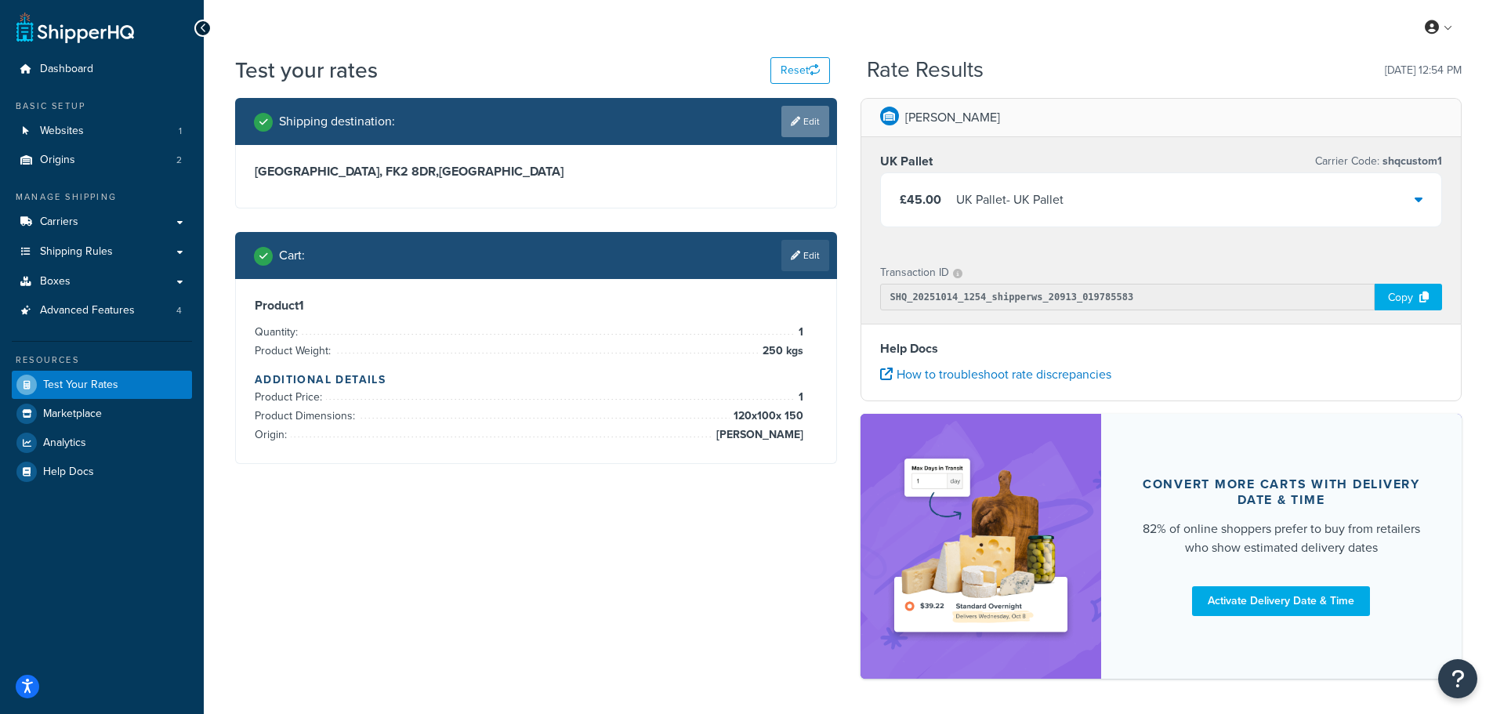
click at [800, 120] on link "Edit" at bounding box center [805, 121] width 48 height 31
select select "GB"
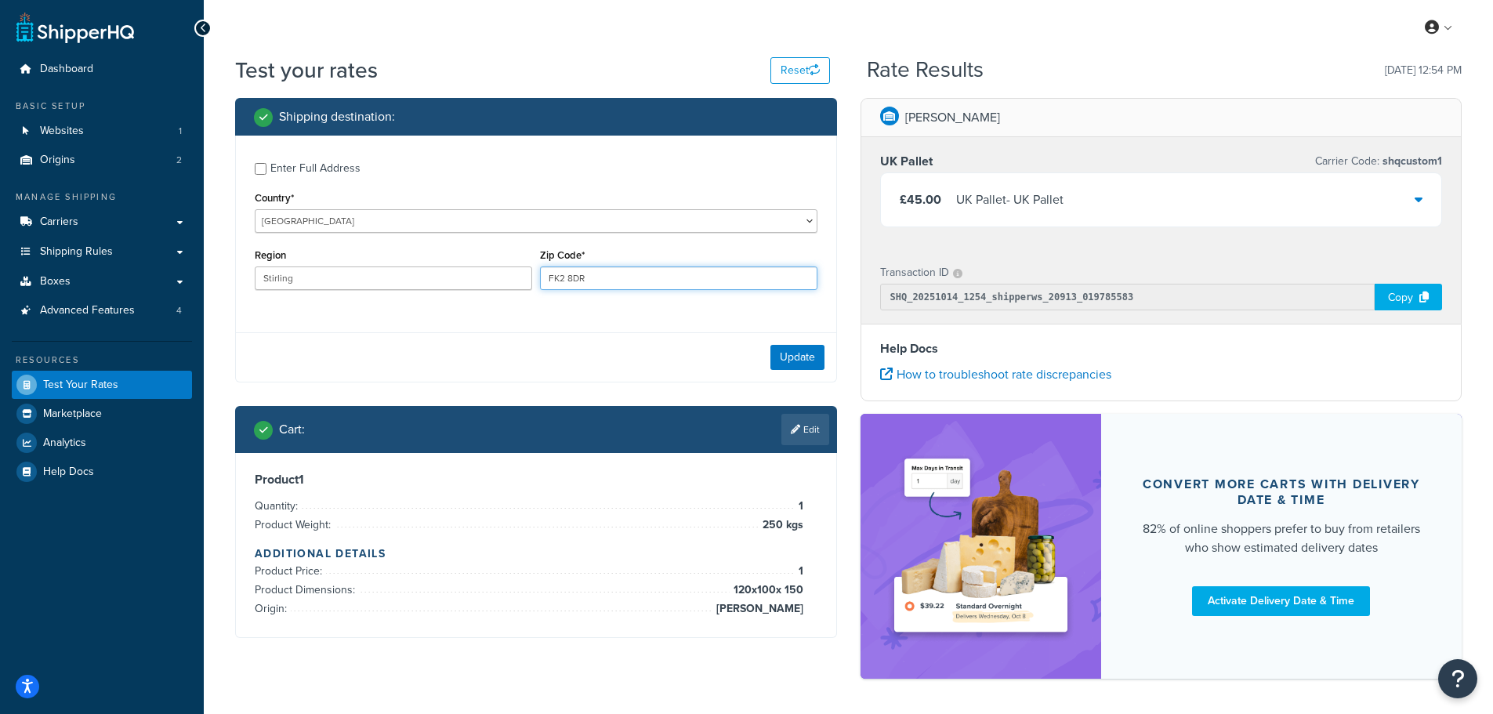
drag, startPoint x: 598, startPoint y: 277, endPoint x: 494, endPoint y: 289, distance: 105.0
click at [498, 287] on div "Region Stirling Zip Code* FK2 8DR" at bounding box center [536, 273] width 571 height 57
type input "BT1 5RD"
click at [796, 357] on button "Update" at bounding box center [798, 357] width 54 height 25
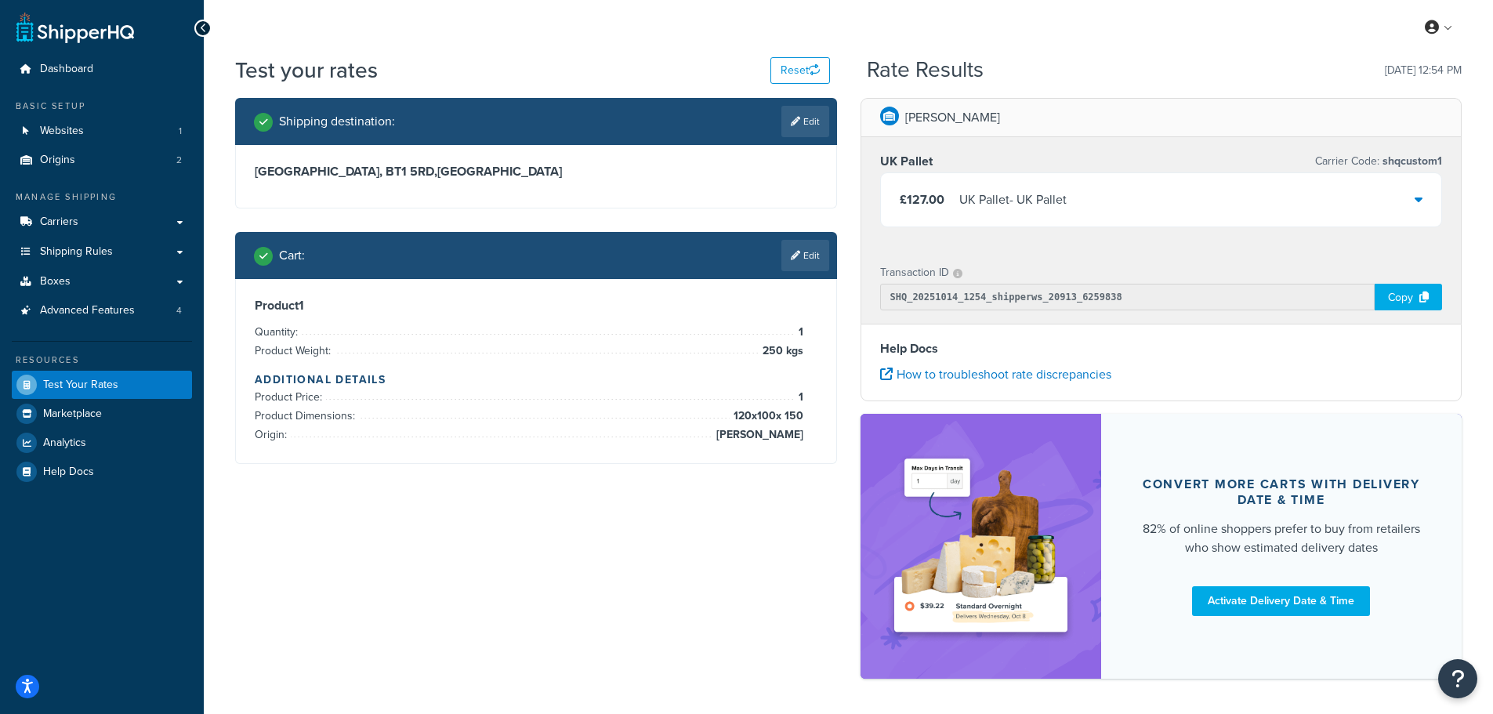
click at [560, 612] on div "Shipping destination : Edit Stirling, BT1 5RD , United Kingdom Cart : Edit Prod…" at bounding box center [848, 396] width 1250 height 596
click at [70, 224] on span "Carriers" at bounding box center [59, 222] width 38 height 13
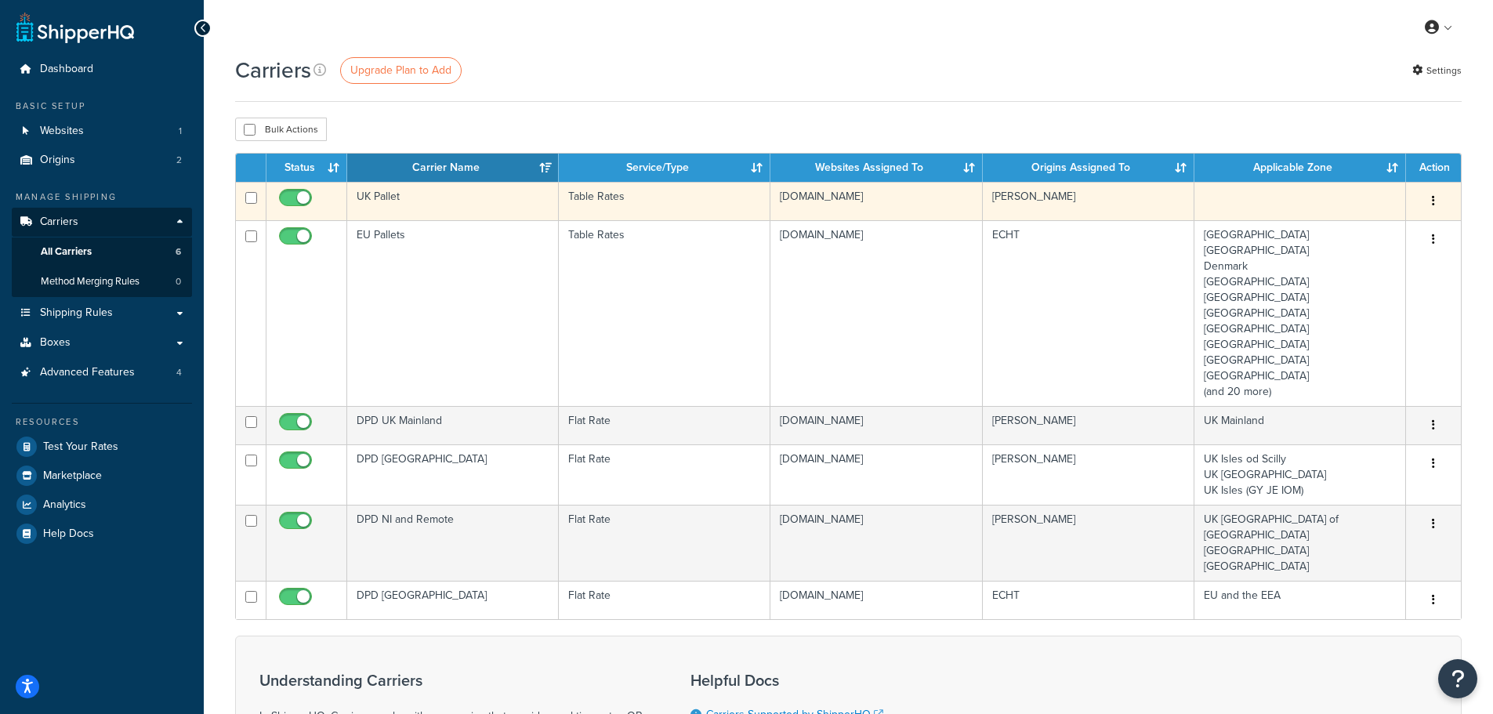
click at [480, 198] on td "UK Pallet" at bounding box center [453, 201] width 212 height 38
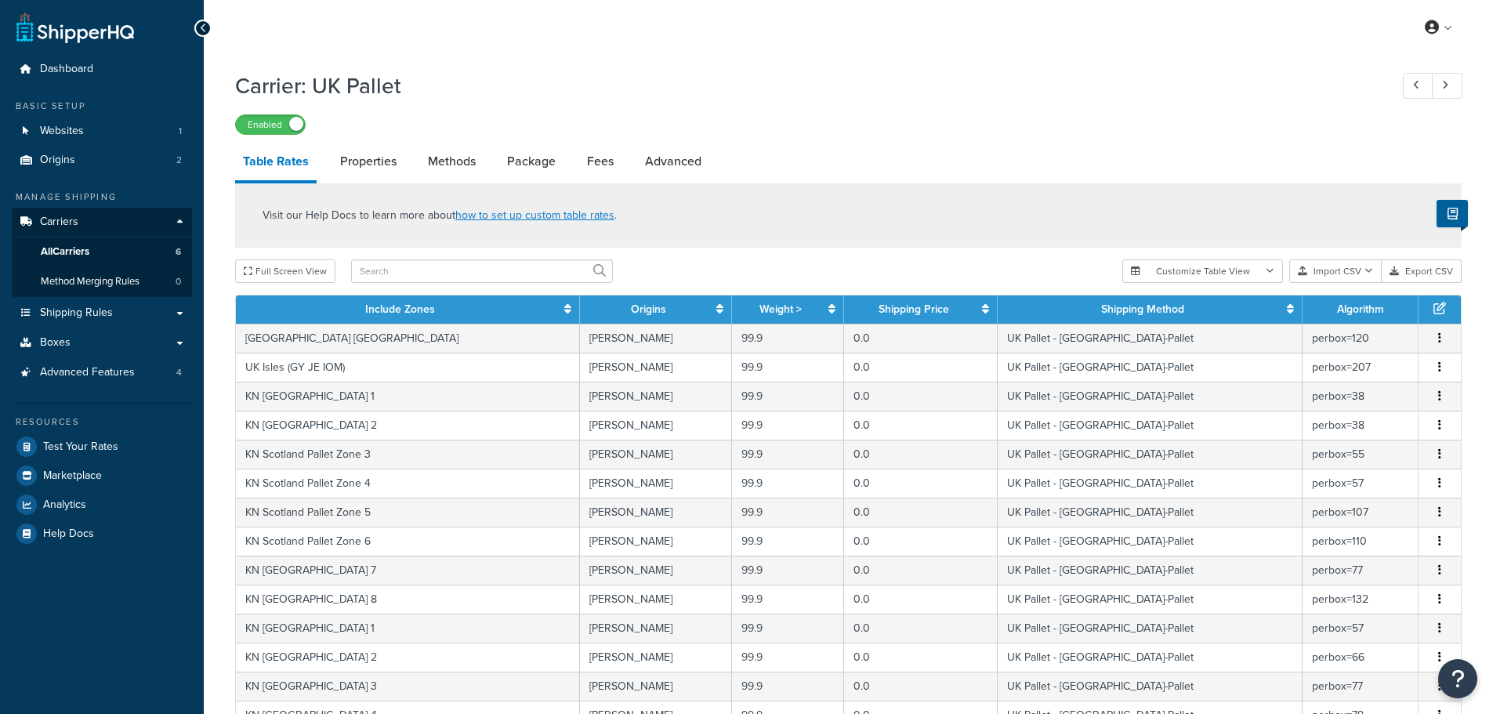
select select "25"
click at [362, 168] on link "Properties" at bounding box center [368, 162] width 72 height 38
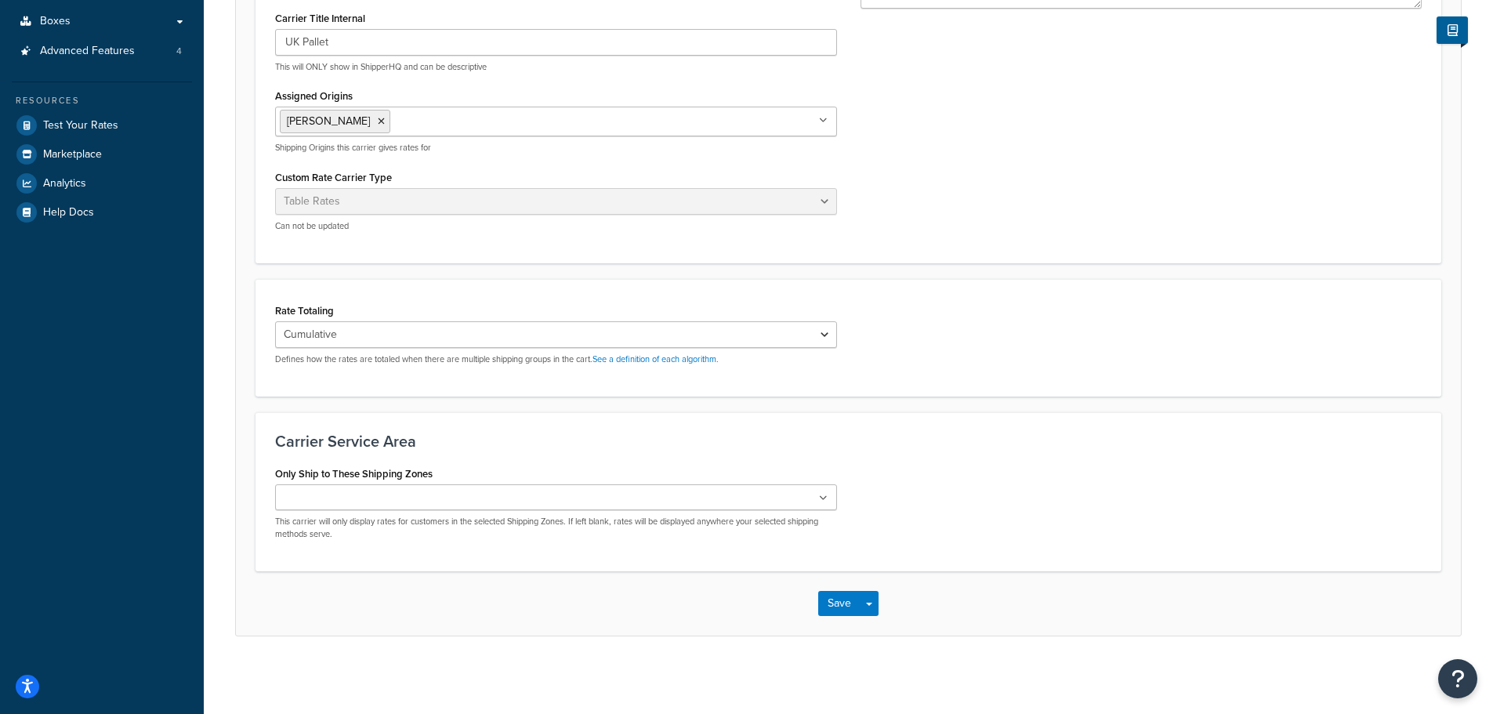
scroll to position [324, 0]
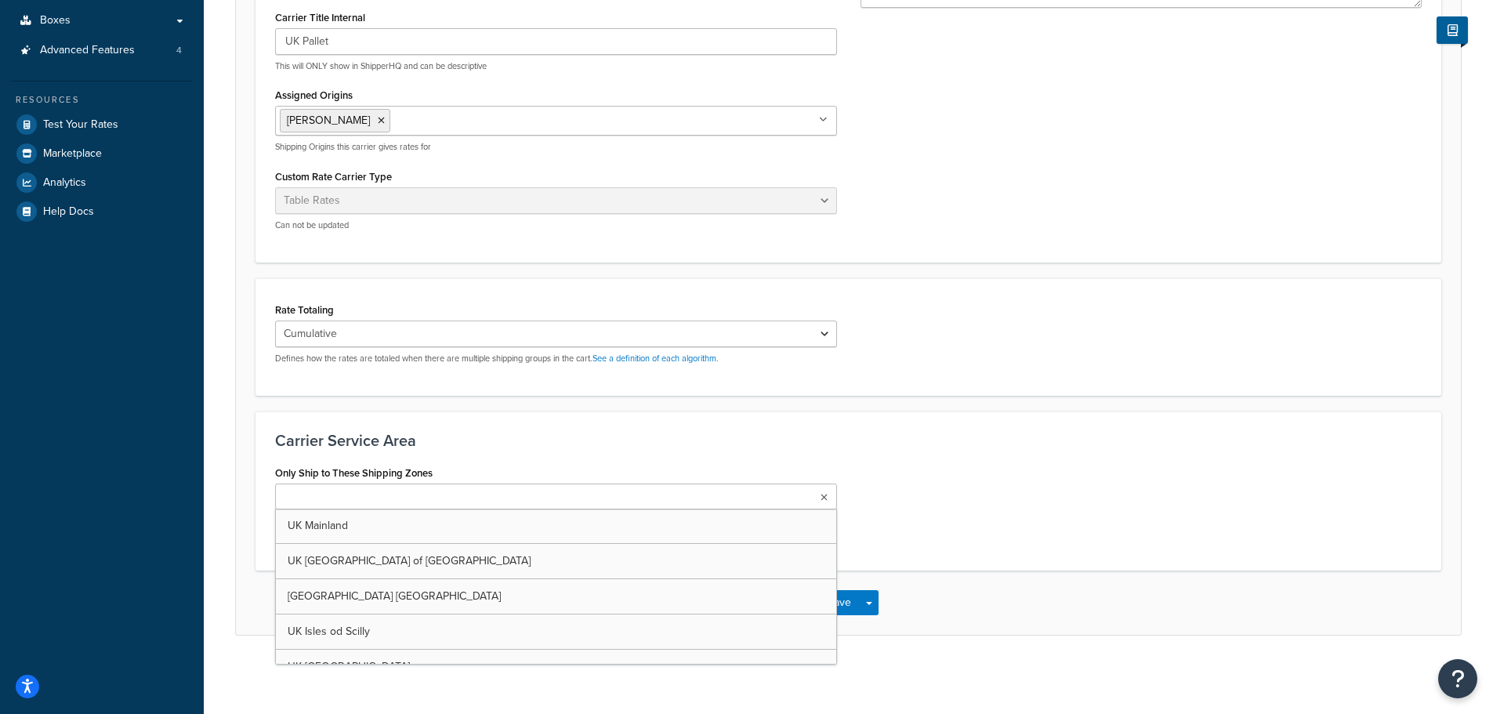
click at [357, 493] on input "Only Ship to These Shipping Zones" at bounding box center [349, 497] width 139 height 17
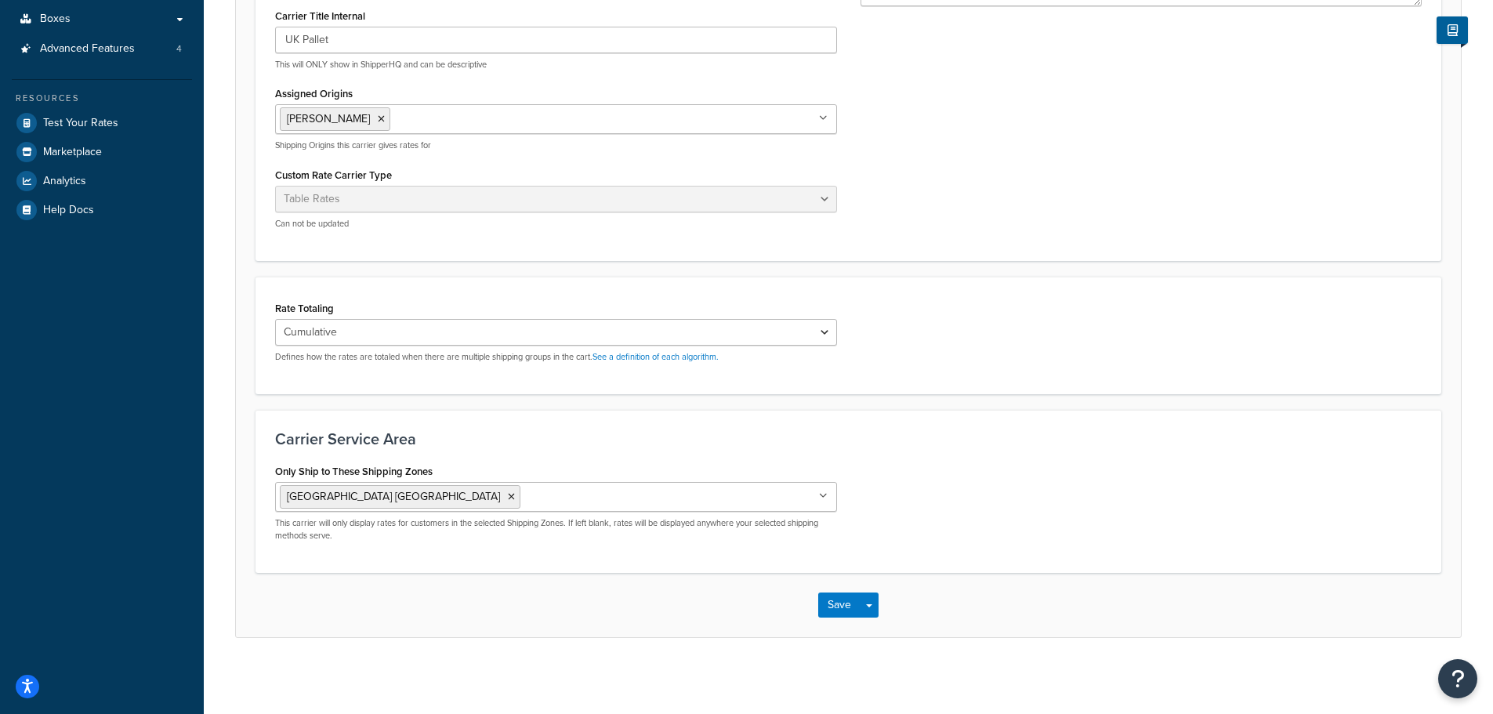
drag, startPoint x: 708, startPoint y: 438, endPoint x: 664, endPoint y: 457, distance: 47.8
click at [708, 438] on h3 "Carrier Service Area" at bounding box center [848, 438] width 1147 height 17
click at [524, 498] on input "Only Ship to These Shipping Zones" at bounding box center [593, 496] width 139 height 17
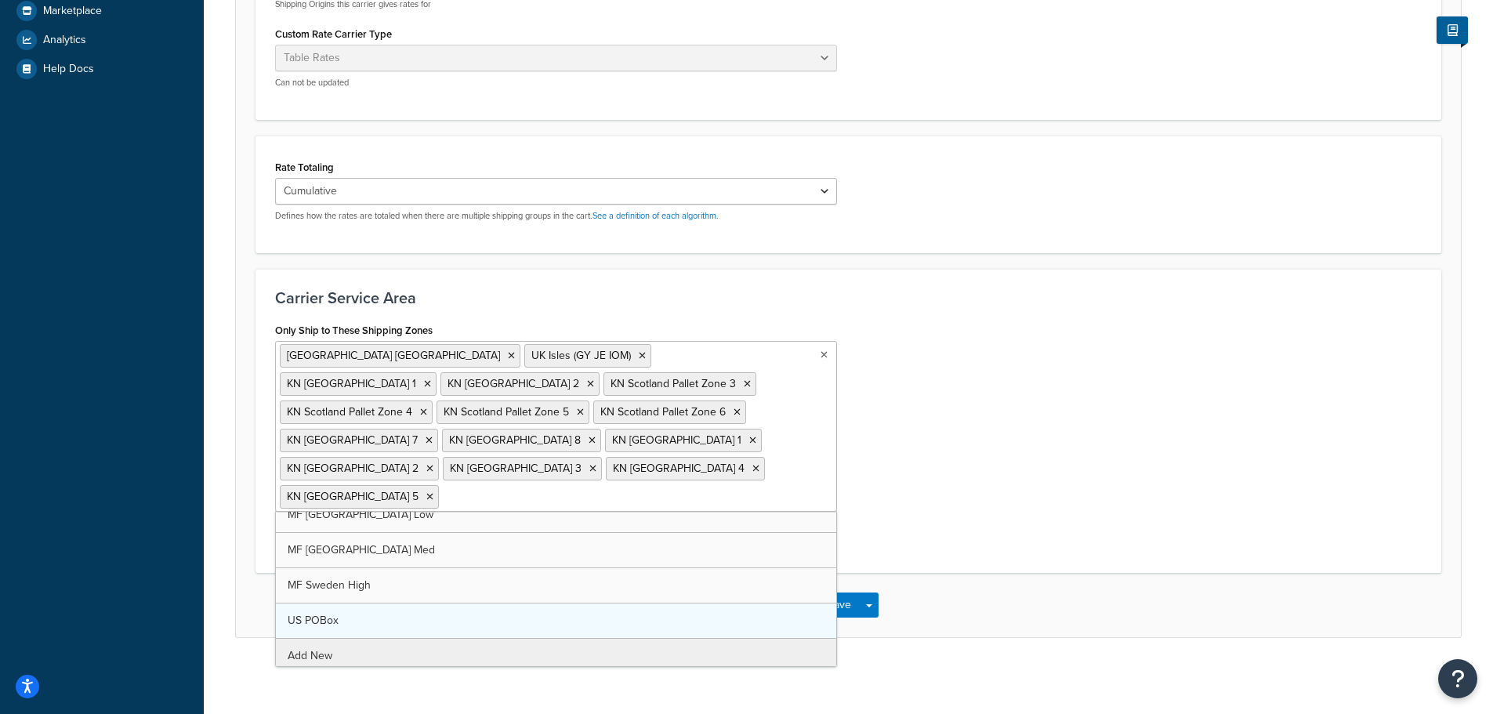
scroll to position [2278, 0]
click at [978, 483] on div "Only Ship to These Shipping Zones UK Northern Ireland UK Isles (GY JE IOM) KN S…" at bounding box center [848, 436] width 1170 height 234
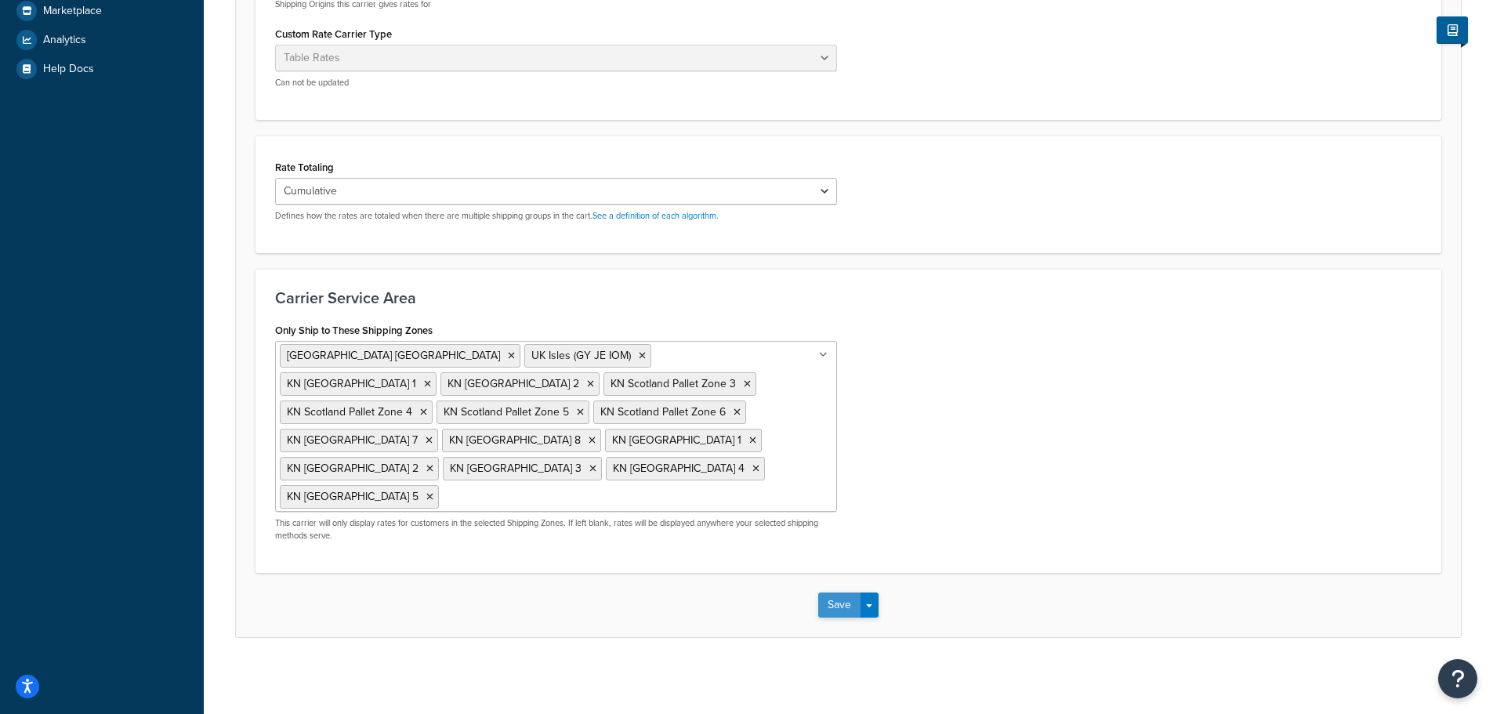
click at [832, 601] on button "Save" at bounding box center [839, 605] width 42 height 25
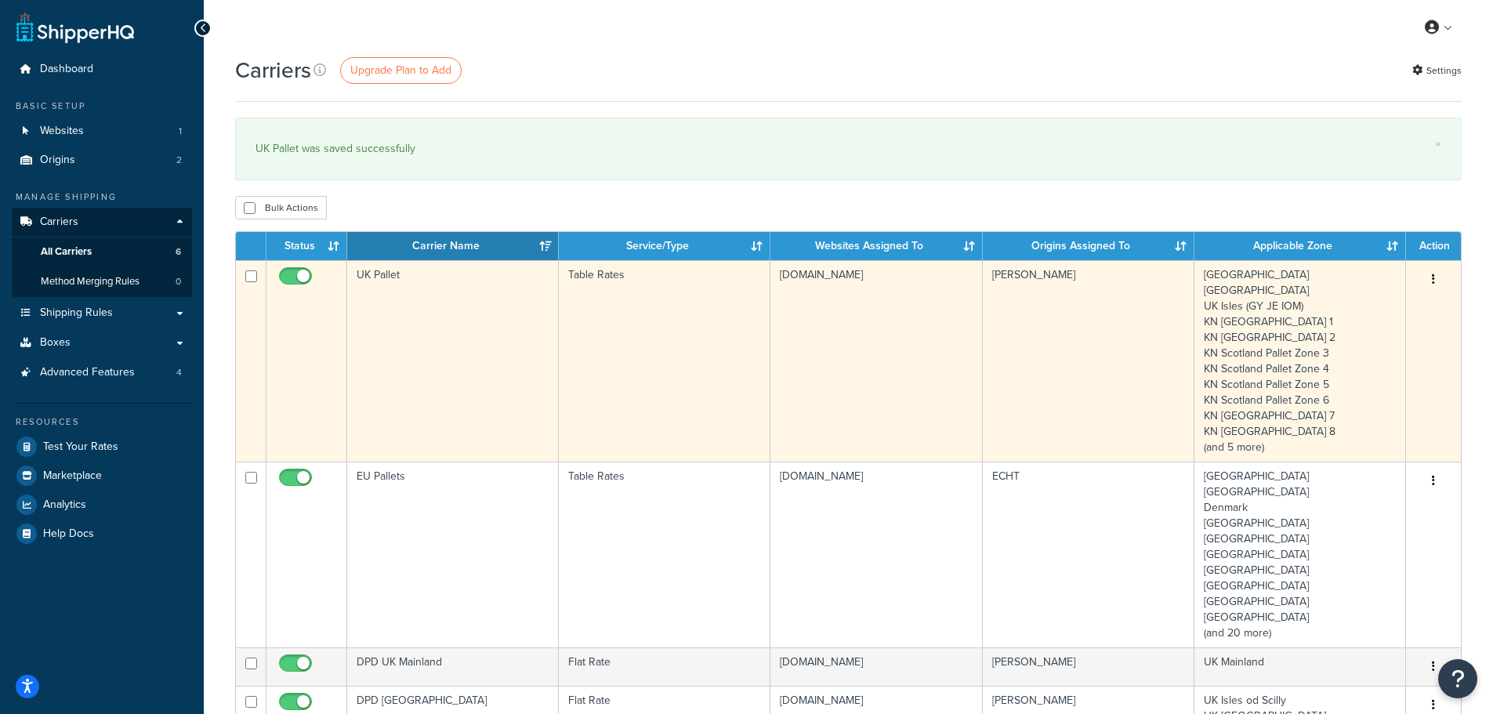
scroll to position [78, 0]
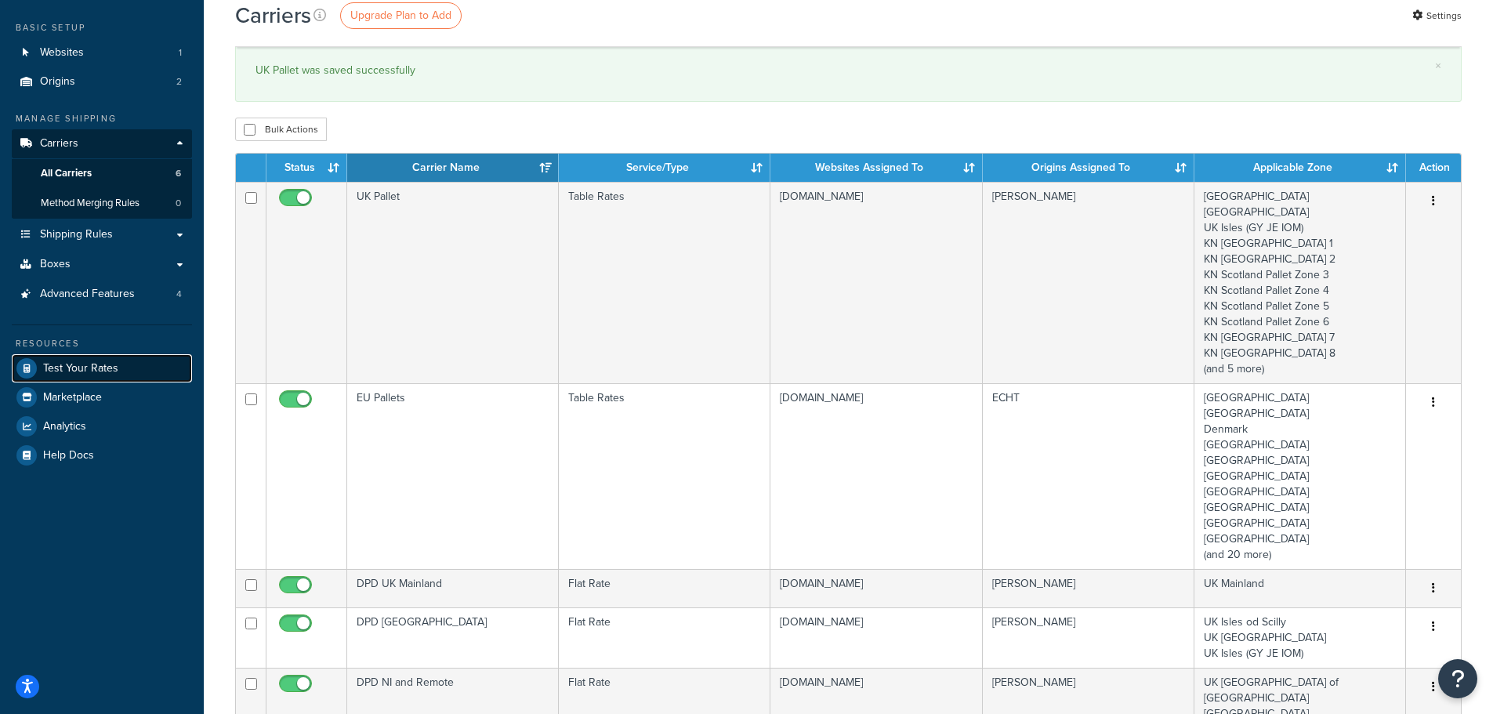
click at [56, 371] on span "Test Your Rates" at bounding box center [80, 368] width 75 height 13
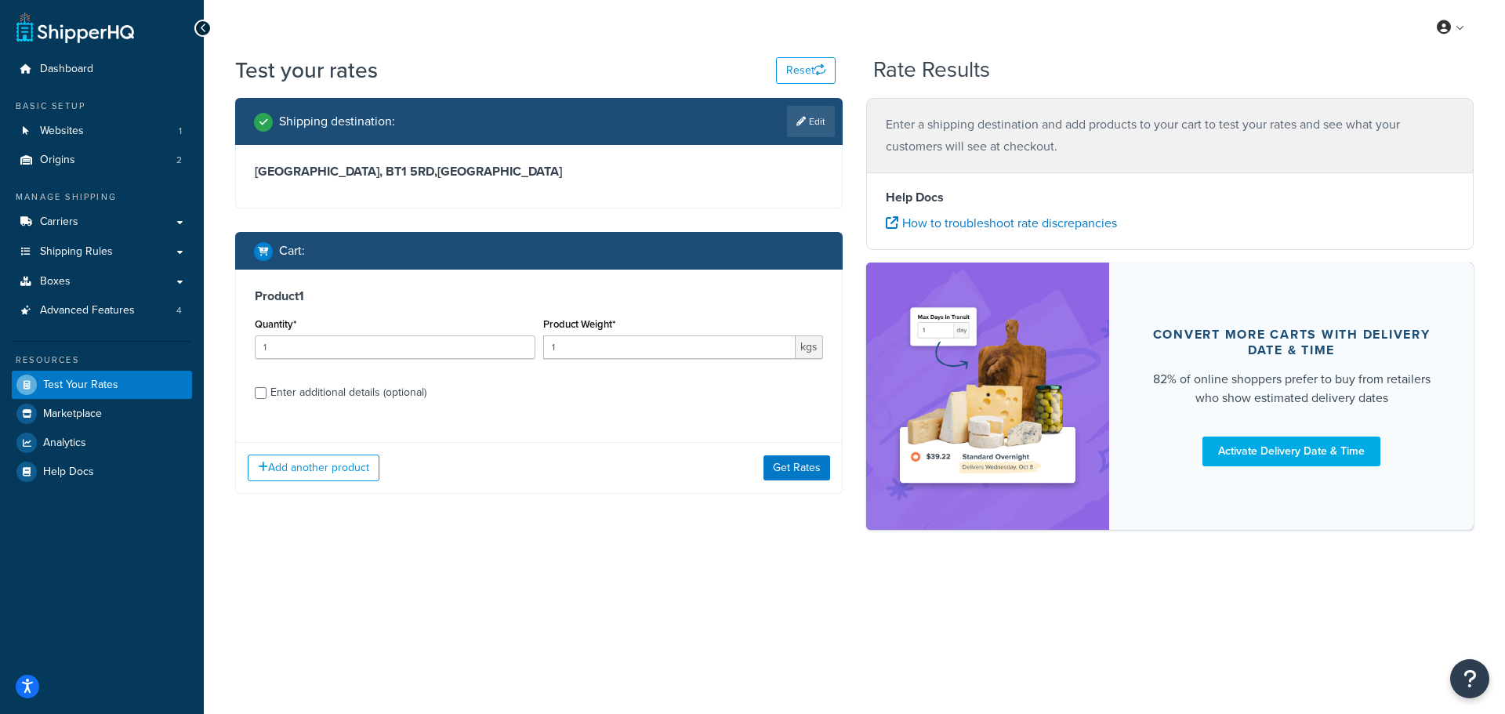
click at [293, 393] on div "Enter additional details (optional)" at bounding box center [348, 393] width 156 height 22
click at [267, 393] on input "Enter additional details (optional)" at bounding box center [261, 393] width 12 height 12
checkbox input "true"
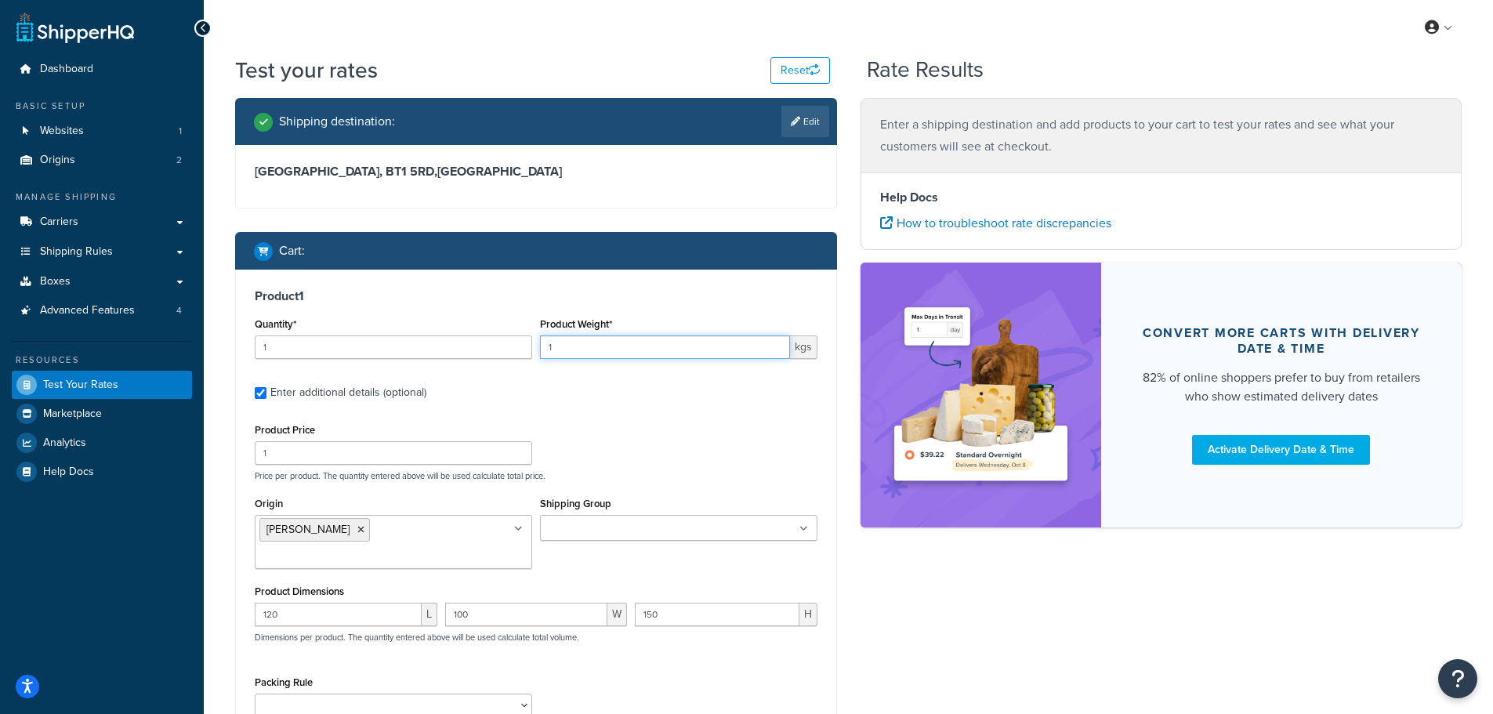
drag, startPoint x: 574, startPoint y: 347, endPoint x: 542, endPoint y: 361, distance: 35.1
click at [542, 361] on div "Product Weight* 1 kgs" at bounding box center [678, 342] width 285 height 57
type input "700"
click at [575, 384] on label "Enter additional details (optional)" at bounding box center [543, 391] width 547 height 25
click at [267, 387] on input "Enter additional details (optional)" at bounding box center [261, 393] width 12 height 12
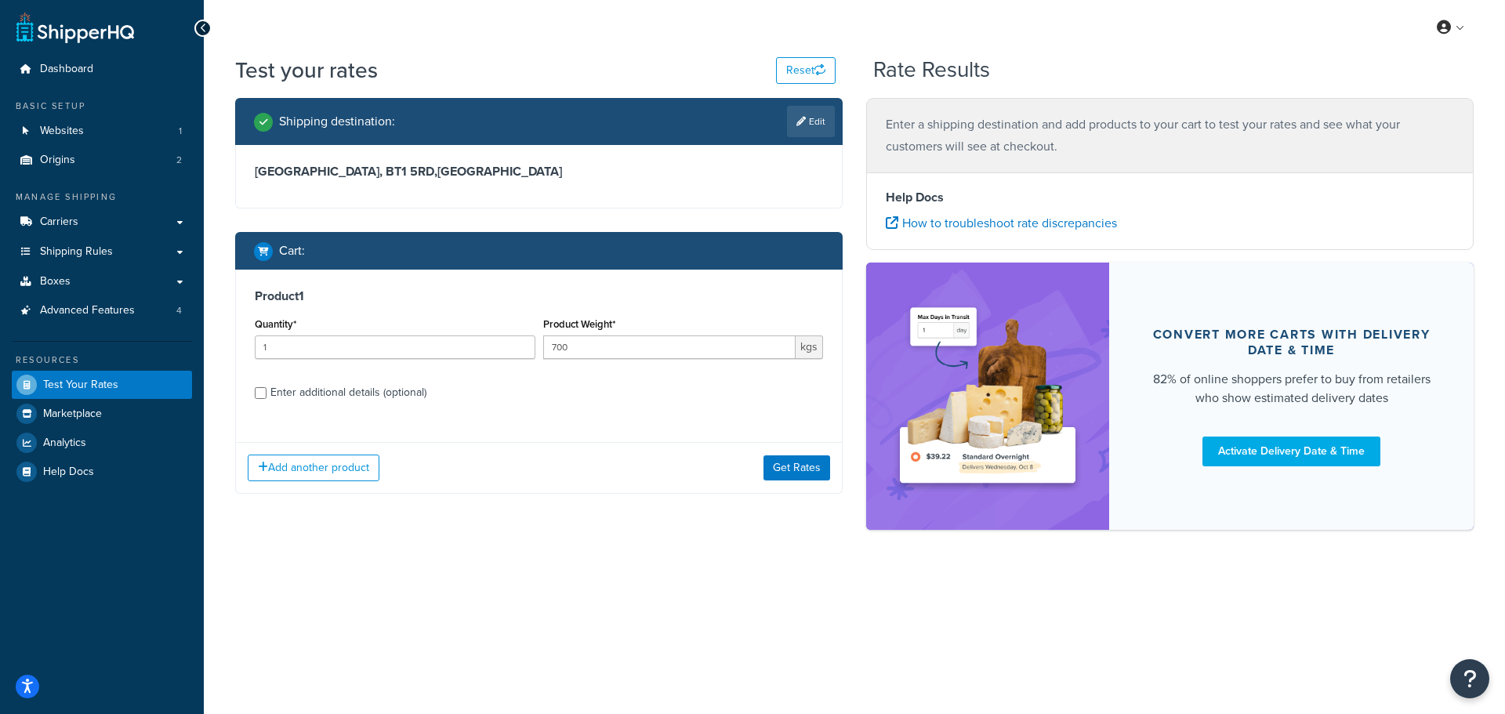
click at [325, 394] on div "Enter additional details (optional)" at bounding box center [348, 393] width 156 height 22
click at [267, 394] on input "Enter additional details (optional)" at bounding box center [261, 393] width 12 height 12
checkbox input "true"
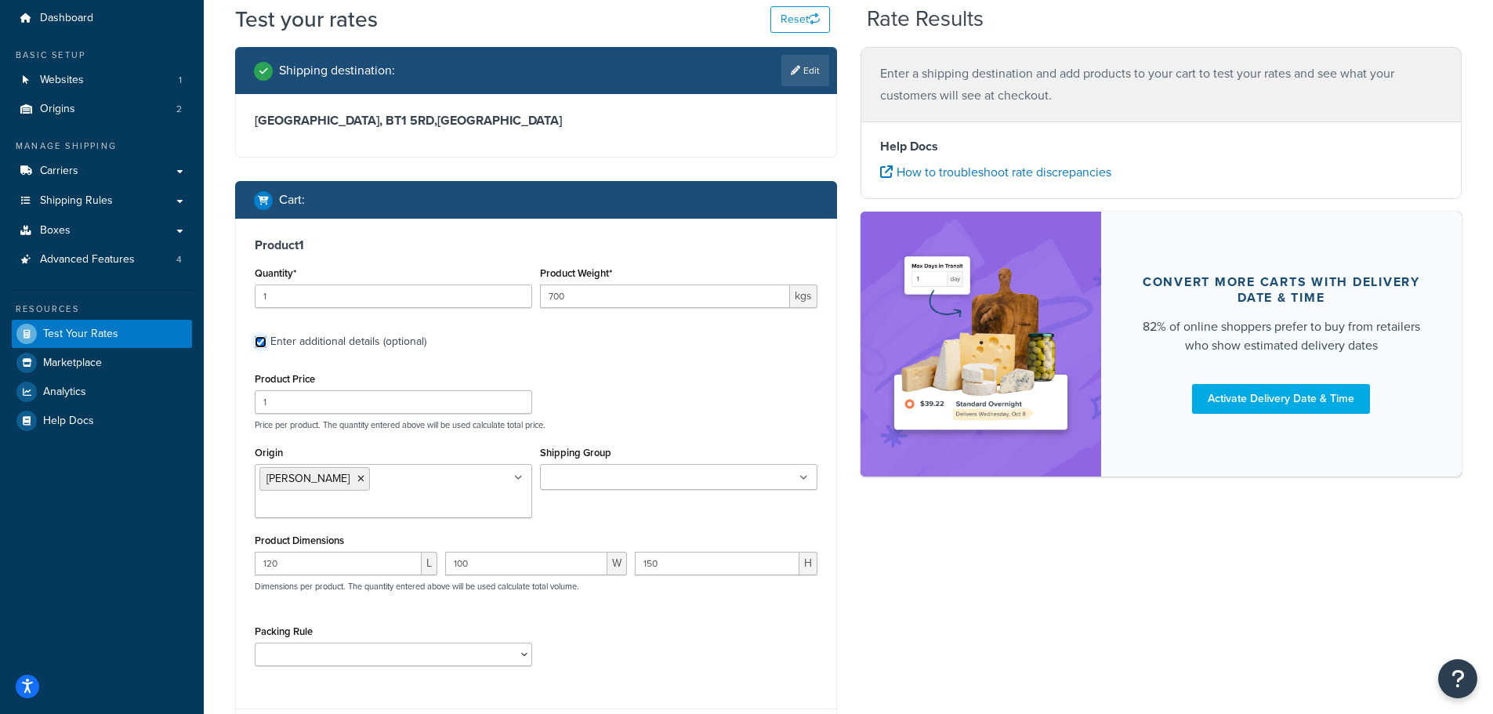
scroll to position [78, 0]
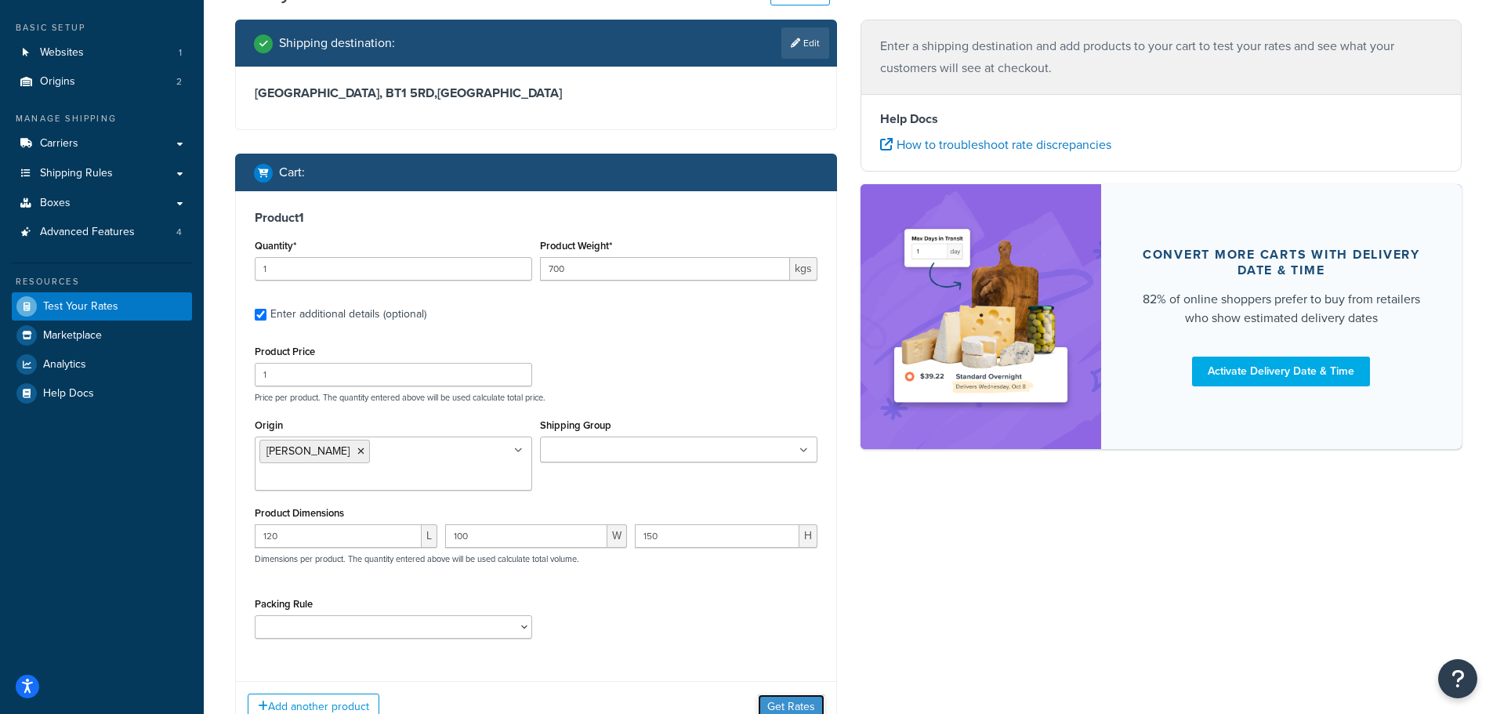
click at [777, 694] on button "Get Rates" at bounding box center [791, 706] width 67 height 25
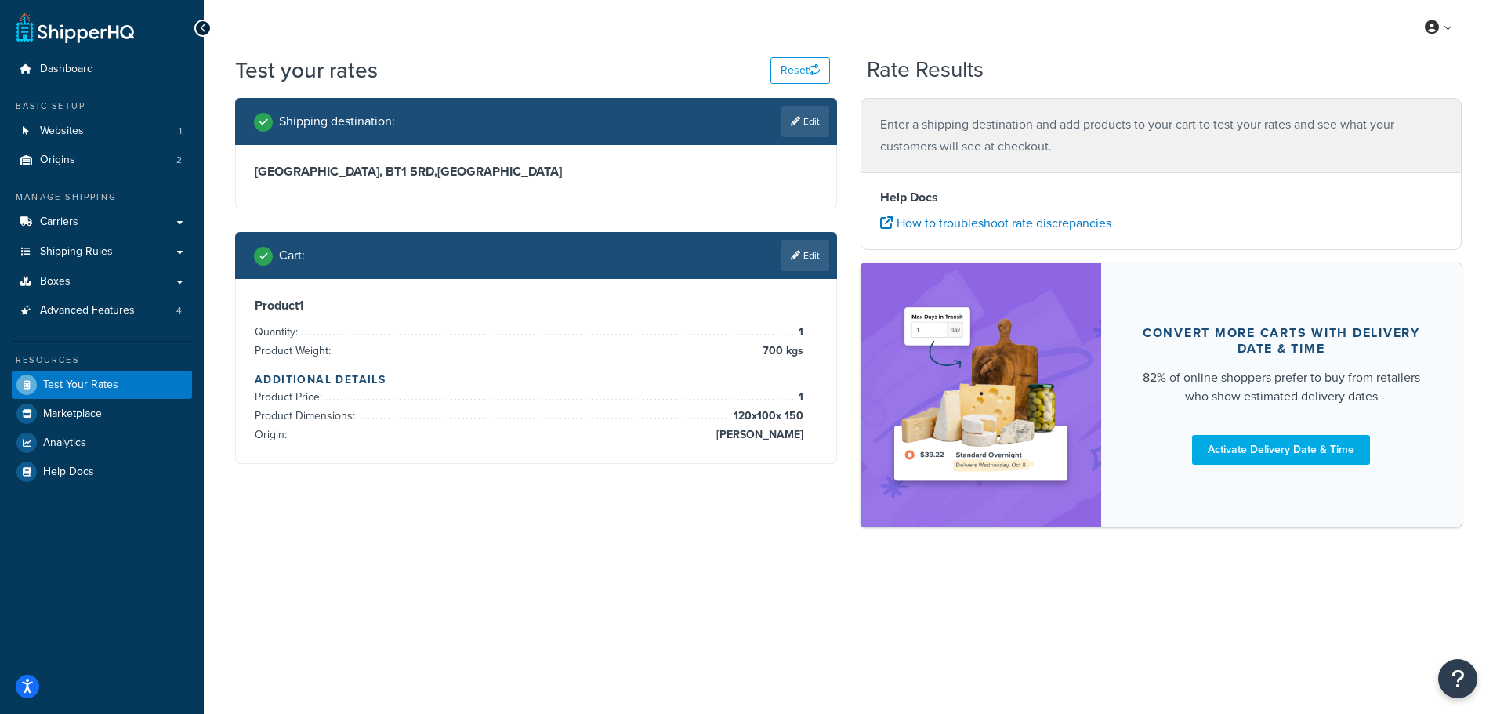
scroll to position [0, 0]
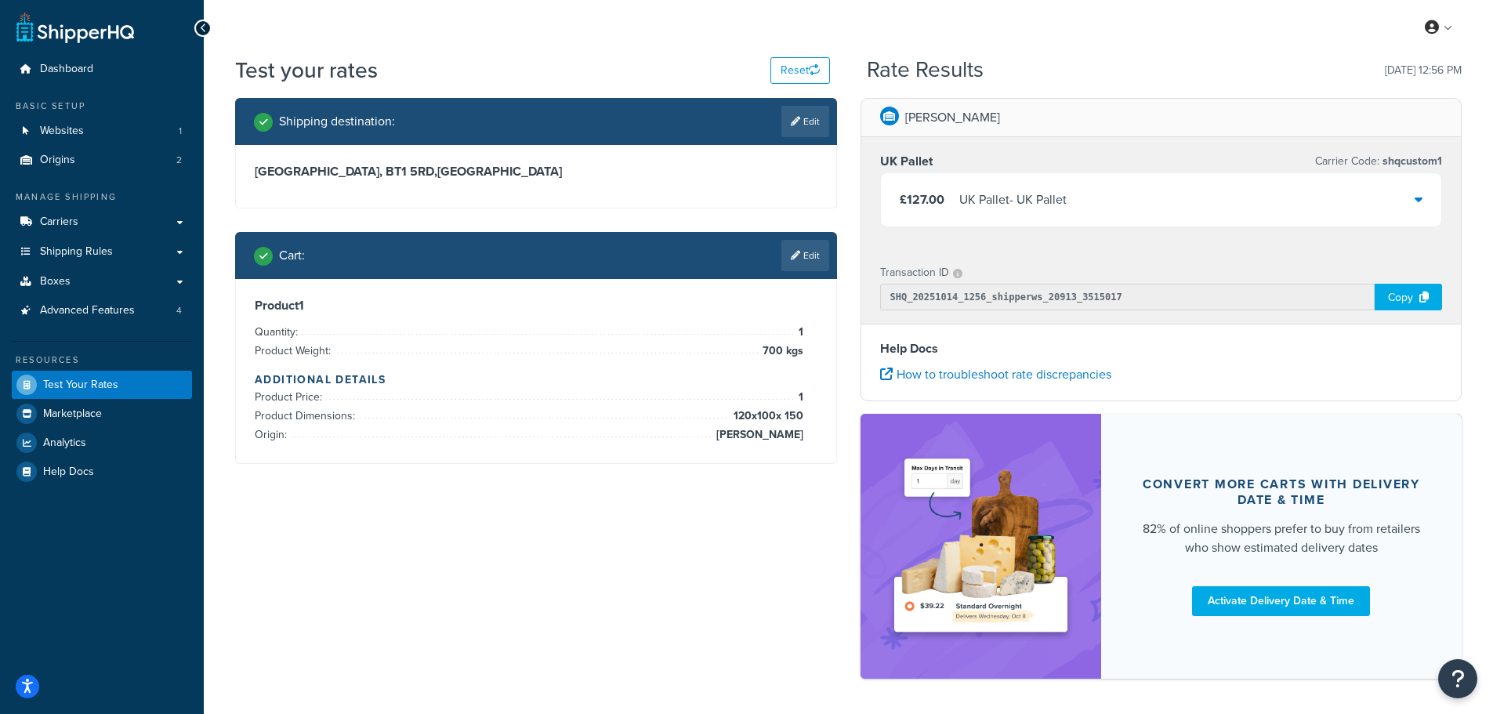
click at [1079, 198] on div "£127.00 UK Pallet - UK Pallet" at bounding box center [1161, 199] width 561 height 53
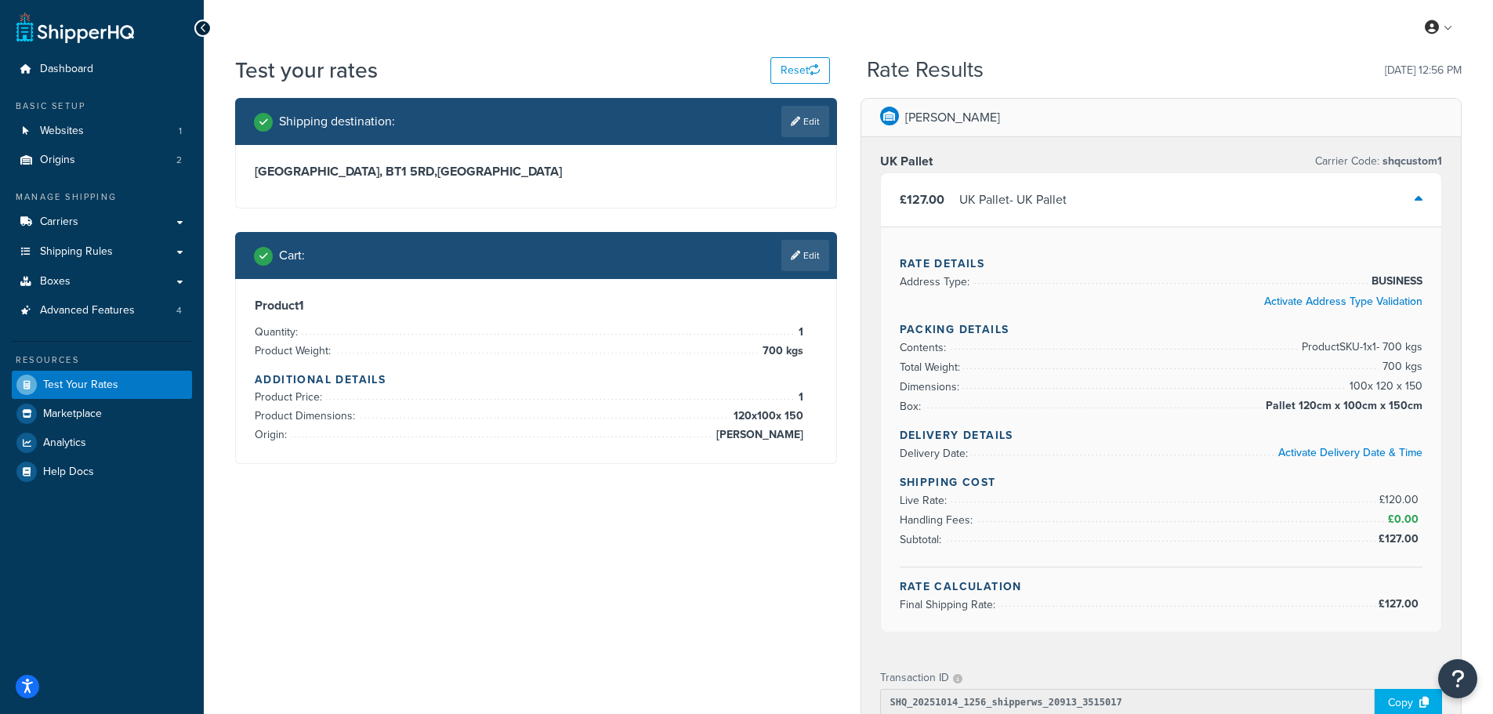
click at [412, 520] on div "Shipping destination : Edit Stirling, BT1 5RD , United Kingdom Cart : Edit Prod…" at bounding box center [848, 599] width 1250 height 1002
click at [58, 252] on span "Shipping Rules" at bounding box center [76, 251] width 73 height 13
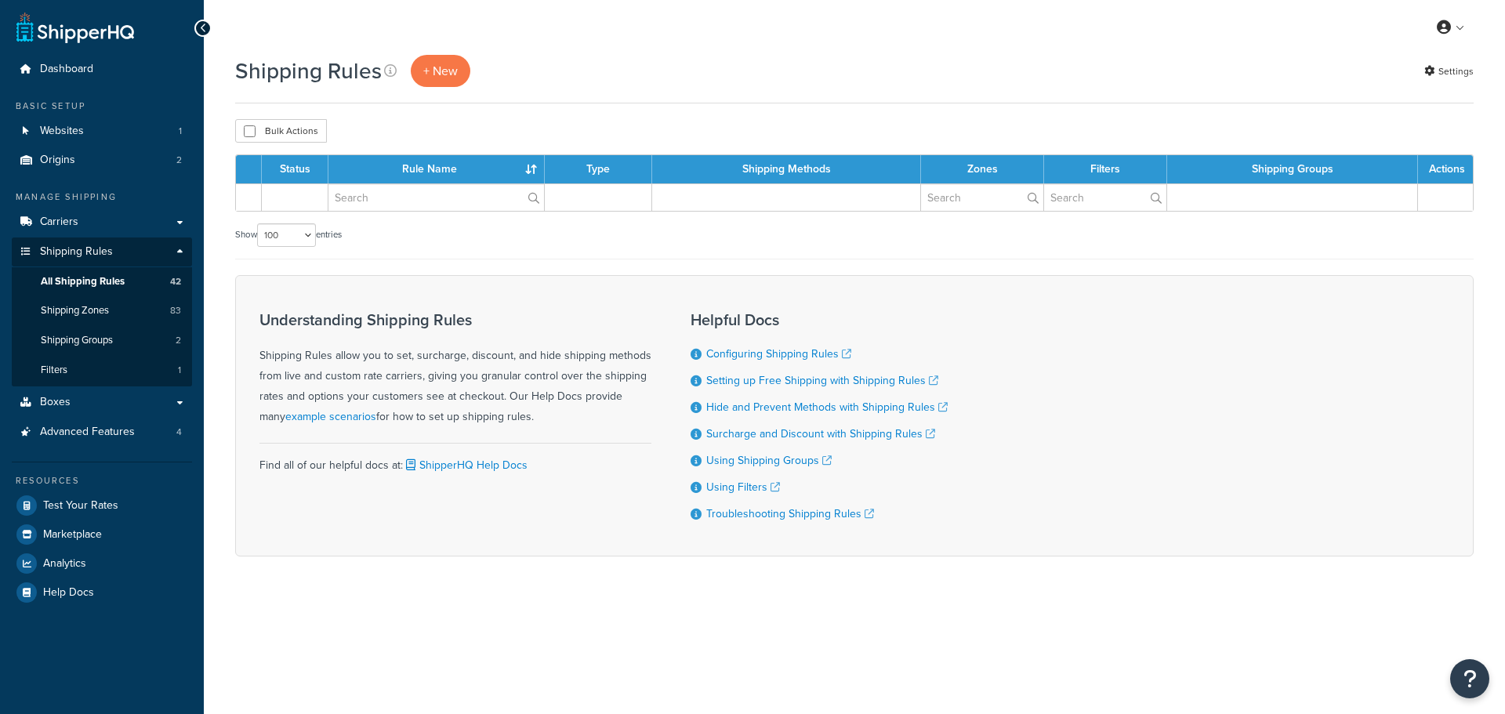
select select "100"
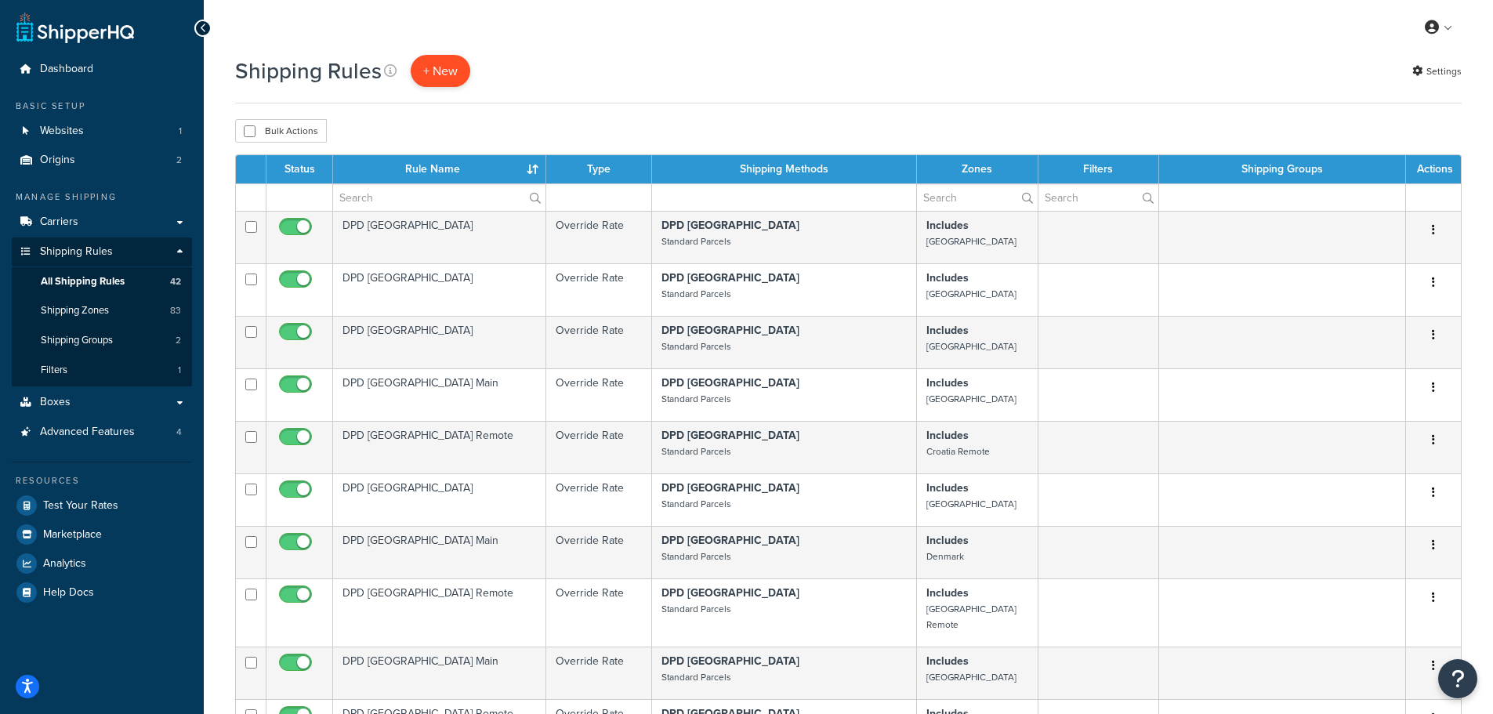
click at [439, 61] on p "+ New" at bounding box center [441, 71] width 60 height 32
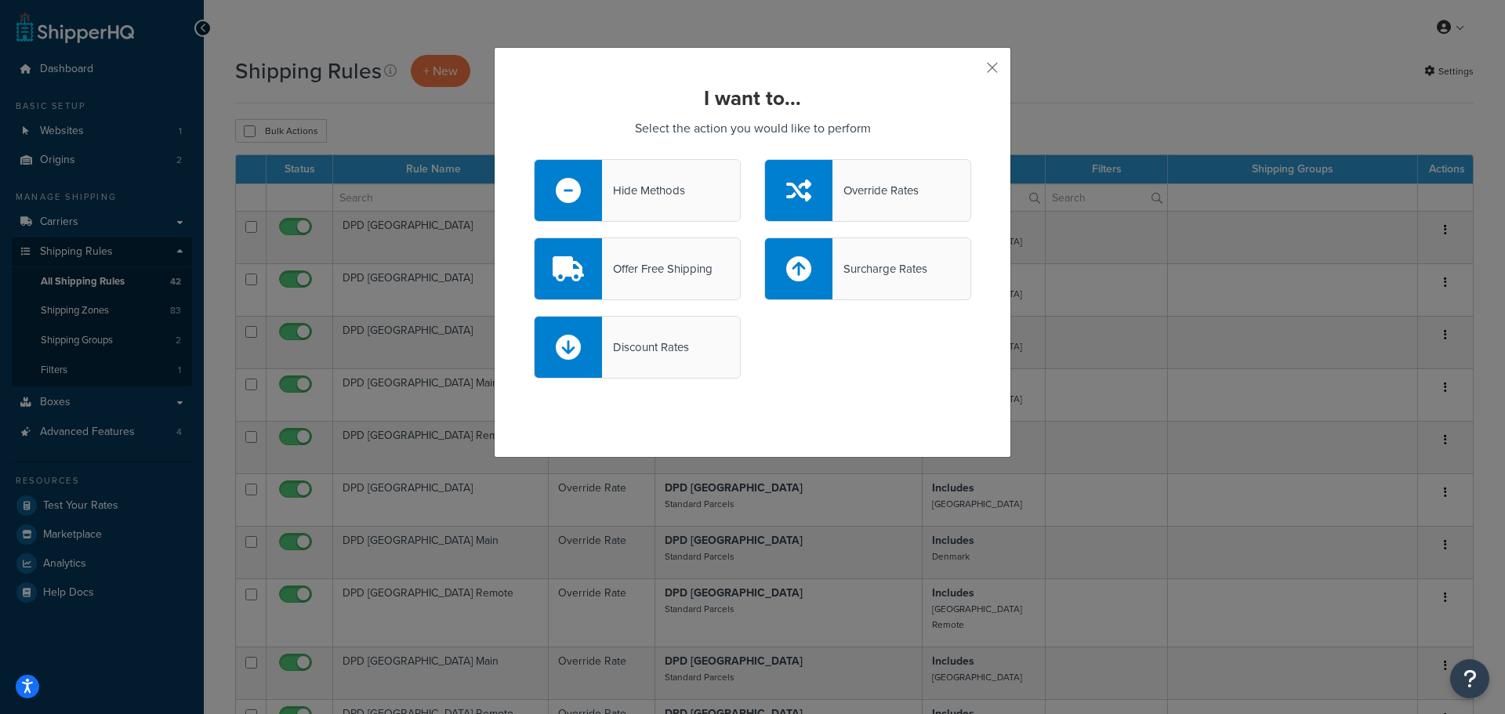
click at [865, 268] on div "Surcharge Rates" at bounding box center [879, 269] width 95 height 22
click at [0, 0] on input "Surcharge Rates" at bounding box center [0, 0] width 0 height 0
select select "CART"
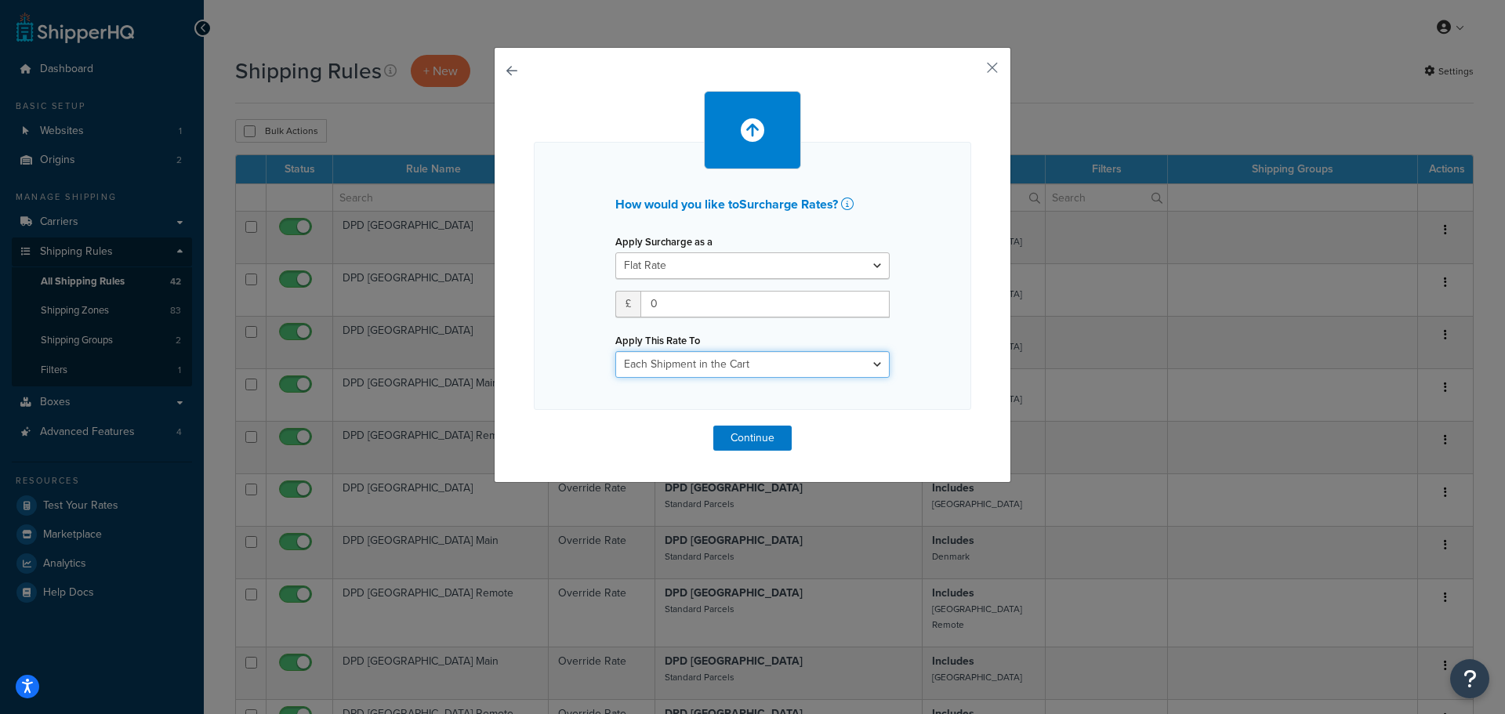
click at [739, 357] on select "Entire Cart Each Shipment in the Cart Each Origin in the Cart Each Shipping Gro…" at bounding box center [752, 364] width 274 height 27
click at [971, 71] on button "button" at bounding box center [969, 73] width 4 height 4
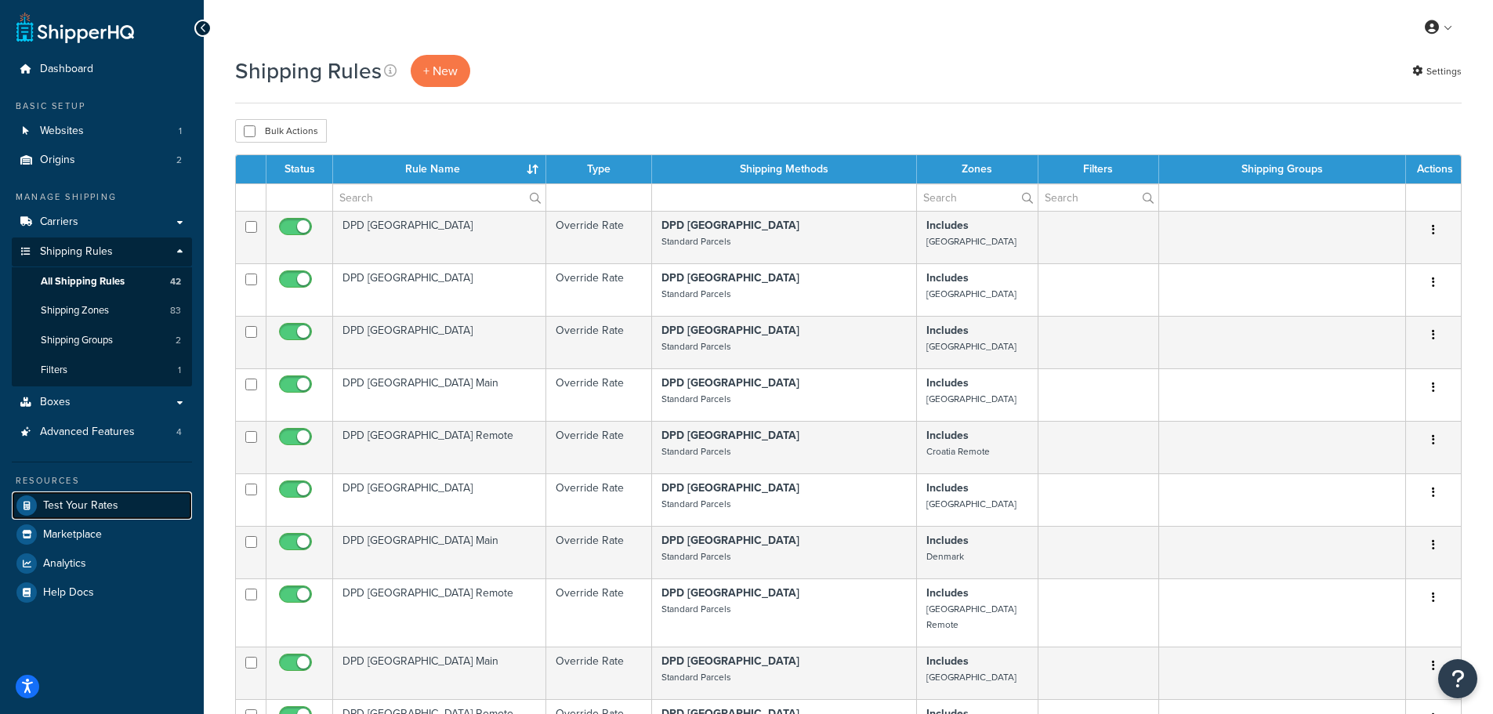
click at [97, 501] on span "Test Your Rates" at bounding box center [80, 505] width 75 height 13
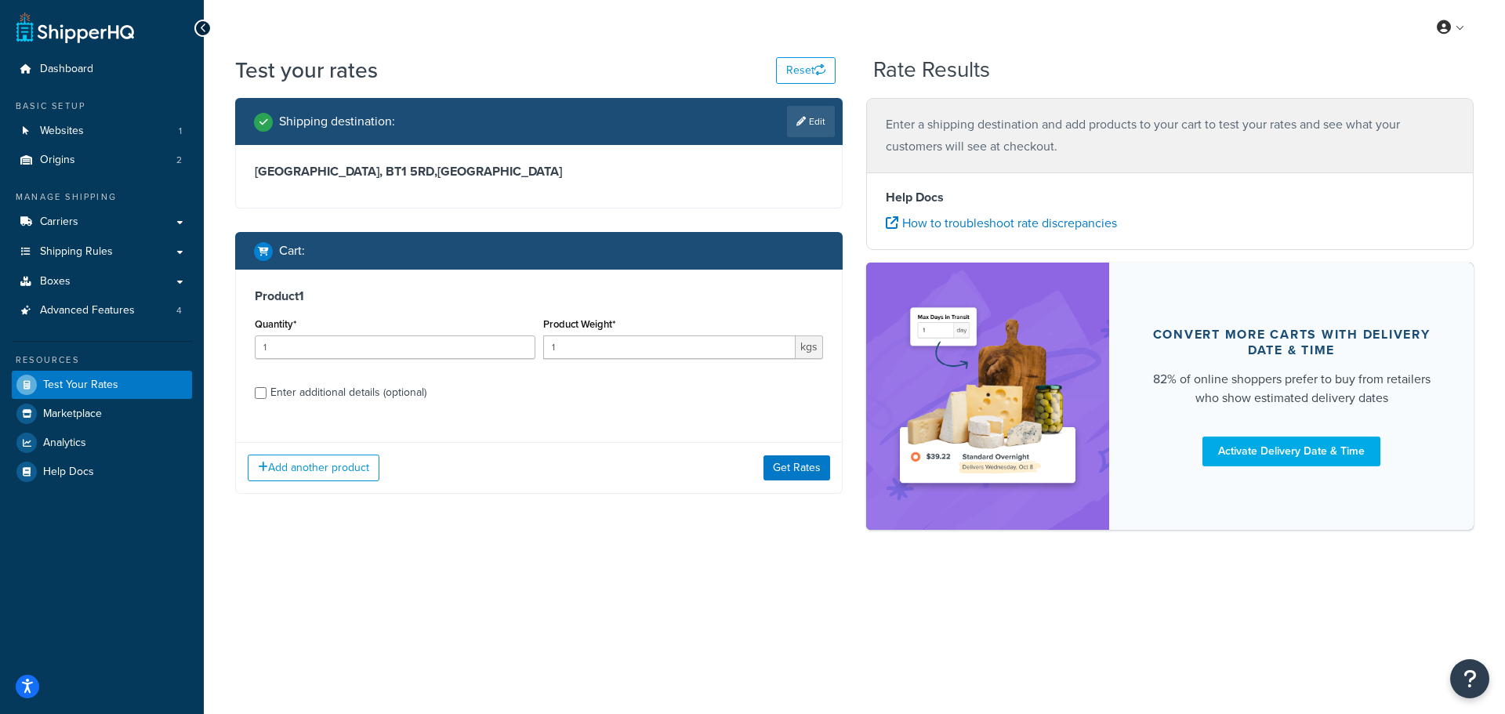
click at [292, 394] on div "Enter additional details (optional)" at bounding box center [348, 393] width 156 height 22
click at [267, 394] on input "Enter additional details (optional)" at bounding box center [261, 393] width 12 height 12
checkbox input "true"
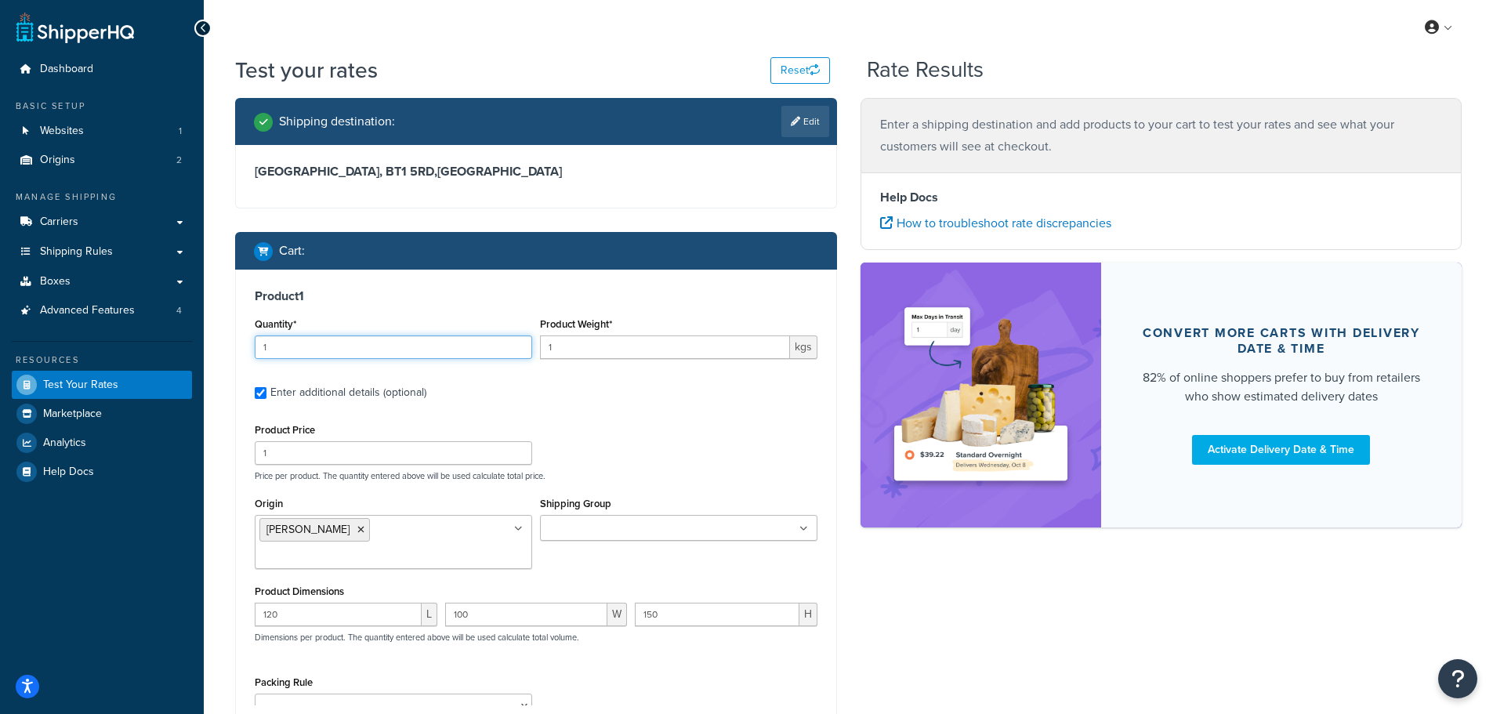
drag, startPoint x: 274, startPoint y: 351, endPoint x: 247, endPoint y: 351, distance: 27.4
click at [248, 351] on div "Product 1 Quantity* 1 Product Weight* 1 kgs Enter additional details (optional)…" at bounding box center [536, 497] width 600 height 455
type input "2"
drag, startPoint x: 563, startPoint y: 349, endPoint x: 538, endPoint y: 349, distance: 24.3
click at [538, 349] on div "Product Weight* 1 kgs" at bounding box center [678, 342] width 285 height 57
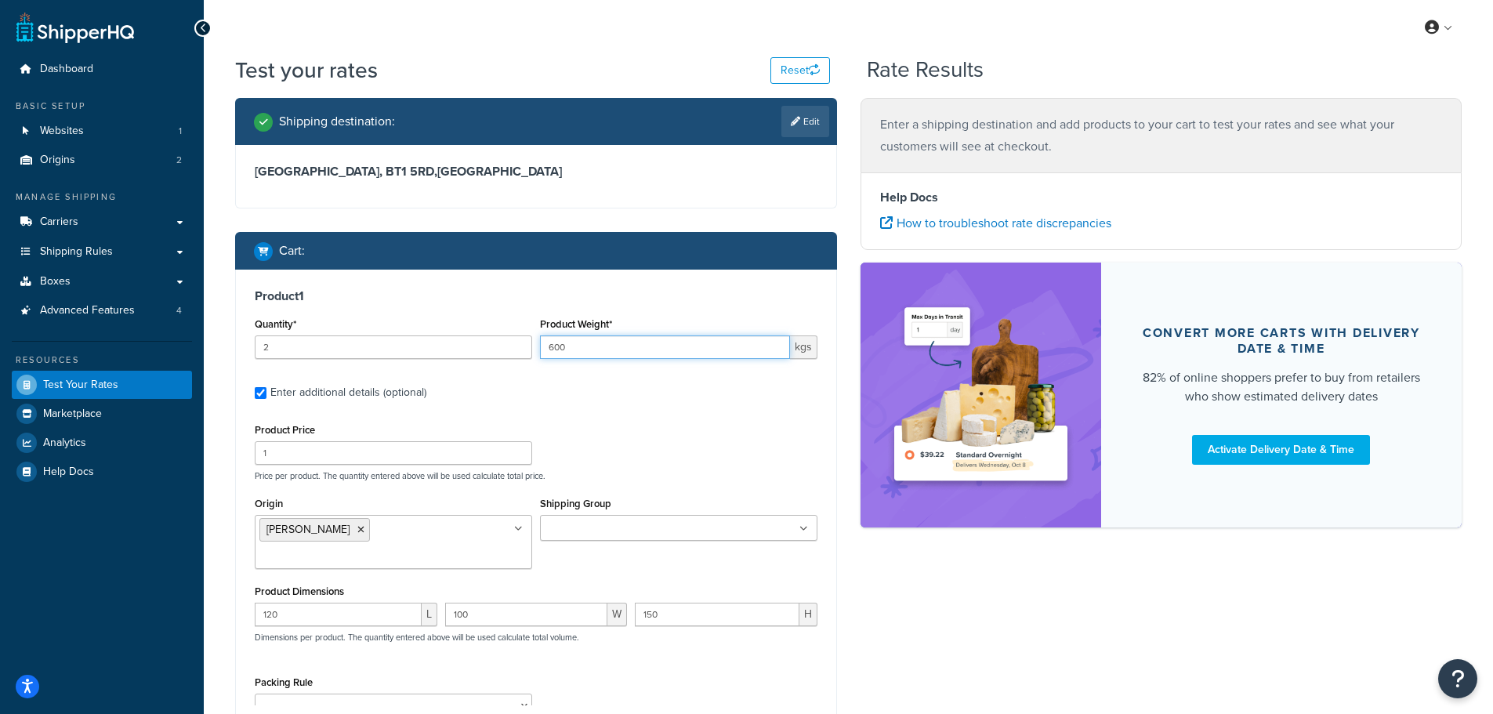
type input "600"
click at [600, 393] on label "Enter additional details (optional)" at bounding box center [543, 391] width 547 height 25
click at [267, 393] on input "Enter additional details (optional)" at bounding box center [261, 393] width 12 height 12
checkbox input "false"
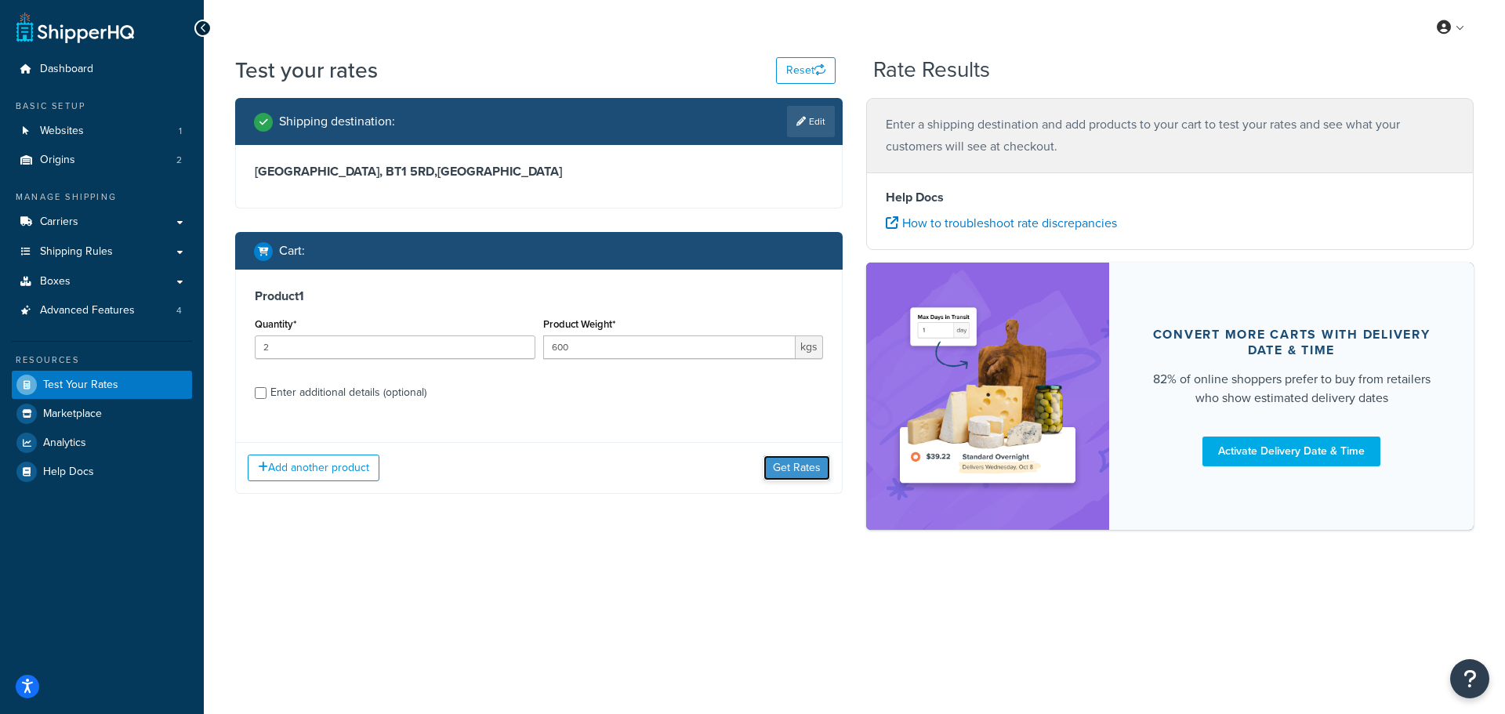
click at [790, 461] on button "Get Rates" at bounding box center [796, 467] width 67 height 25
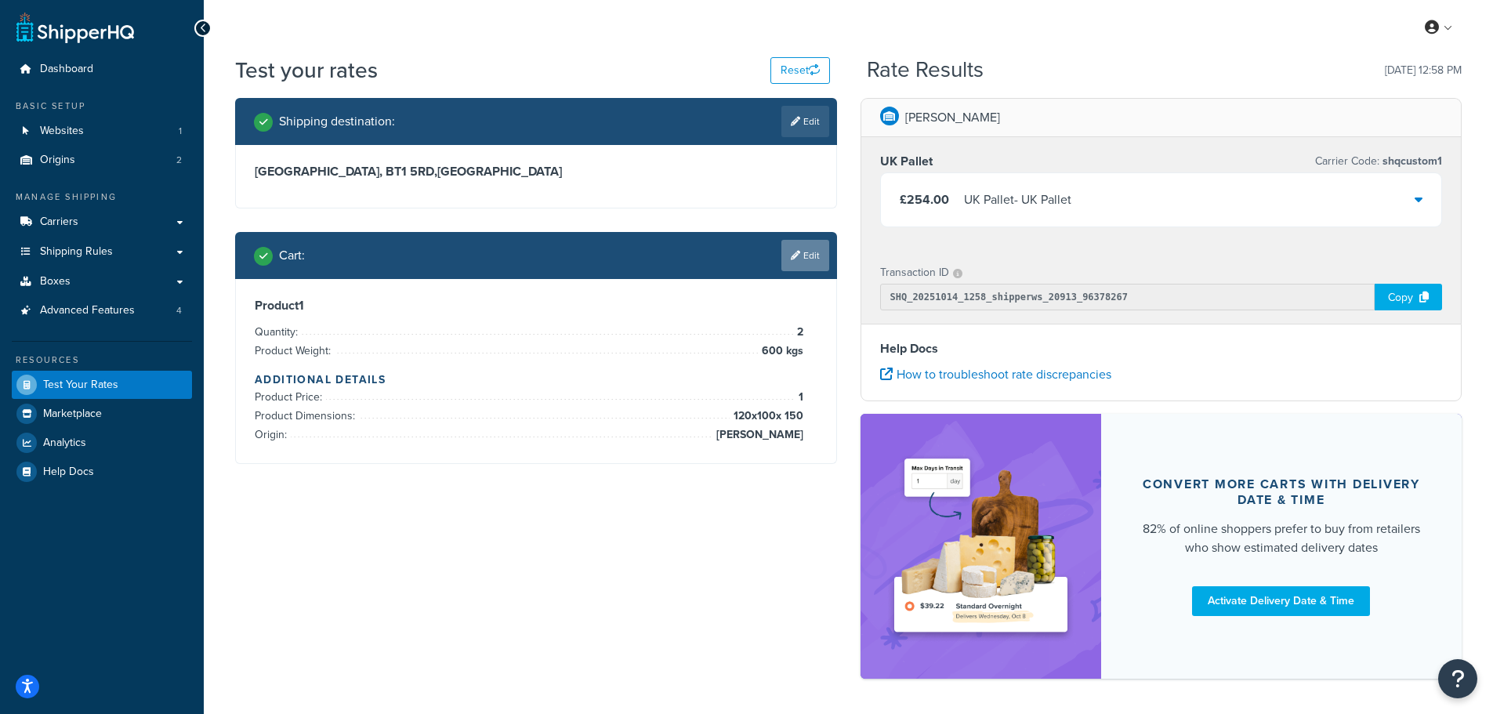
click at [804, 249] on link "Edit" at bounding box center [805, 255] width 48 height 31
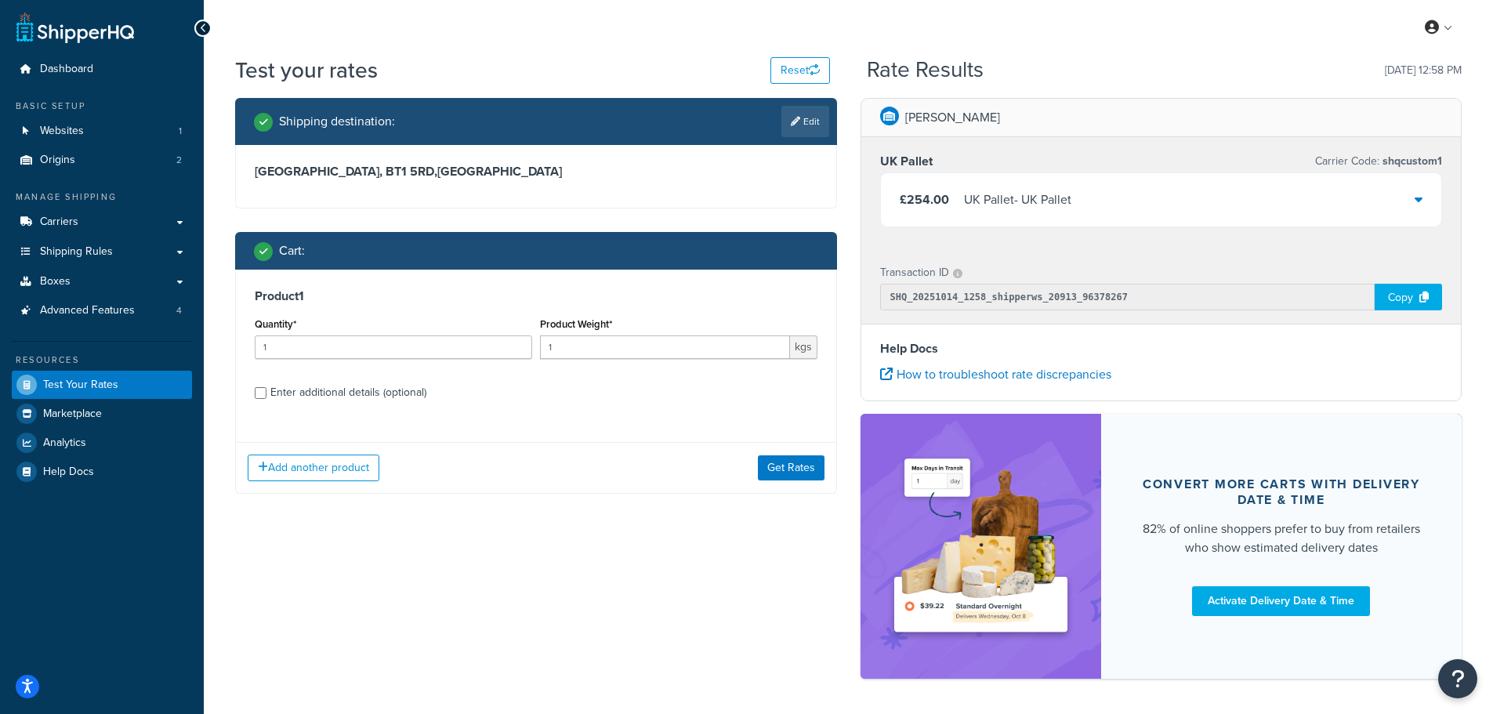
click at [305, 393] on div "Enter additional details (optional)" at bounding box center [348, 393] width 156 height 22
click at [267, 393] on input "Enter additional details (optional)" at bounding box center [261, 393] width 12 height 12
checkbox input "true"
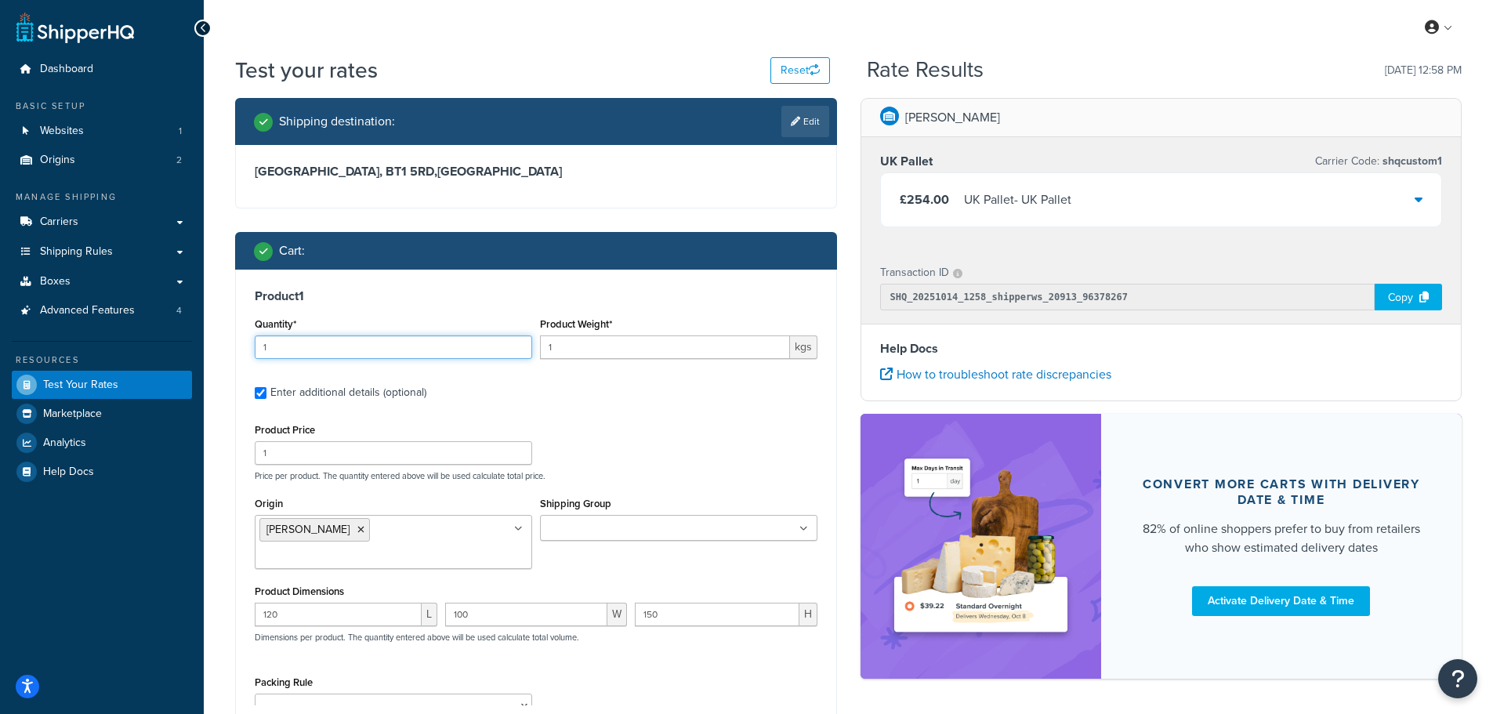
click at [254, 349] on div "Quantity* 1" at bounding box center [393, 342] width 285 height 57
type input "2"
drag, startPoint x: 560, startPoint y: 350, endPoint x: 539, endPoint y: 354, distance: 20.8
click at [540, 354] on input "1" at bounding box center [665, 347] width 250 height 24
type input "500"
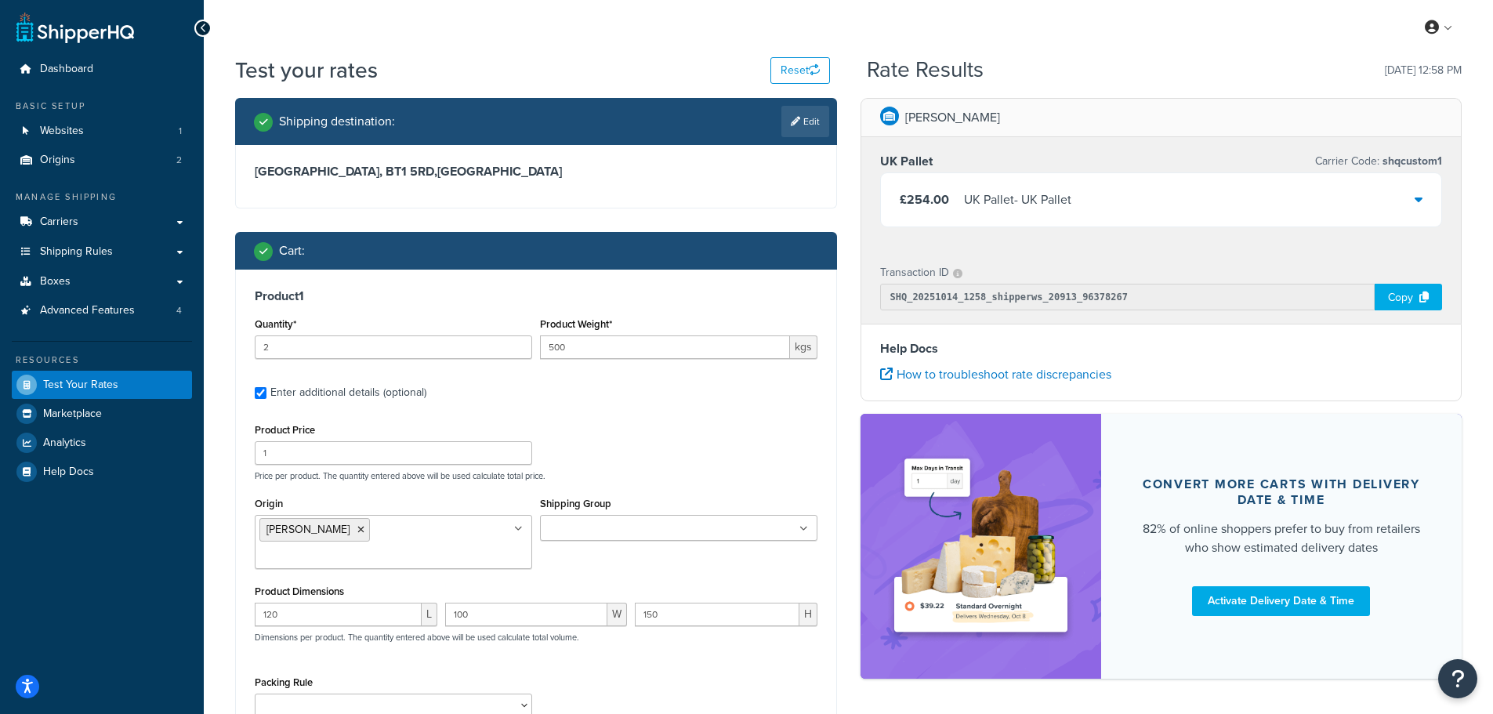
click at [567, 389] on label "Enter additional details (optional)" at bounding box center [543, 391] width 547 height 25
click at [267, 389] on input "Enter additional details (optional)" at bounding box center [261, 393] width 12 height 12
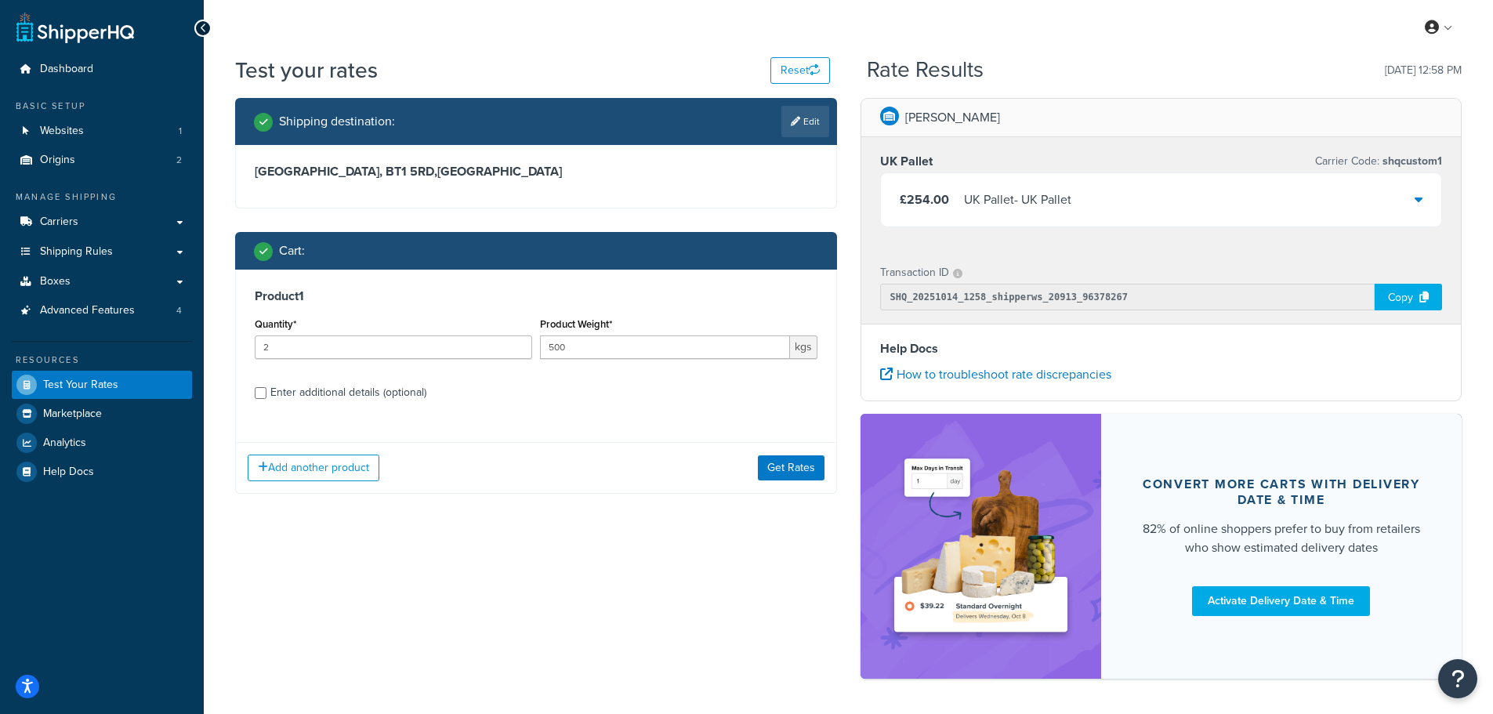
click at [292, 397] on div "Enter additional details (optional)" at bounding box center [348, 393] width 156 height 22
click at [267, 397] on input "Enter additional details (optional)" at bounding box center [261, 393] width 12 height 12
checkbox input "true"
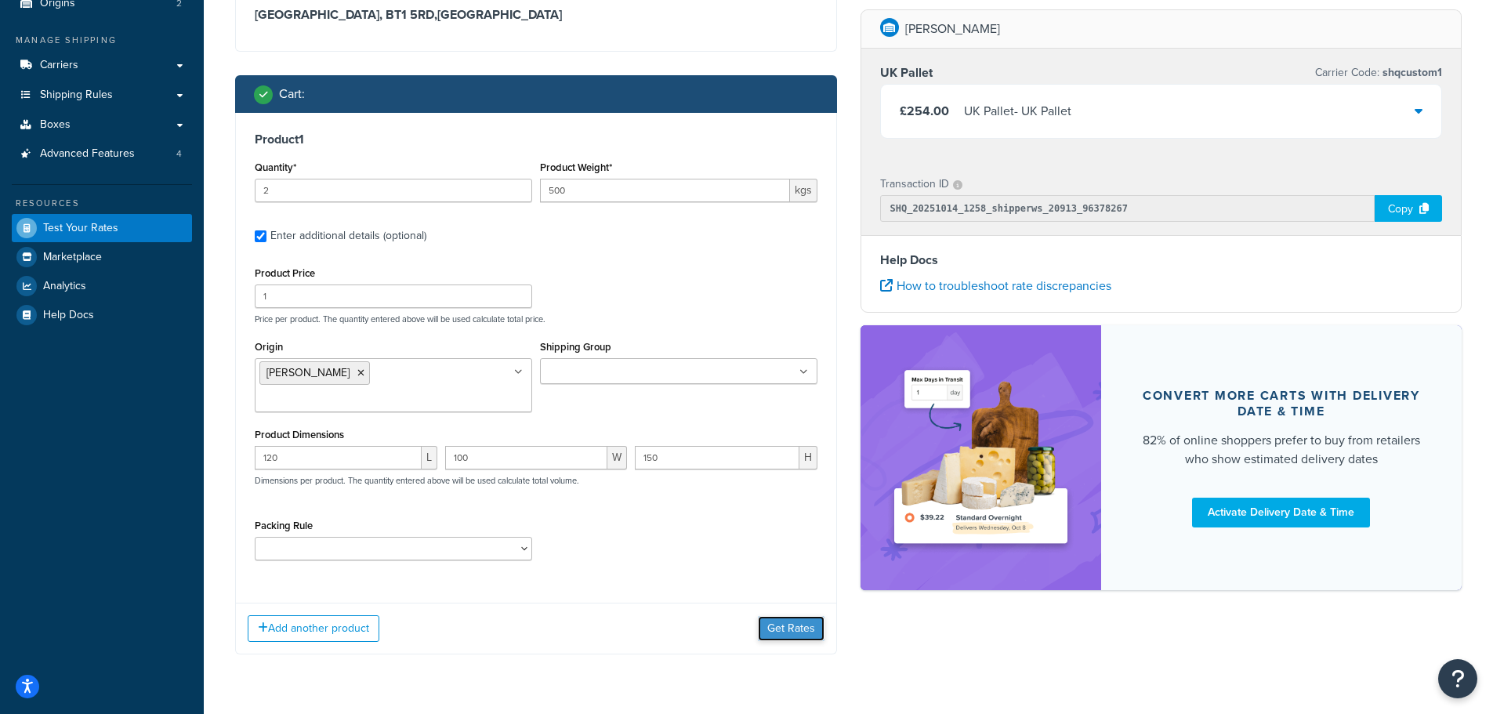
click at [784, 616] on button "Get Rates" at bounding box center [791, 628] width 67 height 25
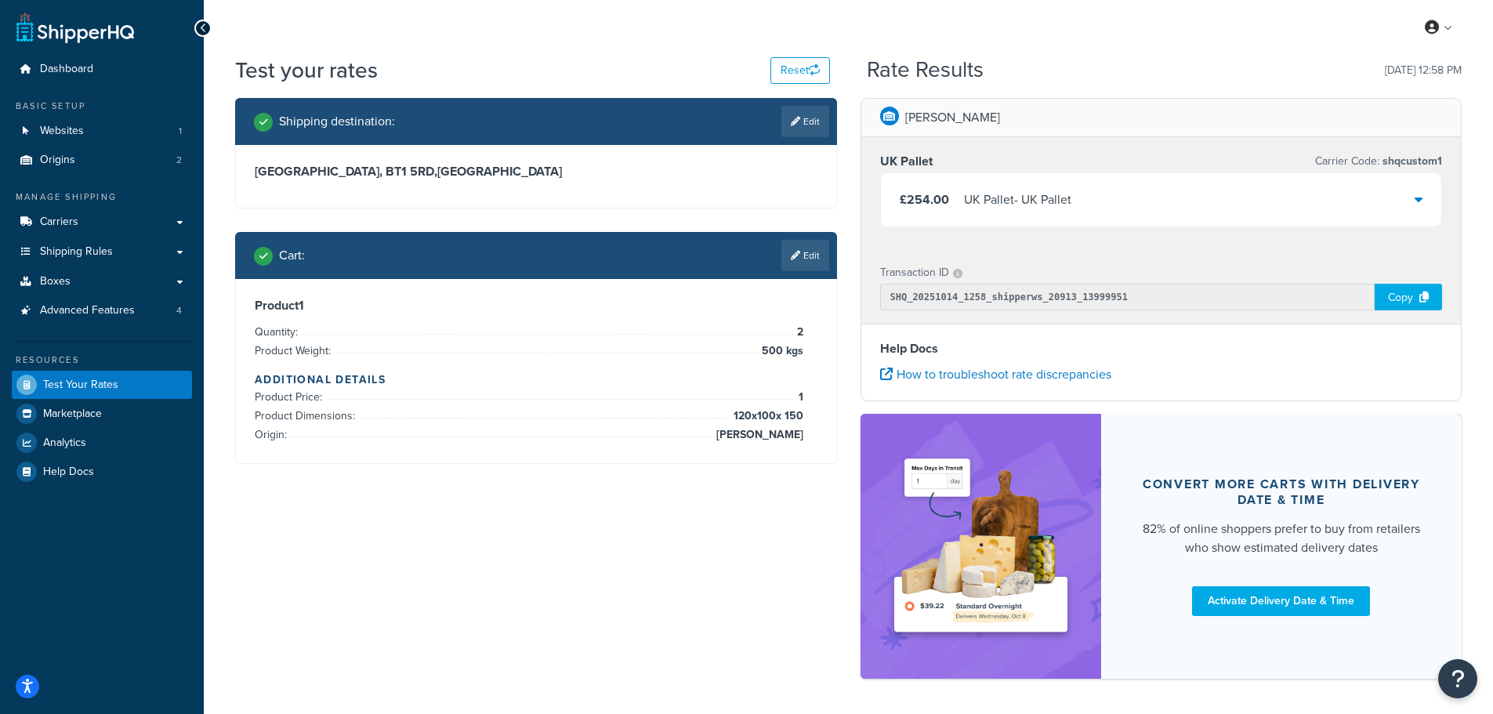
click at [1066, 180] on div "£254.00 UK Pallet - UK Pallet" at bounding box center [1161, 199] width 561 height 53
